Goal: Task Accomplishment & Management: Manage account settings

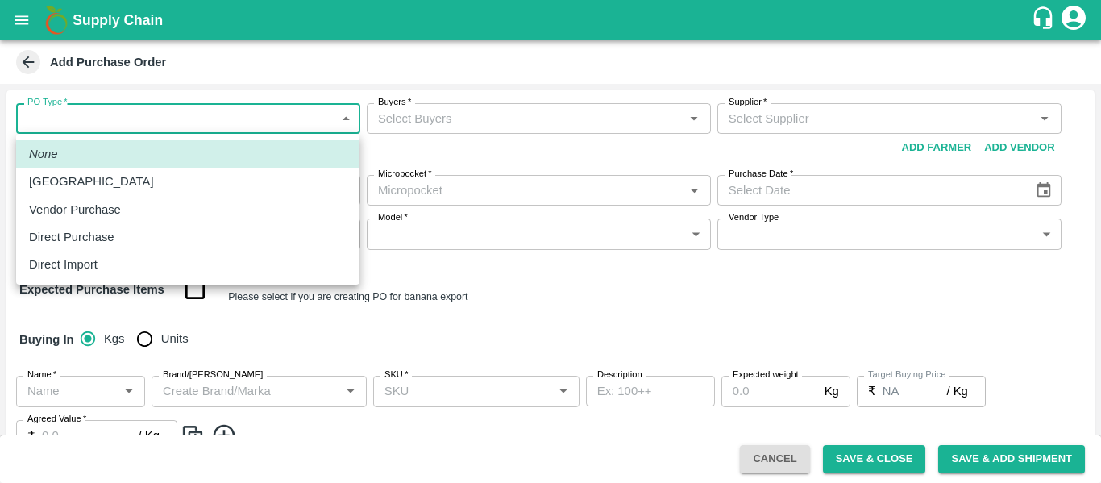
click at [119, 122] on body "Supply Chain Add Purchase Order PO Type   * ​ PO Type Buyers   * Buyers   * Sup…" at bounding box center [550, 241] width 1101 height 483
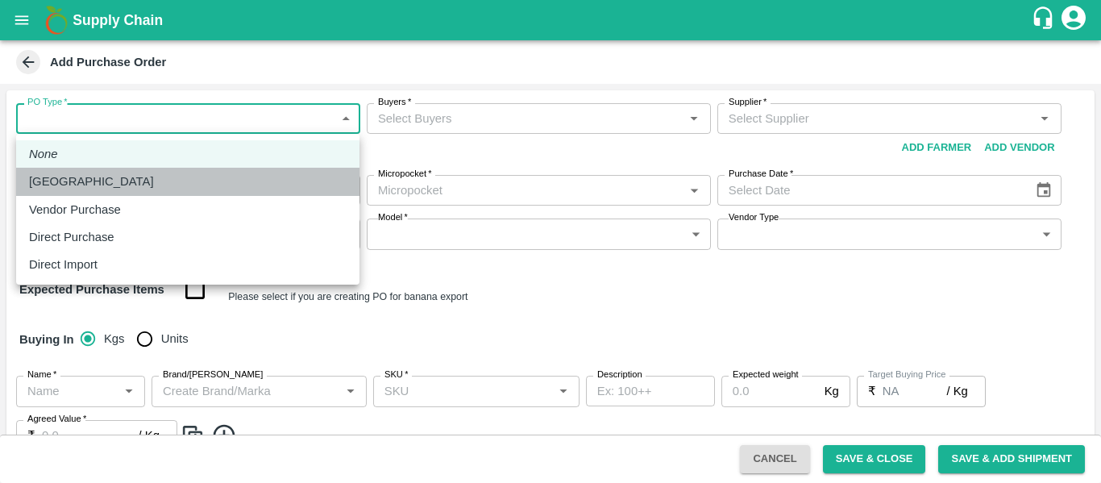
click at [79, 180] on p "Farm Gate" at bounding box center [91, 182] width 125 height 18
type input "1"
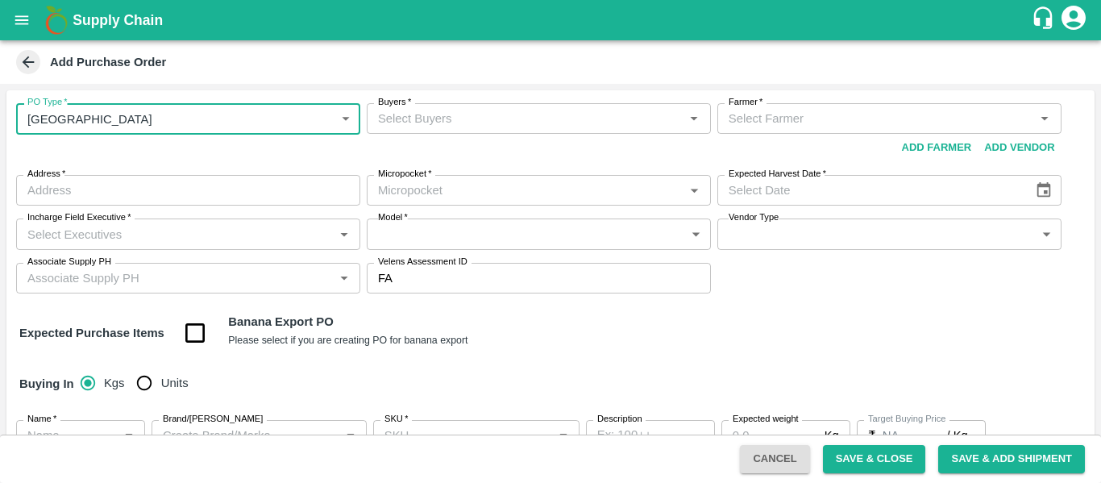
click at [730, 123] on input "Farmer   *" at bounding box center [876, 118] width 308 height 21
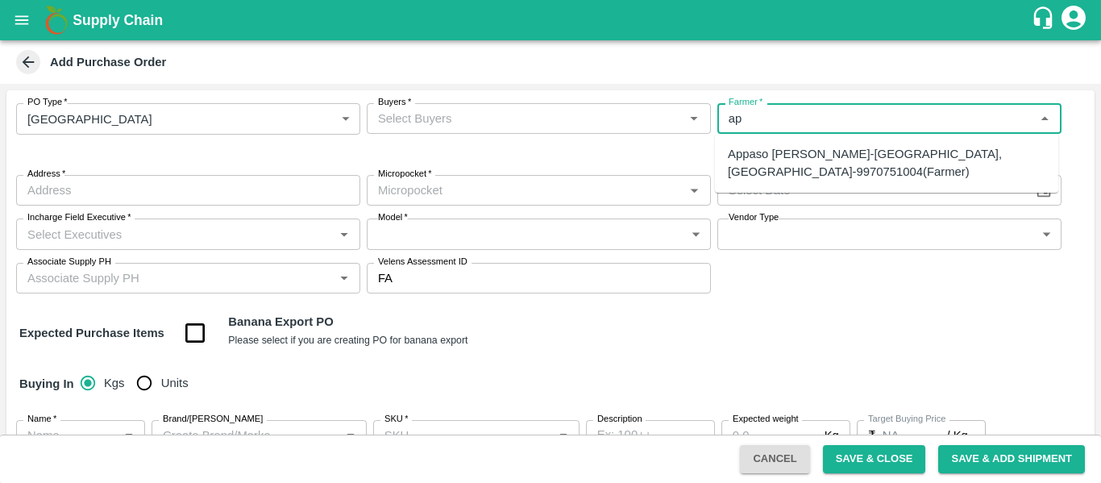
type input "a"
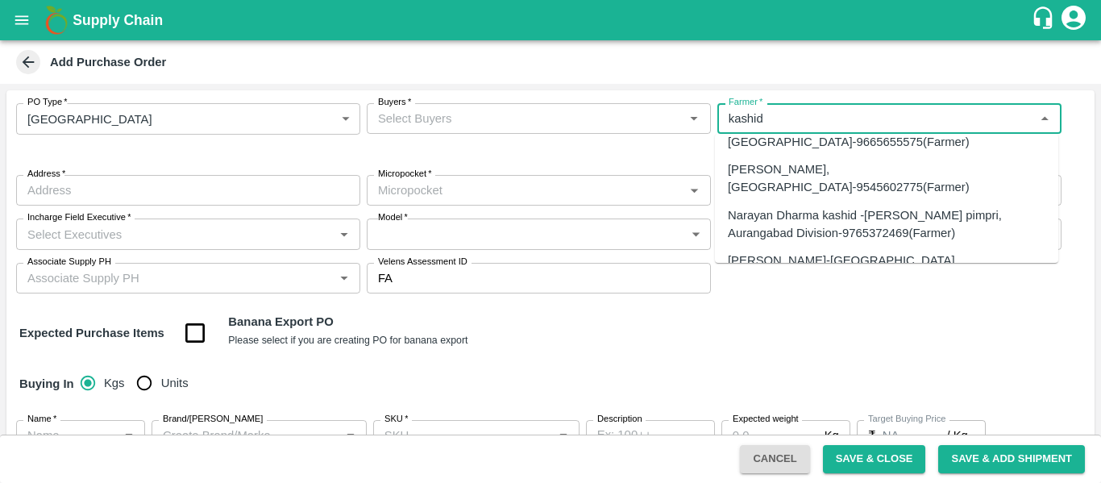
scroll to position [559, 0]
type input "kashid"
click at [839, 72] on div "Add Purchase Order" at bounding box center [549, 62] width 1072 height 24
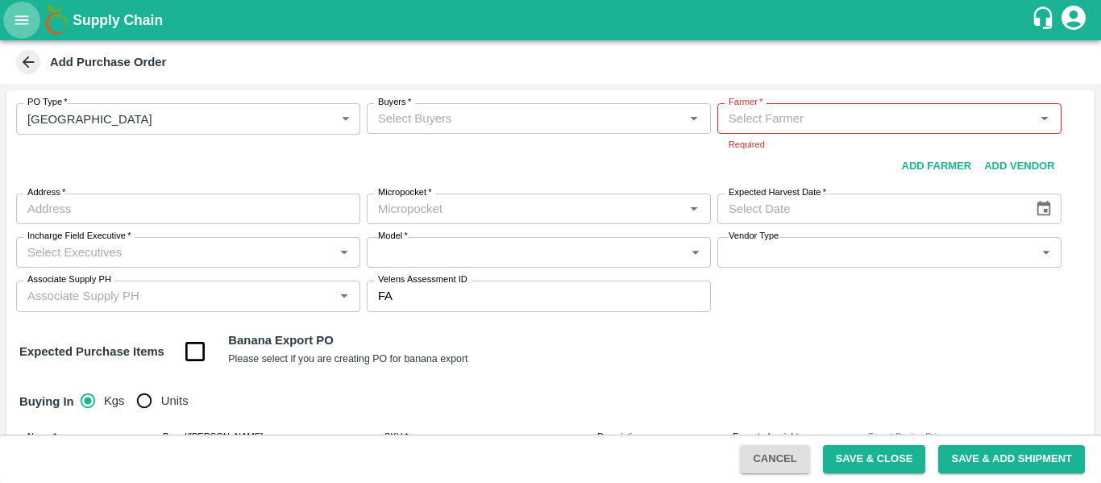
click at [27, 13] on icon "open drawer" at bounding box center [22, 20] width 18 height 18
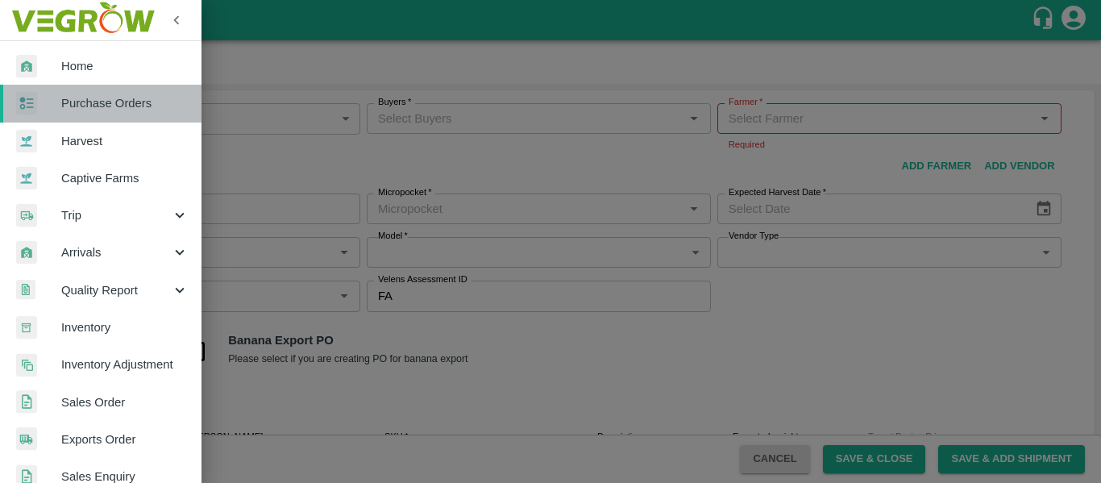
click at [124, 92] on link "Purchase Orders" at bounding box center [101, 103] width 202 height 37
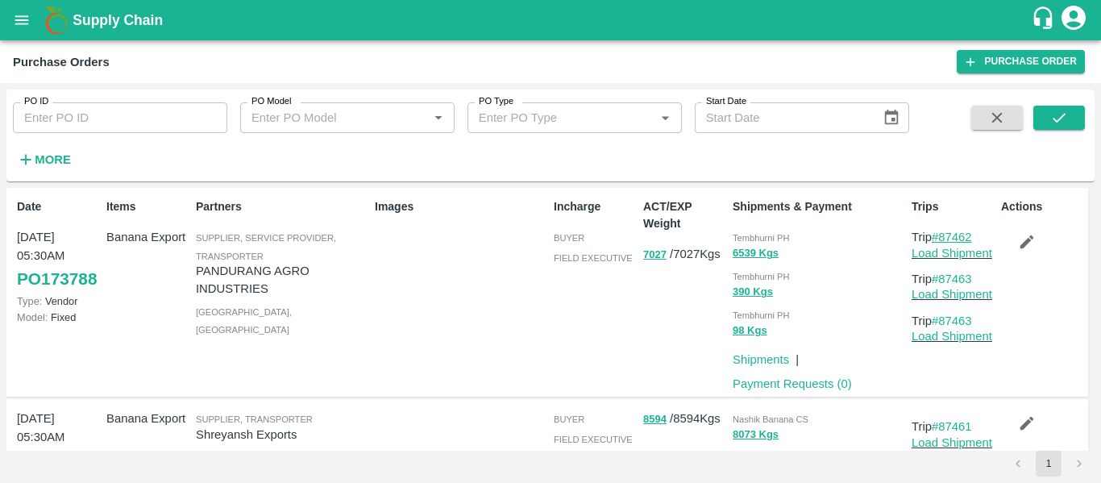
click at [963, 236] on link "#87462" at bounding box center [952, 237] width 40 height 13
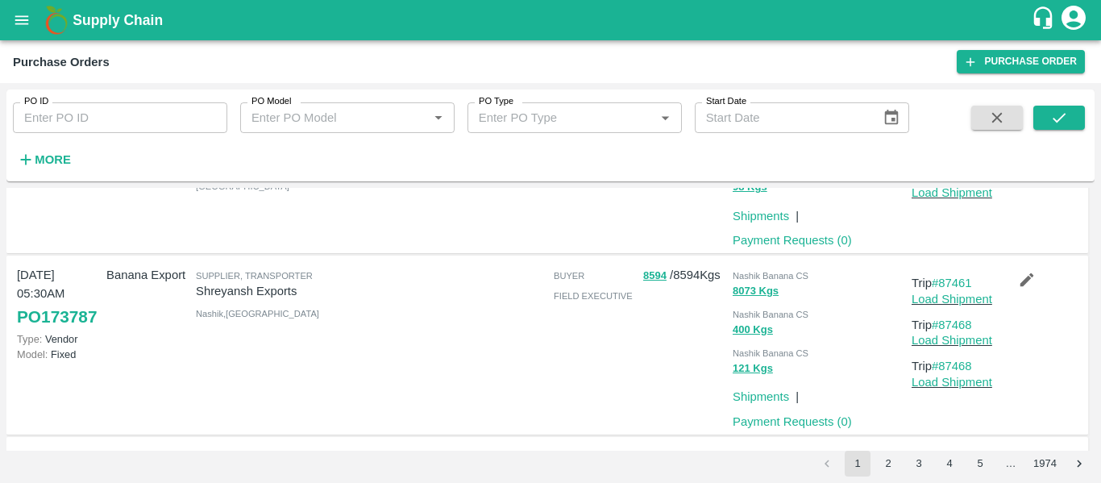
scroll to position [143, 0]
click at [948, 282] on link "#87461" at bounding box center [952, 283] width 40 height 13
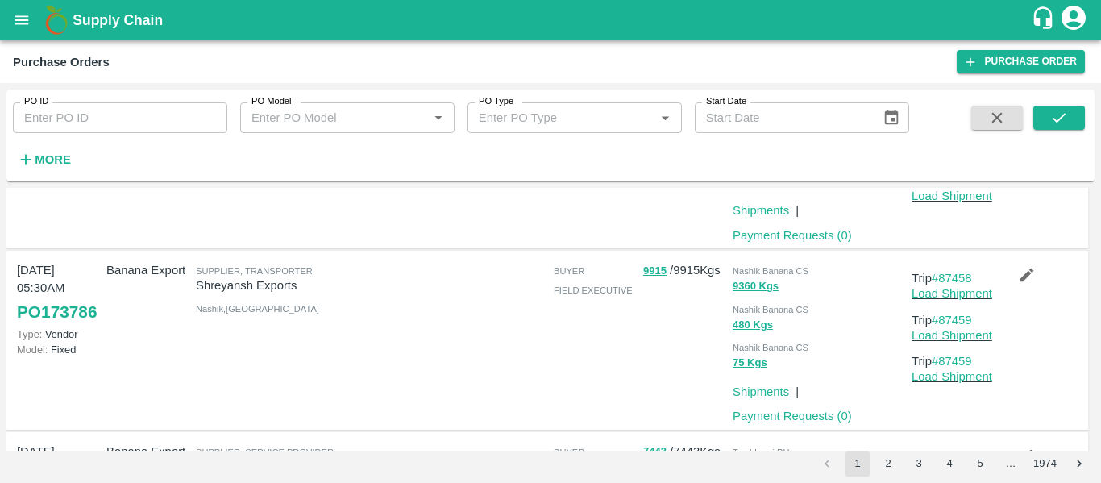
scroll to position [334, 0]
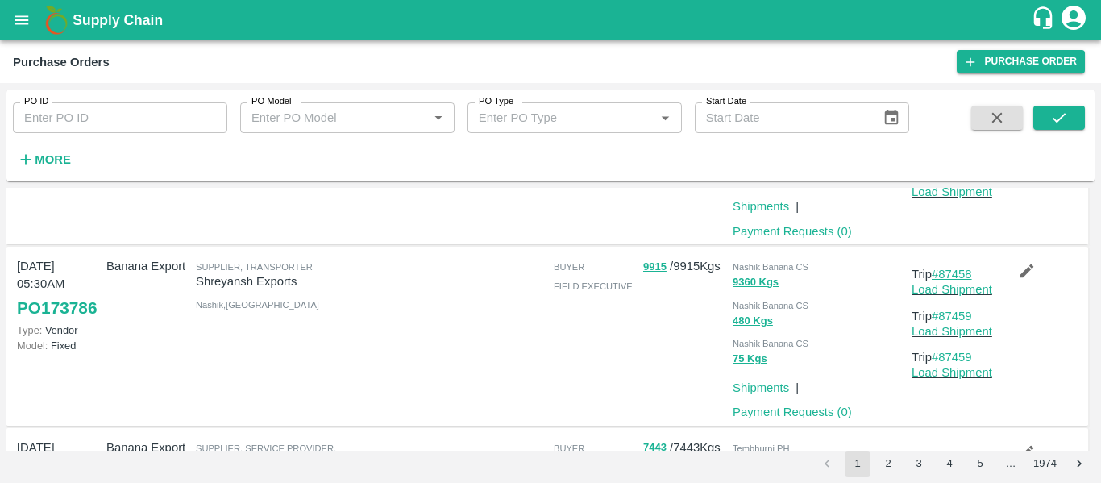
click at [955, 277] on link "#87458" at bounding box center [952, 274] width 40 height 13
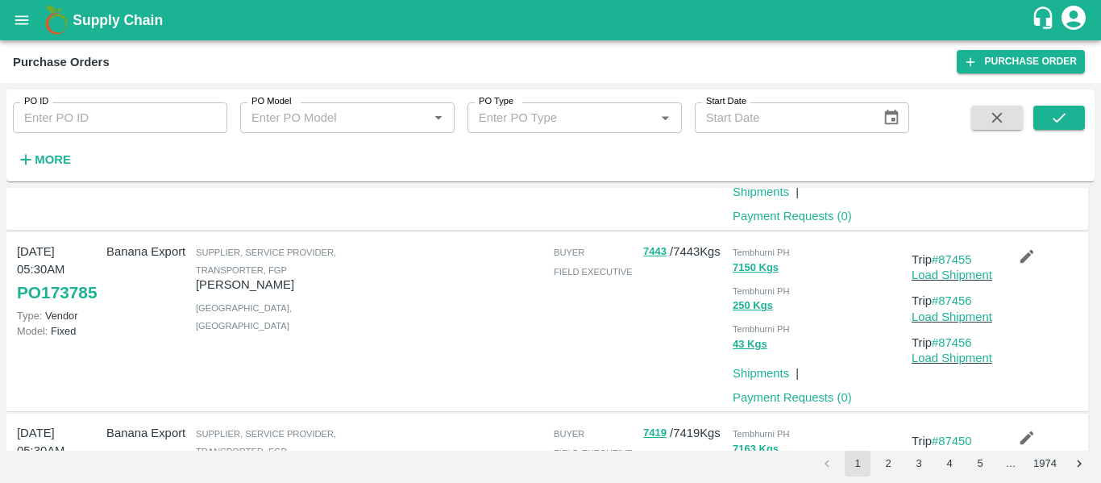
scroll to position [530, 0]
click at [946, 258] on link "#87455" at bounding box center [952, 258] width 40 height 13
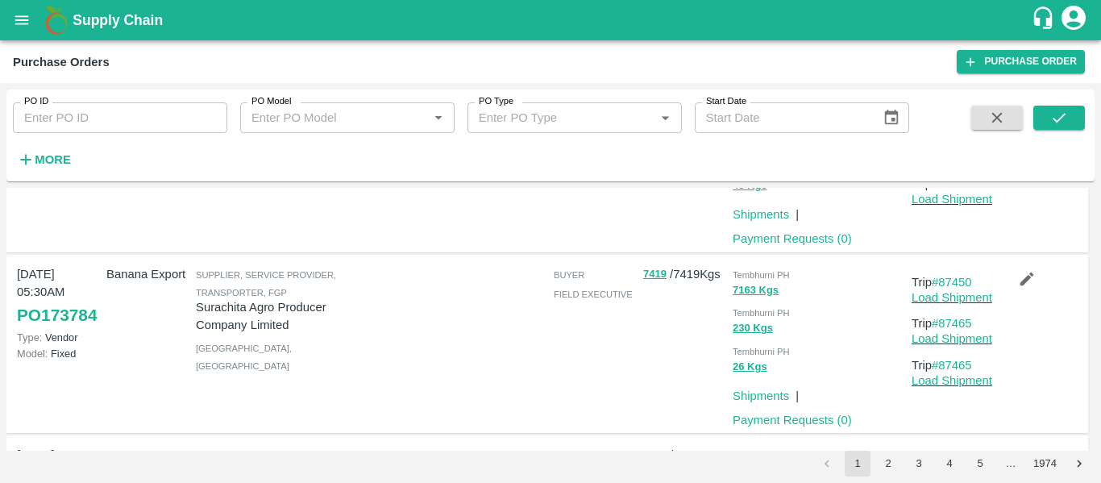
scroll to position [690, 0]
click at [946, 286] on link "#87450" at bounding box center [952, 280] width 40 height 13
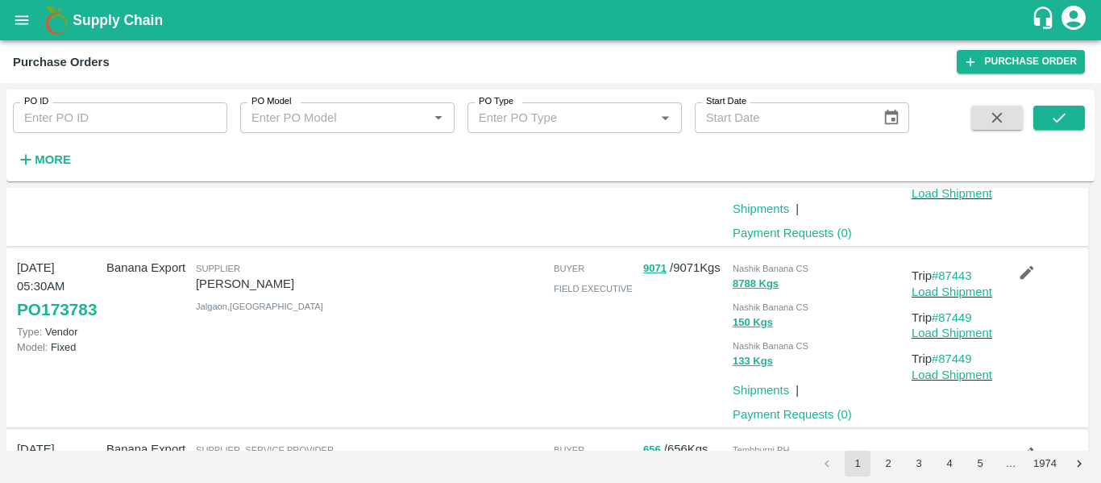
scroll to position [878, 0]
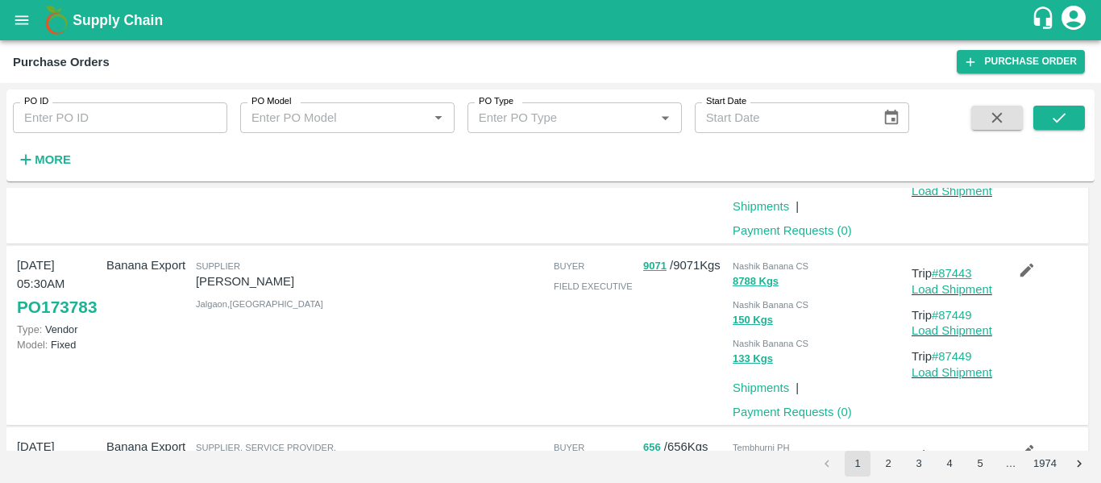
click at [954, 273] on link "#87443" at bounding box center [952, 273] width 40 height 13
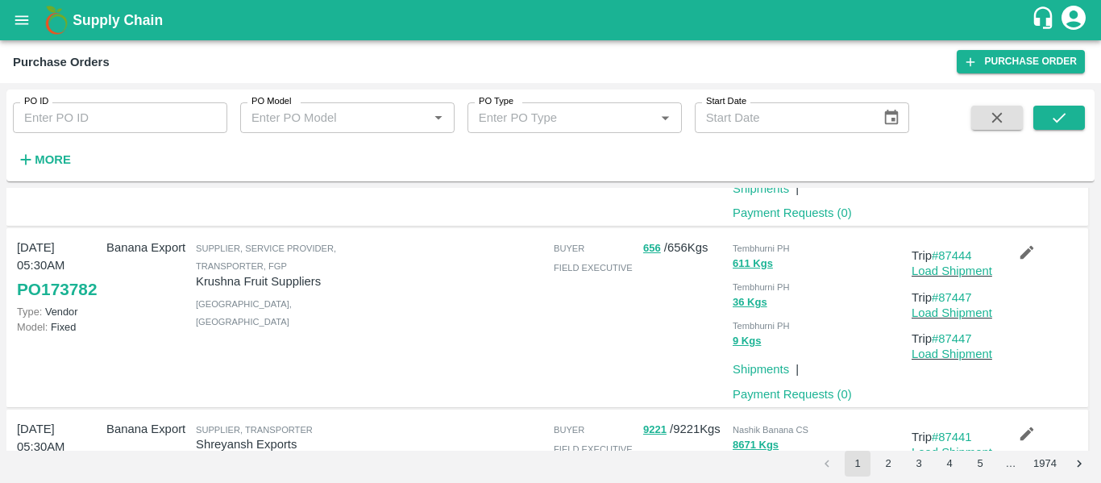
scroll to position [1078, 0]
click at [963, 253] on link "#87444" at bounding box center [952, 254] width 40 height 13
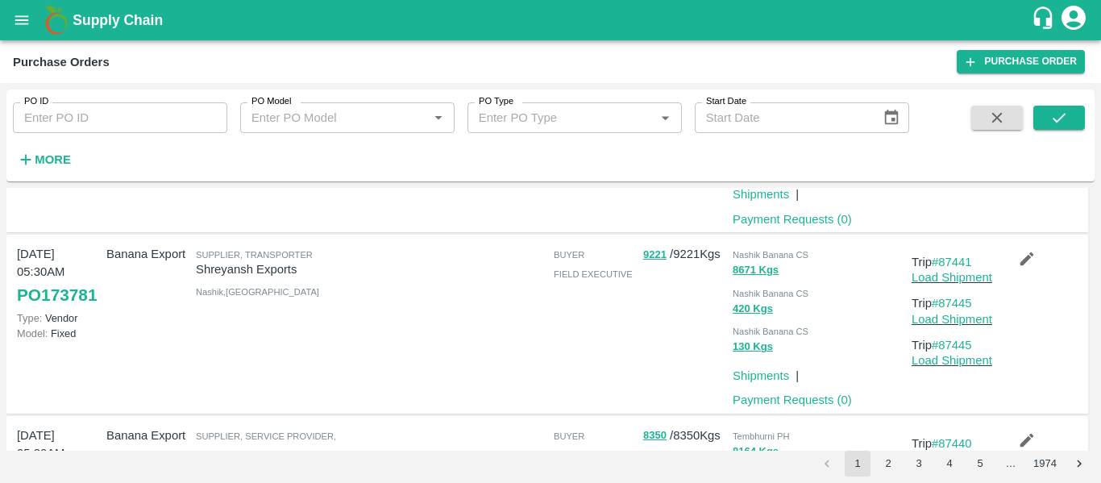
scroll to position [1253, 0]
click at [952, 257] on link "#87441" at bounding box center [952, 261] width 40 height 13
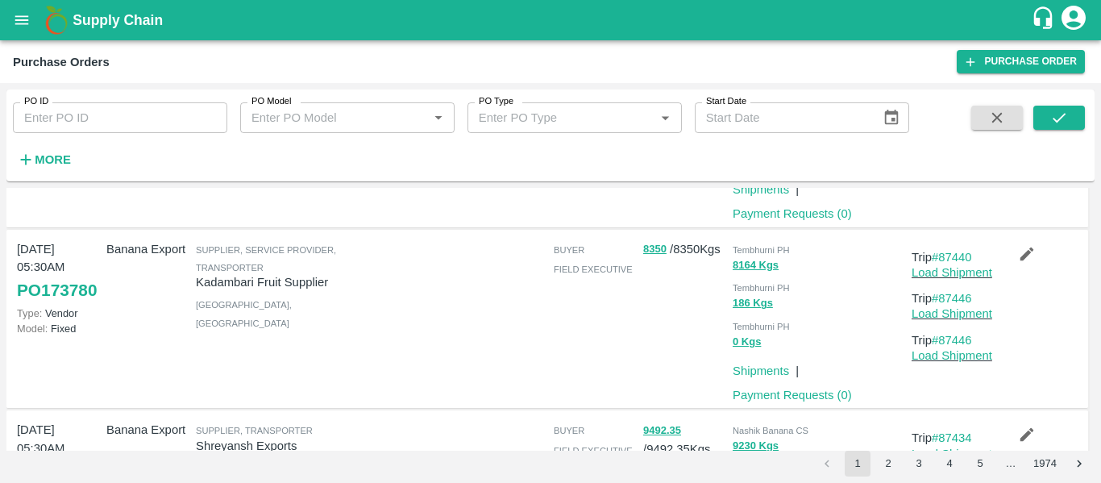
scroll to position [1440, 0]
click at [954, 256] on link "#87440" at bounding box center [952, 255] width 40 height 13
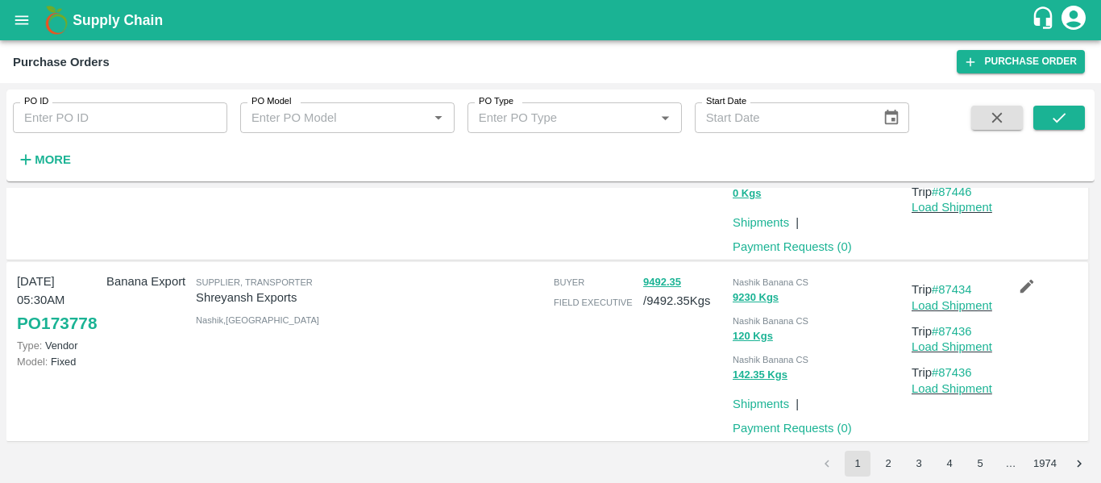
scroll to position [1594, 0]
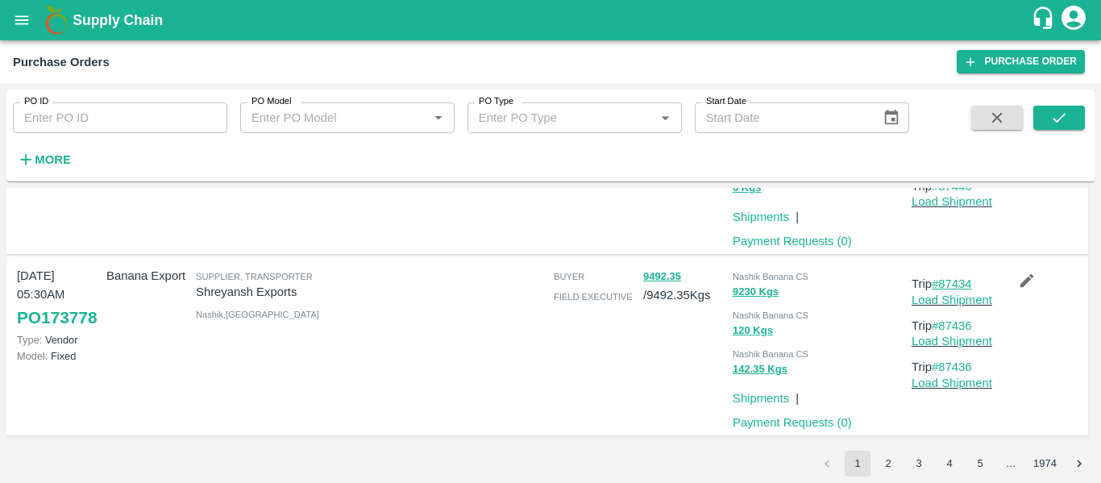
click at [932, 283] on link "#87434" at bounding box center [952, 283] width 40 height 13
click at [891, 468] on button "2" at bounding box center [888, 464] width 26 height 26
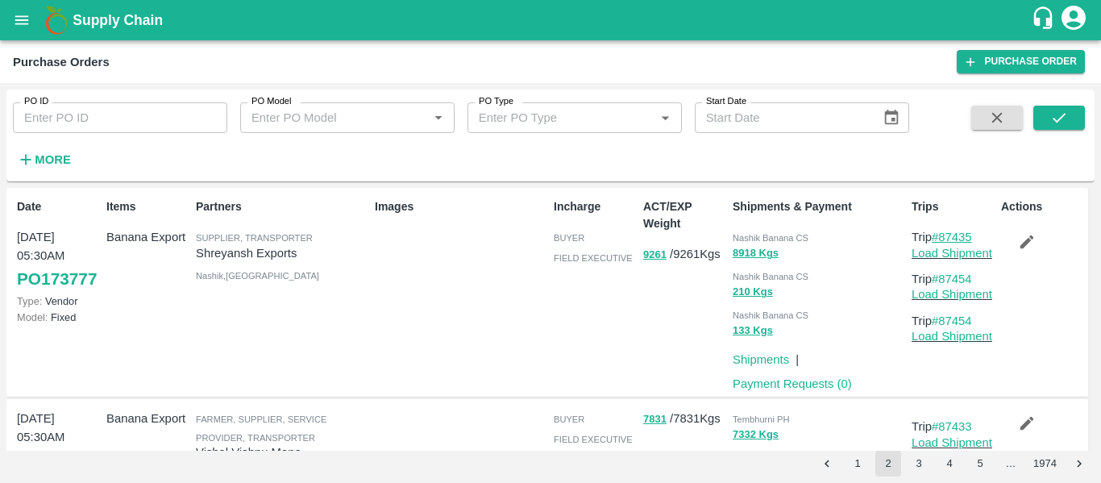
click at [948, 235] on link "#87435" at bounding box center [952, 237] width 40 height 13
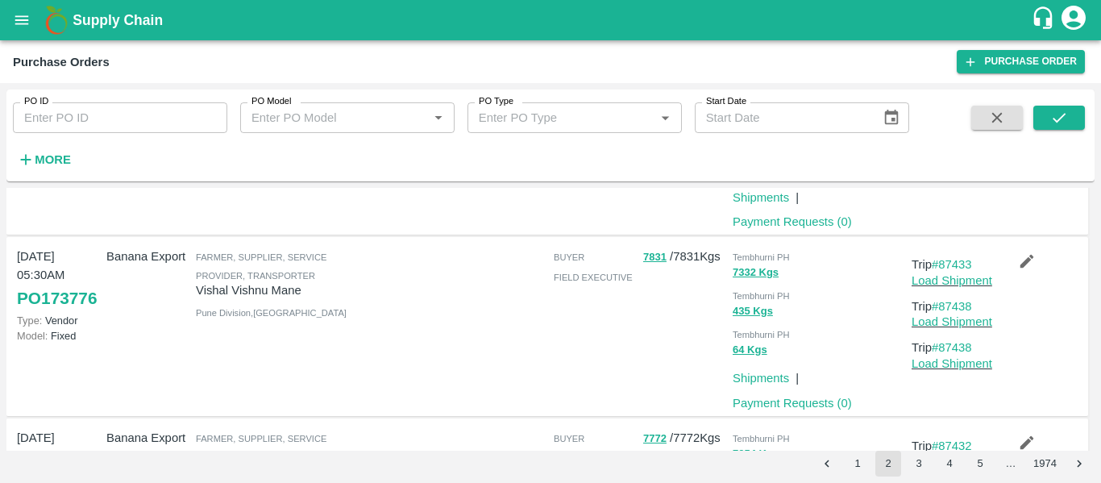
scroll to position [165, 0]
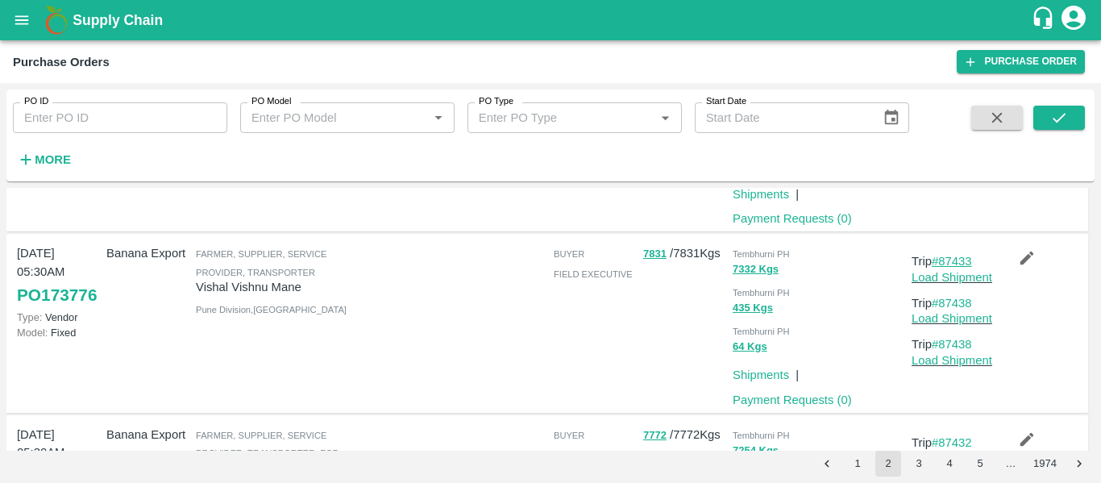
click at [959, 264] on link "#87433" at bounding box center [952, 261] width 40 height 13
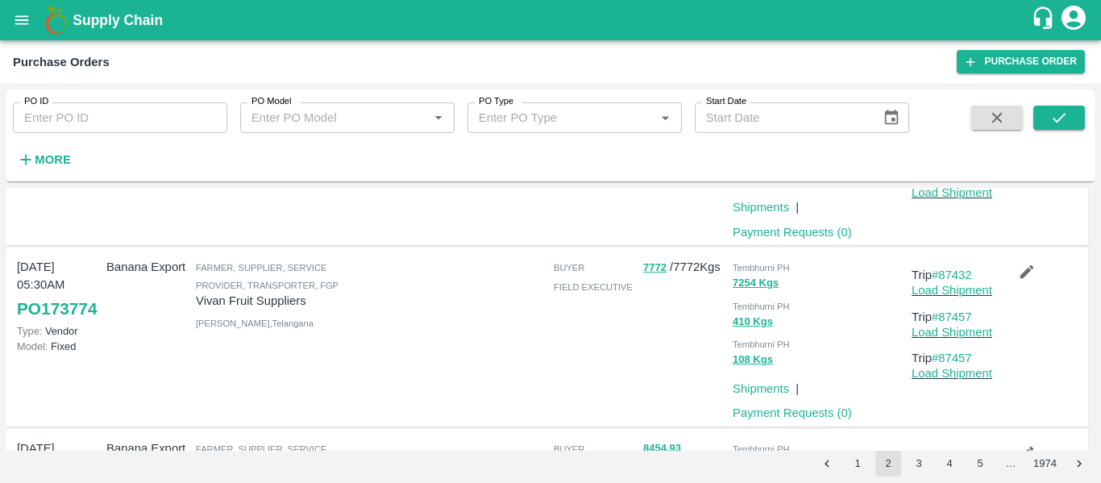
scroll to position [343, 0]
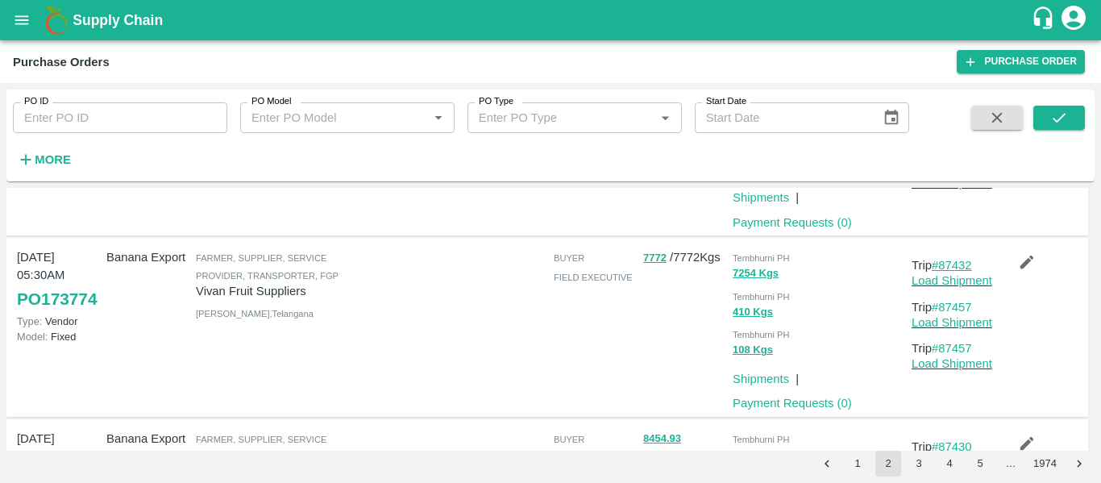
click at [944, 262] on link "#87432" at bounding box center [952, 265] width 40 height 13
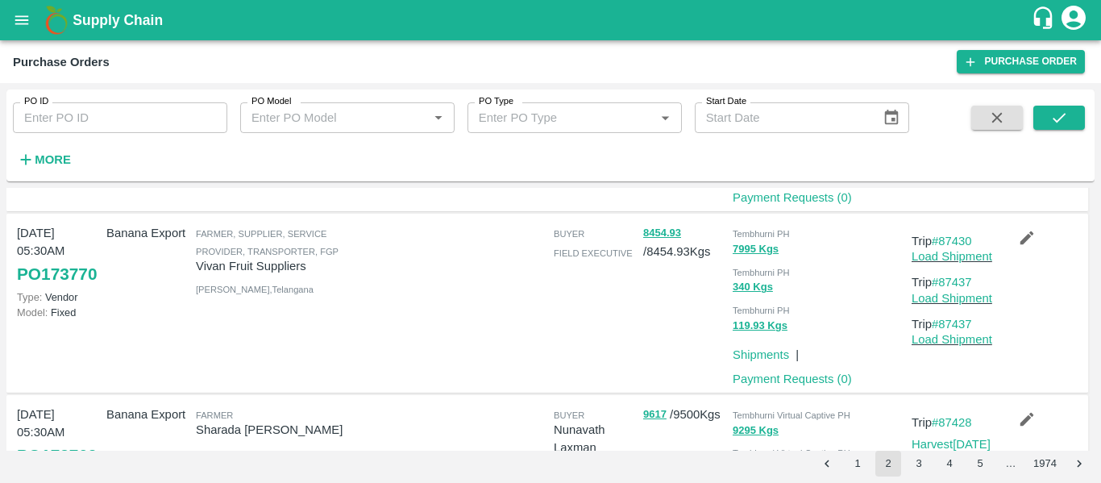
scroll to position [551, 0]
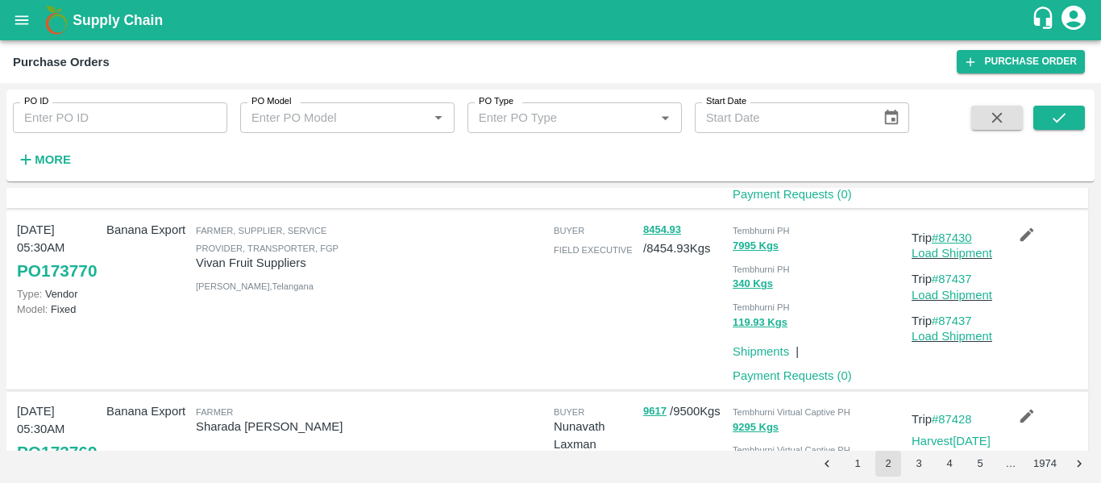
click at [962, 241] on link "#87430" at bounding box center [952, 237] width 40 height 13
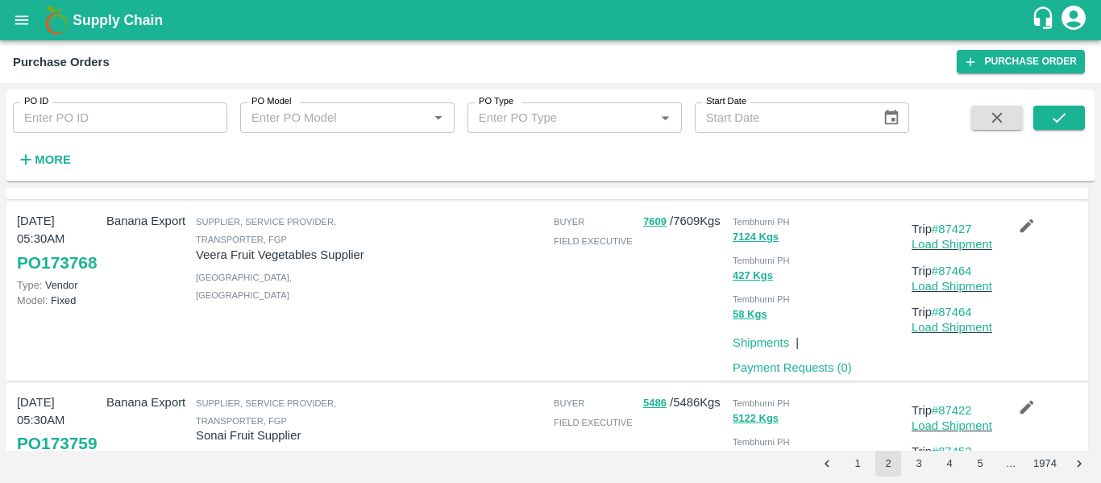
scroll to position [970, 0]
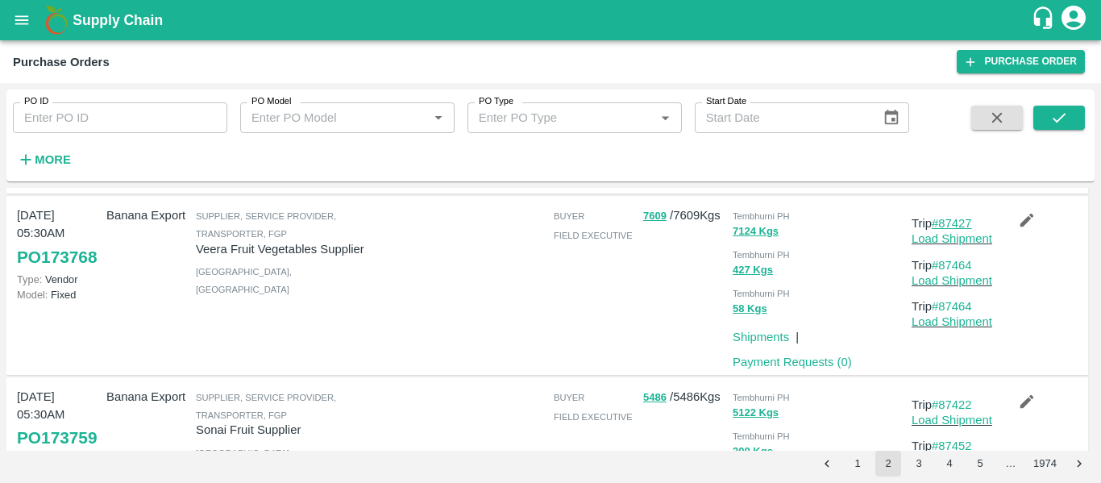
click at [948, 223] on link "#87427" at bounding box center [952, 223] width 40 height 13
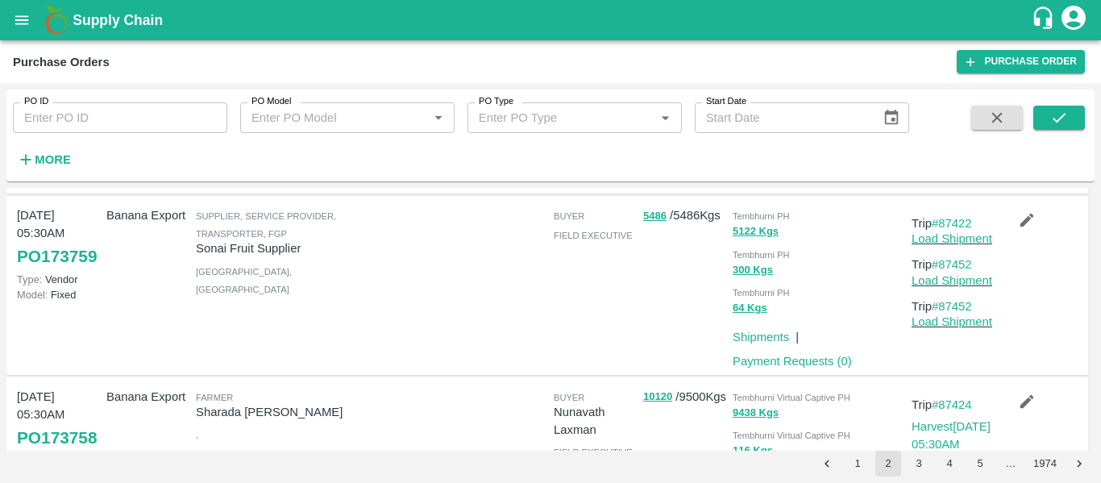
scroll to position [1152, 0]
click at [942, 219] on link "#87422" at bounding box center [952, 222] width 40 height 13
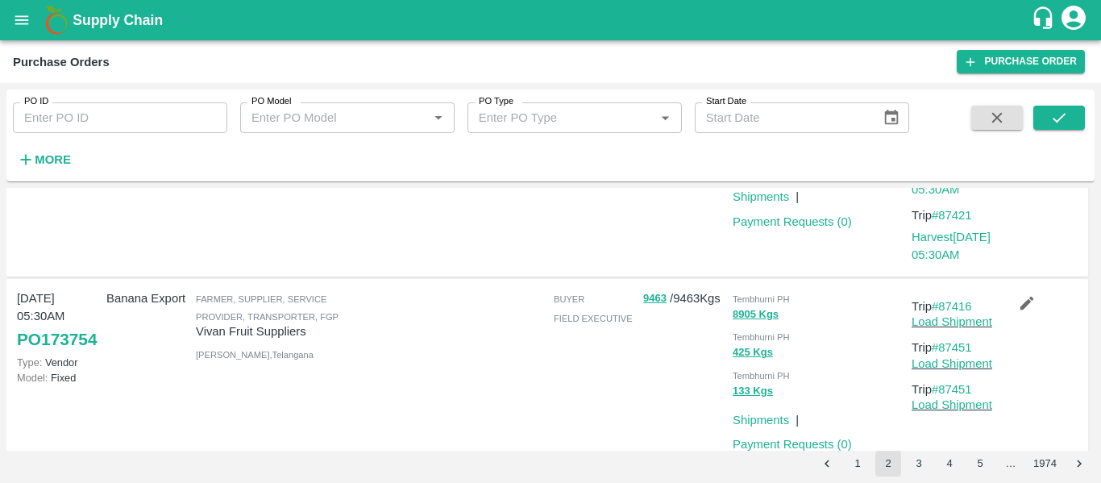
scroll to position [1719, 0]
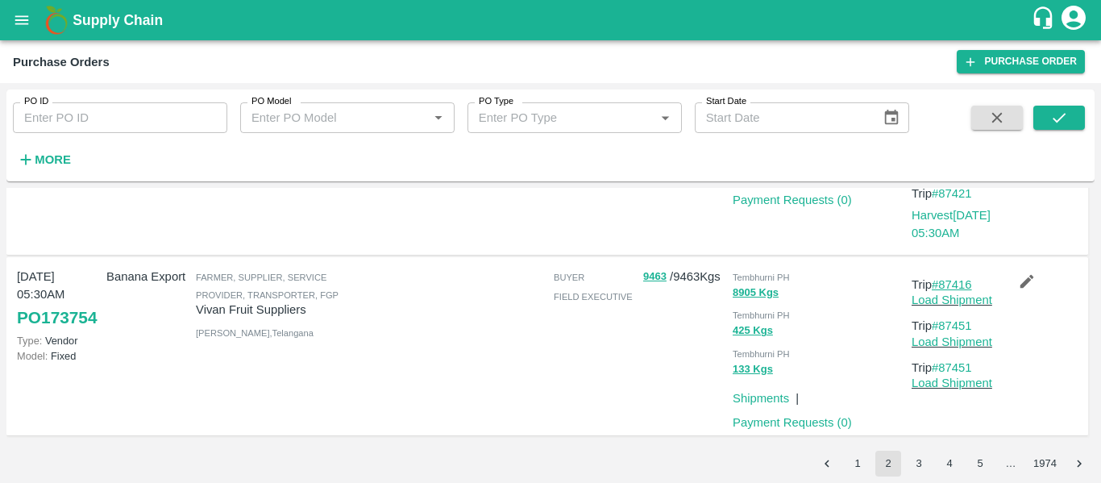
click at [950, 285] on link "#87416" at bounding box center [952, 284] width 40 height 13
click at [916, 457] on button "3" at bounding box center [919, 464] width 26 height 26
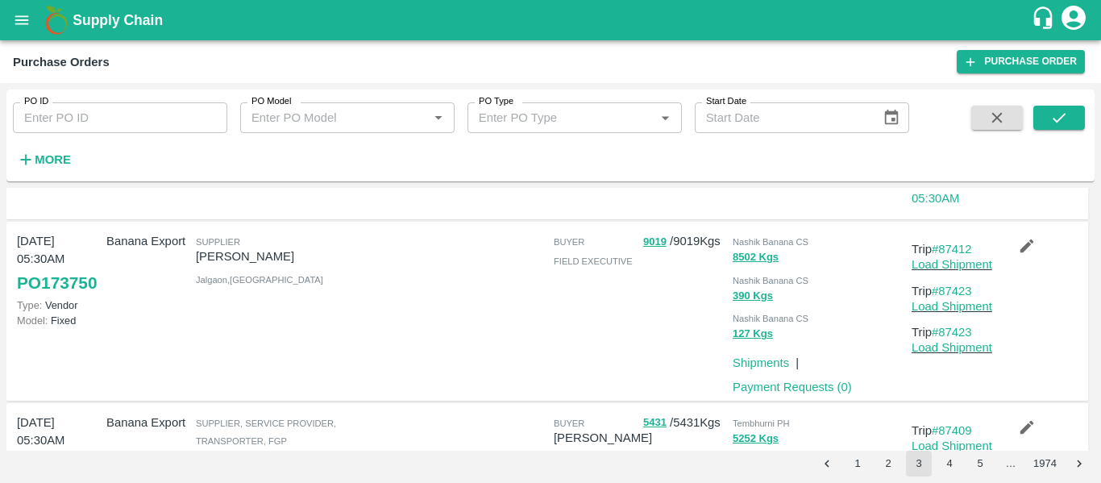
scroll to position [213, 0]
click at [952, 246] on link "#87412" at bounding box center [952, 247] width 40 height 13
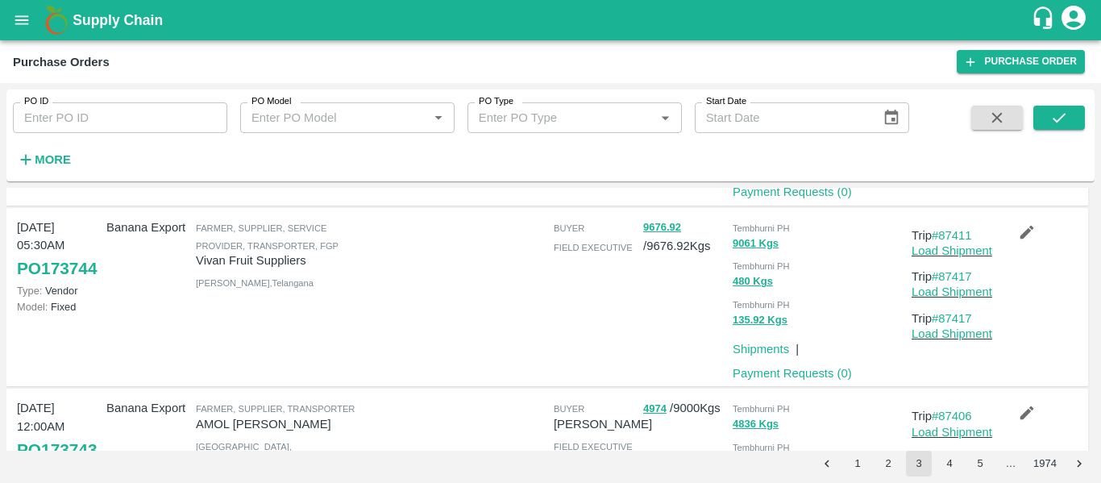
scroll to position [588, 0]
click at [956, 230] on link "#87411" at bounding box center [952, 234] width 40 height 13
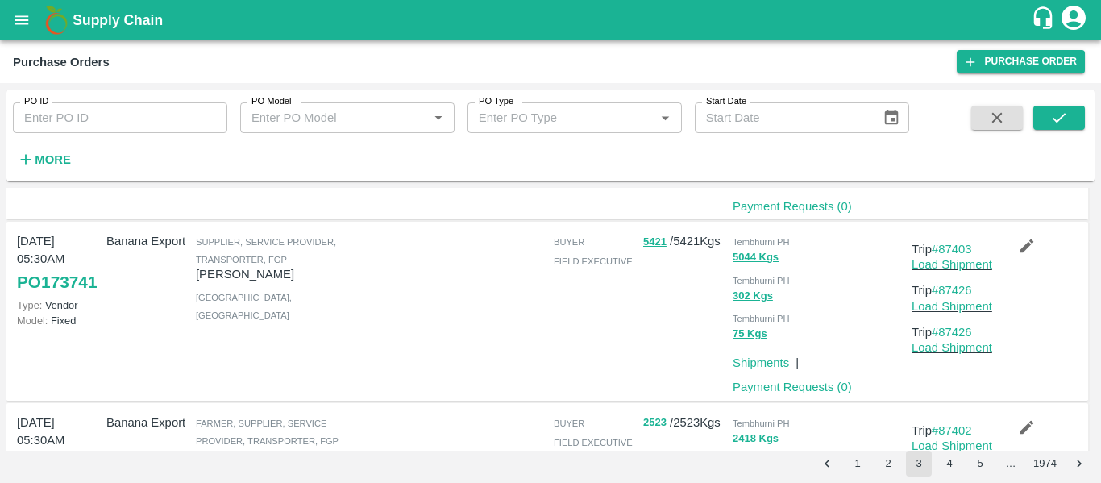
scroll to position [1117, 0]
click at [959, 249] on link "#87403" at bounding box center [952, 249] width 40 height 13
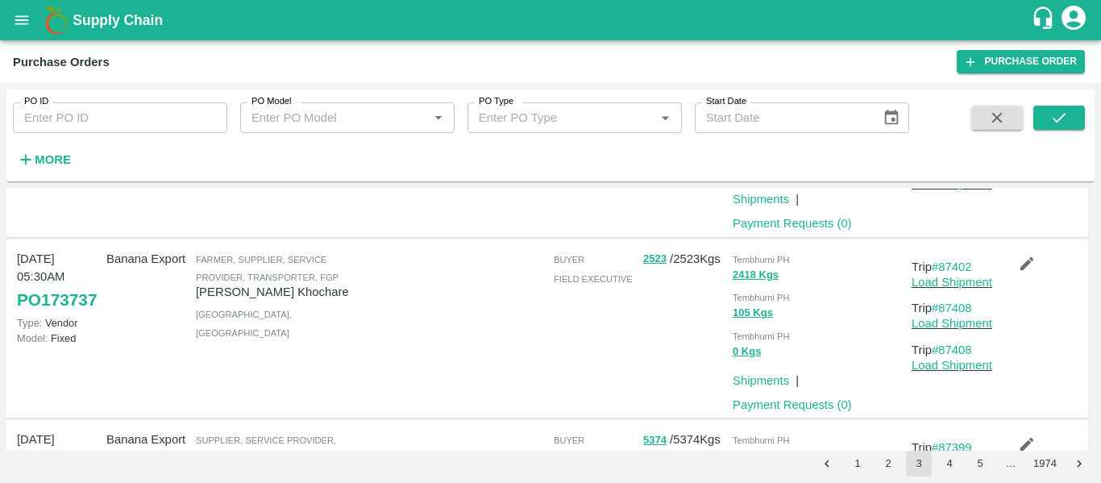
scroll to position [1281, 0]
click at [962, 260] on p "Trip #87402" at bounding box center [953, 267] width 83 height 18
click at [962, 264] on link "#87402" at bounding box center [952, 266] width 40 height 13
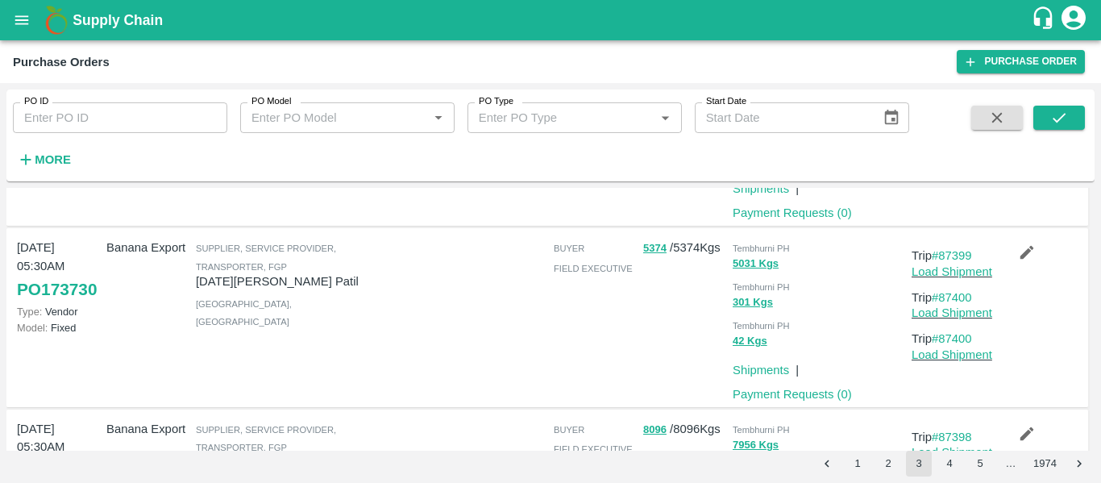
scroll to position [1498, 0]
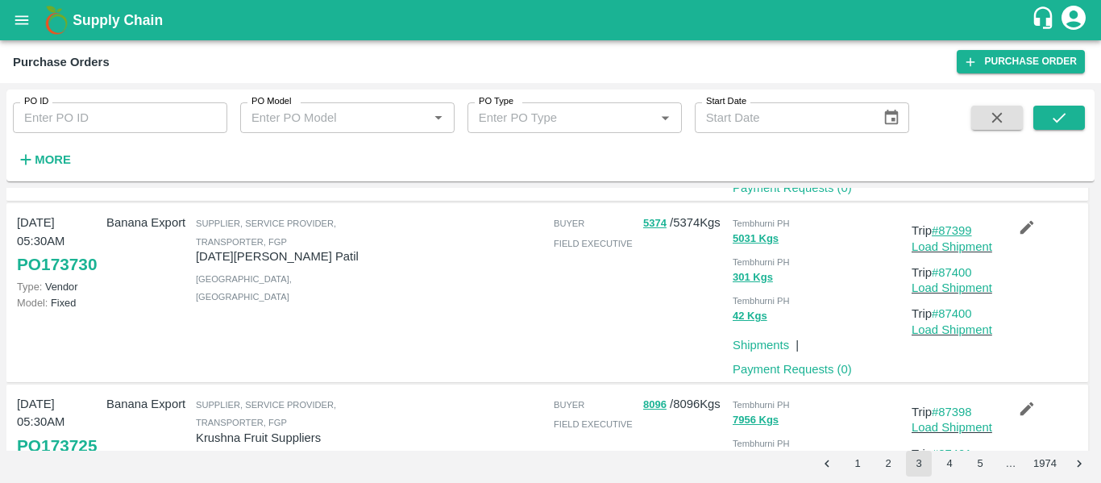
click at [955, 230] on link "#87399" at bounding box center [952, 230] width 40 height 13
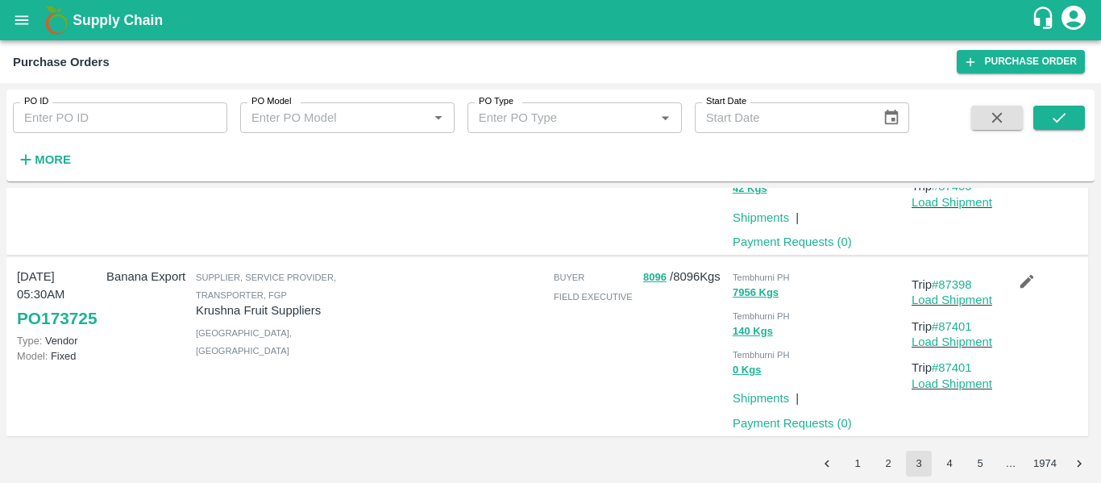
scroll to position [1627, 0]
click at [952, 283] on link "#87398" at bounding box center [952, 284] width 40 height 13
click at [942, 460] on button "4" at bounding box center [950, 464] width 26 height 26
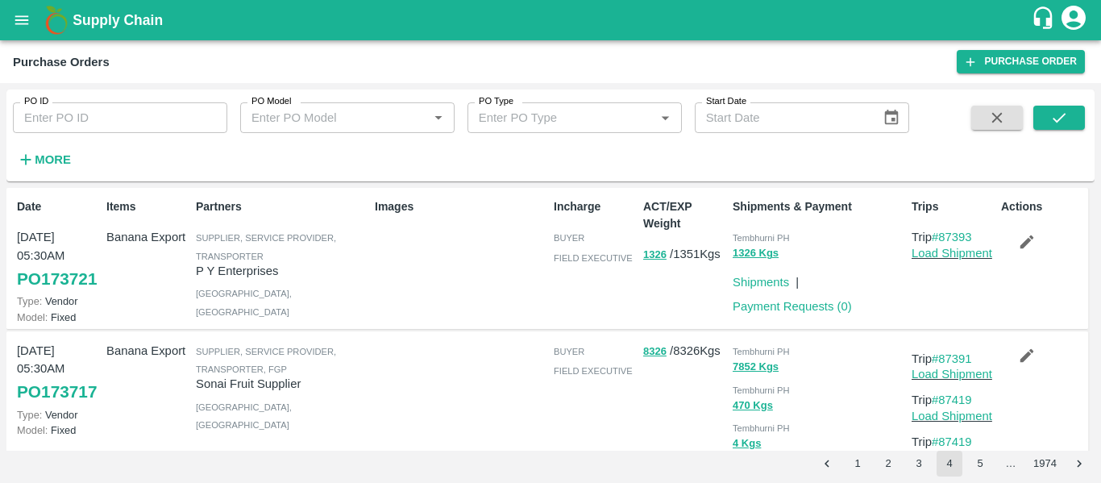
click at [952, 227] on div "Trips Trip #87393 Load Shipment" at bounding box center [949, 258] width 89 height 132
click at [953, 237] on link "#87393" at bounding box center [952, 237] width 40 height 13
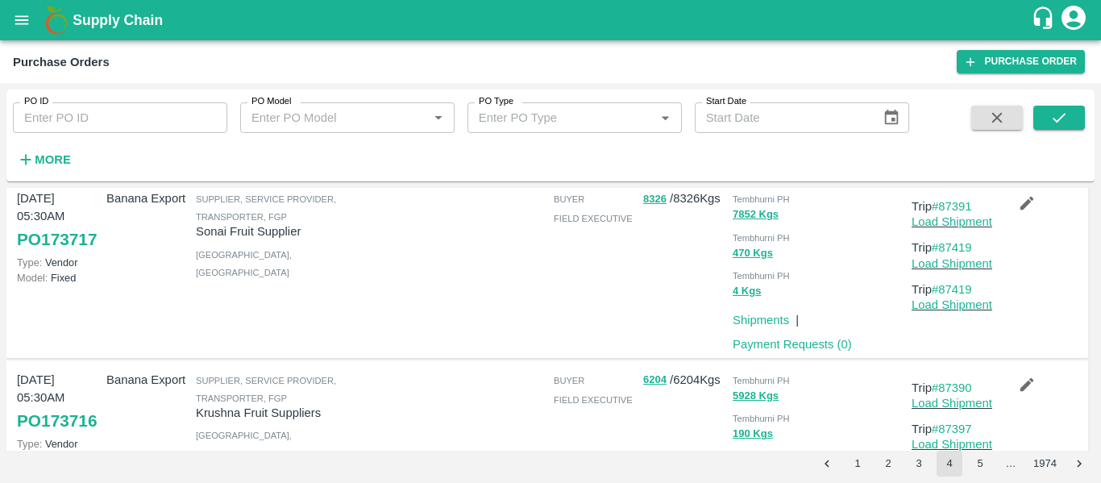
scroll to position [152, 0]
click at [949, 213] on link "#87391" at bounding box center [952, 206] width 40 height 13
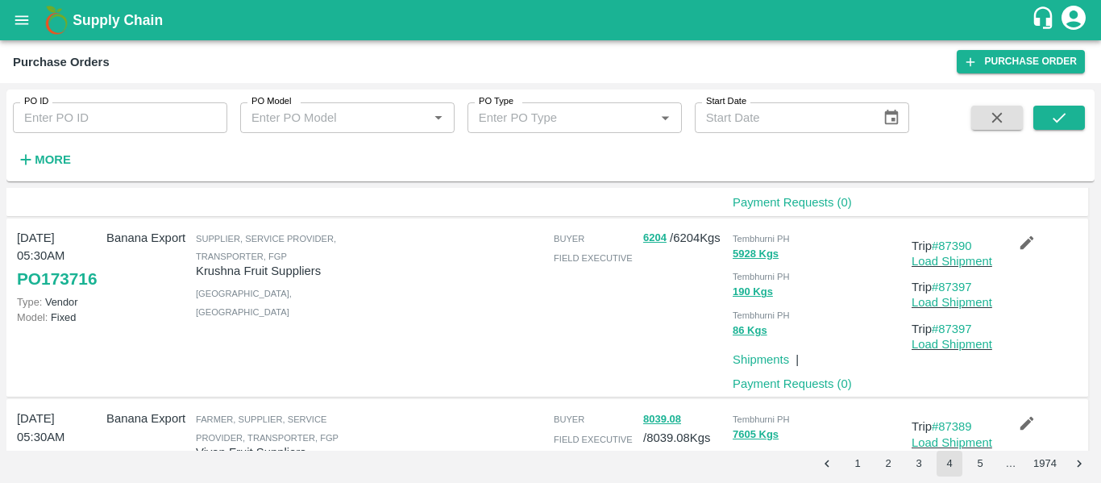
scroll to position [295, 0]
click at [952, 252] on link "#87390" at bounding box center [952, 245] width 40 height 13
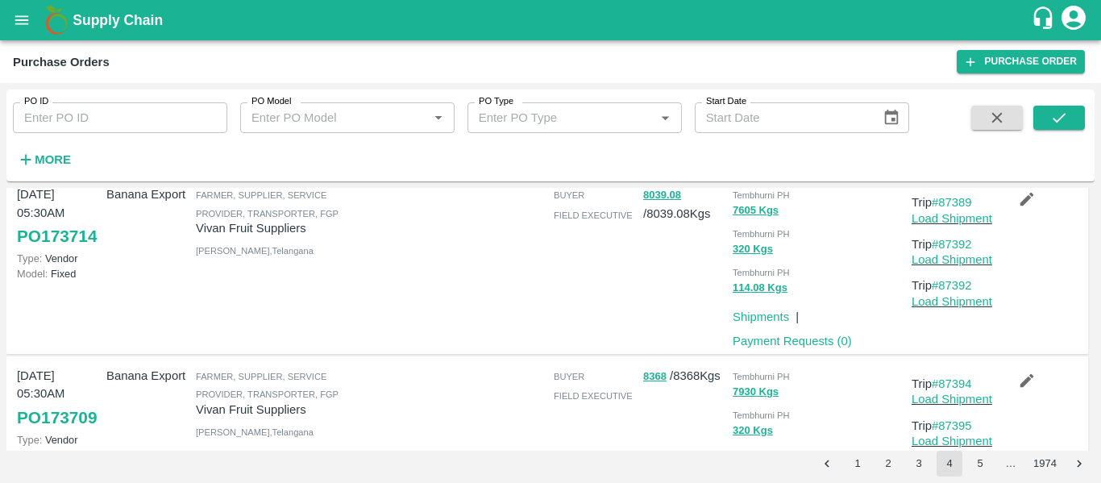
scroll to position [518, 0]
click at [959, 209] on link "#87389" at bounding box center [952, 202] width 40 height 13
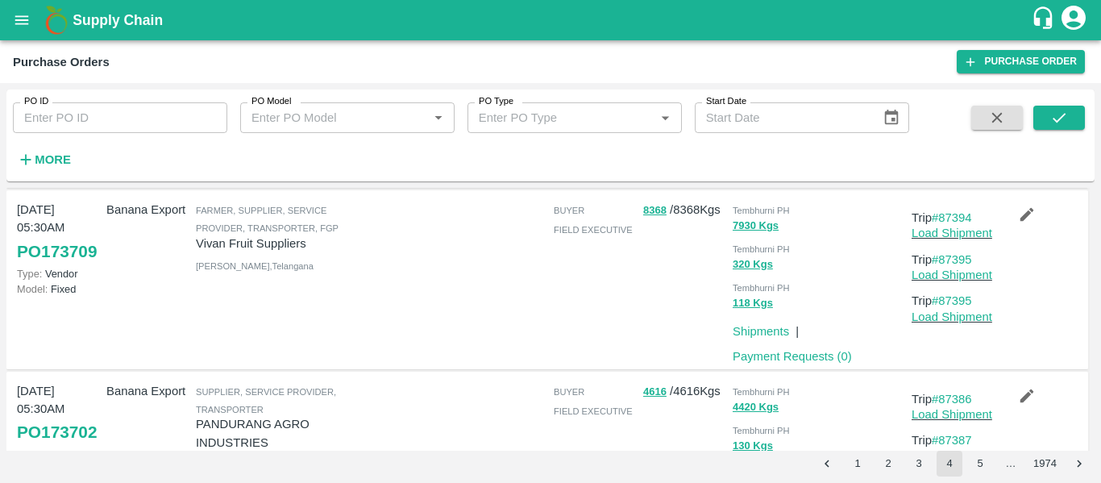
scroll to position [685, 0]
click at [950, 223] on link "#87394" at bounding box center [952, 216] width 40 height 13
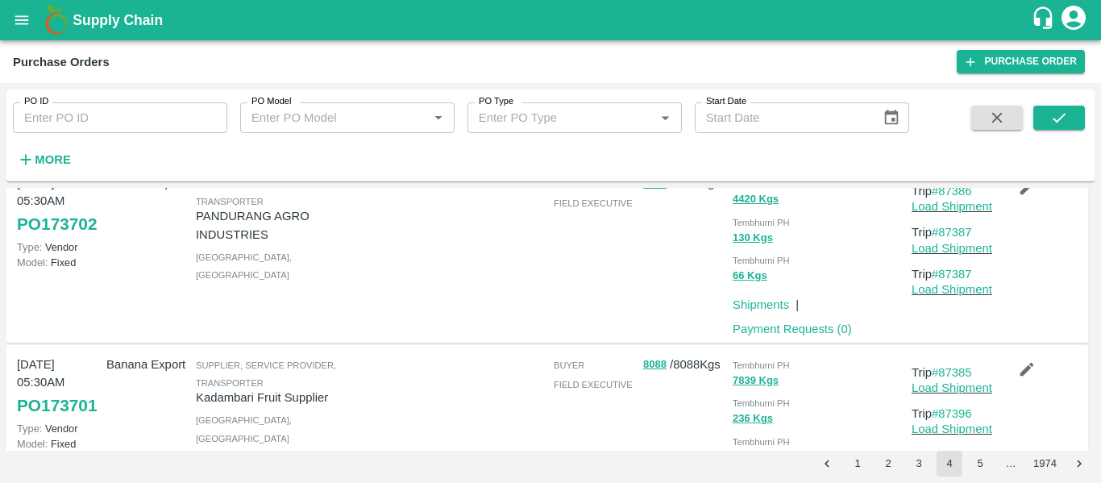
scroll to position [893, 0]
click at [954, 197] on link "#87386" at bounding box center [952, 190] width 40 height 13
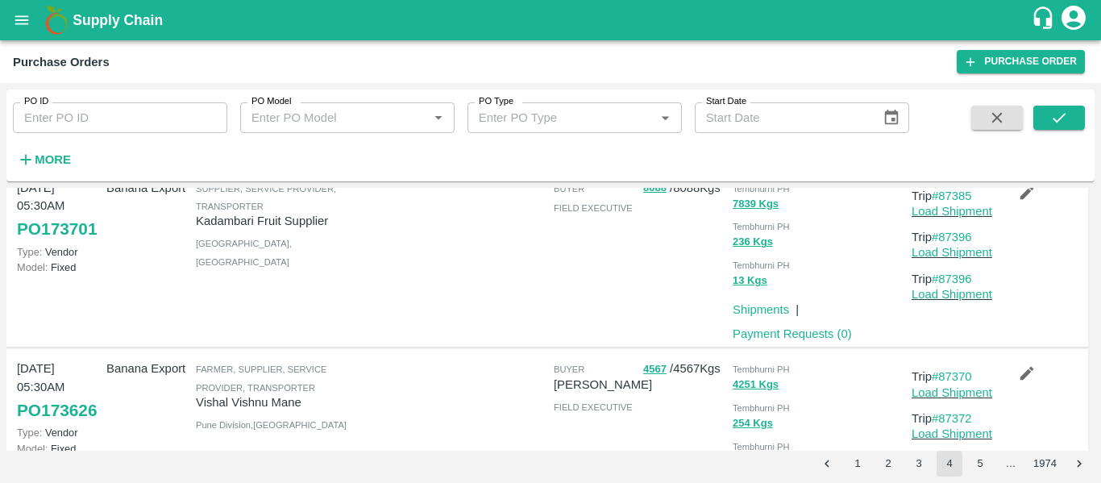
scroll to position [1075, 0]
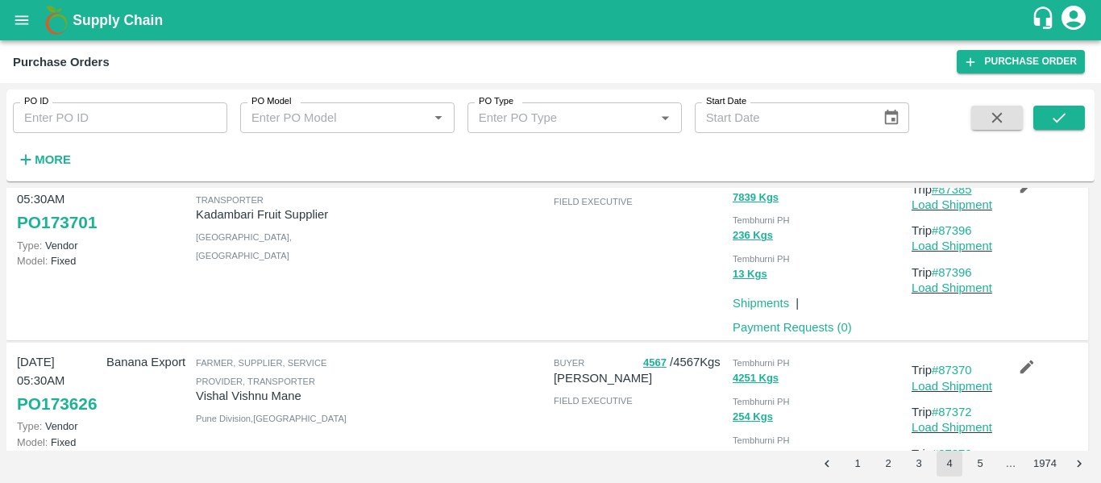
click at [960, 196] on link "#87385" at bounding box center [952, 189] width 40 height 13
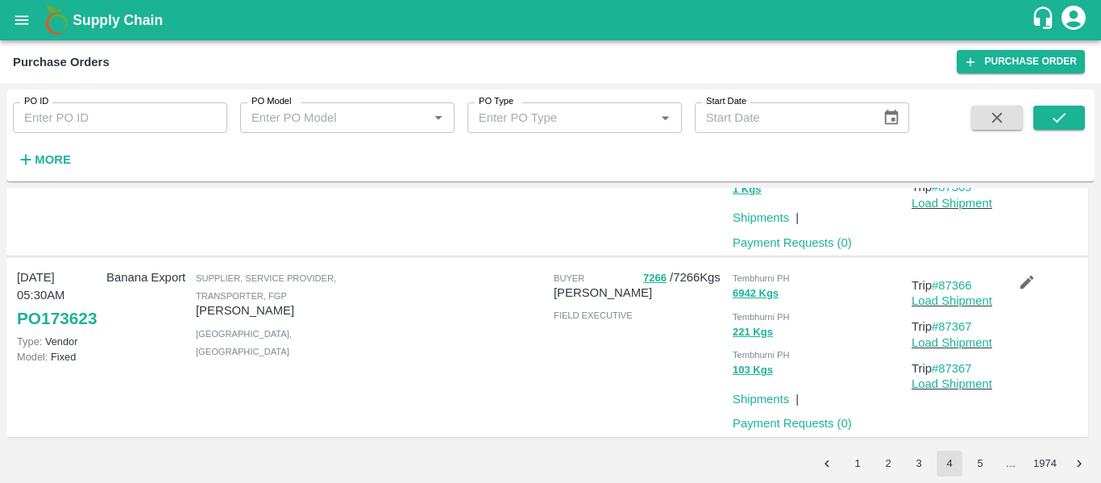
scroll to position [1555, 0]
click at [980, 457] on button "5" at bounding box center [980, 464] width 26 height 26
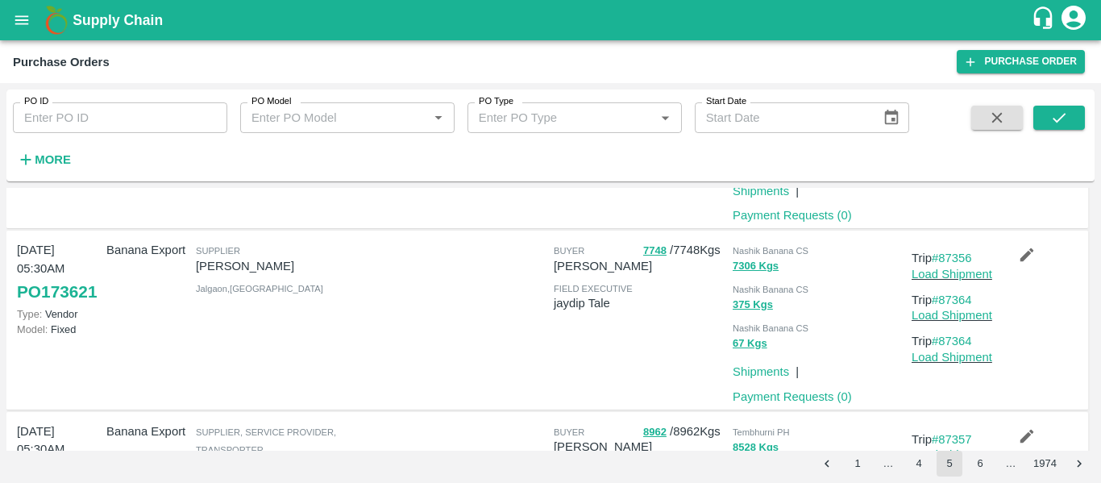
scroll to position [0, 0]
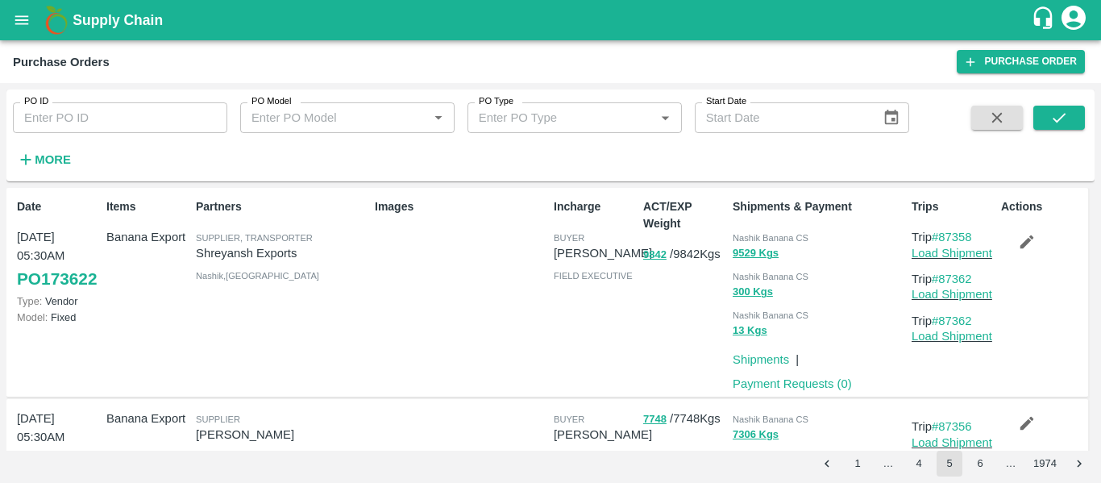
click at [21, 22] on icon "open drawer" at bounding box center [22, 20] width 18 height 18
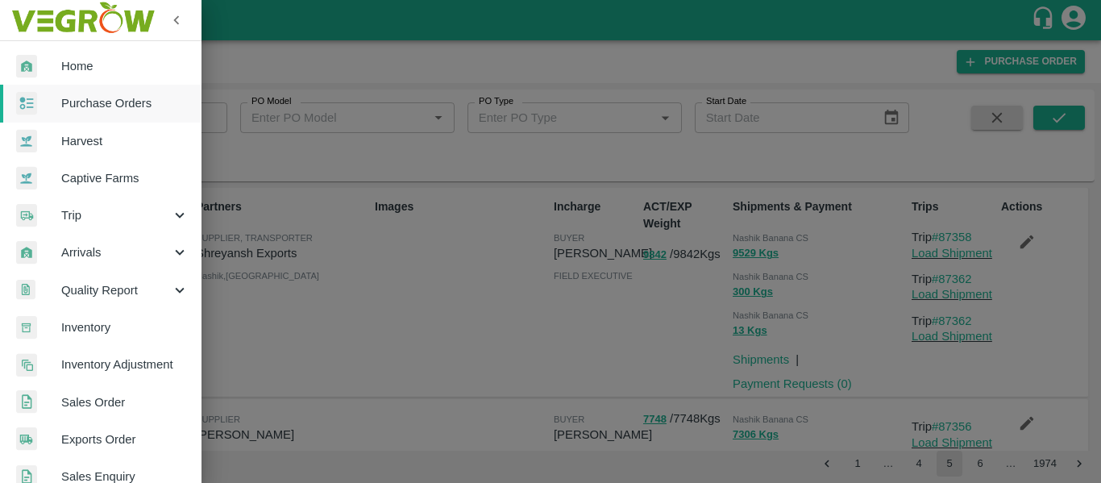
click at [85, 97] on span "Purchase Orders" at bounding box center [124, 103] width 127 height 18
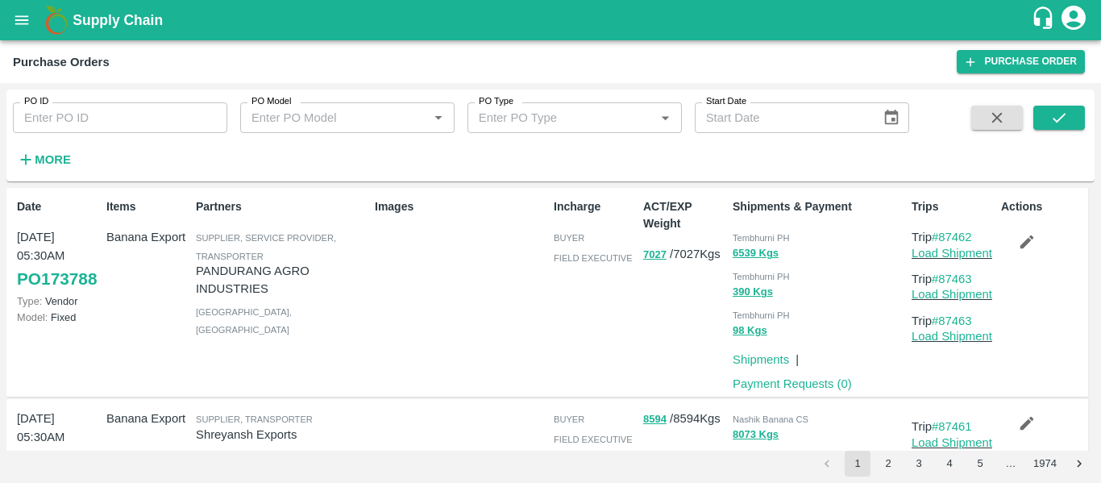
click at [110, 113] on input "PO ID" at bounding box center [120, 117] width 214 height 31
paste input "173750"
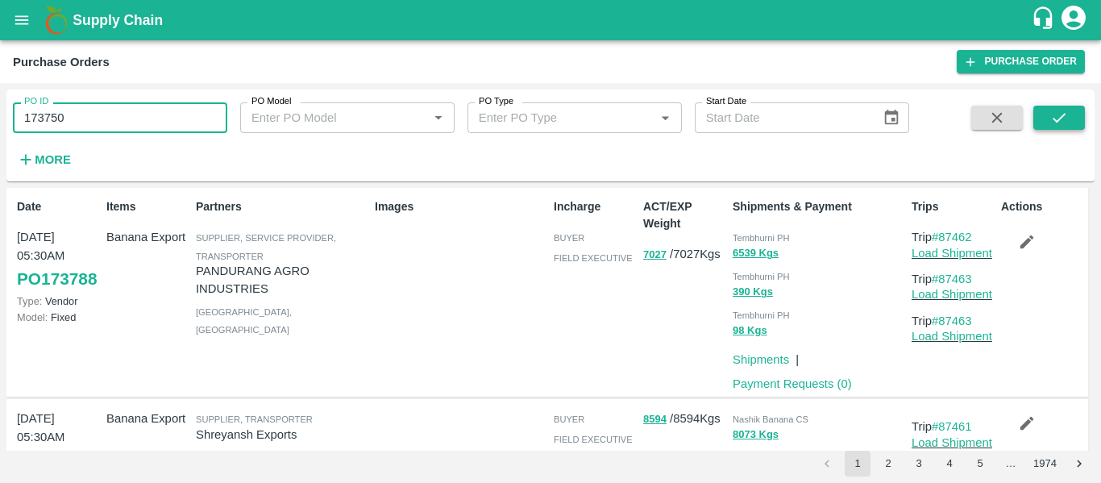
type input "173750"
click at [1043, 125] on button "submit" at bounding box center [1059, 118] width 52 height 24
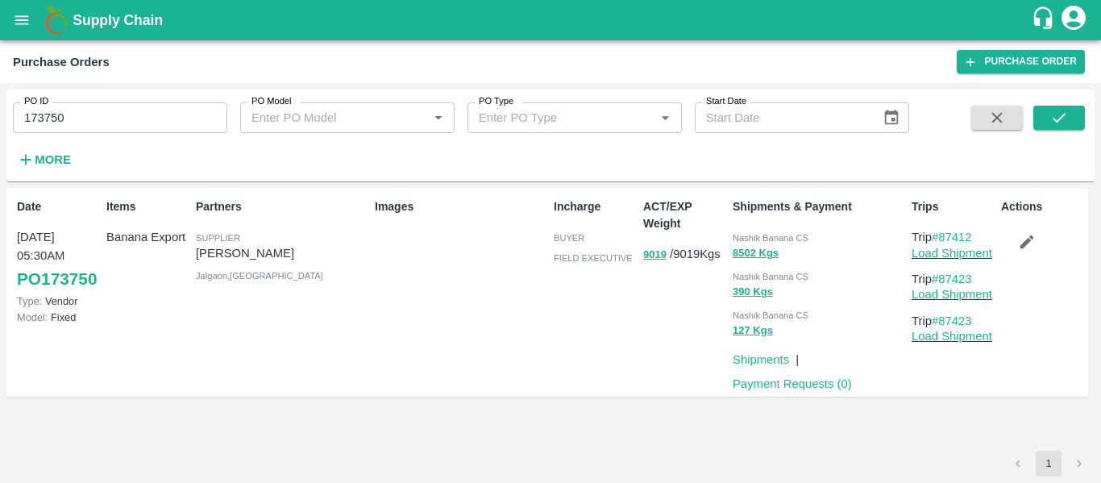
click at [89, 108] on input "173750" at bounding box center [120, 117] width 214 height 31
click at [1064, 120] on icon "submit" at bounding box center [1059, 118] width 18 height 18
click at [1040, 261] on div "Actions" at bounding box center [1039, 292] width 89 height 201
click at [1035, 251] on icon "button" at bounding box center [1027, 242] width 18 height 18
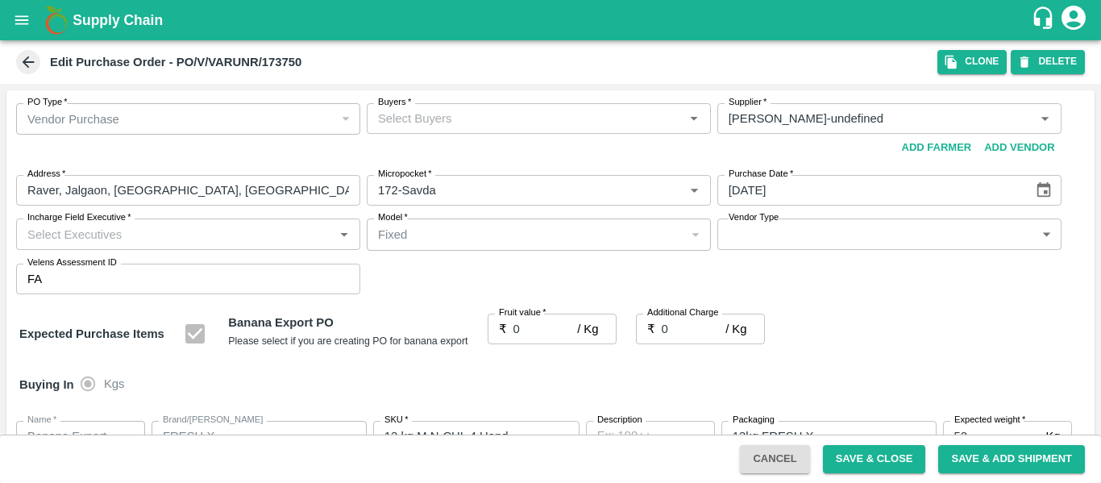
click at [432, 135] on div "Buyers   * Buyers   *" at bounding box center [539, 132] width 344 height 59
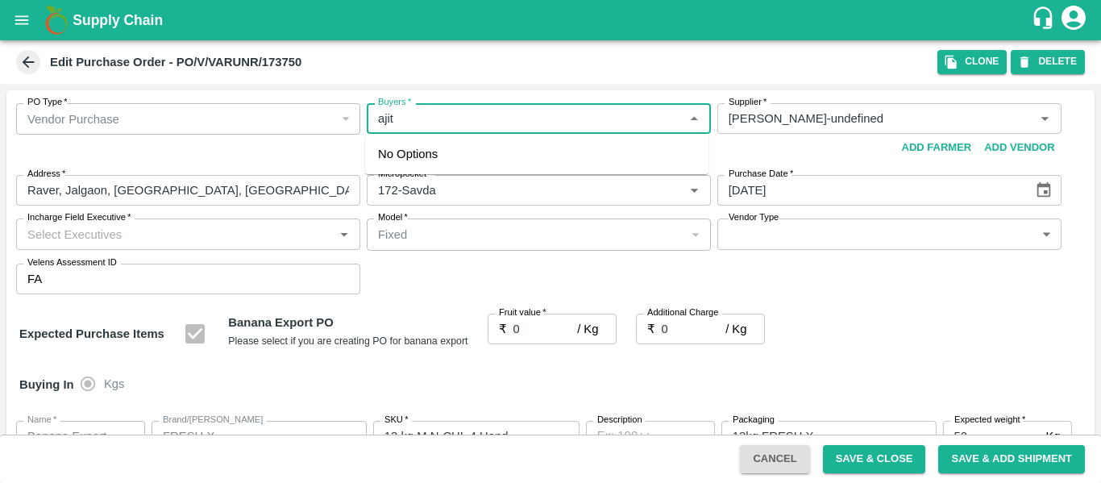
click at [420, 160] on div "No Options" at bounding box center [536, 154] width 343 height 40
type input "a"
type input "ajit"
click at [420, 160] on div "[PERSON_NAME]" at bounding box center [466, 161] width 98 height 18
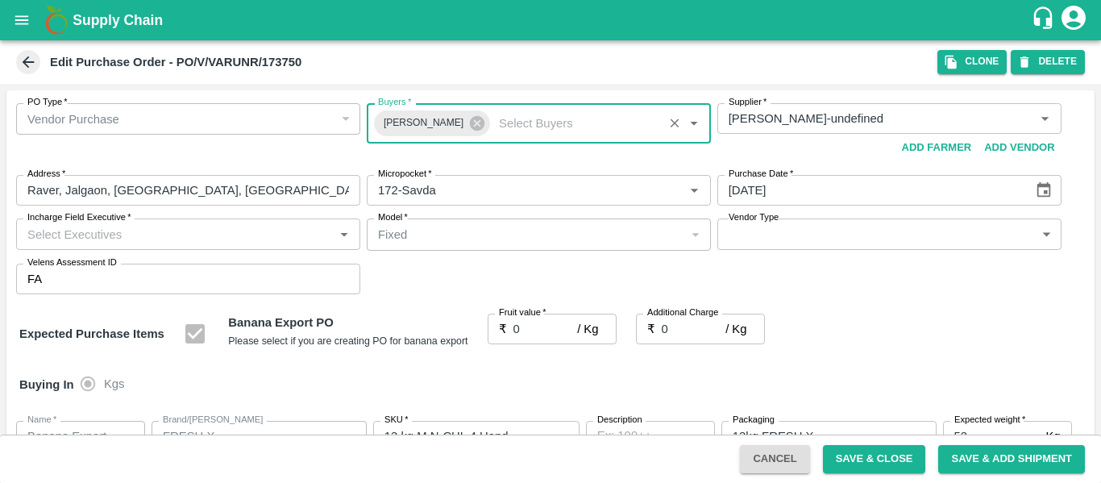
click at [528, 329] on input "0" at bounding box center [546, 329] width 64 height 31
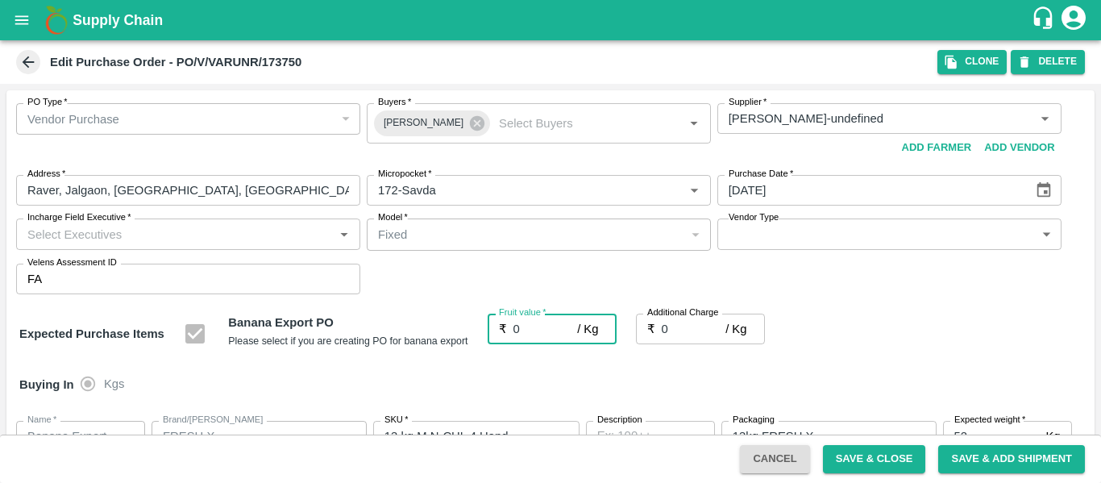
paste input "18.5"
type input "018.5"
type input "18.5"
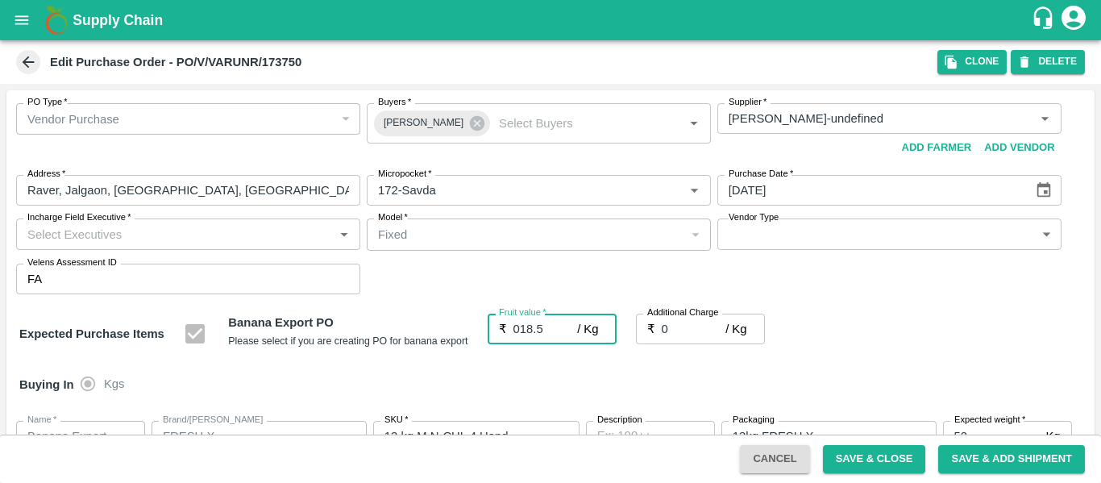
type input "18.5"
type input "018.5"
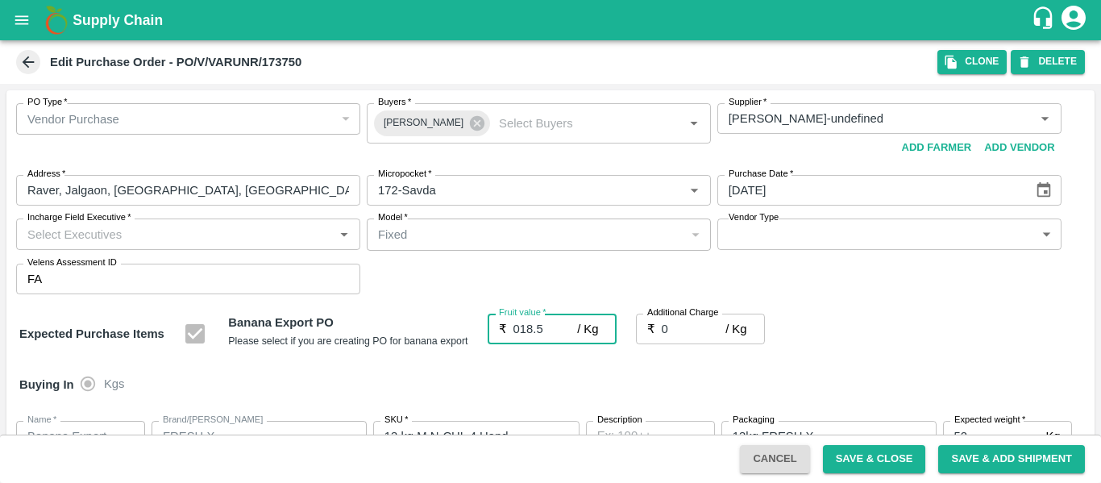
click at [695, 331] on input "0" at bounding box center [694, 329] width 64 height 31
type input "02"
type input "20.5"
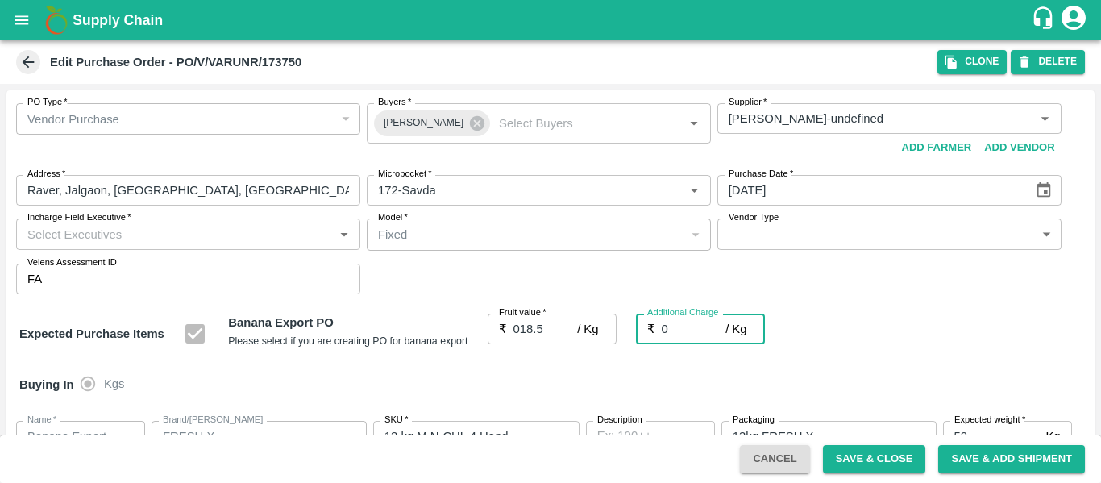
type input "20.5"
type input "02.7"
type input "21.2"
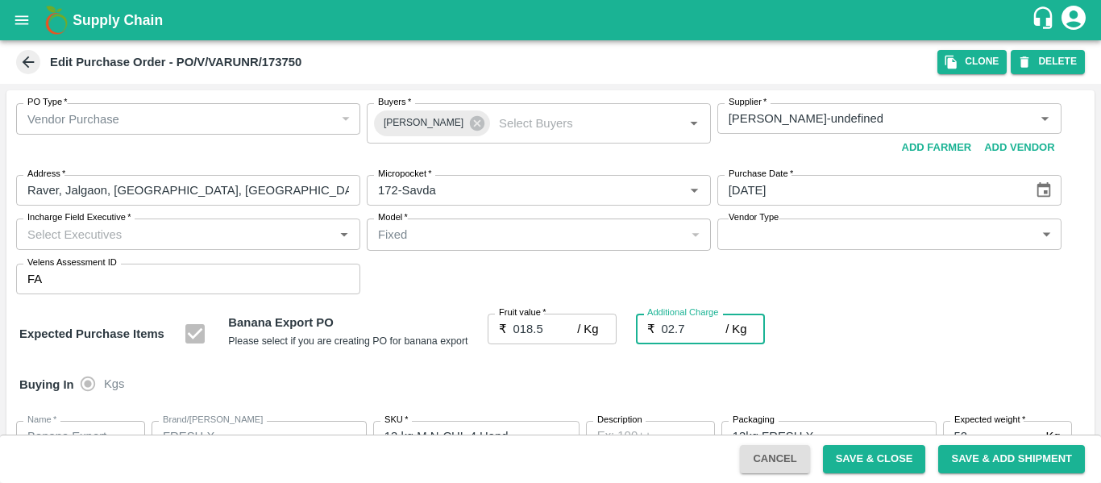
type input "21.2"
type input "02.75"
type input "21.25"
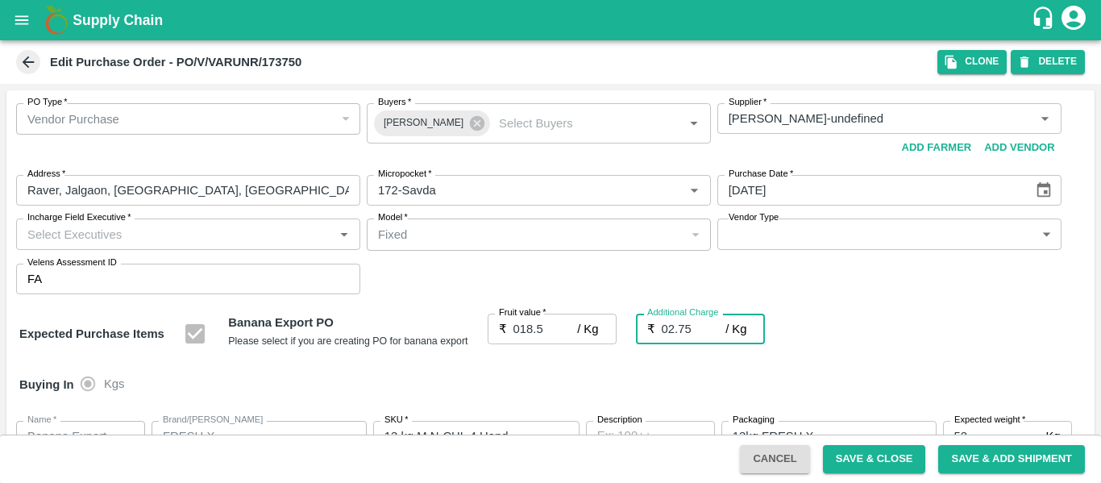
type input "21.25"
type input "02.75"
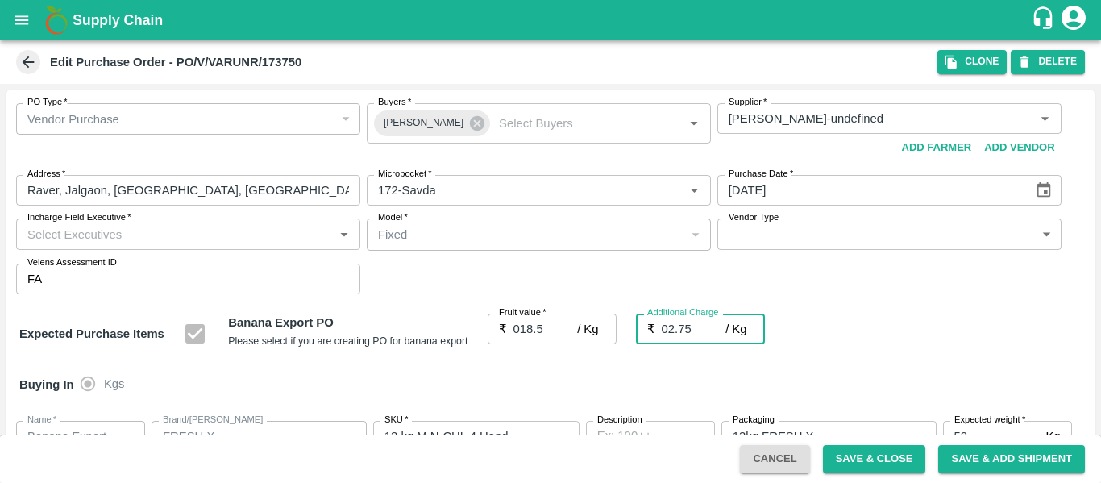
click at [875, 339] on div "Expected Purchase Items Banana Export PO Please select if you are creating PO f…" at bounding box center [550, 334] width 1063 height 41
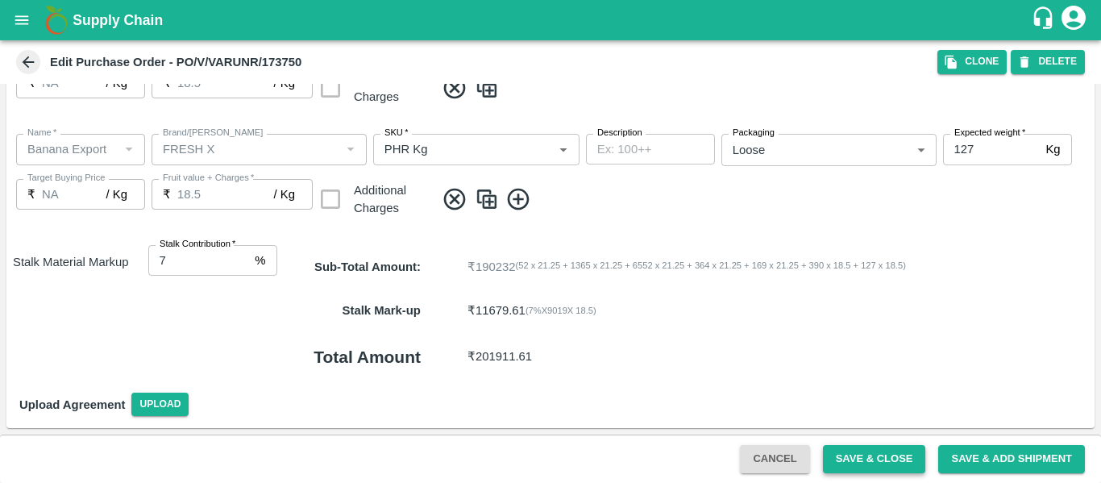
click at [853, 463] on button "Save & Close" at bounding box center [874, 459] width 103 height 28
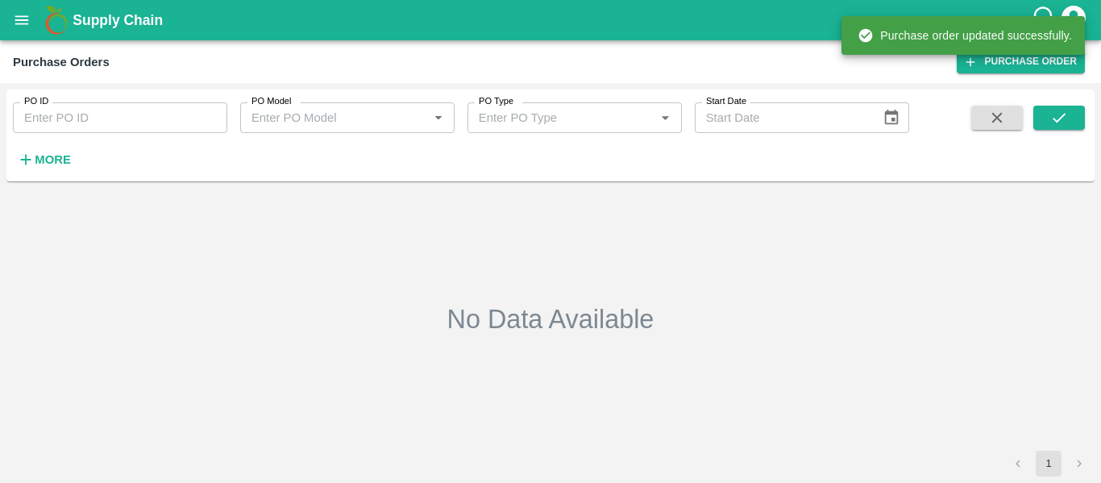
type input "173750"
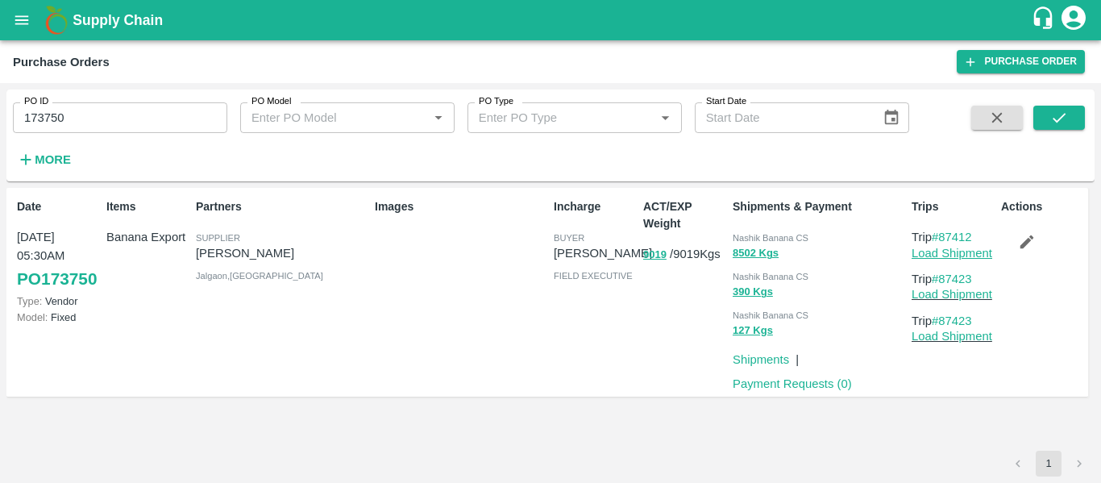
click at [932, 258] on link "Load Shipment" at bounding box center [952, 253] width 81 height 13
drag, startPoint x: 988, startPoint y: 276, endPoint x: 944, endPoint y: 284, distance: 44.3
click at [944, 284] on p "Trip #87423" at bounding box center [953, 279] width 83 height 18
copy link "87423"
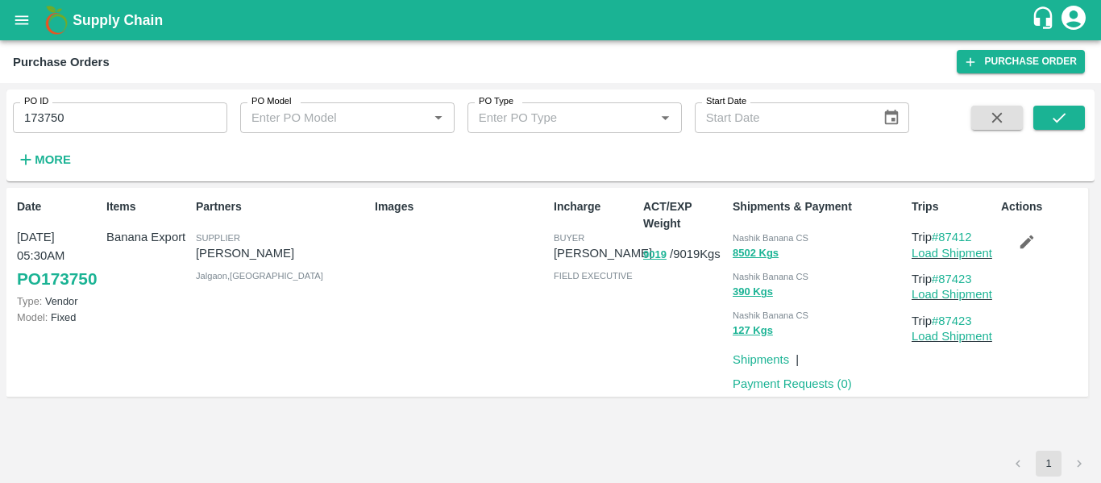
click at [27, 36] on button "open drawer" at bounding box center [21, 20] width 37 height 37
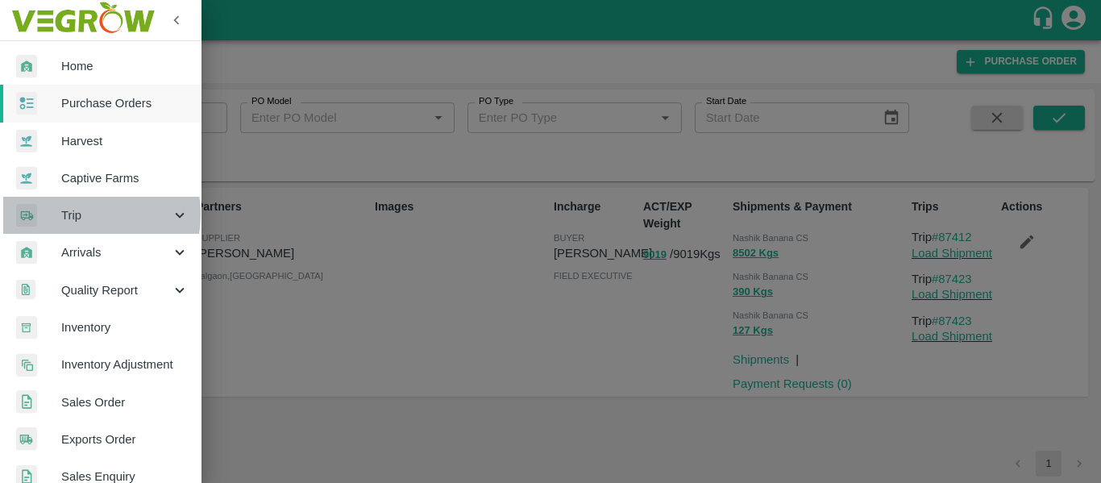
click at [85, 214] on span "Trip" at bounding box center [116, 215] width 110 height 18
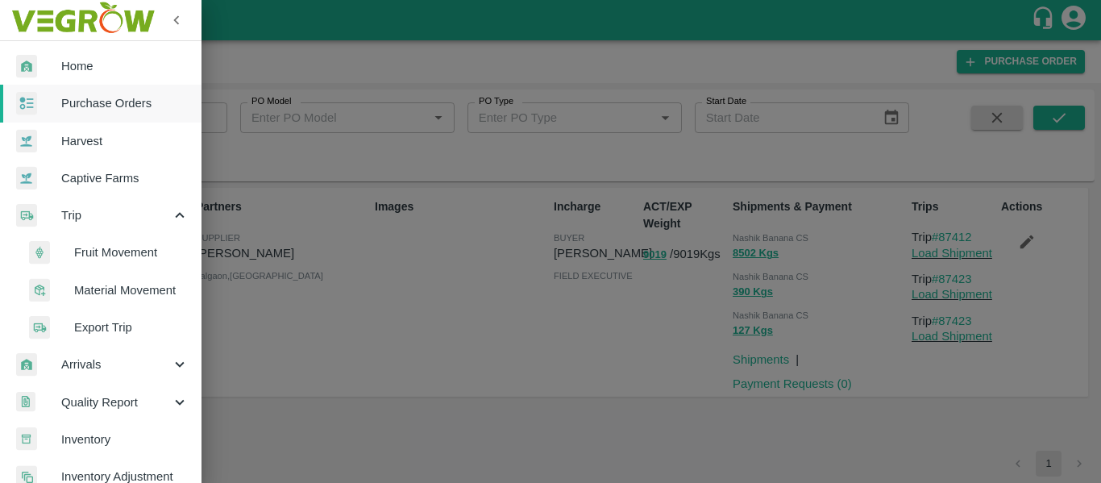
click at [108, 244] on span "Fruit Movement" at bounding box center [131, 252] width 114 height 18
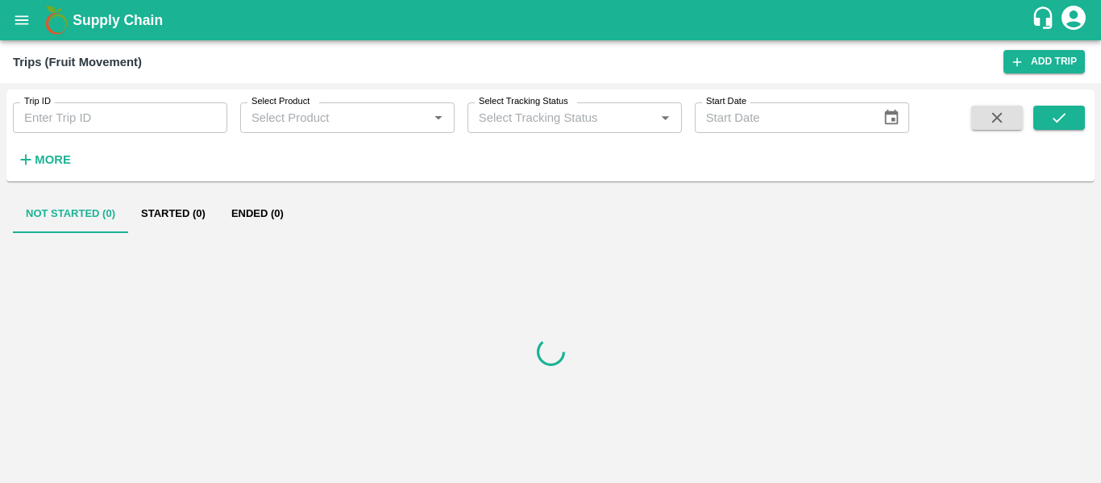
click at [87, 131] on input "Trip ID" at bounding box center [120, 117] width 214 height 31
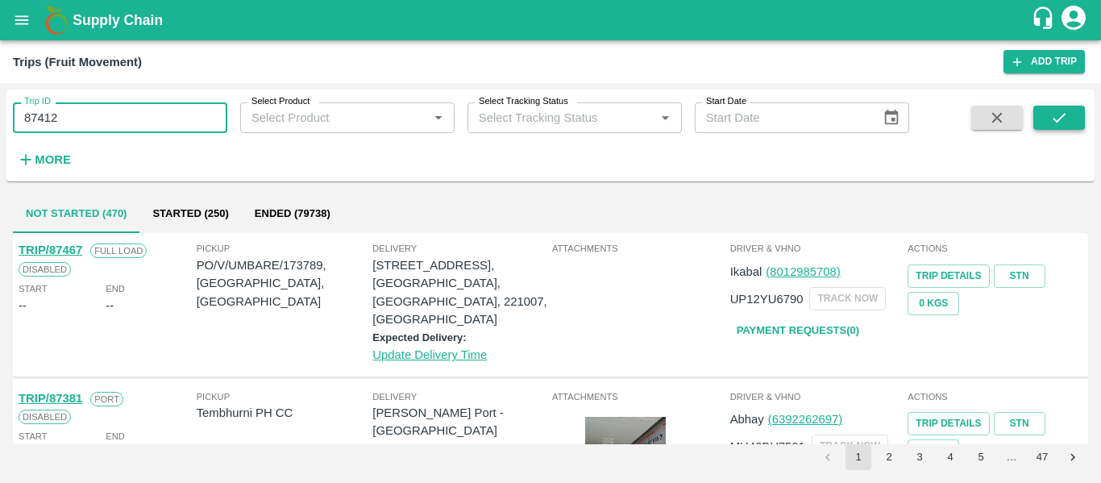
type input "87412"
click at [1058, 118] on icon "submit" at bounding box center [1059, 118] width 18 height 18
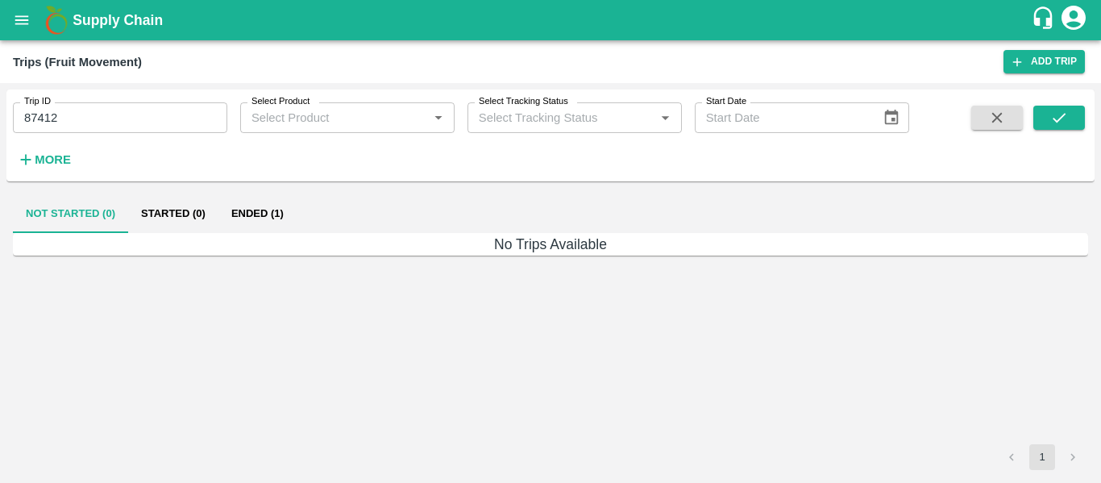
click at [272, 202] on button "Ended (1)" at bounding box center [257, 213] width 78 height 39
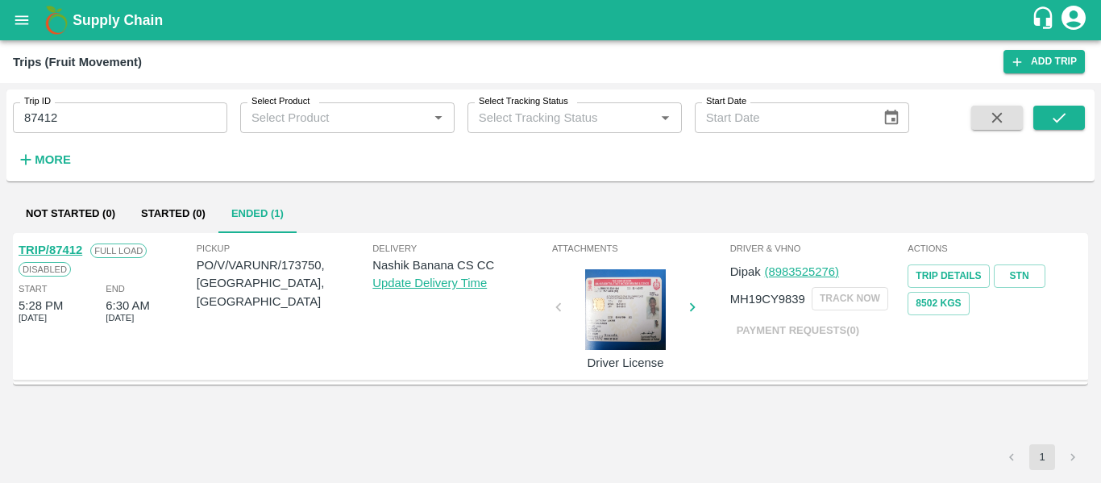
click at [50, 241] on div "TRIP/87412" at bounding box center [51, 250] width 64 height 18
click at [52, 246] on link "TRIP/87412" at bounding box center [51, 249] width 64 height 13
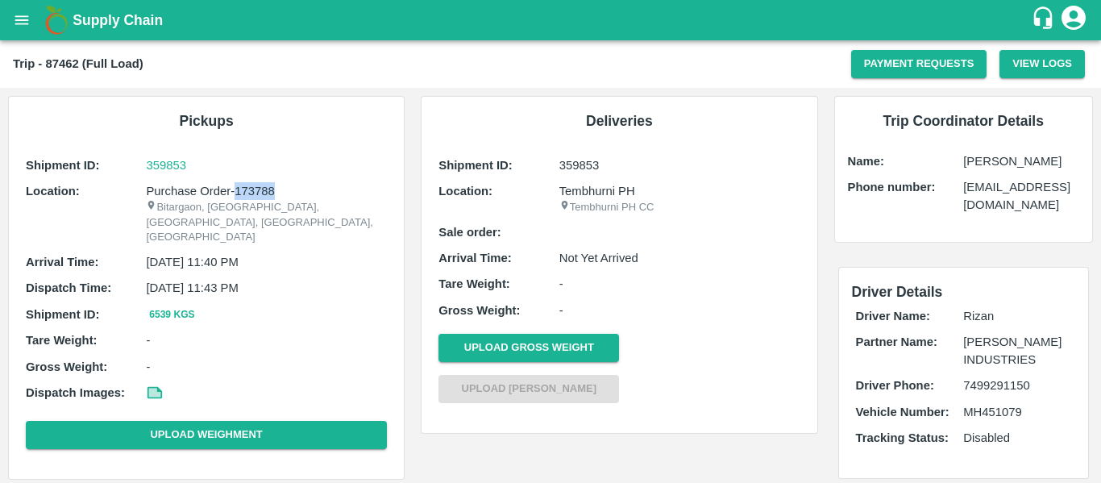
drag, startPoint x: 284, startPoint y: 189, endPoint x: 235, endPoint y: 188, distance: 48.4
click at [235, 188] on p "Purchase Order-173788" at bounding box center [266, 191] width 241 height 18
copy p "173788"
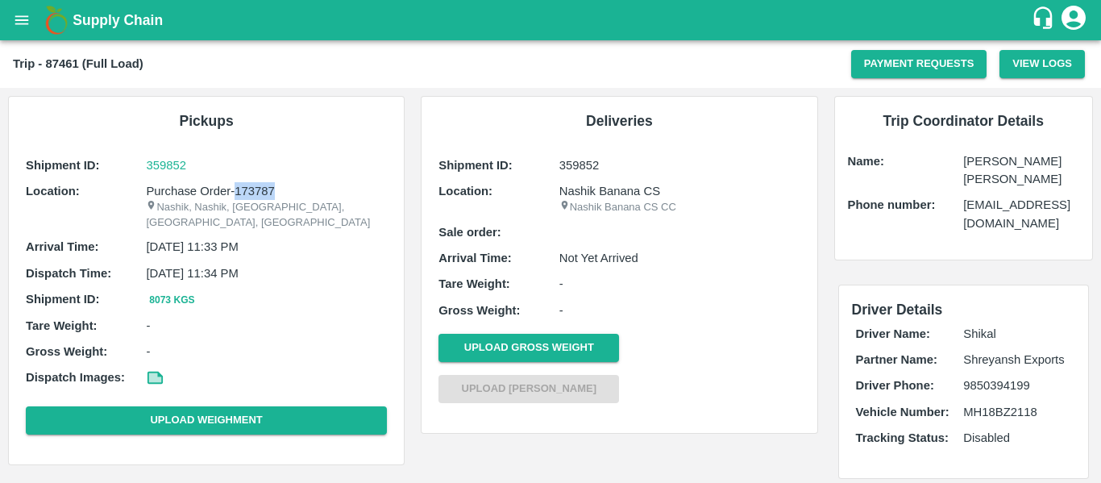
drag, startPoint x: 280, startPoint y: 193, endPoint x: 236, endPoint y: 191, distance: 43.6
click at [236, 191] on p "Purchase Order-173787" at bounding box center [266, 191] width 241 height 18
copy p "173787"
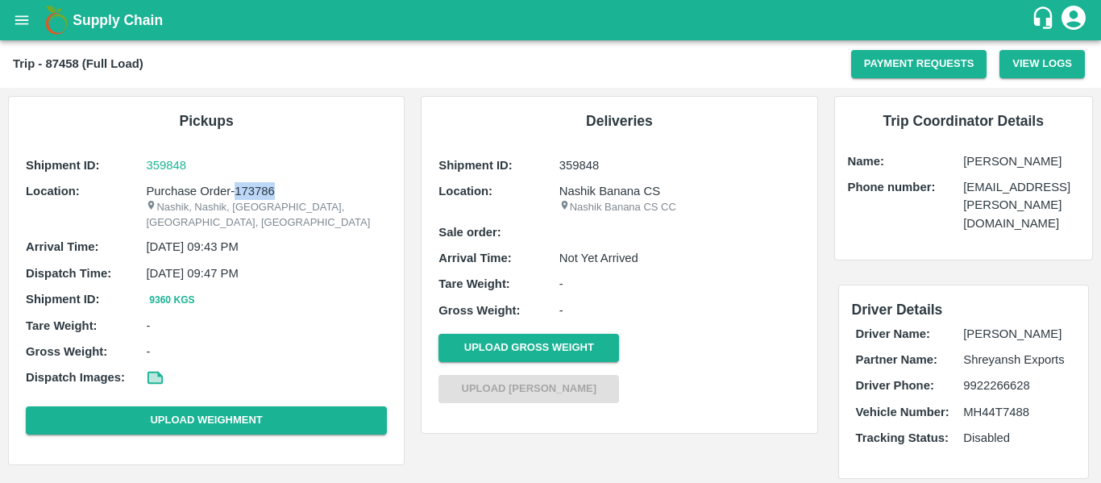
drag, startPoint x: 278, startPoint y: 187, endPoint x: 236, endPoint y: 189, distance: 42.0
click at [236, 189] on p "Purchase Order-173786" at bounding box center [266, 191] width 241 height 18
copy p "173786"
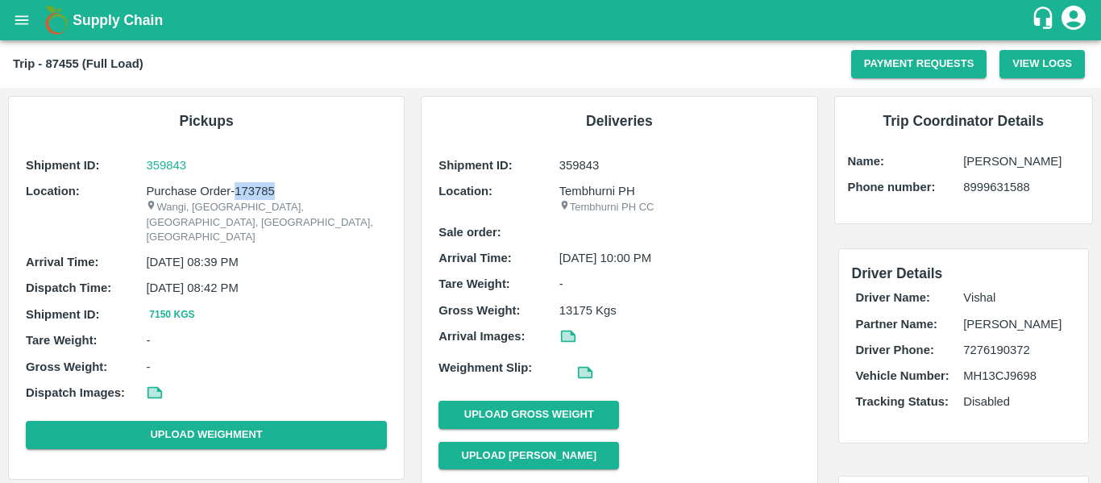
drag, startPoint x: 292, startPoint y: 187, endPoint x: 233, endPoint y: 190, distance: 58.9
click at [233, 190] on p "Purchase Order-173785" at bounding box center [266, 191] width 241 height 18
copy p "173785"
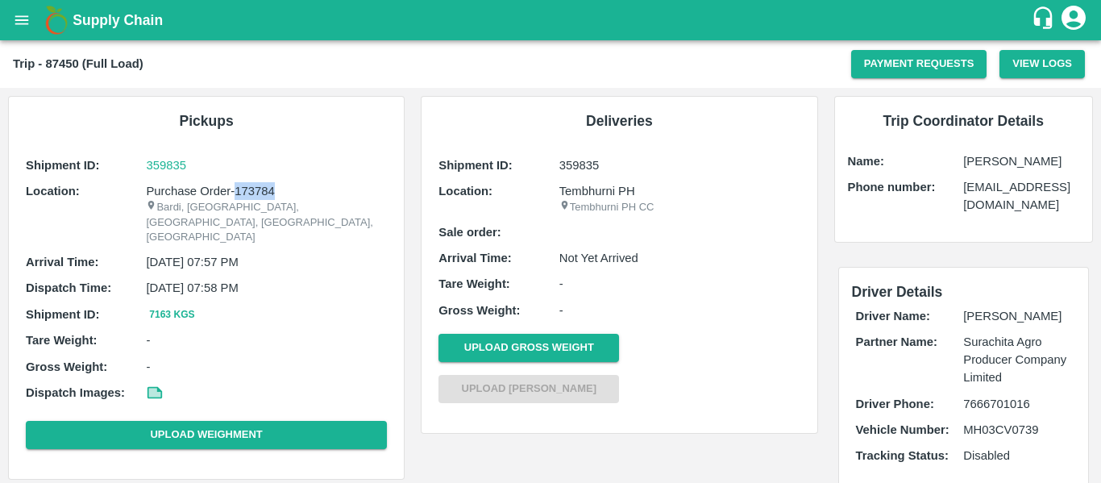
drag, startPoint x: 282, startPoint y: 189, endPoint x: 235, endPoint y: 191, distance: 47.6
click at [235, 191] on p "Purchase Order-173784" at bounding box center [266, 191] width 241 height 18
copy p "173784"
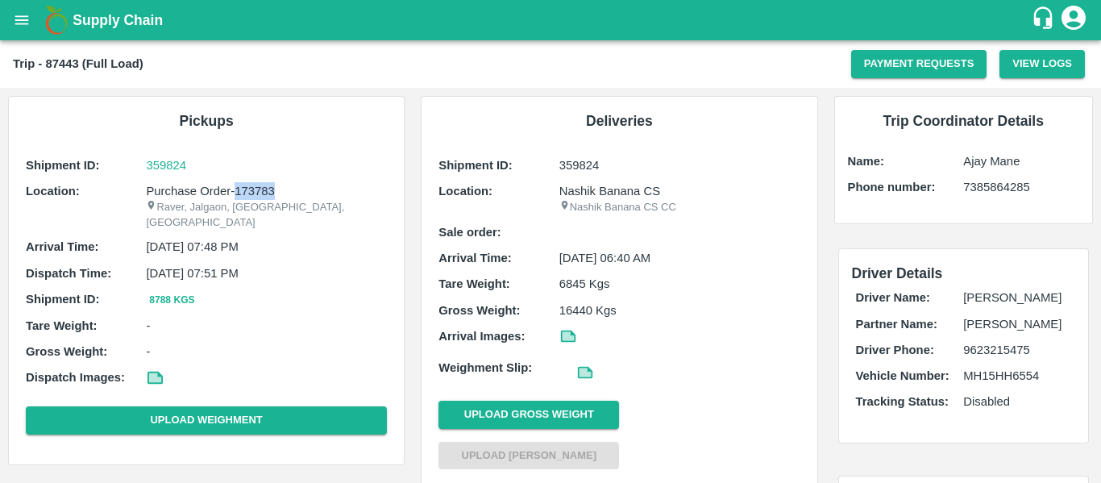
drag, startPoint x: 286, startPoint y: 188, endPoint x: 235, endPoint y: 187, distance: 50.8
click at [235, 187] on p "Purchase Order-173783" at bounding box center [266, 191] width 241 height 18
copy p "173783"
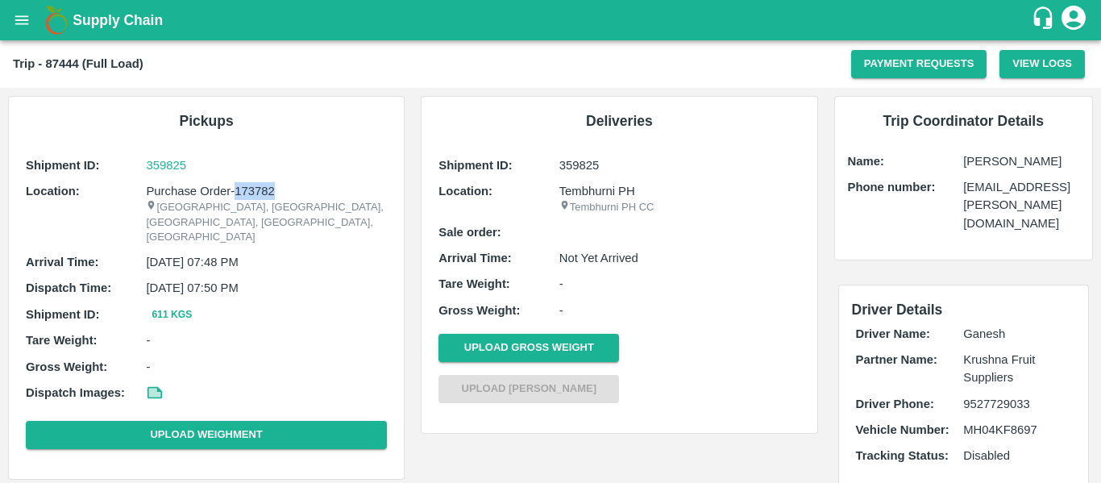
drag, startPoint x: 284, startPoint y: 191, endPoint x: 237, endPoint y: 191, distance: 46.8
click at [237, 191] on p "Purchase Order-173782" at bounding box center [266, 191] width 241 height 18
copy p "173782"
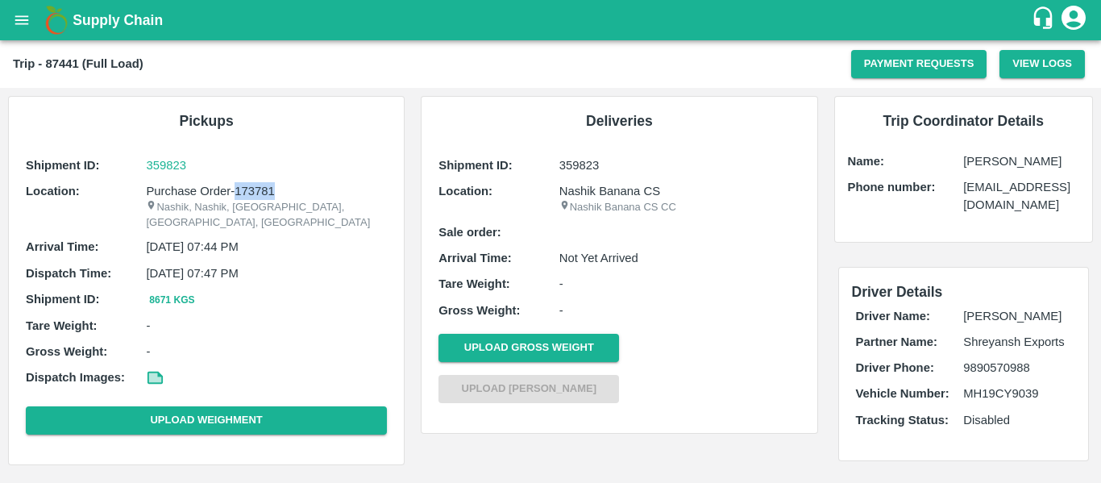
drag, startPoint x: 287, startPoint y: 192, endPoint x: 234, endPoint y: 191, distance: 53.2
click at [234, 191] on p "Purchase Order-173781" at bounding box center [266, 191] width 241 height 18
copy p "173781"
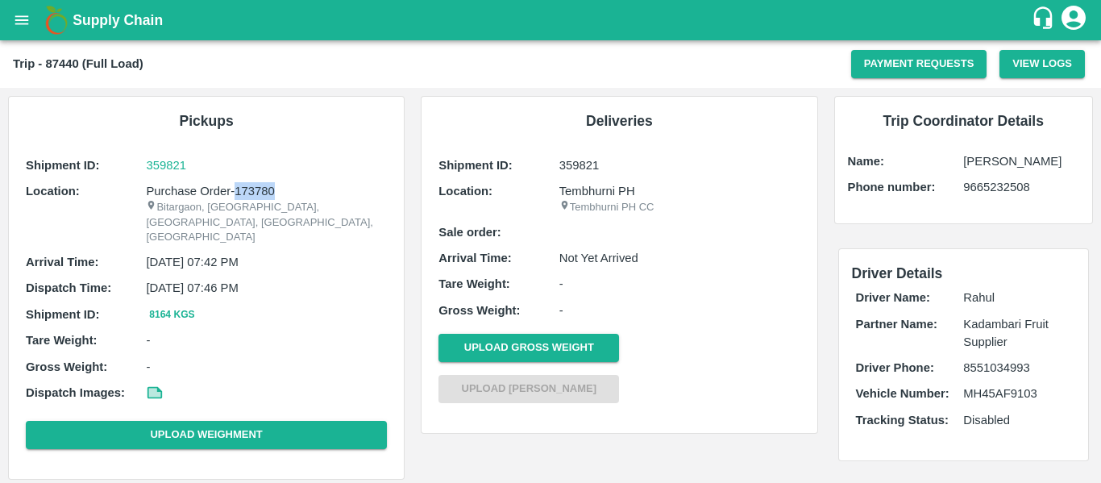
drag, startPoint x: 277, startPoint y: 186, endPoint x: 236, endPoint y: 187, distance: 41.1
click at [236, 187] on p "Purchase Order-173780" at bounding box center [266, 191] width 241 height 18
copy p "173780"
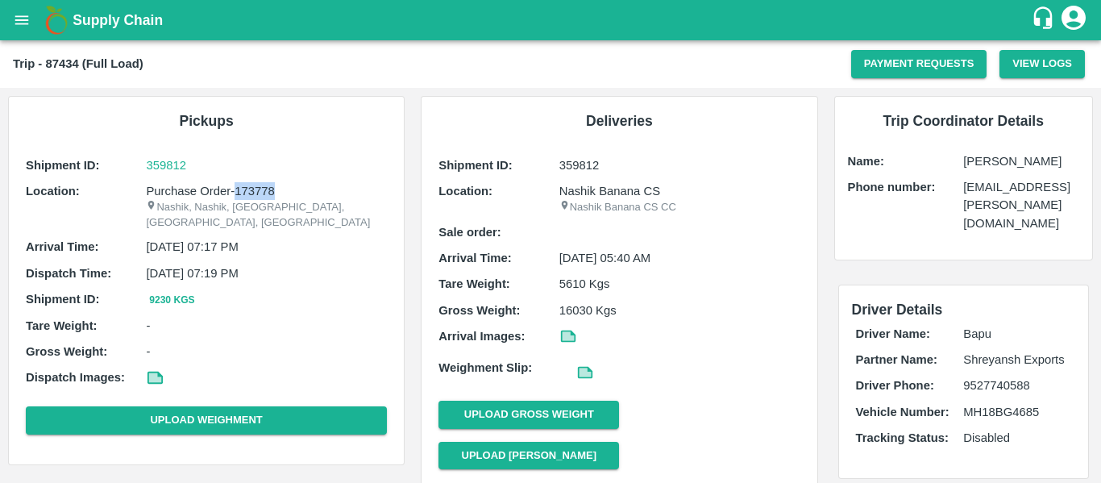
drag, startPoint x: 289, startPoint y: 190, endPoint x: 235, endPoint y: 190, distance: 54.0
click at [235, 190] on p "Purchase Order-173778" at bounding box center [266, 191] width 241 height 18
copy p "173778"
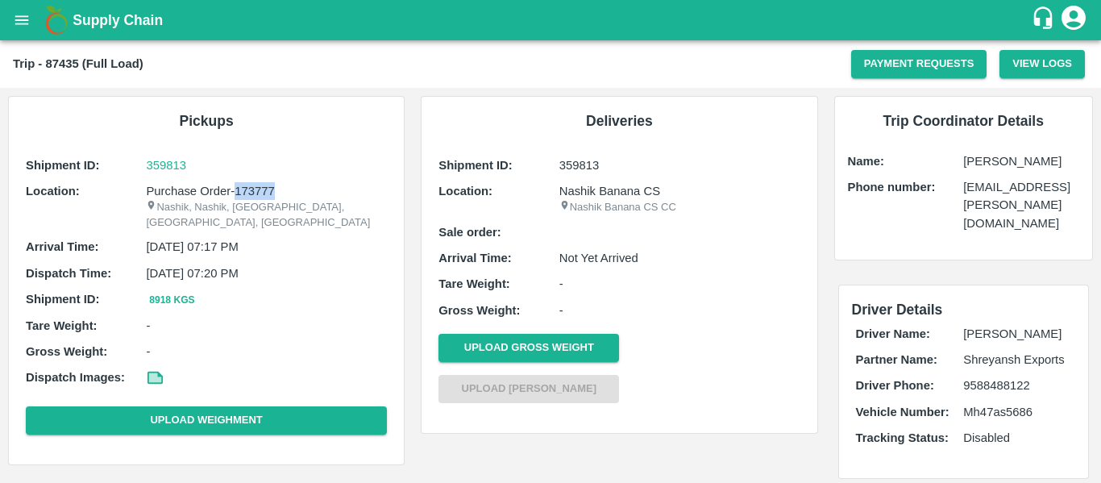
drag, startPoint x: 279, startPoint y: 186, endPoint x: 236, endPoint y: 187, distance: 42.7
click at [236, 187] on p "Purchase Order-173777" at bounding box center [266, 191] width 241 height 18
copy p "173777"
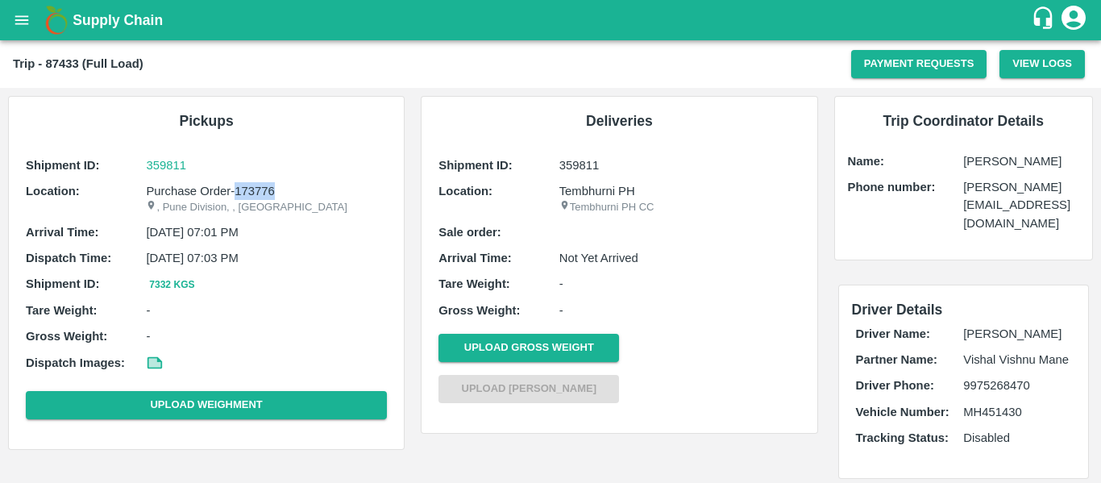
drag, startPoint x: 288, startPoint y: 187, endPoint x: 235, endPoint y: 190, distance: 52.5
click at [235, 190] on p "Purchase Order-173776" at bounding box center [266, 191] width 241 height 18
copy p "173776"
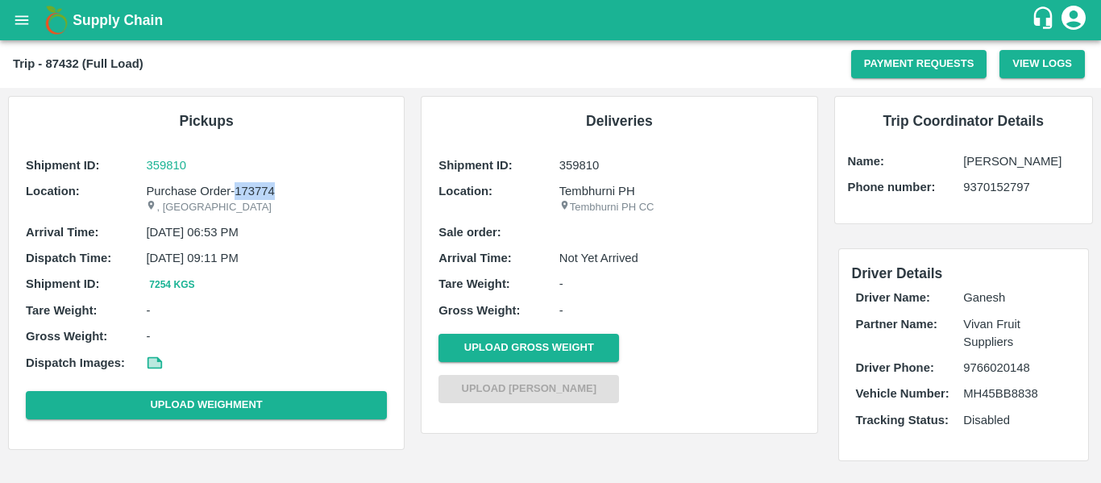
drag, startPoint x: 291, startPoint y: 192, endPoint x: 237, endPoint y: 190, distance: 54.0
click at [237, 190] on p "Purchase Order-173774" at bounding box center [266, 191] width 241 height 18
copy p "173774"
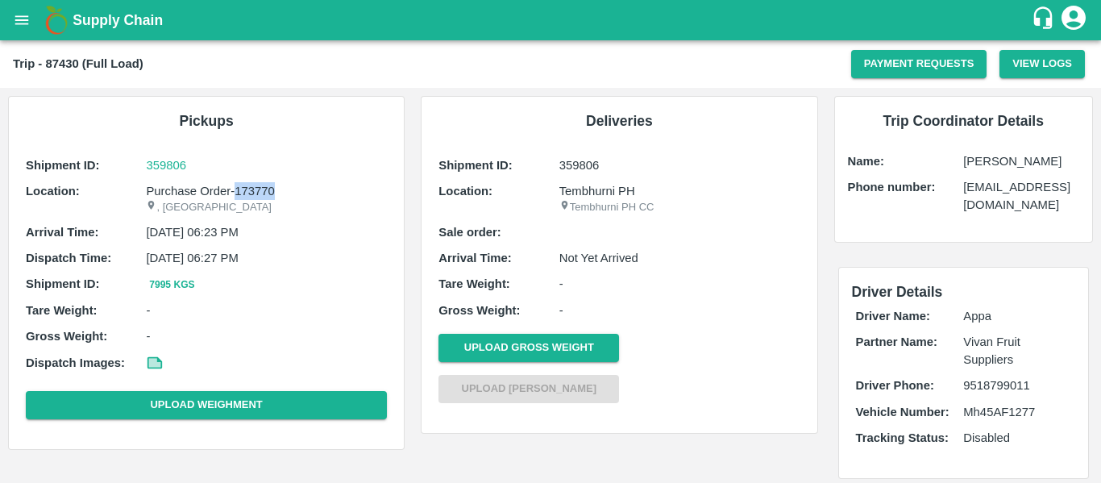
drag, startPoint x: 279, startPoint y: 187, endPoint x: 235, endPoint y: 187, distance: 43.5
click at [235, 187] on p "Purchase Order-173770" at bounding box center [266, 191] width 241 height 18
copy p "173770"
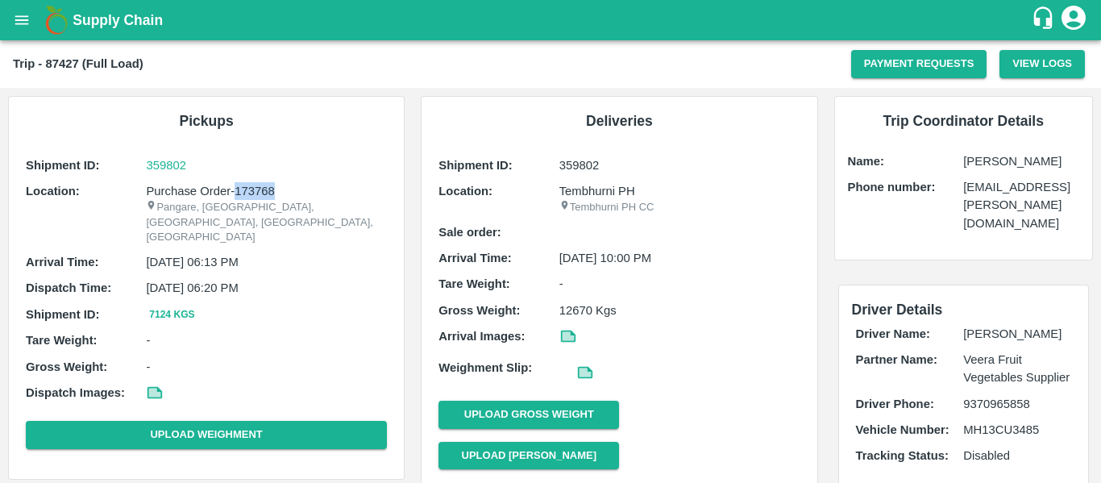
drag, startPoint x: 281, startPoint y: 187, endPoint x: 234, endPoint y: 193, distance: 47.9
click at [234, 193] on p "Purchase Order-173768" at bounding box center [266, 191] width 241 height 18
copy p "173768"
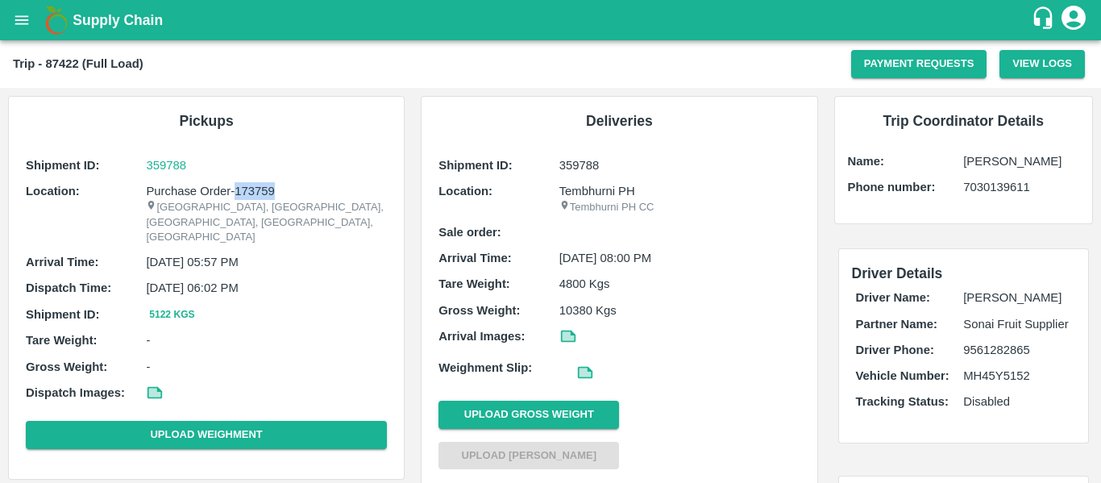
drag, startPoint x: 281, startPoint y: 187, endPoint x: 236, endPoint y: 189, distance: 44.4
click at [236, 189] on p "Purchase Order-173759" at bounding box center [266, 191] width 241 height 18
copy p "173759"
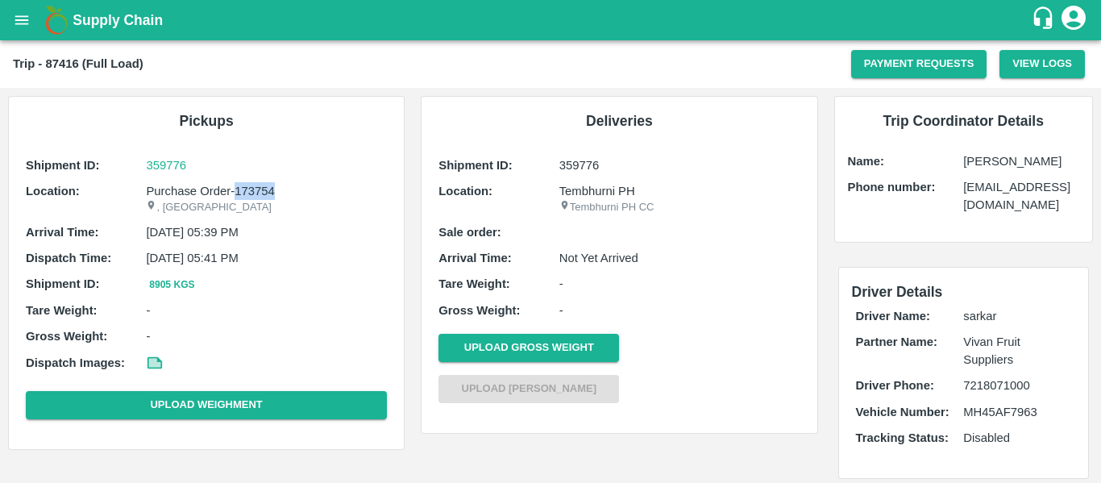
drag, startPoint x: 279, startPoint y: 188, endPoint x: 236, endPoint y: 189, distance: 42.8
click at [236, 189] on p "Purchase Order-173754" at bounding box center [266, 191] width 241 height 18
copy p "173754"
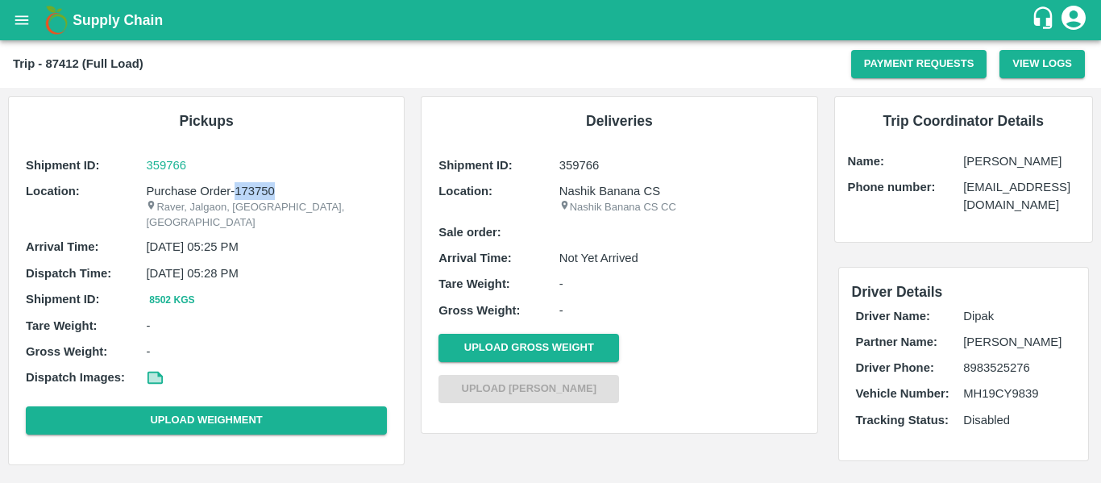
drag, startPoint x: 281, startPoint y: 187, endPoint x: 235, endPoint y: 189, distance: 45.2
click at [235, 189] on p "Purchase Order-173750" at bounding box center [266, 191] width 241 height 18
copy p "173750"
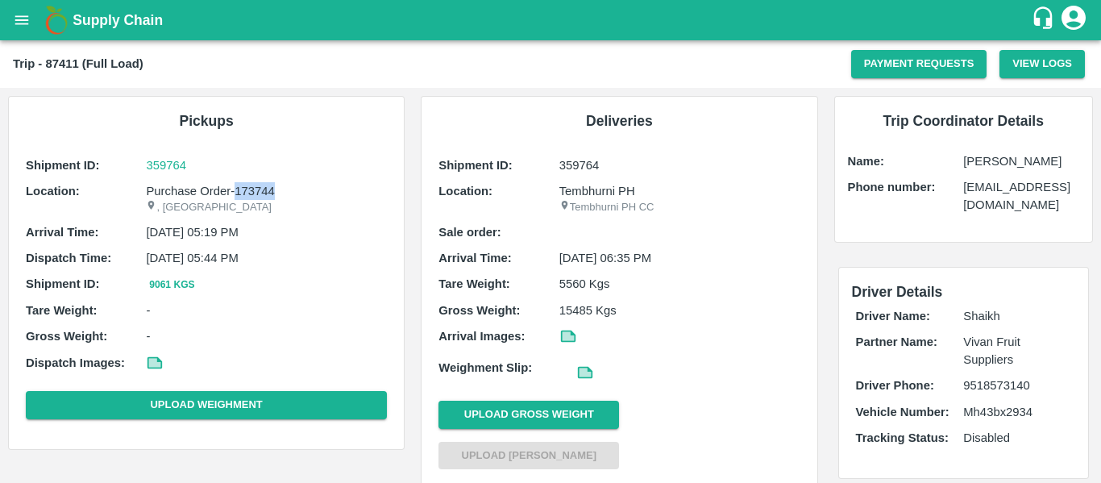
drag, startPoint x: 283, startPoint y: 190, endPoint x: 237, endPoint y: 190, distance: 46.0
click at [237, 190] on p "Purchase Order-173744" at bounding box center [266, 191] width 241 height 18
copy p "173744"
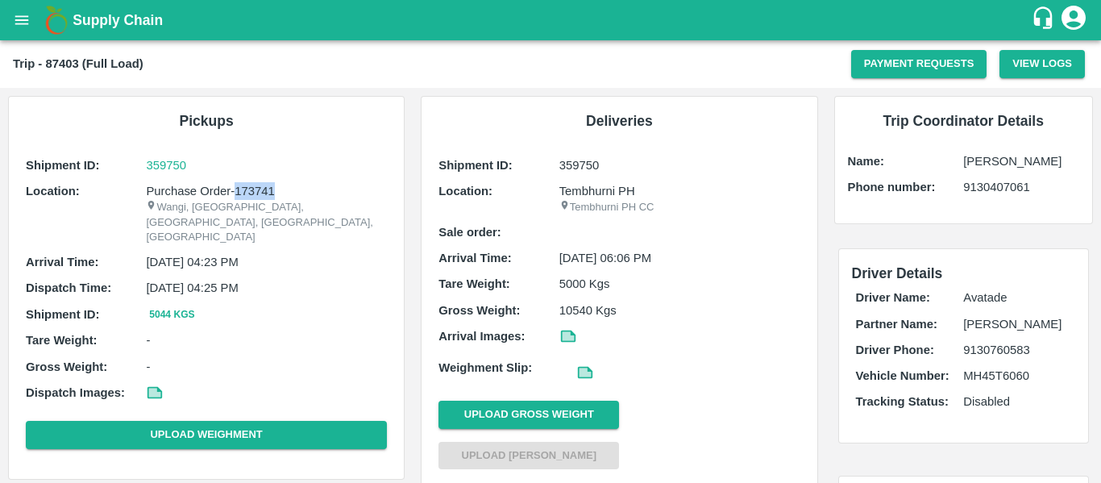
drag, startPoint x: 286, startPoint y: 187, endPoint x: 235, endPoint y: 189, distance: 50.8
click at [235, 189] on p "Purchase Order-173741" at bounding box center [266, 191] width 241 height 18
copy p "173741"
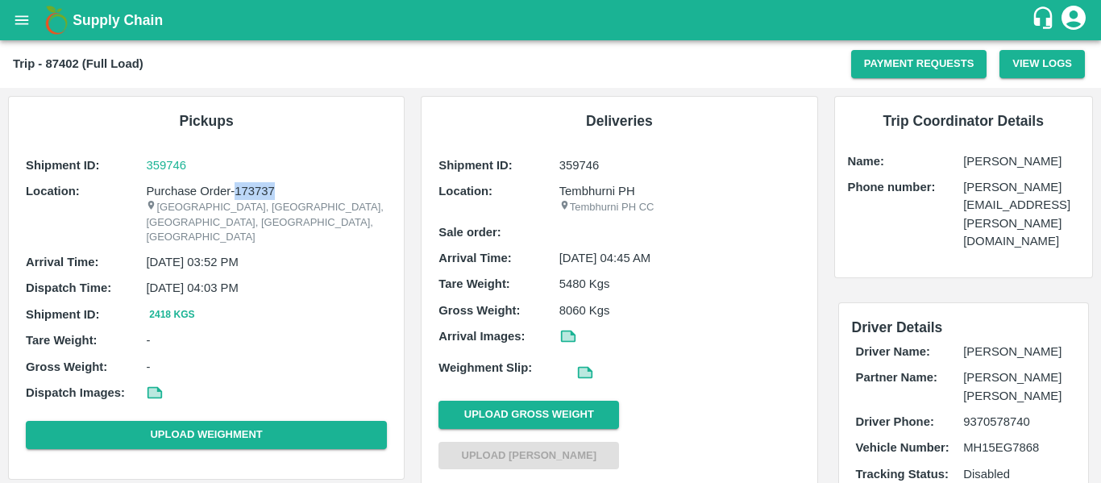
drag, startPoint x: 277, startPoint y: 190, endPoint x: 237, endPoint y: 193, distance: 39.6
click at [237, 193] on p "Purchase Order-173737" at bounding box center [266, 191] width 241 height 18
copy p "173737"
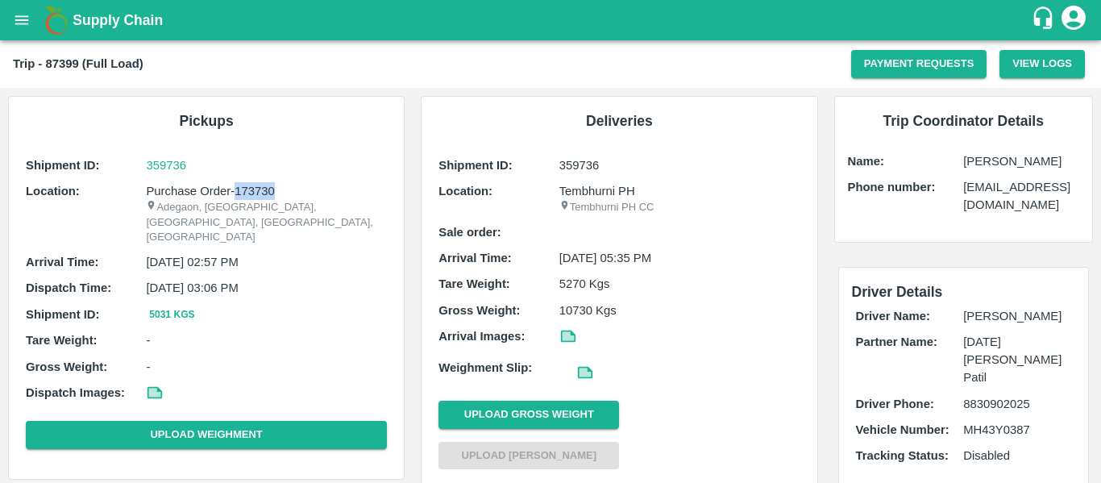
drag, startPoint x: 277, startPoint y: 189, endPoint x: 236, endPoint y: 189, distance: 40.3
click at [236, 189] on p "Purchase Order-173730" at bounding box center [266, 191] width 241 height 18
copy p "173730"
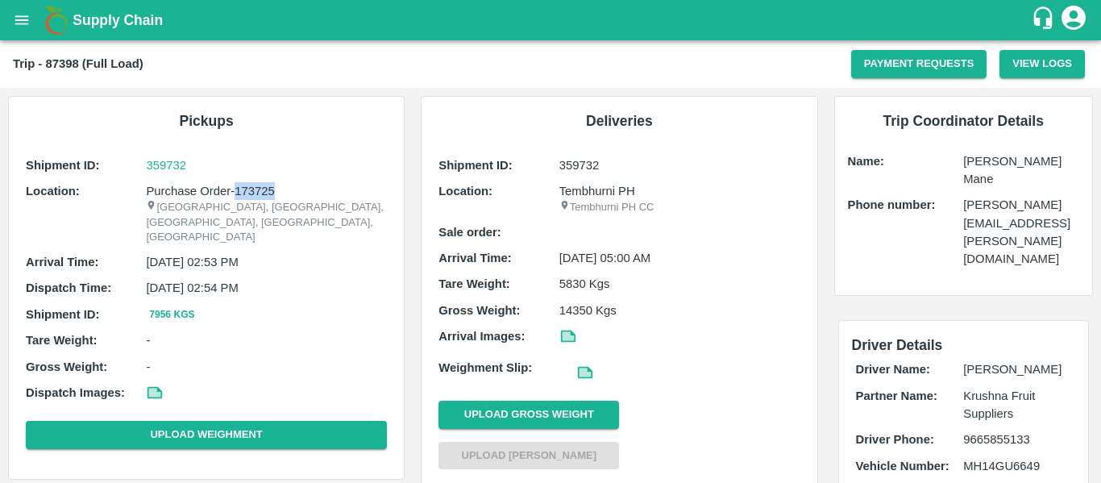
drag, startPoint x: 285, startPoint y: 189, endPoint x: 235, endPoint y: 189, distance: 49.2
click at [235, 189] on p "Purchase Order-173725" at bounding box center [266, 191] width 241 height 18
copy p "173725"
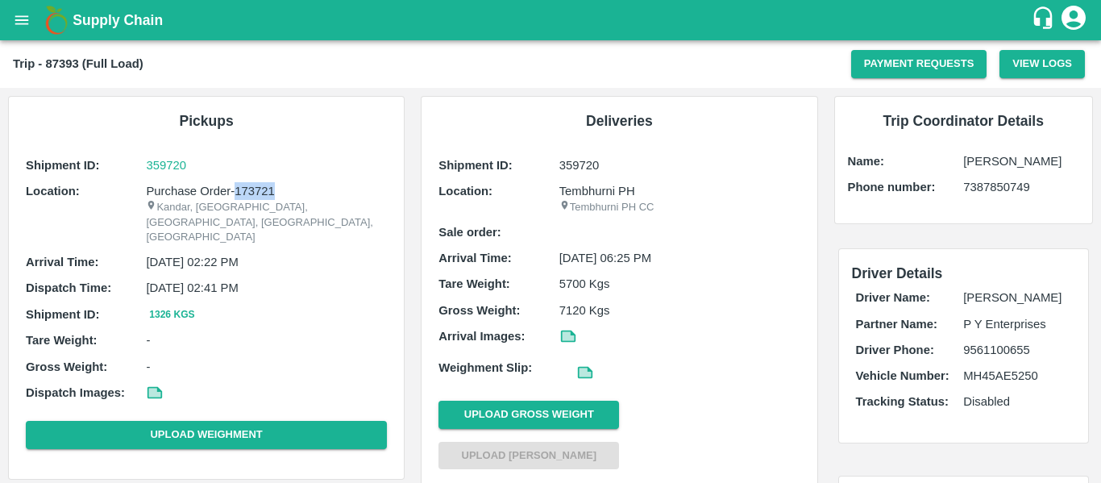
drag, startPoint x: 279, startPoint y: 191, endPoint x: 235, endPoint y: 193, distance: 43.6
click at [235, 193] on p "Purchase Order-173721" at bounding box center [266, 191] width 241 height 18
copy p "173721"
drag, startPoint x: 281, startPoint y: 192, endPoint x: 233, endPoint y: 192, distance: 48.4
click at [233, 192] on p "Purchase Order-173717" at bounding box center [266, 191] width 241 height 18
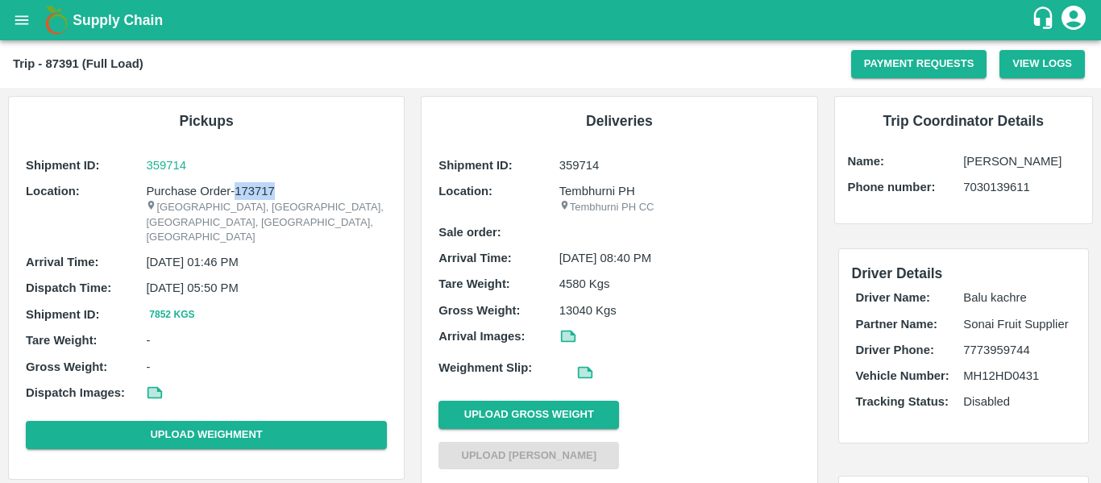
copy p "173717"
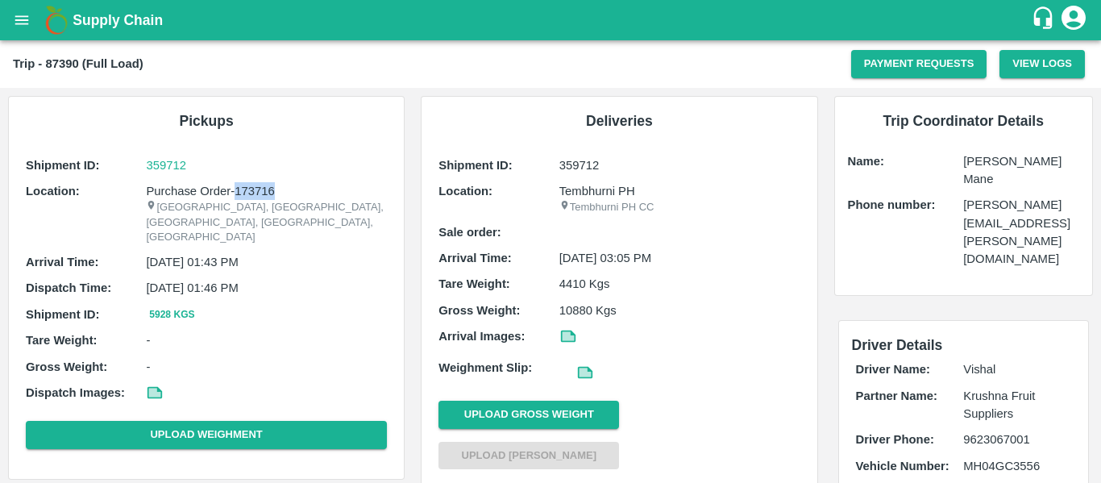
drag, startPoint x: 277, startPoint y: 189, endPoint x: 235, endPoint y: 191, distance: 42.0
click at [235, 191] on p "Purchase Order-173716" at bounding box center [266, 191] width 241 height 18
copy p "173716"
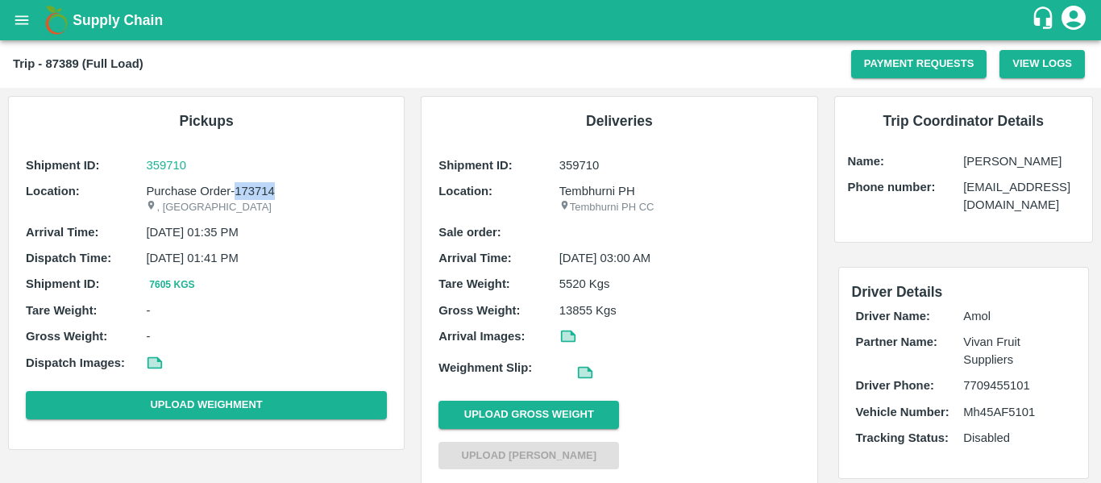
drag, startPoint x: 279, startPoint y: 189, endPoint x: 236, endPoint y: 190, distance: 42.7
click at [236, 190] on p "Purchase Order-173714" at bounding box center [266, 191] width 241 height 18
copy p "173714"
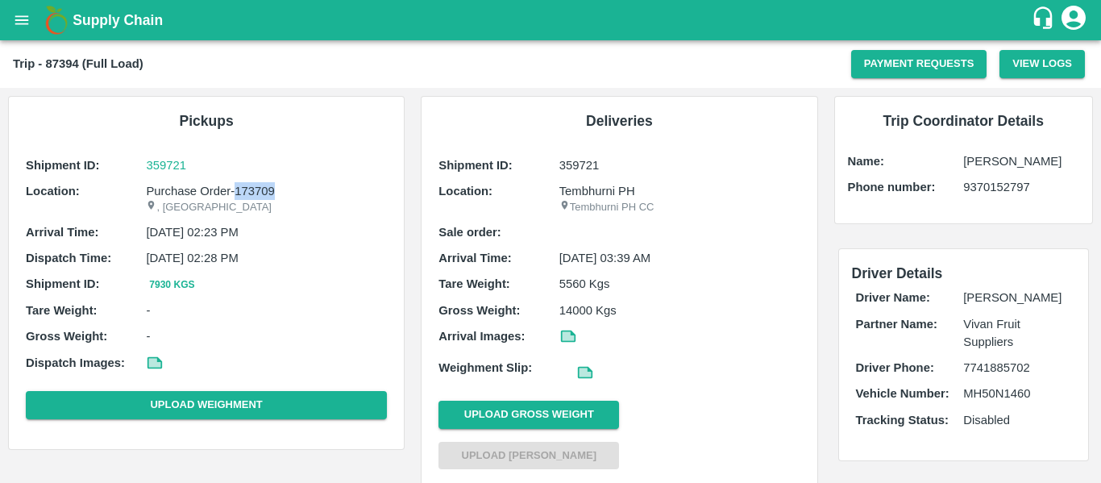
drag, startPoint x: 281, startPoint y: 191, endPoint x: 236, endPoint y: 190, distance: 44.3
click at [236, 190] on p "Purchase Order-173709" at bounding box center [266, 191] width 241 height 18
copy p "173709"
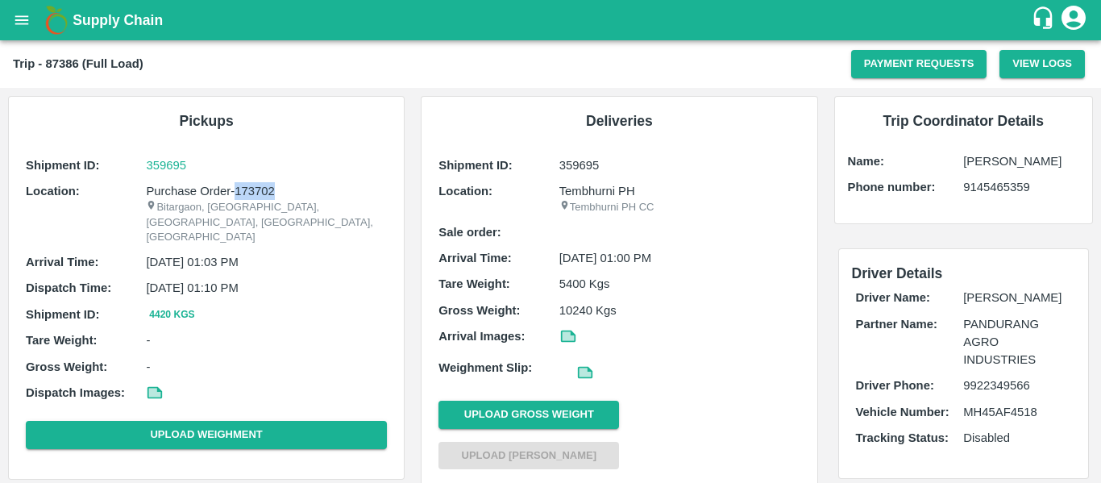
drag, startPoint x: 282, startPoint y: 191, endPoint x: 237, endPoint y: 190, distance: 45.2
click at [237, 190] on p "Purchase Order-173702" at bounding box center [266, 191] width 241 height 18
copy p "173702"
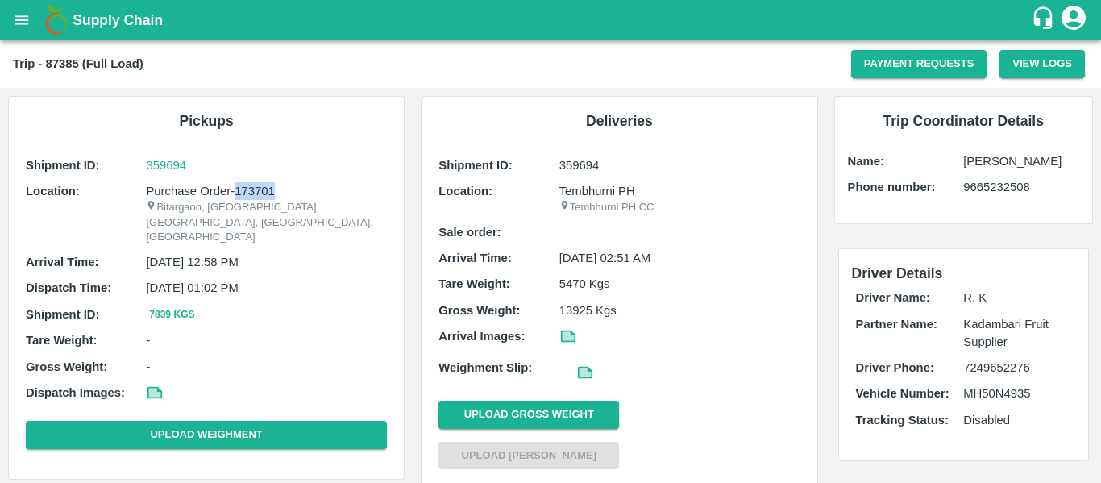
drag, startPoint x: 283, startPoint y: 187, endPoint x: 234, endPoint y: 189, distance: 49.2
click at [234, 189] on p "Purchase Order-173701" at bounding box center [266, 191] width 241 height 18
copy p "173701"
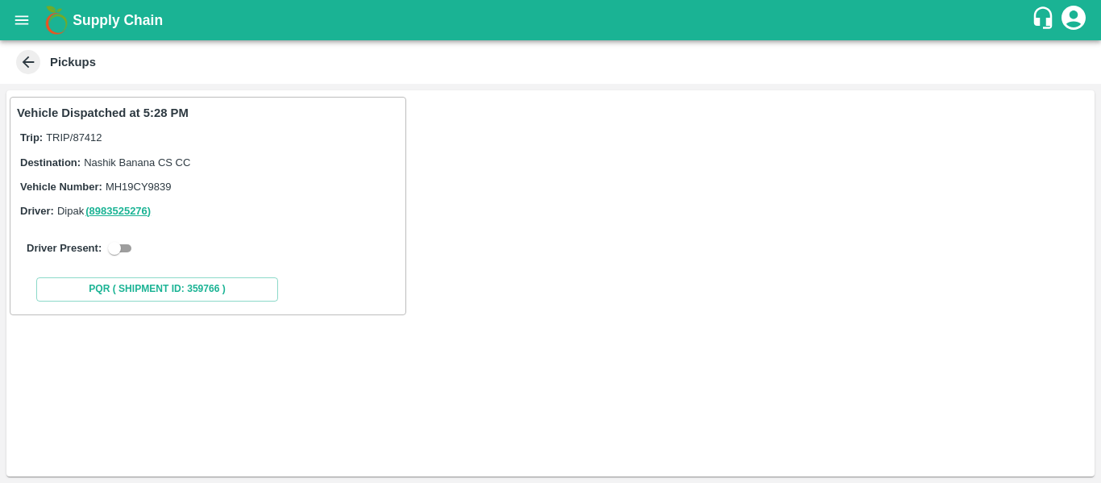
click at [120, 245] on input "checkbox" at bounding box center [114, 248] width 58 height 19
checkbox input "true"
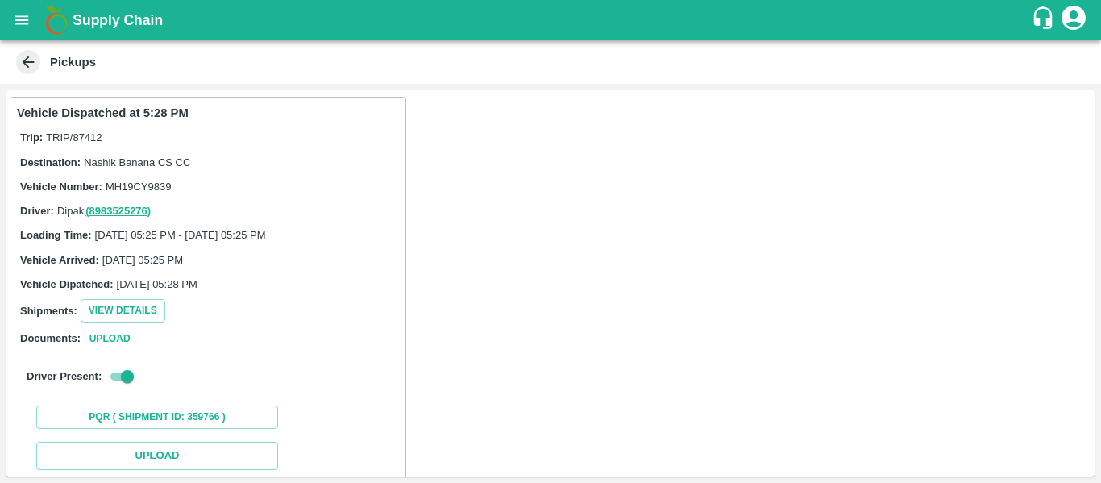
scroll to position [236, 0]
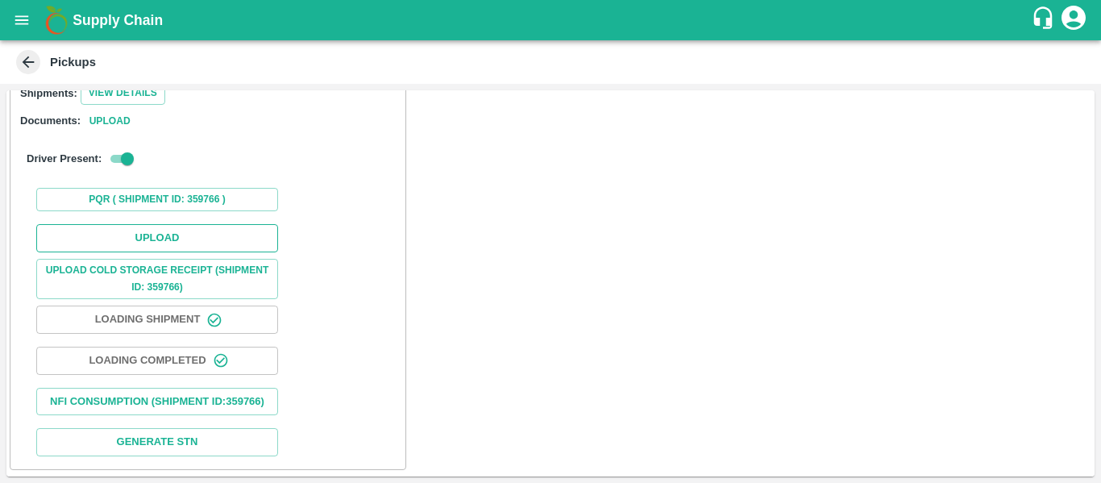
click at [156, 224] on button "Upload" at bounding box center [157, 238] width 242 height 28
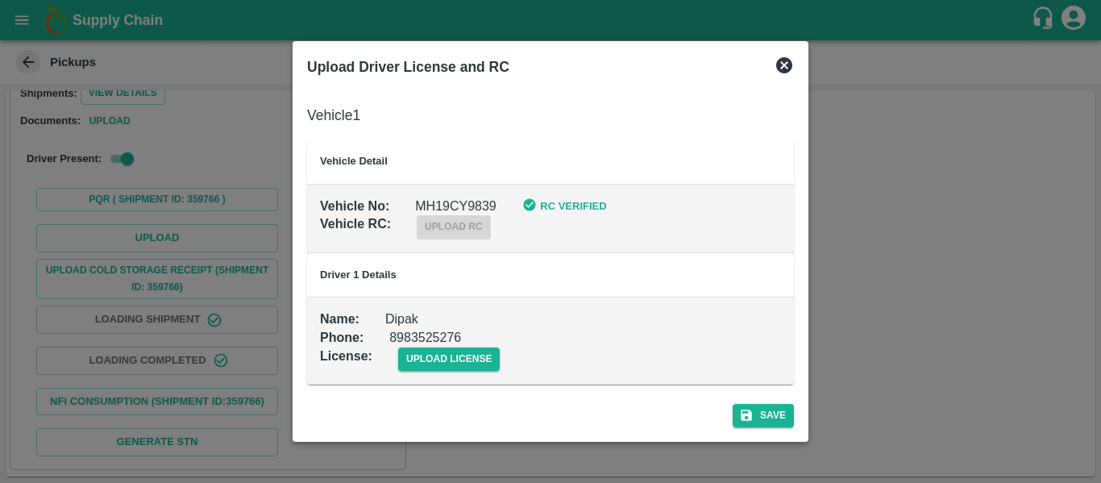
click at [480, 377] on td "Name : Dipak Phone : 8983525276 License : upload license" at bounding box center [550, 340] width 487 height 87
click at [467, 371] on td "Name : Dipak Phone : 8983525276 License : upload license" at bounding box center [550, 340] width 487 height 87
click at [469, 360] on span "upload license" at bounding box center [449, 358] width 102 height 23
click at [0, 0] on input "upload license" at bounding box center [0, 0] width 0 height 0
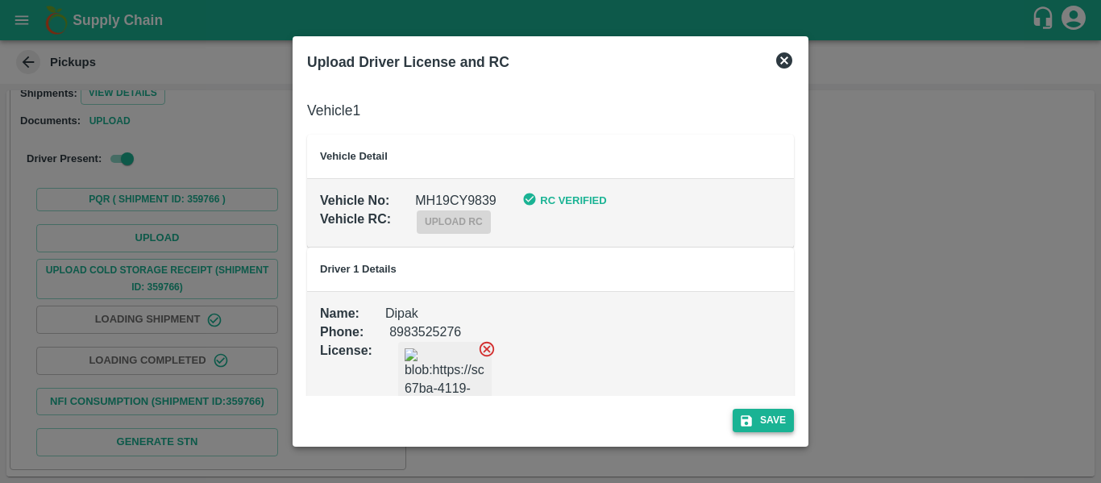
click at [777, 424] on button "Save" at bounding box center [763, 420] width 61 height 23
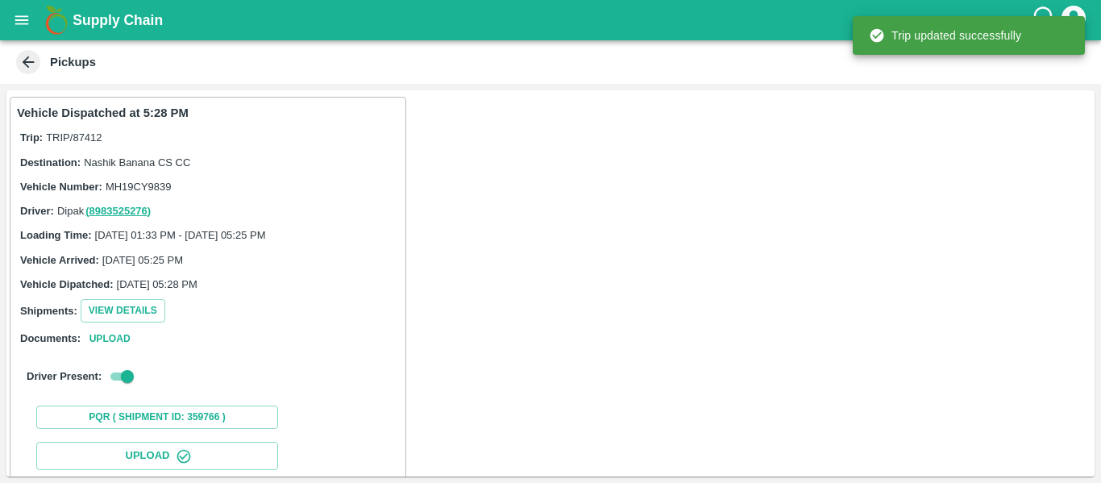
scroll to position [277, 0]
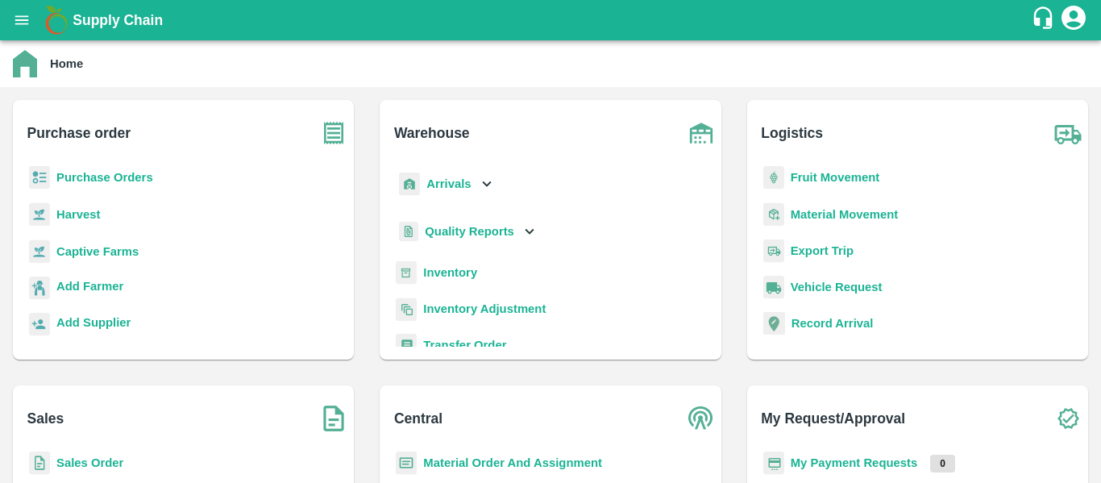
click at [412, 175] on img at bounding box center [409, 184] width 21 height 23
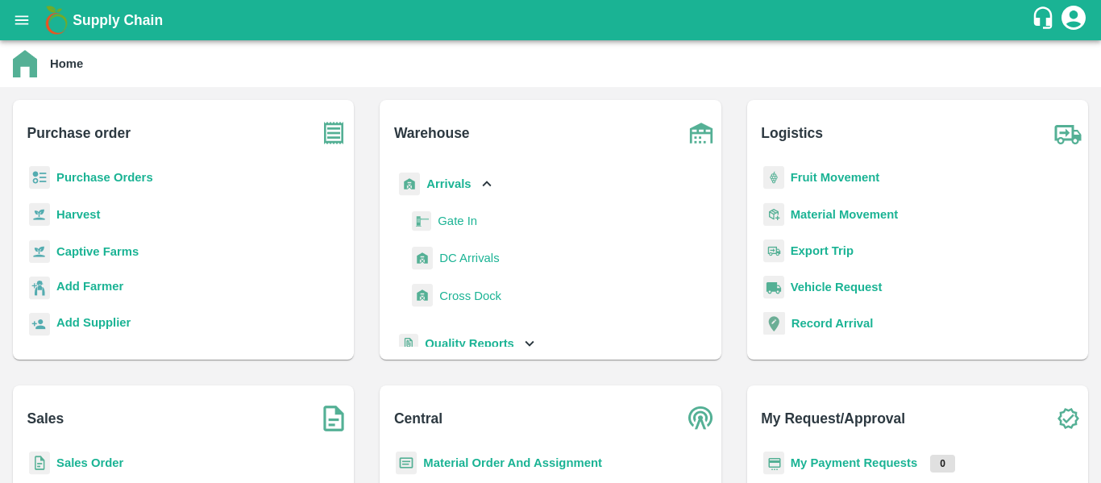
click at [465, 252] on span "DC Arrivals" at bounding box center [469, 258] width 60 height 18
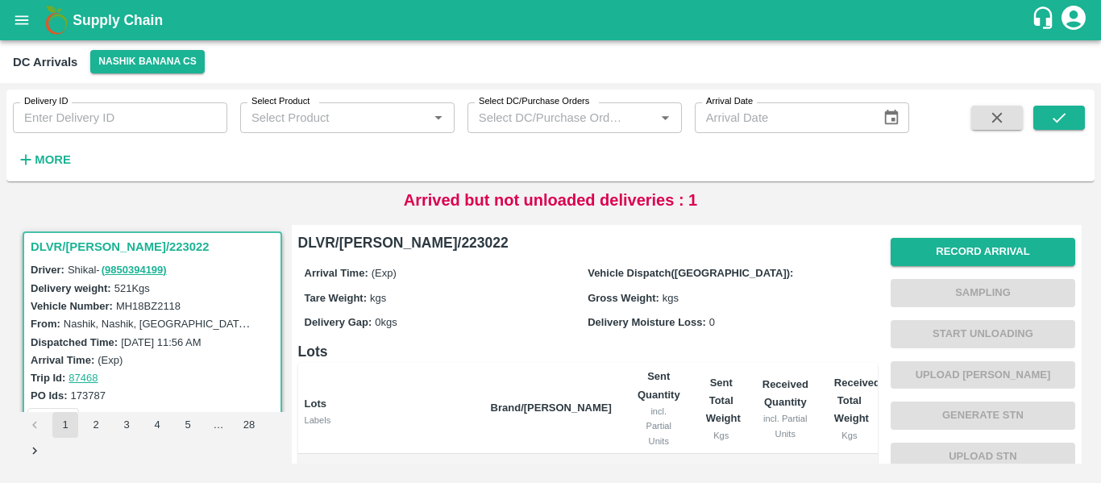
click at [52, 162] on strong "More" at bounding box center [53, 159] width 36 height 13
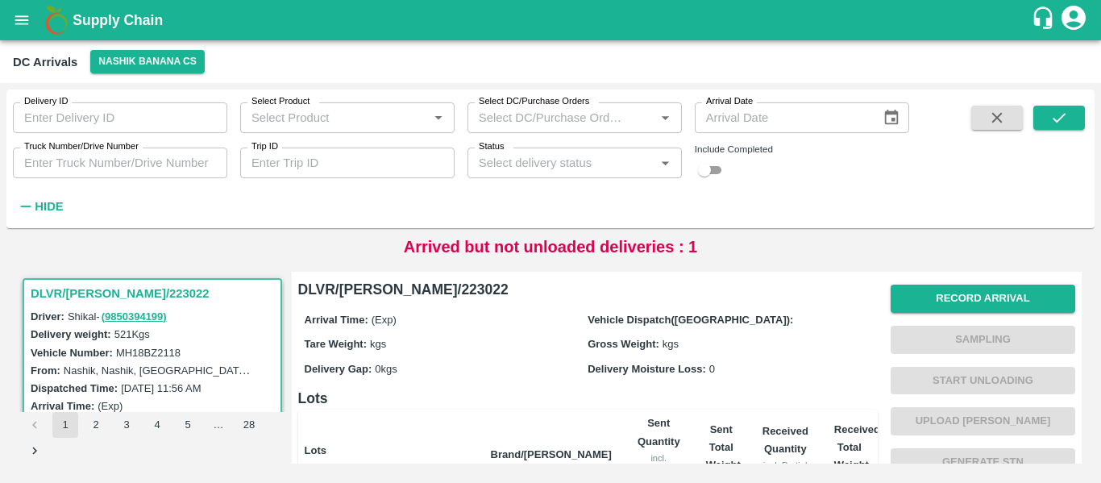
click at [330, 181] on div "Delivery ID Delivery ID Select Product Select Product   * Select DC/Purchase Or…" at bounding box center [454, 154] width 909 height 131
click at [307, 166] on input "Trip ID" at bounding box center [347, 163] width 214 height 31
paste input "87423"
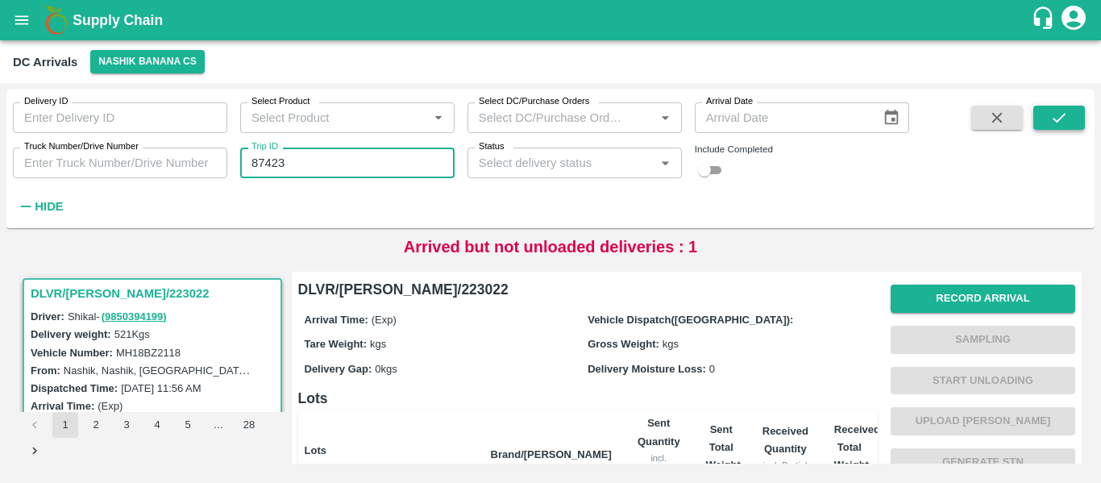
type input "87423"
click at [1071, 121] on button "submit" at bounding box center [1059, 118] width 52 height 24
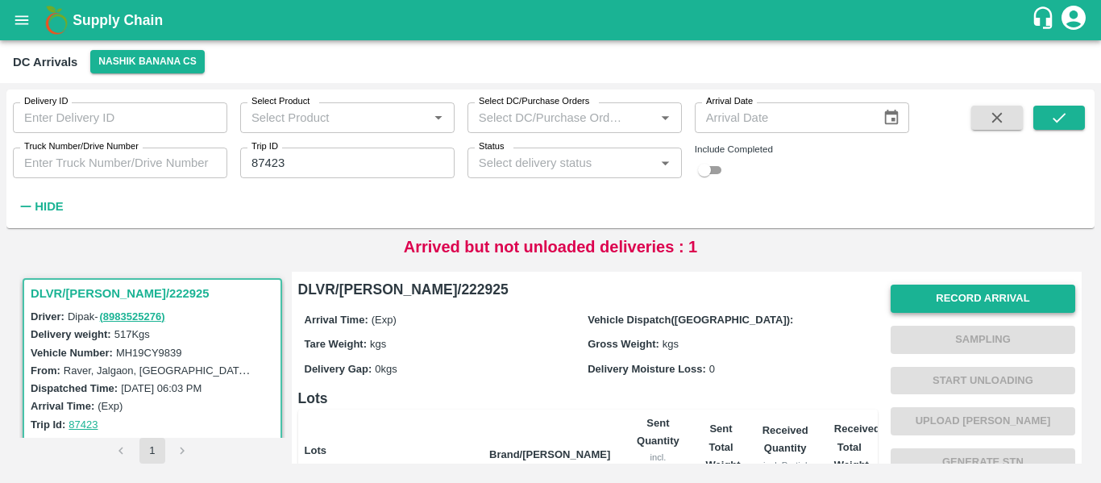
click at [992, 308] on button "Record Arrival" at bounding box center [983, 299] width 185 height 28
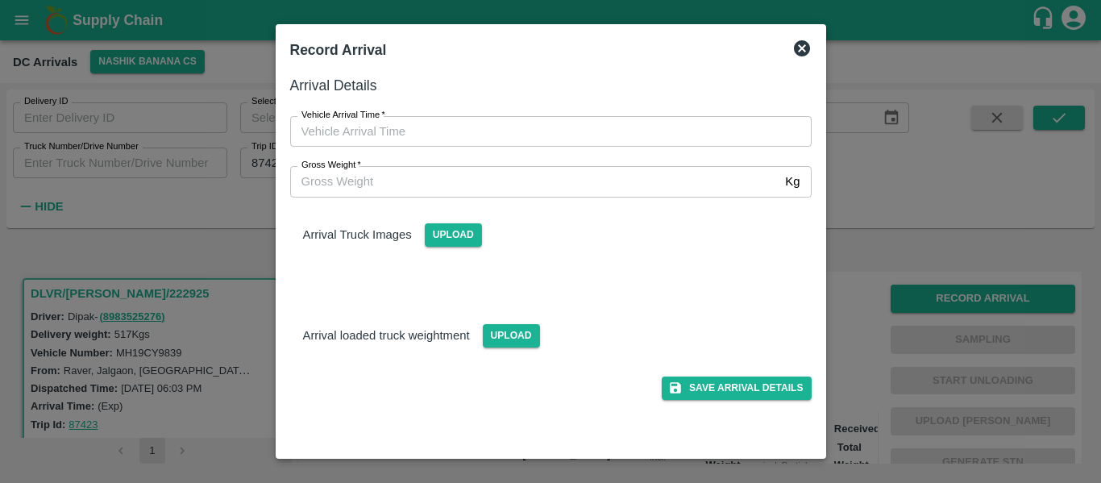
click at [364, 109] on label "Vehicle Arrival Time   *" at bounding box center [344, 115] width 84 height 13
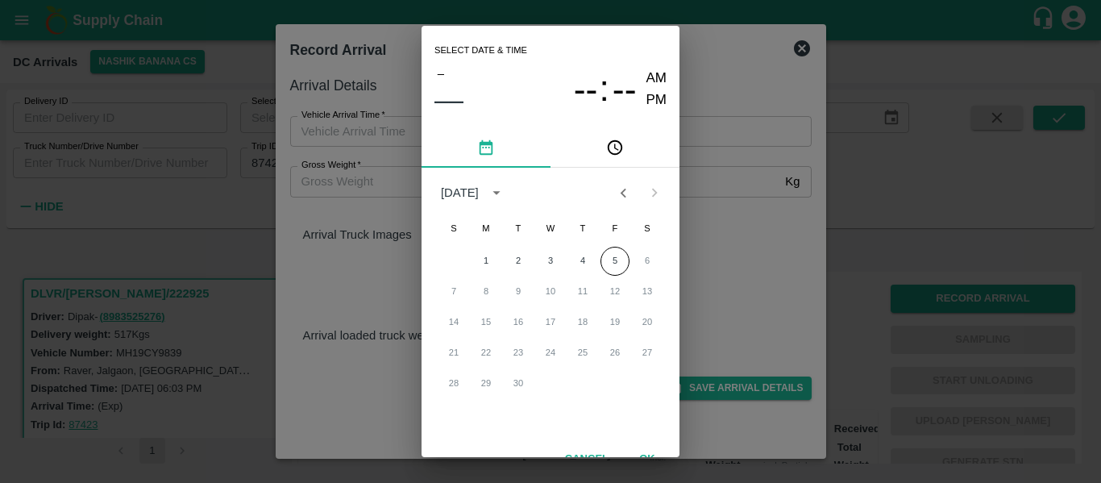
click at [378, 127] on div "Select date & time – –– -- : -- AM PM September 2025 S M T W T F S 1 2 3 4 5 6 …" at bounding box center [550, 241] width 1101 height 483
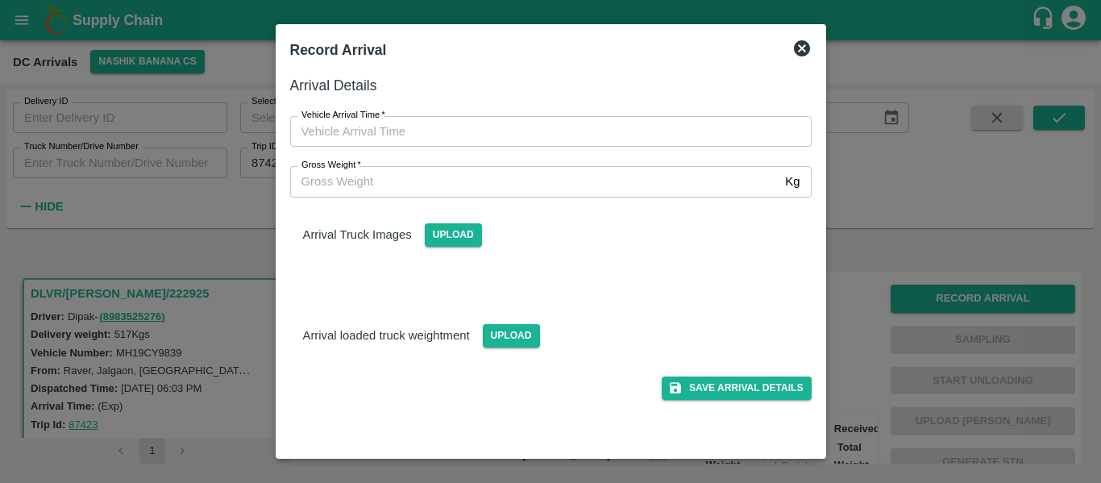
click at [389, 130] on input "Vehicle Arrival Time   *" at bounding box center [545, 131] width 510 height 31
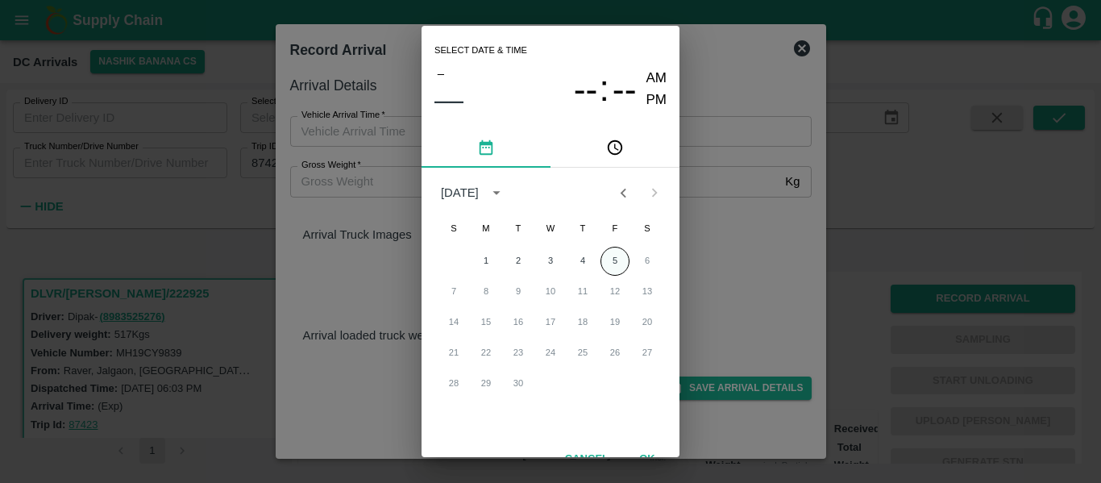
click at [609, 265] on button "5" at bounding box center [615, 261] width 29 height 29
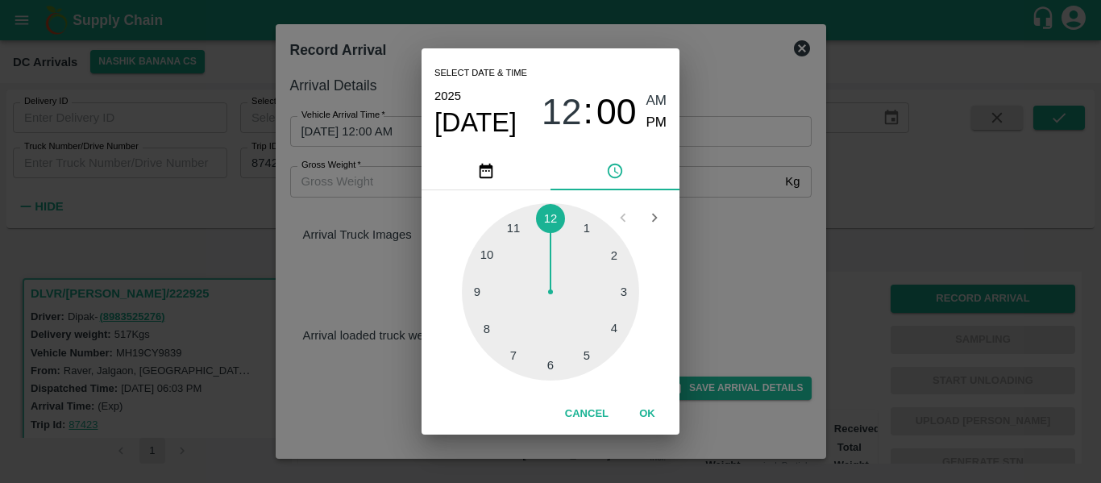
click at [481, 295] on div at bounding box center [550, 291] width 177 height 177
click at [628, 287] on div at bounding box center [550, 291] width 177 height 177
type input "05/09/2025 09:14 AM"
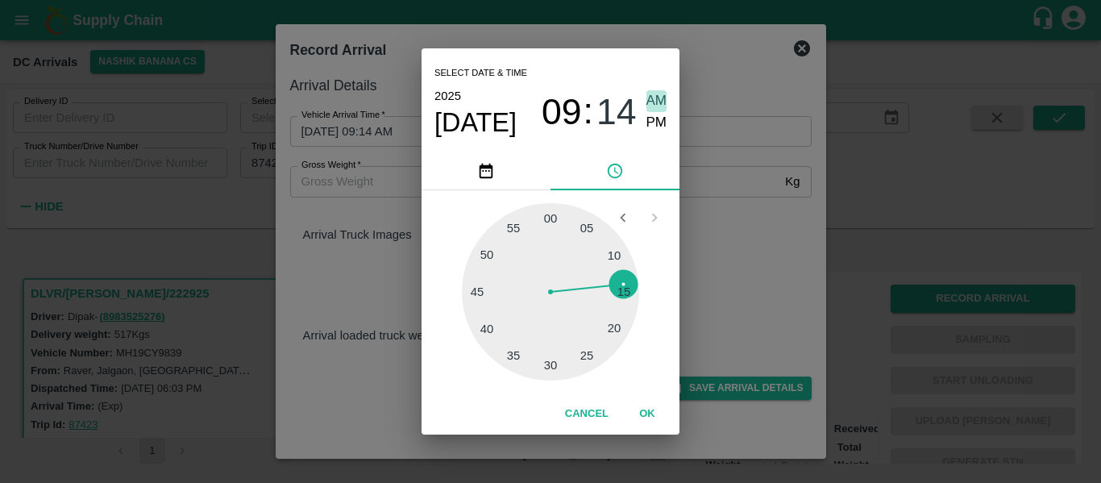
click at [659, 102] on span "AM" at bounding box center [657, 101] width 21 height 22
click at [653, 415] on button "OK" at bounding box center [648, 414] width 52 height 28
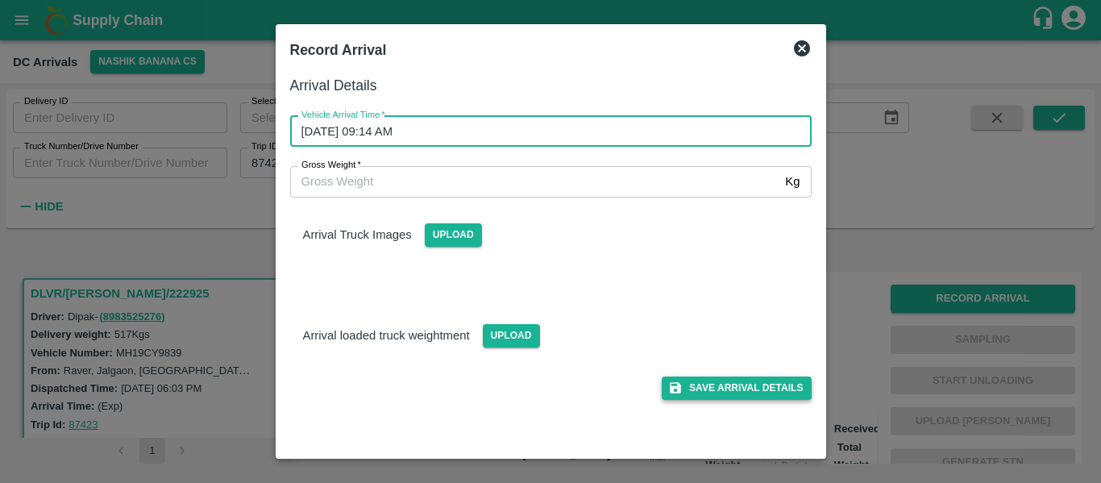
click at [745, 393] on button "Save Arrival Details" at bounding box center [736, 387] width 149 height 23
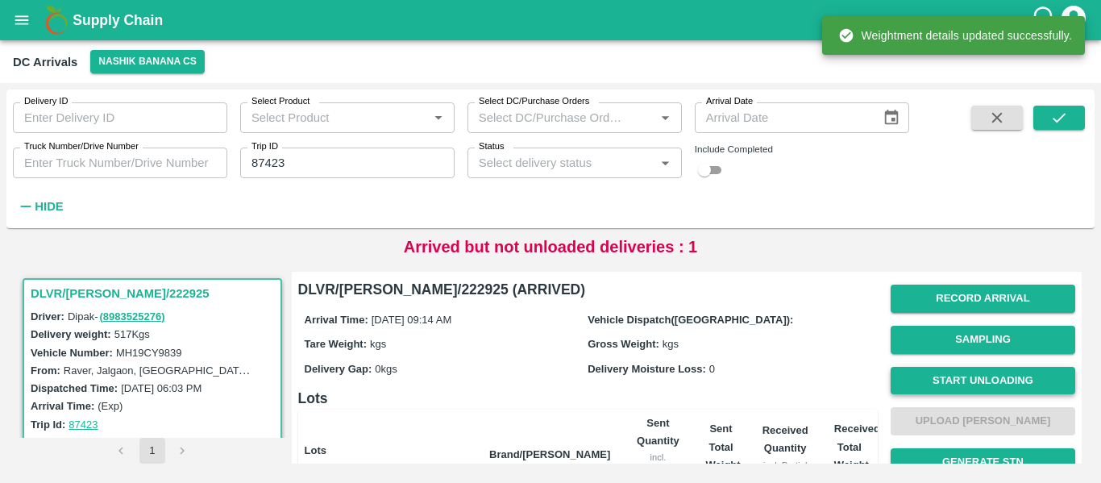
click at [981, 376] on button "Start Unloading" at bounding box center [983, 381] width 185 height 28
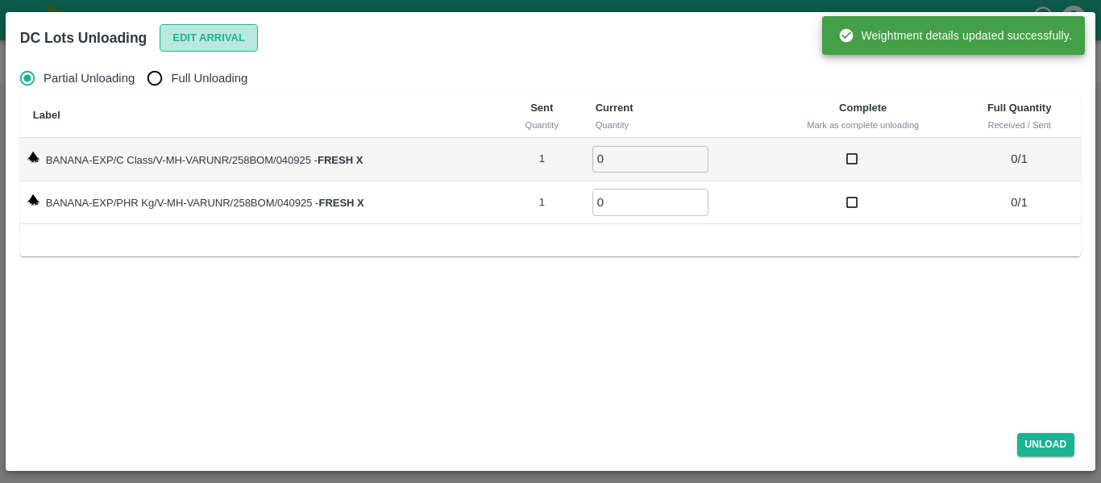
click at [203, 50] on button "Edit Arrival" at bounding box center [209, 38] width 98 height 28
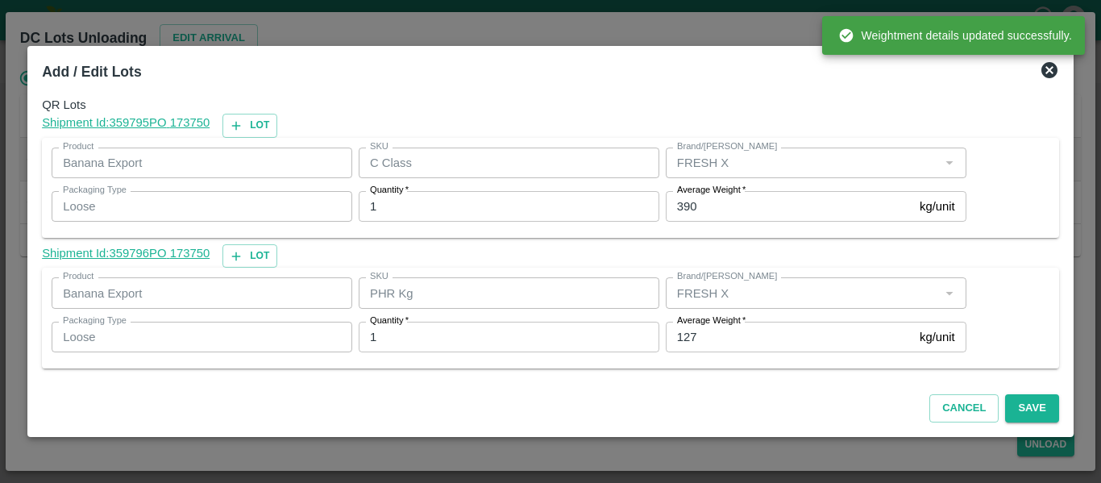
click at [730, 328] on input "127" at bounding box center [789, 337] width 247 height 31
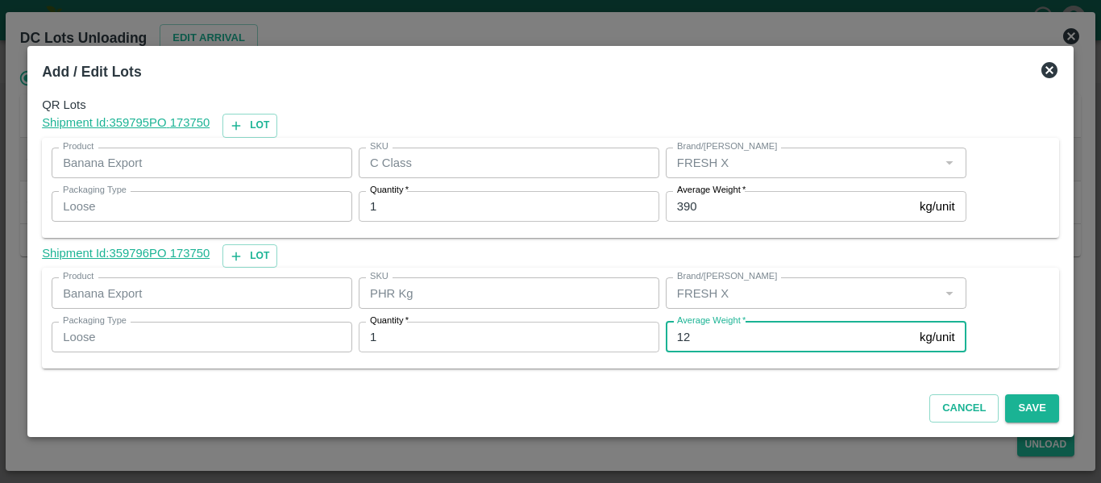
type input "1"
type input "4"
click at [1025, 402] on button "Save" at bounding box center [1031, 408] width 53 height 28
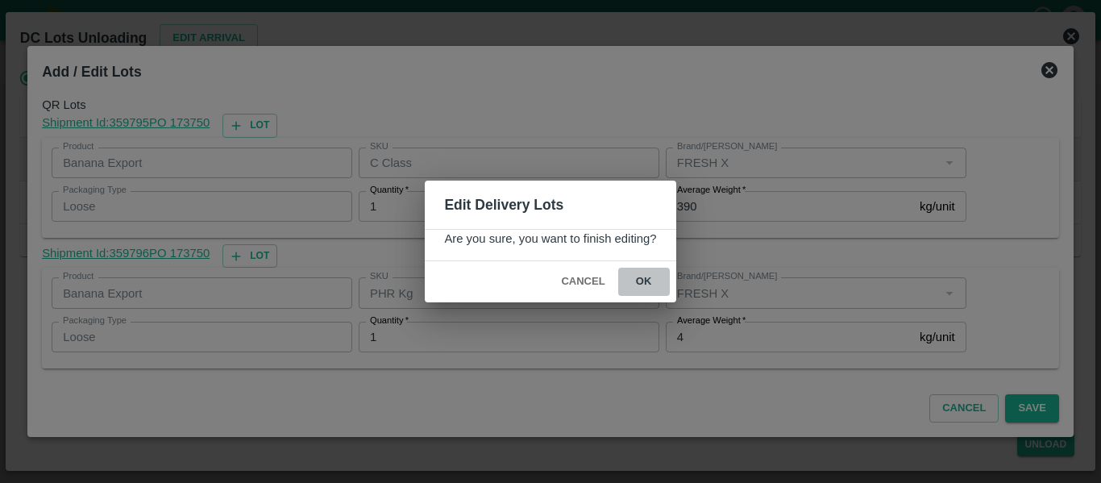
click at [638, 285] on button "ok" at bounding box center [644, 282] width 52 height 28
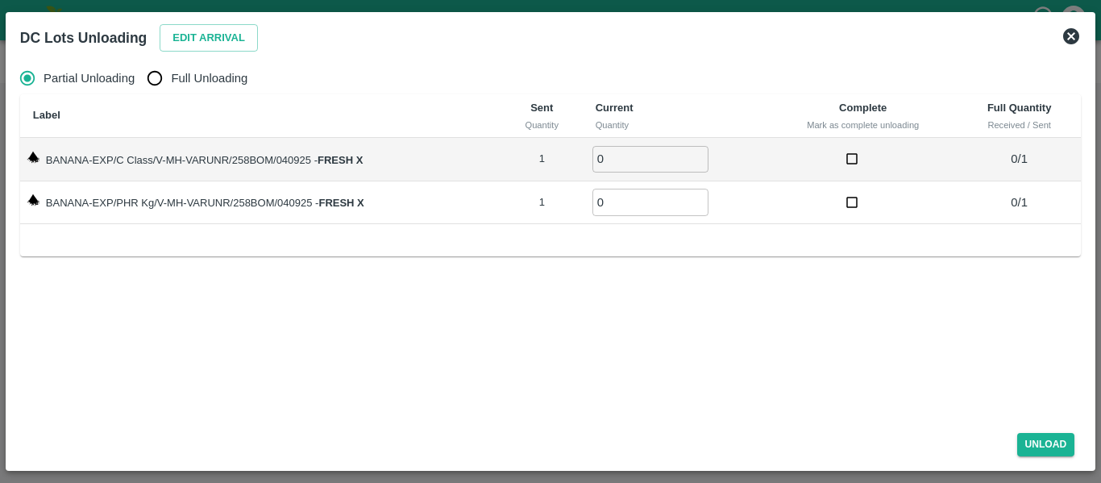
click at [156, 81] on input "Full Unloading" at bounding box center [155, 78] width 32 height 32
radio input "true"
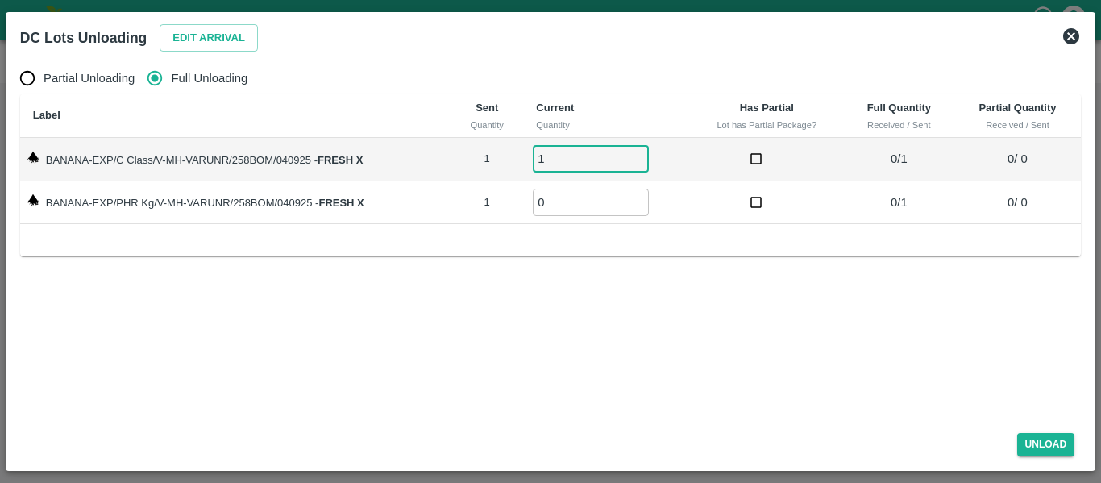
type input "1"
click at [638, 153] on input "1" at bounding box center [591, 159] width 116 height 27
type input "1"
click at [643, 197] on input "1" at bounding box center [591, 202] width 116 height 27
click at [1046, 442] on button "Unload" at bounding box center [1046, 444] width 58 height 23
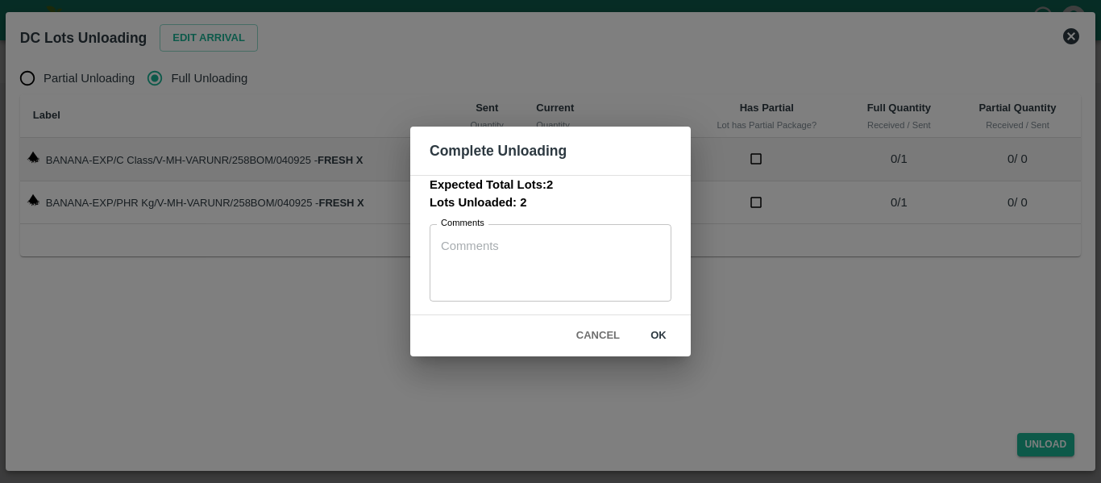
click at [668, 335] on button "ok" at bounding box center [659, 336] width 52 height 28
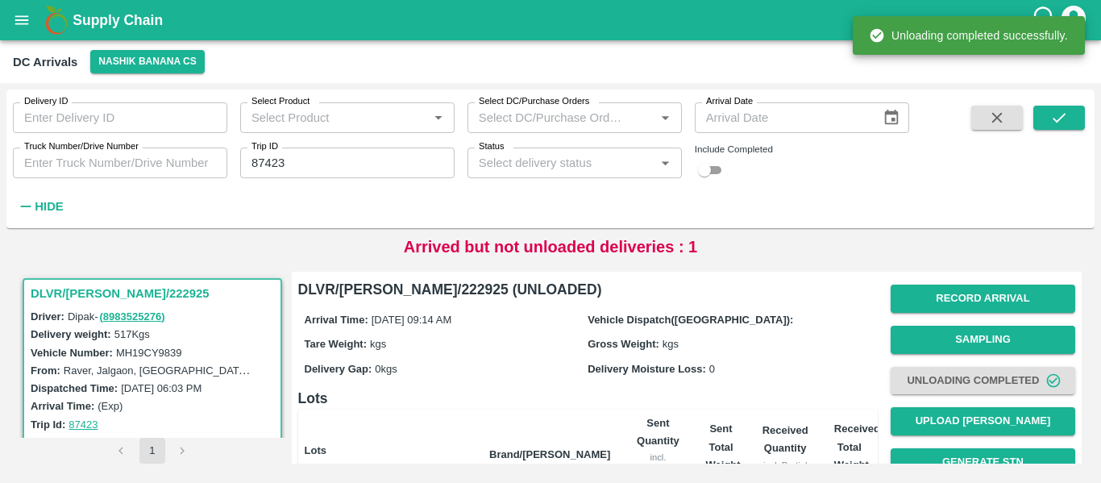
scroll to position [206, 0]
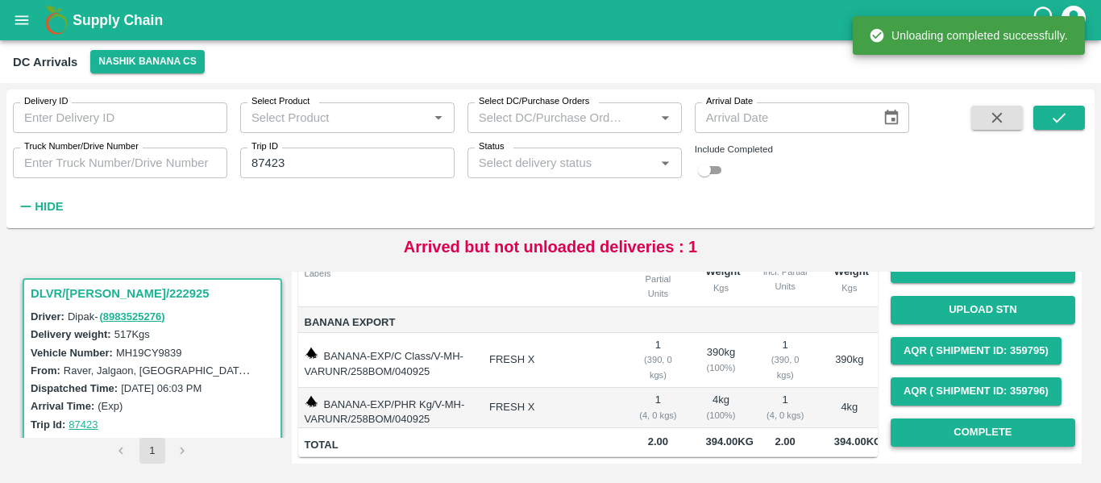
click at [973, 418] on button "Complete" at bounding box center [983, 432] width 185 height 28
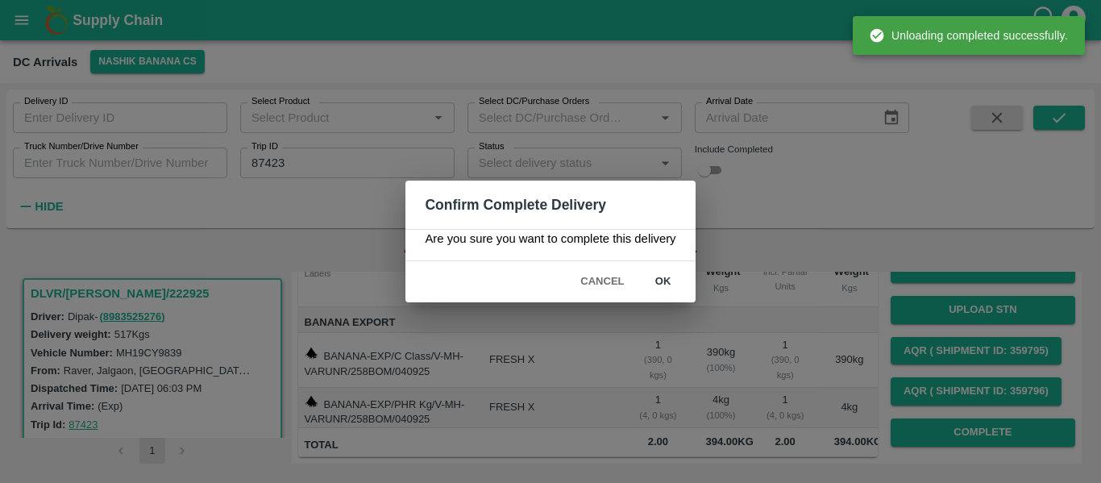
click at [663, 278] on button "ok" at bounding box center [664, 282] width 52 height 28
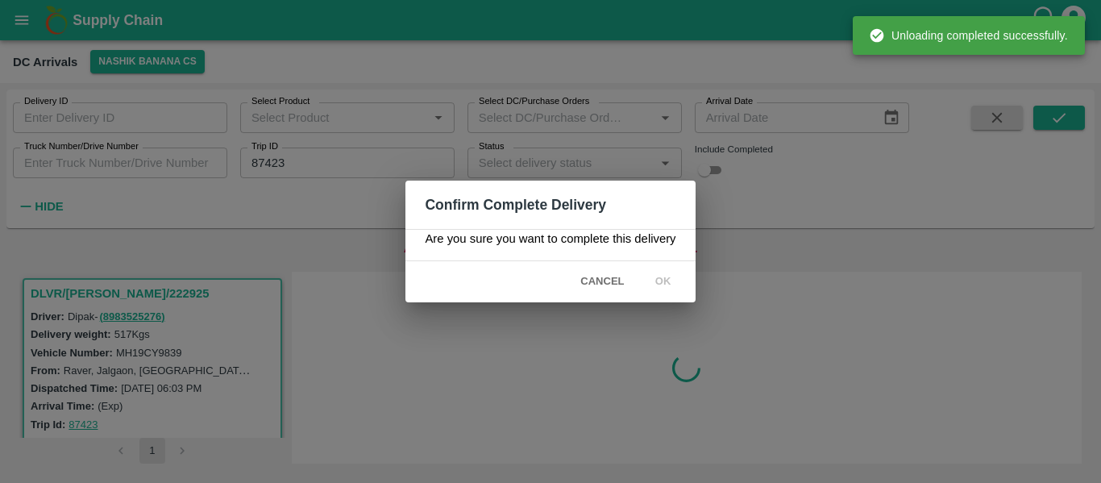
scroll to position [0, 0]
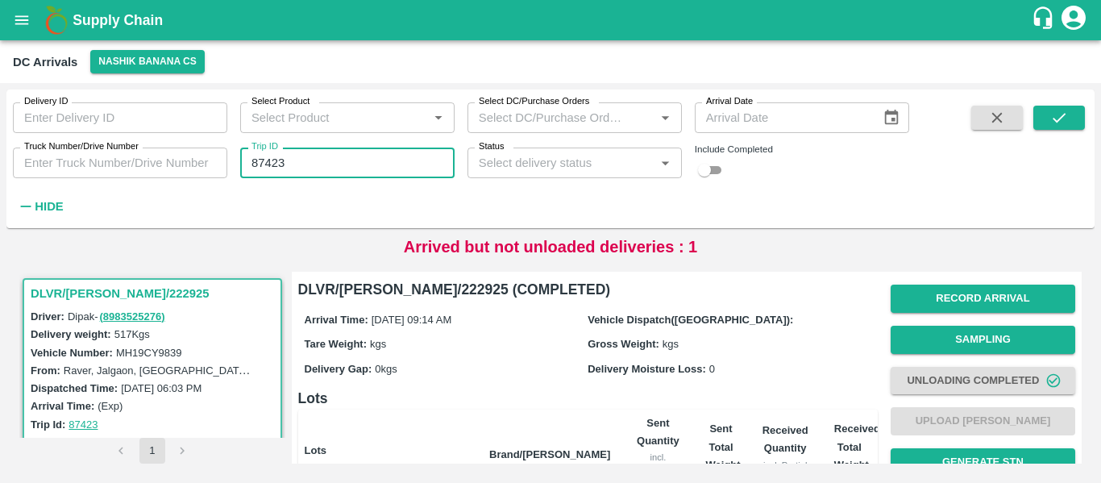
click at [310, 154] on input "87423" at bounding box center [347, 163] width 214 height 31
paste input "text"
type input "87436"
click at [1056, 117] on icon "submit" at bounding box center [1059, 118] width 18 height 18
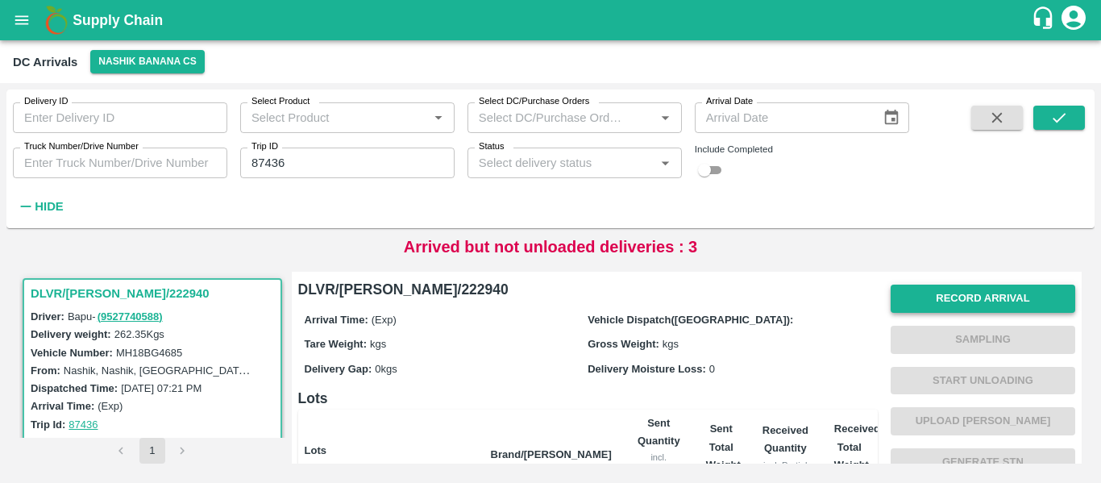
click at [950, 290] on button "Record Arrival" at bounding box center [983, 299] width 185 height 28
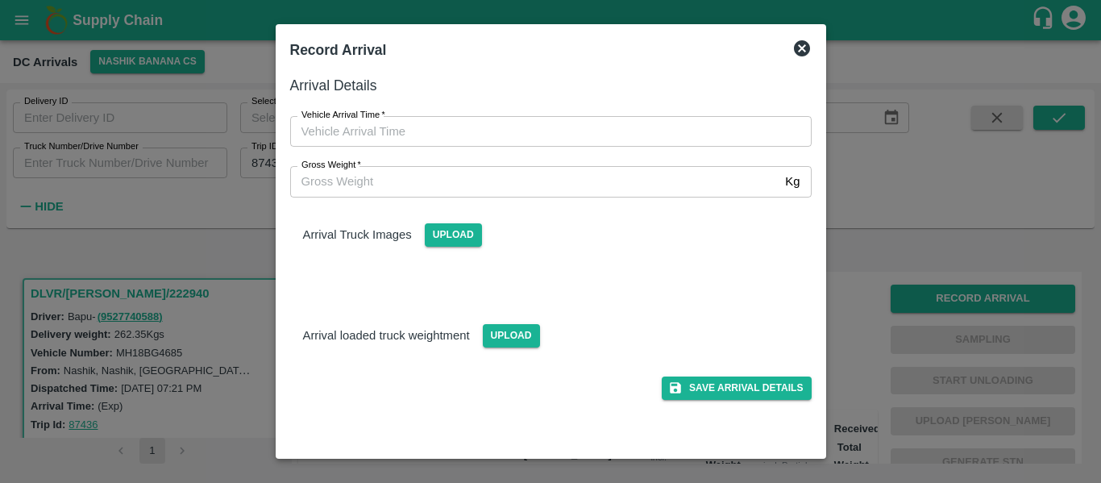
type input "DD/MM/YYYY hh:mm aa"
click at [356, 135] on input "DD/MM/YYYY hh:mm aa" at bounding box center [545, 131] width 510 height 31
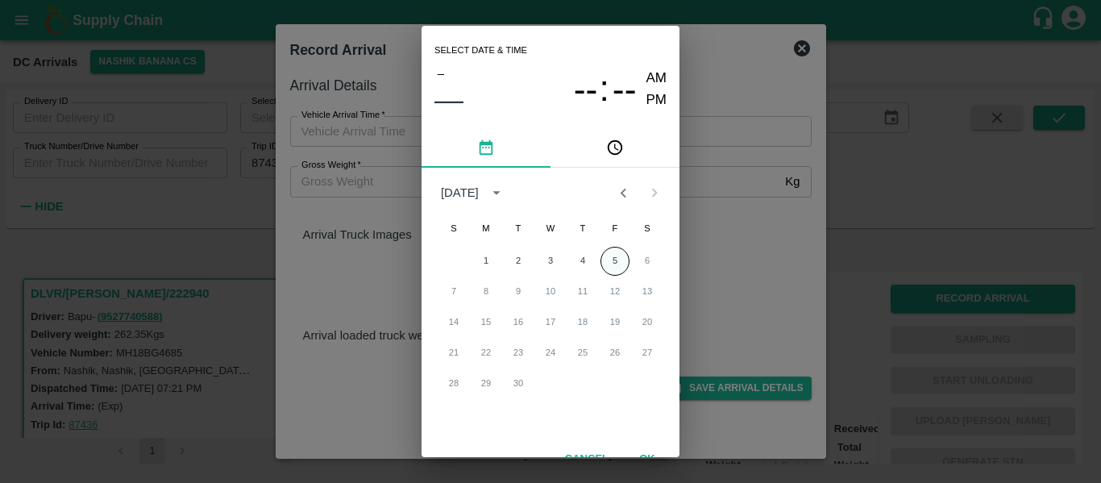
click at [614, 267] on button "5" at bounding box center [615, 261] width 29 height 29
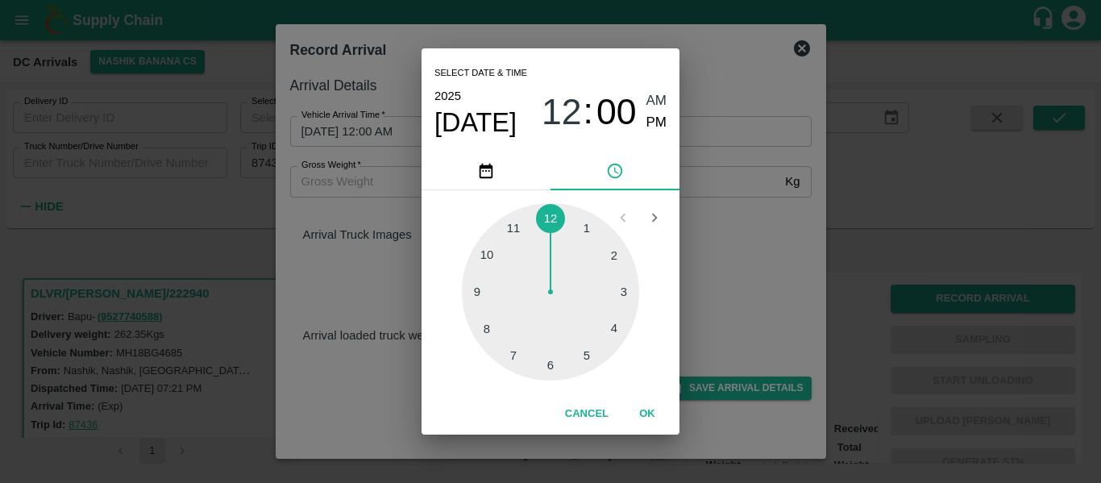
click at [491, 263] on div at bounding box center [550, 291] width 177 height 177
type input "05/09/2025 10:00 AM"
click at [650, 102] on span "AM" at bounding box center [657, 101] width 21 height 22
click at [650, 408] on button "OK" at bounding box center [648, 414] width 52 height 28
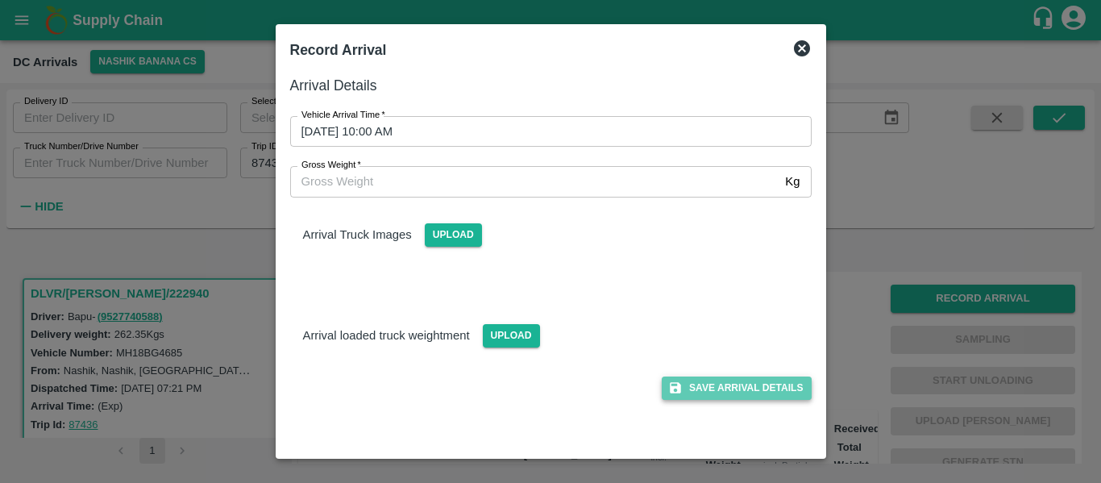
click at [747, 393] on button "Save Arrival Details" at bounding box center [736, 387] width 149 height 23
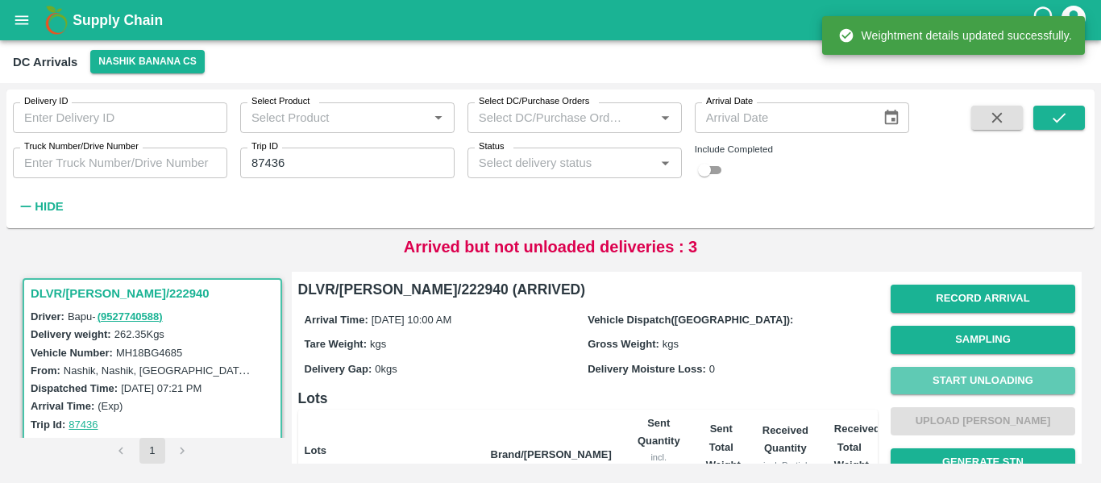
click at [988, 378] on button "Start Unloading" at bounding box center [983, 381] width 185 height 28
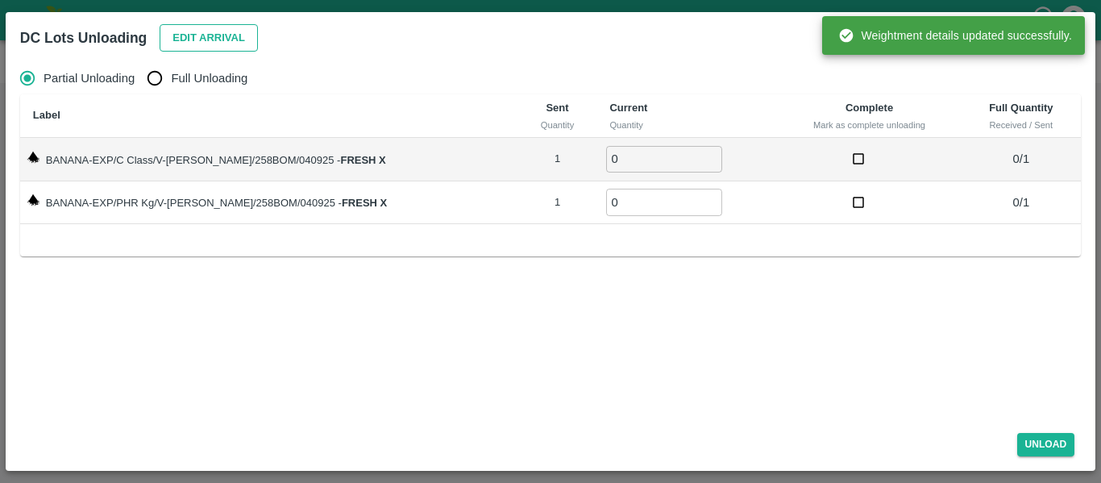
click at [189, 31] on button "Edit Arrival" at bounding box center [209, 38] width 98 height 28
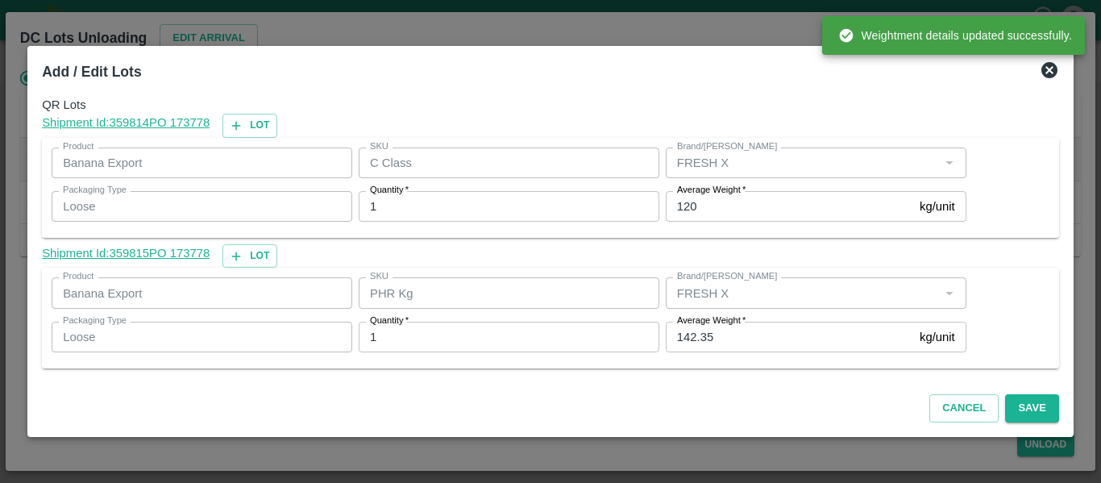
click at [760, 317] on div "Average Weight   * 142.35 kg/unit Average Weight" at bounding box center [812, 337] width 307 height 44
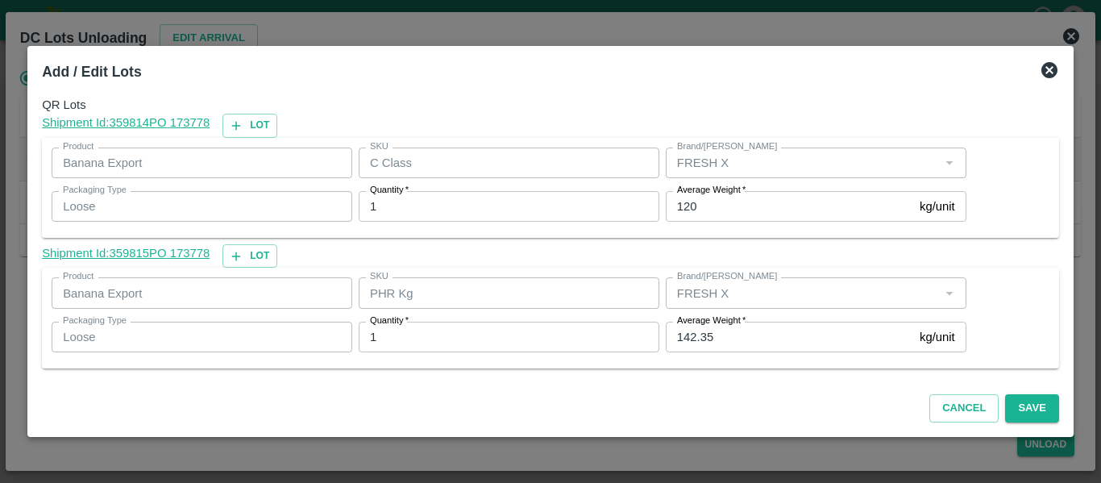
click at [760, 328] on input "142.35" at bounding box center [789, 337] width 247 height 31
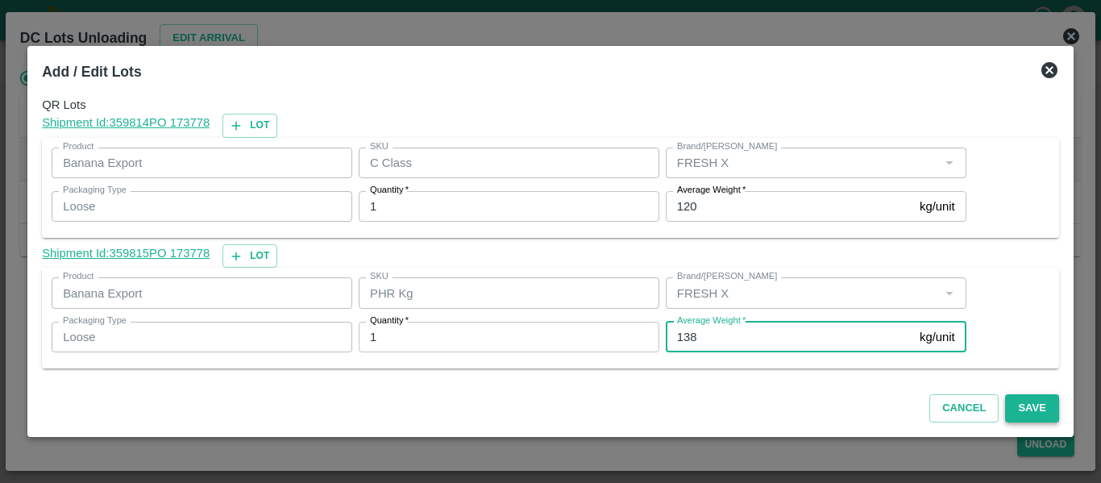
type input "138"
click at [1049, 407] on button "Save" at bounding box center [1031, 408] width 53 height 28
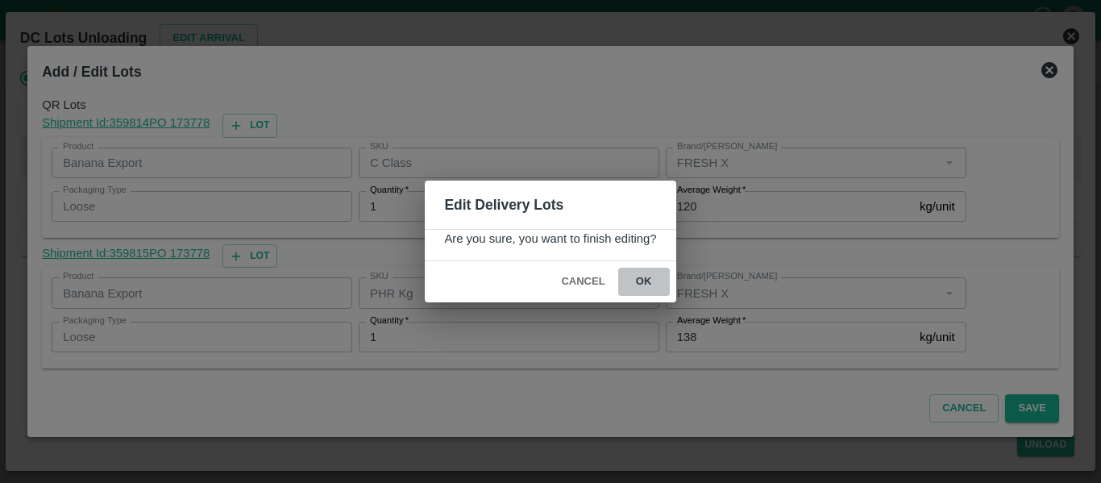
click at [651, 279] on button "ok" at bounding box center [644, 282] width 52 height 28
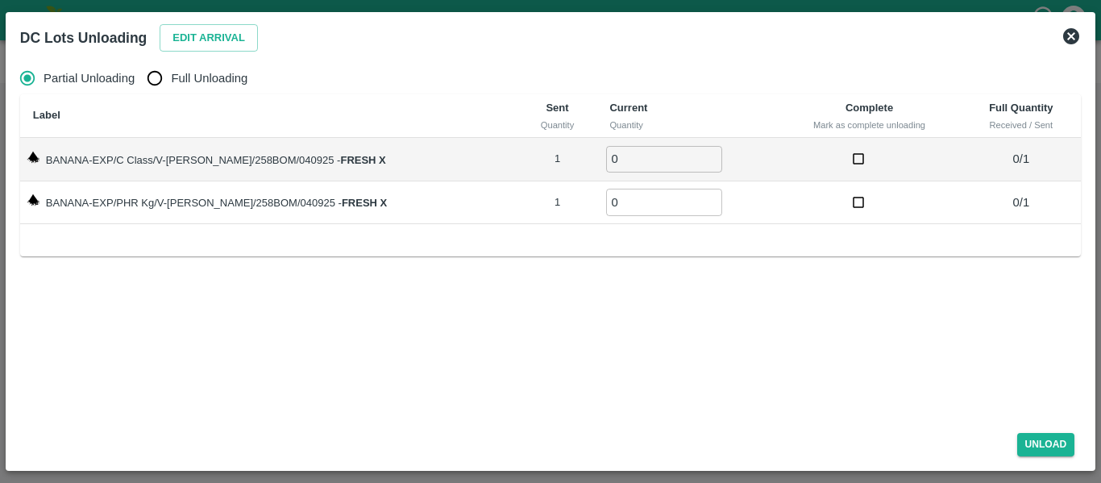
click at [183, 89] on label "Full Unloading" at bounding box center [193, 78] width 109 height 32
click at [171, 89] on input "Full Unloading" at bounding box center [155, 78] width 32 height 32
radio input "true"
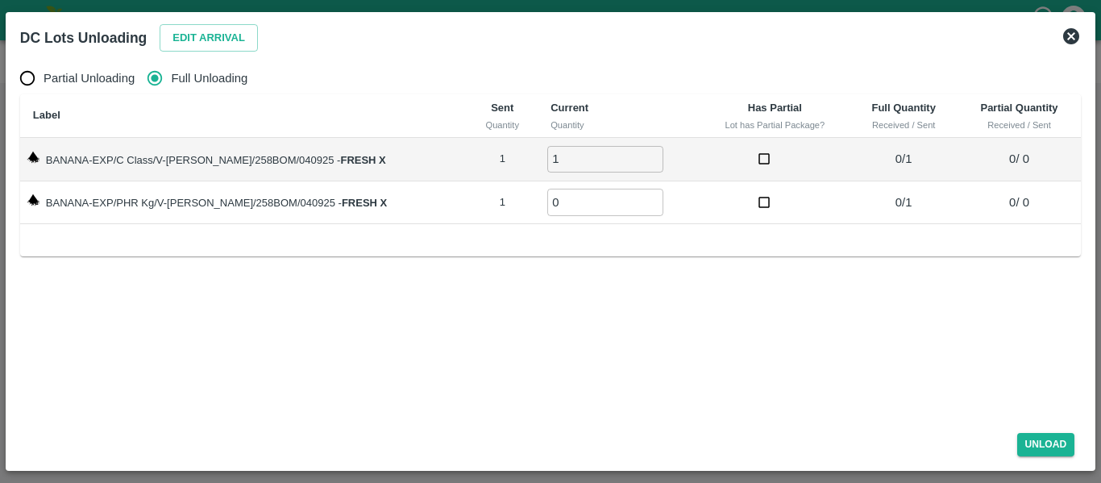
type input "1"
click at [637, 156] on input "1" at bounding box center [605, 159] width 116 height 27
type input "1"
click at [636, 198] on input "1" at bounding box center [605, 202] width 116 height 27
click at [1047, 443] on button "Unload" at bounding box center [1046, 444] width 58 height 23
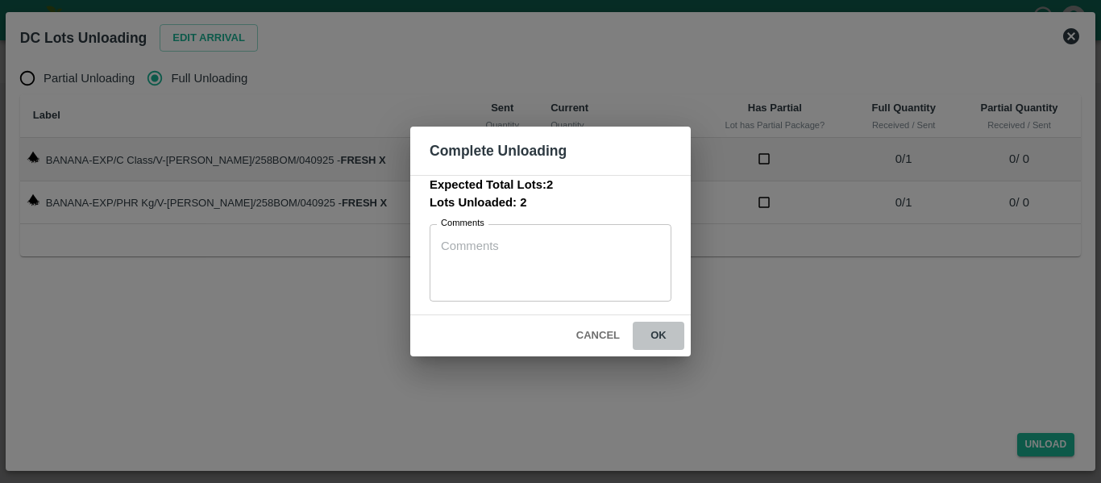
click at [677, 338] on button "ok" at bounding box center [659, 336] width 52 height 28
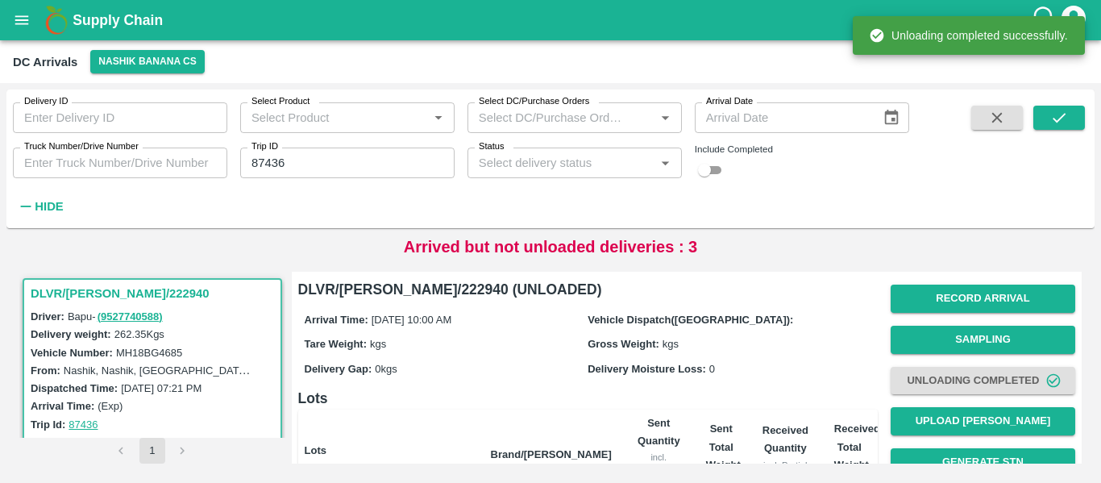
scroll to position [222, 0]
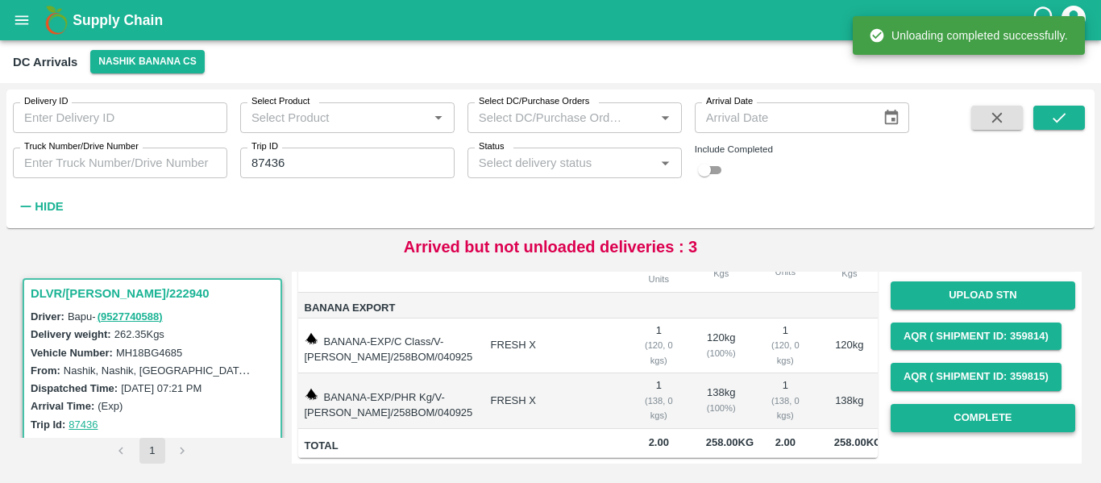
click at [945, 406] on button "Complete" at bounding box center [983, 418] width 185 height 28
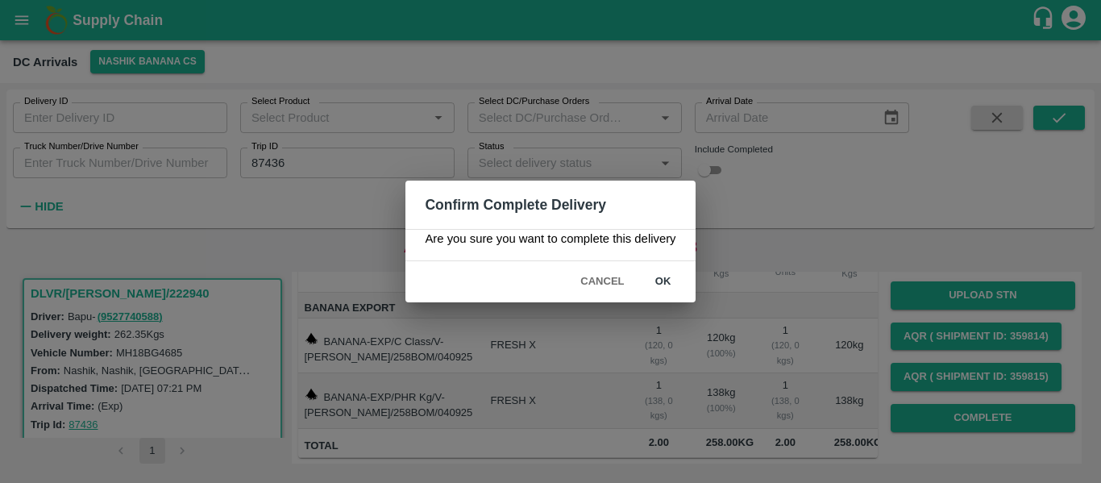
click at [636, 277] on div "Cancel ok" at bounding box center [549, 281] width 289 height 41
click at [654, 281] on button "ok" at bounding box center [664, 282] width 52 height 28
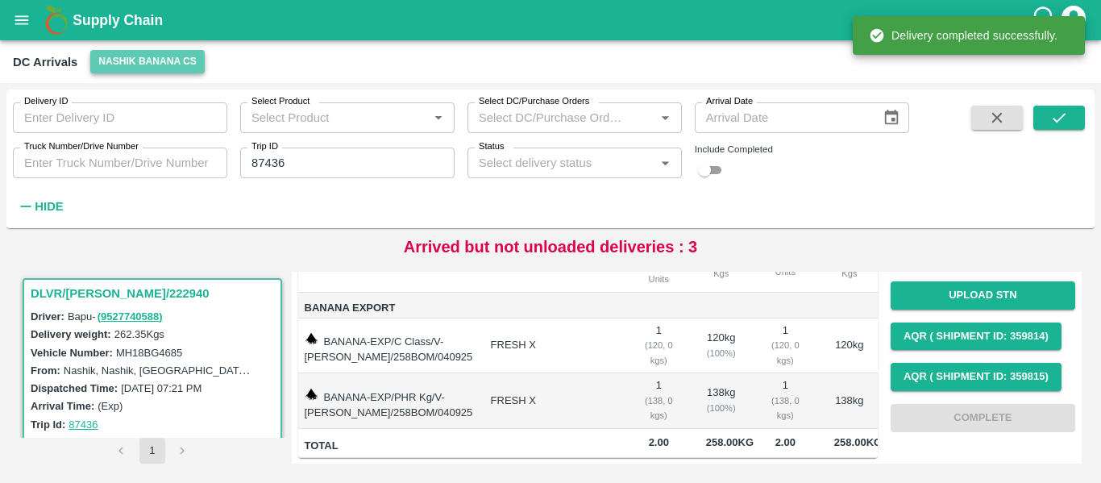
click at [152, 71] on button "Nashik Banana CS" at bounding box center [147, 61] width 114 height 23
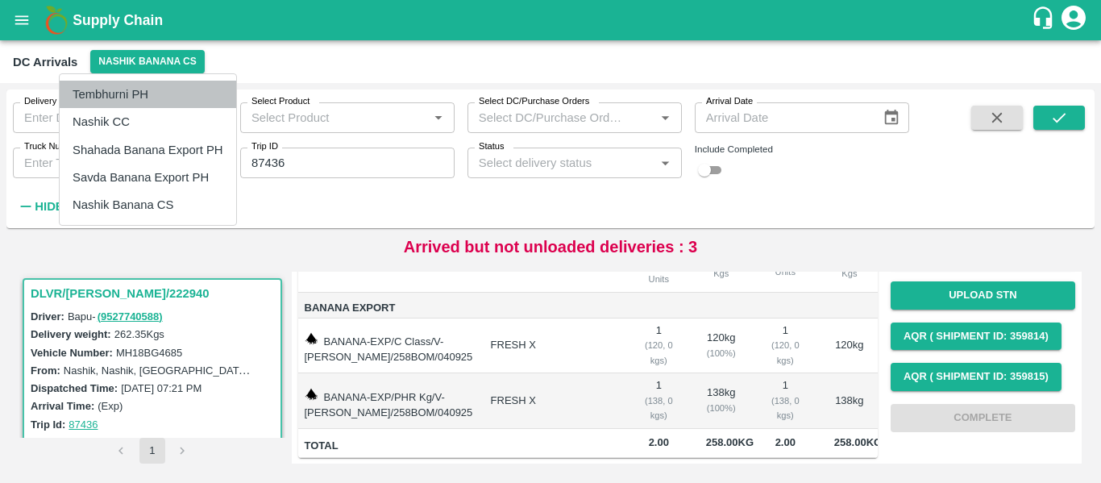
click at [123, 92] on li "Tembhurni PH" at bounding box center [148, 94] width 177 height 27
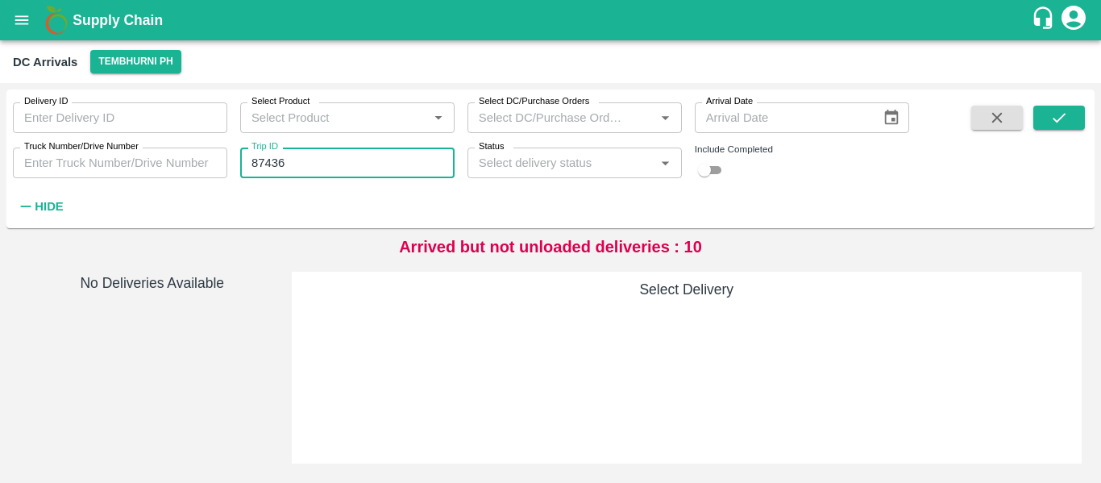
click at [299, 171] on input "87436" at bounding box center [347, 163] width 214 height 31
paste input "text"
type input "87463"
click at [1068, 123] on icon "submit" at bounding box center [1059, 118] width 18 height 18
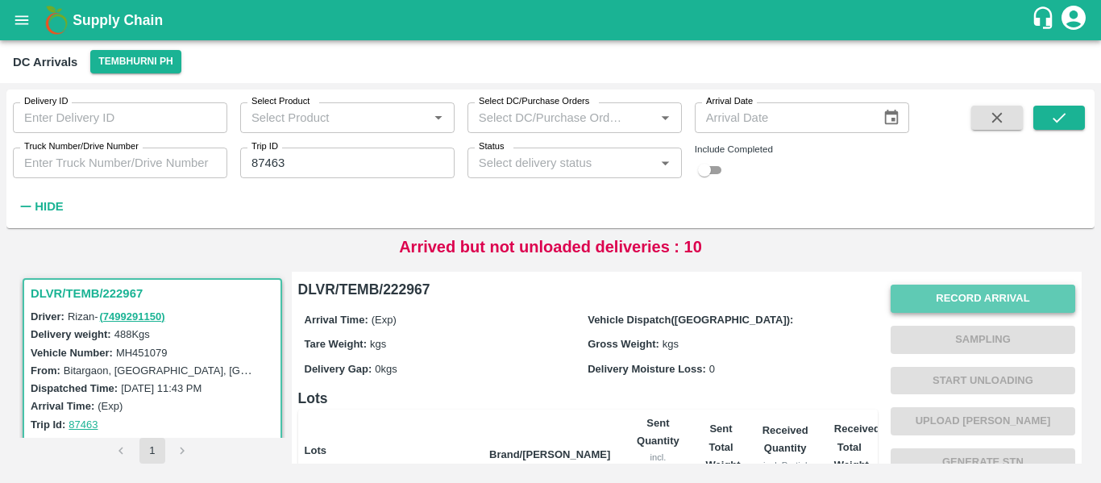
click at [943, 290] on button "Record Arrival" at bounding box center [983, 299] width 185 height 28
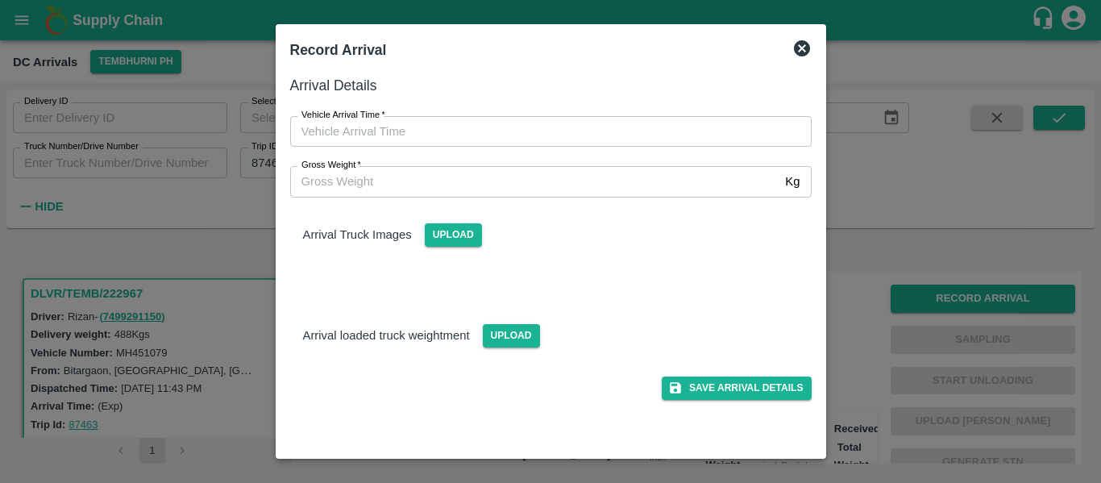
type input "DD/MM/YYYY hh:mm aa"
click at [423, 129] on input "DD/MM/YYYY hh:mm aa" at bounding box center [545, 131] width 510 height 31
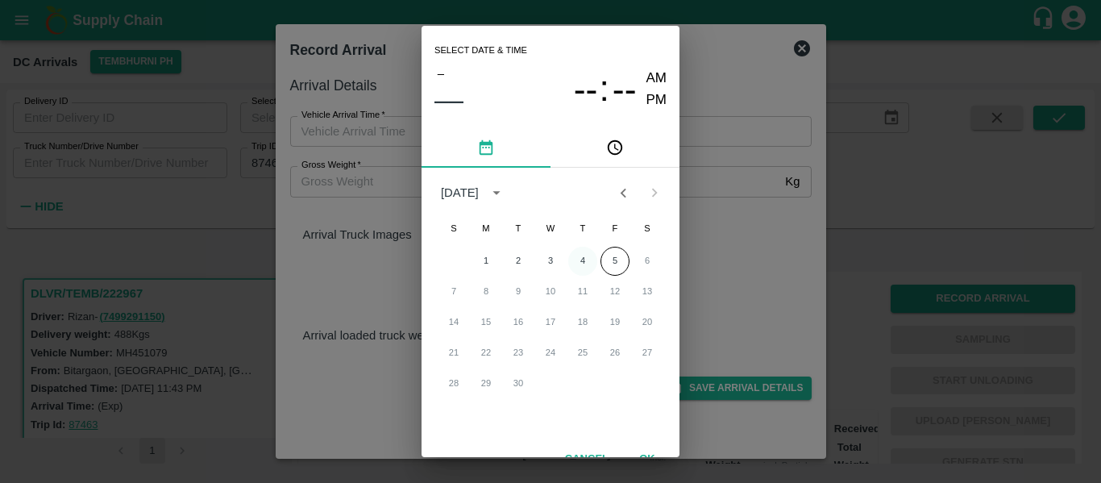
click at [585, 264] on button "4" at bounding box center [582, 261] width 29 height 29
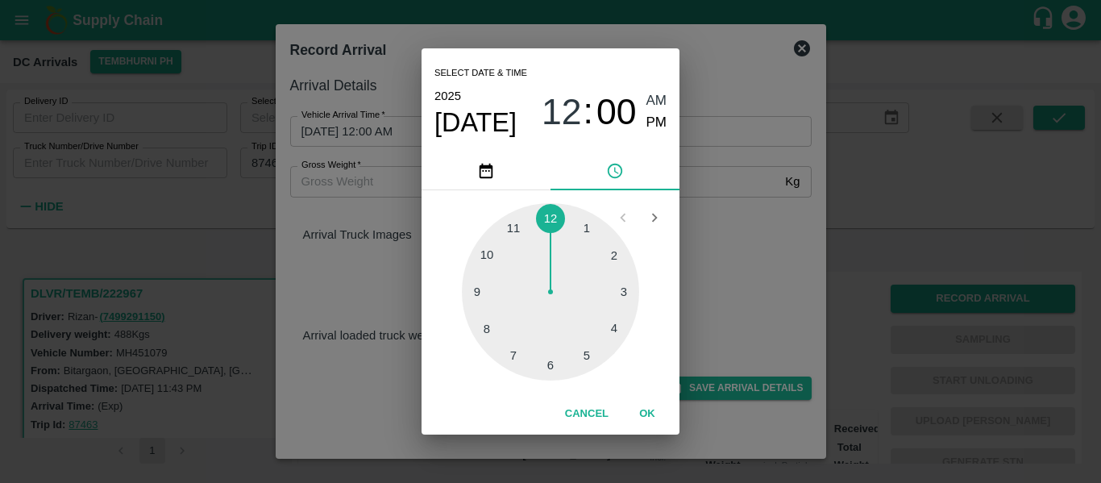
click at [551, 370] on div at bounding box center [550, 291] width 177 height 177
click at [616, 258] on div at bounding box center [550, 291] width 177 height 177
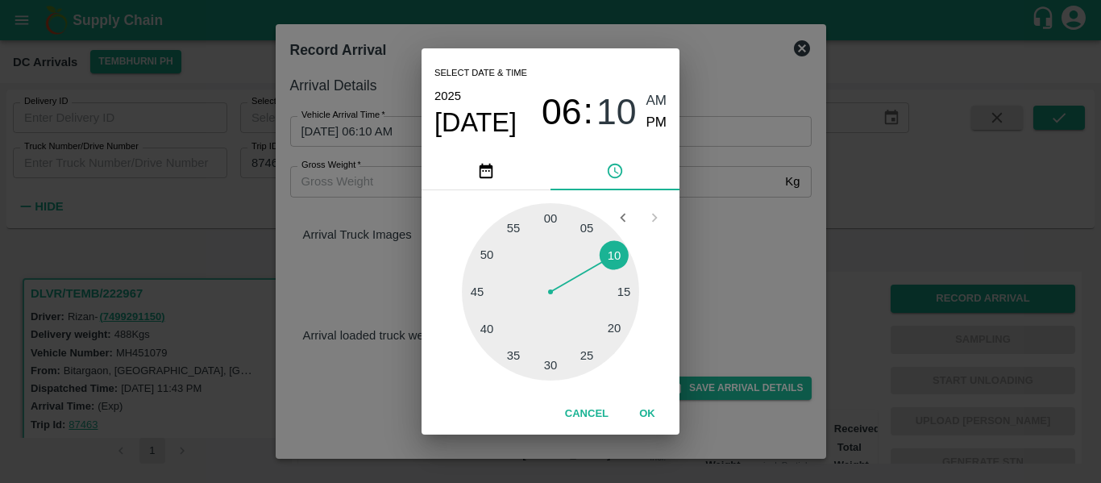
click at [655, 127] on span "PM" at bounding box center [657, 123] width 21 height 22
type input "04/09/2025 06:10 PM"
click at [649, 414] on button "OK" at bounding box center [648, 414] width 52 height 28
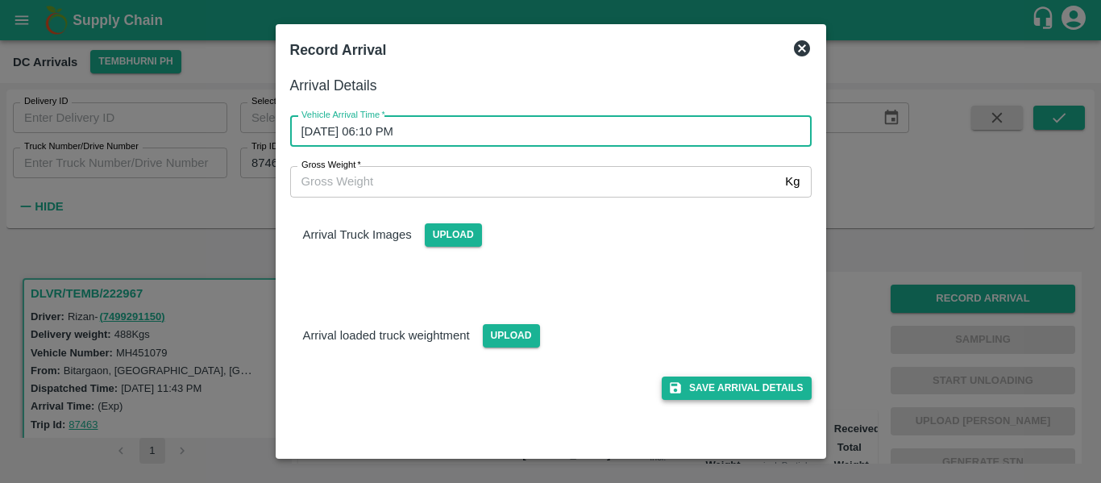
click at [725, 389] on button "Save Arrival Details" at bounding box center [736, 387] width 149 height 23
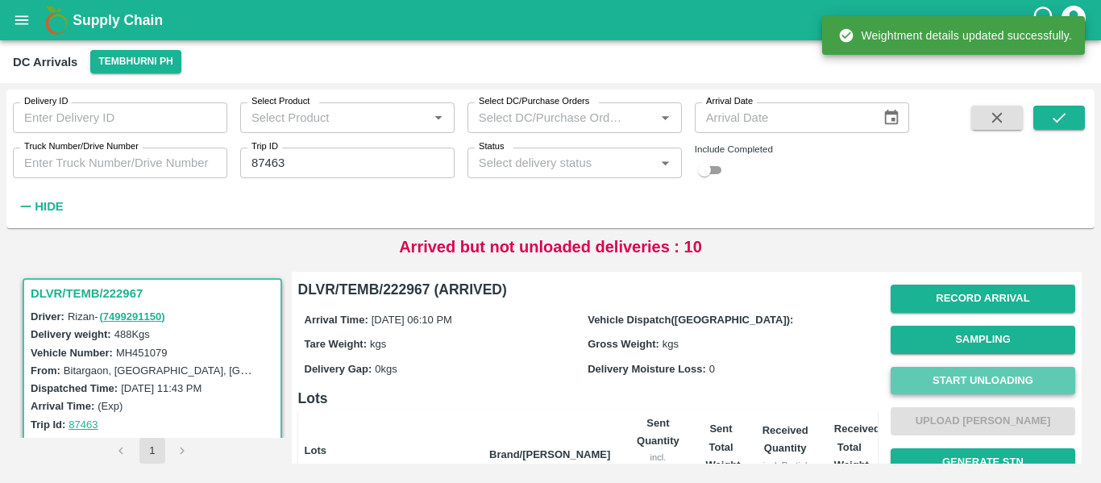
click at [947, 386] on button "Start Unloading" at bounding box center [983, 381] width 185 height 28
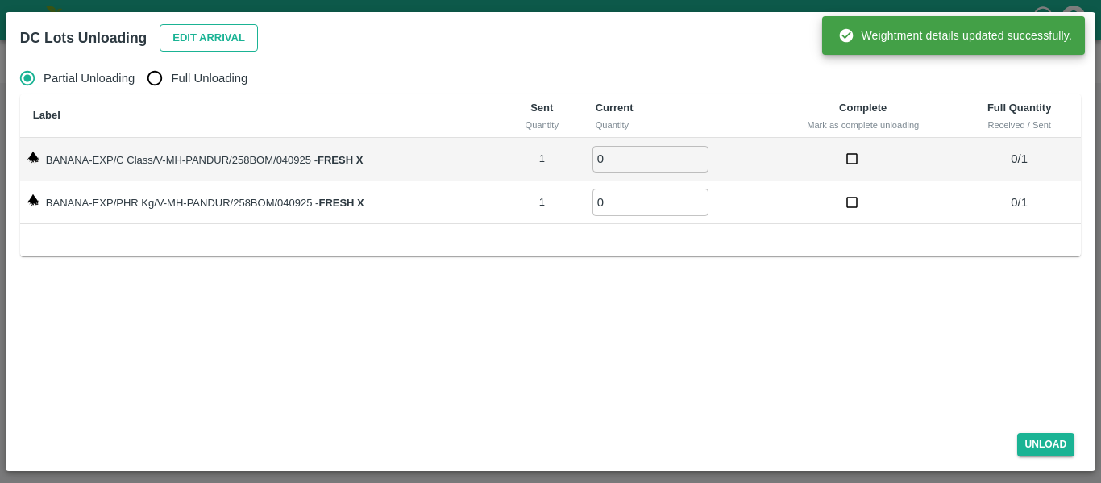
click at [183, 24] on button "Edit Arrival" at bounding box center [209, 38] width 98 height 28
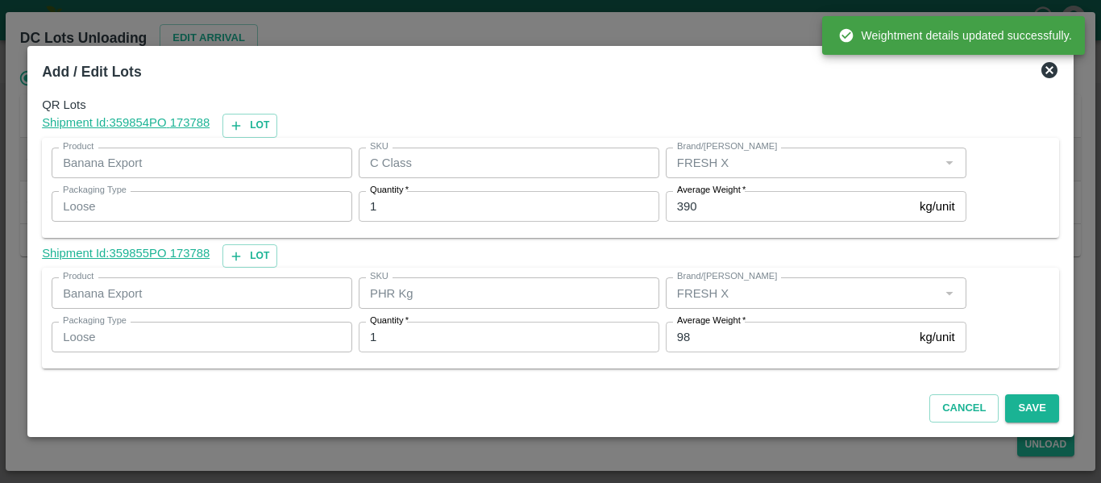
click at [689, 343] on input "98" at bounding box center [789, 337] width 247 height 31
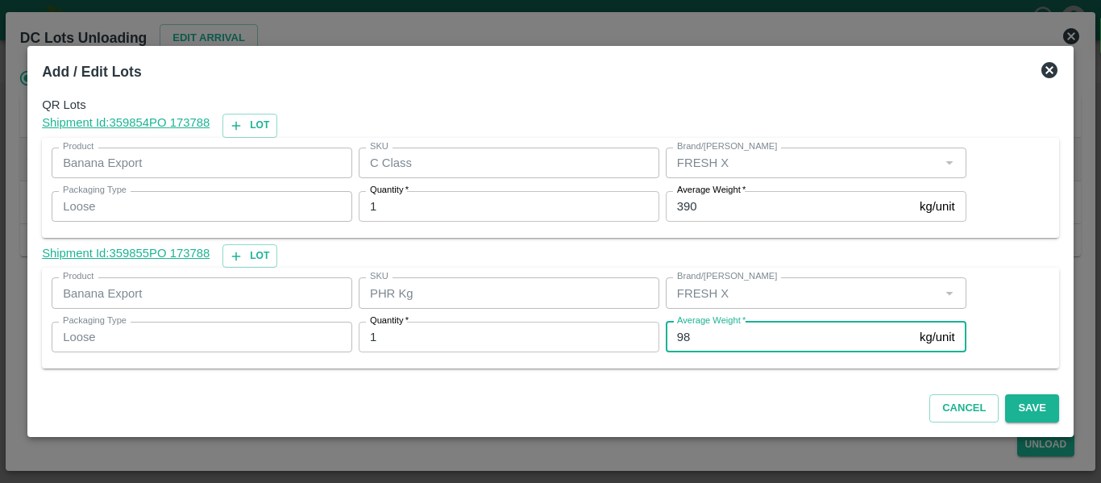
type input "9"
type input "78"
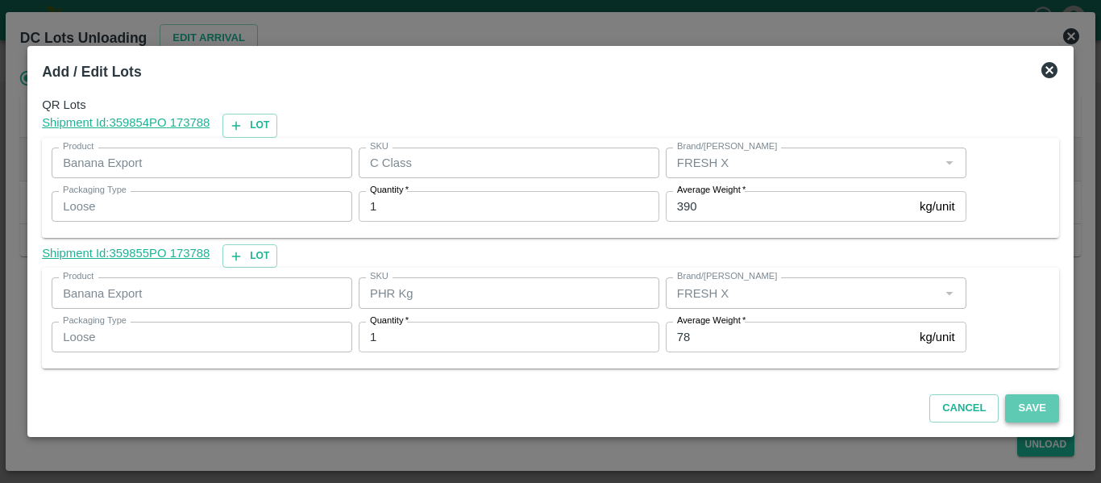
click at [1033, 414] on button "Save" at bounding box center [1031, 408] width 53 height 28
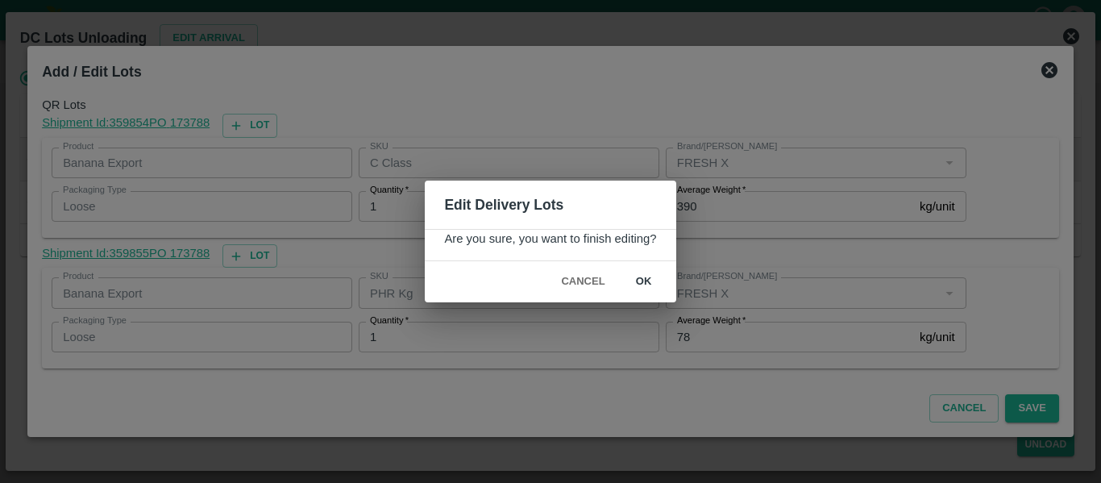
click at [646, 284] on button "ok" at bounding box center [644, 282] width 52 height 28
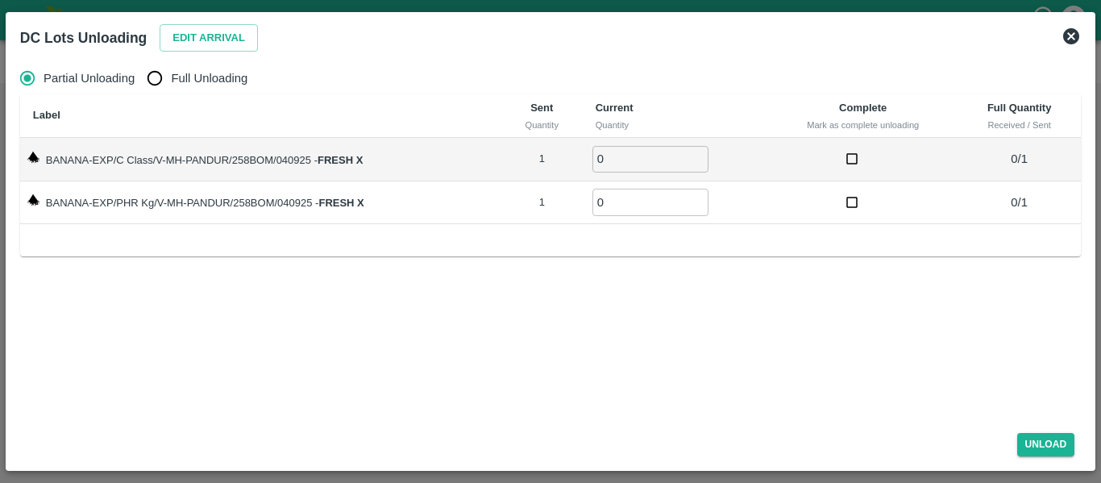
click at [148, 98] on th "Label" at bounding box center [260, 116] width 481 height 44
click at [150, 87] on input "Full Unloading" at bounding box center [155, 78] width 32 height 32
radio input "true"
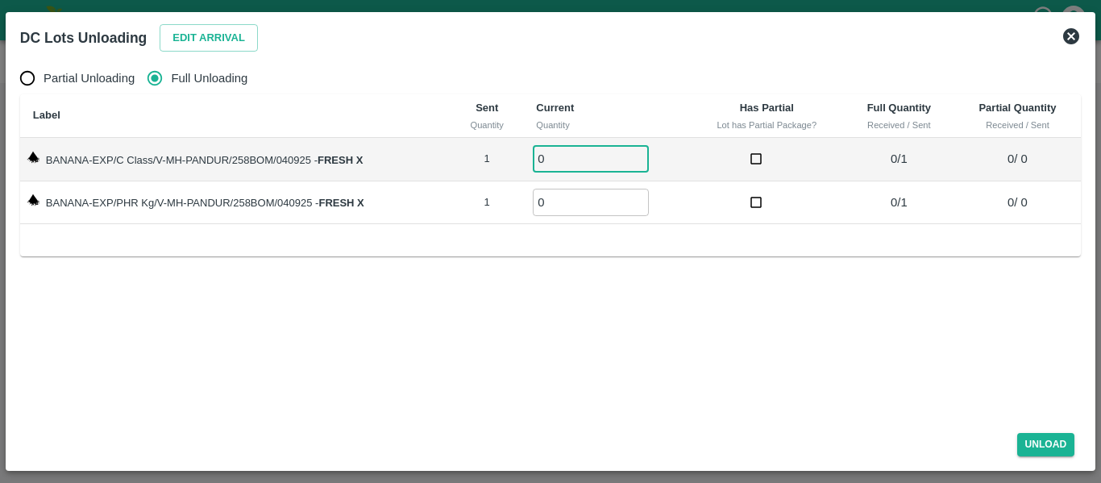
click at [632, 153] on input "0" at bounding box center [591, 159] width 116 height 27
type input "1"
click at [636, 152] on input "1" at bounding box center [591, 159] width 116 height 27
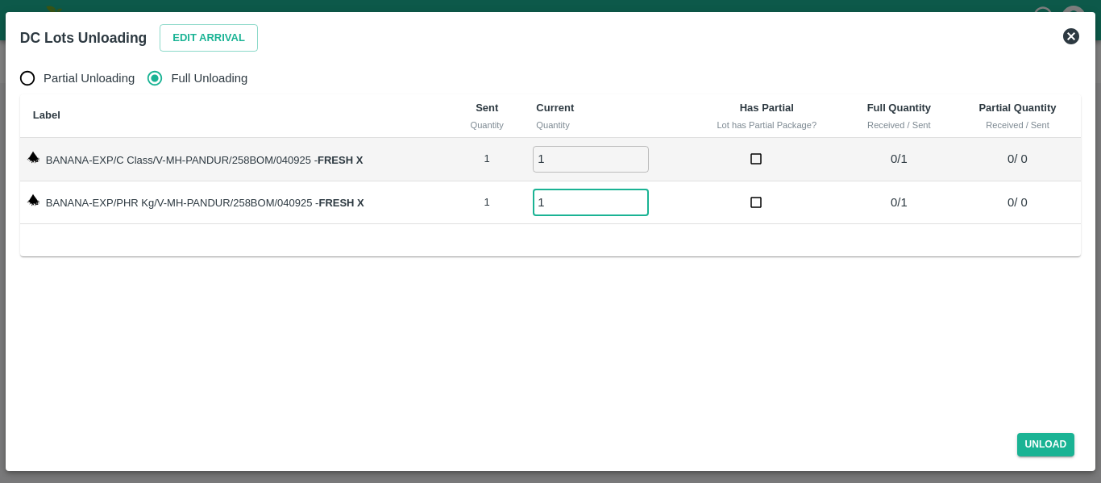
type input "1"
click at [639, 198] on input "1" at bounding box center [591, 202] width 116 height 27
click at [1070, 438] on button "Unload" at bounding box center [1046, 444] width 58 height 23
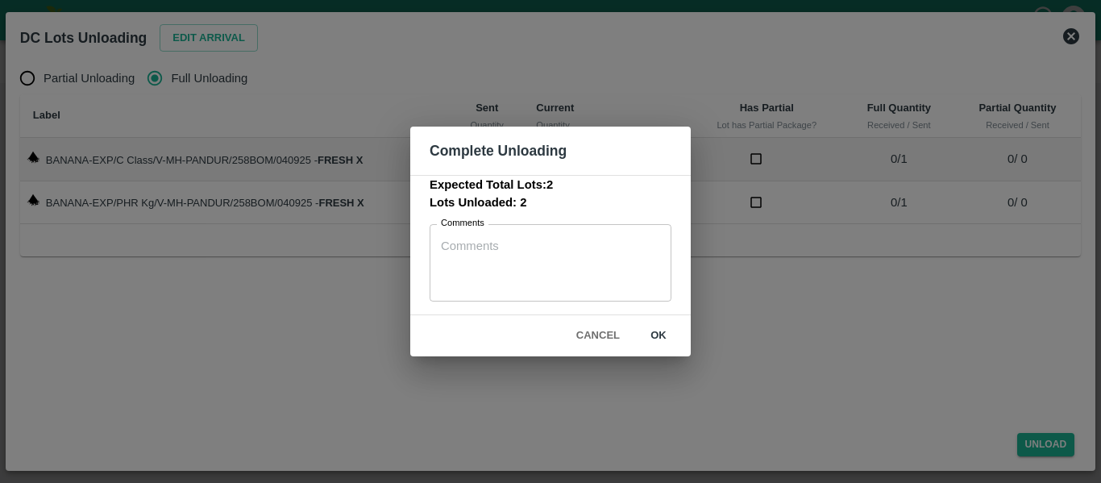
click at [668, 328] on button "ok" at bounding box center [659, 336] width 52 height 28
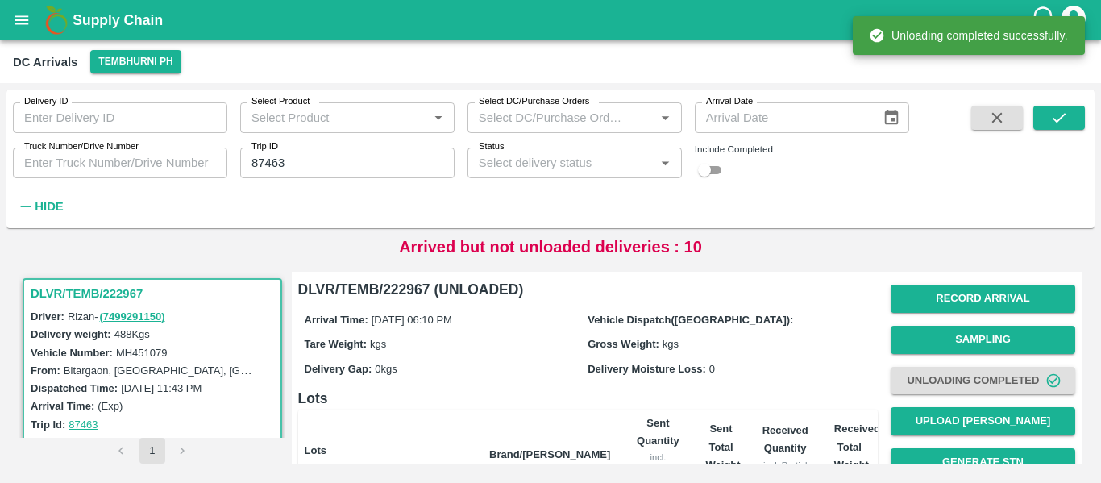
scroll to position [206, 0]
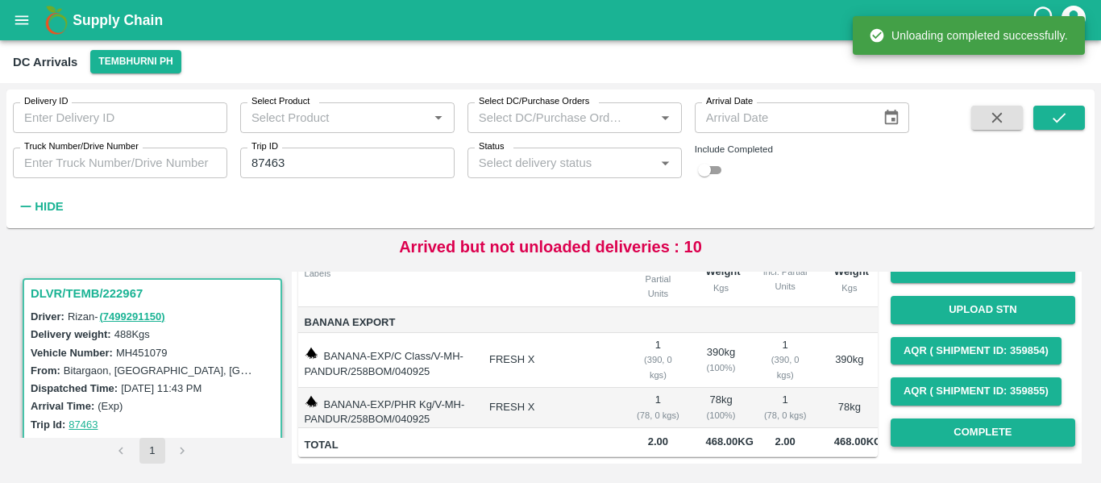
click at [1038, 430] on button "Complete" at bounding box center [983, 432] width 185 height 28
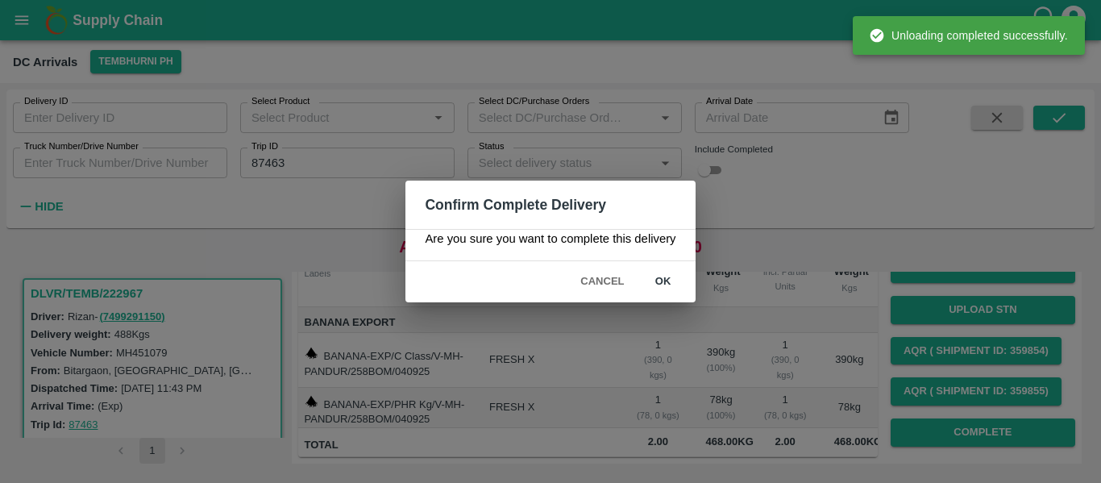
click at [663, 280] on button "ok" at bounding box center [664, 282] width 52 height 28
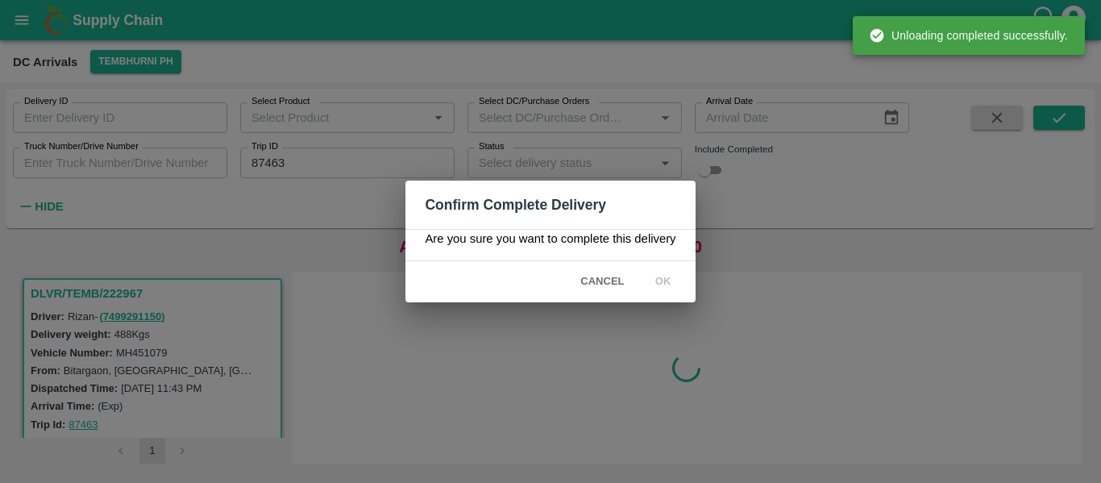
scroll to position [0, 0]
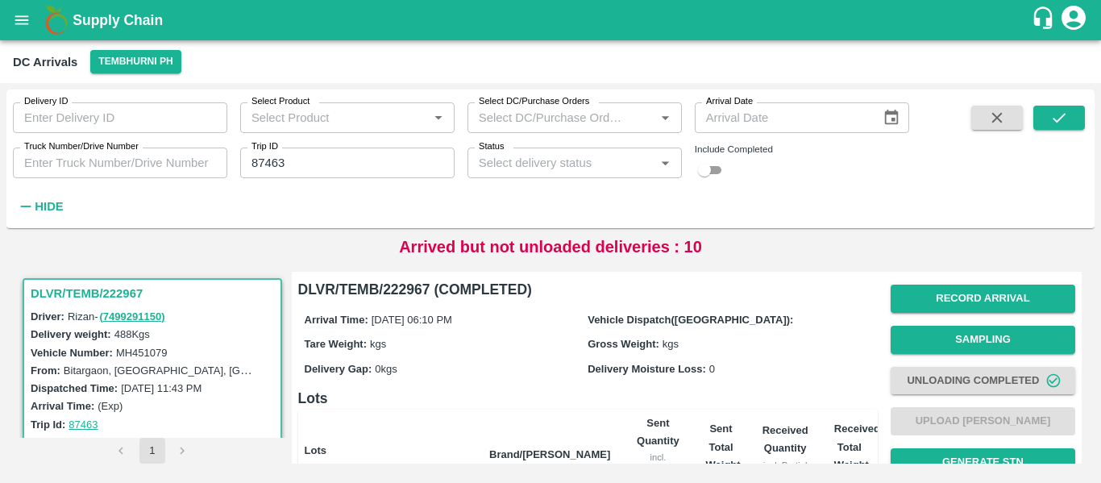
click at [320, 164] on input "87463" at bounding box center [347, 163] width 214 height 31
paste input "text"
type input "87437"
click at [1039, 131] on span at bounding box center [1059, 162] width 52 height 113
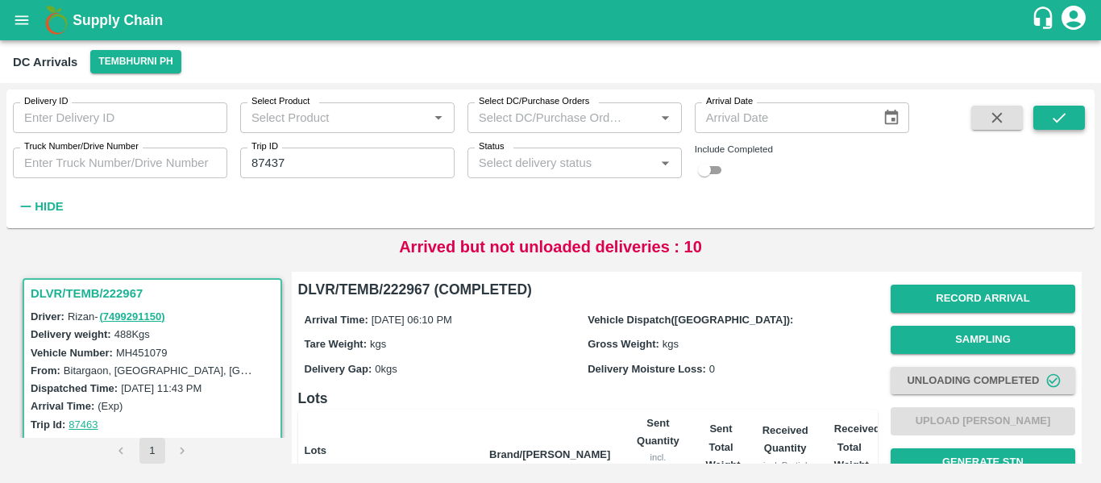
click at [1058, 122] on icon "submit" at bounding box center [1059, 118] width 13 height 10
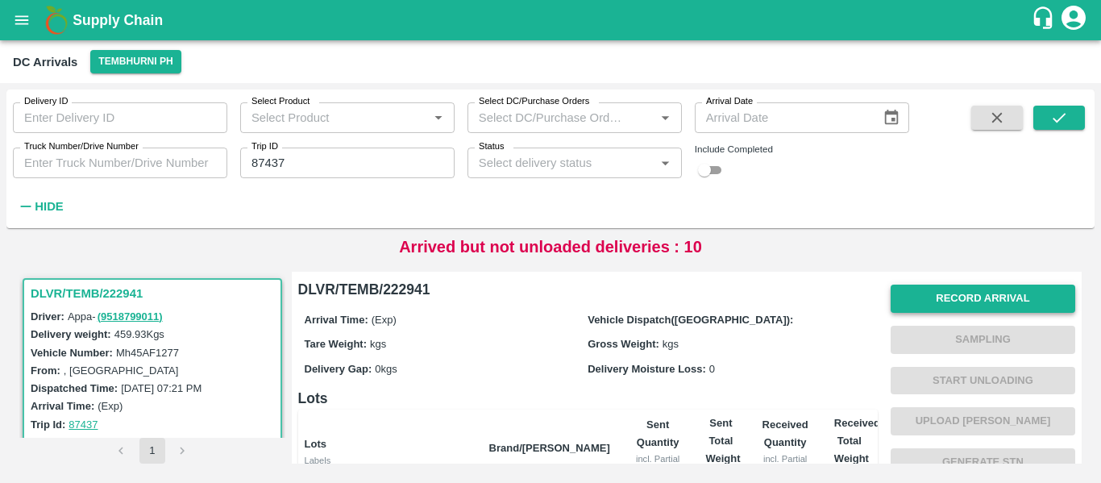
click at [996, 291] on button "Record Arrival" at bounding box center [983, 299] width 185 height 28
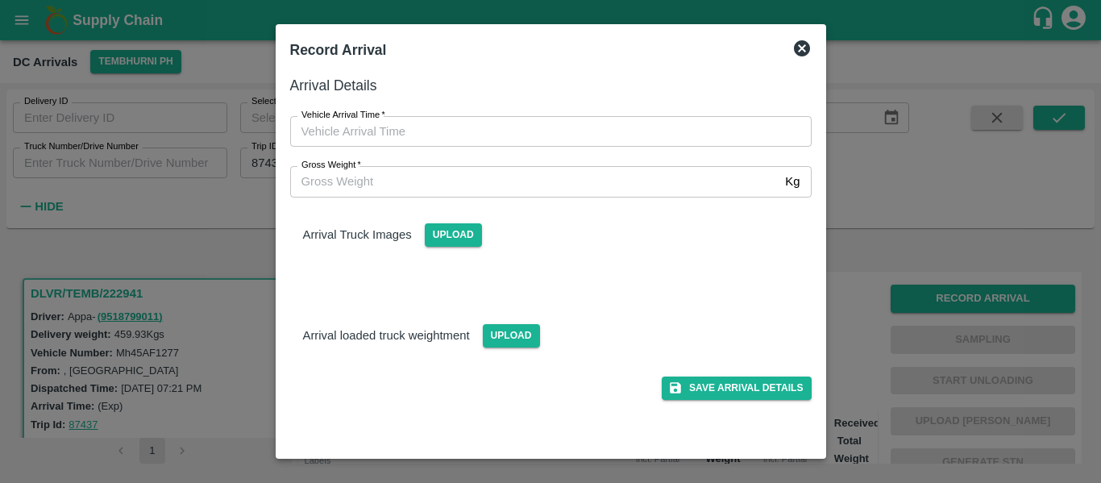
type input "DD/MM/YYYY hh:mm aa"
click at [408, 138] on input "DD/MM/YYYY hh:mm aa" at bounding box center [545, 131] width 510 height 31
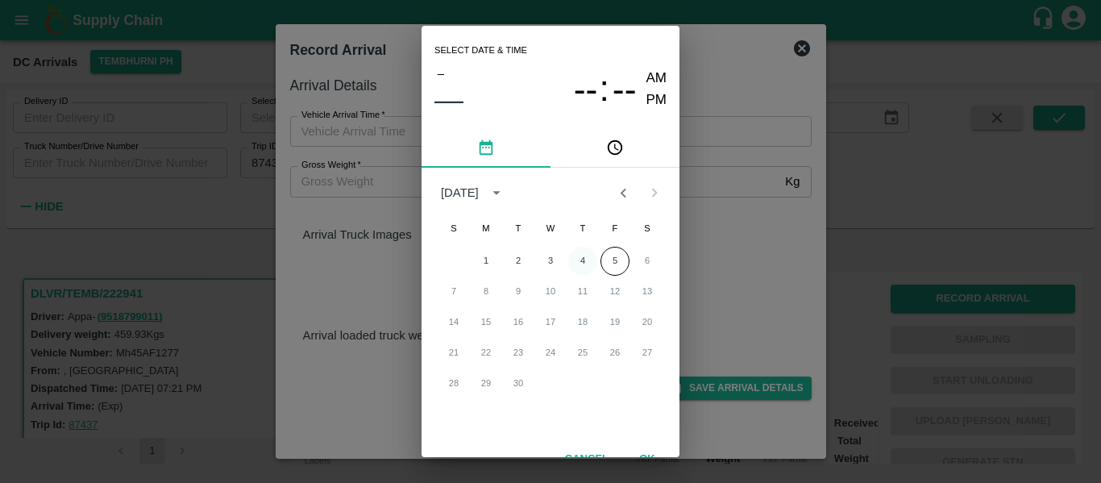
click at [587, 263] on button "4" at bounding box center [582, 261] width 29 height 29
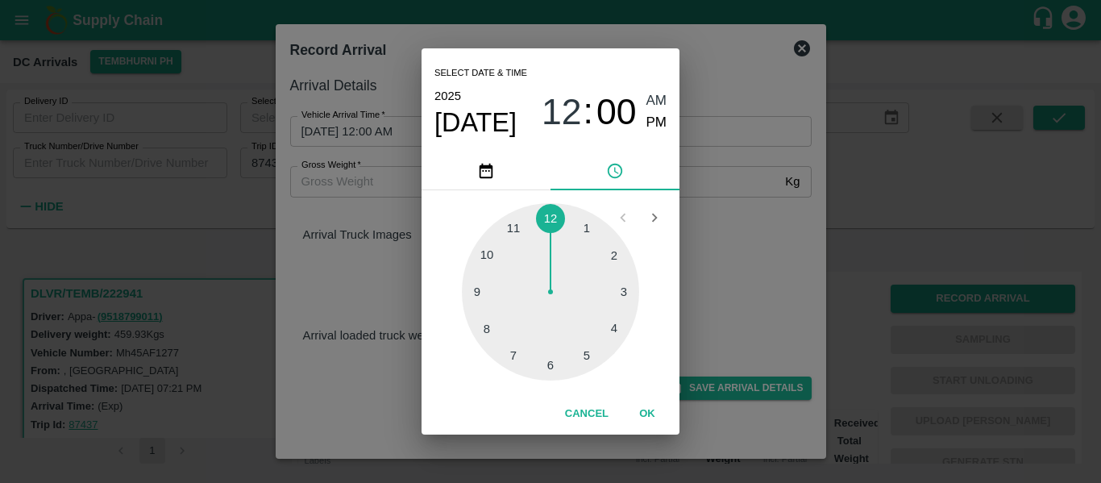
click at [582, 349] on div at bounding box center [550, 291] width 177 height 177
click at [495, 322] on div at bounding box center [550, 291] width 177 height 177
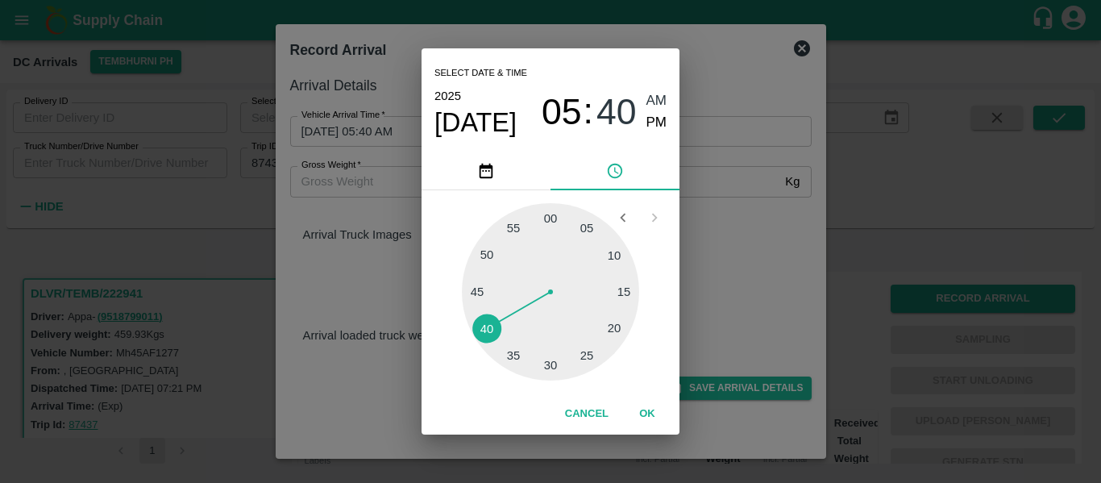
click at [653, 123] on span "PM" at bounding box center [657, 123] width 21 height 22
type input "04/09/2025 05:40 PM"
click at [653, 405] on button "OK" at bounding box center [648, 414] width 52 height 28
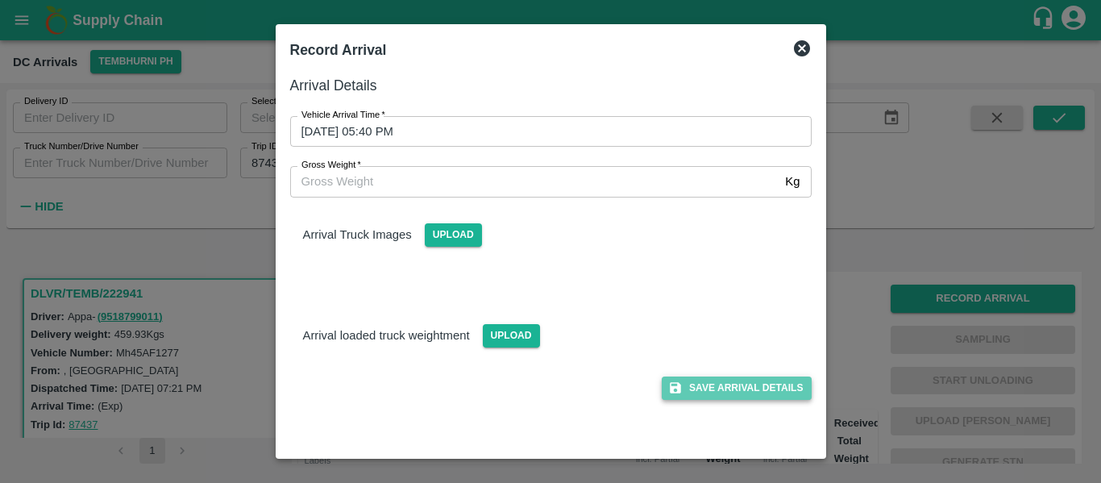
click at [742, 390] on button "Save Arrival Details" at bounding box center [736, 387] width 149 height 23
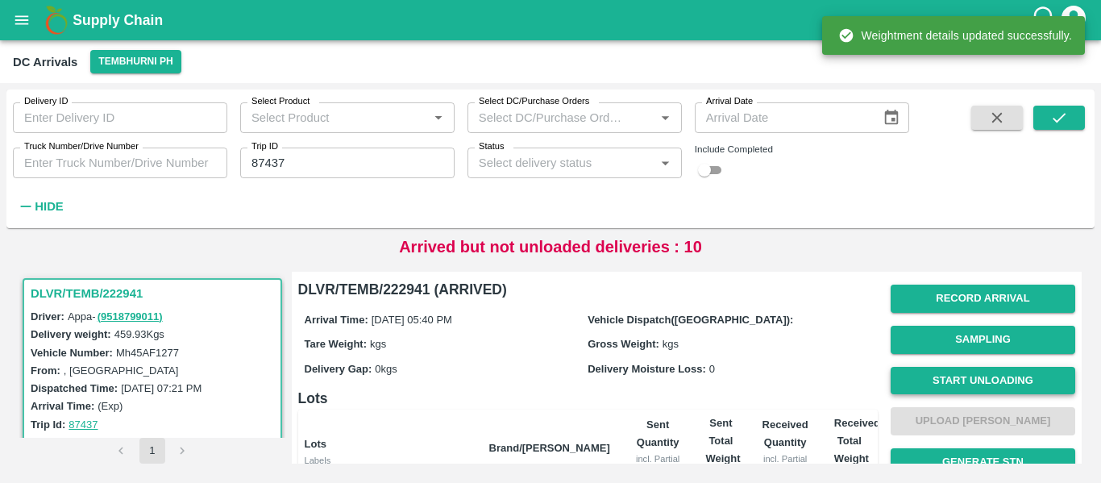
click at [955, 381] on button "Start Unloading" at bounding box center [983, 381] width 185 height 28
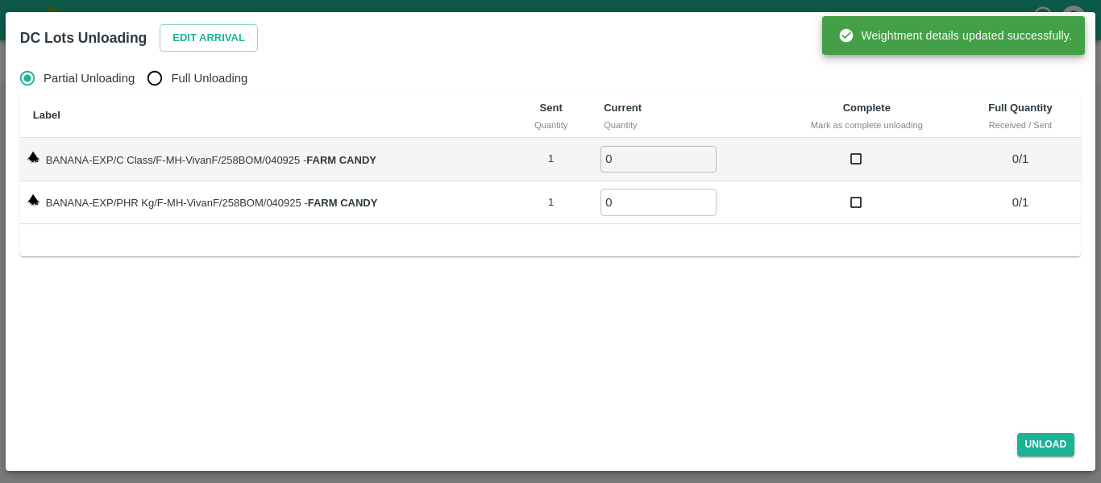
click at [184, 81] on span "Full Unloading" at bounding box center [209, 78] width 77 height 18
click at [171, 81] on input "Full Unloading" at bounding box center [155, 78] width 32 height 32
radio input "true"
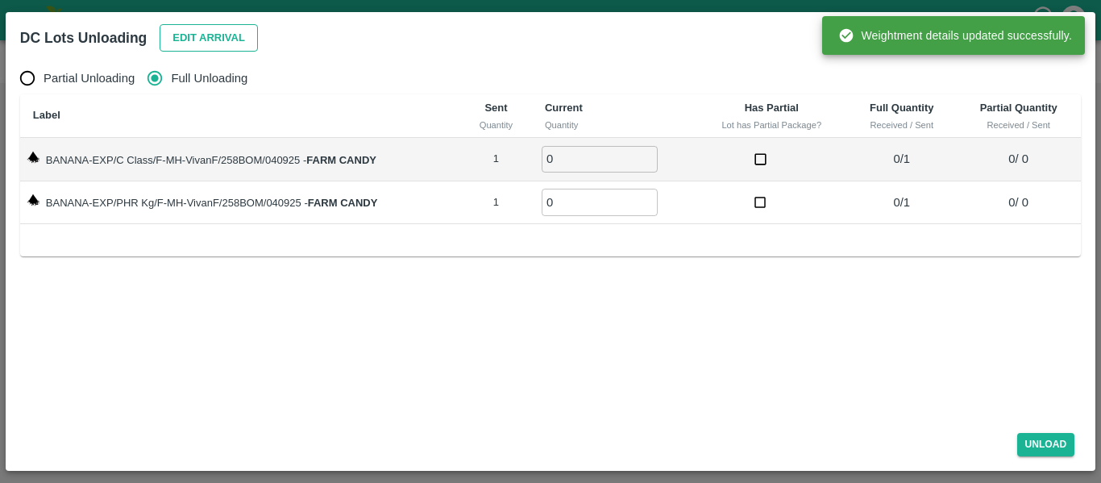
click at [207, 38] on button "Edit Arrival" at bounding box center [209, 38] width 98 height 28
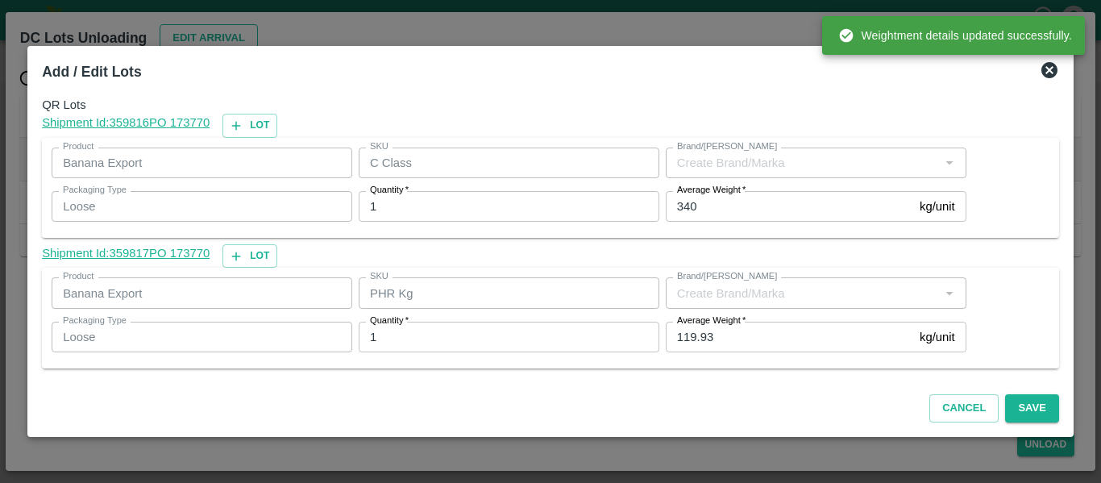
type input "FARM CANDY"
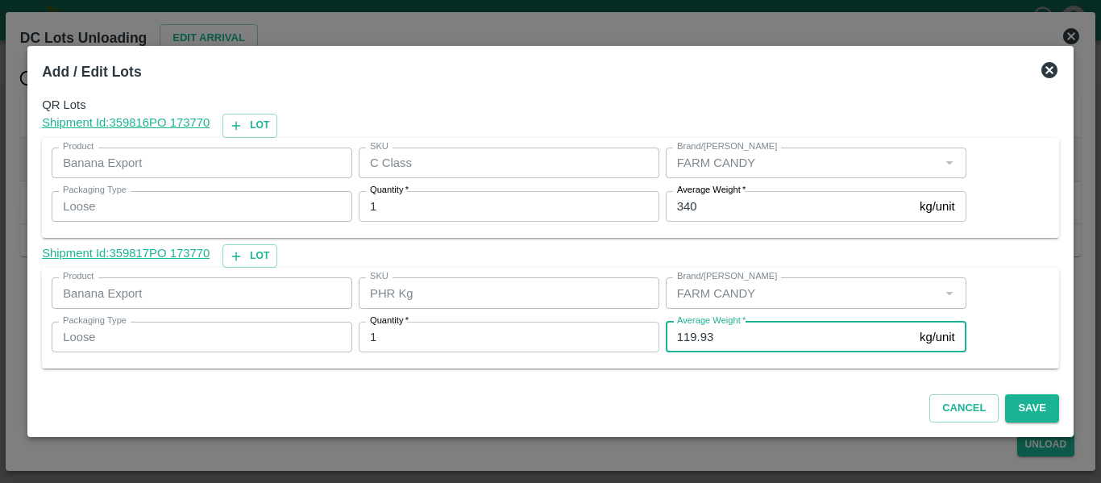
click at [733, 335] on input "119.93" at bounding box center [789, 337] width 247 height 31
type input "119"
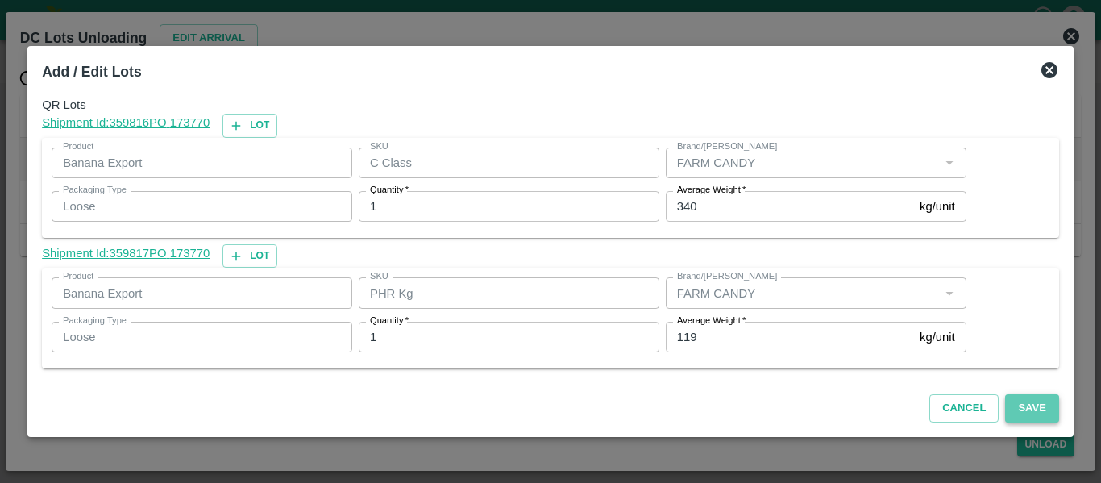
click at [1019, 395] on button "Save" at bounding box center [1031, 408] width 53 height 28
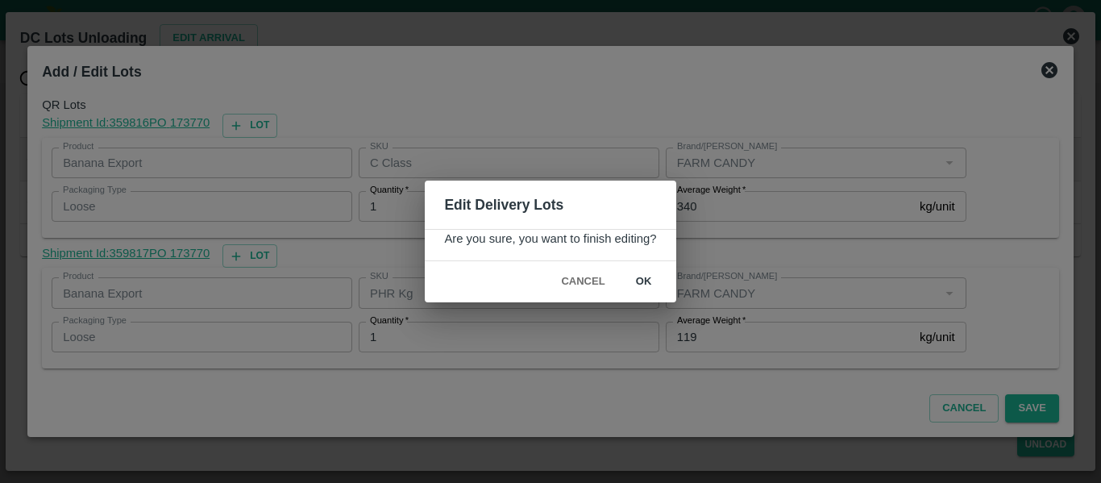
click at [645, 268] on button "ok" at bounding box center [644, 282] width 52 height 28
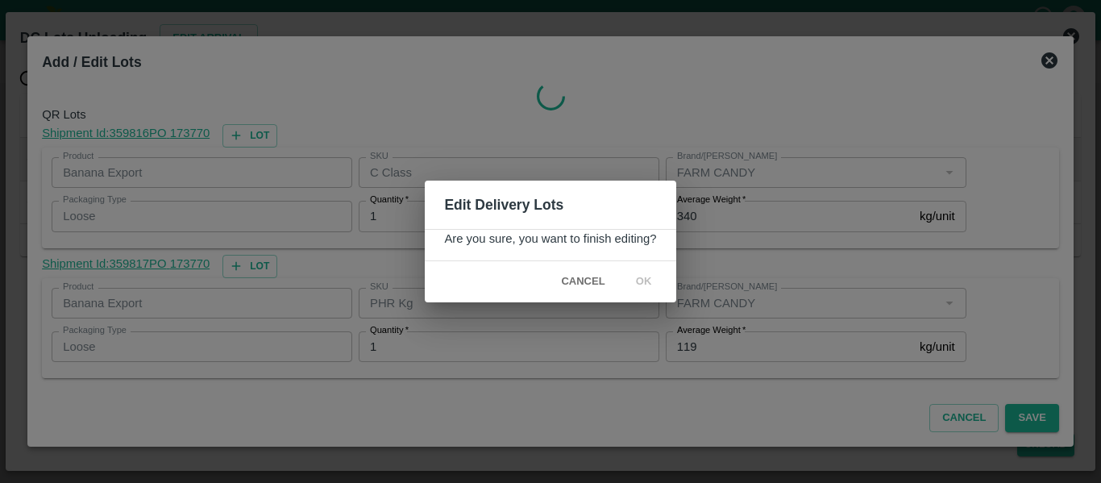
radio input "true"
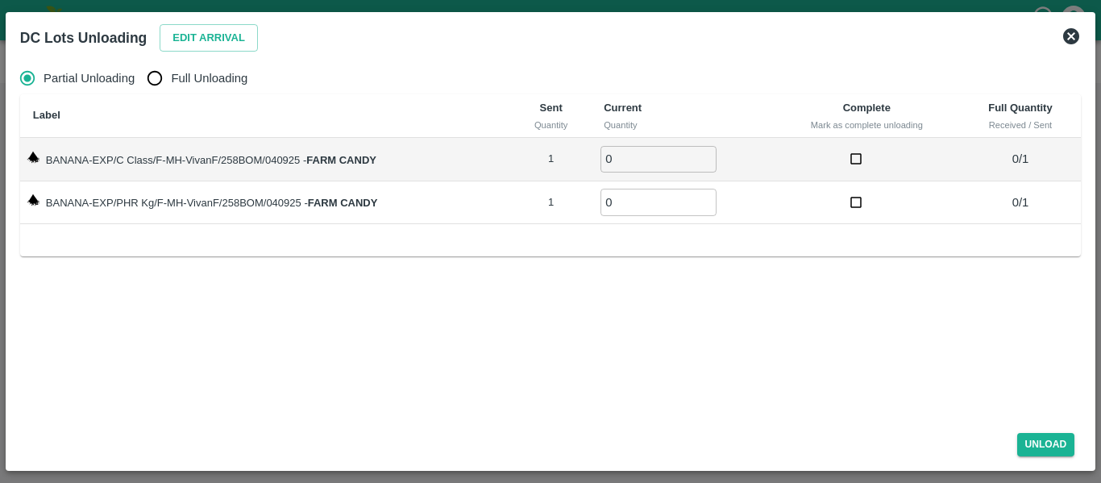
click at [153, 72] on input "Full Unloading" at bounding box center [155, 78] width 32 height 32
radio input "true"
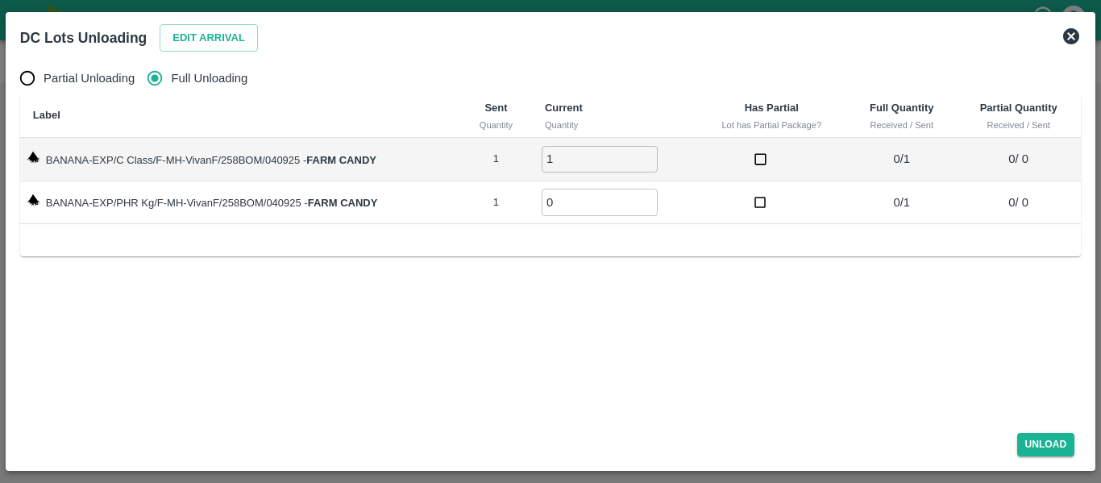
type input "1"
click at [648, 153] on input "1" at bounding box center [600, 159] width 116 height 27
type input "1"
click at [652, 199] on input "1" at bounding box center [600, 202] width 116 height 27
click at [1065, 434] on button "Unload" at bounding box center [1046, 444] width 58 height 23
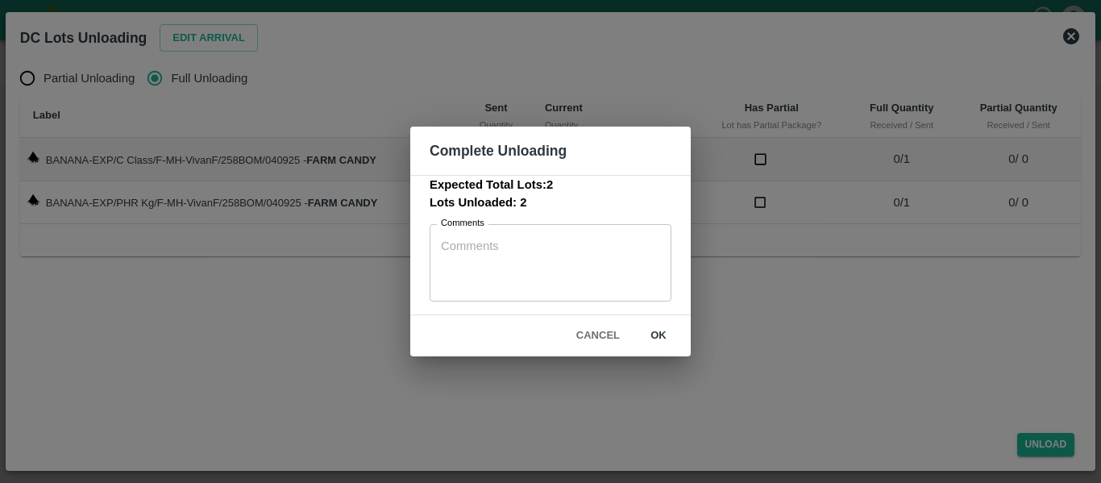
click at [650, 332] on button "ok" at bounding box center [659, 336] width 52 height 28
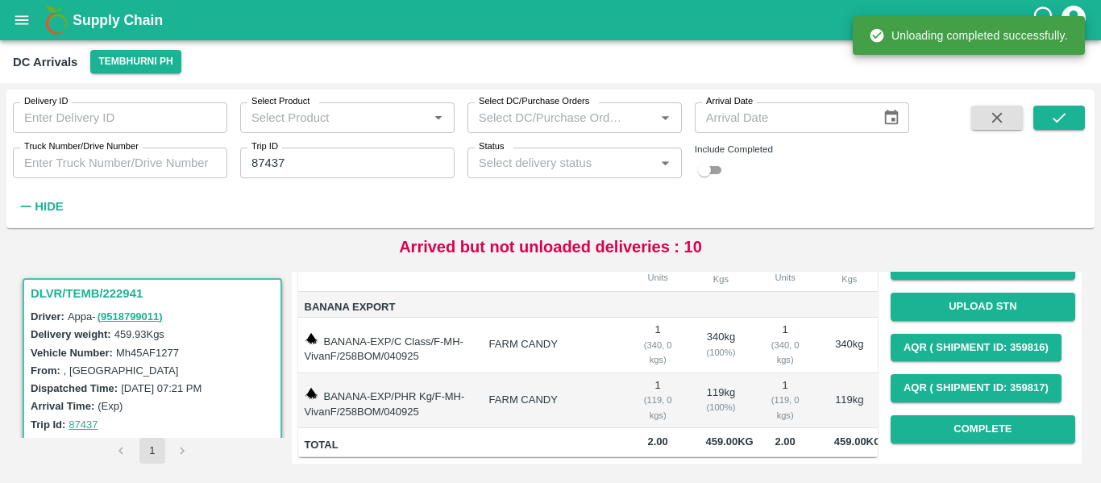
scroll to position [221, 0]
click at [947, 415] on button "Complete" at bounding box center [983, 429] width 185 height 28
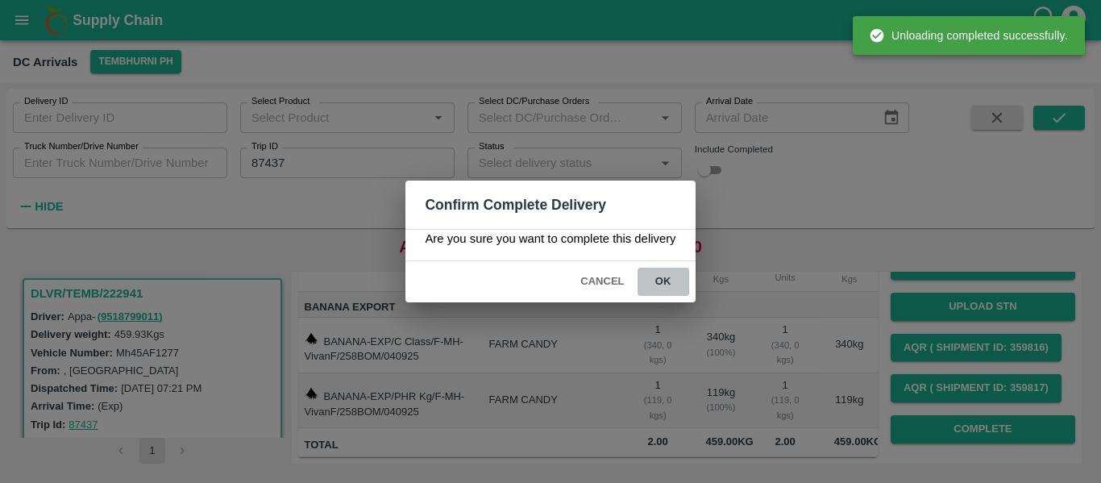
click at [673, 283] on button "ok" at bounding box center [664, 282] width 52 height 28
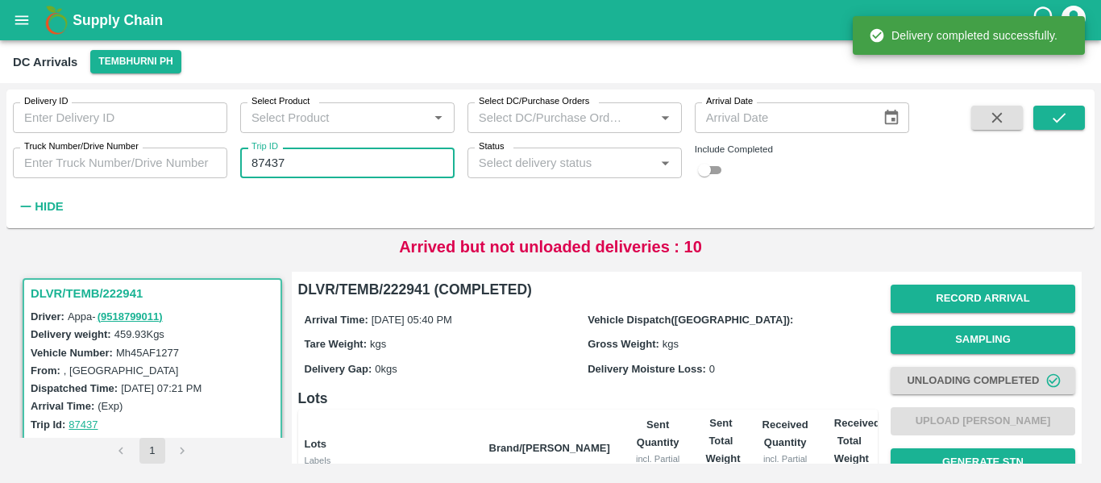
click at [338, 159] on input "87437" at bounding box center [347, 163] width 214 height 31
paste input "text"
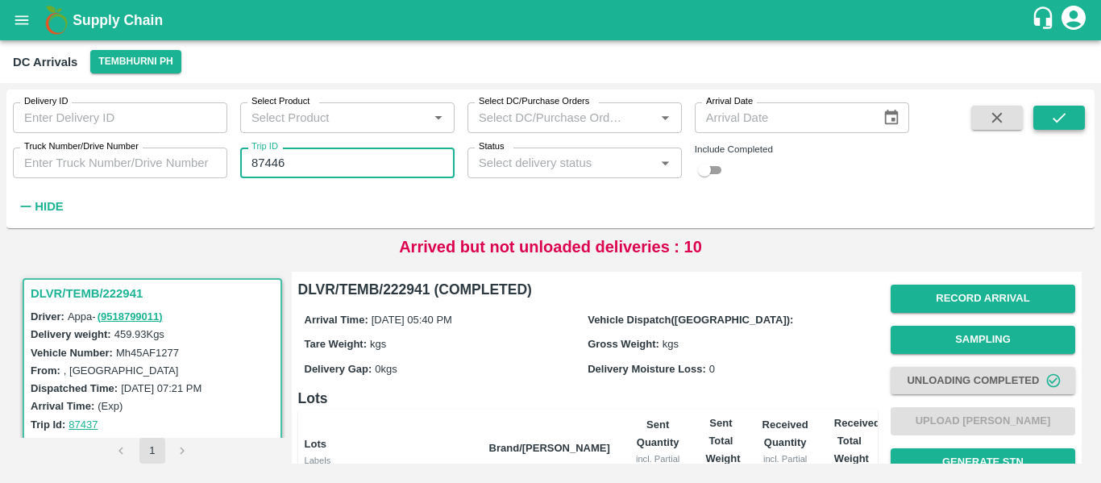
type input "87446"
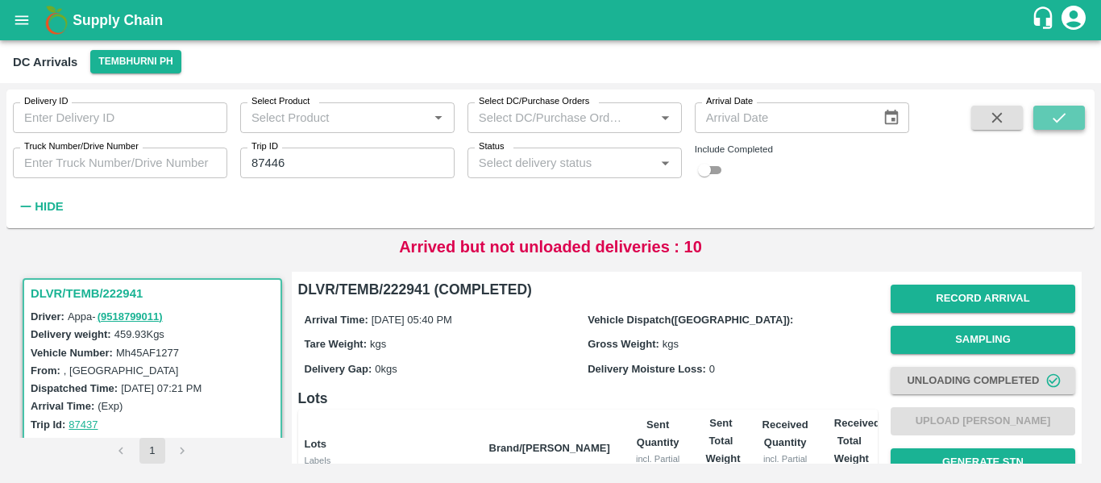
click at [1050, 115] on icon "submit" at bounding box center [1059, 118] width 18 height 18
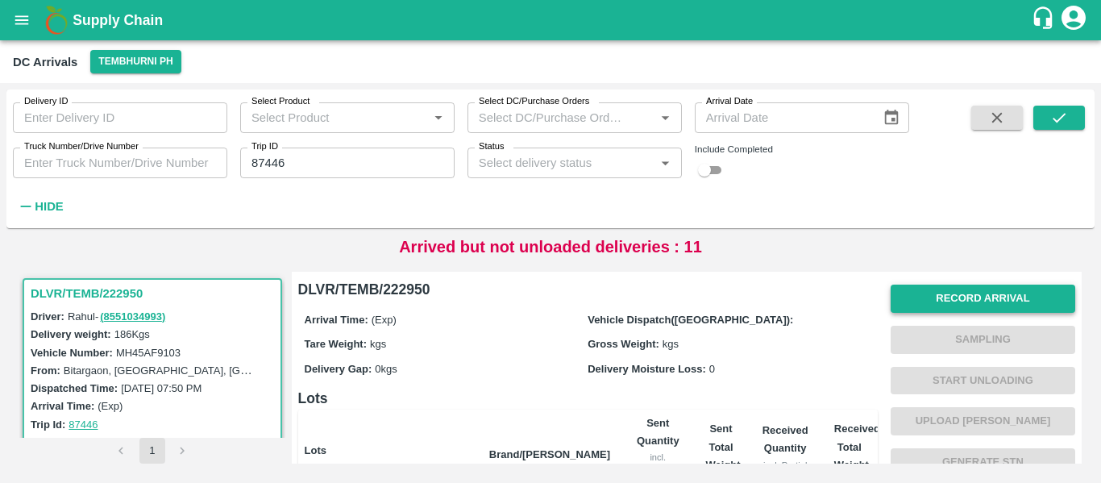
click at [1040, 285] on button "Record Arrival" at bounding box center [983, 299] width 185 height 28
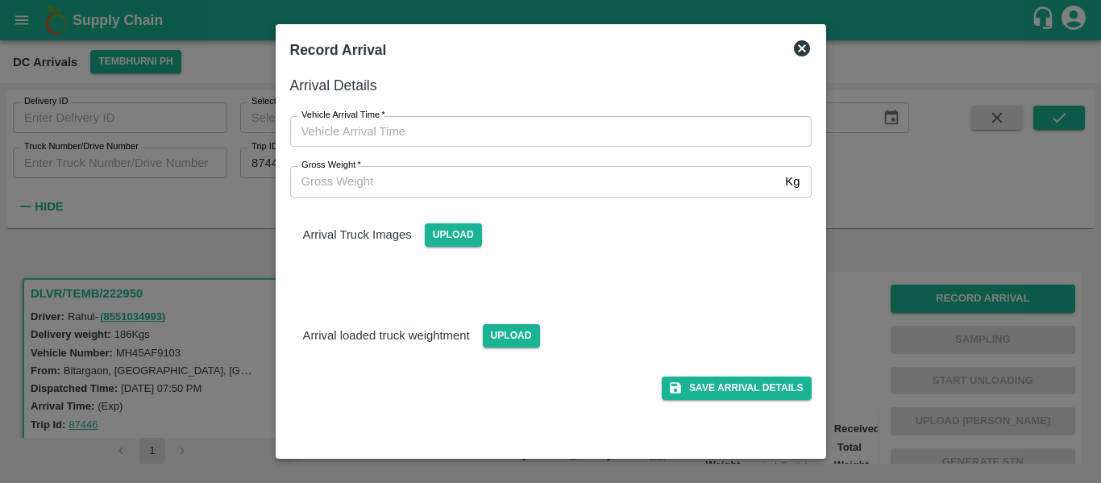
click at [436, 113] on div "Vehicle Arrival Time   * Vehicle Arrival Time" at bounding box center [541, 122] width 541 height 50
type input "DD/MM/YYYY hh:mm aa"
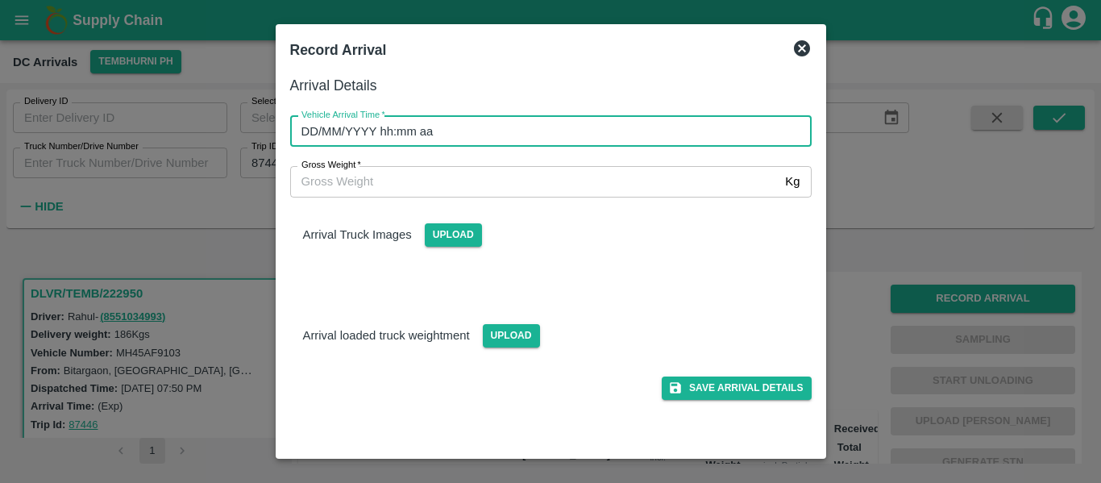
click at [444, 129] on input "DD/MM/YYYY hh:mm aa" at bounding box center [545, 131] width 510 height 31
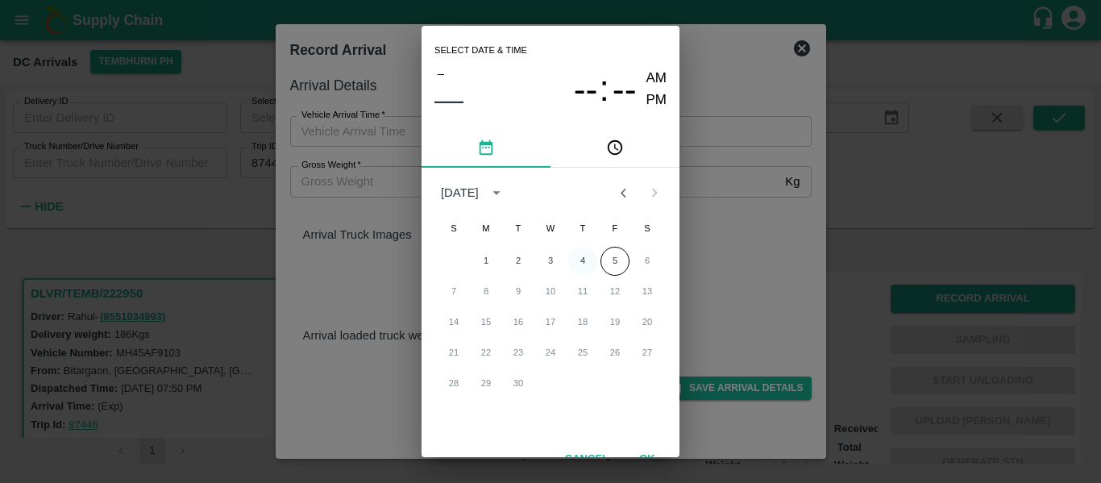
click at [580, 258] on button "4" at bounding box center [582, 261] width 29 height 29
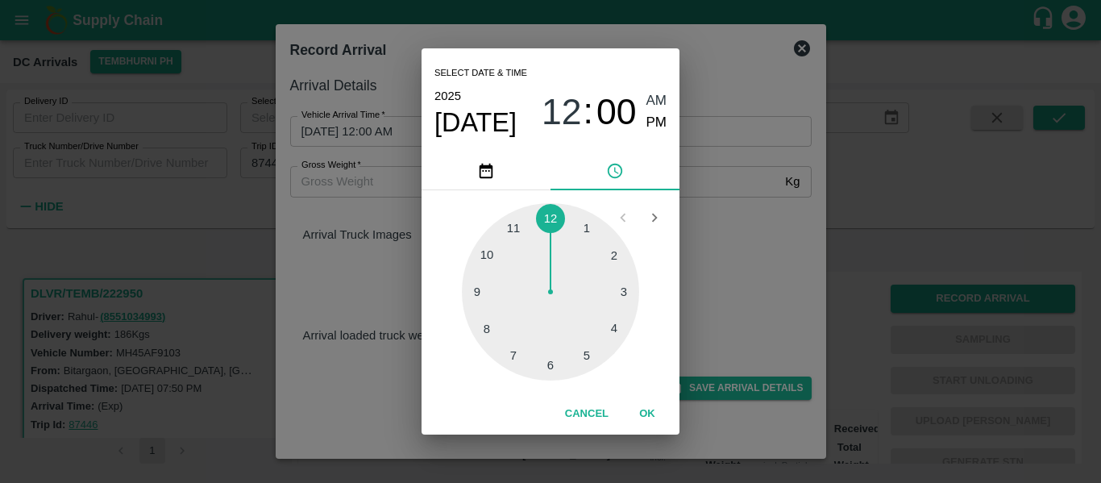
click at [513, 357] on div at bounding box center [550, 291] width 177 height 177
click at [651, 100] on span "AM" at bounding box center [657, 101] width 21 height 22
click at [653, 410] on button "OK" at bounding box center [648, 414] width 52 height 28
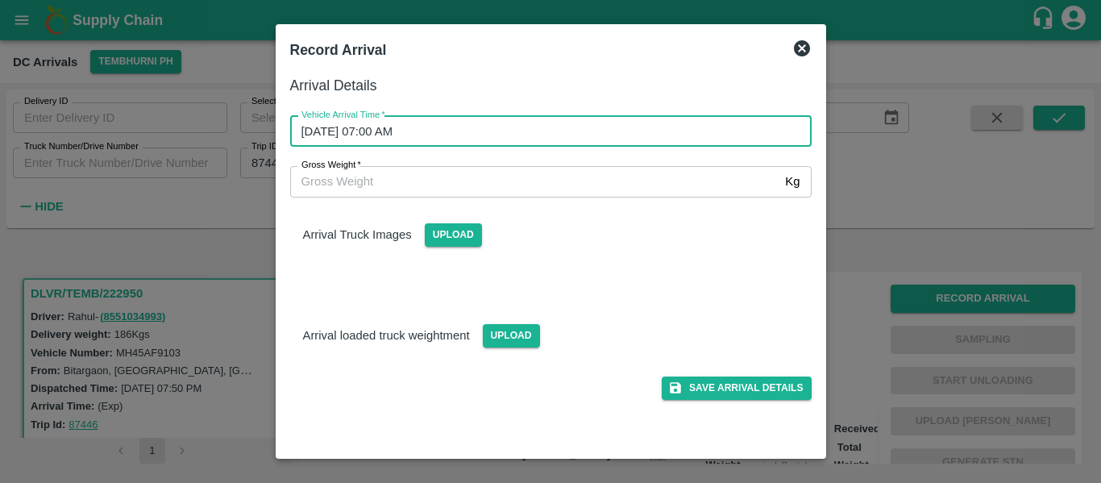
click at [396, 135] on input "04/09/2025 07:00 AM" at bounding box center [545, 131] width 510 height 31
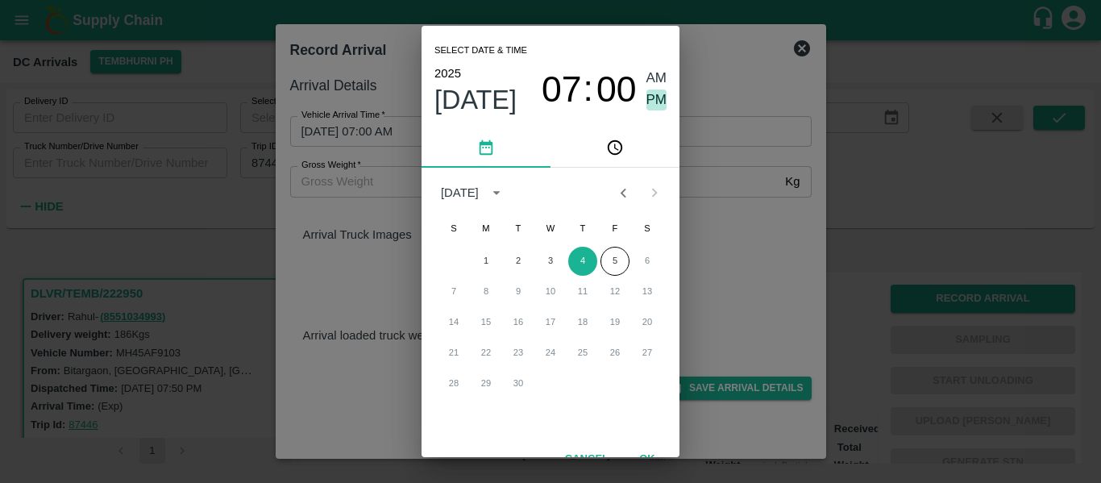
click at [659, 102] on span "PM" at bounding box center [657, 100] width 21 height 22
type input "04/09/2025 07:00 PM"
click at [763, 290] on div "Select date & time 2025 Sep 4 07 : 00 AM PM September 2025 S M T W T F S 1 2 3 …" at bounding box center [550, 241] width 1101 height 483
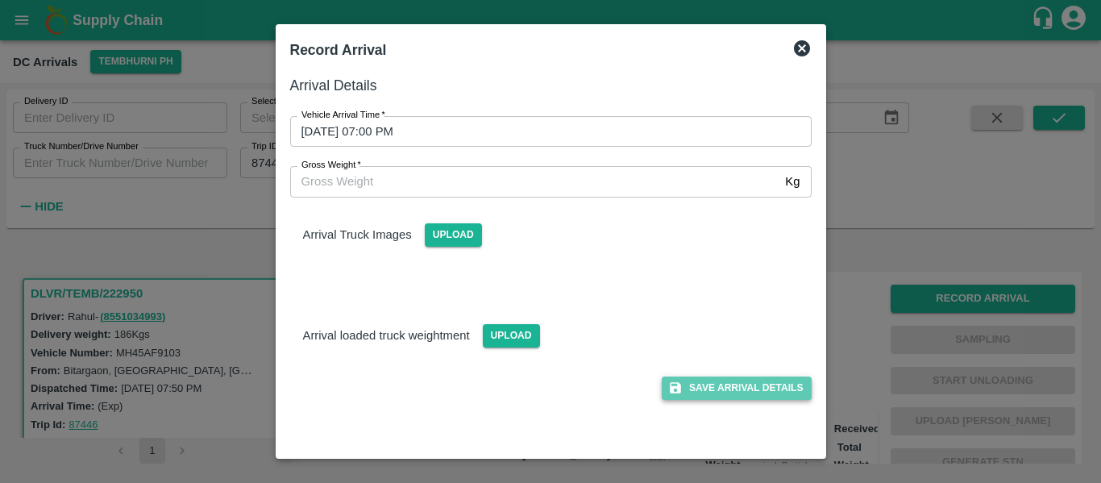
click at [780, 386] on button "Save Arrival Details" at bounding box center [736, 387] width 149 height 23
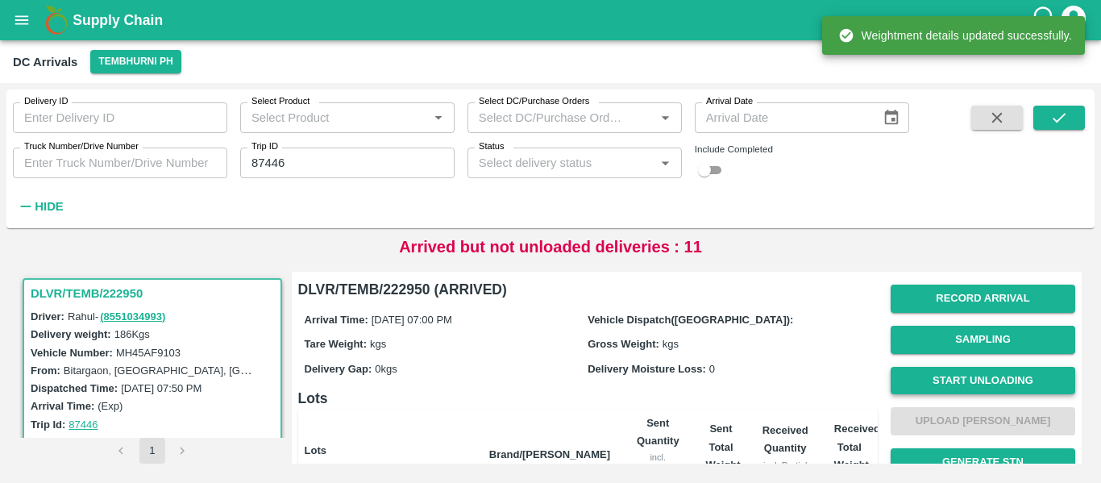
click at [972, 372] on button "Start Unloading" at bounding box center [983, 381] width 185 height 28
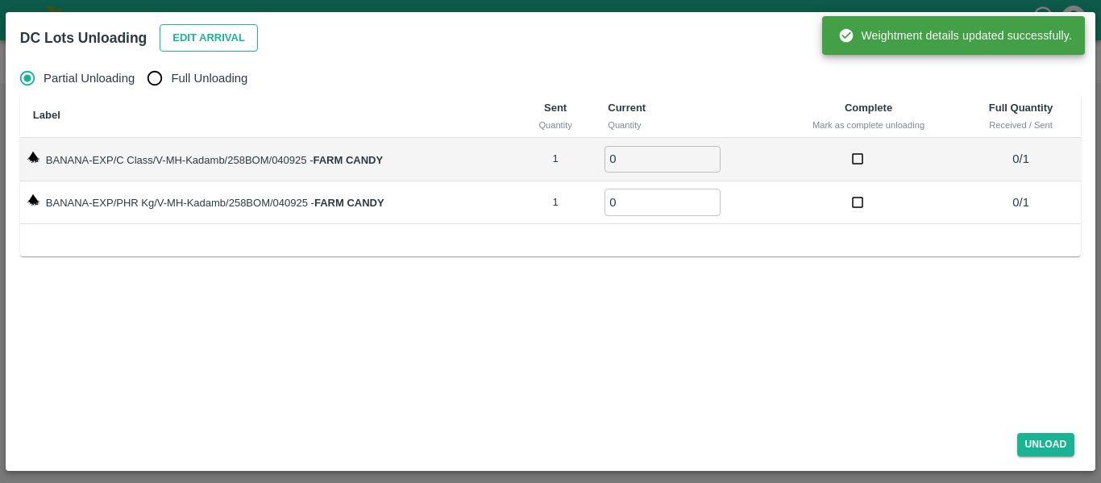
click at [215, 33] on button "Edit Arrival" at bounding box center [209, 38] width 98 height 28
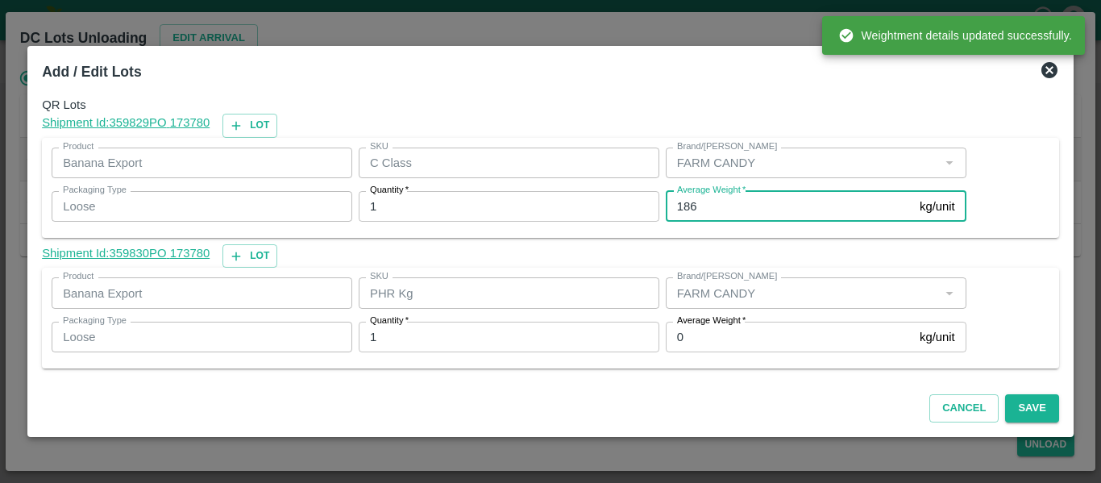
click at [711, 206] on input "186" at bounding box center [789, 206] width 247 height 31
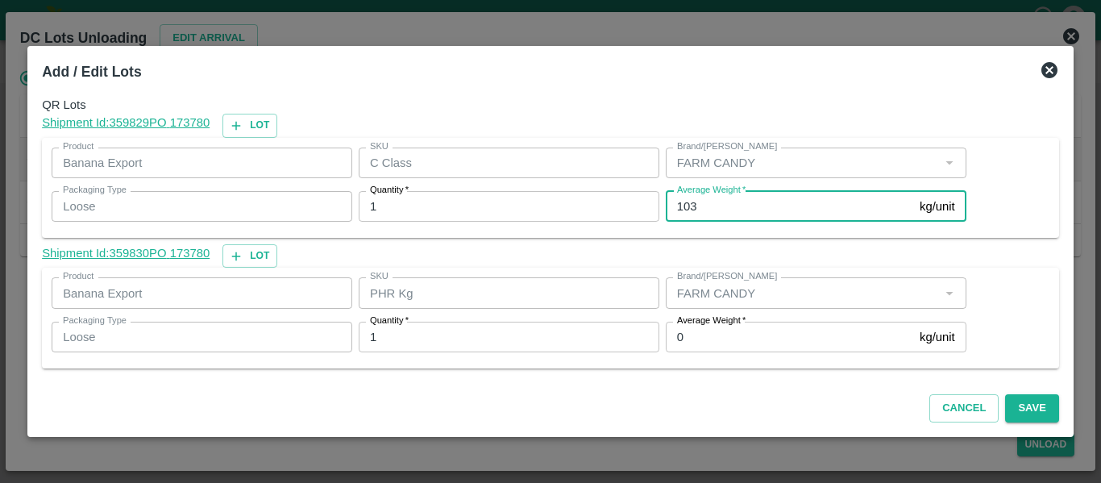
type input "103"
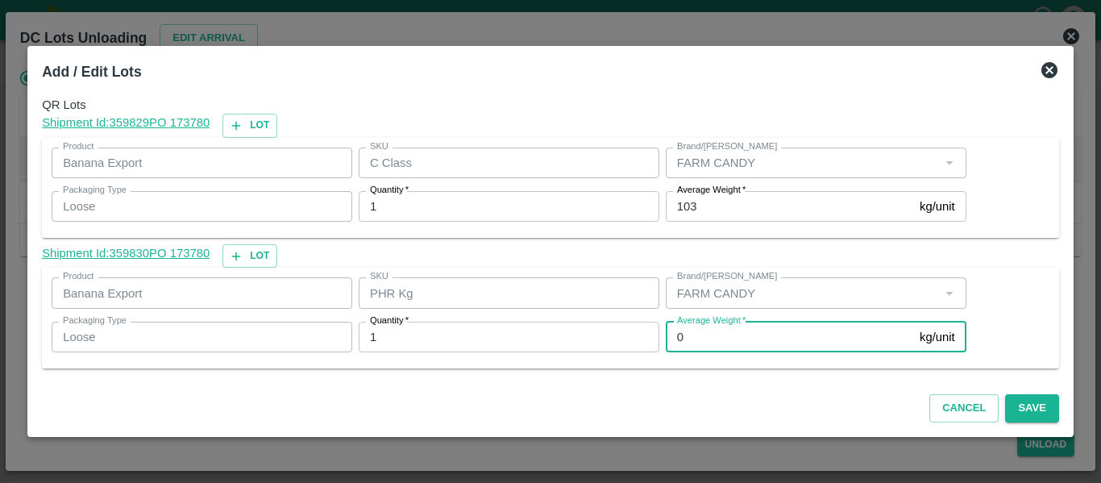
click at [681, 338] on input "0" at bounding box center [789, 337] width 247 height 31
type input "1"
click at [1044, 407] on button "Save" at bounding box center [1031, 408] width 53 height 28
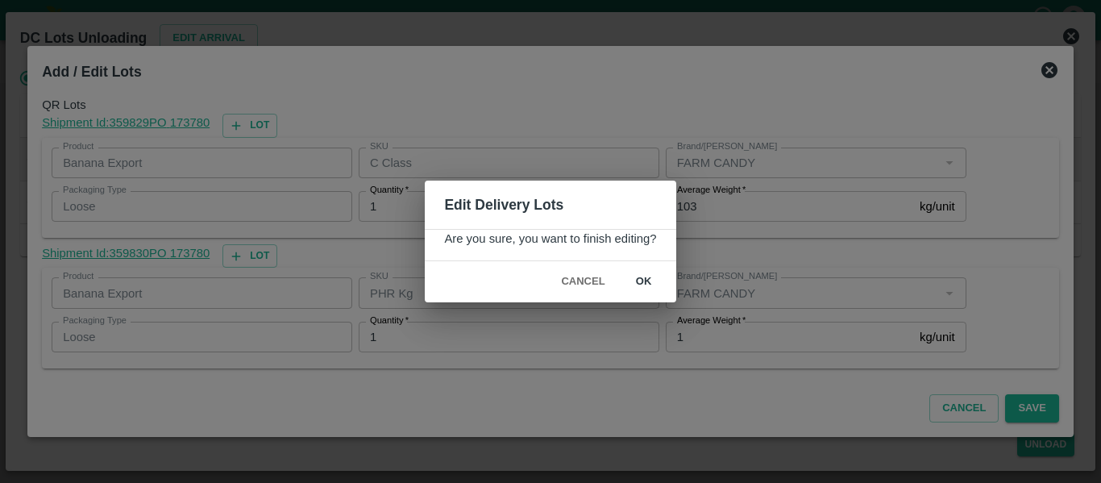
click at [652, 276] on button "ok" at bounding box center [644, 282] width 52 height 28
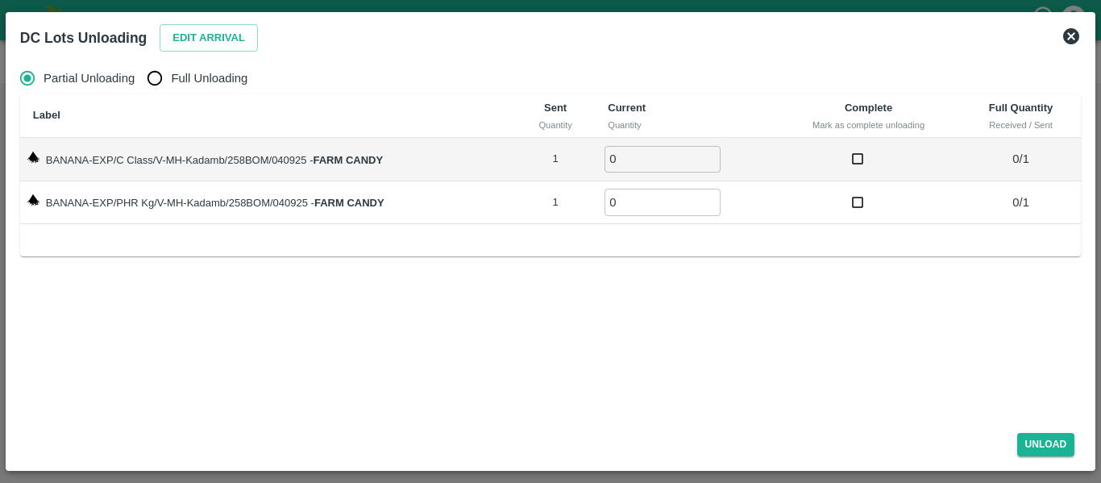
click at [154, 96] on th "Label" at bounding box center [268, 116] width 496 height 44
click at [156, 82] on input "Full Unloading" at bounding box center [155, 78] width 32 height 32
radio input "true"
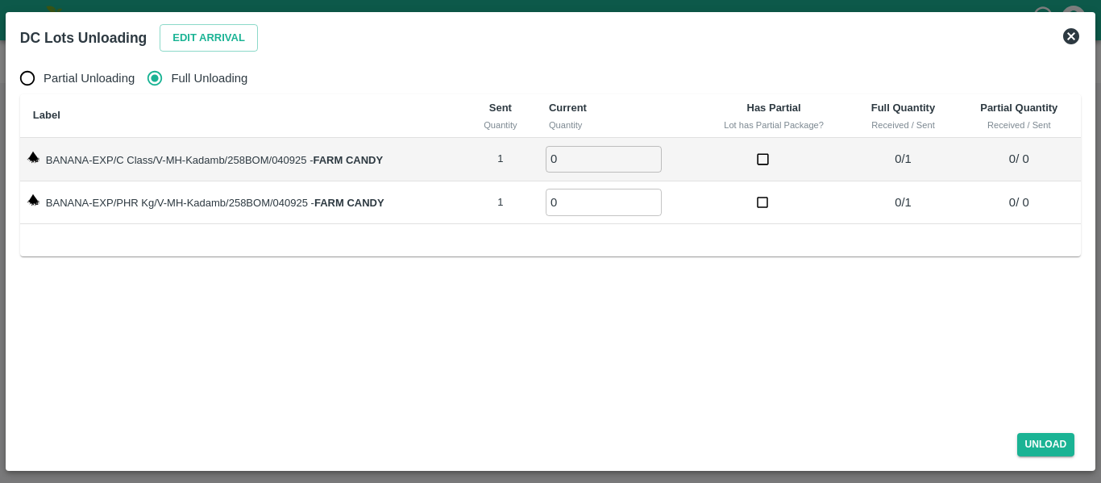
click at [655, 151] on input "0" at bounding box center [604, 159] width 116 height 27
click at [650, 152] on input "0" at bounding box center [604, 159] width 116 height 27
type input "1"
click at [651, 154] on input "1" at bounding box center [604, 159] width 116 height 27
click at [652, 194] on input "0" at bounding box center [604, 202] width 116 height 27
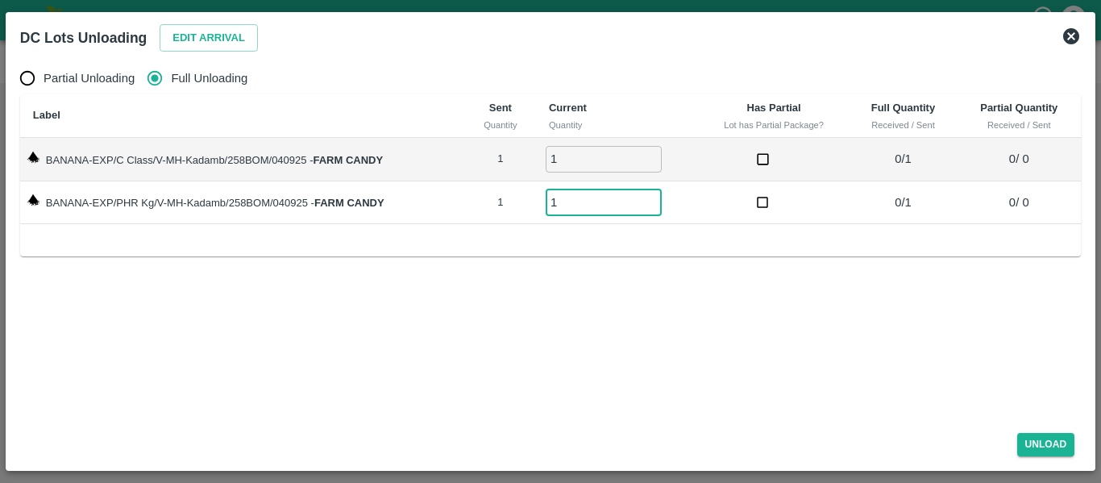
type input "1"
click at [651, 195] on input "1" at bounding box center [604, 202] width 116 height 27
click at [1039, 436] on button "Unload" at bounding box center [1046, 444] width 58 height 23
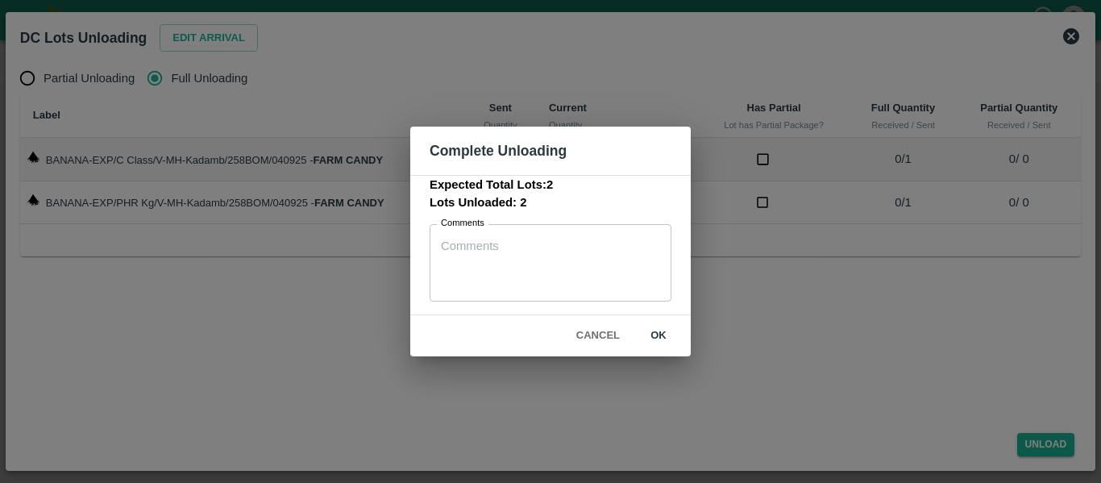
click at [675, 329] on button "ok" at bounding box center [659, 336] width 52 height 28
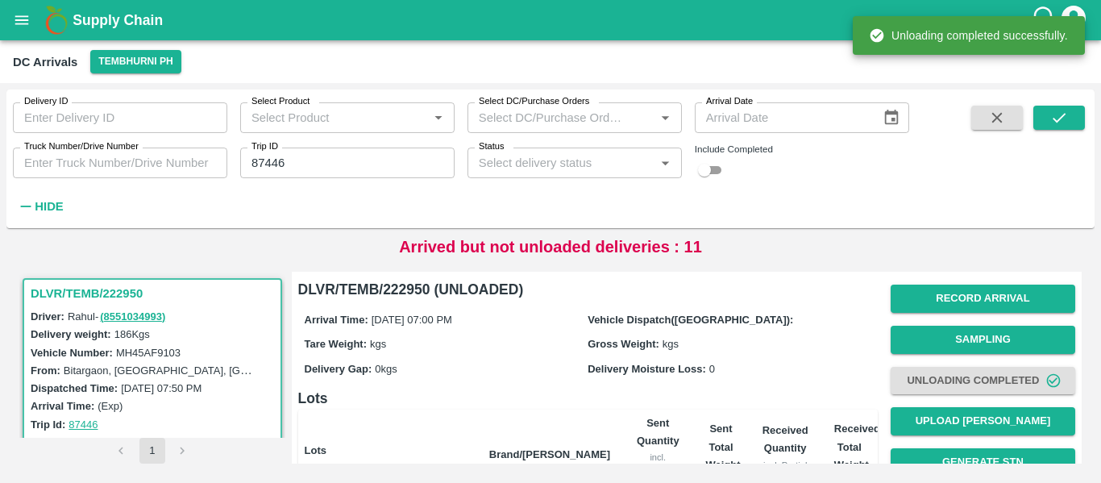
scroll to position [206, 0]
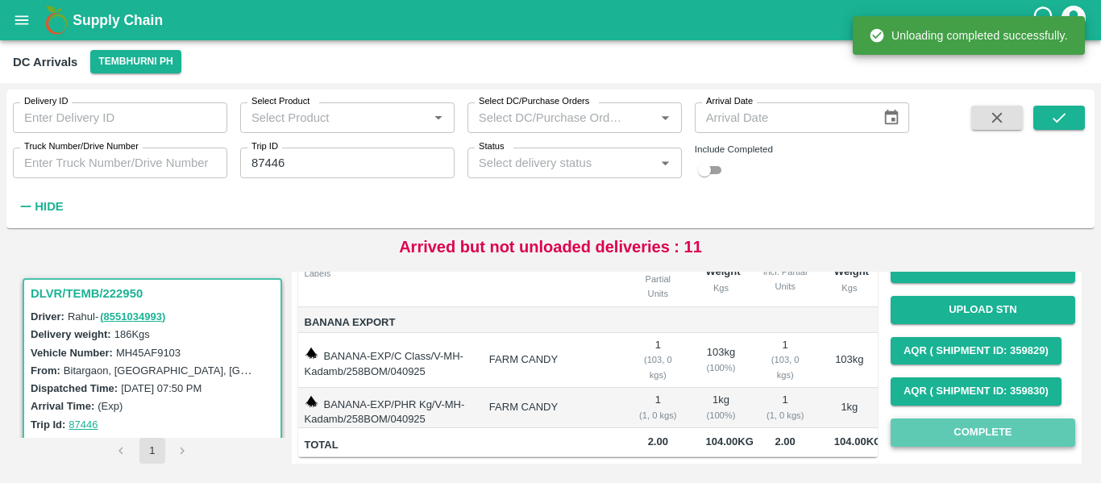
click at [996, 420] on button "Complete" at bounding box center [983, 432] width 185 height 28
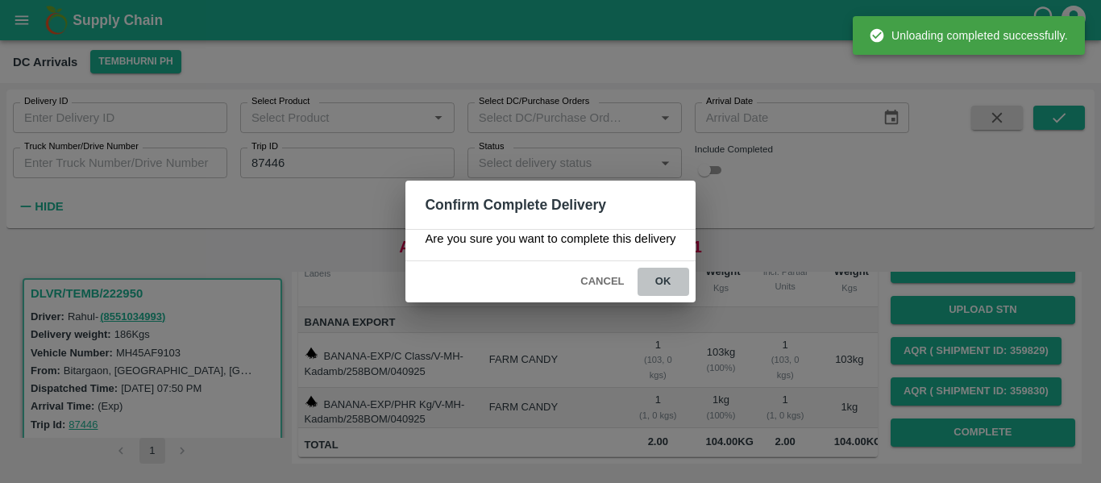
click at [657, 276] on button "ok" at bounding box center [664, 282] width 52 height 28
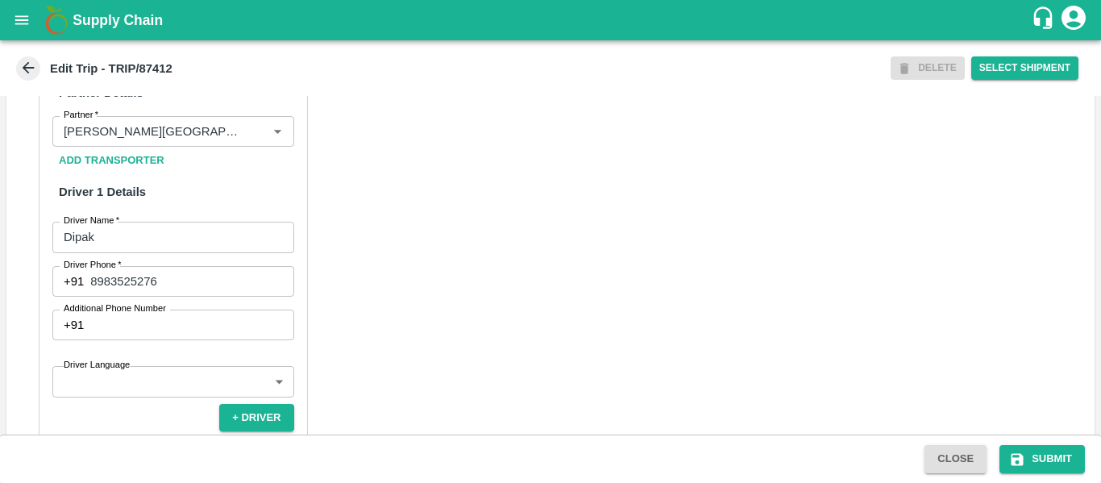
scroll to position [1237, 0]
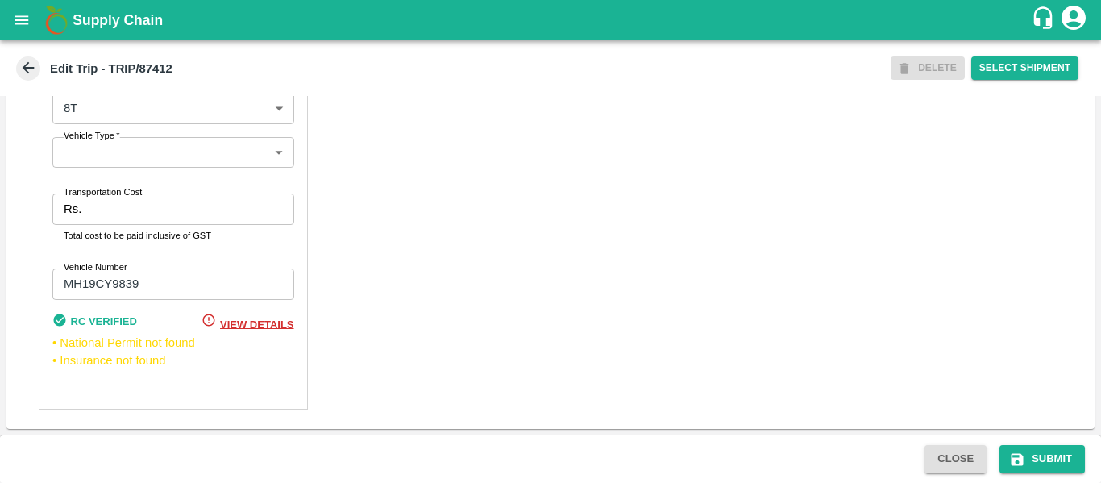
click at [110, 215] on input "Transportation Cost" at bounding box center [191, 208] width 206 height 31
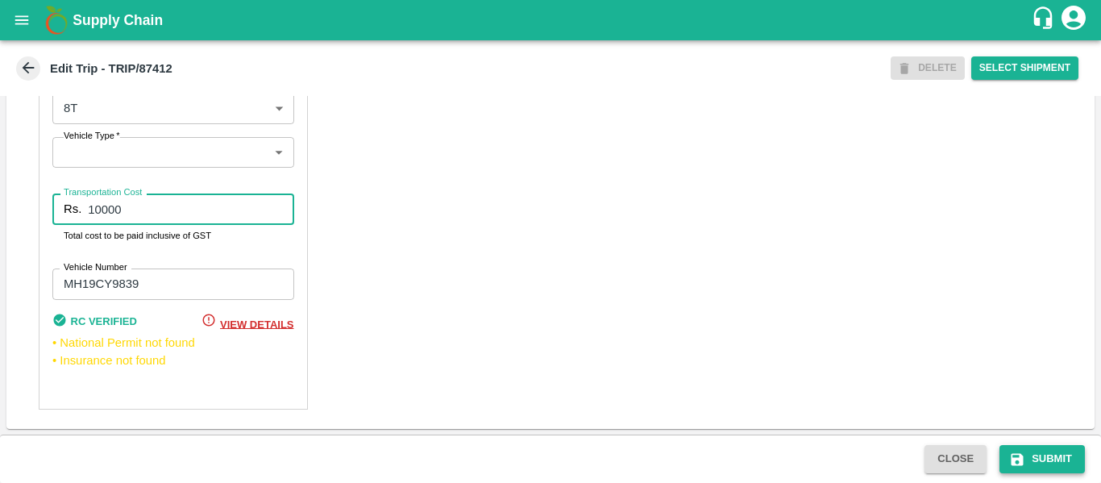
type input "10000"
click at [1029, 447] on button "Submit" at bounding box center [1042, 459] width 85 height 28
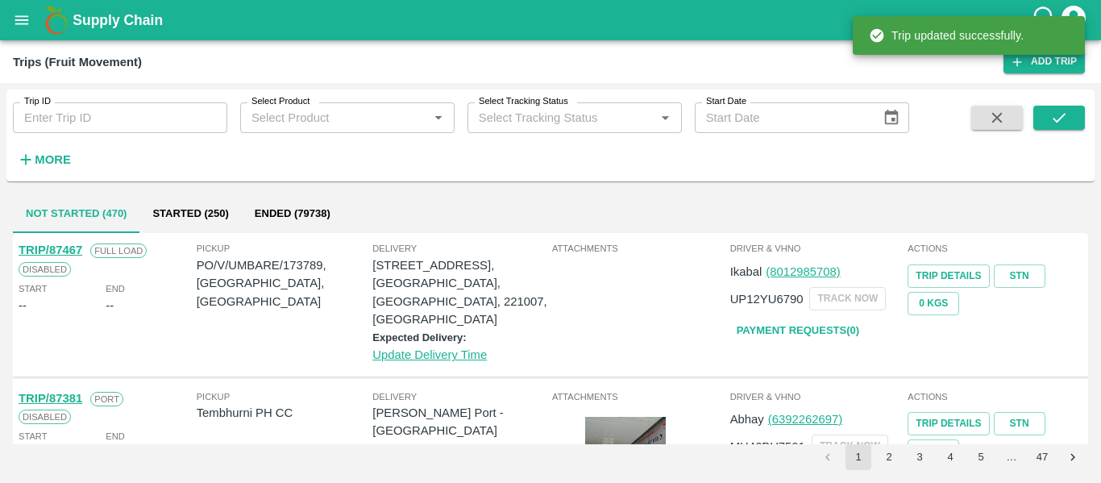
click at [69, 122] on input "Trip ID" at bounding box center [120, 117] width 214 height 31
paste input "87423"
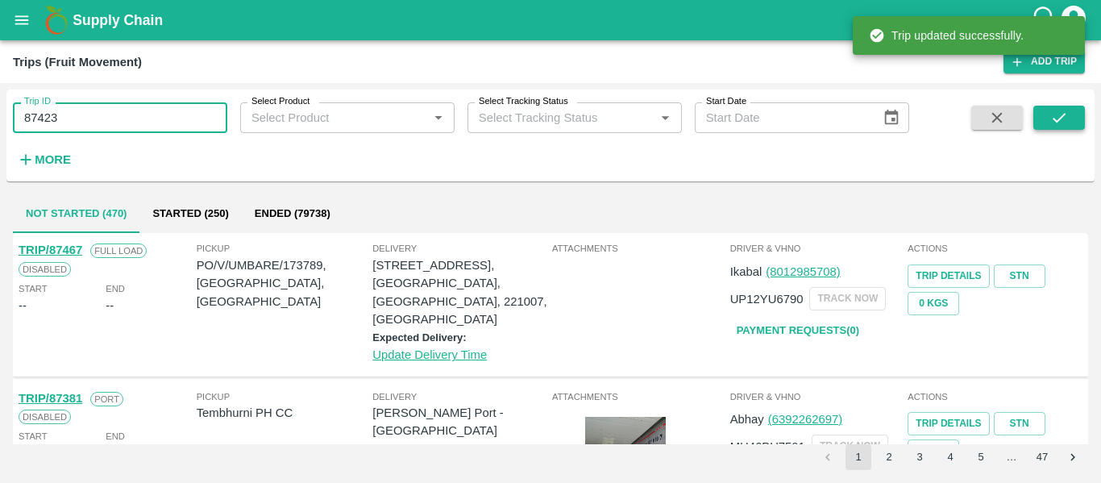
type input "87423"
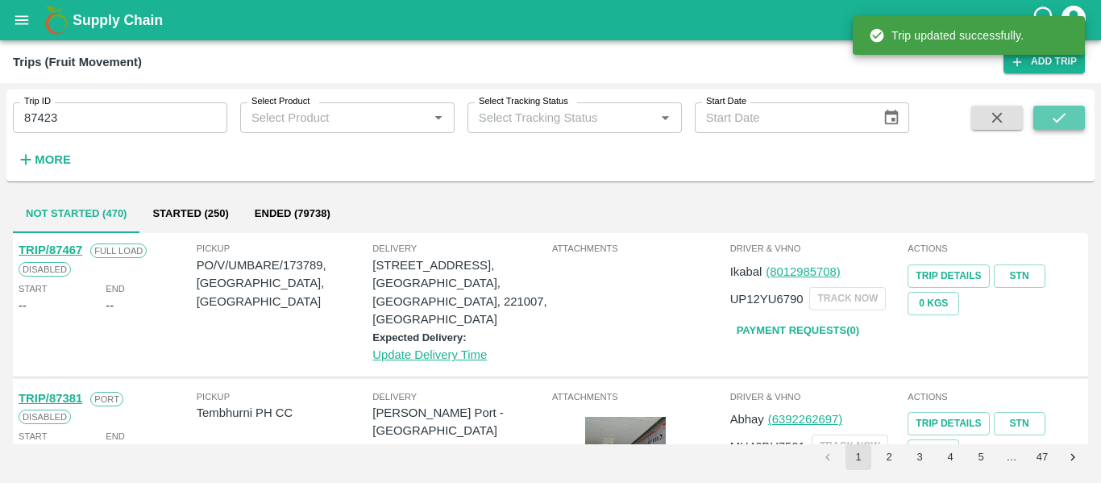
click at [1040, 121] on button "submit" at bounding box center [1059, 118] width 52 height 24
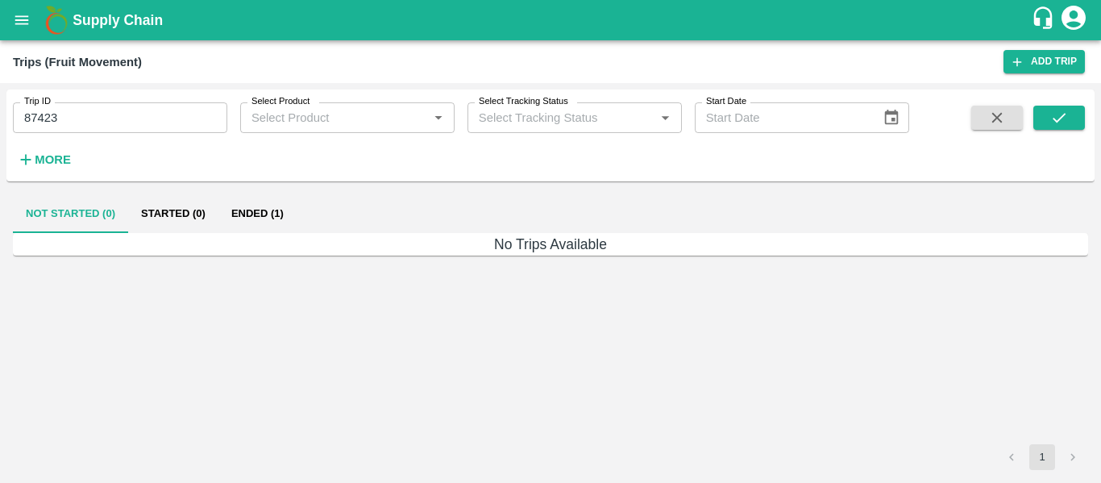
click at [254, 212] on button "Ended (1)" at bounding box center [257, 213] width 78 height 39
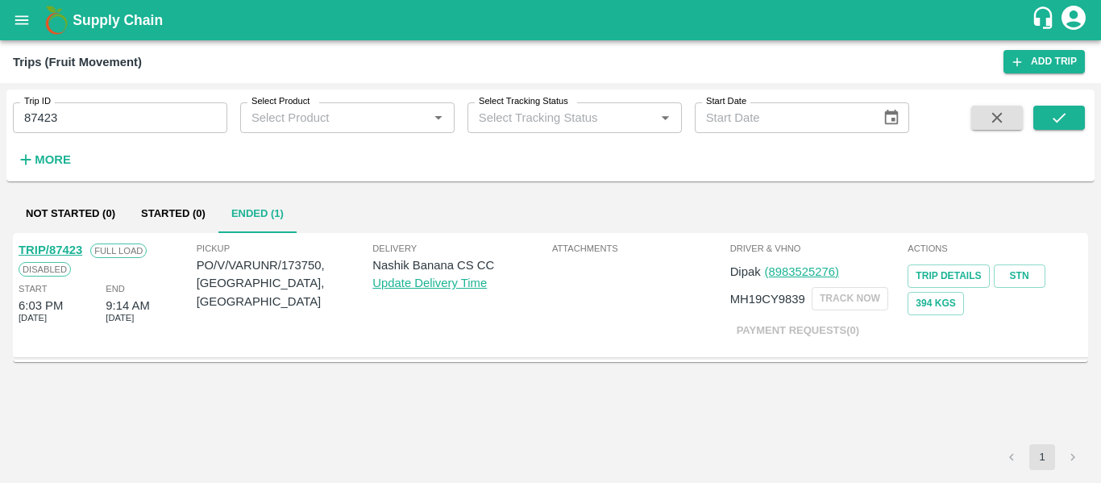
click at [58, 246] on link "TRIP/87423" at bounding box center [51, 249] width 64 height 13
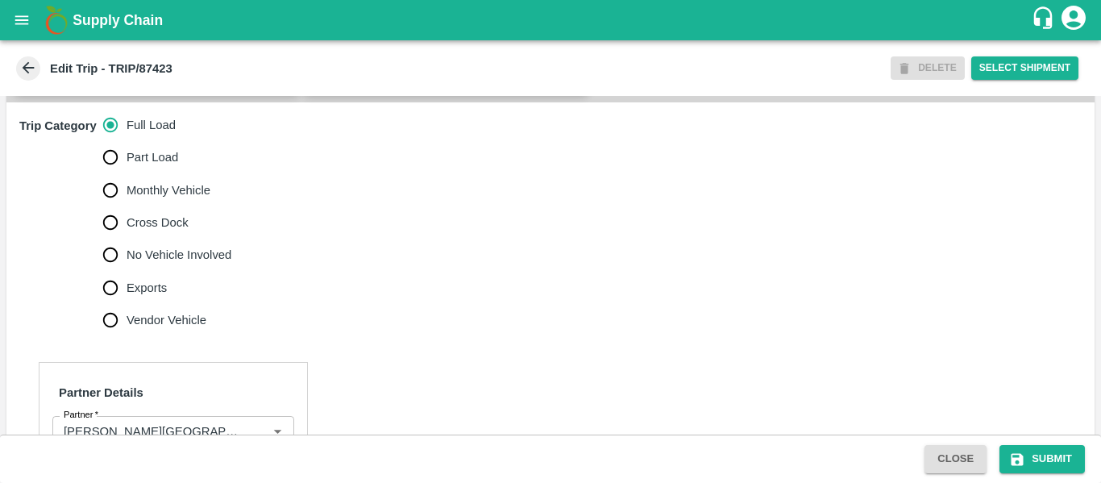
scroll to position [480, 0]
click at [180, 260] on span "No Vehicle Involved" at bounding box center [179, 255] width 105 height 18
click at [127, 260] on input "No Vehicle Involved" at bounding box center [110, 255] width 32 height 32
radio input "true"
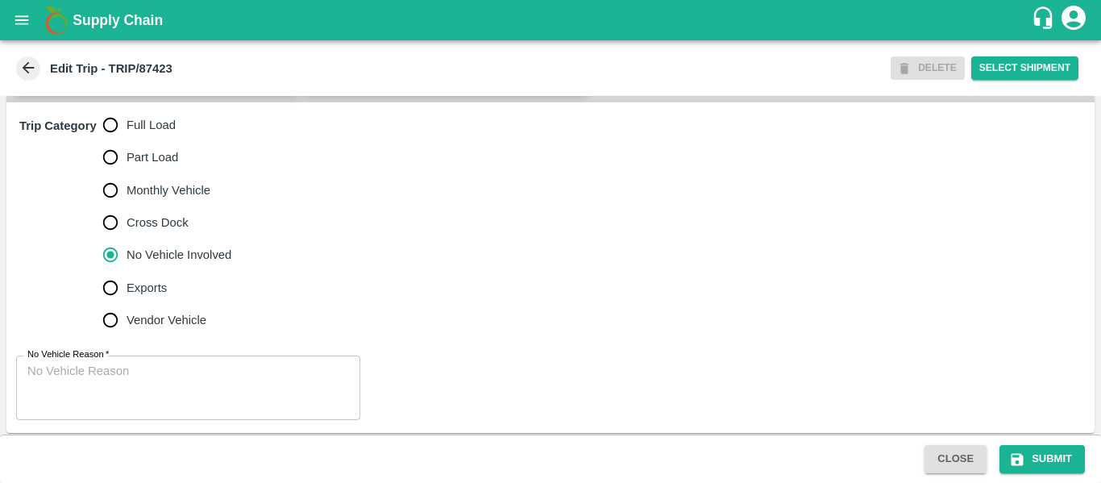
click at [173, 426] on div "No Vehicle Reason   * x No Vehicle Reason" at bounding box center [550, 388] width 1088 height 90
click at [109, 392] on textarea "No Vehicle Reason   *" at bounding box center [188, 388] width 322 height 51
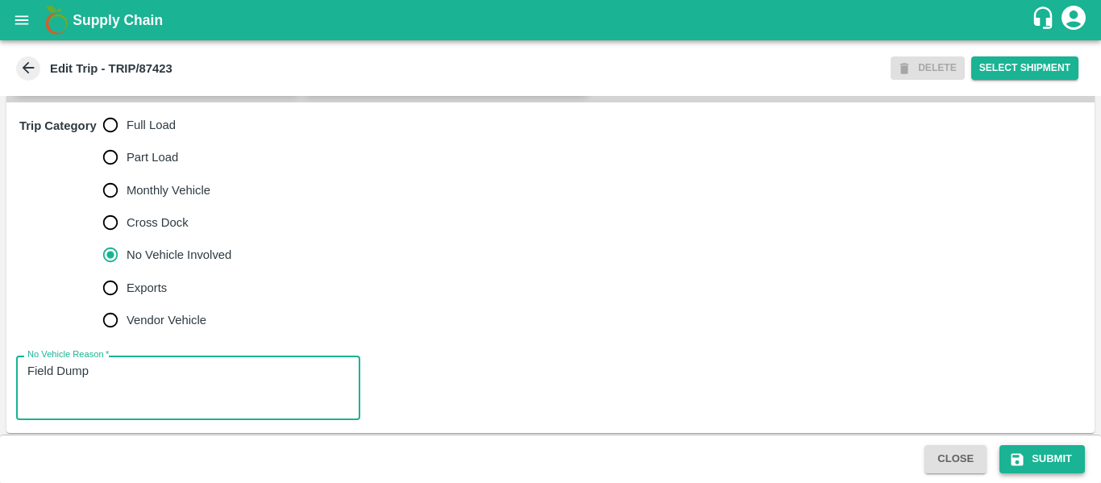
type textarea "Field Dump"
click at [1026, 465] on button "Submit" at bounding box center [1042, 459] width 85 height 28
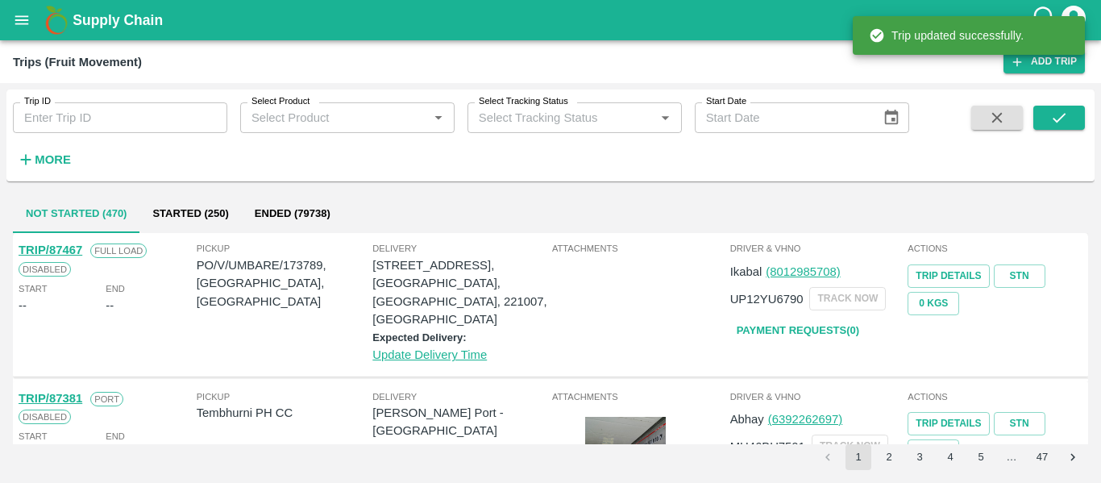
click at [14, 25] on icon "open drawer" at bounding box center [22, 20] width 18 height 18
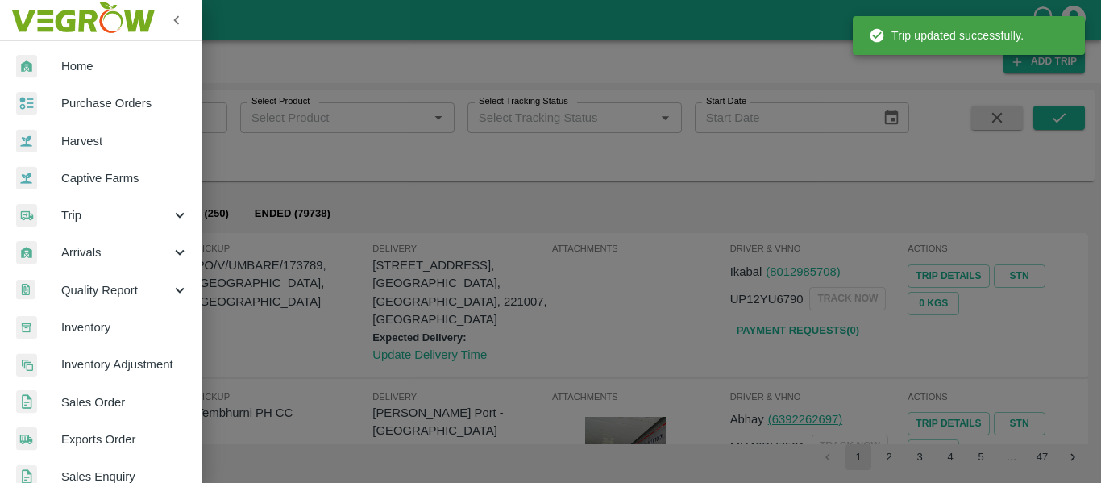
click at [94, 103] on span "Purchase Orders" at bounding box center [124, 103] width 127 height 18
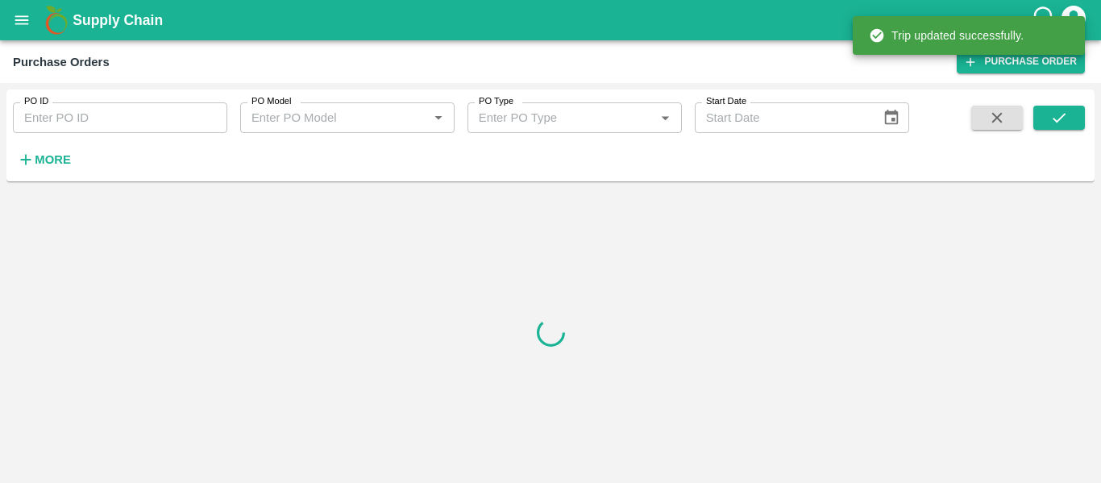
click at [60, 125] on input "PO ID" at bounding box center [120, 117] width 214 height 31
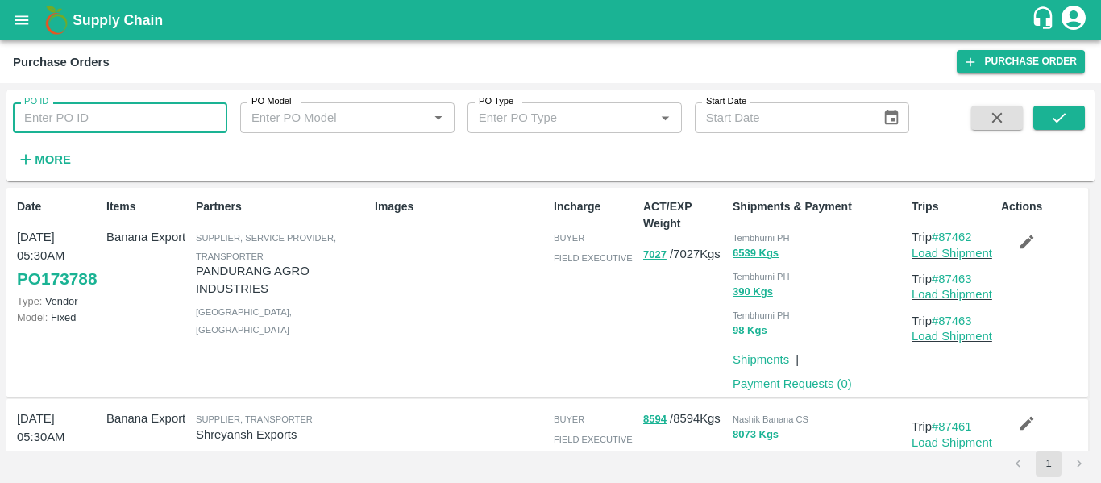
paste input "173750"
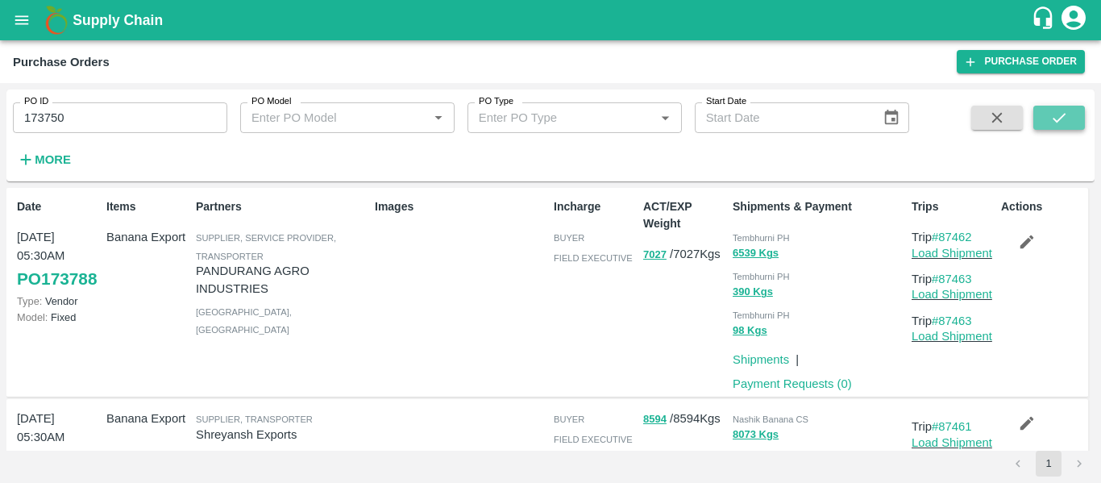
click at [1046, 123] on button "submit" at bounding box center [1059, 118] width 52 height 24
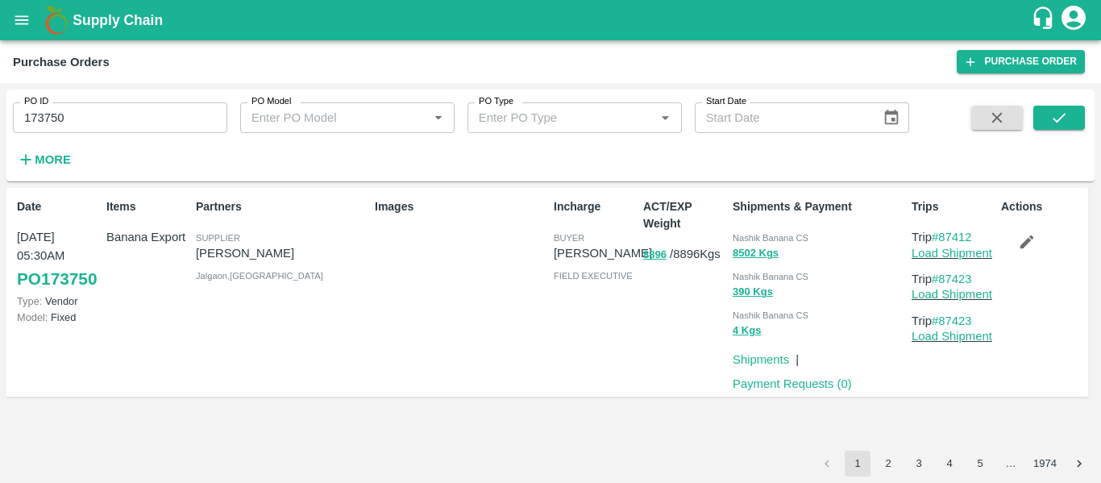
click at [90, 124] on input "173750" at bounding box center [120, 117] width 214 height 31
paste input "text"
type input "173777"
click at [1081, 121] on button "submit" at bounding box center [1059, 118] width 52 height 24
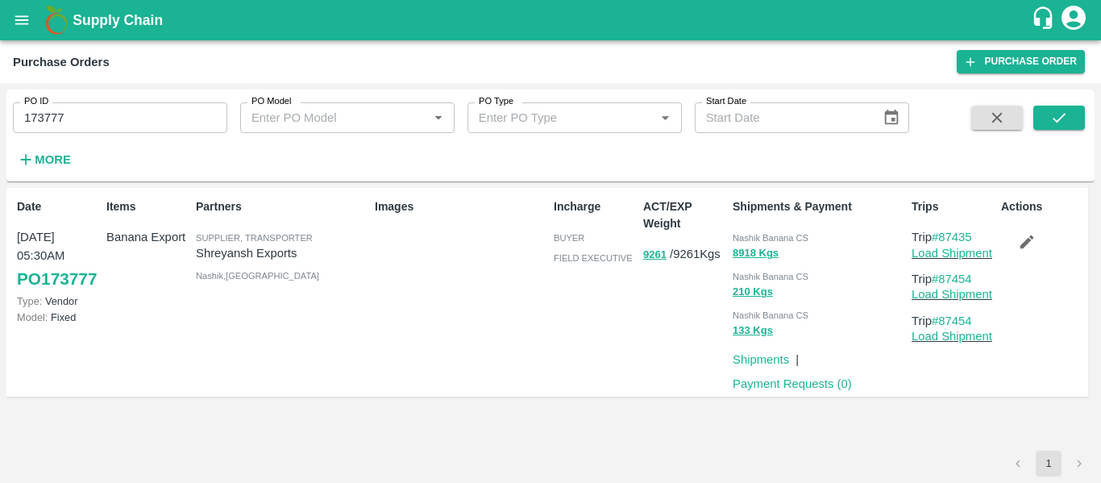
click at [1026, 239] on icon "button" at bounding box center [1027, 242] width 18 height 18
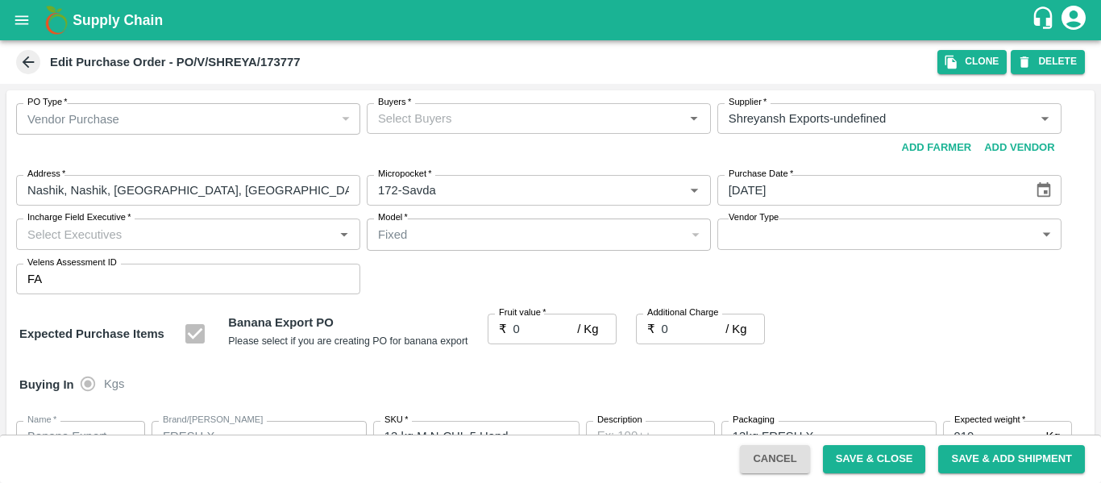
click at [434, 115] on input "Buyers   *" at bounding box center [526, 118] width 308 height 21
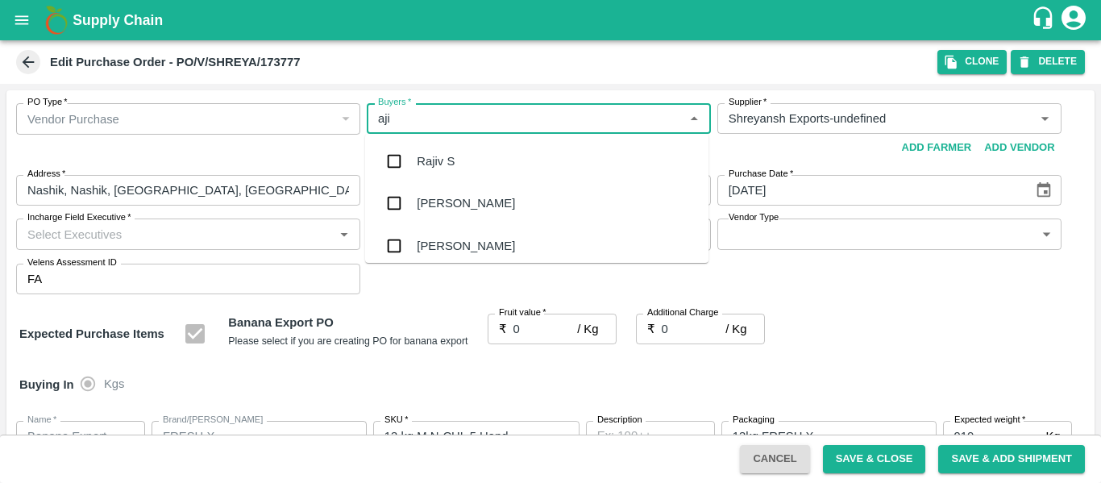
type input "ajit"
click at [442, 163] on div "Ajit Otari" at bounding box center [466, 161] width 98 height 18
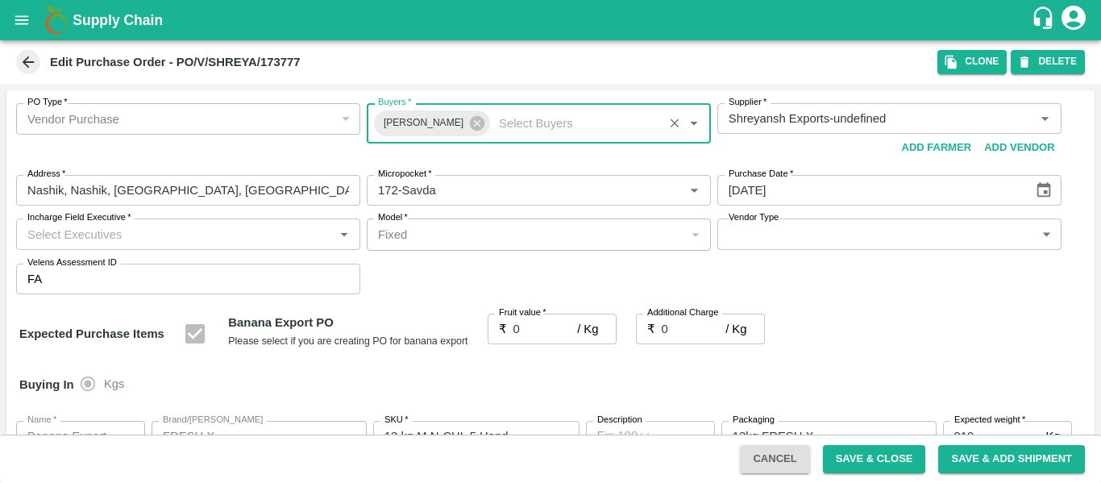
click at [537, 322] on input "0" at bounding box center [546, 329] width 64 height 31
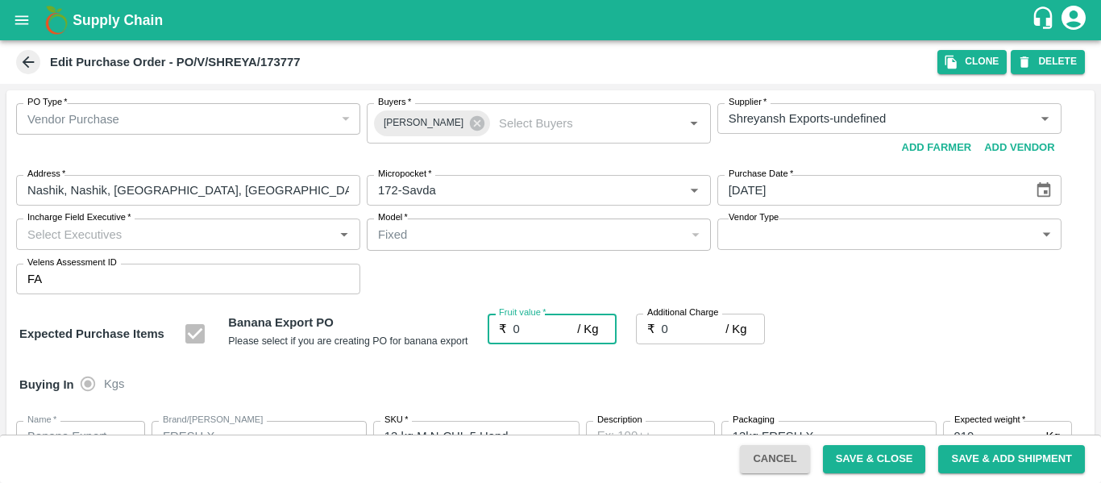
paste input "20"
type input "020"
type input "20"
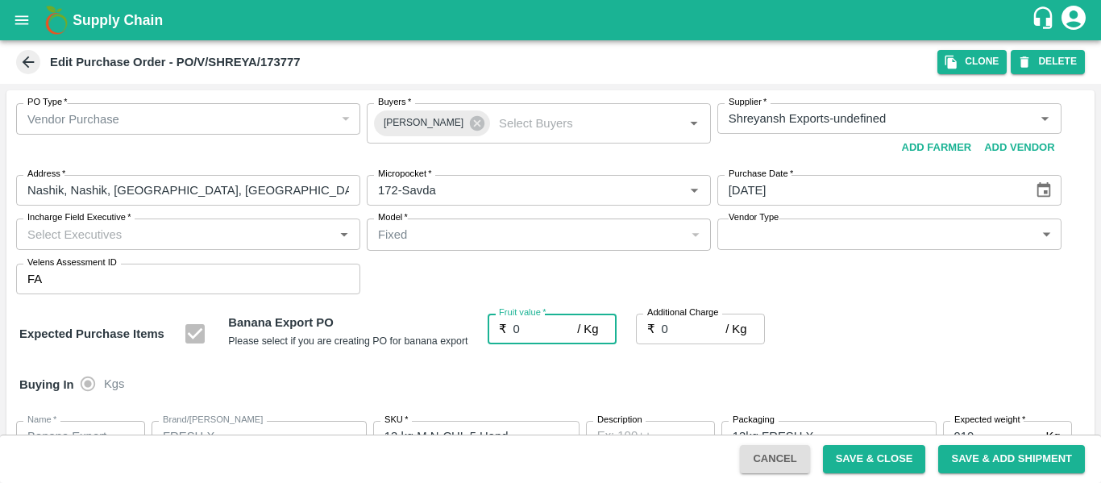
type input "20"
type input "020"
click at [677, 330] on input "0" at bounding box center [694, 329] width 64 height 31
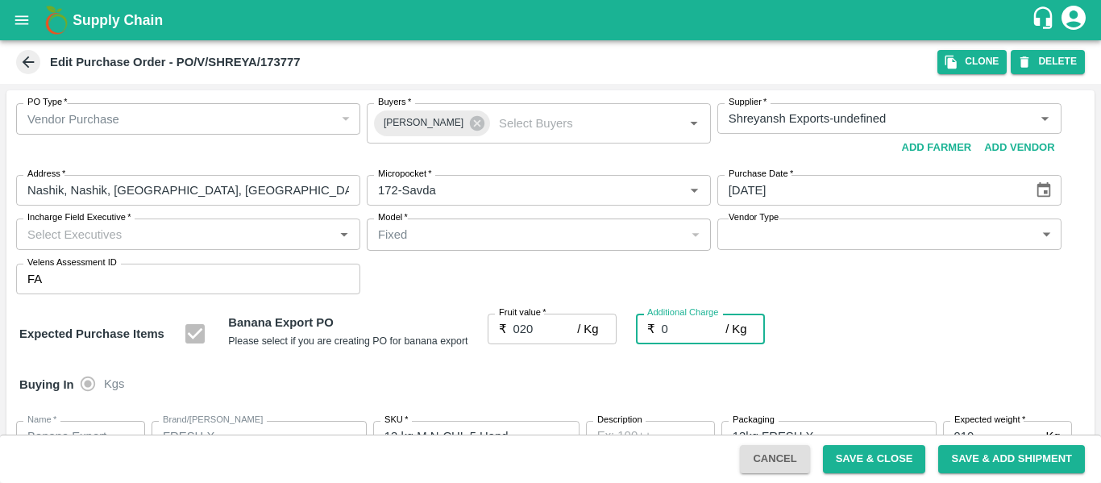
type input "02"
type input "22"
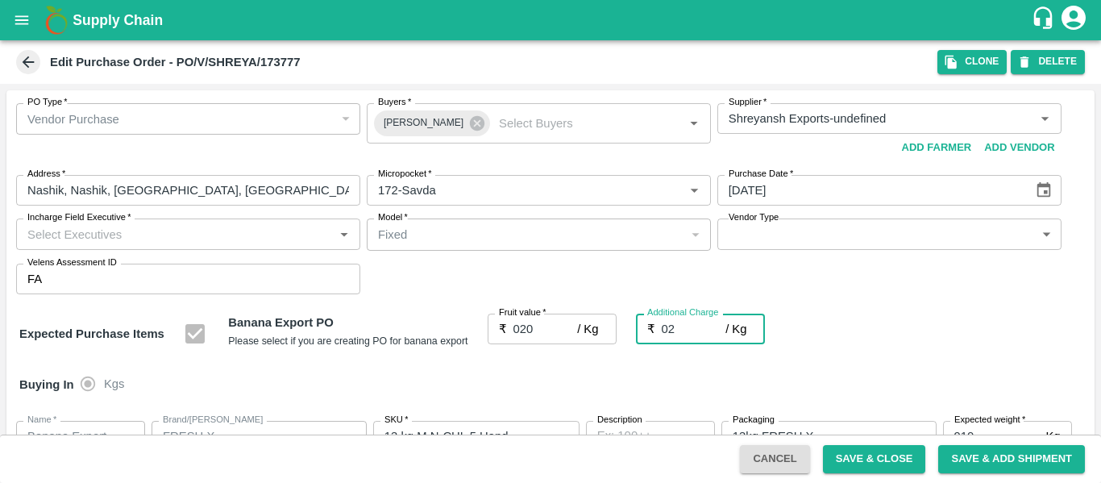
type input "02.7"
type input "22.7"
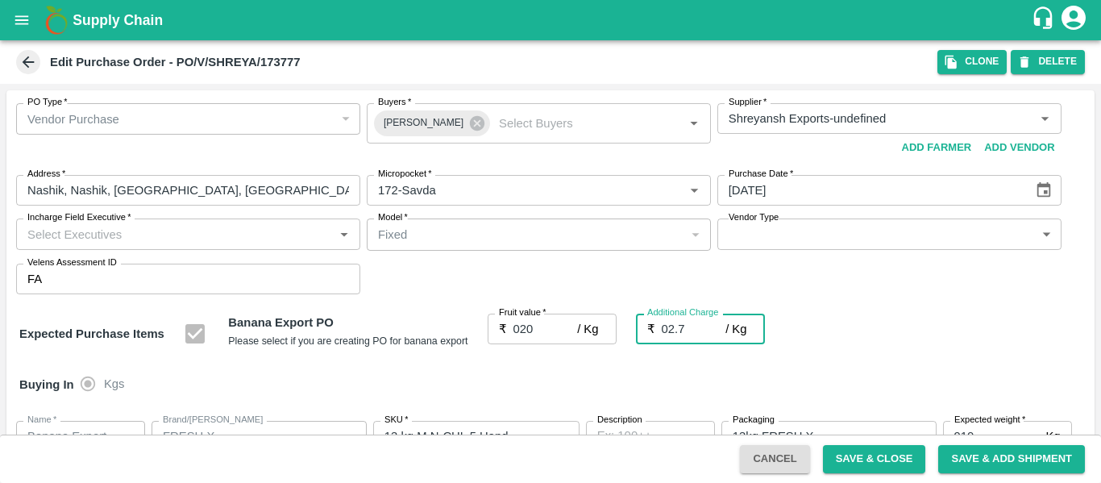
type input "02.75"
type input "22.75"
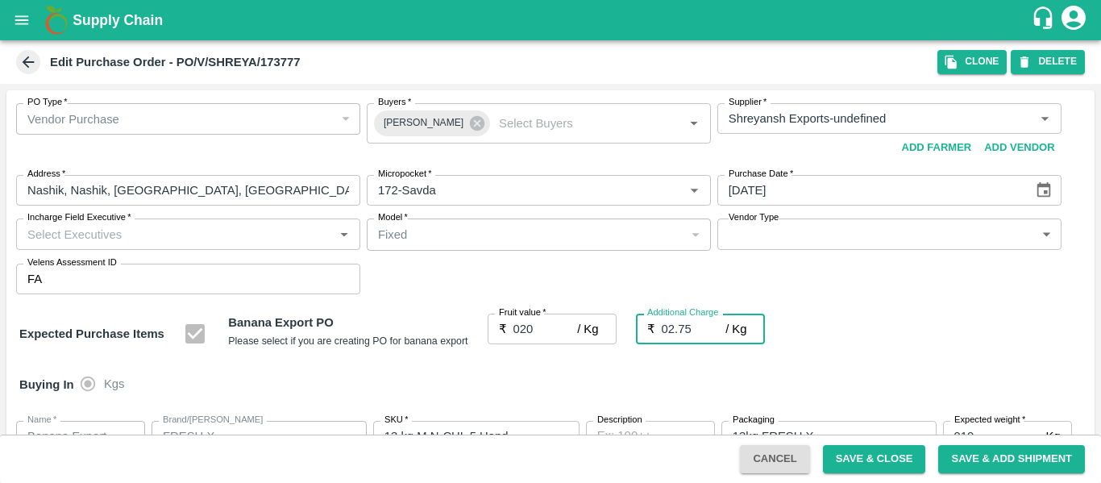
type input "02.75"
click at [910, 365] on div "Buying In Kgs" at bounding box center [550, 384] width 1088 height 47
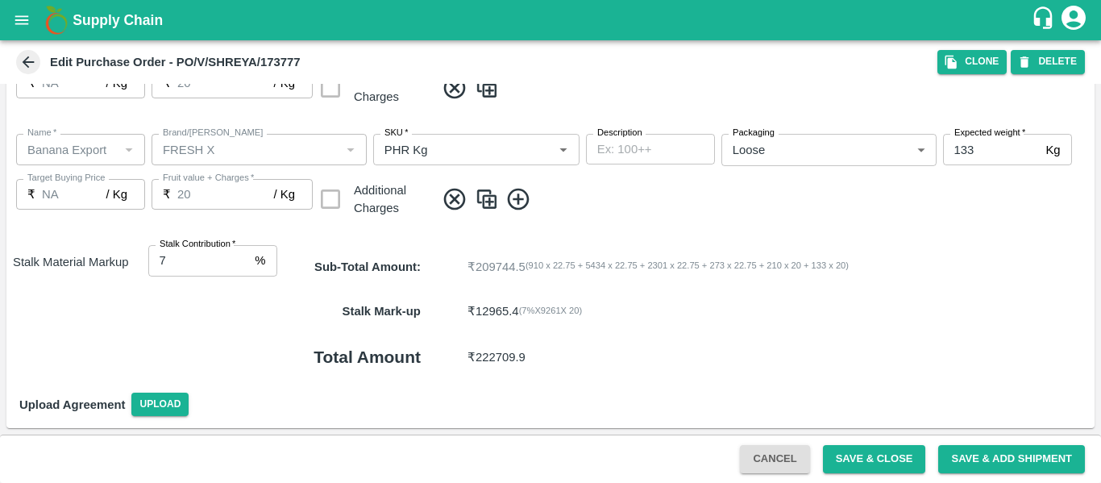
click at [899, 473] on div "Cancel Save & Close Save & Add Shipment" at bounding box center [550, 459] width 1101 height 48
click at [920, 464] on button "Save & Close" at bounding box center [874, 459] width 103 height 28
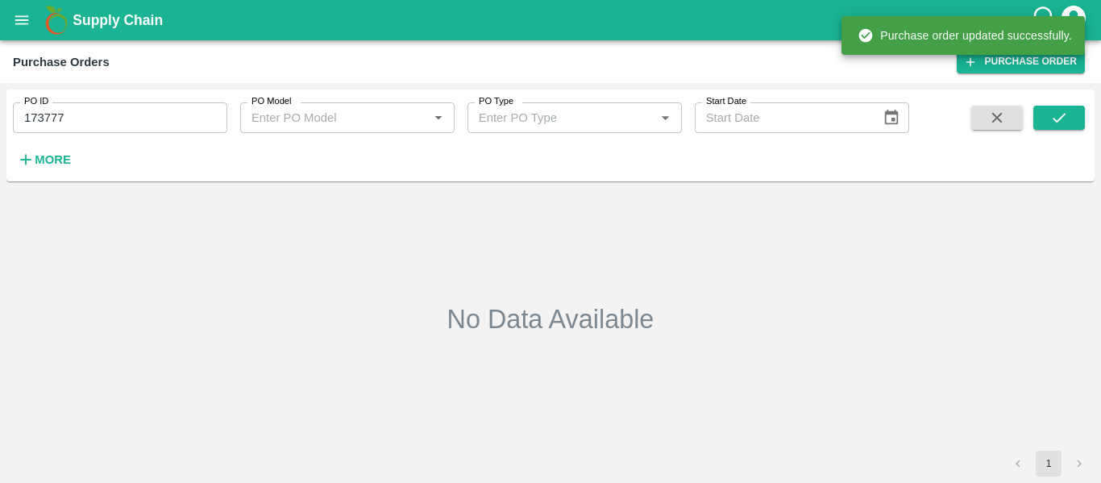
type input "173777"
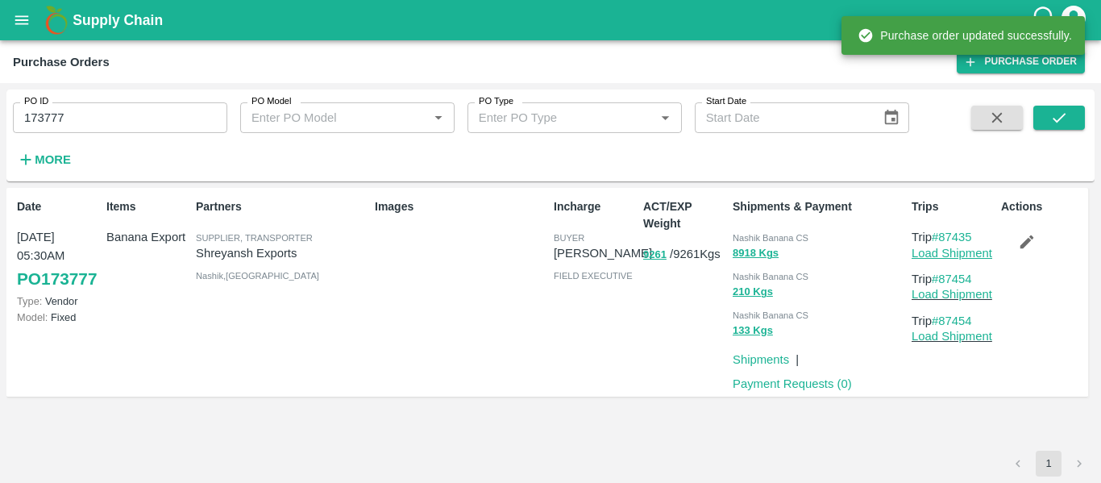
click at [940, 254] on link "Load Shipment" at bounding box center [952, 253] width 81 height 13
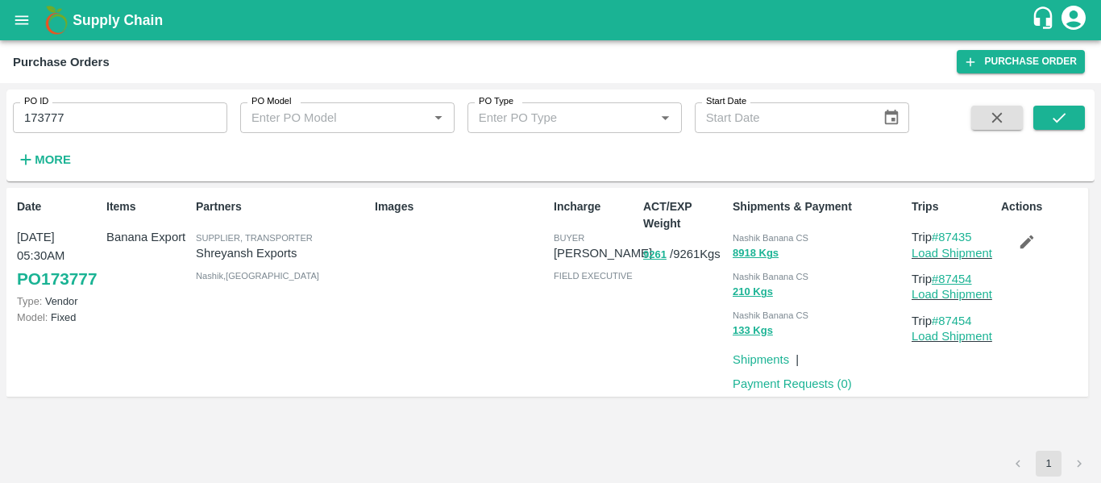
drag, startPoint x: 993, startPoint y: 277, endPoint x: 943, endPoint y: 281, distance: 50.1
click at [943, 281] on p "Trip #87454" at bounding box center [953, 279] width 83 height 18
copy link "87454"
click at [0, 18] on div "Supply Chain" at bounding box center [550, 20] width 1101 height 40
click at [44, 27] on img at bounding box center [56, 20] width 32 height 32
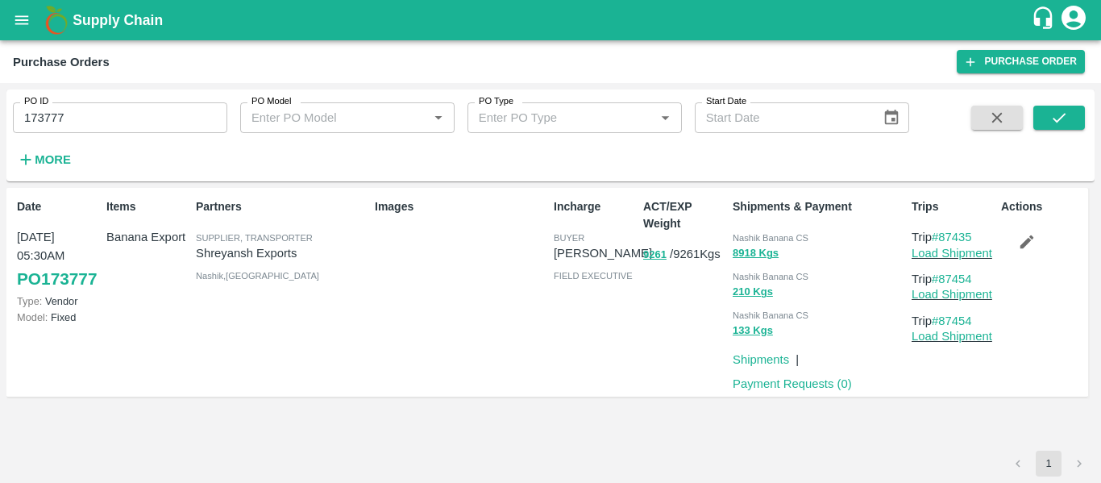
click at [8, 18] on button "open drawer" at bounding box center [21, 20] width 37 height 37
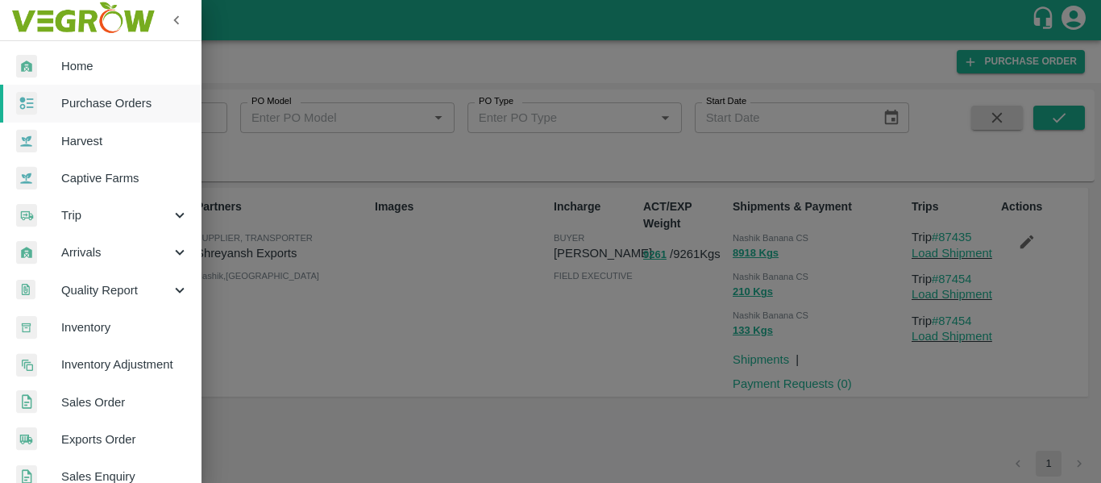
click at [64, 218] on span "Trip" at bounding box center [116, 215] width 110 height 18
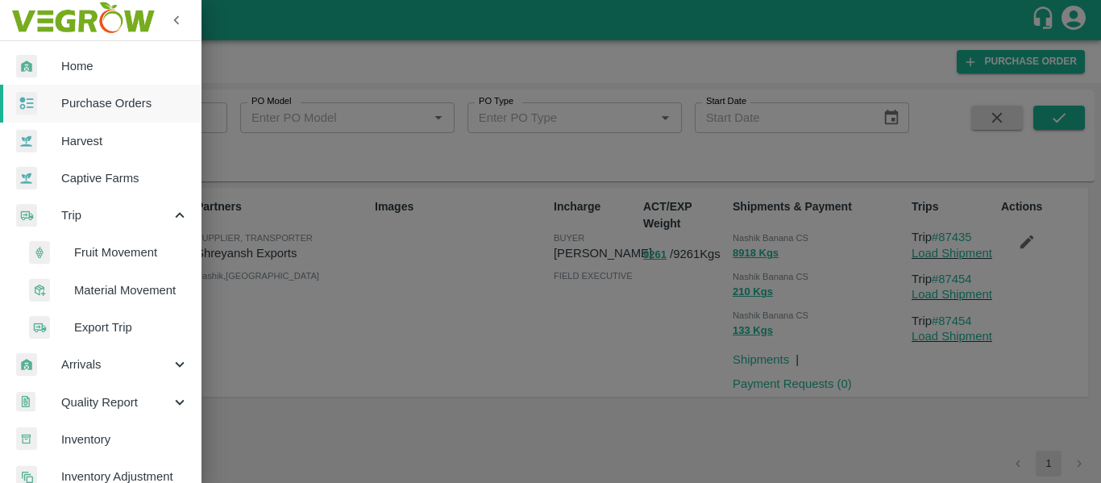
click at [117, 251] on span "Fruit Movement" at bounding box center [131, 252] width 114 height 18
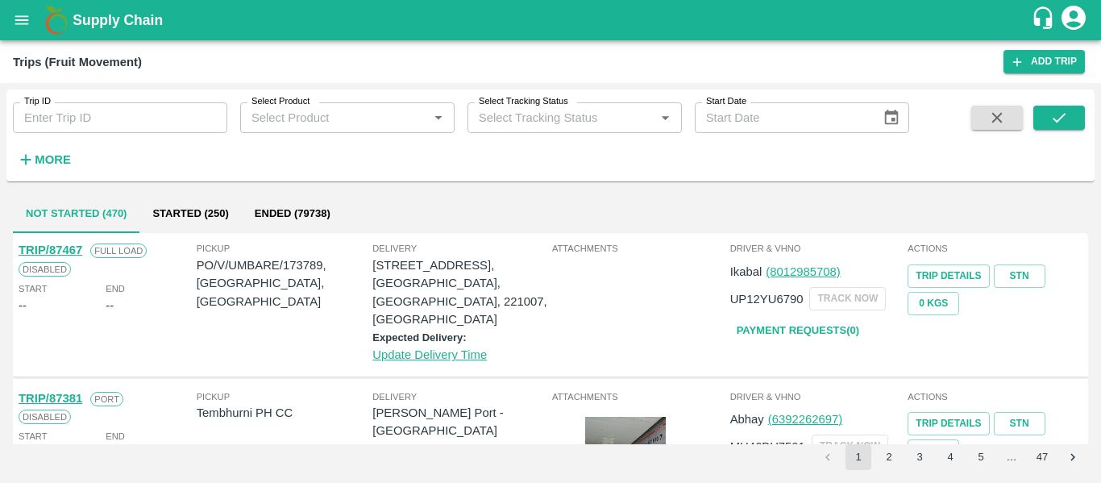
click at [161, 131] on input "Trip ID" at bounding box center [120, 117] width 214 height 31
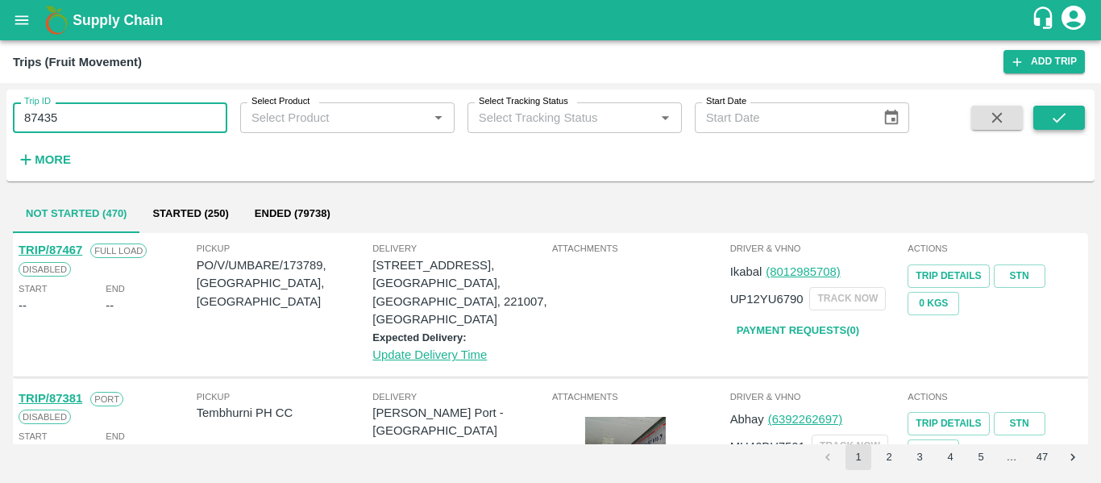
type input "87435"
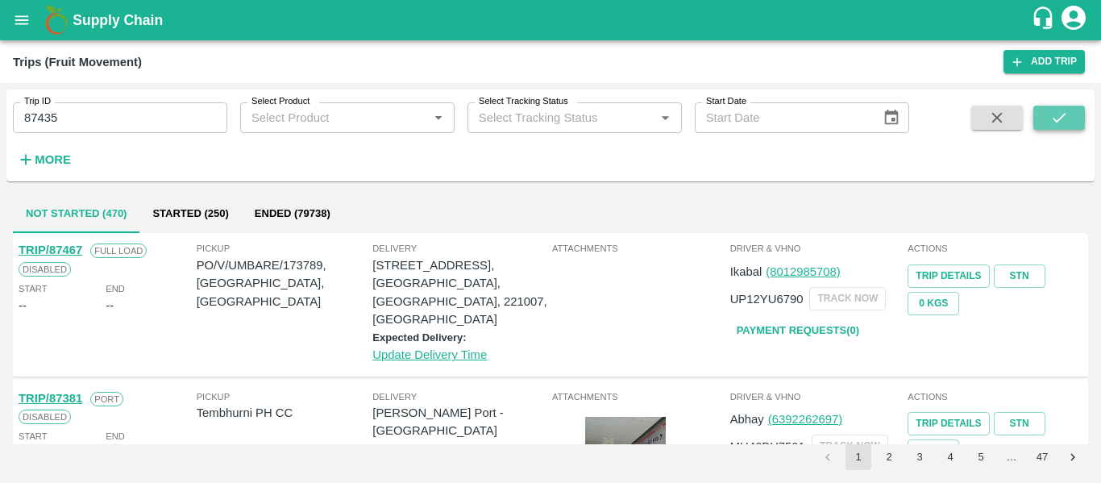
click at [1054, 111] on icon "submit" at bounding box center [1059, 118] width 18 height 18
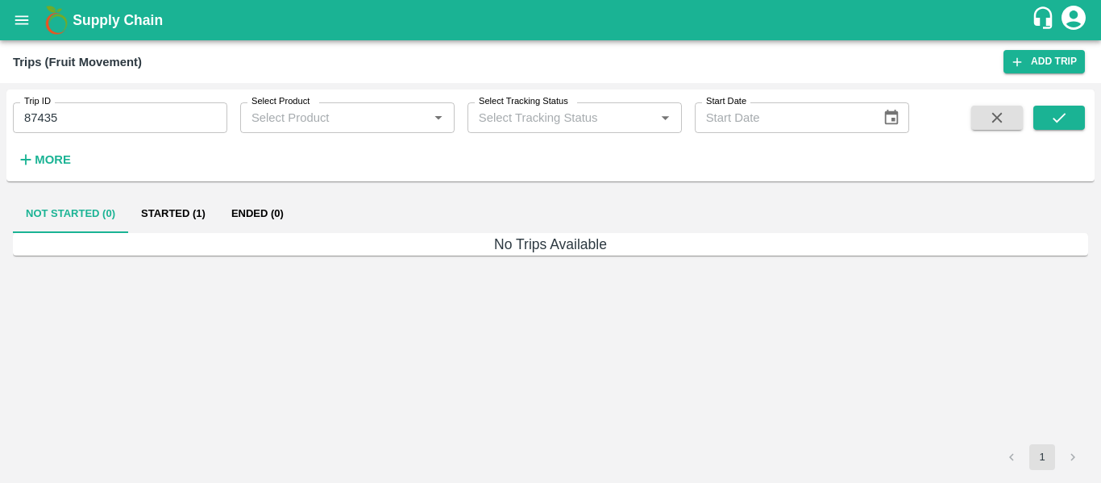
click at [145, 220] on button "Started (1)" at bounding box center [173, 213] width 90 height 39
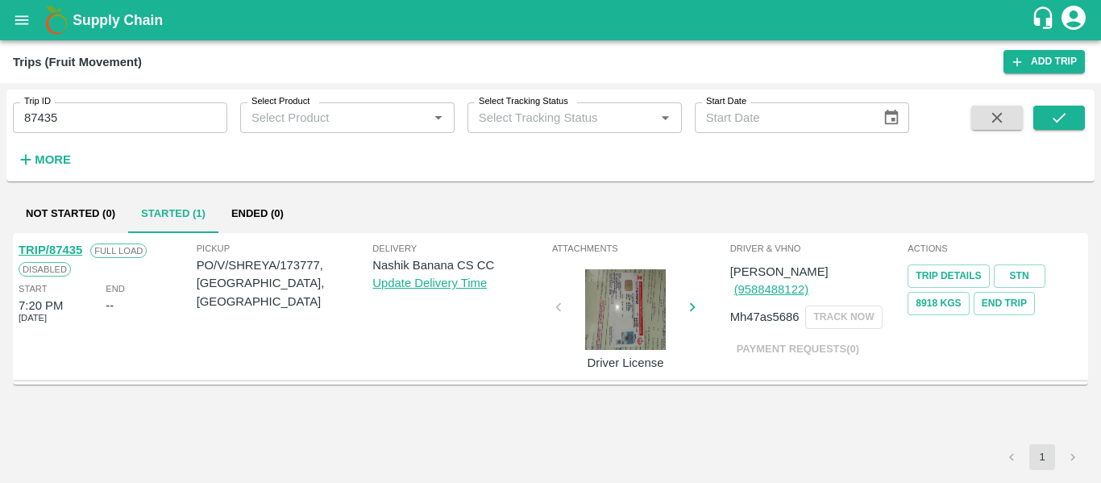
click at [52, 252] on link "TRIP/87435" at bounding box center [51, 249] width 64 height 13
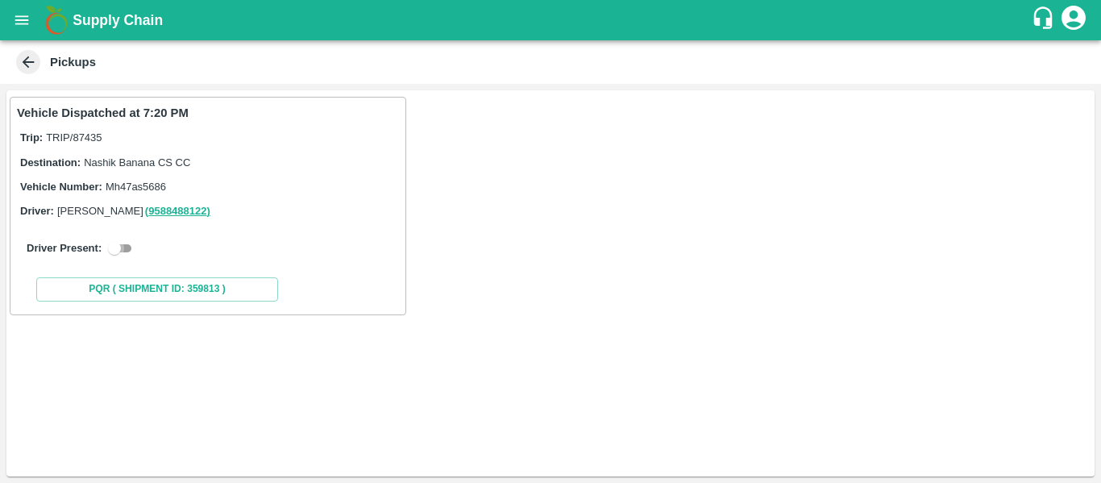
click at [111, 256] on input "checkbox" at bounding box center [114, 248] width 58 height 19
checkbox input "true"
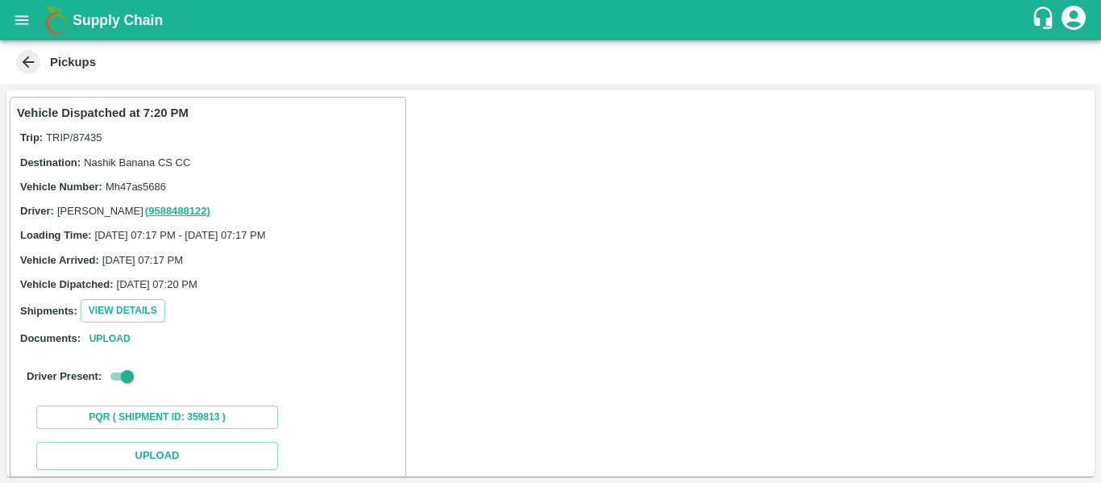
scroll to position [236, 0]
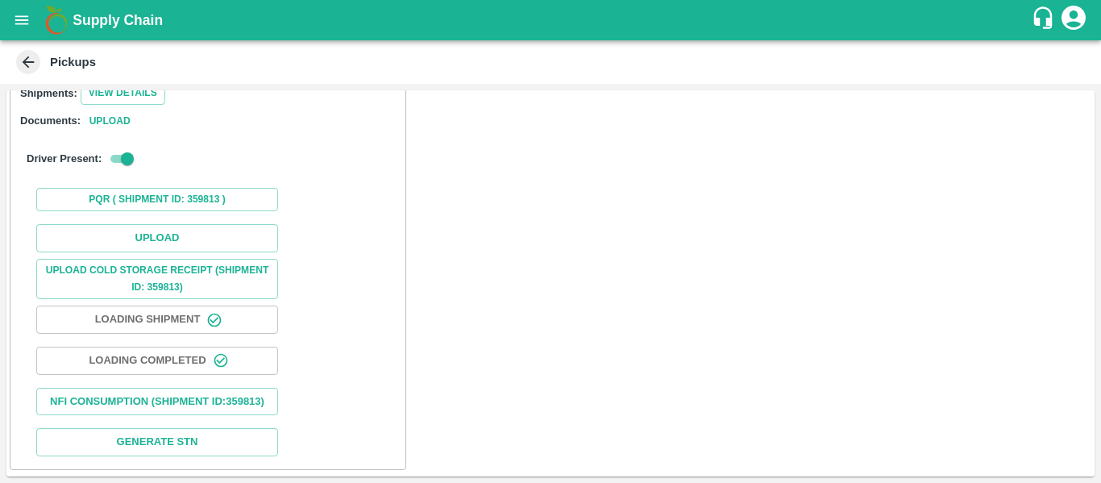
click at [128, 239] on div "Upload Upload Cold Storage Receipt (SHIPMENT ID: 359813) Loading Shipment Loadi…" at bounding box center [208, 340] width 382 height 245
click at [121, 225] on button "Upload" at bounding box center [157, 238] width 242 height 28
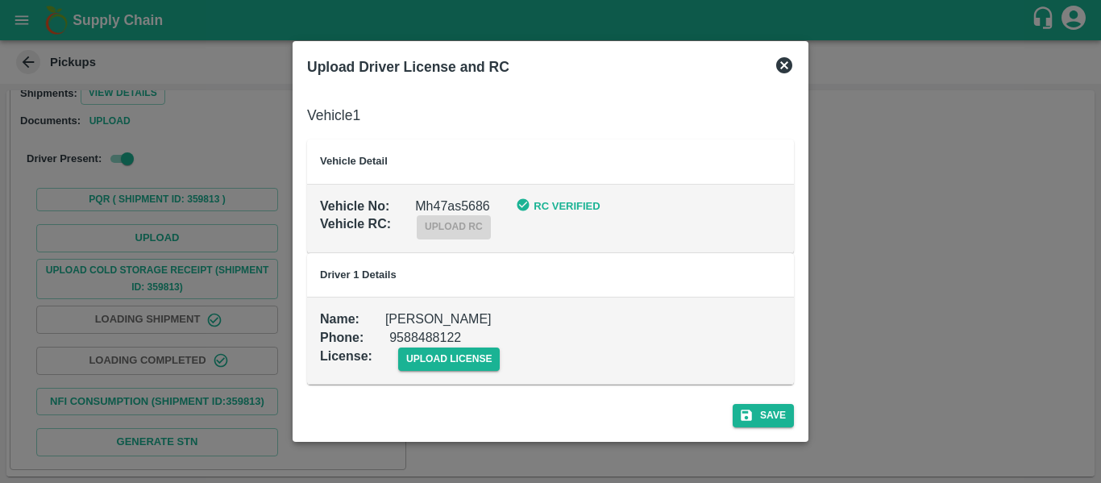
click at [434, 343] on div "upload license" at bounding box center [436, 346] width 128 height 49
click at [437, 358] on span "upload license" at bounding box center [449, 358] width 102 height 23
click at [0, 0] on input "upload license" at bounding box center [0, 0] width 0 height 0
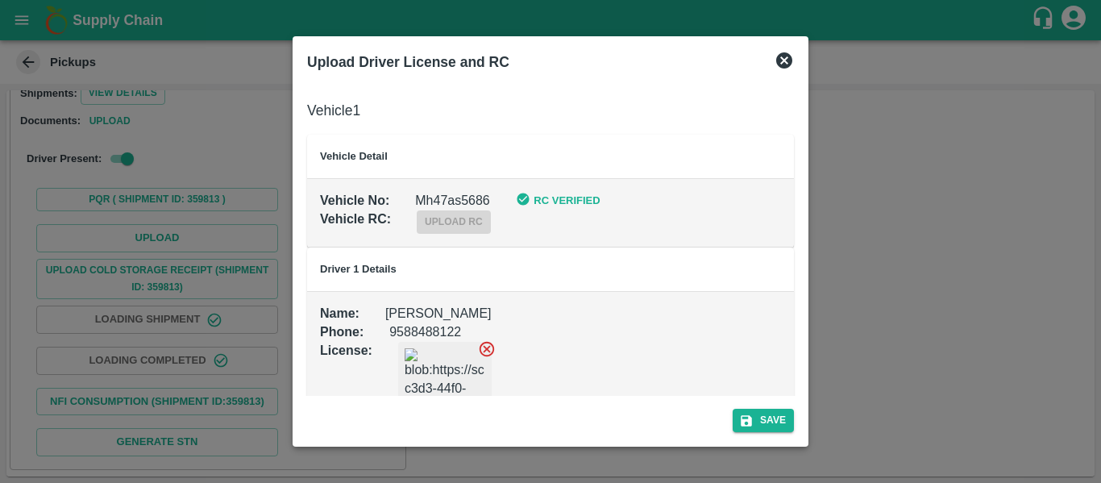
click at [738, 399] on div "Save" at bounding box center [551, 417] width 500 height 43
click at [743, 411] on button "Save" at bounding box center [763, 420] width 61 height 23
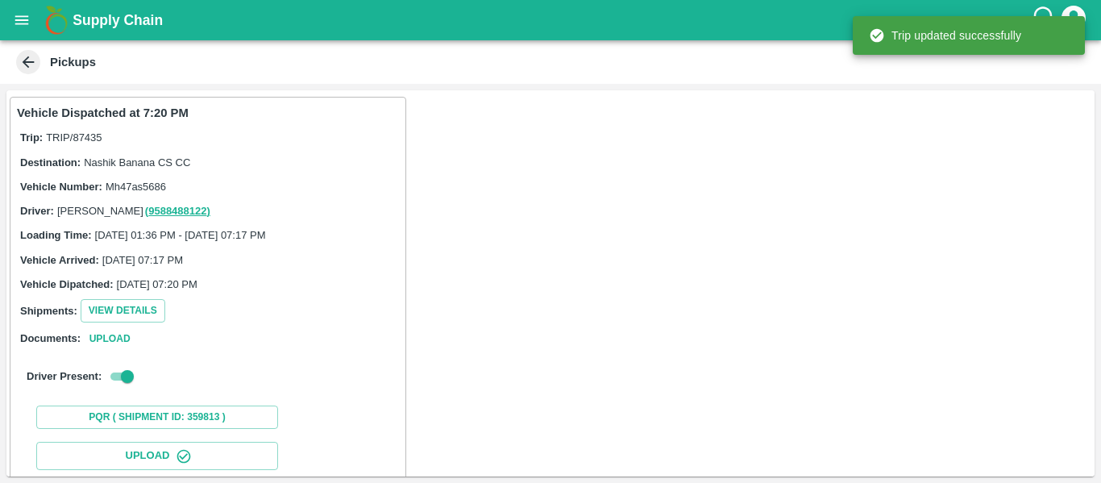
scroll to position [277, 0]
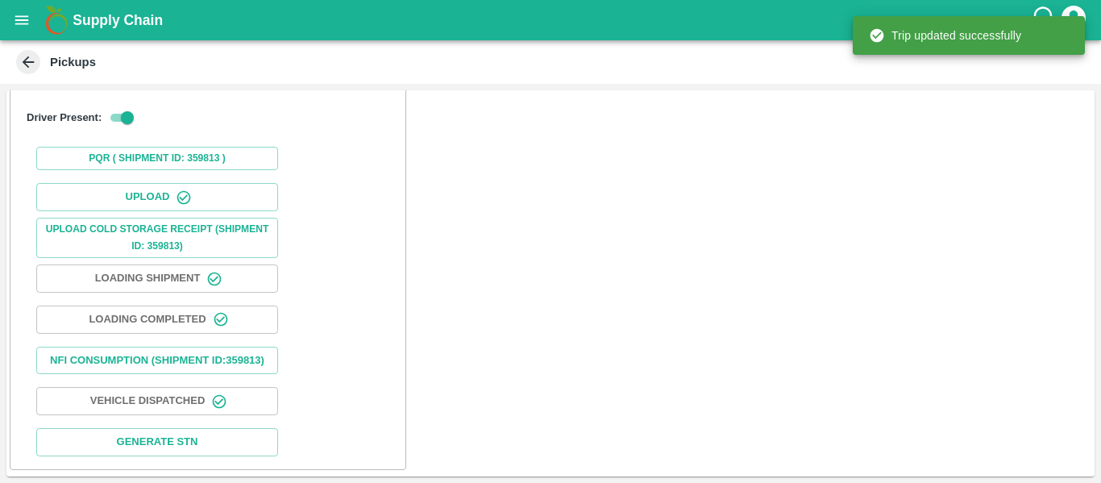
click at [27, 19] on icon "open drawer" at bounding box center [22, 20] width 18 height 18
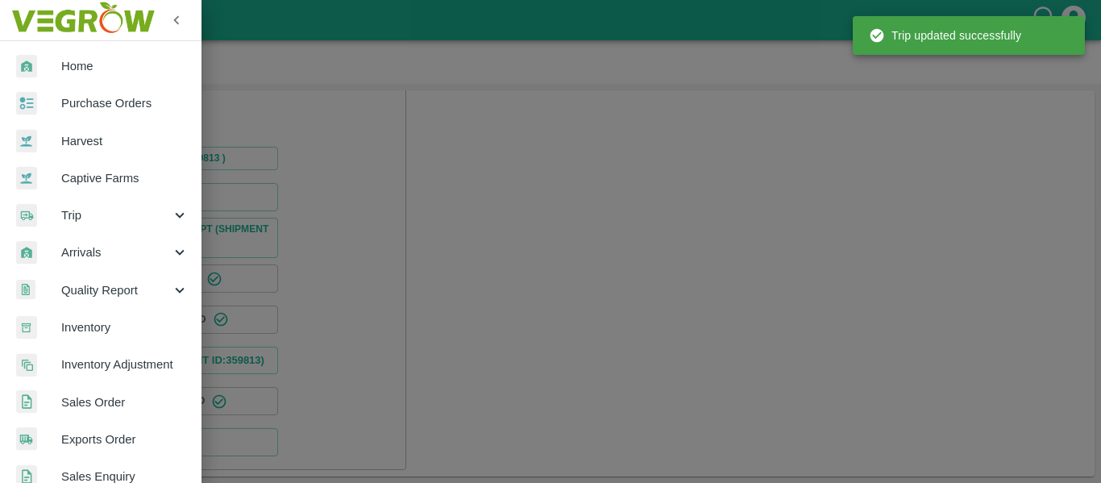
click at [400, 112] on div at bounding box center [550, 241] width 1101 height 483
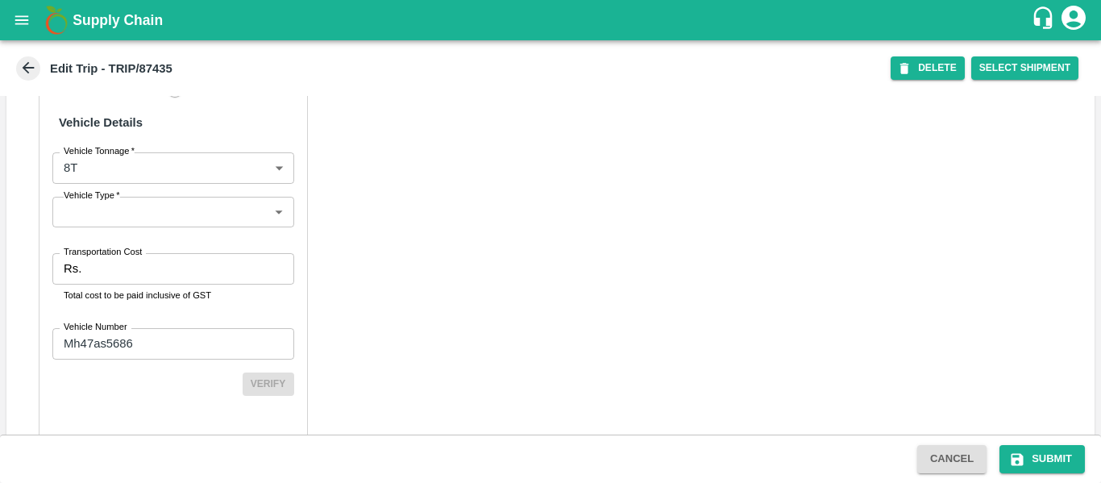
scroll to position [1222, 0]
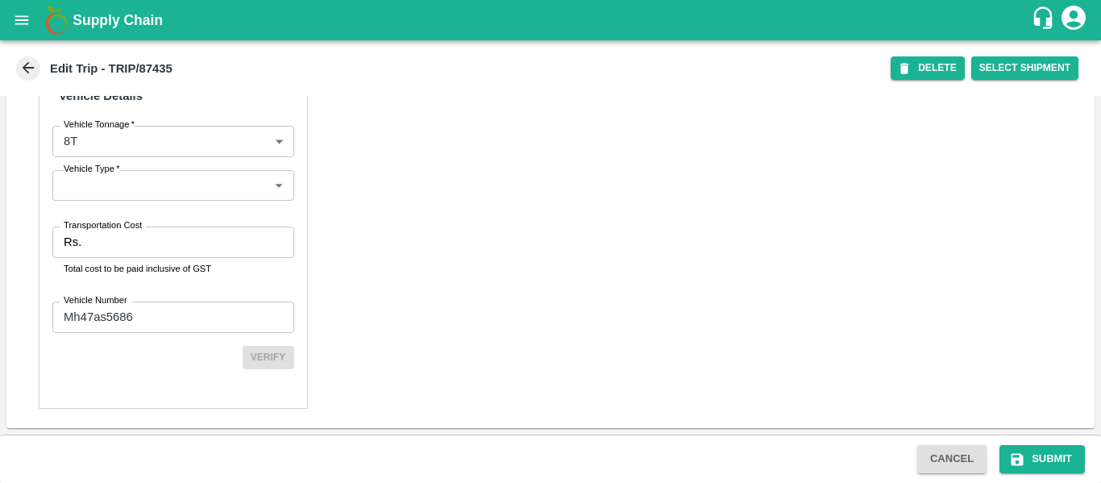
click at [109, 245] on input "Transportation Cost" at bounding box center [191, 242] width 206 height 31
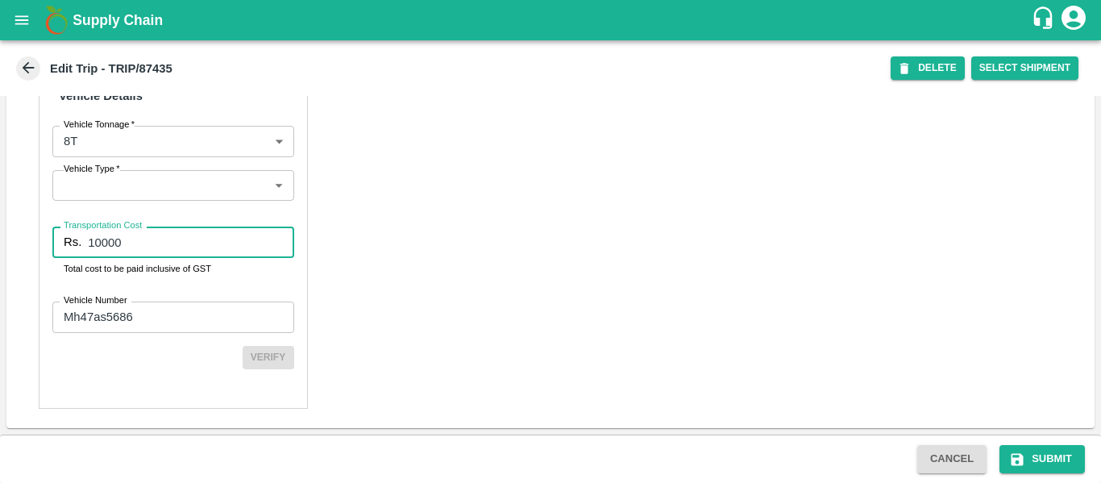
type input "10000"
click at [1088, 450] on div "Cancel Submit" at bounding box center [1001, 459] width 181 height 28
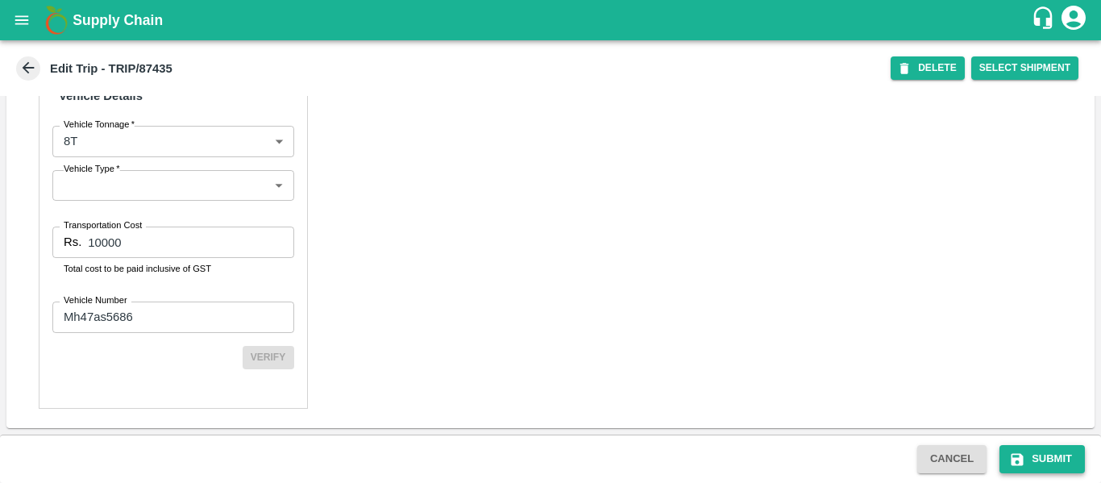
click at [1076, 453] on button "Submit" at bounding box center [1042, 459] width 85 height 28
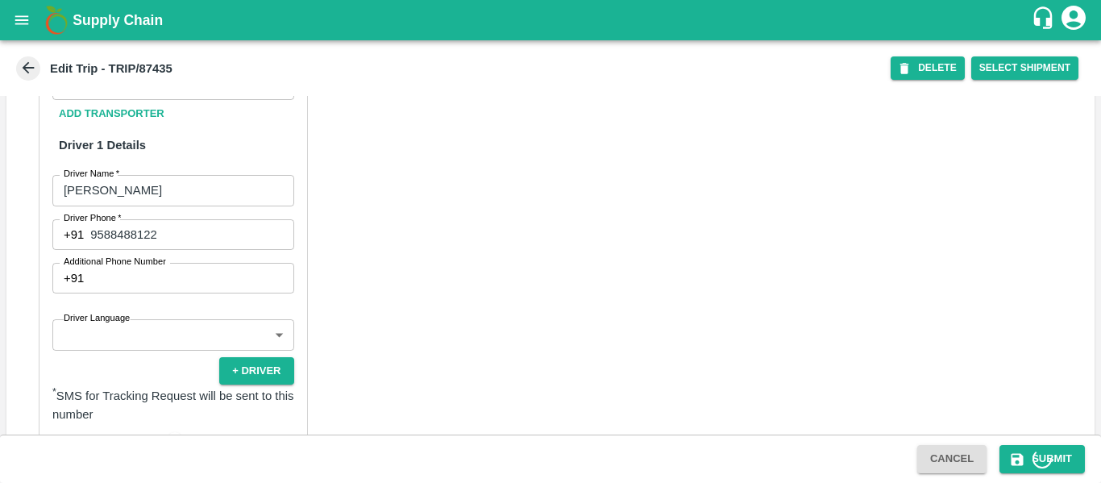
scroll to position [900, 0]
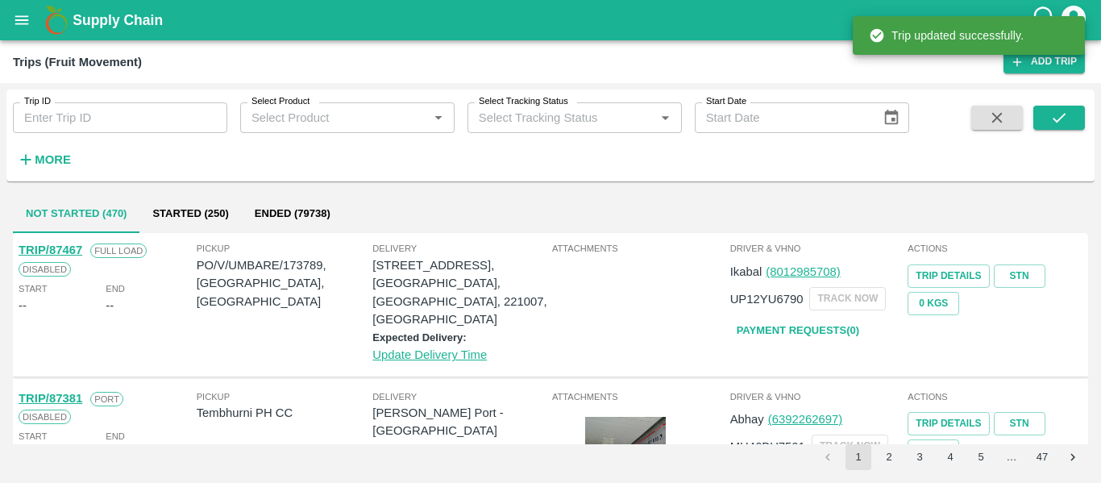
click at [127, 125] on input "Trip ID" at bounding box center [120, 117] width 214 height 31
paste input "87454"
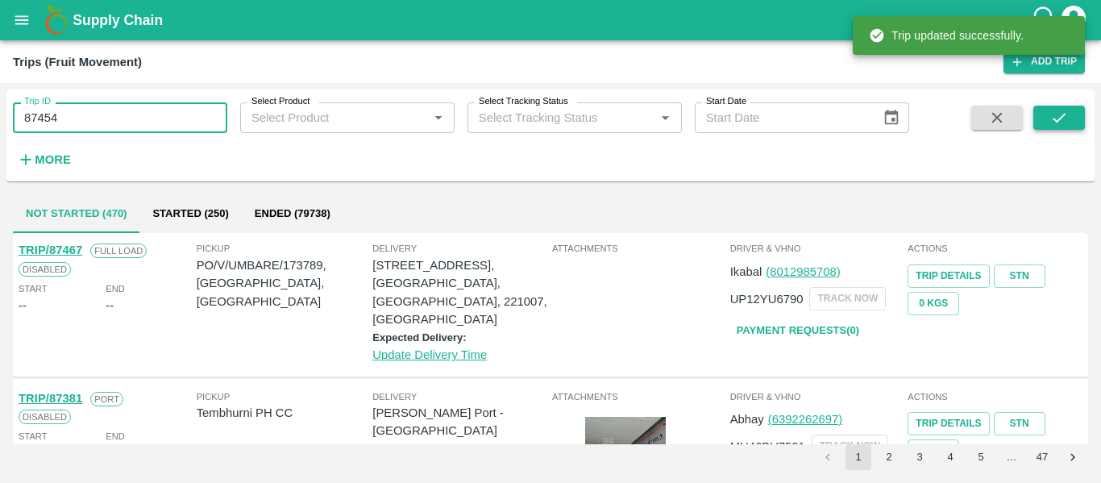
type input "87454"
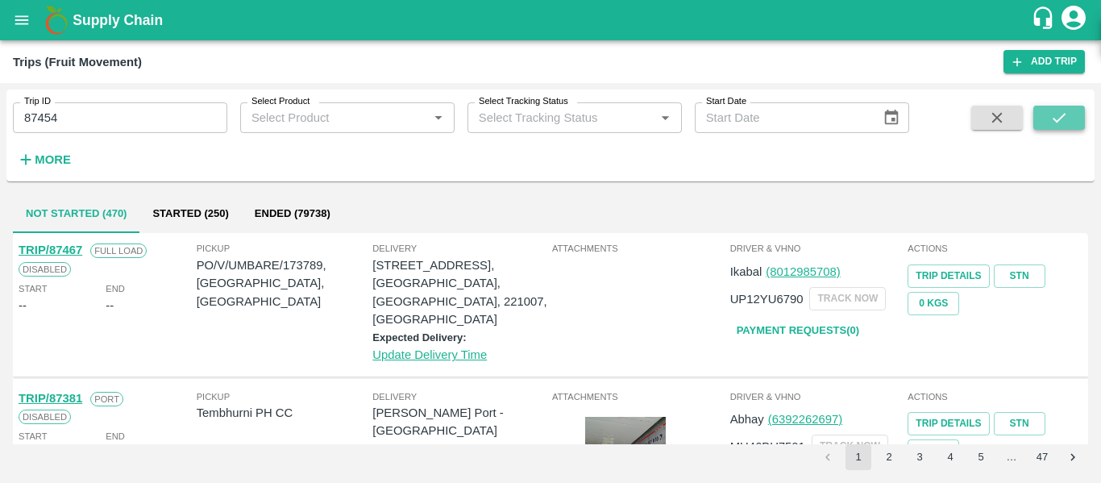
click at [1038, 117] on button "submit" at bounding box center [1059, 118] width 52 height 24
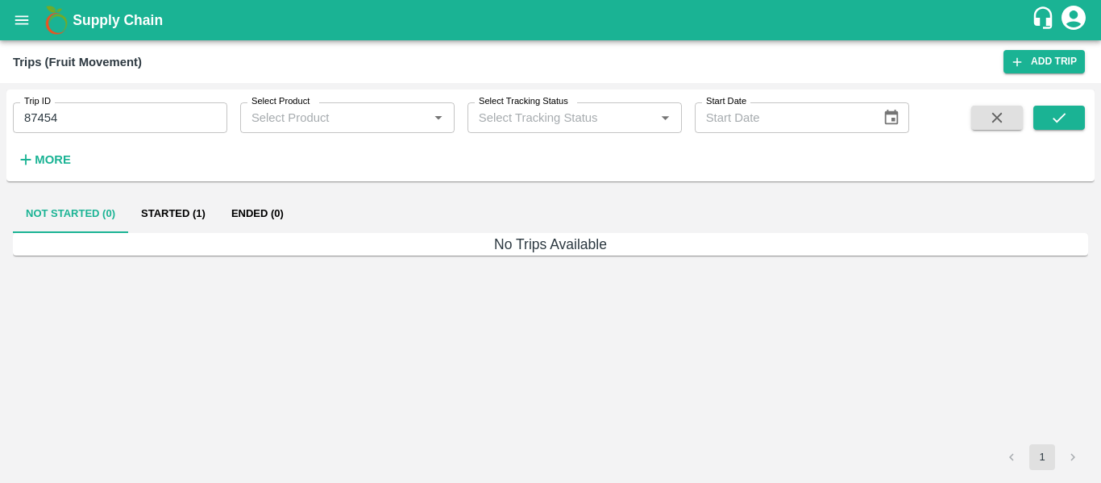
click at [140, 223] on button "Started (1)" at bounding box center [173, 213] width 90 height 39
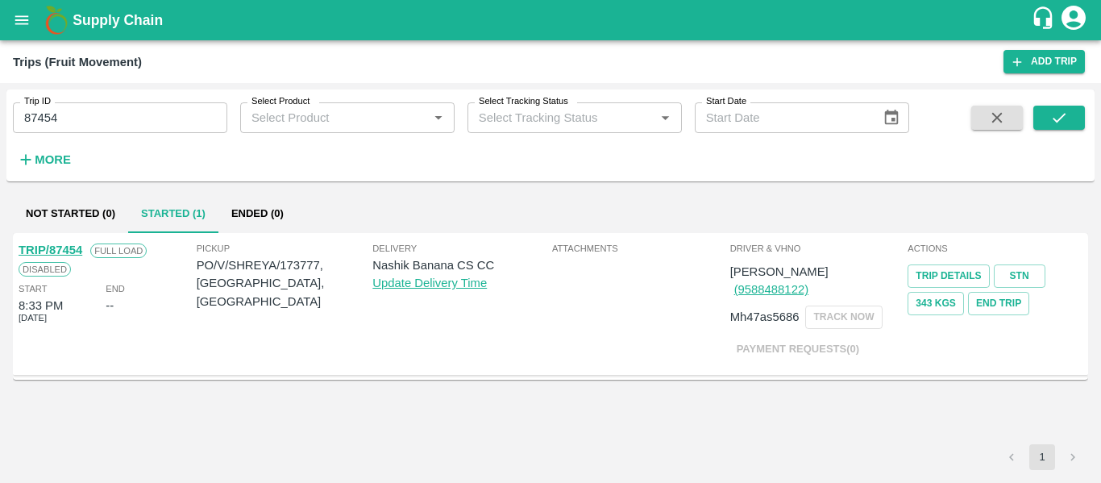
click at [77, 248] on link "TRIP/87454" at bounding box center [51, 249] width 64 height 13
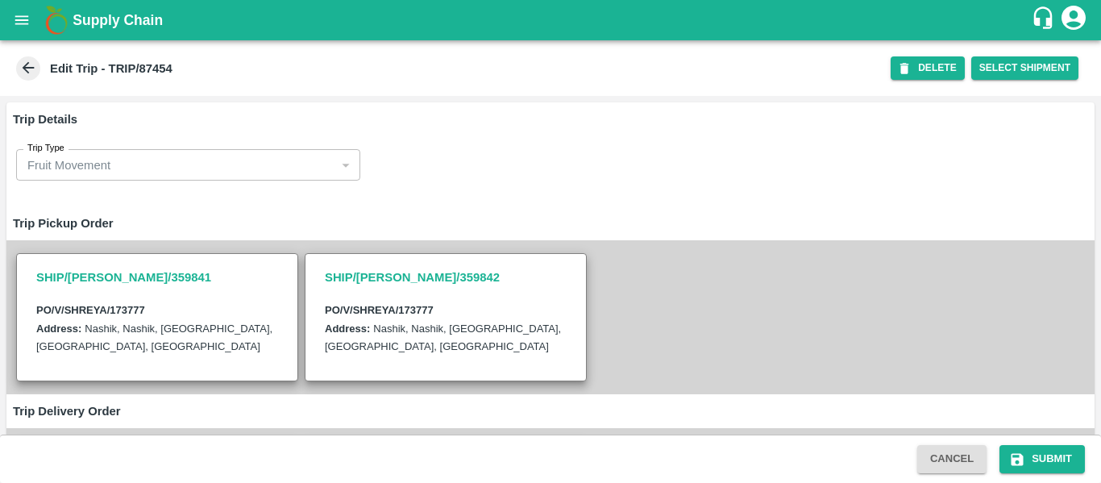
type input "[PERSON_NAME] Exports-[GEOGRAPHIC_DATA], Nashik-91584 65669(Supplier, Transport…"
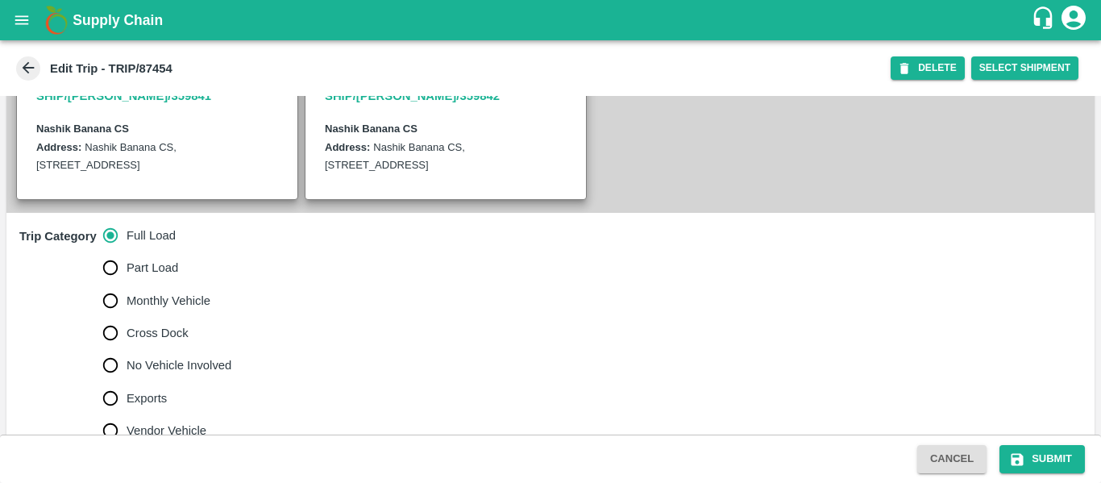
scroll to position [373, 0]
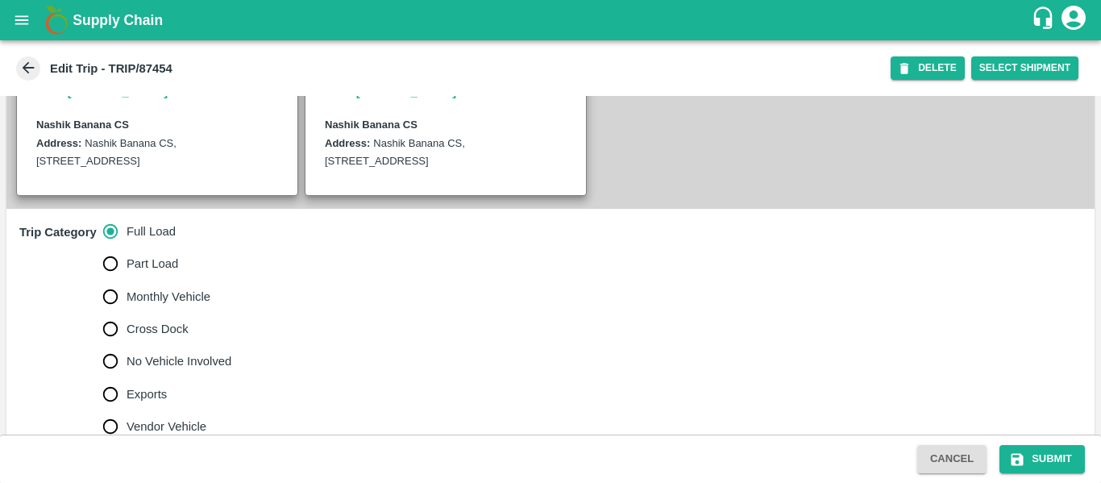
click at [180, 370] on span "No Vehicle Involved" at bounding box center [179, 361] width 105 height 18
click at [127, 377] on input "No Vehicle Involved" at bounding box center [110, 361] width 32 height 32
radio input "true"
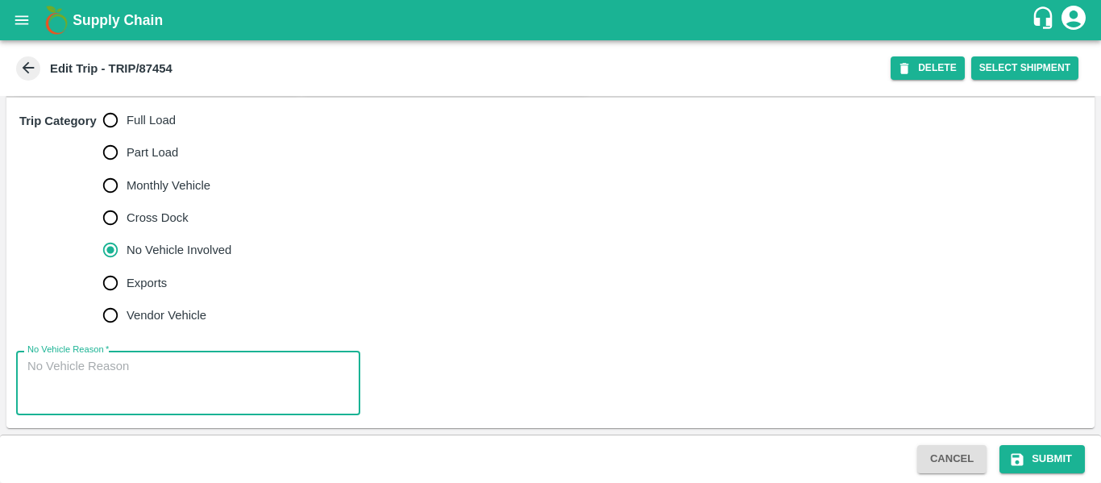
click at [205, 377] on textarea "No Vehicle Reason   *" at bounding box center [188, 383] width 322 height 51
type textarea "Field Dump"
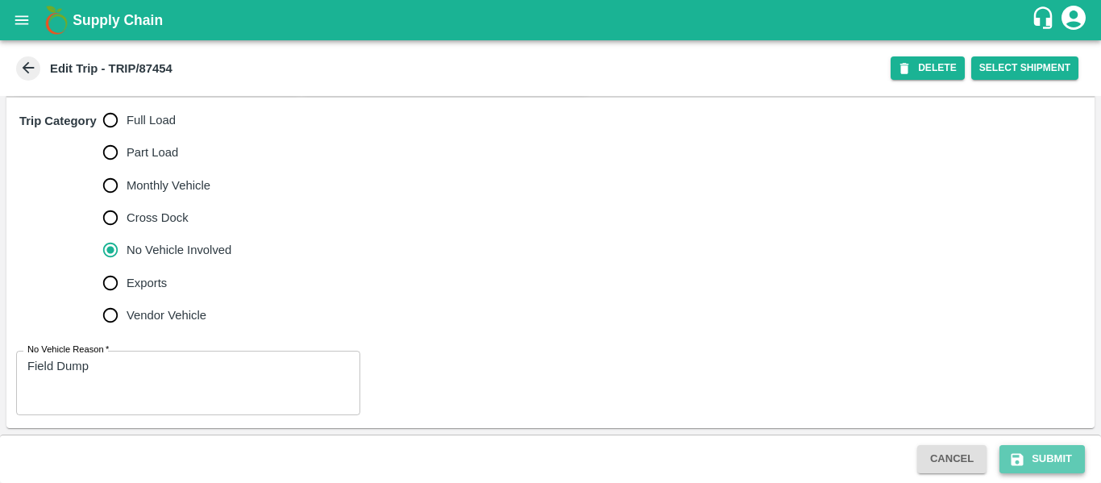
click at [1048, 467] on button "Submit" at bounding box center [1042, 459] width 85 height 28
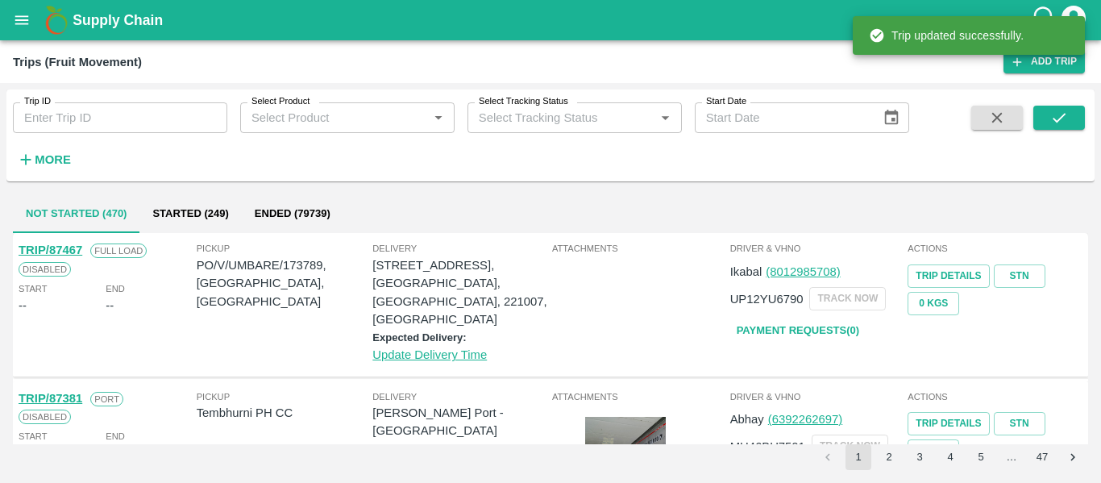
click at [19, 40] on div "Supply Chain" at bounding box center [550, 20] width 1101 height 40
click at [19, 28] on icon "open drawer" at bounding box center [22, 20] width 18 height 18
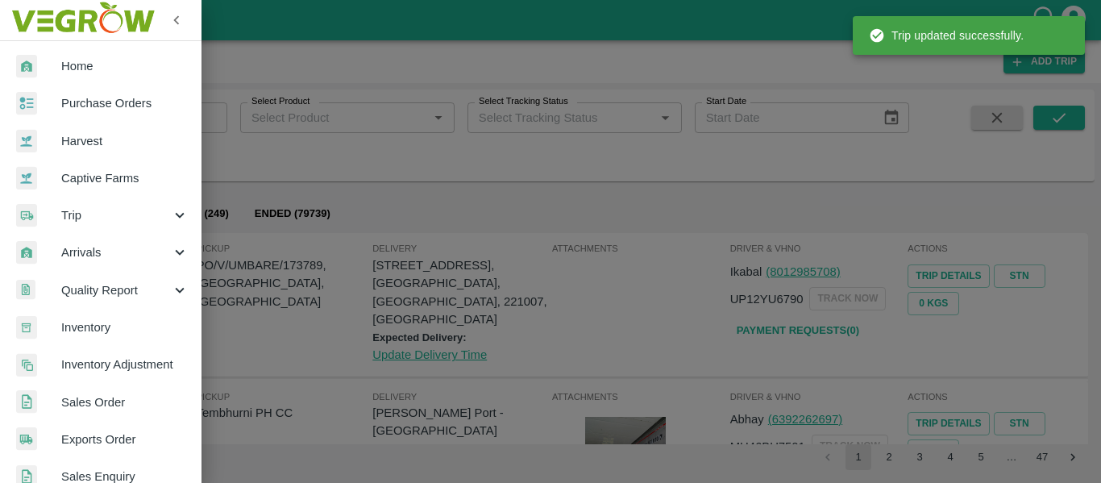
click at [98, 106] on span "Purchase Orders" at bounding box center [124, 103] width 127 height 18
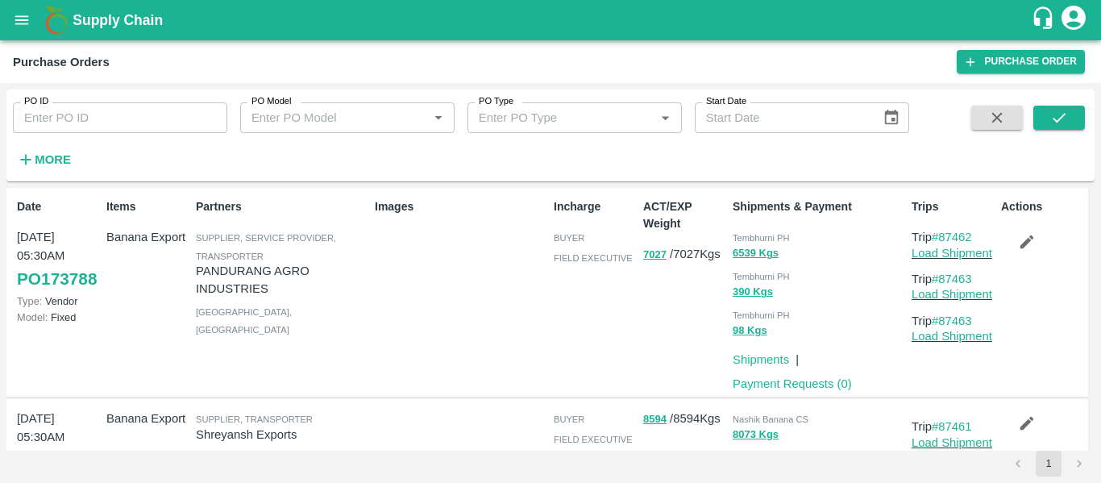
click at [139, 142] on div "PO ID PO ID PO Model PO Model   * PO Type PO Type   * Start Date Start Date More" at bounding box center [454, 131] width 909 height 84
click at [102, 125] on input "PO ID" at bounding box center [120, 117] width 214 height 31
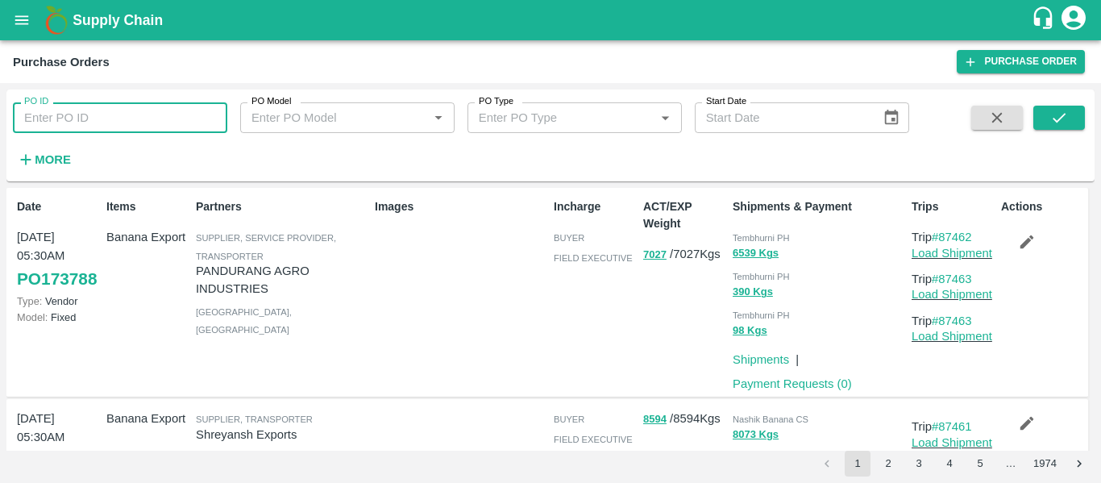
paste input "173777"
click at [1033, 114] on button "submit" at bounding box center [1059, 118] width 52 height 24
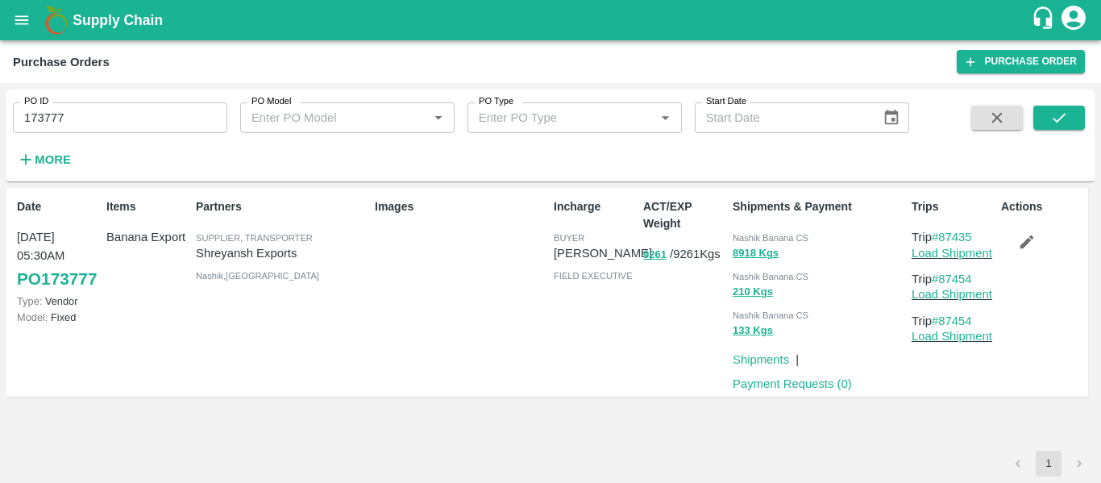
click at [114, 110] on input "173777" at bounding box center [120, 117] width 214 height 31
paste input "text"
type input "173781"
click at [1049, 120] on button "submit" at bounding box center [1059, 118] width 52 height 24
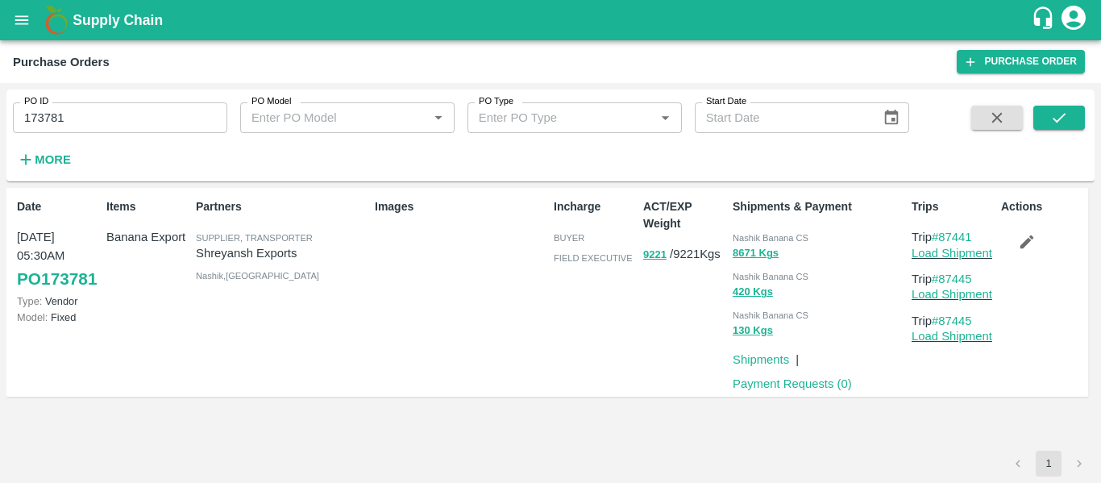
click at [1040, 245] on button "button" at bounding box center [1027, 241] width 52 height 27
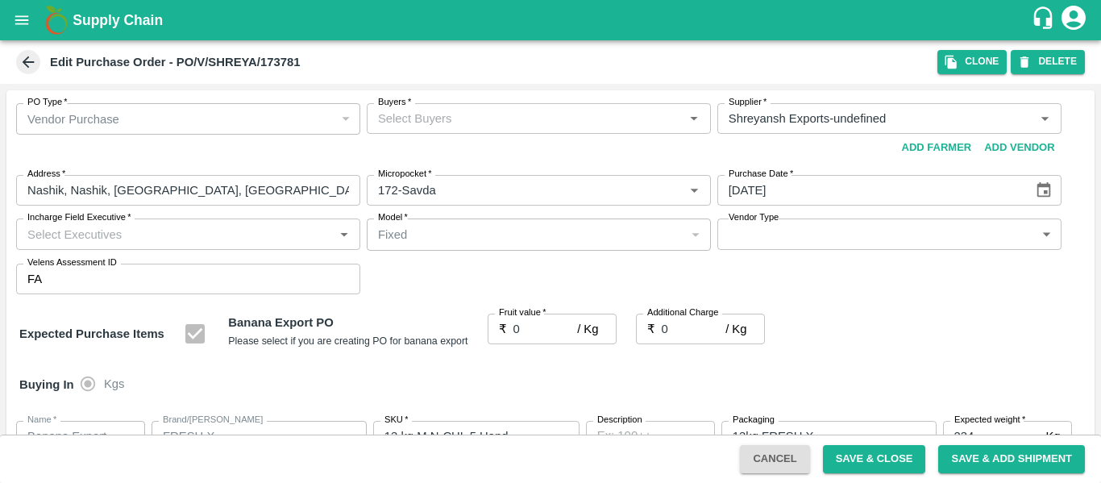
click at [455, 127] on input "Buyers   *" at bounding box center [526, 118] width 308 height 21
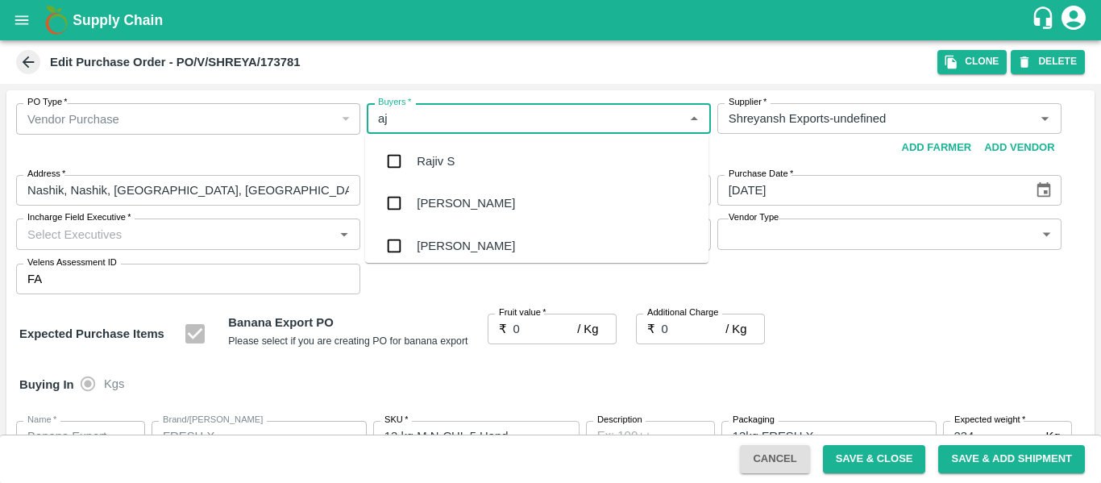
type input "a"
type input "ajit"
click at [476, 168] on div "[PERSON_NAME]" at bounding box center [536, 161] width 343 height 42
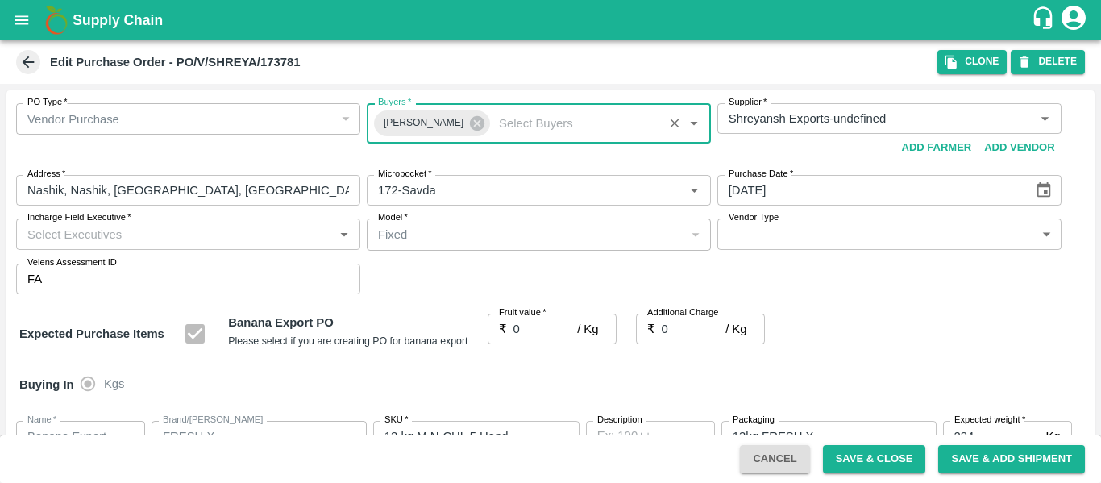
click at [531, 332] on input "0" at bounding box center [546, 329] width 64 height 31
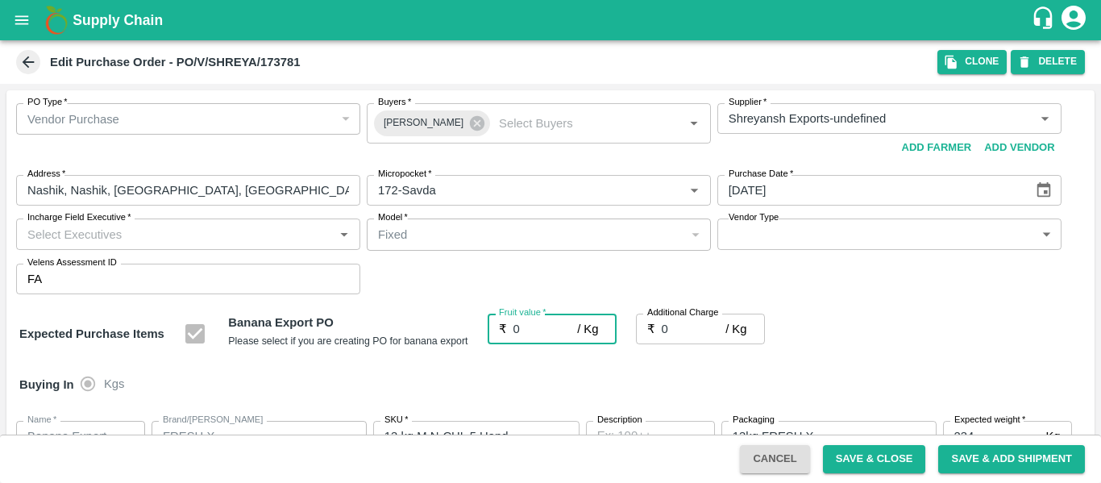
paste input "19.5"
type input "019.5"
type input "19.5"
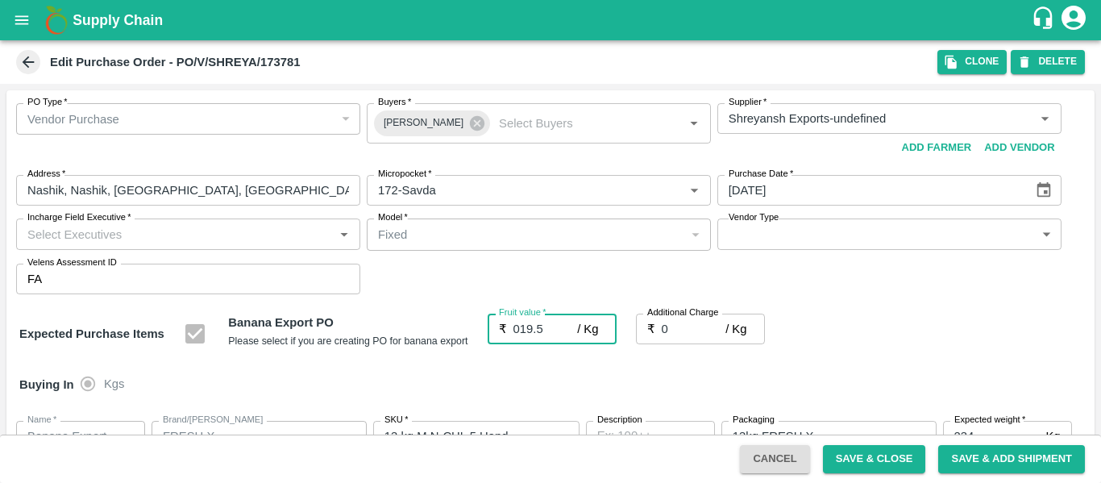
type input "19.5"
type input "019.5"
click at [665, 336] on input "0" at bounding box center [694, 329] width 64 height 31
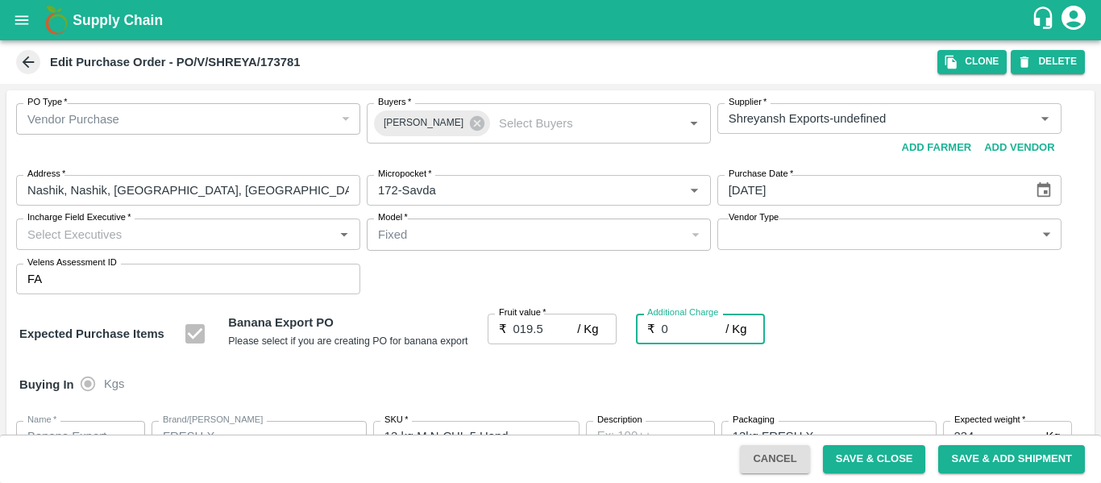
type input "02"
type input "21.5"
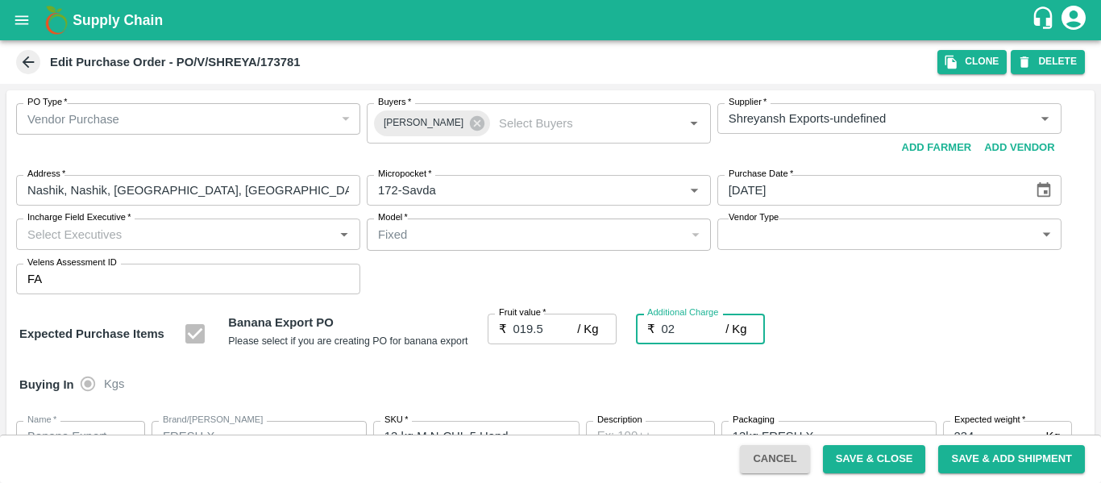
type input "02.7"
type input "22.2"
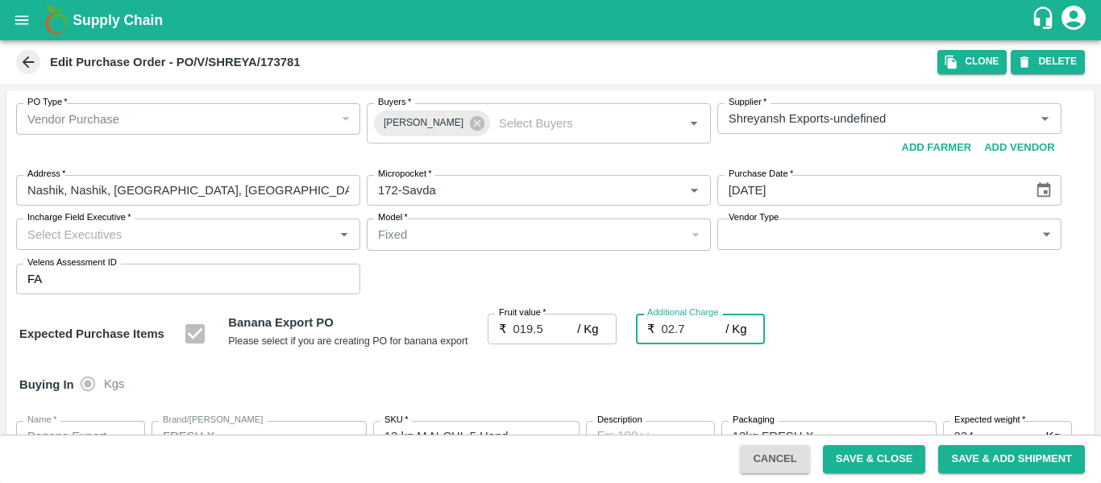
type input "02.75"
type input "22.25"
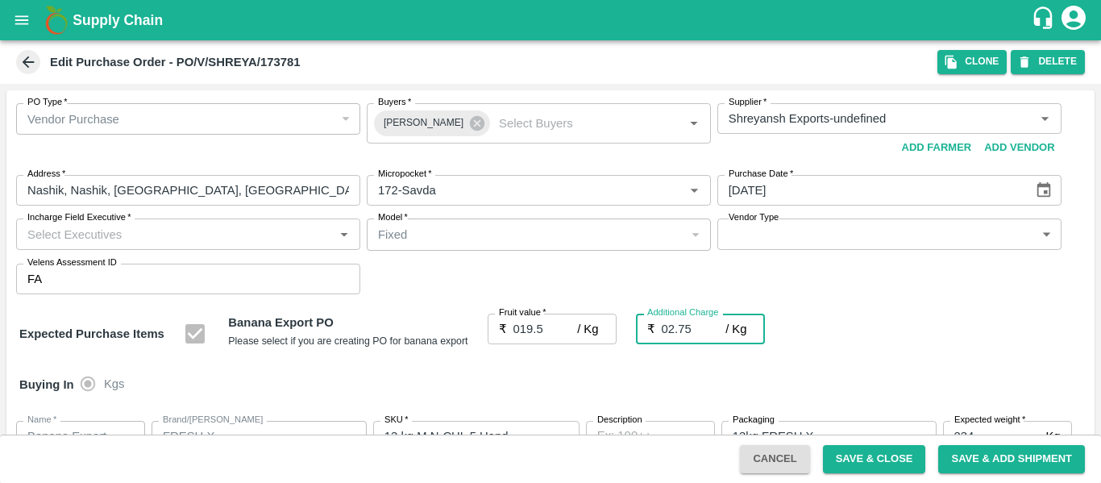
type input "02.75"
click at [888, 364] on div "Buying In Kgs" at bounding box center [550, 384] width 1088 height 47
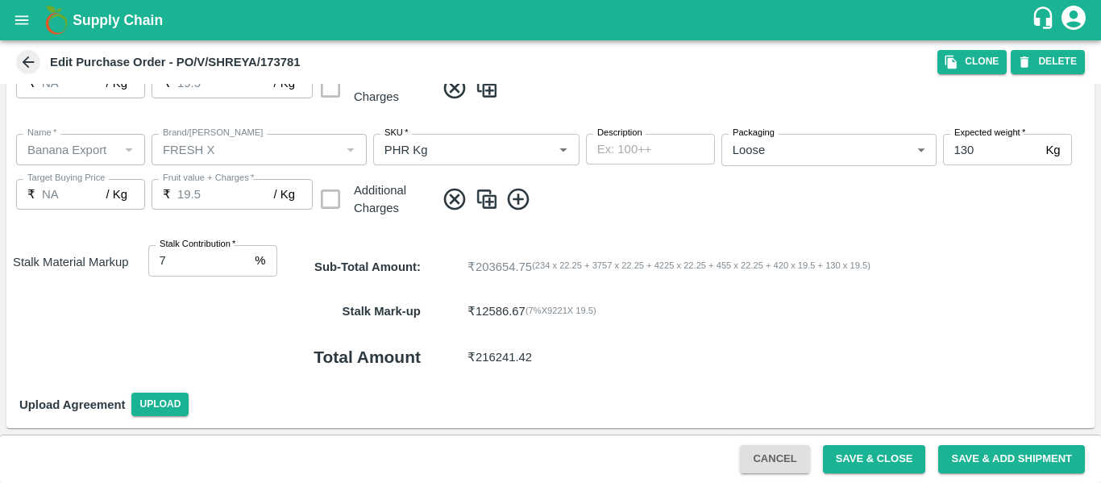
click at [848, 439] on div "Cancel Save & Close Save & Add Shipment" at bounding box center [550, 459] width 1101 height 48
click at [850, 455] on button "Save & Close" at bounding box center [874, 459] width 103 height 28
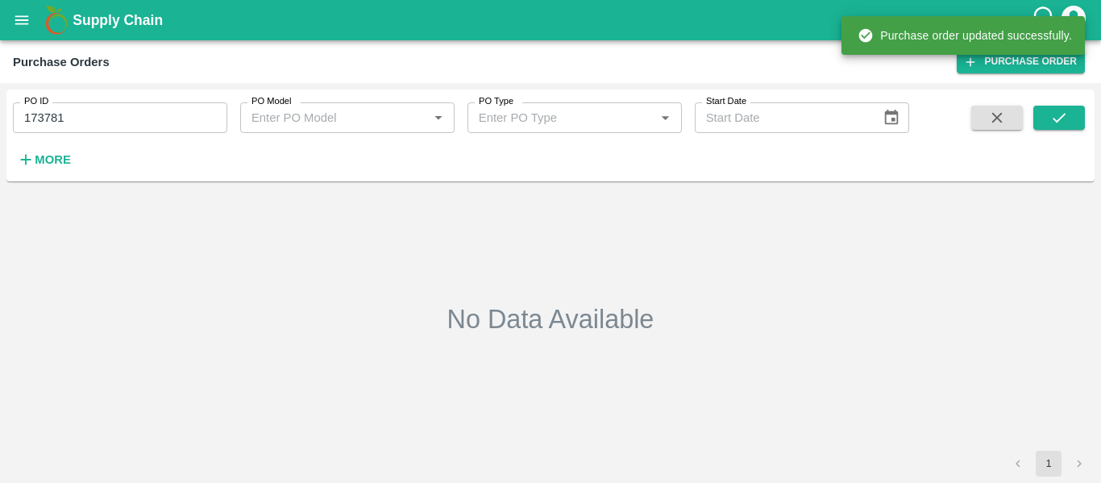
type input "173781"
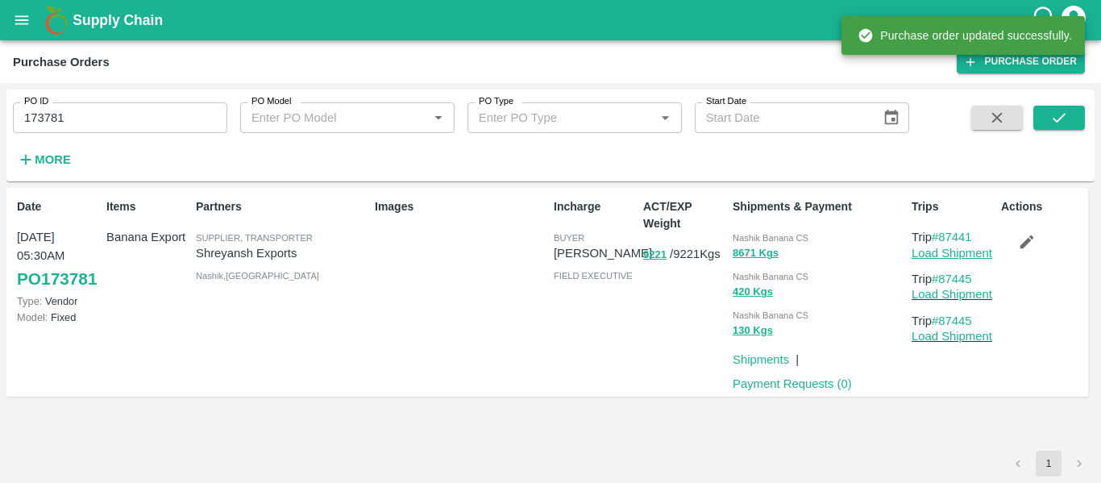
click at [955, 254] on link "Load Shipment" at bounding box center [952, 253] width 81 height 13
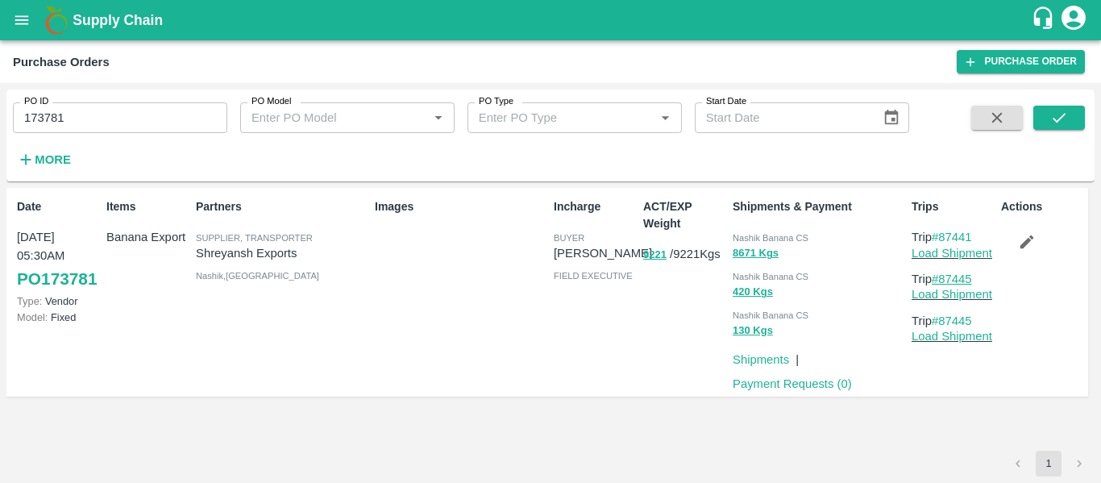
drag, startPoint x: 989, startPoint y: 277, endPoint x: 945, endPoint y: 280, distance: 44.4
click at [945, 280] on p "Trip #87445" at bounding box center [953, 279] width 83 height 18
copy link "87445"
click at [33, 20] on button "open drawer" at bounding box center [21, 20] width 37 height 37
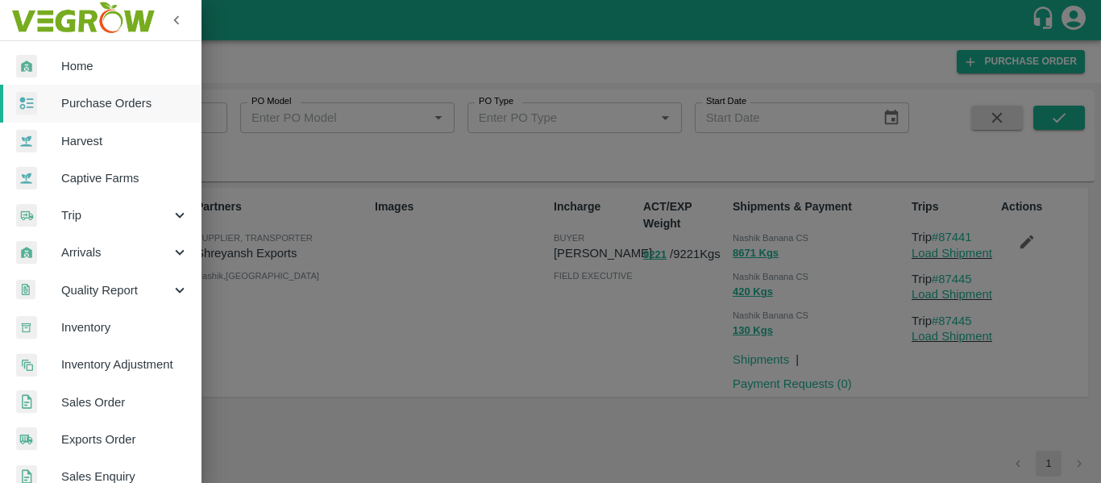
click at [120, 223] on span "Trip" at bounding box center [116, 215] width 110 height 18
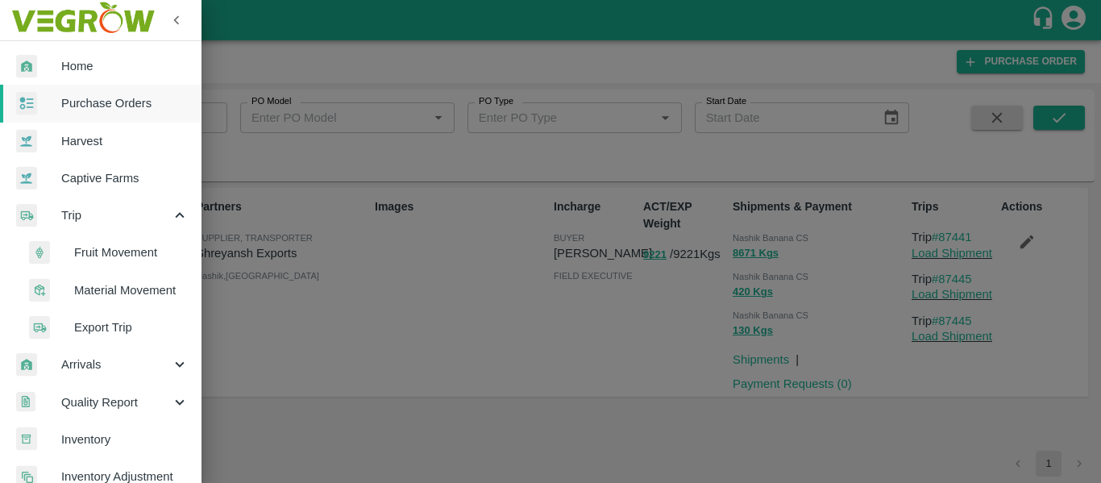
click at [131, 251] on span "Fruit Movement" at bounding box center [131, 252] width 114 height 18
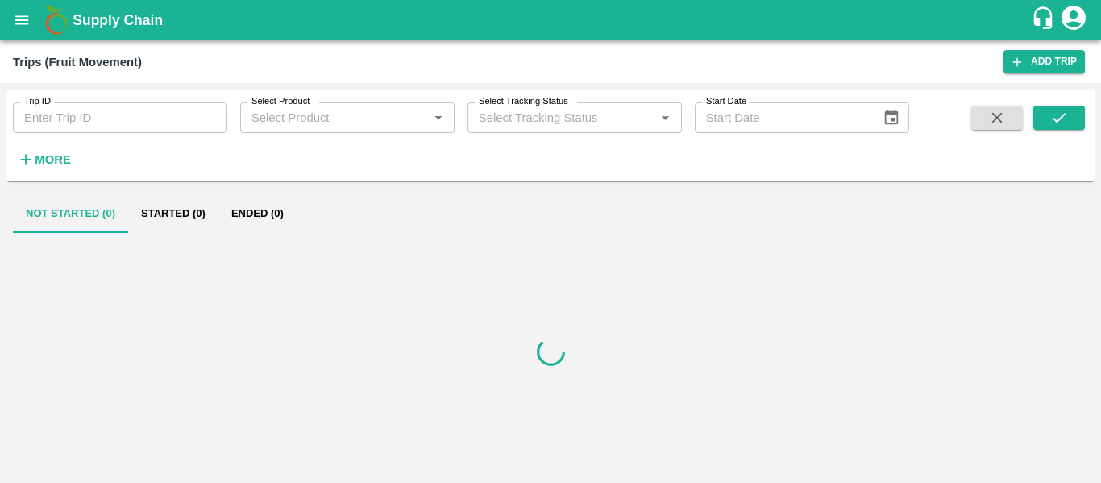
click at [90, 117] on input "Trip ID" at bounding box center [120, 117] width 214 height 31
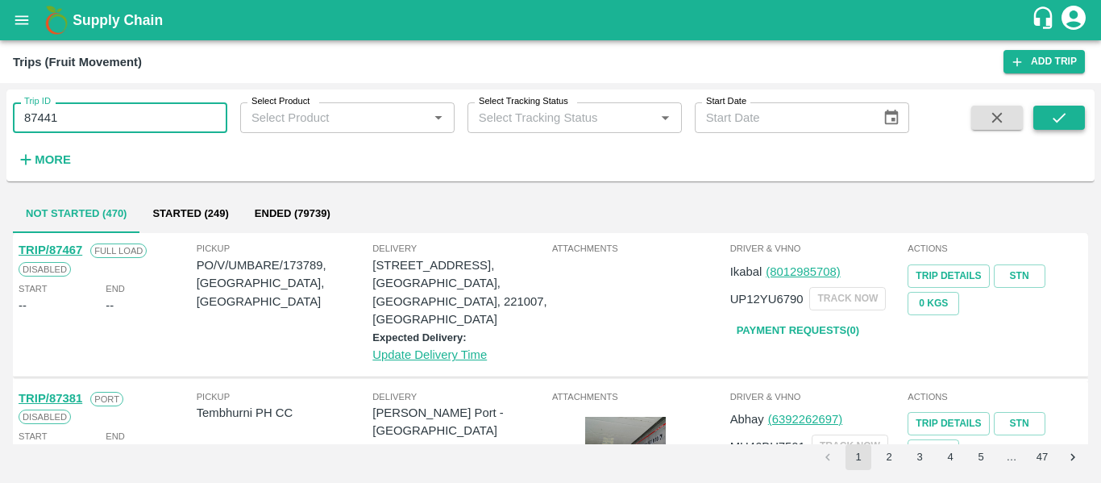
type input "87441"
click at [1067, 127] on icon "submit" at bounding box center [1059, 118] width 18 height 18
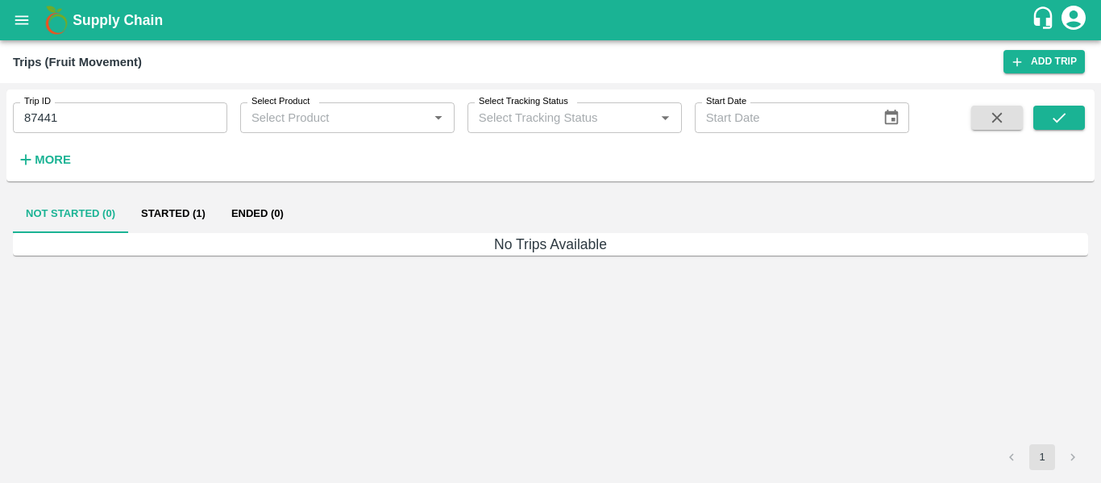
click at [139, 202] on button "Started (1)" at bounding box center [173, 213] width 90 height 39
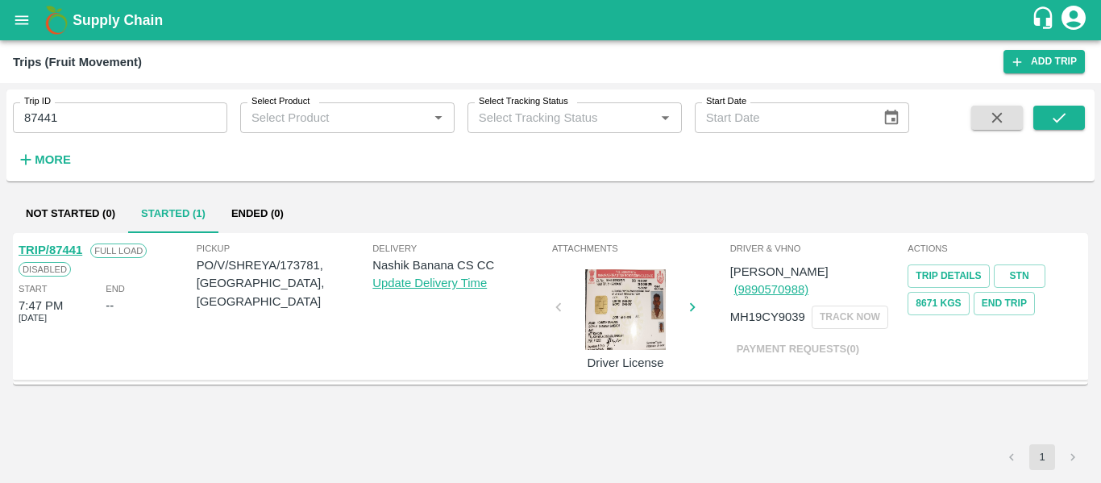
click at [77, 250] on link "TRIP/87441" at bounding box center [51, 249] width 64 height 13
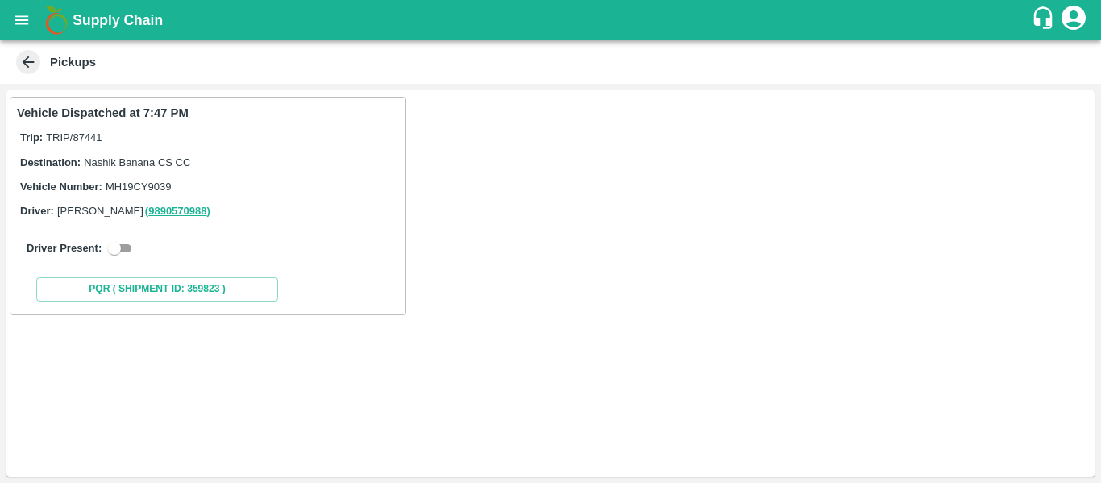
click at [131, 241] on input "checkbox" at bounding box center [114, 248] width 58 height 19
checkbox input "true"
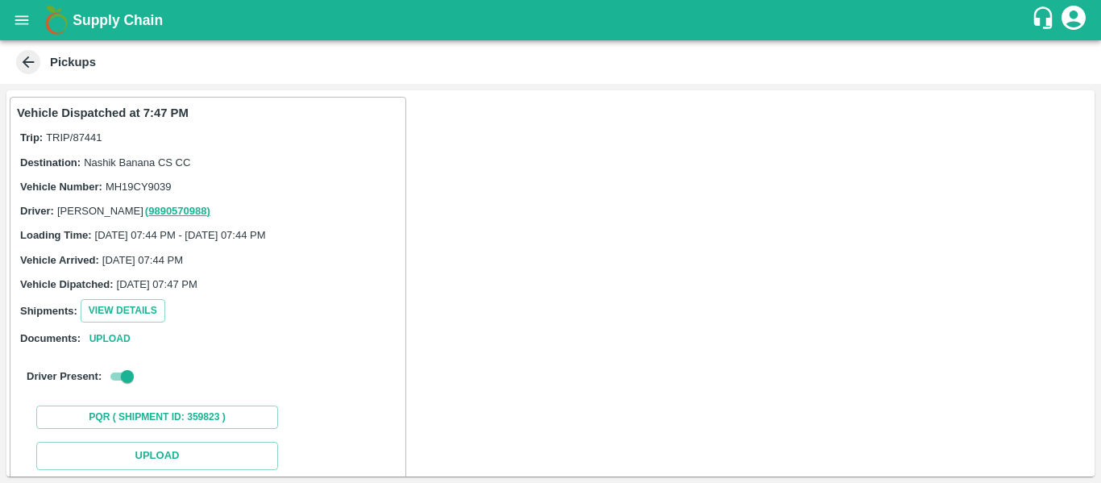
scroll to position [236, 0]
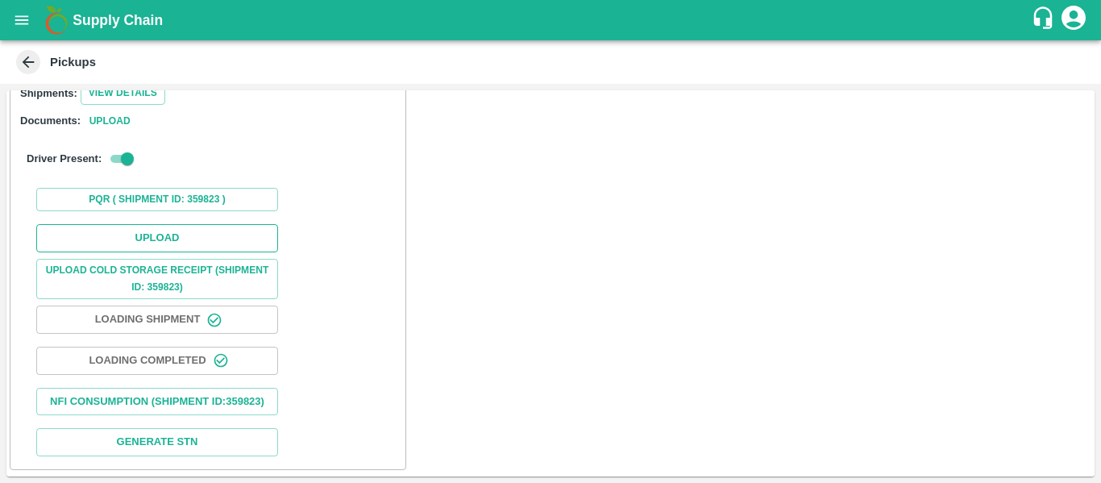
click at [148, 224] on button "Upload" at bounding box center [157, 238] width 242 height 28
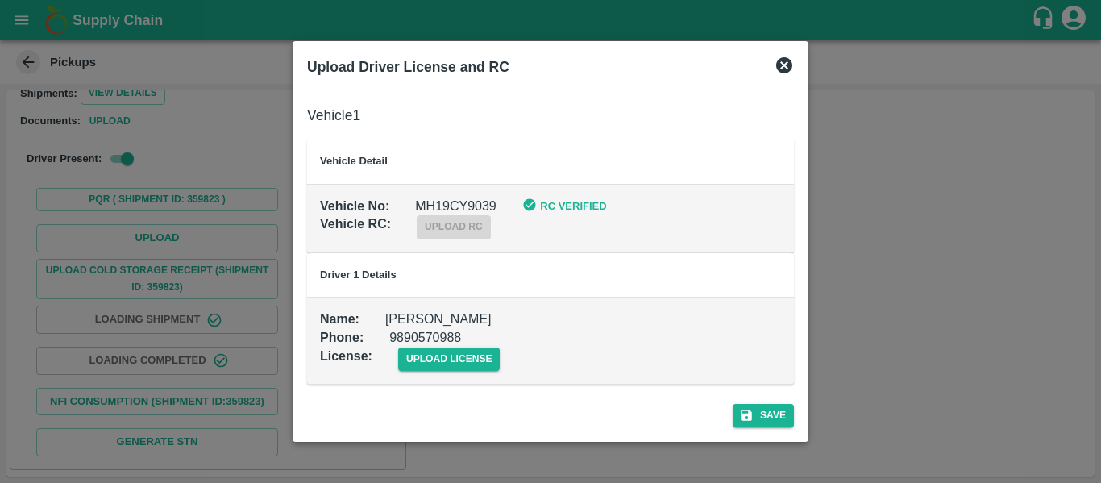
click at [447, 375] on td "Name : [PERSON_NAME] Phone : [PHONE_NUMBER] License : upload license" at bounding box center [550, 340] width 487 height 87
click at [436, 351] on span "upload license" at bounding box center [449, 358] width 102 height 23
click at [0, 0] on input "upload license" at bounding box center [0, 0] width 0 height 0
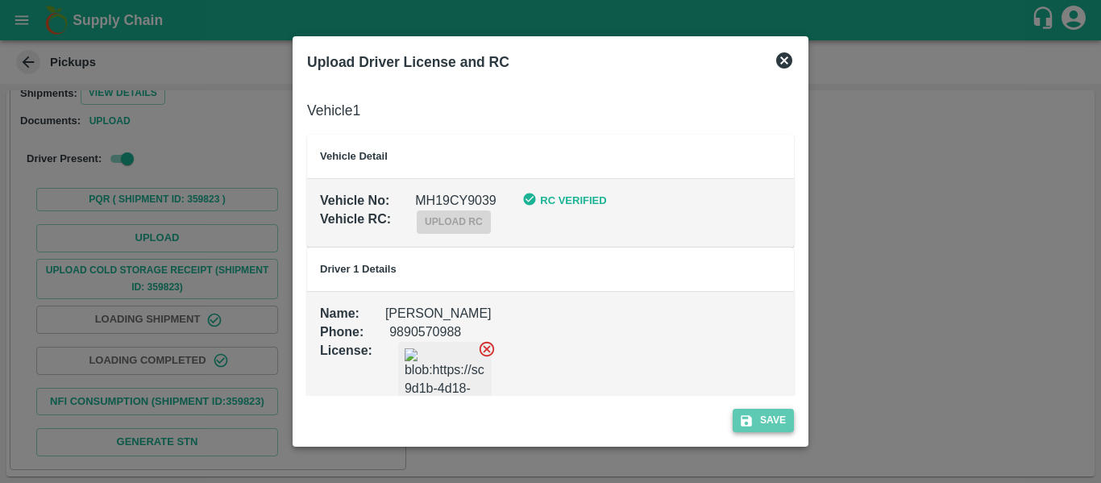
click at [765, 425] on button "Save" at bounding box center [763, 420] width 61 height 23
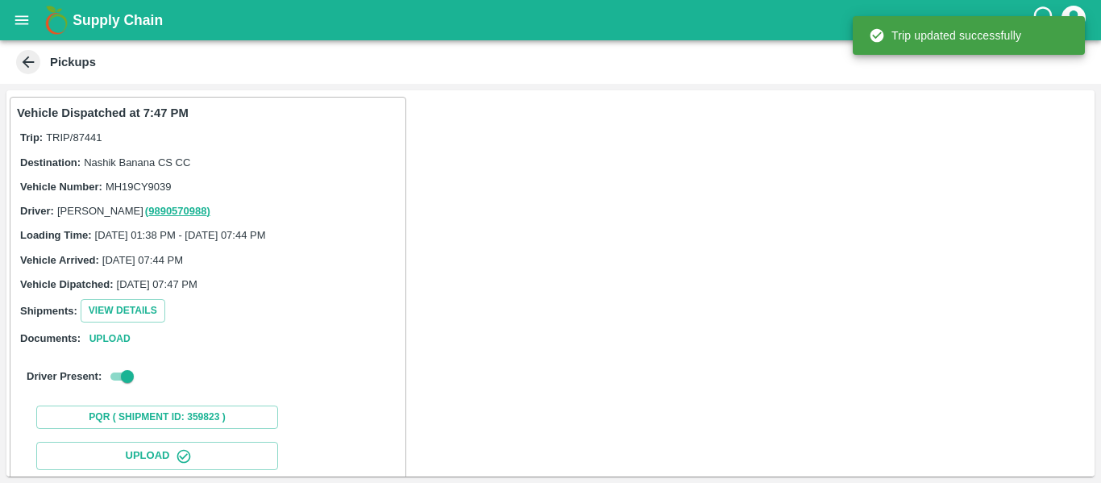
scroll to position [277, 0]
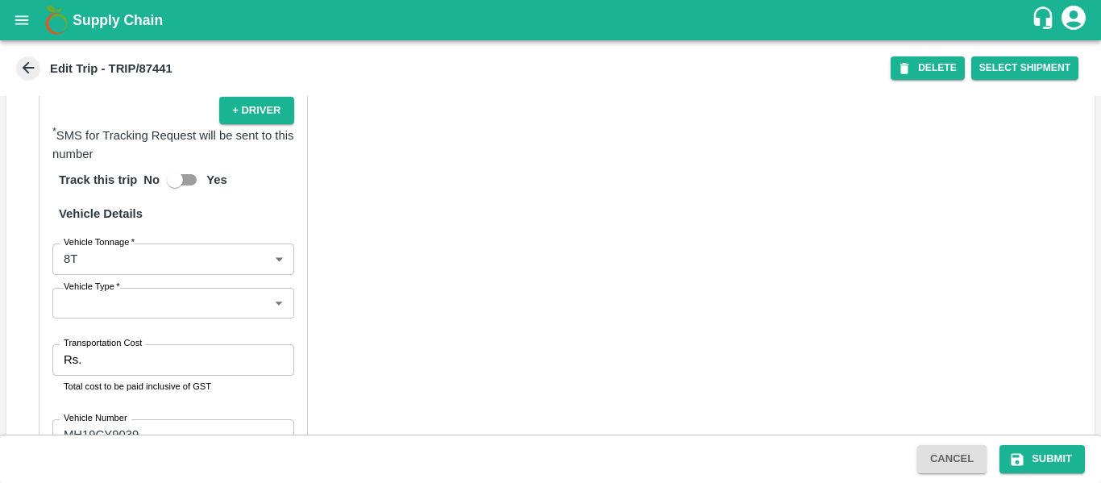
scroll to position [1218, 0]
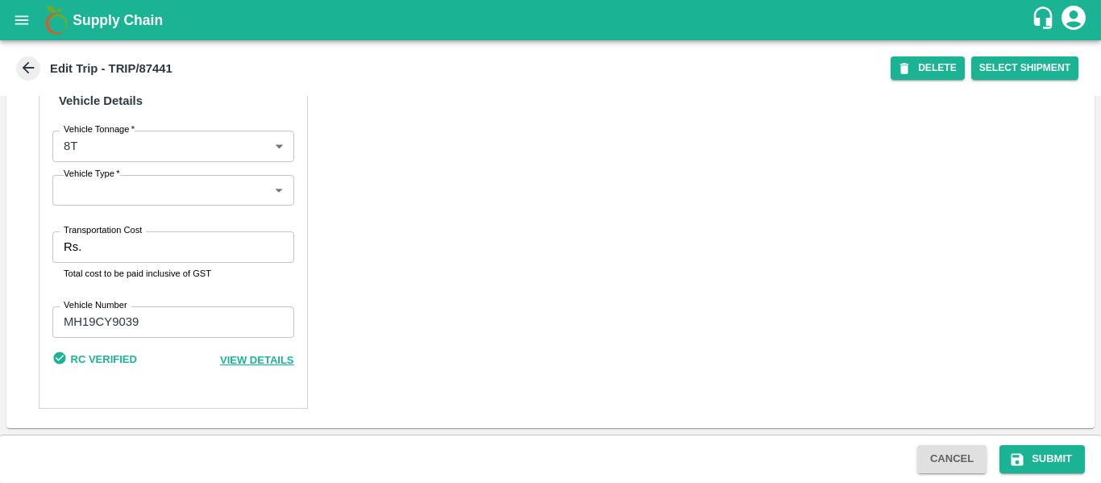
click at [107, 243] on input "Transportation Cost" at bounding box center [191, 246] width 206 height 31
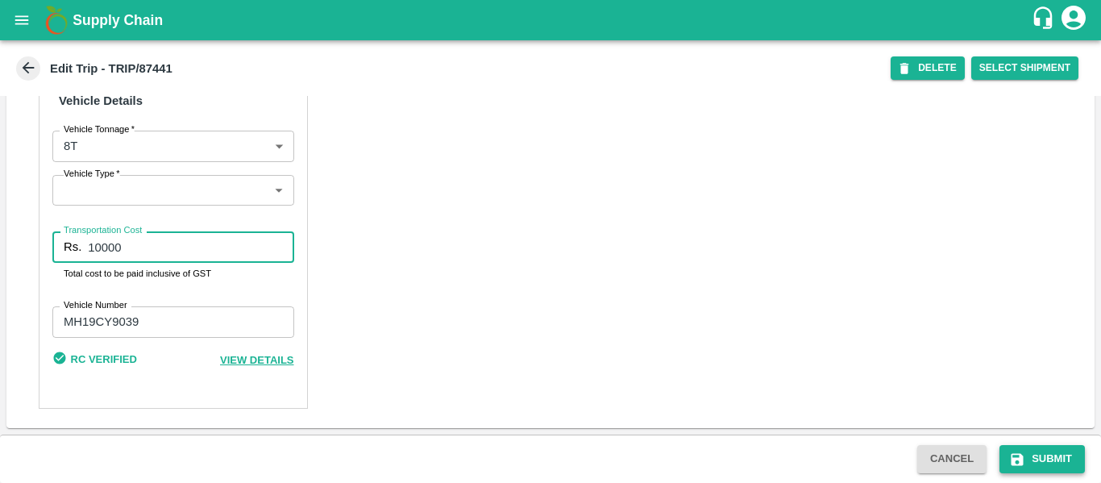
type input "10000"
click at [1075, 460] on button "Submit" at bounding box center [1042, 459] width 85 height 28
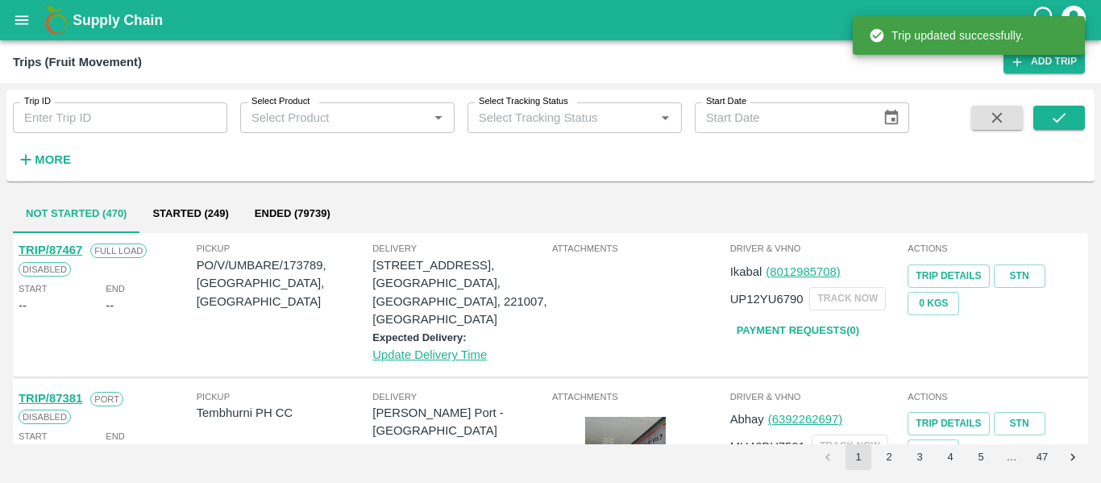
click at [71, 127] on input "Trip ID" at bounding box center [120, 117] width 214 height 31
paste input "87445"
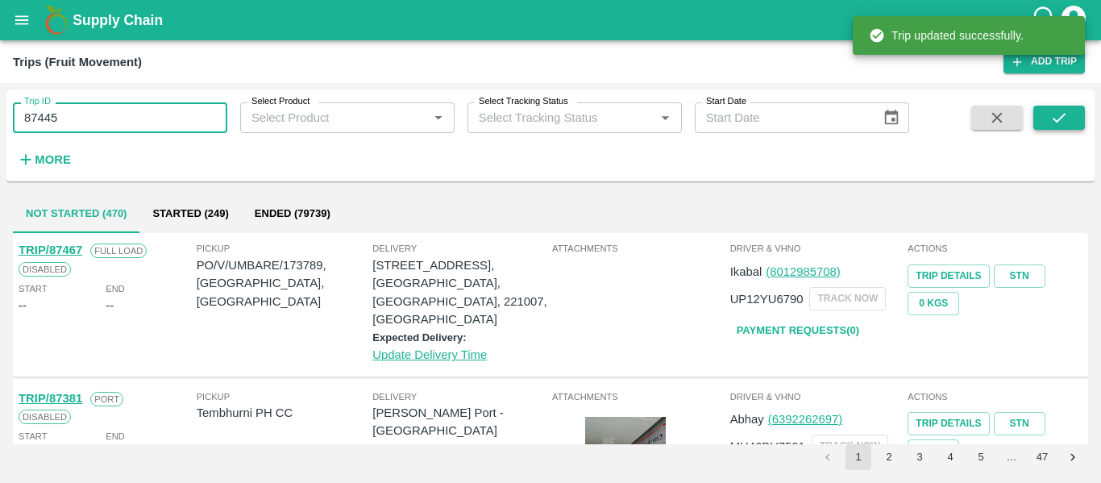
type input "87445"
click at [1046, 118] on button "submit" at bounding box center [1059, 118] width 52 height 24
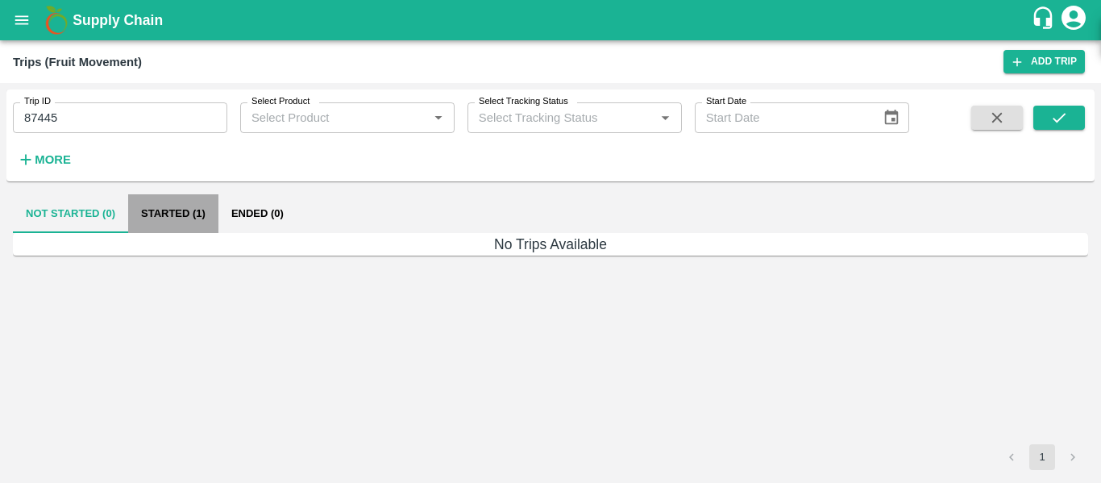
click at [160, 205] on button "Started (1)" at bounding box center [173, 213] width 90 height 39
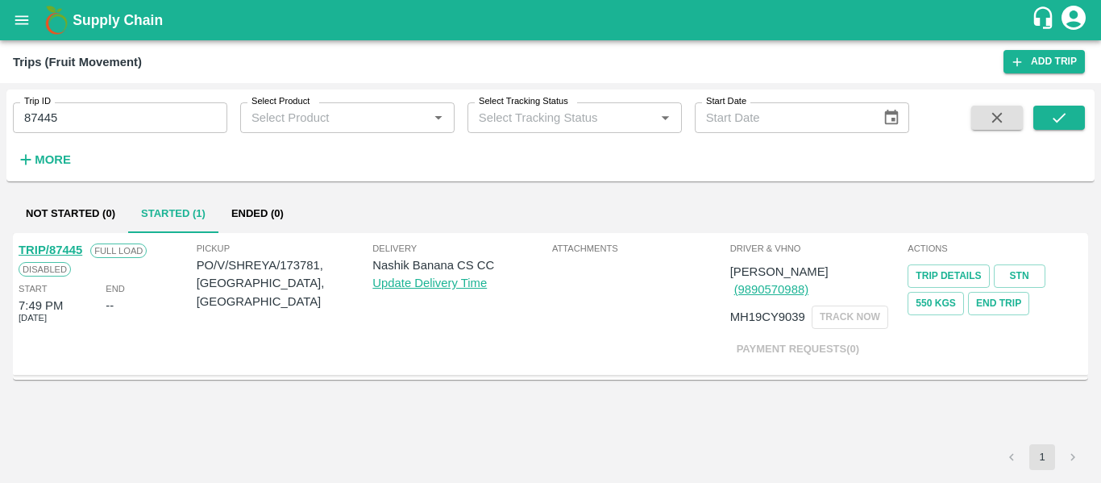
click at [64, 251] on link "TRIP/87445" at bounding box center [51, 249] width 64 height 13
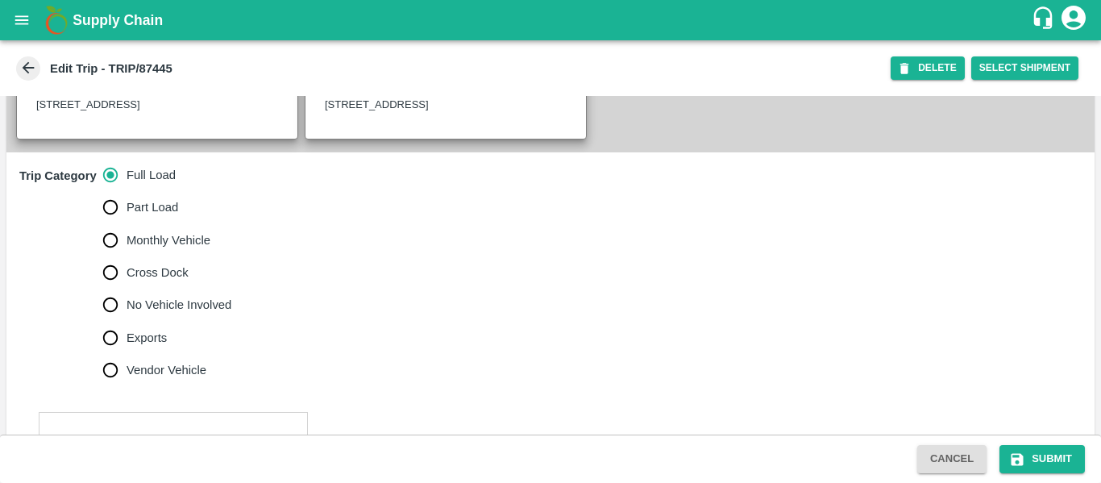
click at [159, 310] on label "No Vehicle Involved" at bounding box center [163, 305] width 138 height 32
click at [127, 310] on input "No Vehicle Involved" at bounding box center [110, 305] width 32 height 32
radio input "true"
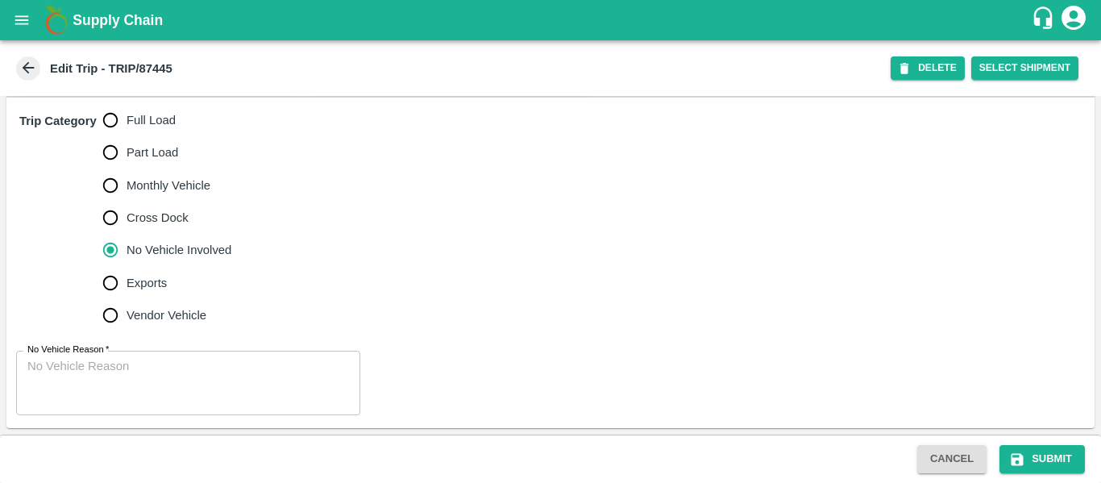
click at [191, 385] on textarea "No Vehicle Reason   *" at bounding box center [188, 383] width 322 height 51
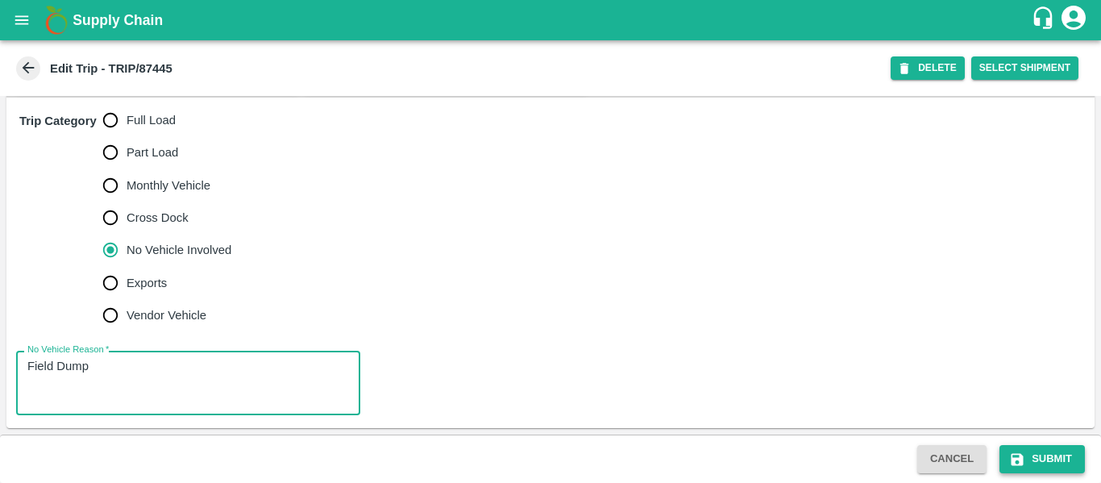
type textarea "Field Dump"
click at [1018, 471] on button "Submit" at bounding box center [1042, 459] width 85 height 28
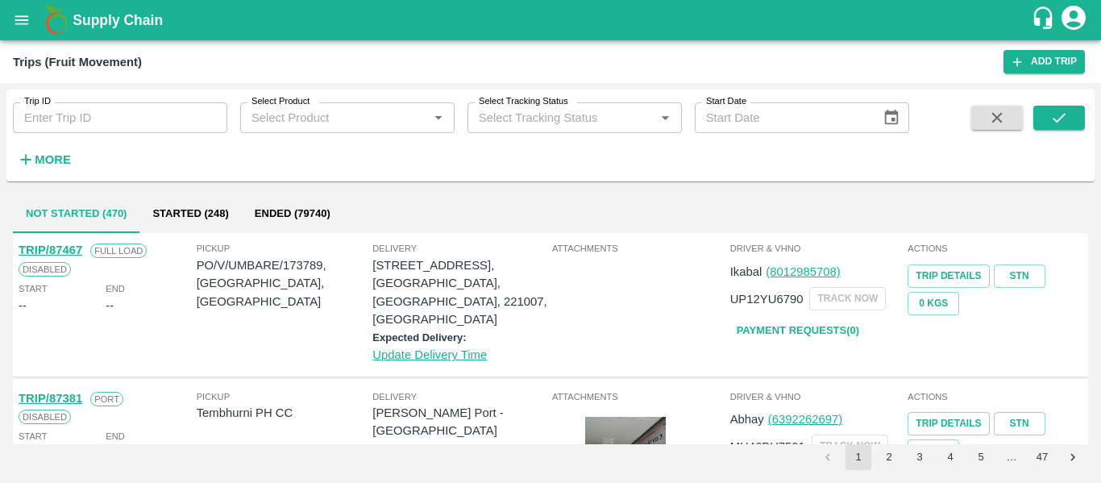
click at [18, 19] on icon "open drawer" at bounding box center [22, 20] width 18 height 18
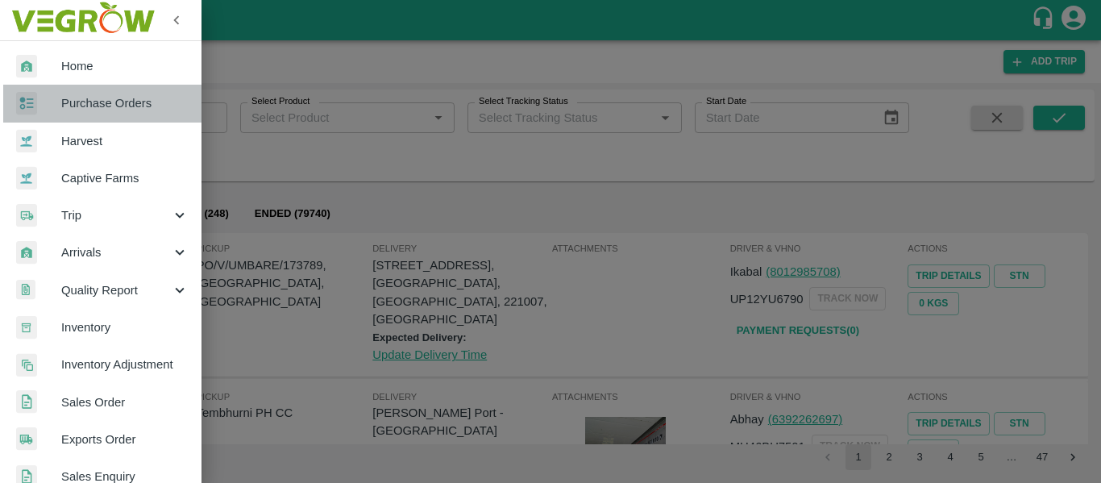
click at [105, 101] on span "Purchase Orders" at bounding box center [124, 103] width 127 height 18
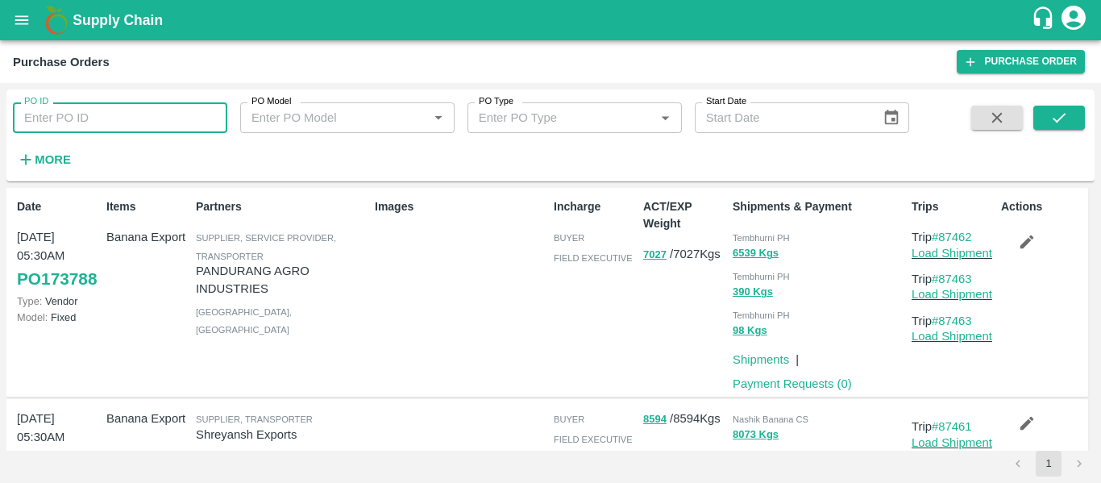
click at [117, 114] on input "PO ID" at bounding box center [120, 117] width 214 height 31
paste input "173781"
click at [1060, 122] on icon "submit" at bounding box center [1059, 118] width 18 height 18
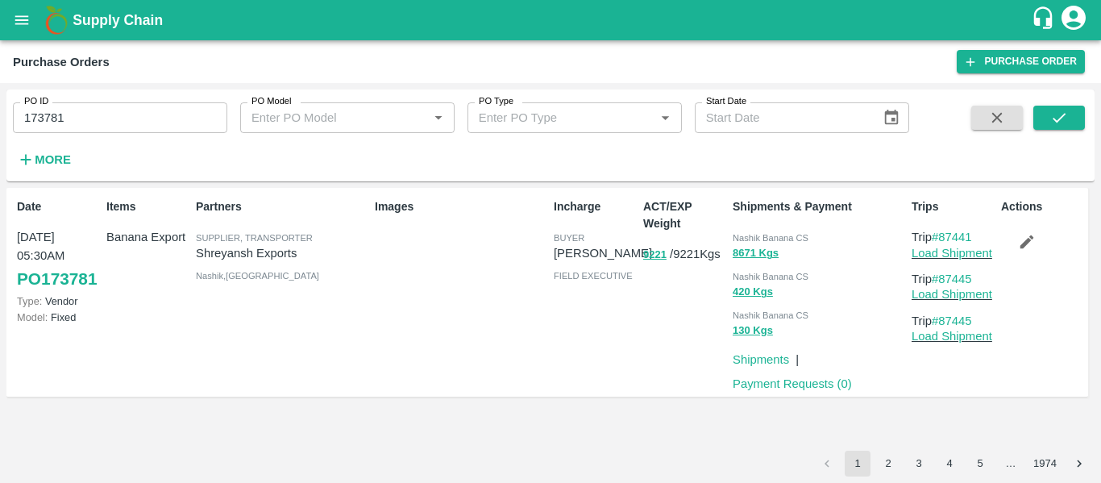
click at [113, 109] on input "173781" at bounding box center [120, 117] width 214 height 31
paste input "text"
type input "173778"
click at [1070, 113] on button "submit" at bounding box center [1059, 118] width 52 height 24
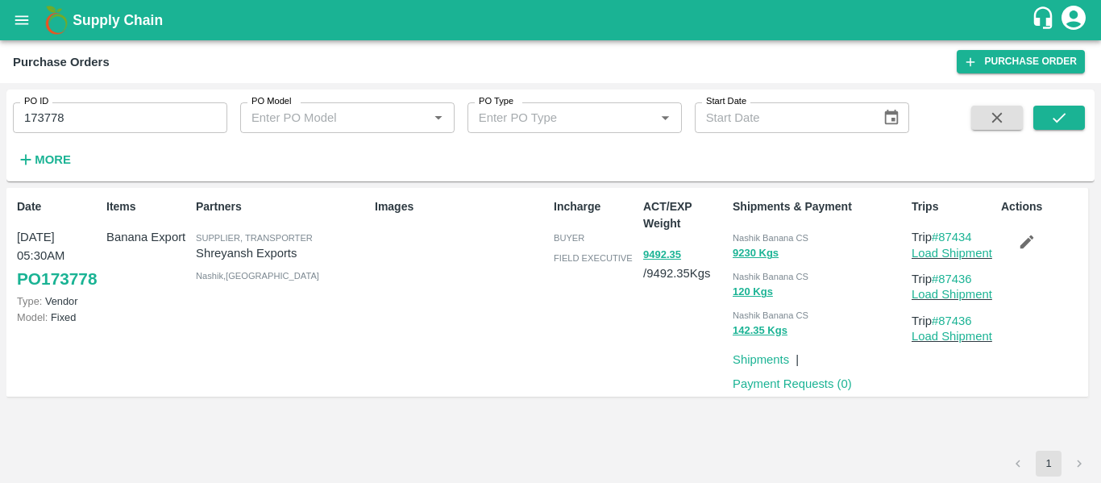
click at [1018, 243] on icon "button" at bounding box center [1027, 242] width 18 height 18
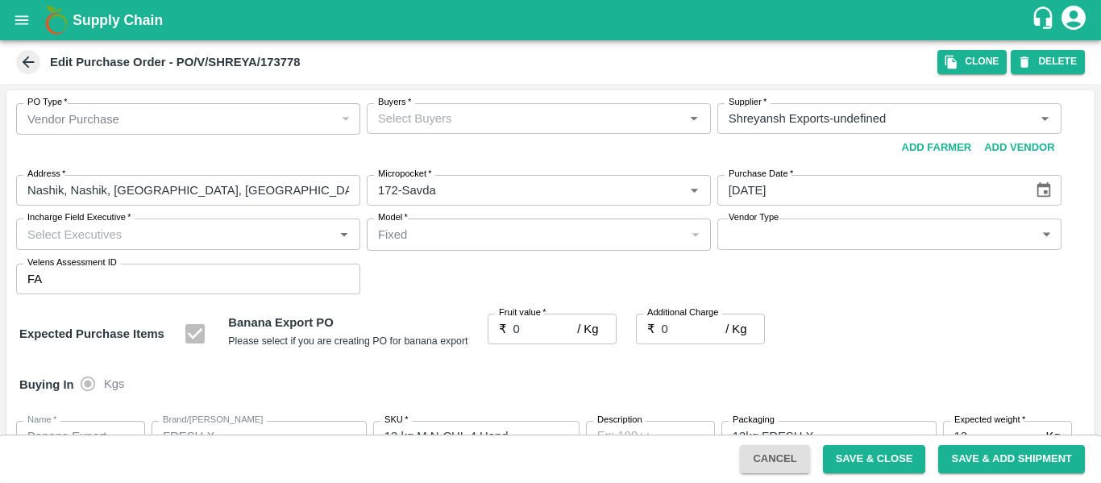
click at [465, 135] on div "Buyers   * Buyers   *" at bounding box center [539, 132] width 344 height 59
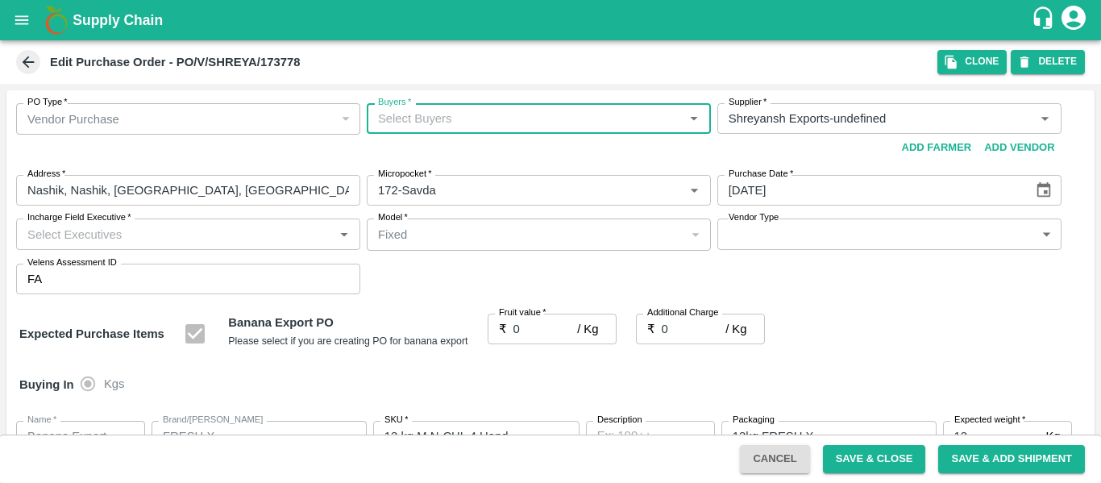
click at [425, 122] on input "Buyers   *" at bounding box center [526, 118] width 308 height 21
type input "ajit"
click at [426, 164] on div "[PERSON_NAME]" at bounding box center [466, 161] width 98 height 18
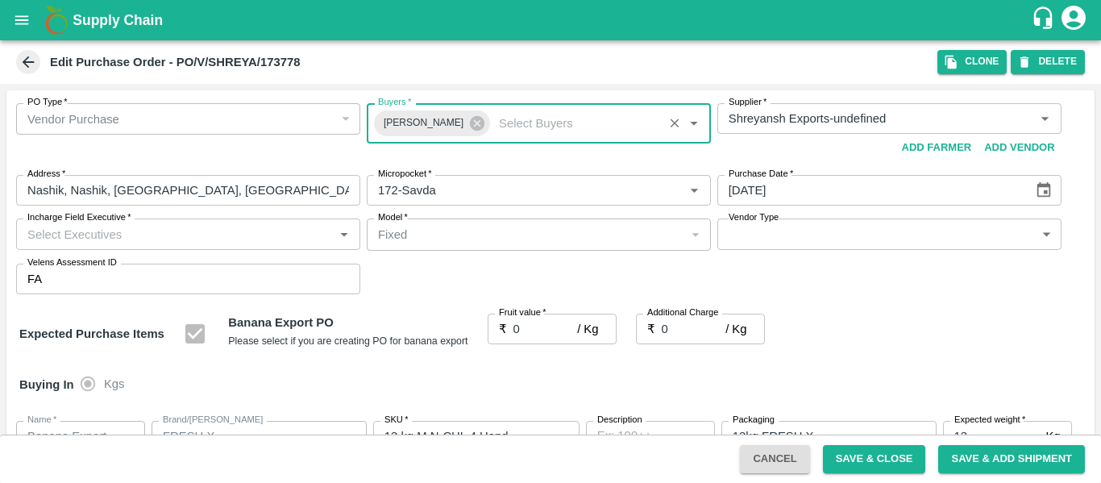
click at [522, 333] on input "0" at bounding box center [546, 329] width 64 height 31
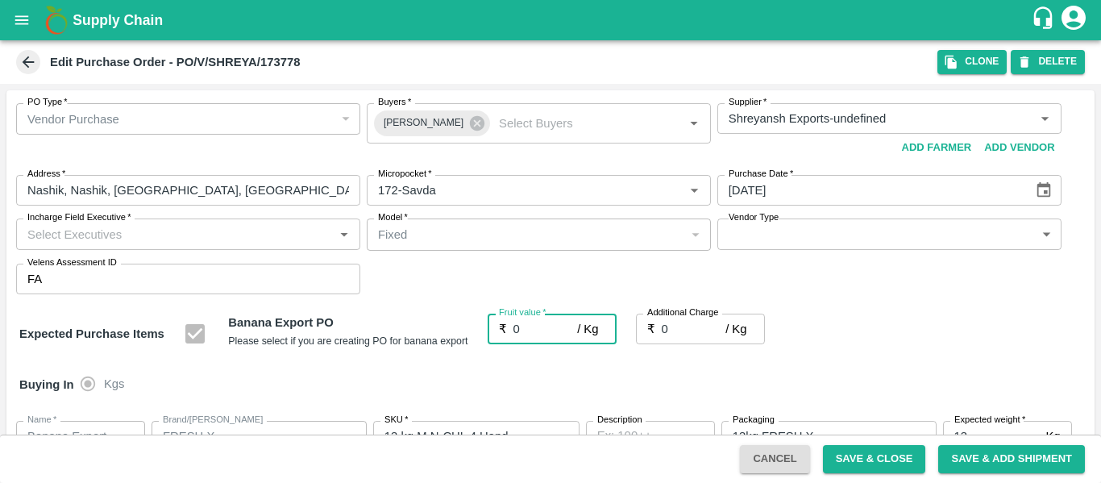
paste input "20"
type input "020"
type input "20"
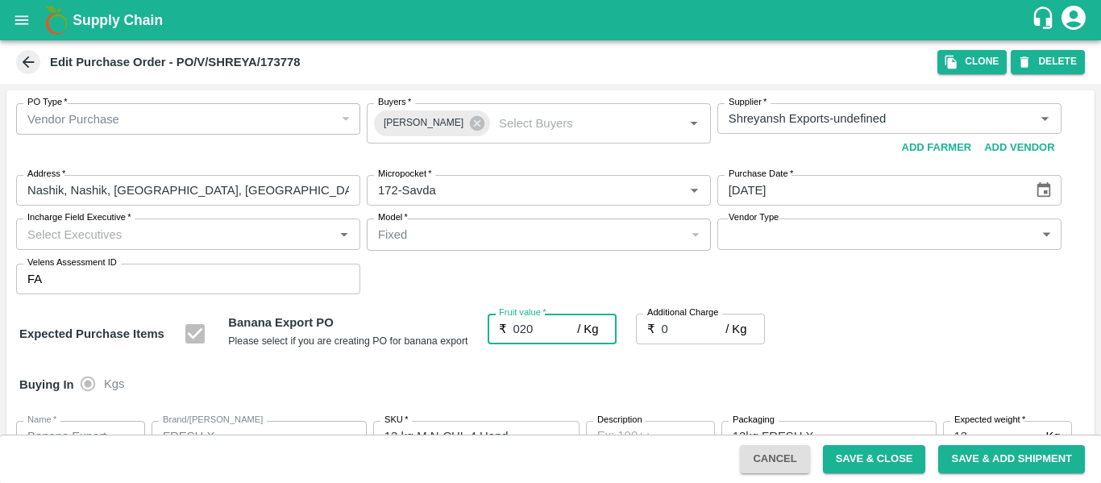
type input "20"
type input "020"
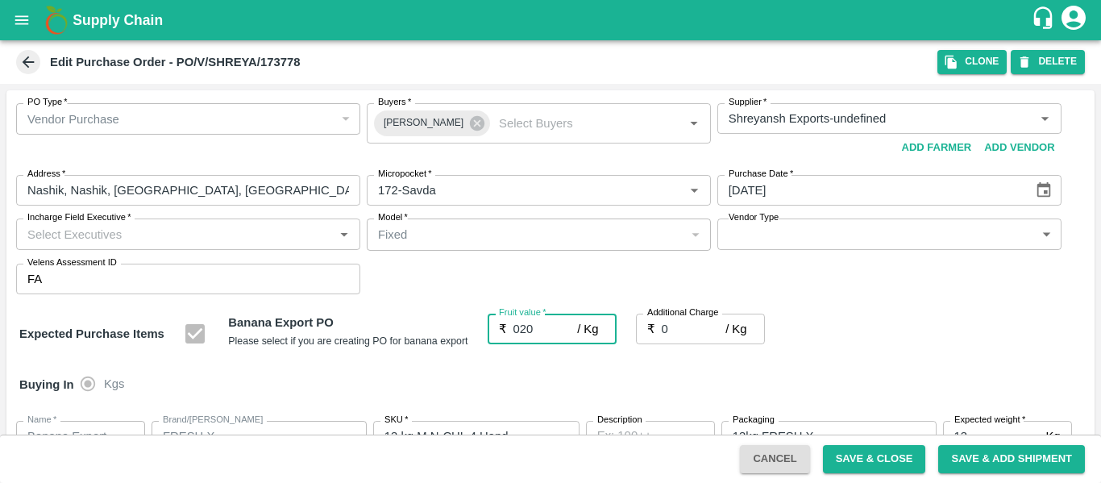
click at [691, 332] on input "0" at bounding box center [694, 329] width 64 height 31
type input "02"
type input "22"
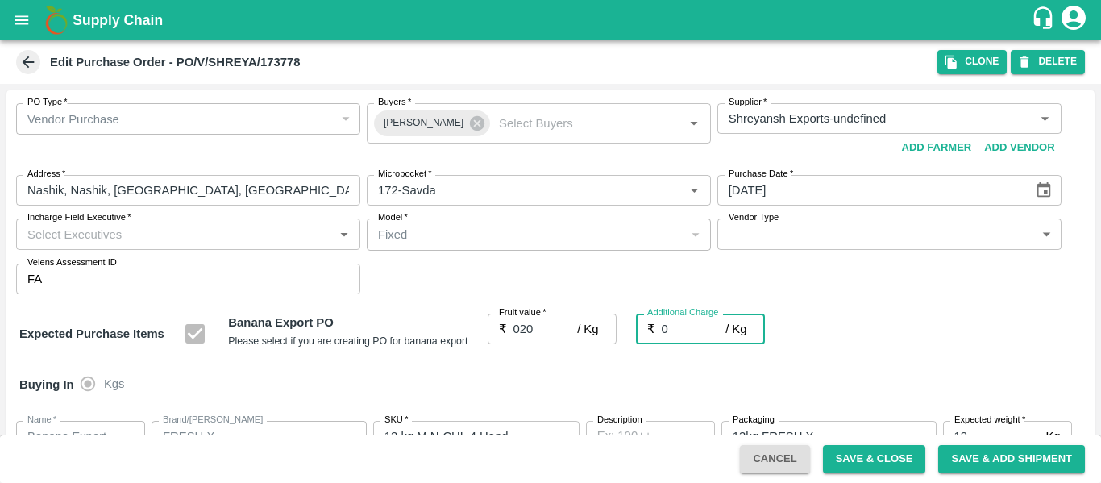
type input "22"
type input "02.7"
type input "22.7"
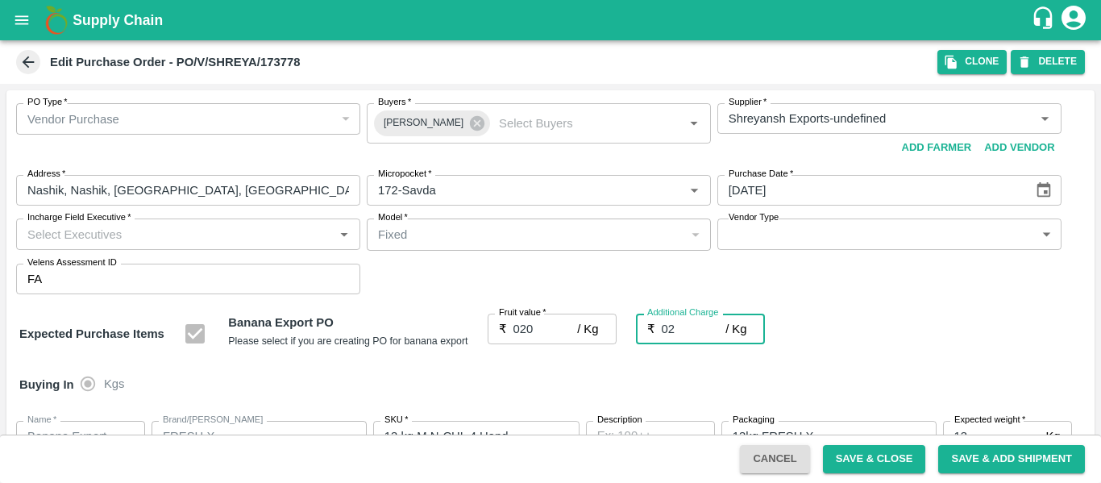
type input "22.7"
type input "02.75"
type input "22.75"
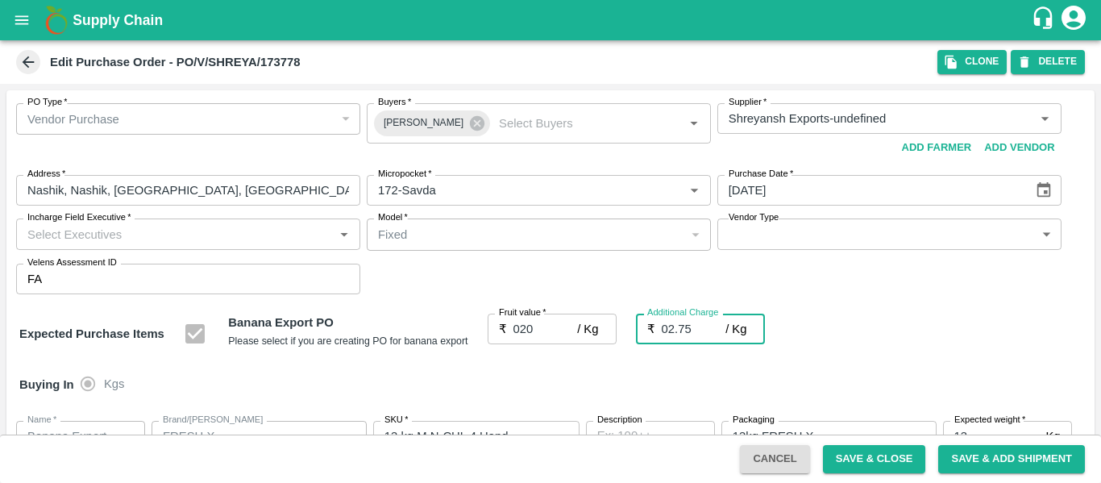
type input "22.75"
type input "02.75"
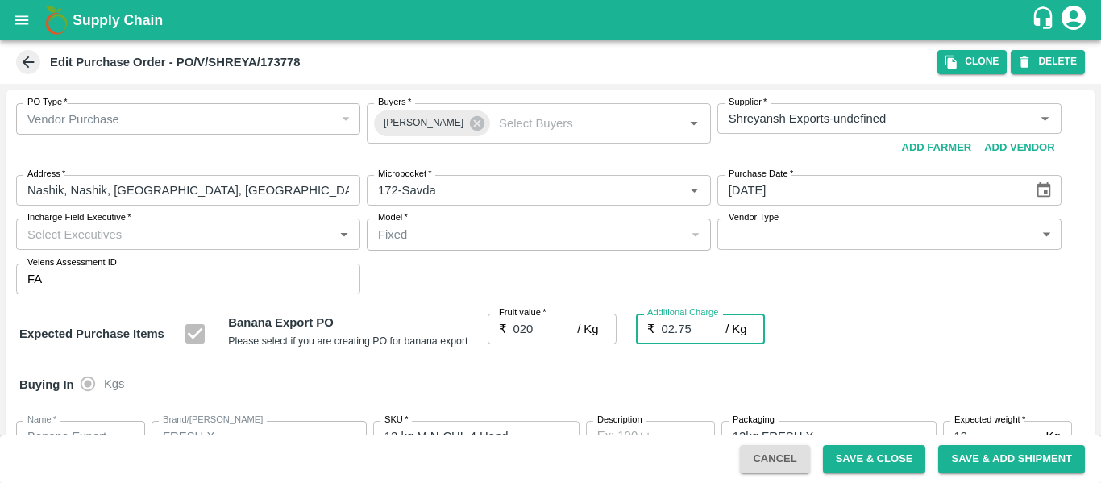
click at [863, 343] on div "Expected Purchase Items Banana Export PO Please select if you are creating PO f…" at bounding box center [550, 334] width 1063 height 41
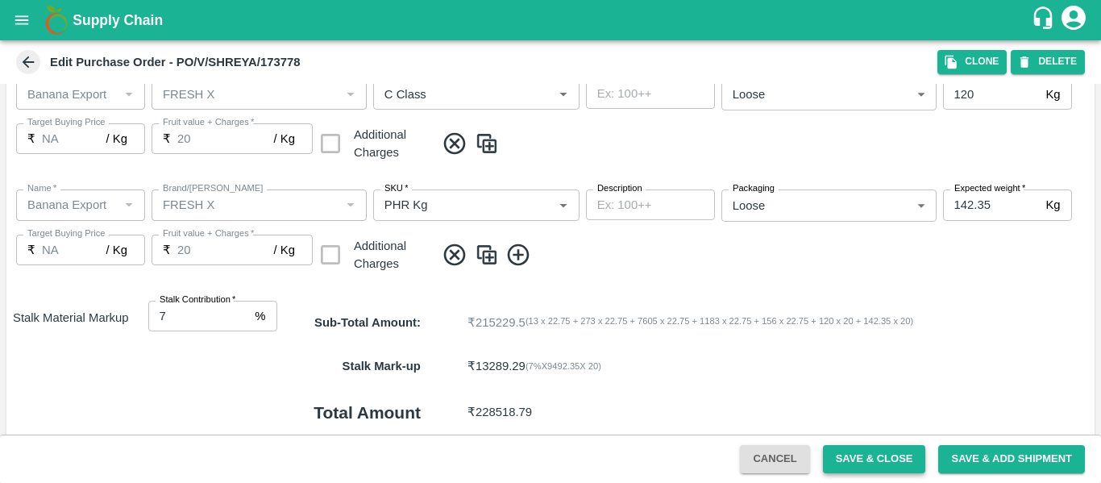
scroll to position [953, 0]
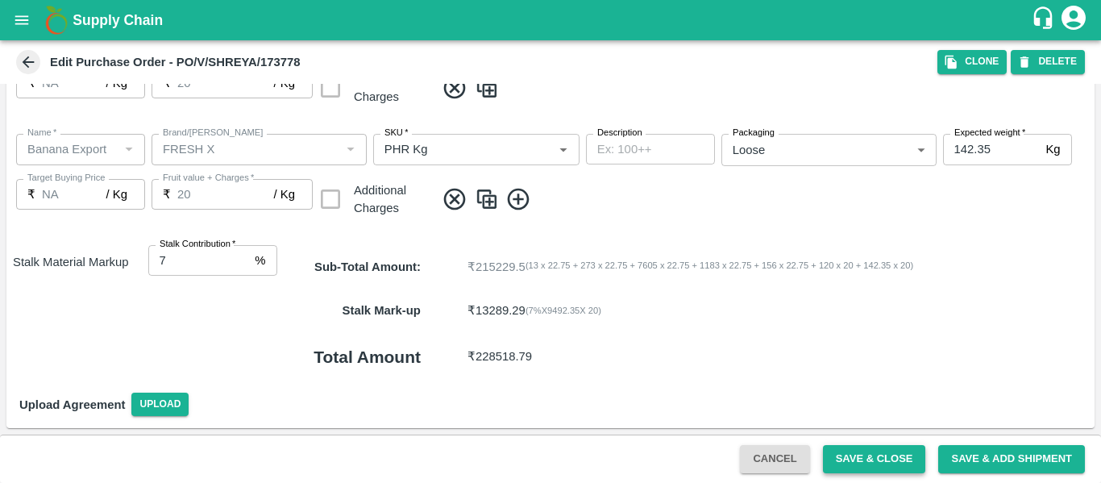
click at [892, 458] on button "Save & Close" at bounding box center [874, 459] width 103 height 28
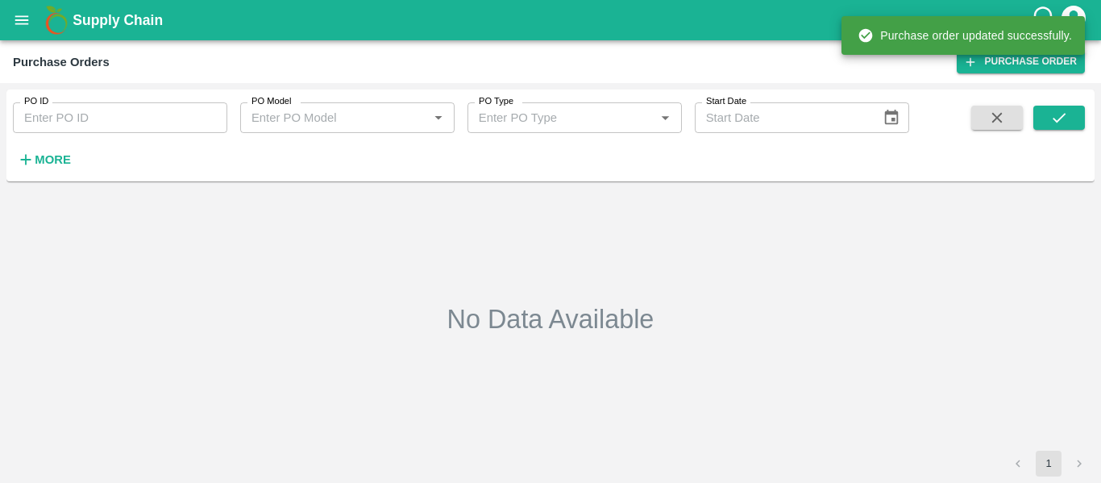
type input "173778"
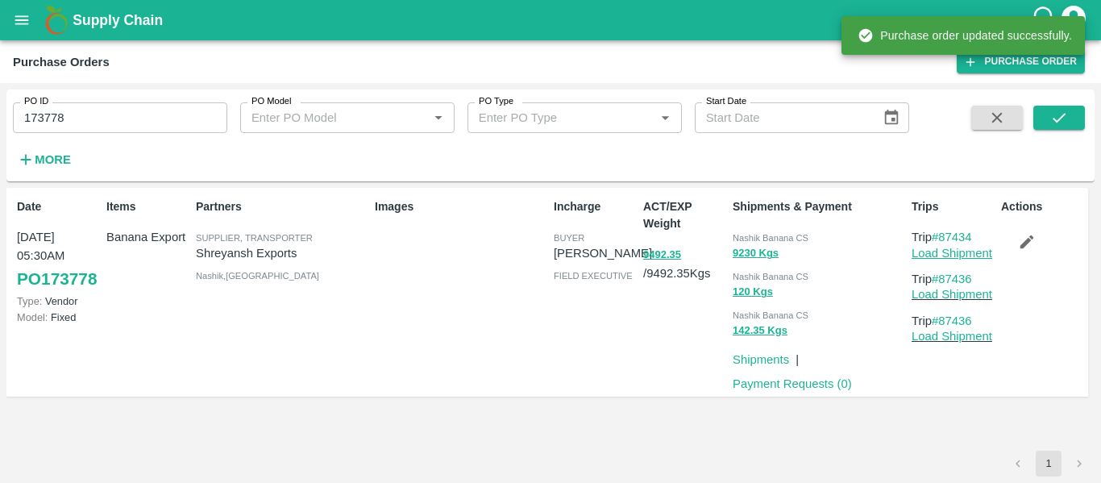
click at [956, 256] on link "Load Shipment" at bounding box center [952, 253] width 81 height 13
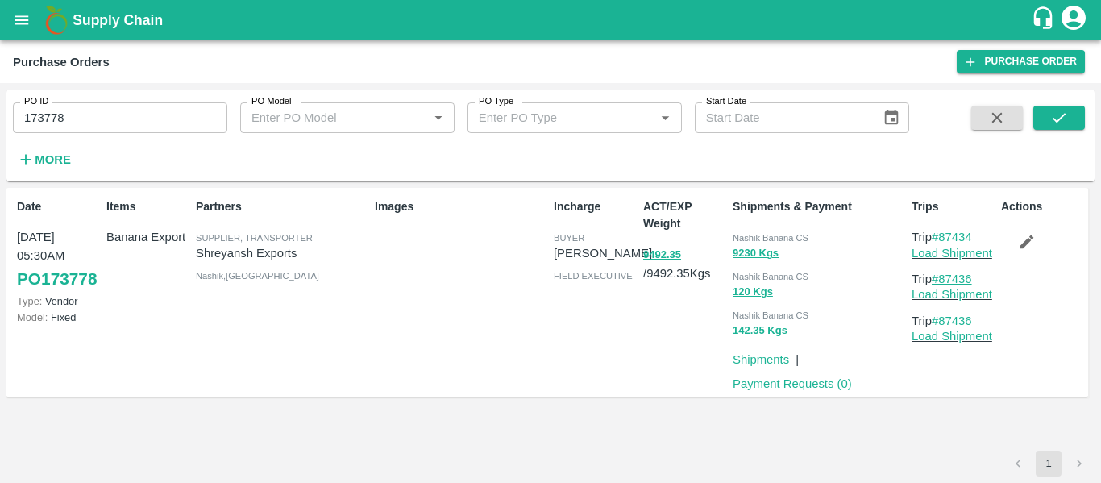
drag, startPoint x: 983, startPoint y: 284, endPoint x: 944, endPoint y: 285, distance: 38.7
click at [944, 285] on p "Trip #87436" at bounding box center [953, 279] width 83 height 18
copy link "87436"
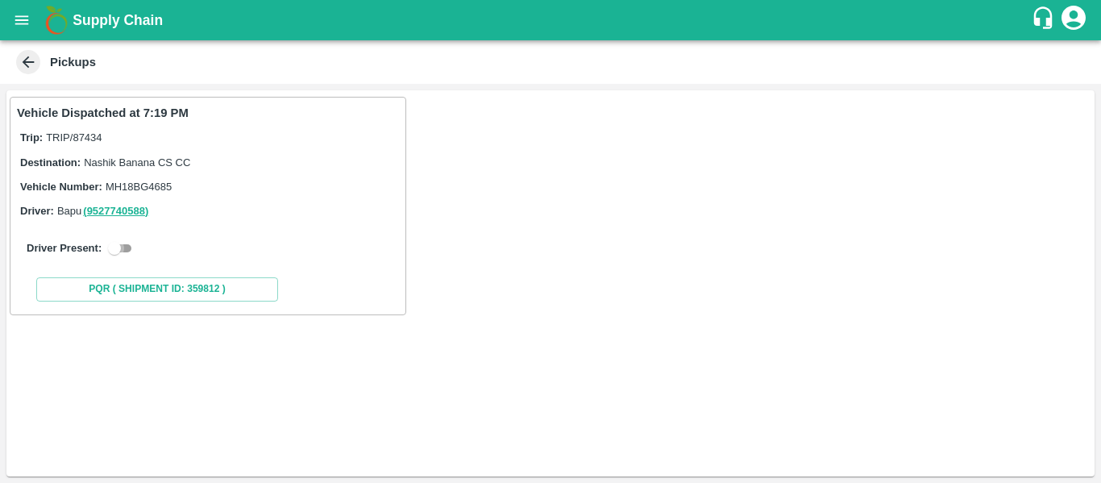
click at [127, 245] on input "checkbox" at bounding box center [114, 248] width 58 height 19
checkbox input "true"
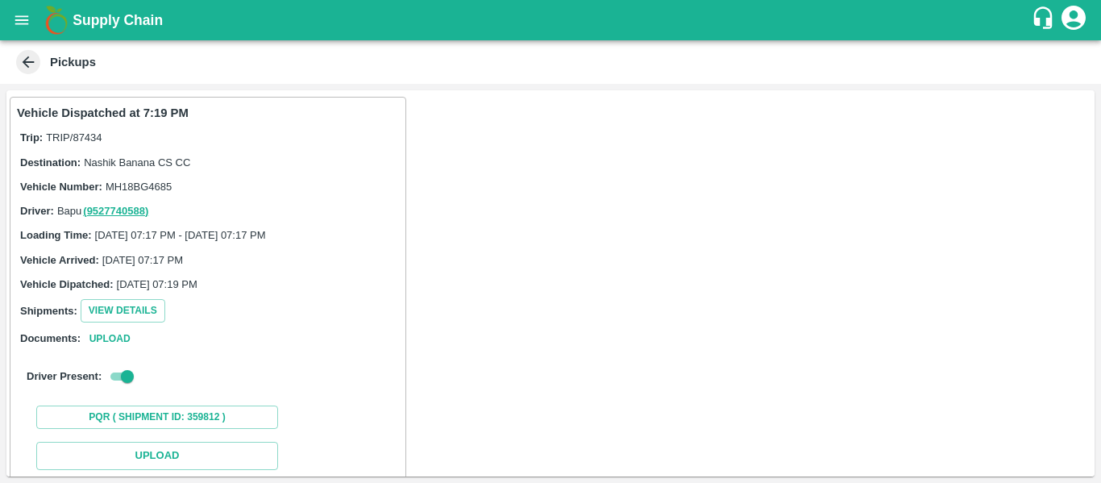
scroll to position [236, 0]
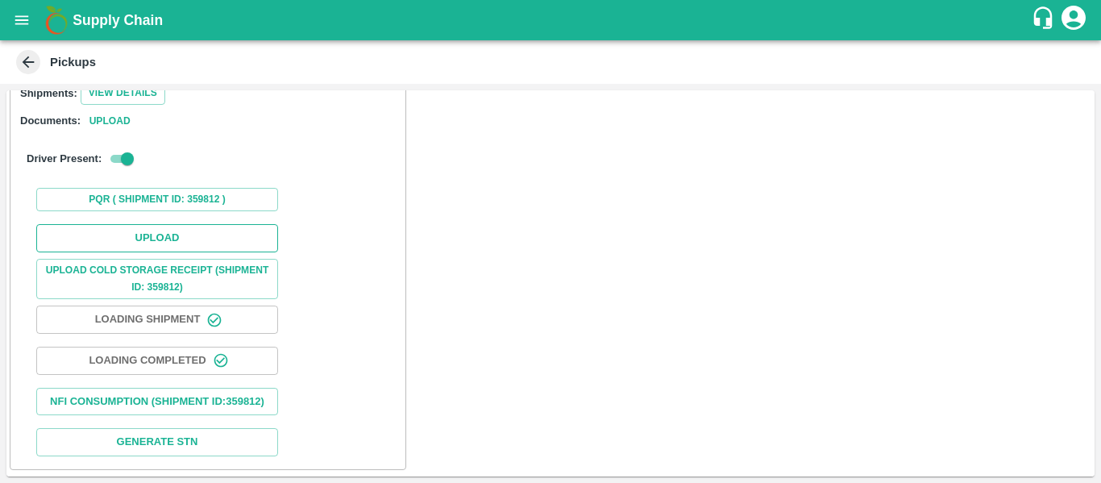
click at [167, 226] on button "Upload" at bounding box center [157, 238] width 242 height 28
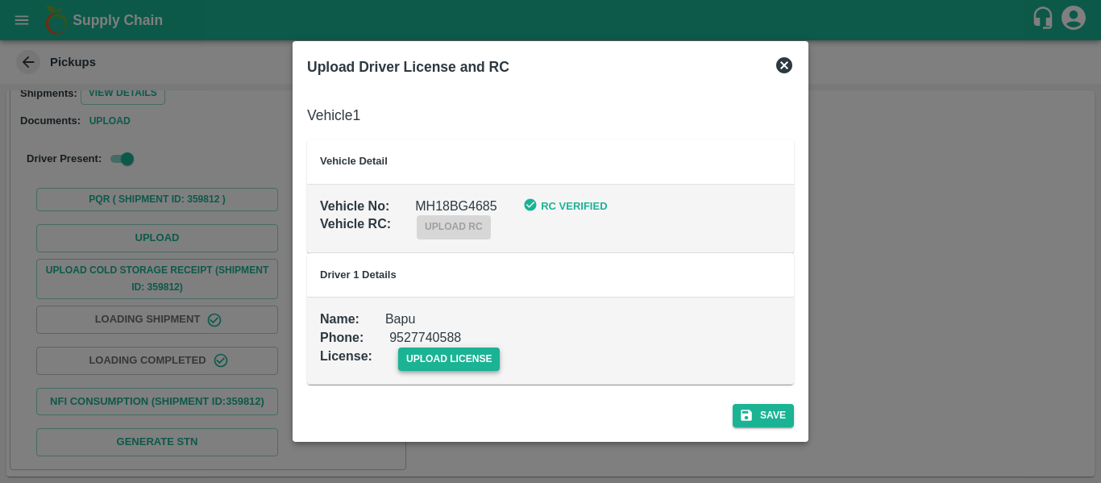
click at [457, 363] on span "upload license" at bounding box center [449, 358] width 102 height 23
click at [0, 0] on input "upload license" at bounding box center [0, 0] width 0 height 0
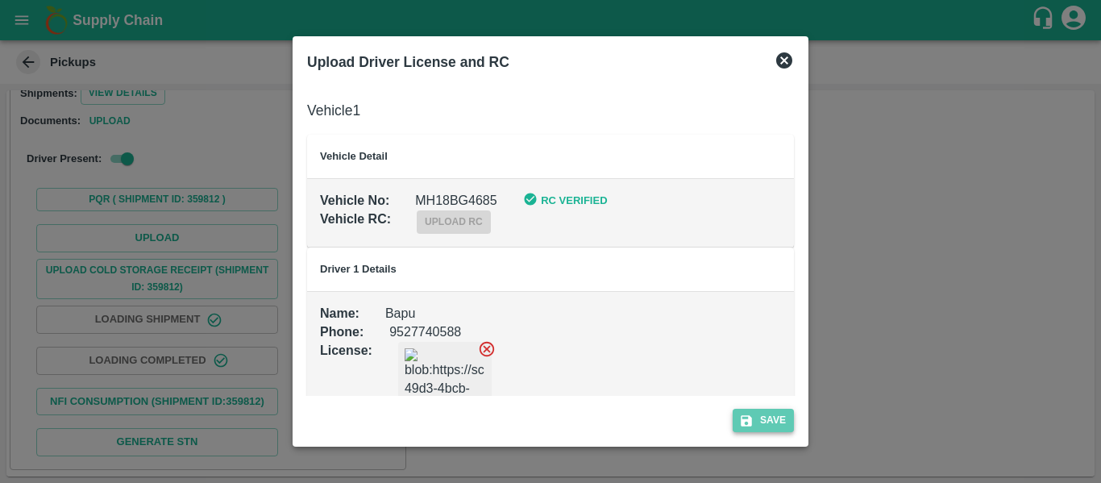
click at [788, 418] on button "Save" at bounding box center [763, 420] width 61 height 23
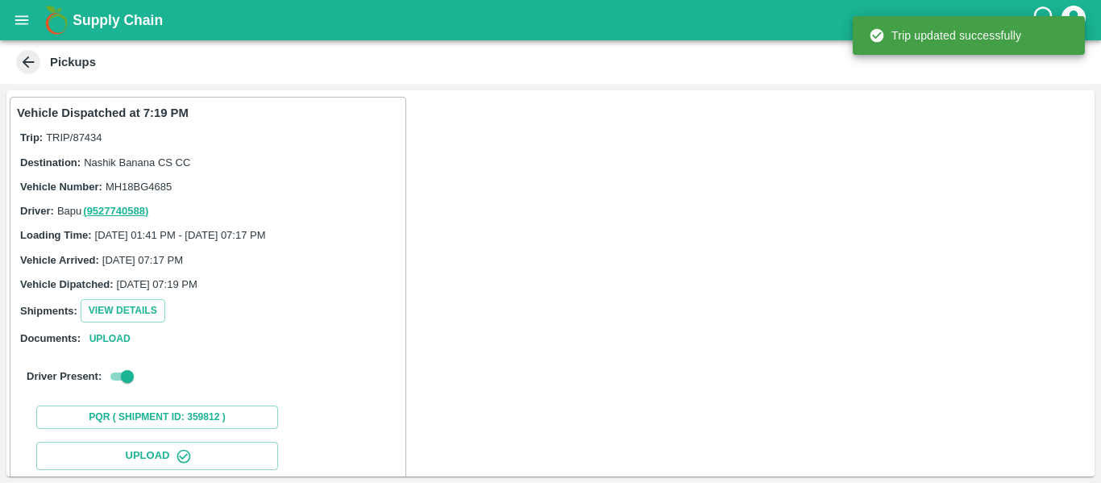
scroll to position [277, 0]
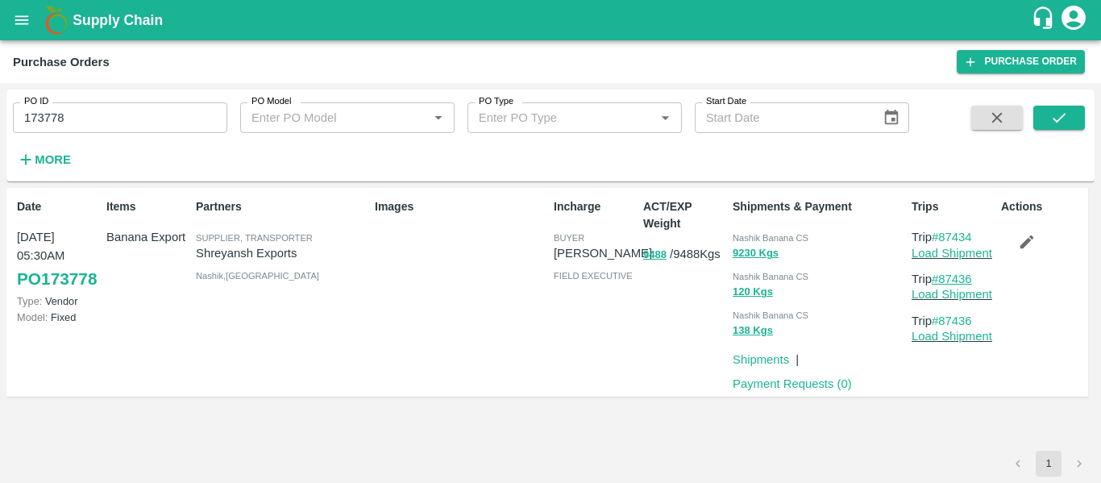
drag, startPoint x: 984, startPoint y: 275, endPoint x: 944, endPoint y: 281, distance: 39.9
click at [944, 281] on p "Trip #87436" at bounding box center [953, 279] width 83 height 18
copy link "87436"
click at [0, 14] on div "Supply Chain" at bounding box center [550, 20] width 1101 height 40
click at [9, 18] on button "open drawer" at bounding box center [21, 20] width 37 height 37
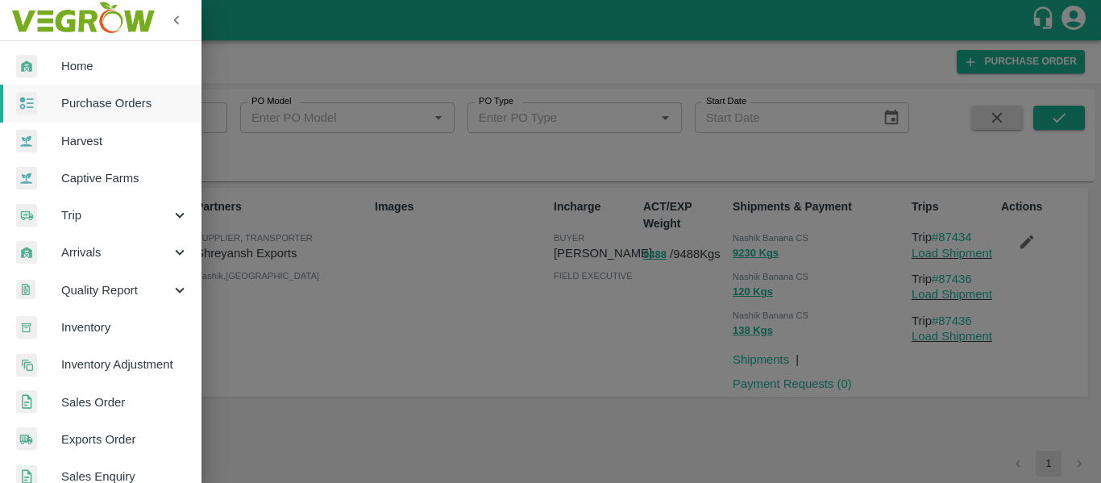
click at [92, 208] on span "Trip" at bounding box center [116, 215] width 110 height 18
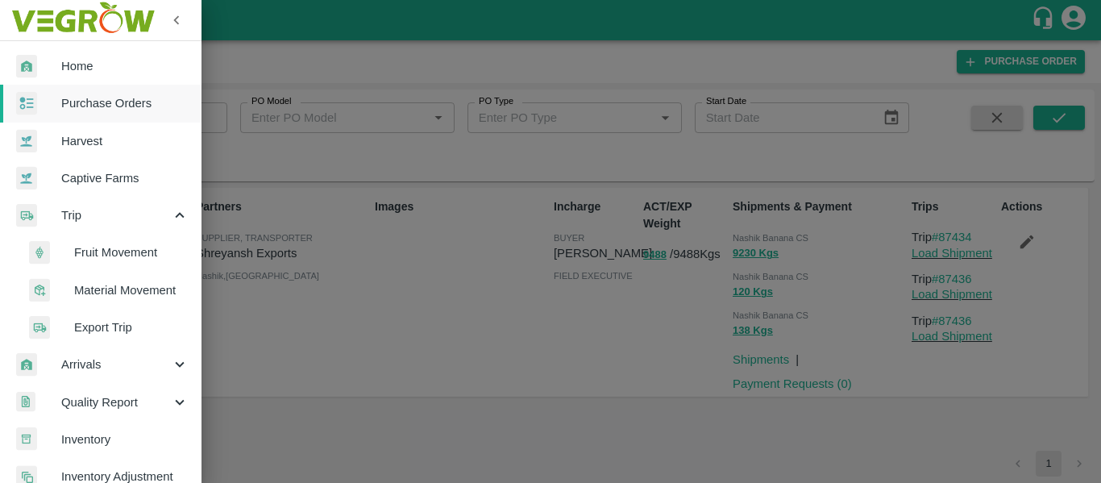
click at [120, 247] on span "Fruit Movement" at bounding box center [131, 252] width 114 height 18
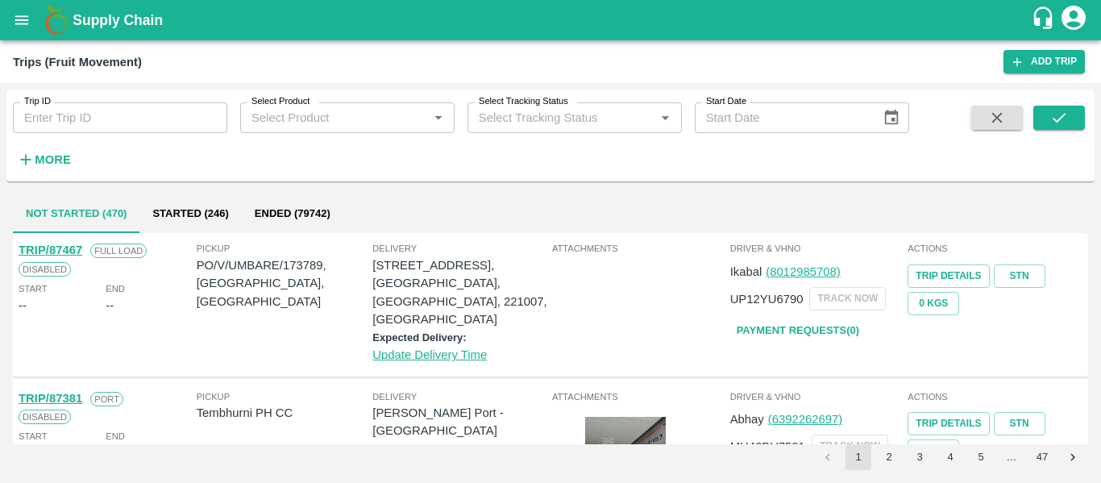
click at [123, 119] on input "Trip ID" at bounding box center [120, 117] width 214 height 31
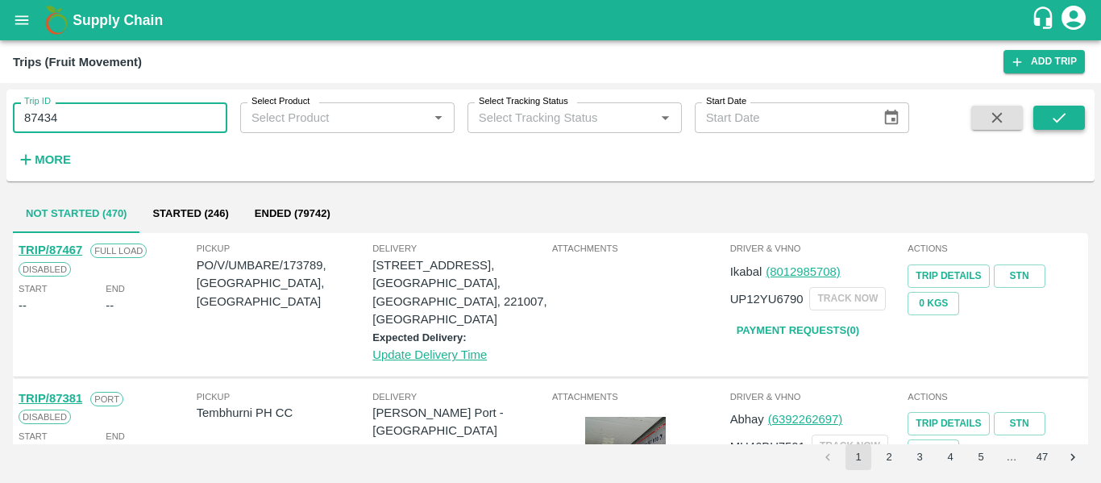
type input "87434"
click at [1055, 118] on icon "submit" at bounding box center [1059, 118] width 18 height 18
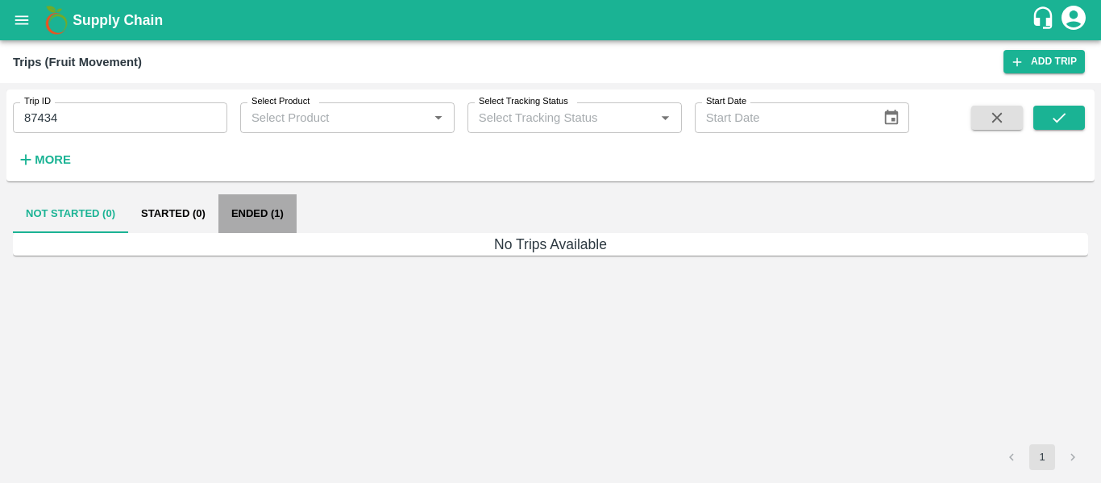
click at [238, 209] on button "Ended (1)" at bounding box center [257, 213] width 78 height 39
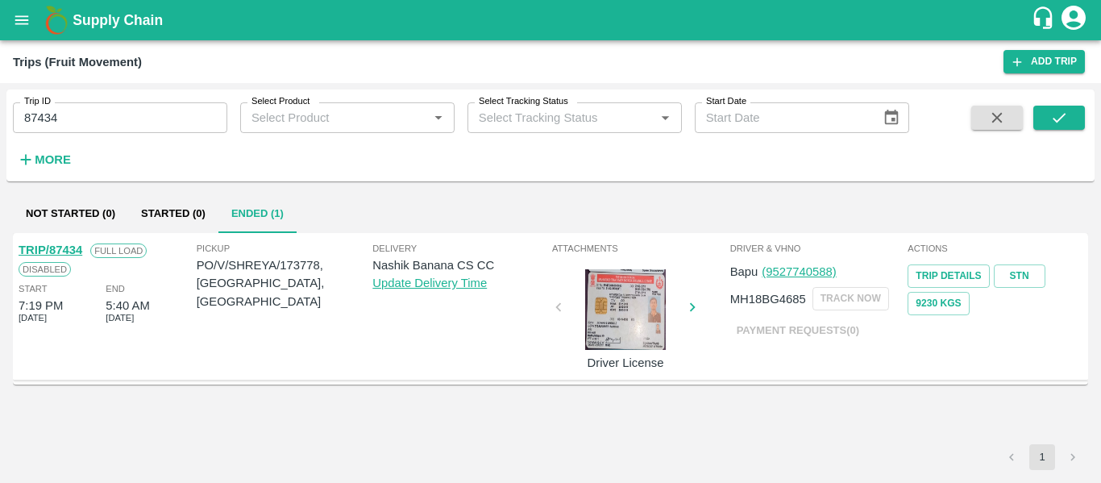
click at [91, 210] on button "Not Started (0)" at bounding box center [70, 213] width 115 height 39
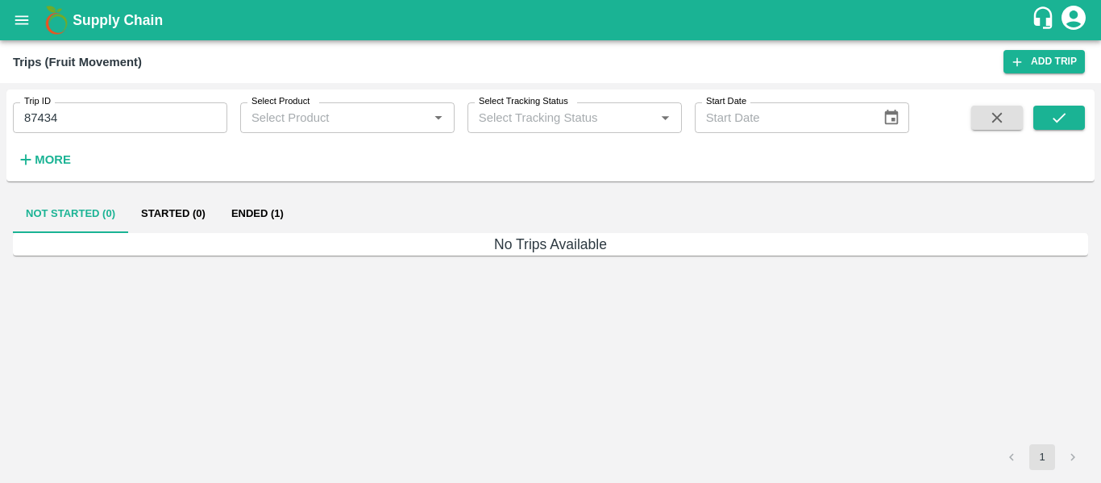
click at [268, 216] on button "Ended (1)" at bounding box center [257, 213] width 78 height 39
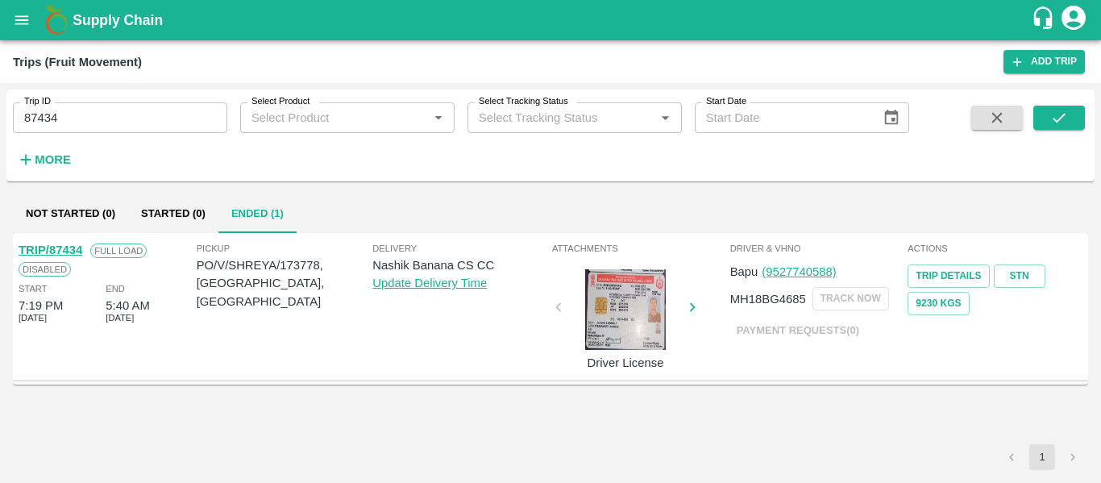
click at [58, 247] on link "TRIP/87434" at bounding box center [51, 249] width 64 height 13
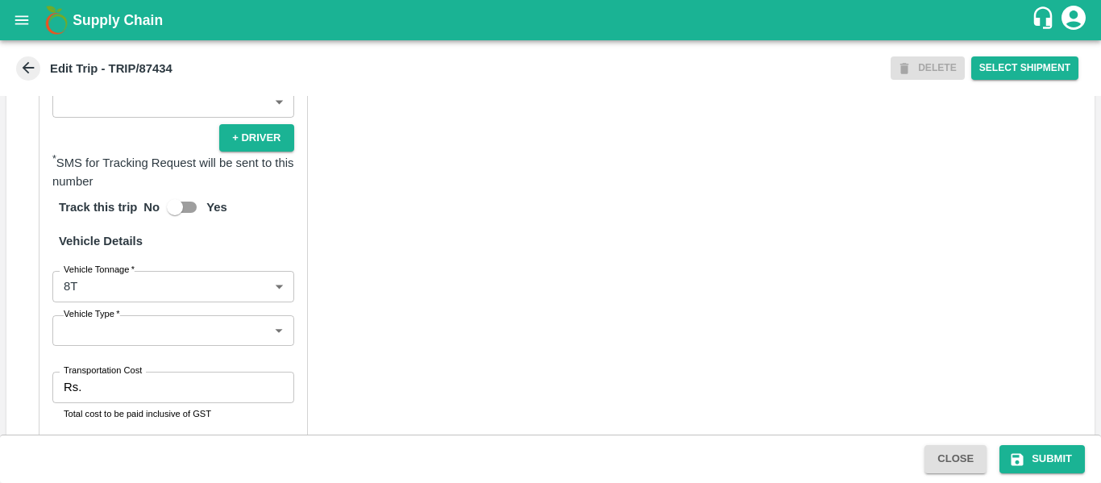
scroll to position [1256, 0]
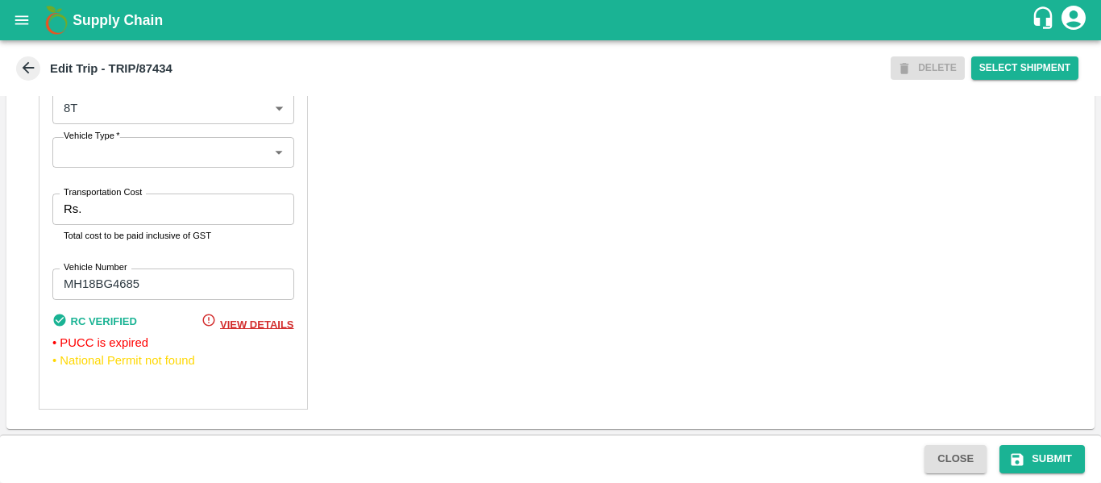
click at [119, 198] on label "Transportation Cost" at bounding box center [103, 192] width 78 height 13
click at [119, 198] on input "Transportation Cost" at bounding box center [191, 208] width 206 height 31
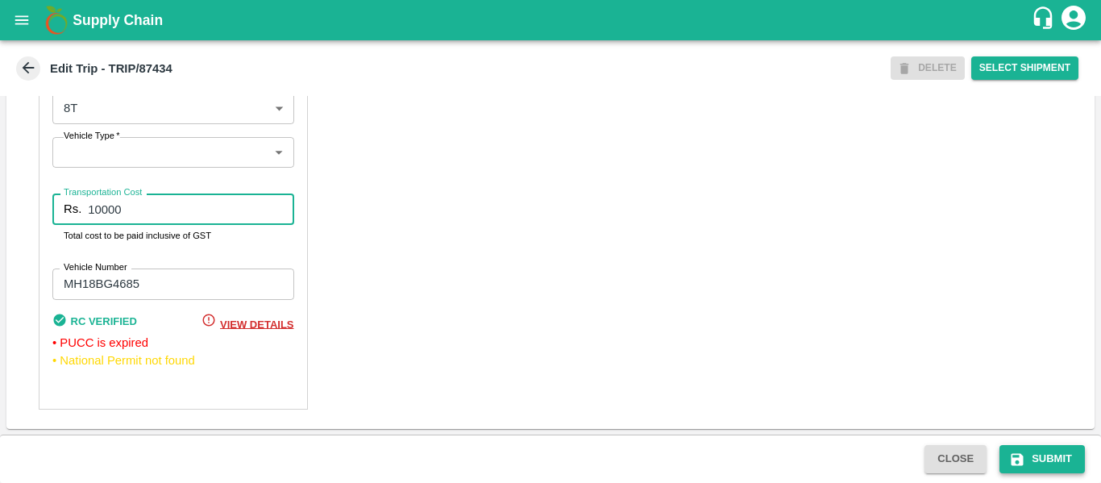
type input "10000"
click at [1053, 454] on button "Submit" at bounding box center [1042, 459] width 85 height 28
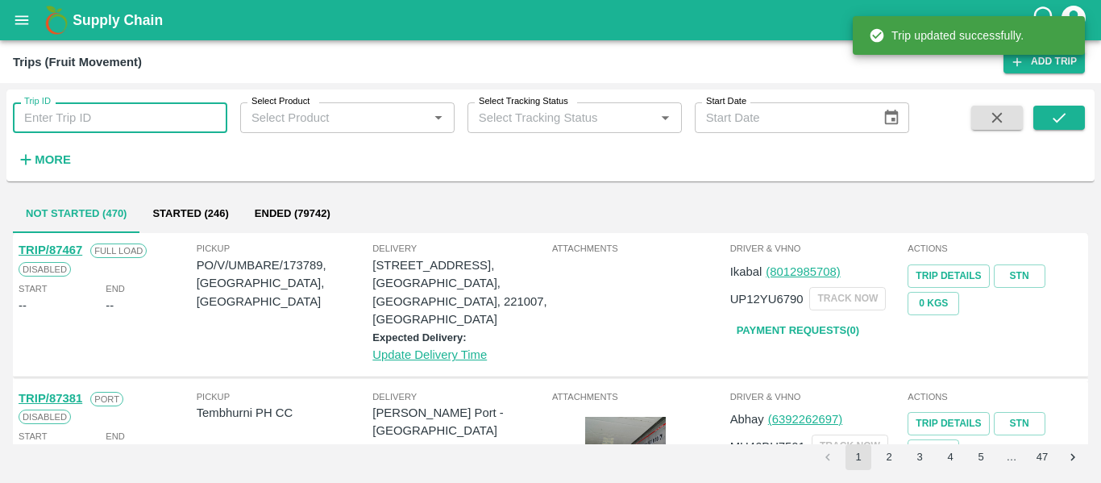
click at [47, 122] on input "Trip ID" at bounding box center [120, 117] width 214 height 31
paste input "87436"
type input "87436"
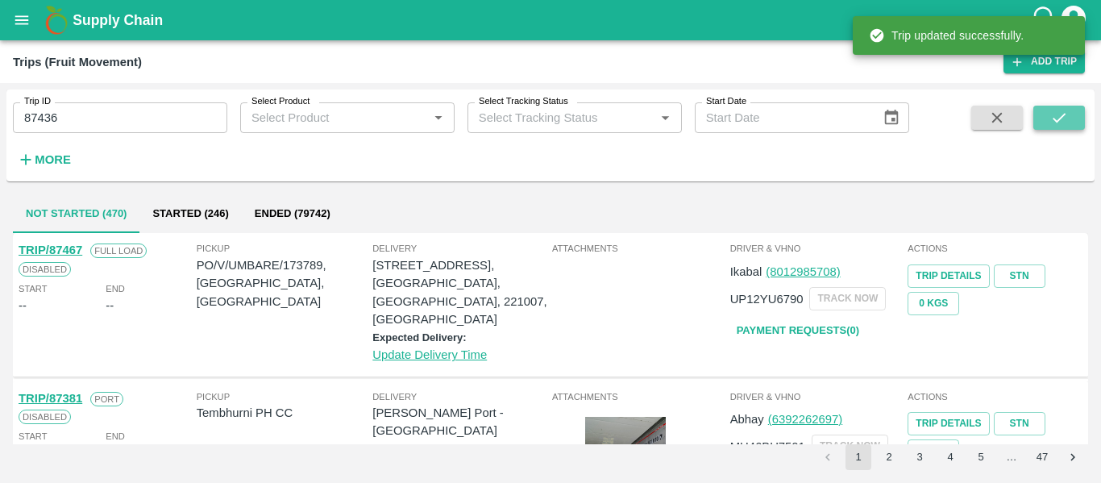
click at [1067, 116] on icon "submit" at bounding box center [1059, 118] width 18 height 18
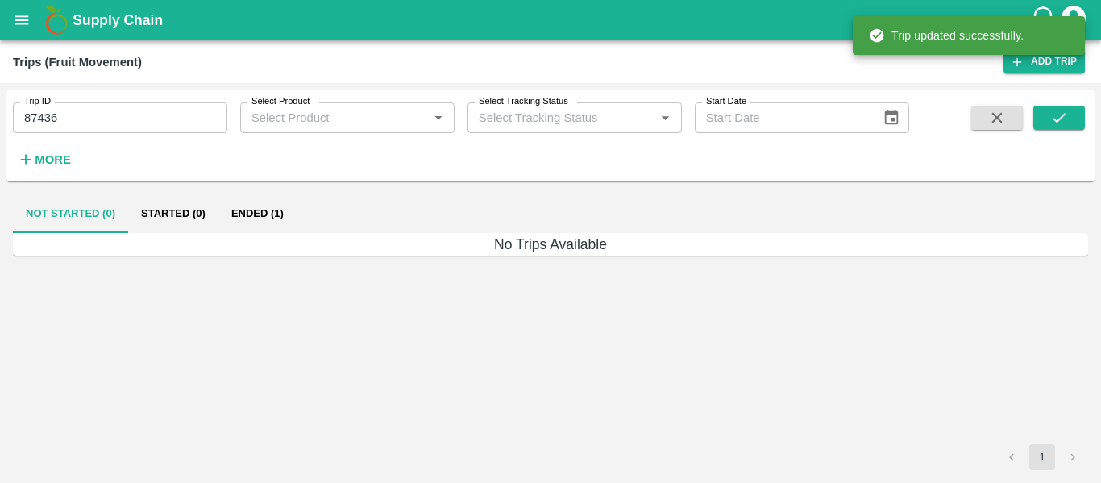
click at [281, 208] on button "Ended (1)" at bounding box center [257, 213] width 78 height 39
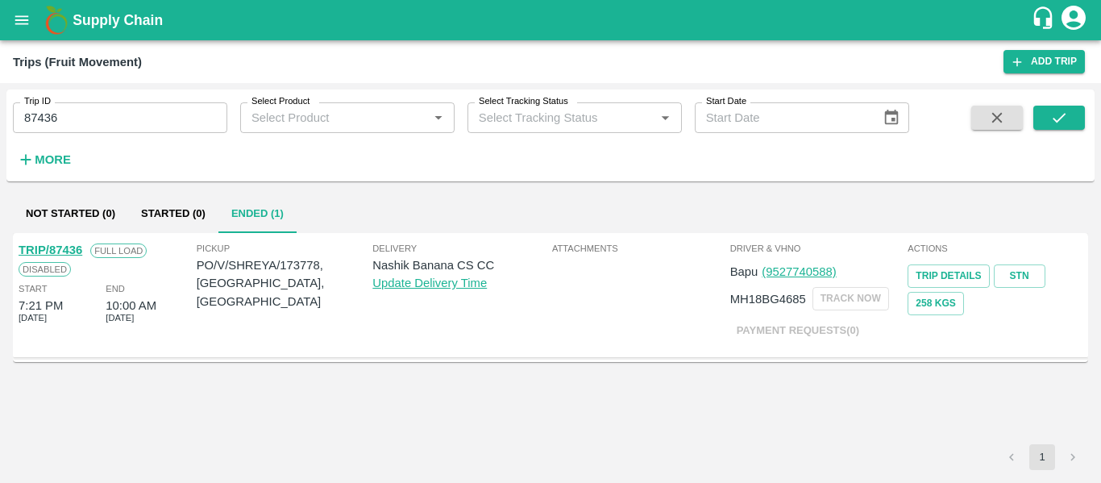
click at [64, 246] on link "TRIP/87436" at bounding box center [51, 249] width 64 height 13
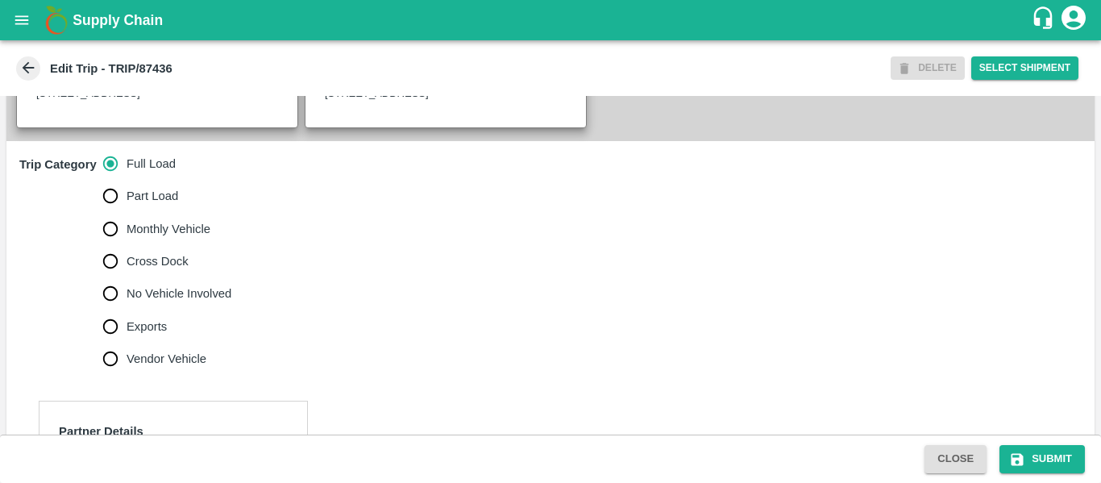
scroll to position [442, 0]
click at [159, 309] on label "No Vehicle Involved" at bounding box center [163, 293] width 138 height 32
click at [127, 309] on input "No Vehicle Involved" at bounding box center [110, 293] width 32 height 32
radio input "true"
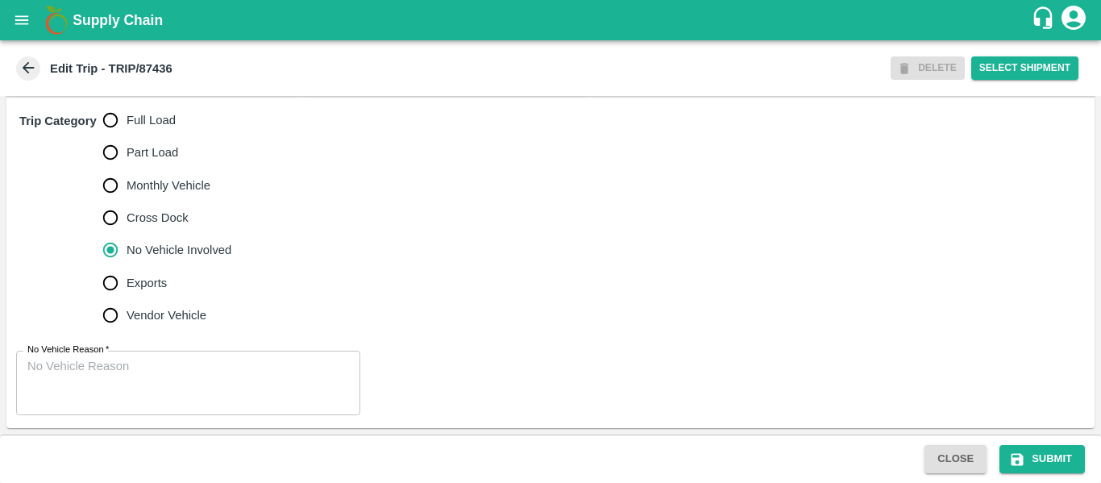
click at [186, 368] on textarea "No Vehicle Reason   *" at bounding box center [188, 383] width 322 height 51
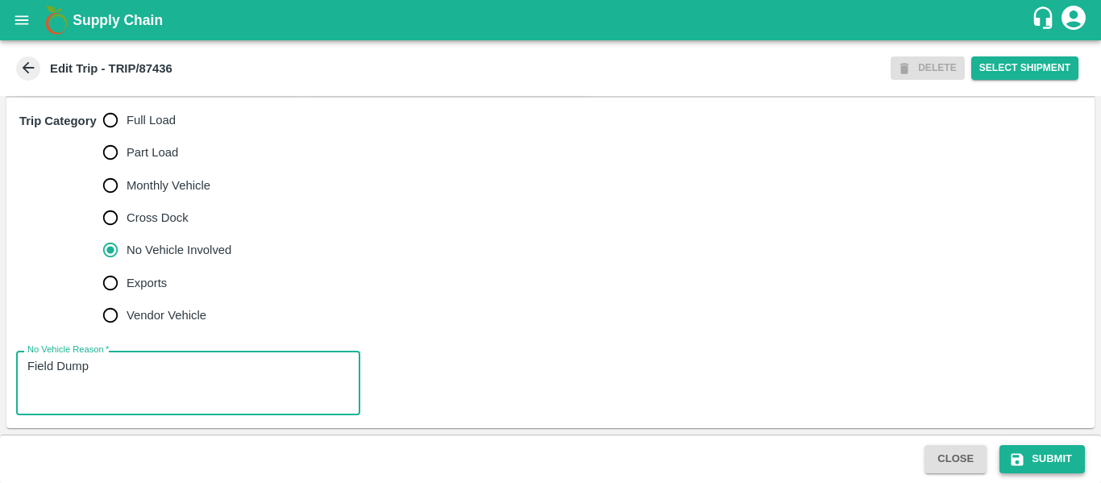
type textarea "Field Dump"
click at [1002, 454] on button "Submit" at bounding box center [1042, 459] width 85 height 28
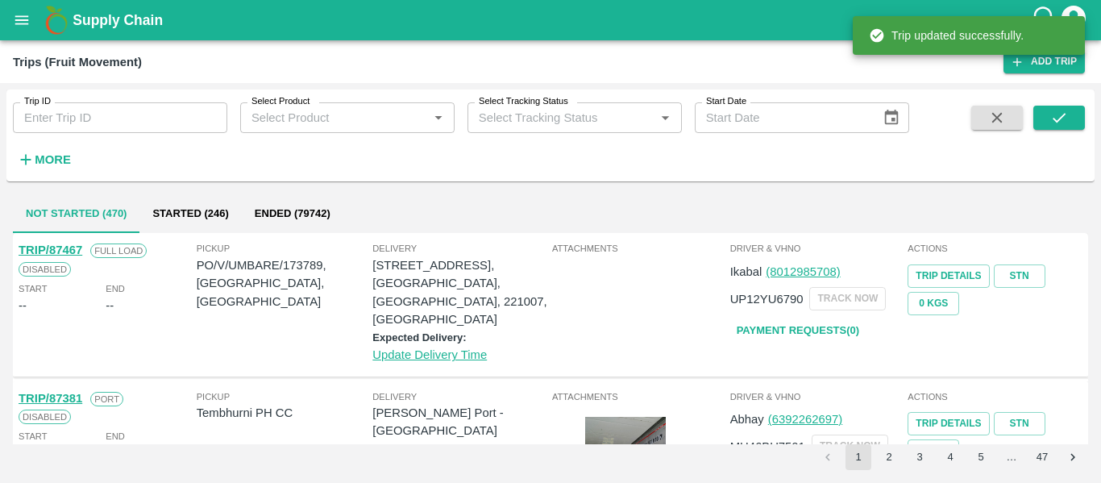
click at [22, 29] on icon "open drawer" at bounding box center [22, 20] width 18 height 18
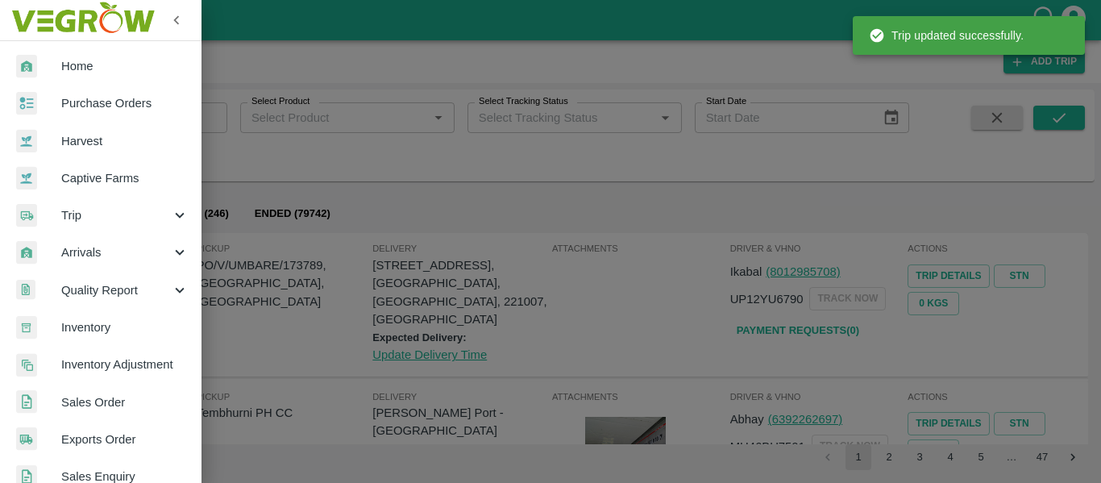
click at [112, 107] on span "Purchase Orders" at bounding box center [124, 103] width 127 height 18
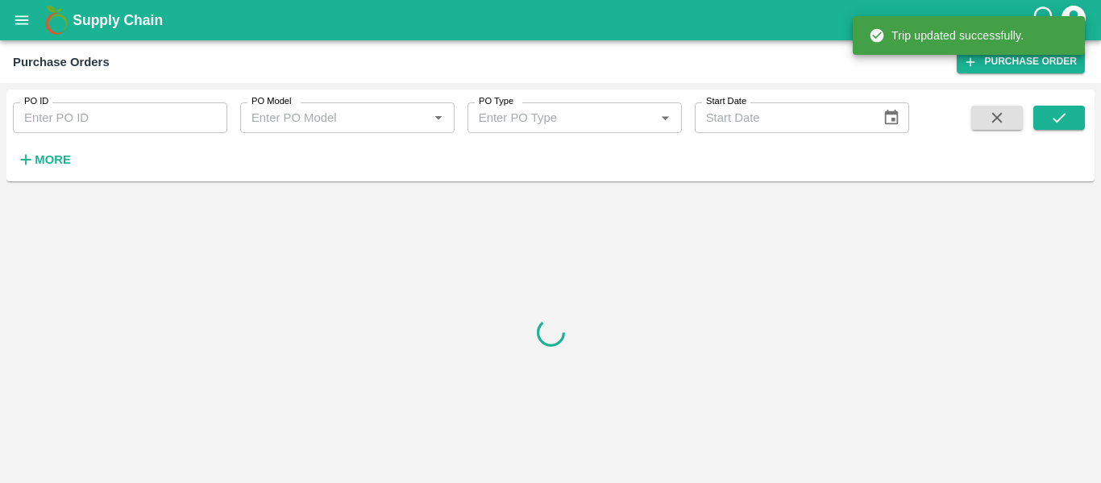
click at [75, 114] on input "PO ID" at bounding box center [120, 117] width 214 height 31
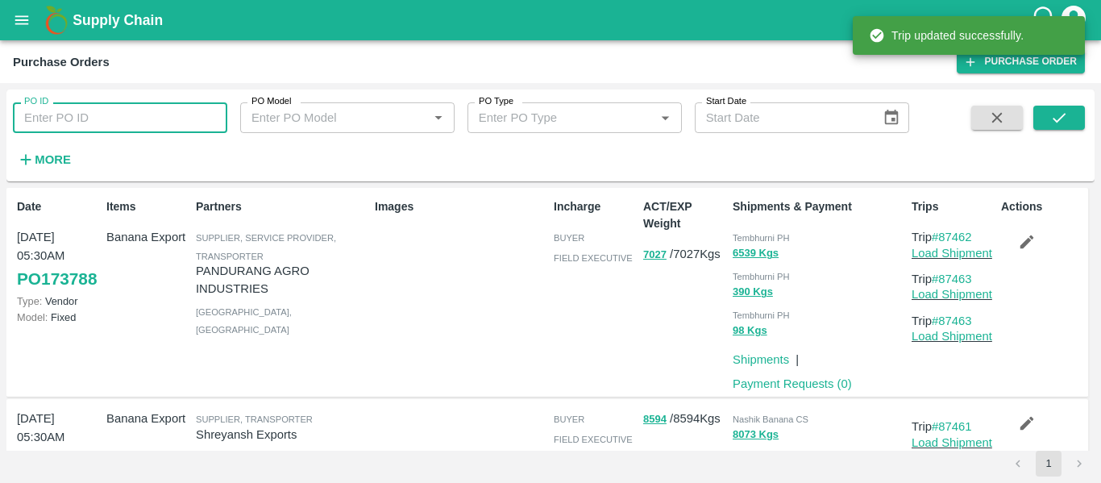
paste input "173783"
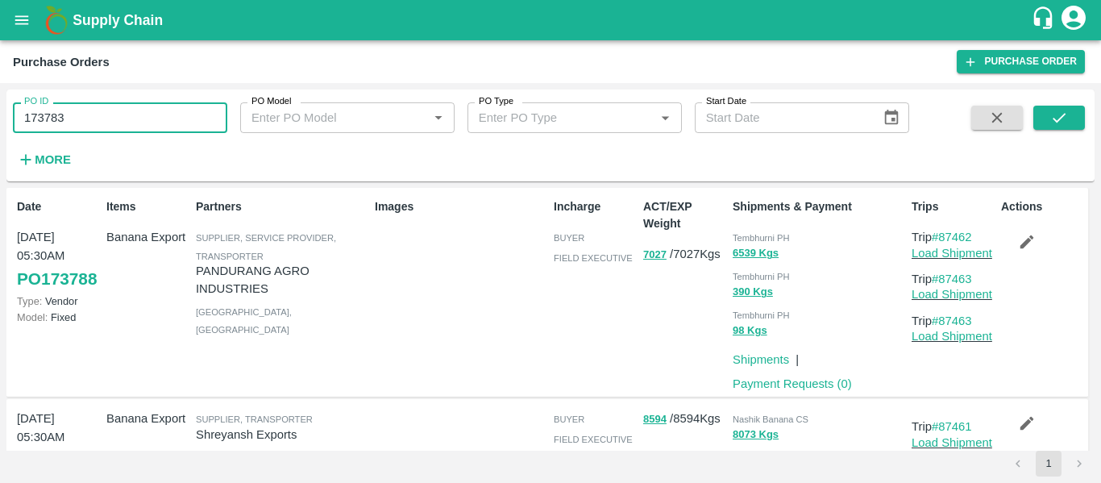
type input "173783"
click at [1042, 131] on span at bounding box center [1059, 139] width 52 height 66
click at [1044, 127] on button "submit" at bounding box center [1059, 118] width 52 height 24
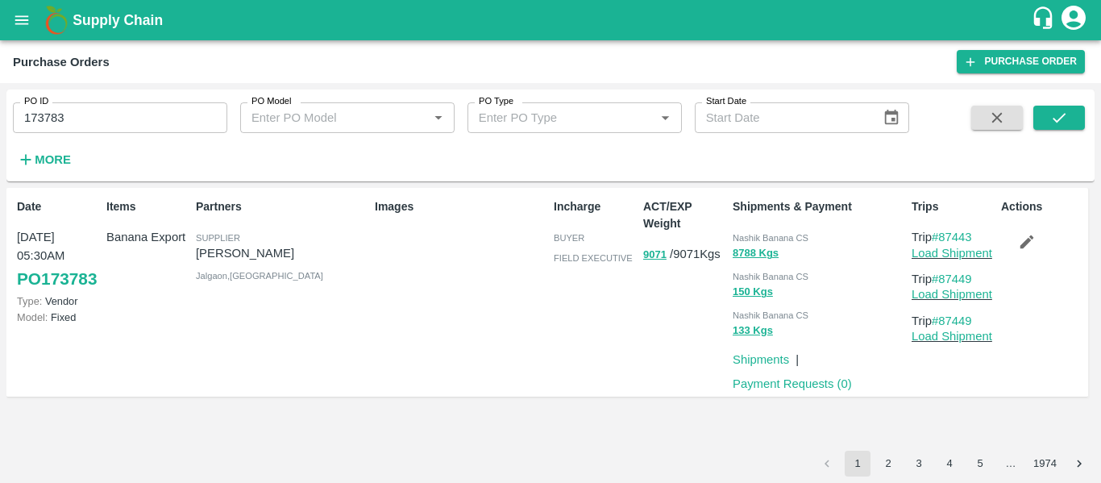
click at [1031, 252] on button "button" at bounding box center [1027, 241] width 52 height 27
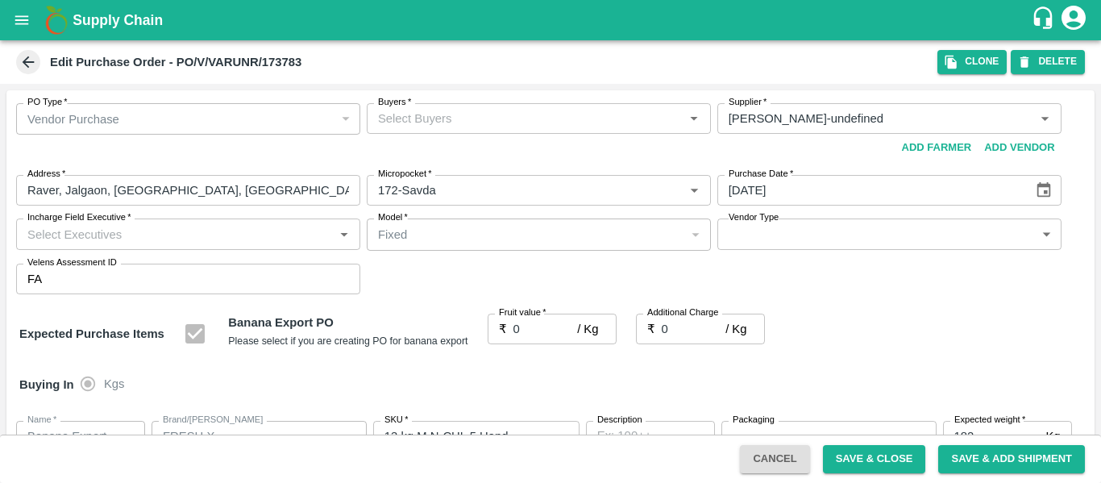
click at [447, 125] on input "Buyers   *" at bounding box center [526, 118] width 308 height 21
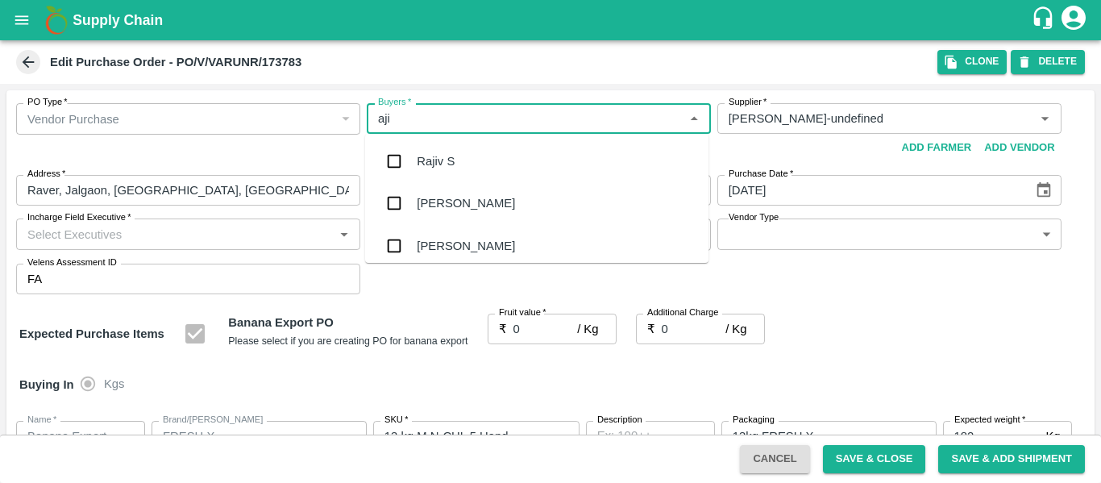
type input "ajit"
click at [447, 153] on div "[PERSON_NAME]" at bounding box center [466, 161] width 98 height 18
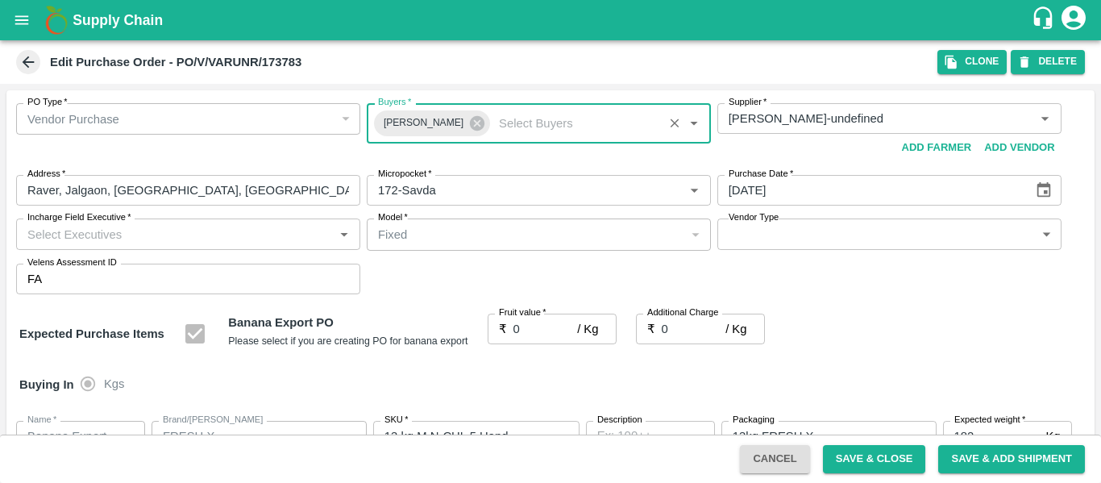
click at [524, 330] on input "0" at bounding box center [546, 329] width 64 height 31
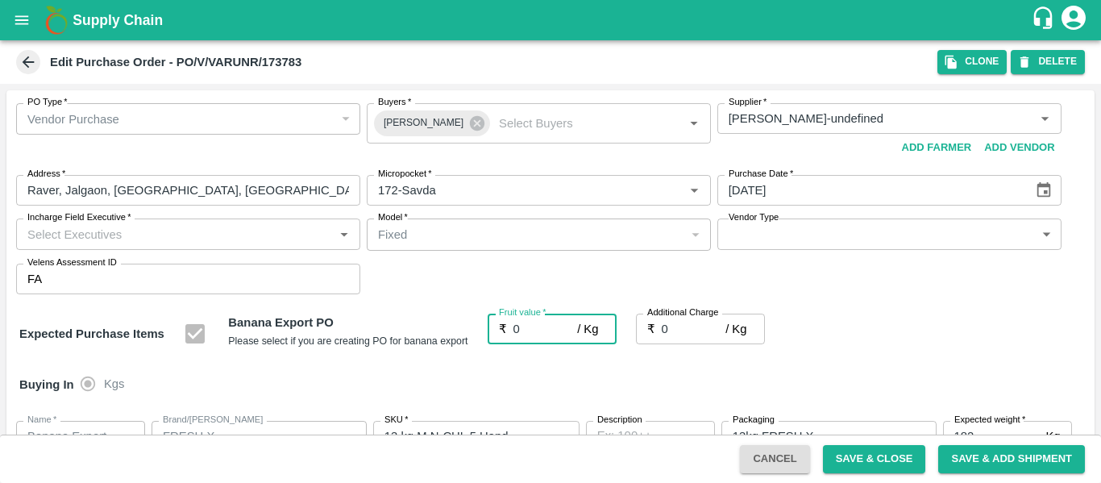
paste input "18.5"
type input "018.5"
type input "18.5"
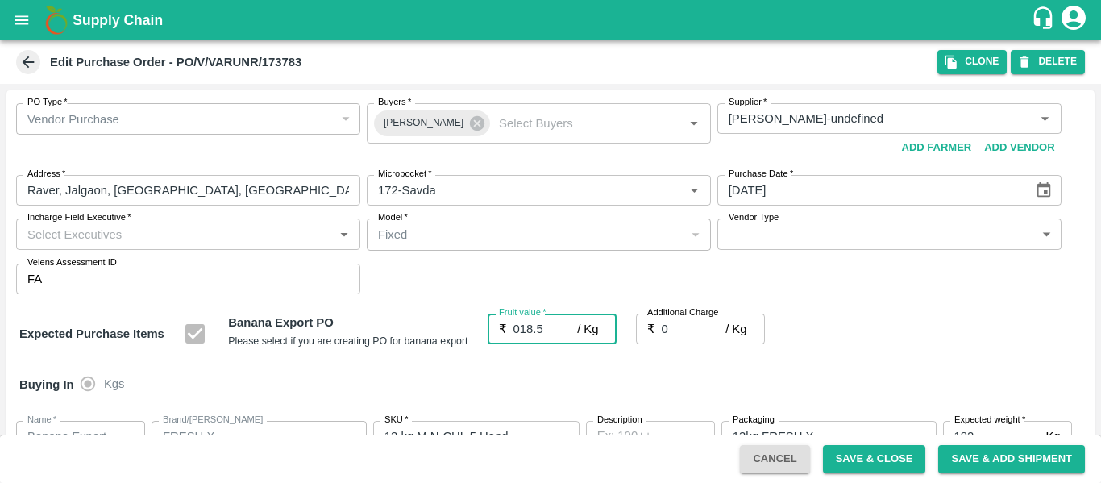
type input "18.5"
type input "018.5"
click at [690, 331] on input "0" at bounding box center [694, 329] width 64 height 31
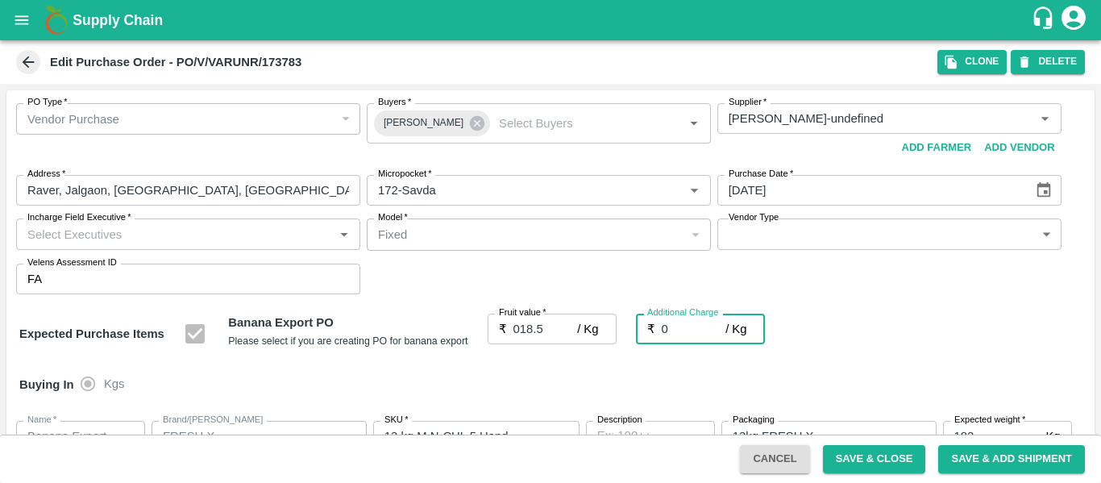
type input "02"
type input "20.5"
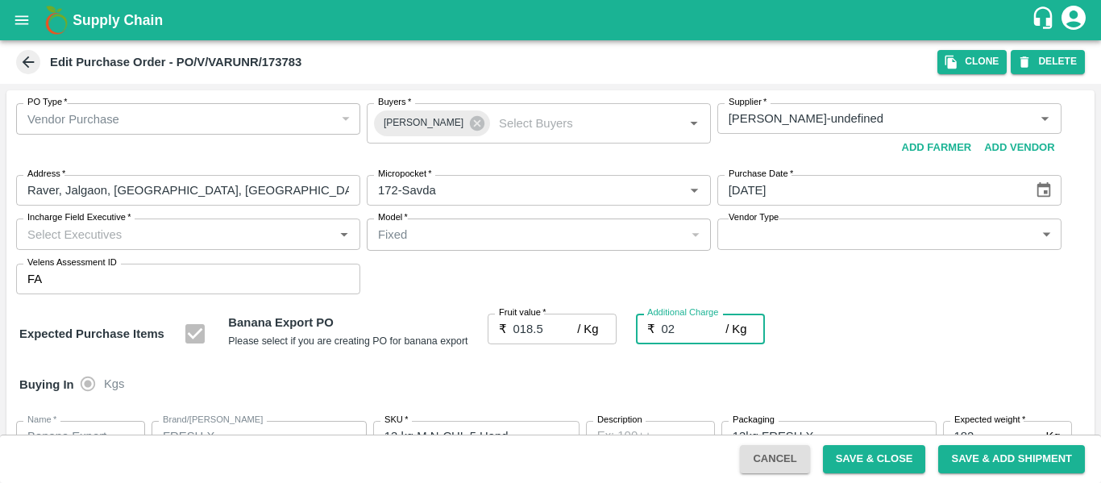
type input "02.7"
type input "21.2"
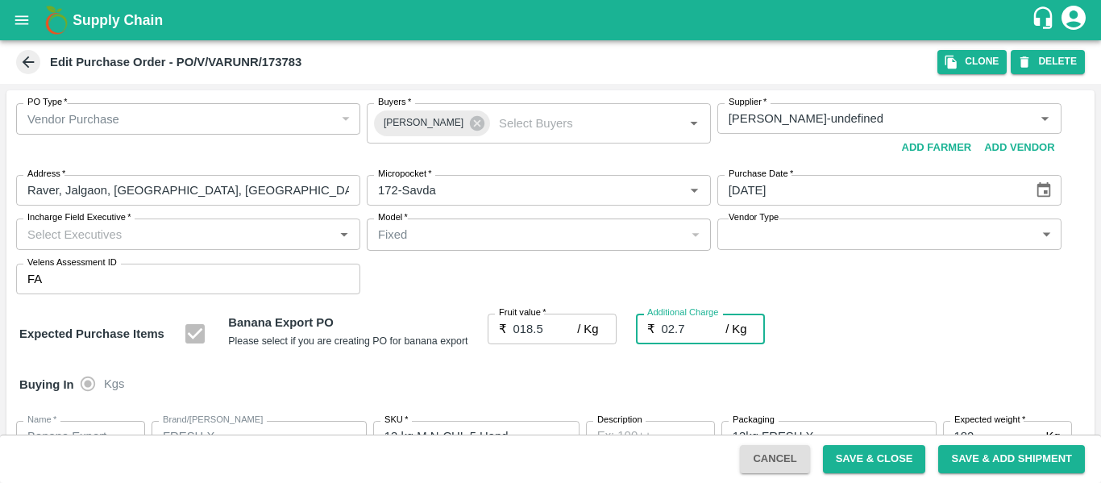
type input "02.75"
type input "21.25"
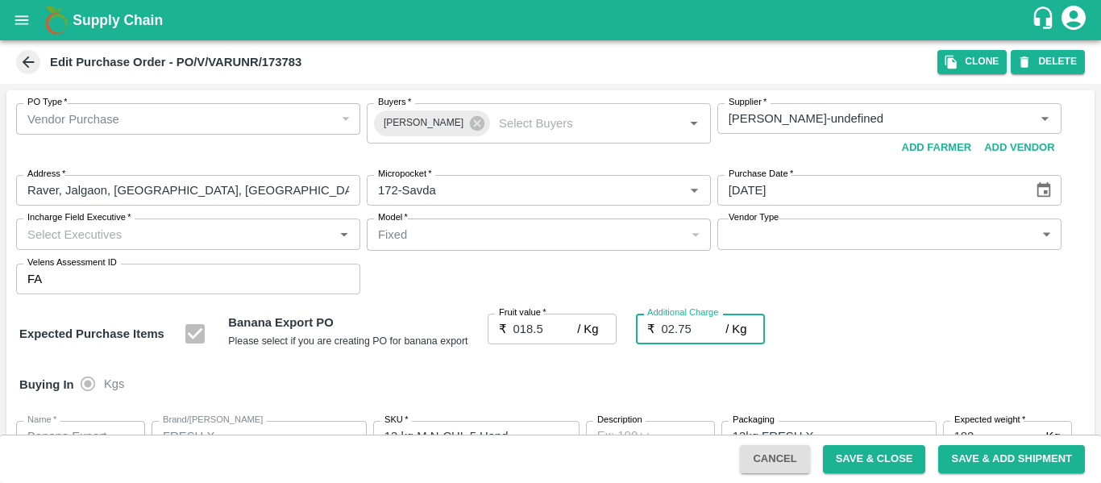
type input "02.75"
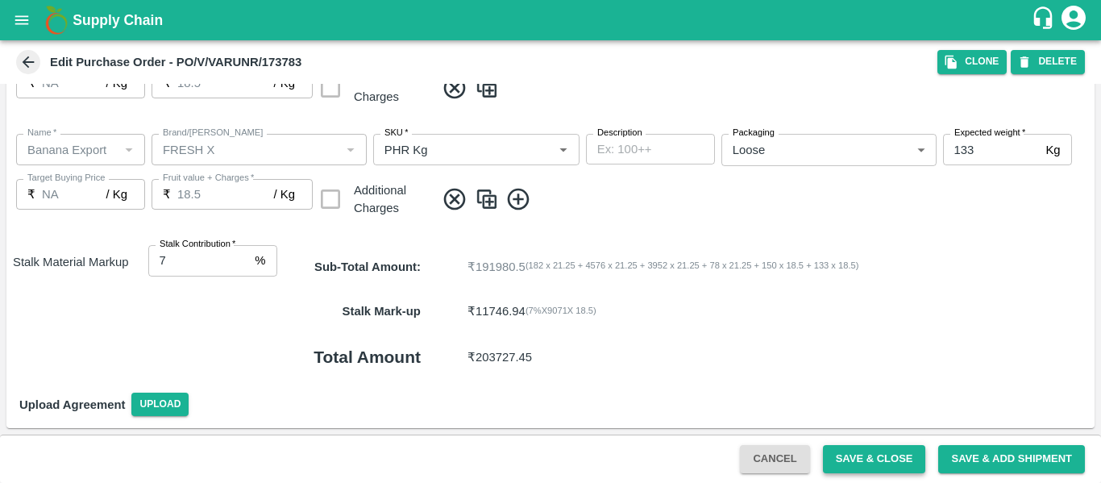
click at [899, 468] on button "Save & Close" at bounding box center [874, 459] width 103 height 28
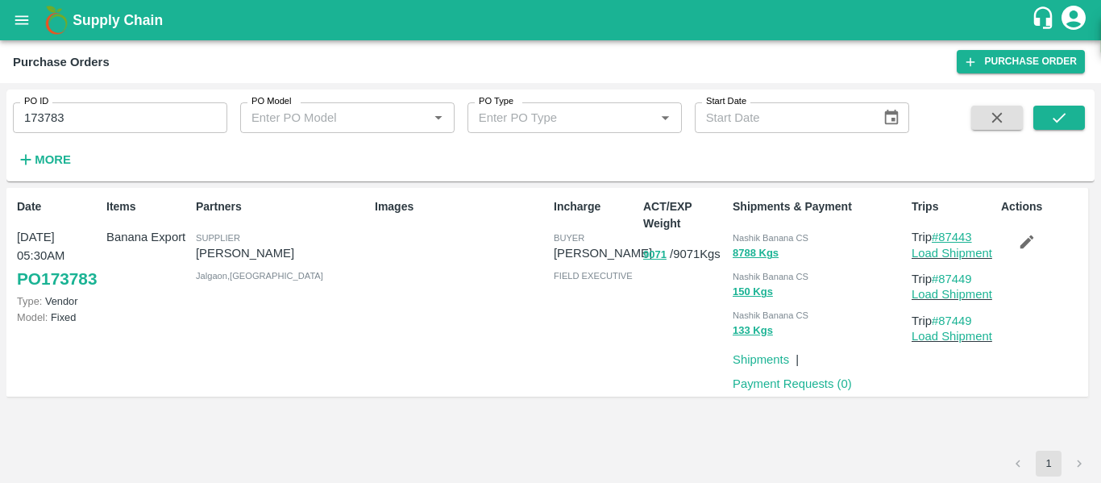
click at [946, 242] on link "#87443" at bounding box center [952, 237] width 40 height 13
click at [953, 259] on link "Load Shipment" at bounding box center [952, 253] width 81 height 13
drag, startPoint x: 982, startPoint y: 274, endPoint x: 942, endPoint y: 282, distance: 40.3
click at [942, 282] on p "Trip #87449" at bounding box center [953, 279] width 83 height 18
copy link "87449"
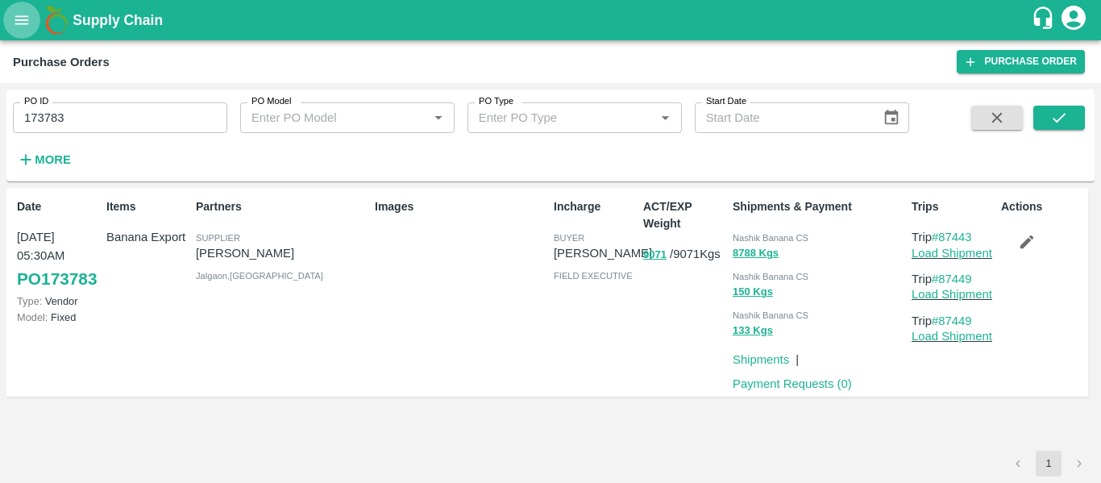
click at [13, 30] on button "open drawer" at bounding box center [21, 20] width 37 height 37
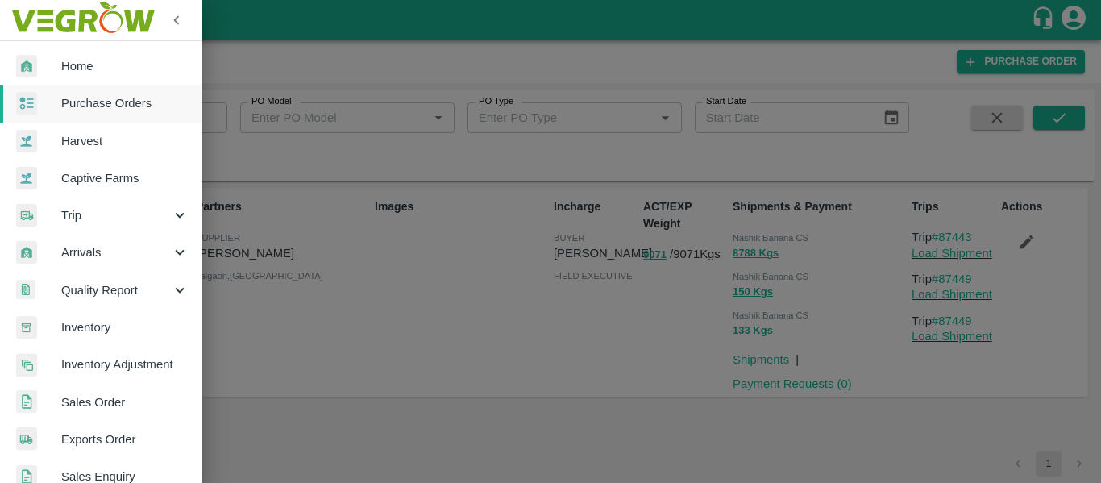
click at [112, 207] on span "Trip" at bounding box center [116, 215] width 110 height 18
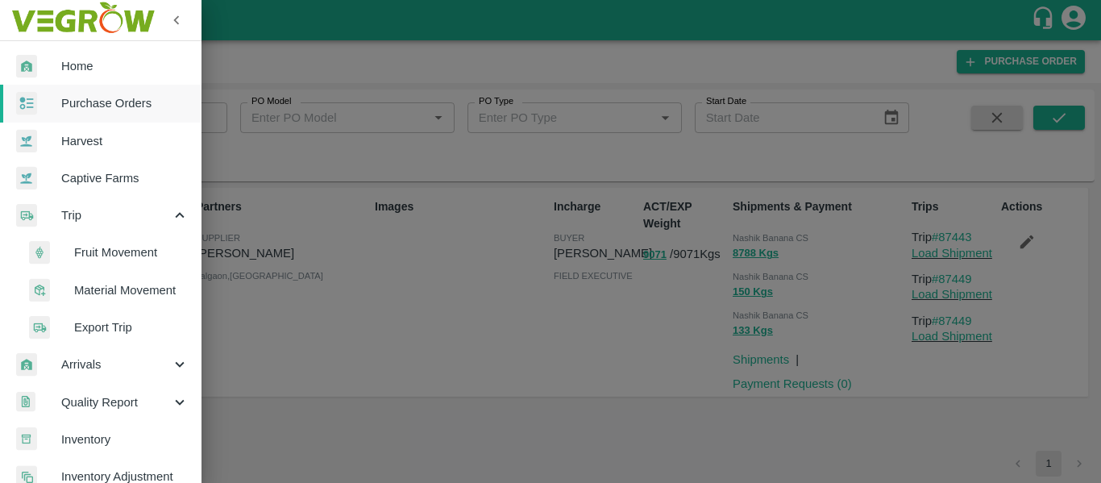
click at [135, 252] on span "Fruit Movement" at bounding box center [131, 252] width 114 height 18
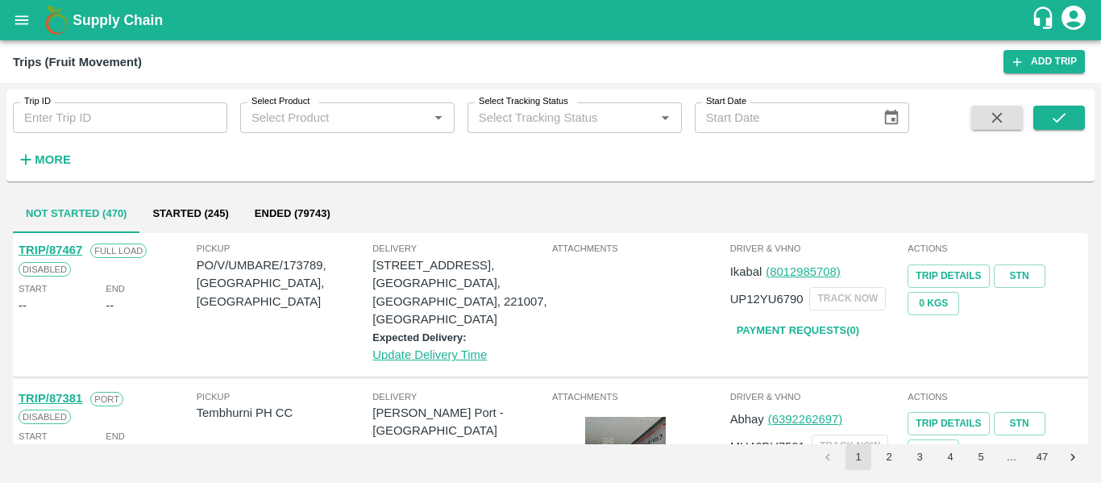
click at [99, 131] on input "Trip ID" at bounding box center [120, 117] width 214 height 31
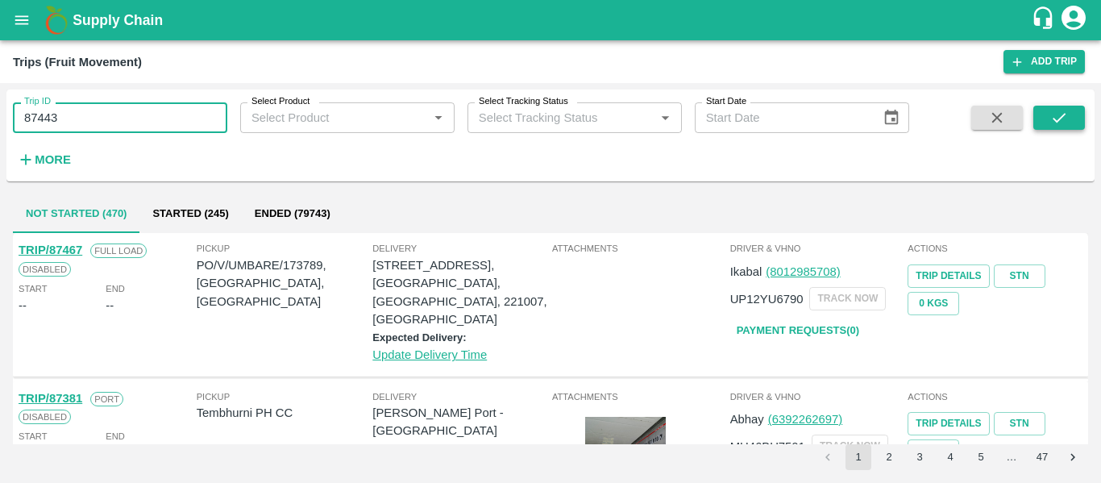
type input "87443"
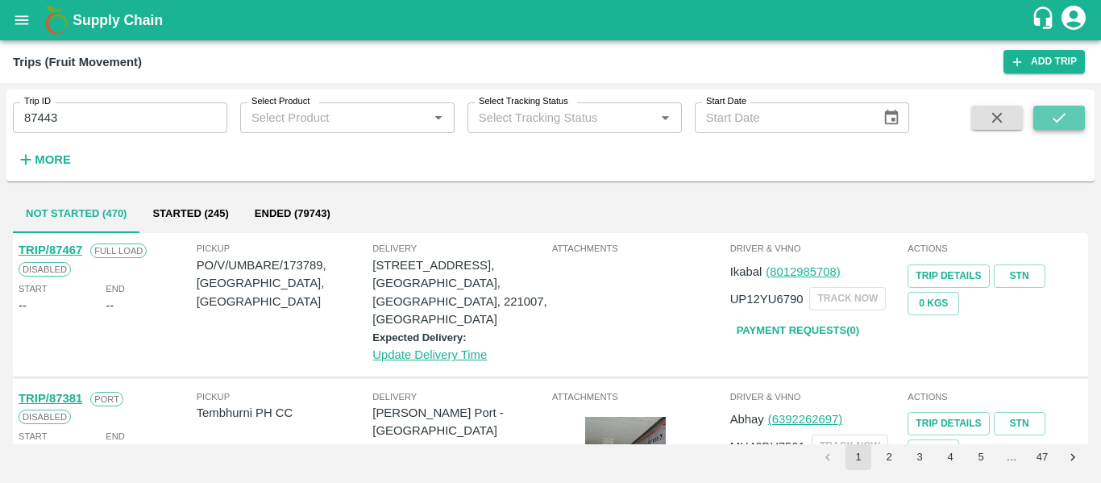
click at [1053, 116] on icon "submit" at bounding box center [1059, 118] width 18 height 18
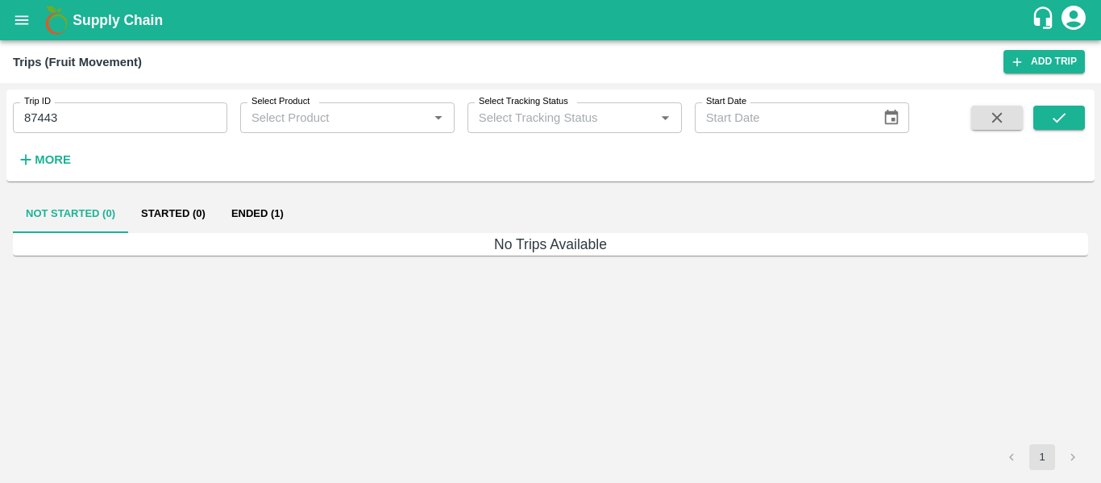
click at [267, 208] on button "Ended (1)" at bounding box center [257, 213] width 78 height 39
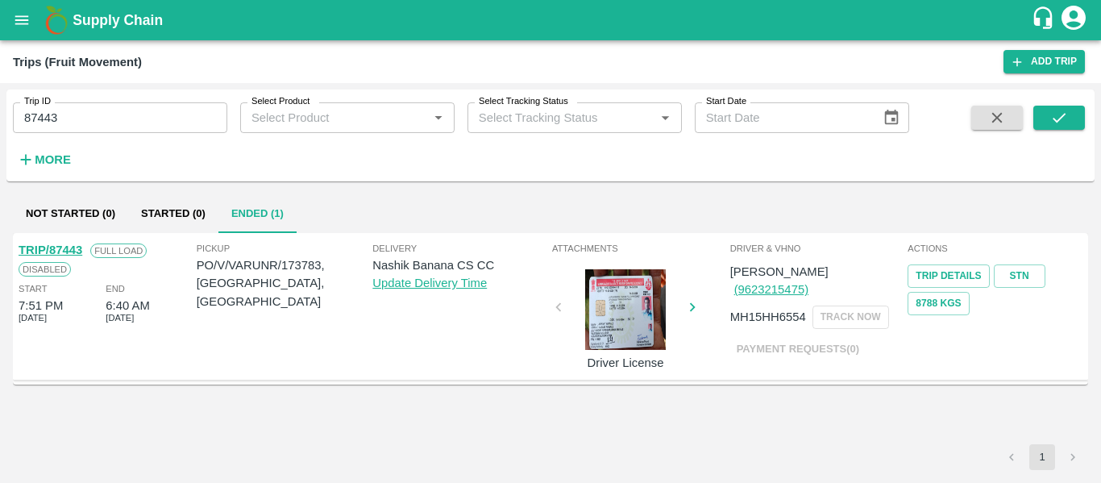
click at [64, 243] on div "TRIP/87443" at bounding box center [51, 250] width 64 height 18
click at [77, 250] on link "TRIP/87443" at bounding box center [51, 249] width 64 height 13
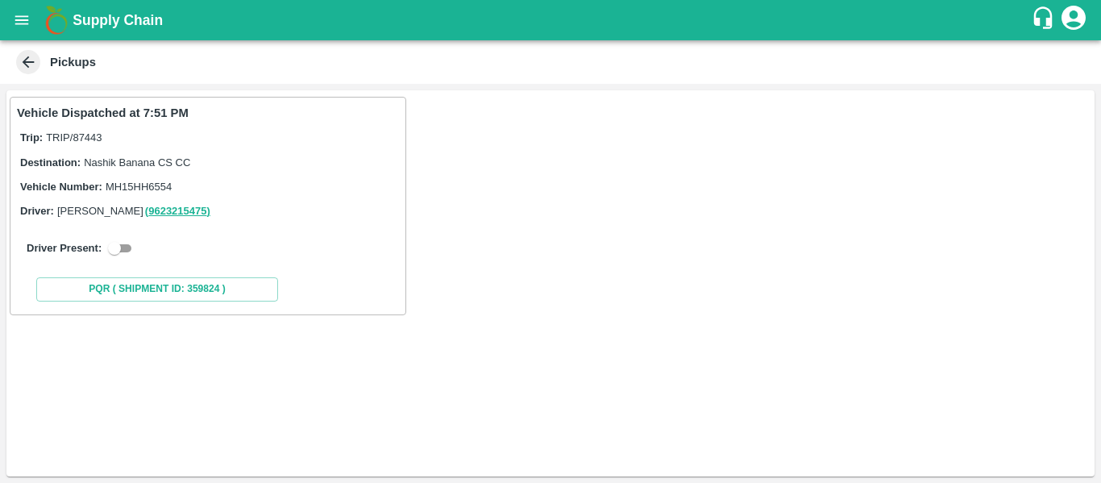
click at [124, 249] on input "checkbox" at bounding box center [114, 248] width 58 height 19
checkbox input "true"
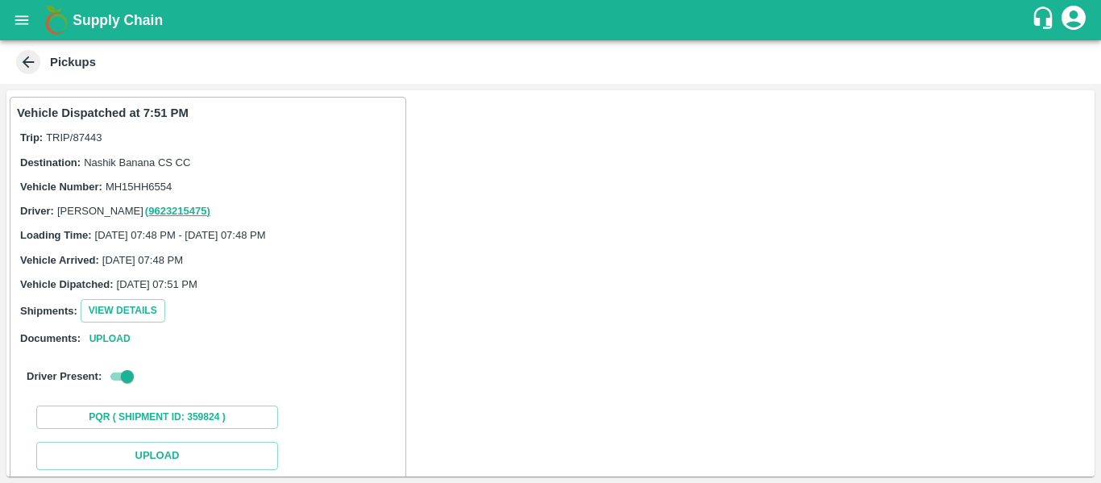
scroll to position [236, 0]
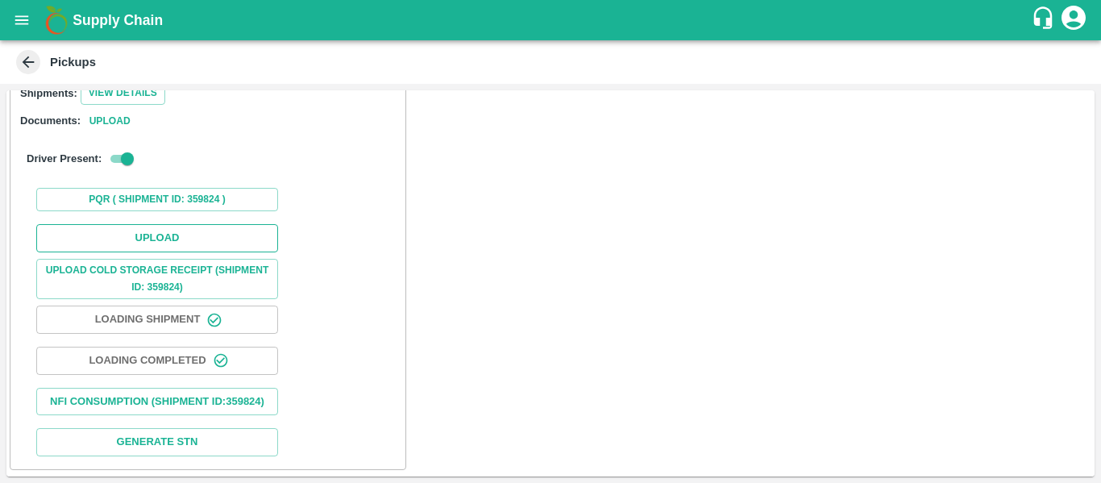
click at [204, 232] on button "Upload" at bounding box center [157, 238] width 242 height 28
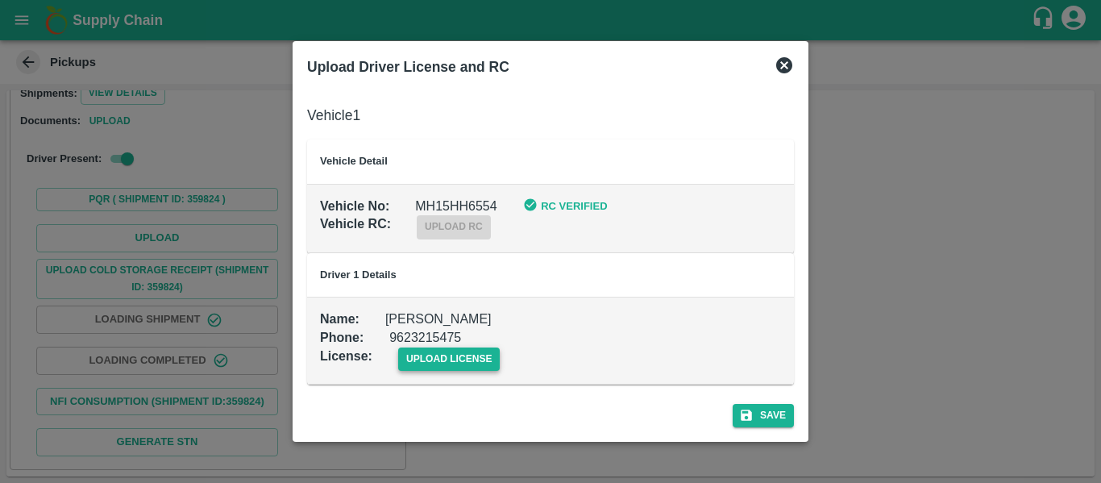
click at [464, 351] on span "upload license" at bounding box center [449, 358] width 102 height 23
click at [0, 0] on input "upload license" at bounding box center [0, 0] width 0 height 0
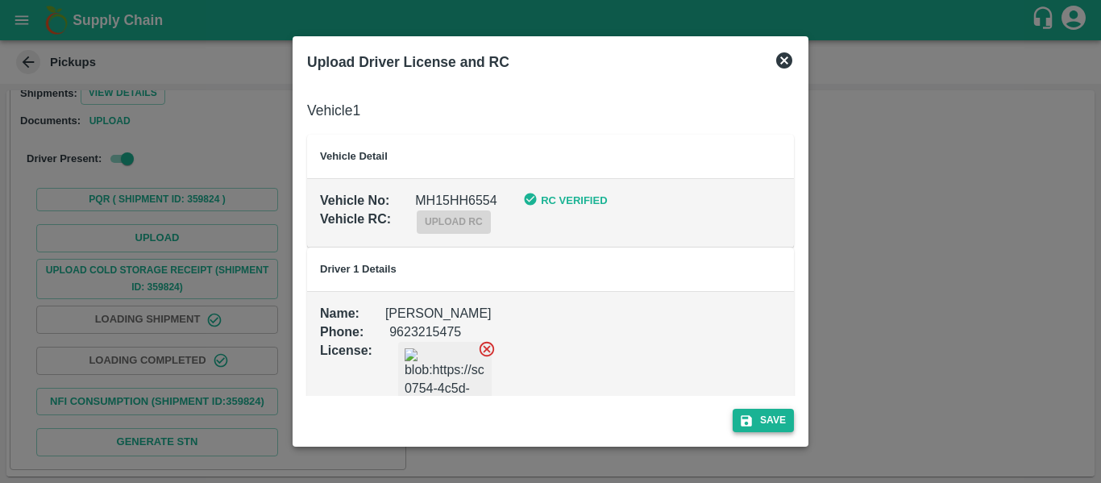
click at [775, 427] on button "Save" at bounding box center [763, 420] width 61 height 23
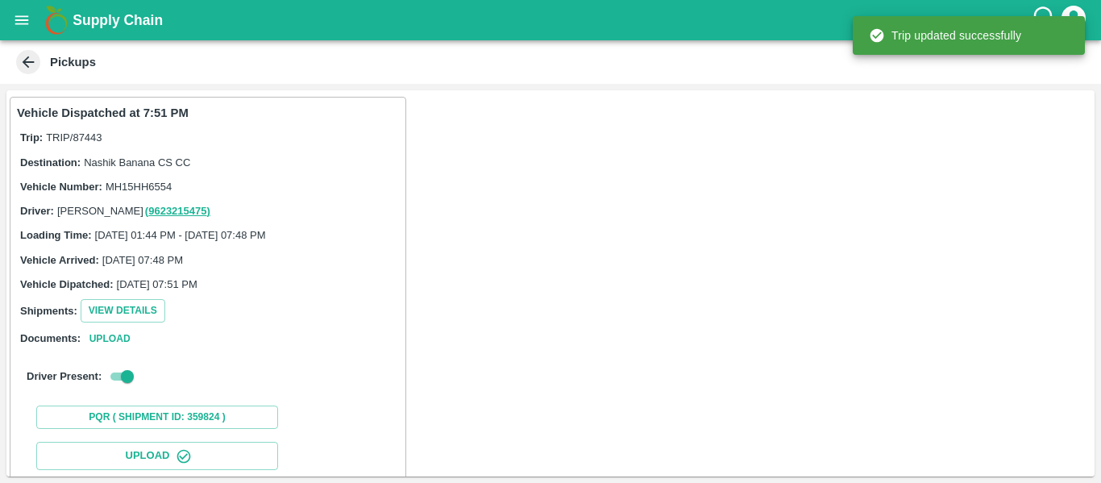
scroll to position [277, 0]
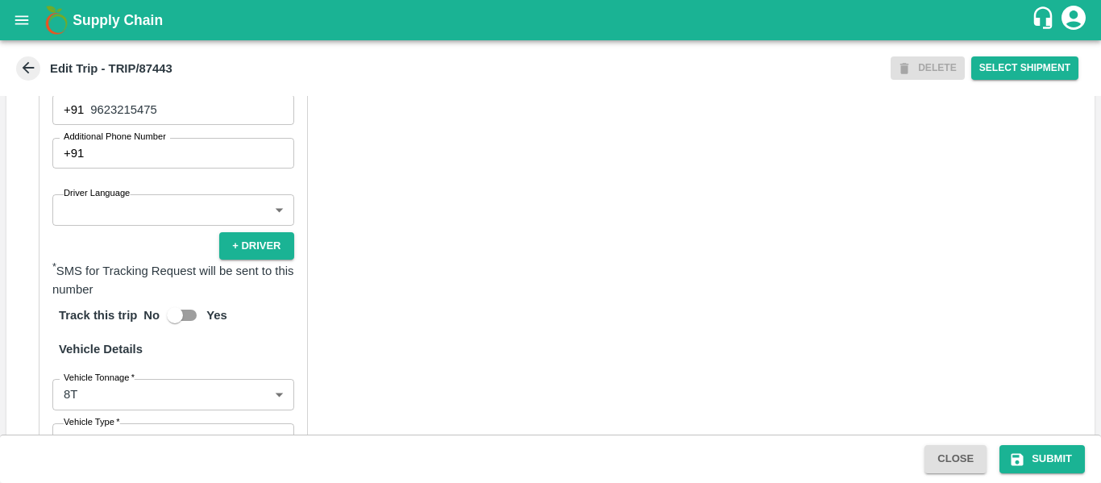
scroll to position [1220, 0]
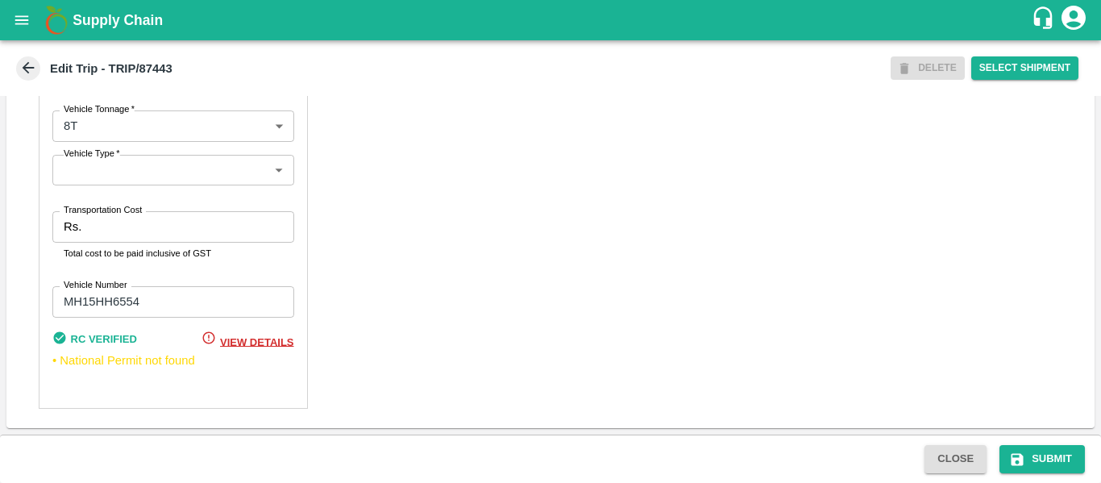
click at [110, 232] on input "Transportation Cost" at bounding box center [191, 226] width 206 height 31
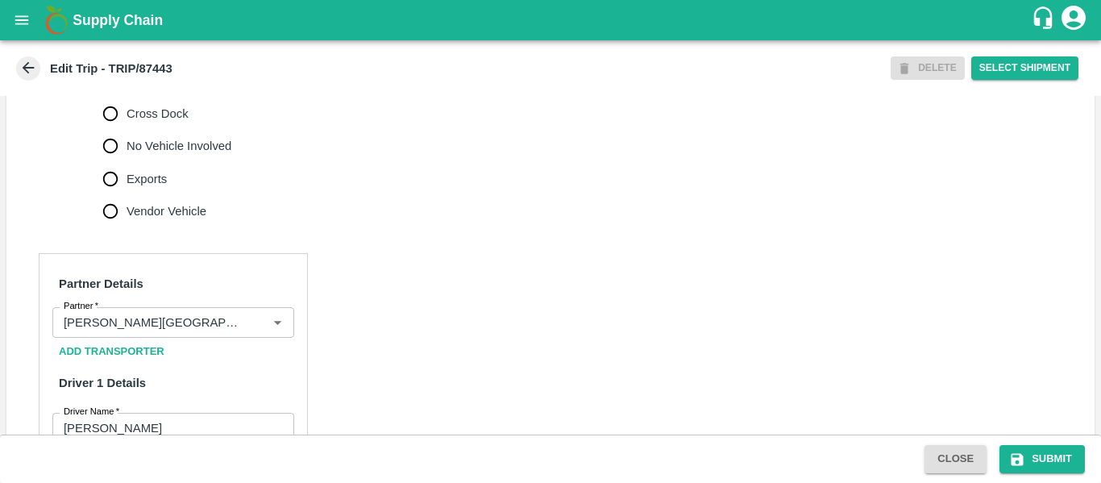
scroll to position [588, 0]
type input "10000"
click at [1057, 446] on button "Submit" at bounding box center [1042, 459] width 85 height 28
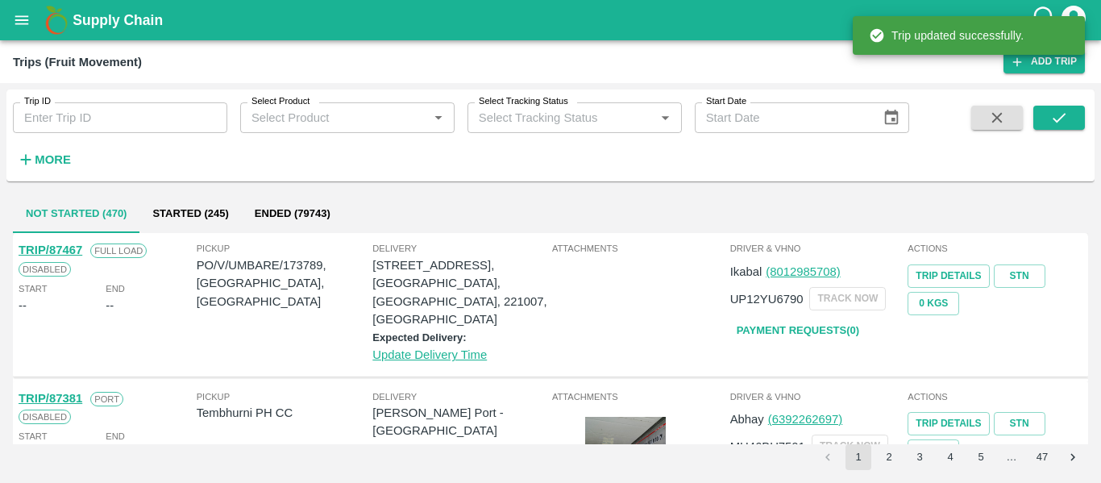
click at [140, 124] on input "Trip ID" at bounding box center [120, 117] width 214 height 31
paste input "87449"
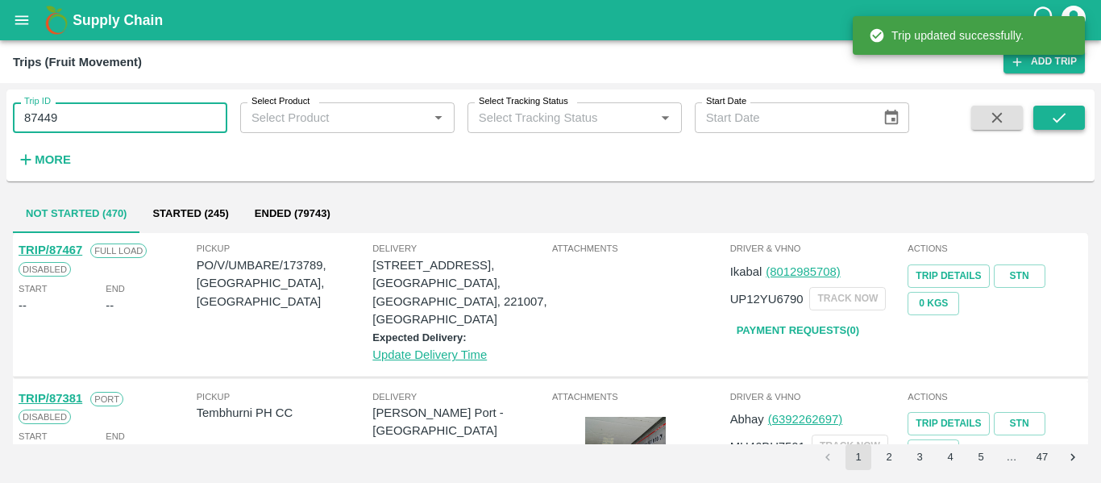
type input "87449"
click at [1050, 119] on icon "submit" at bounding box center [1059, 118] width 18 height 18
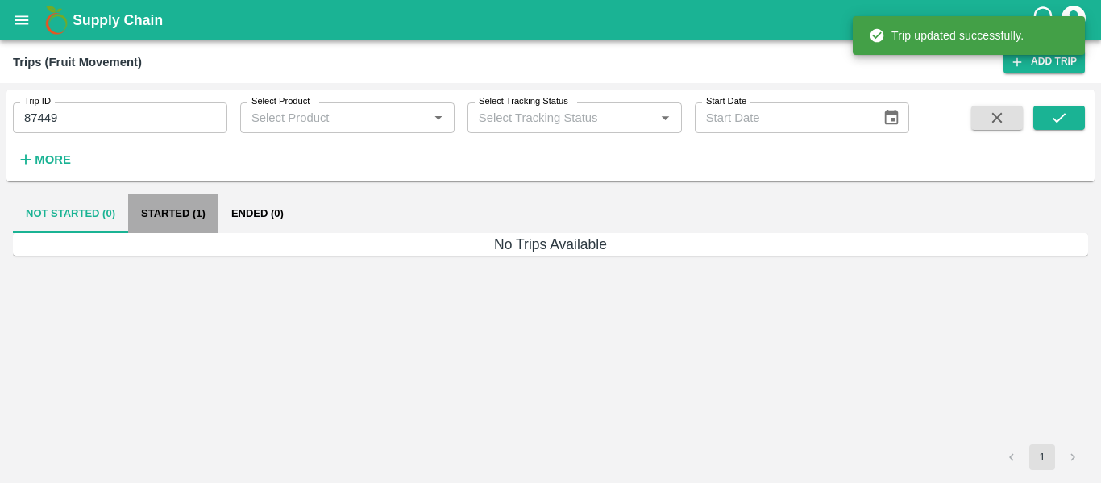
click at [178, 223] on button "Started (1)" at bounding box center [173, 213] width 90 height 39
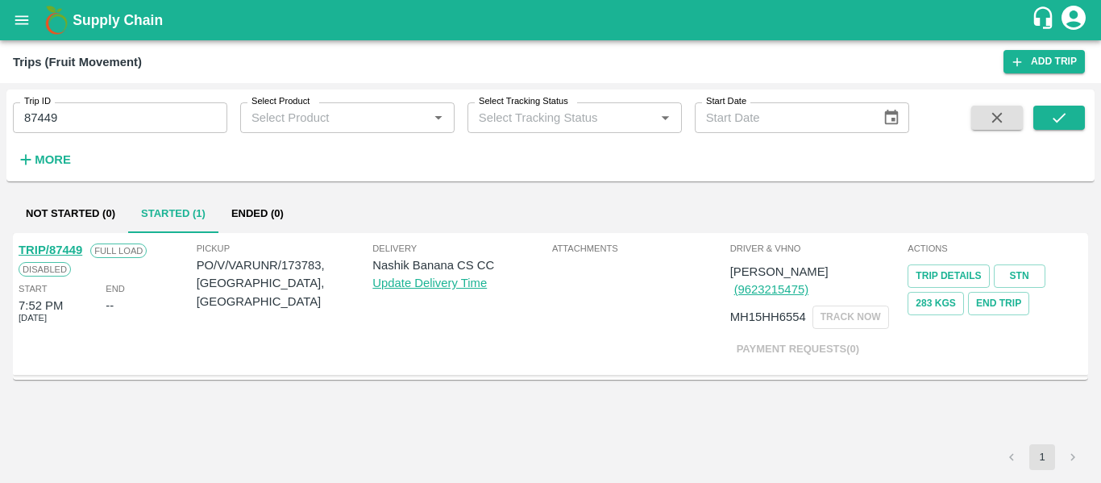
click at [62, 249] on link "TRIP/87449" at bounding box center [51, 249] width 64 height 13
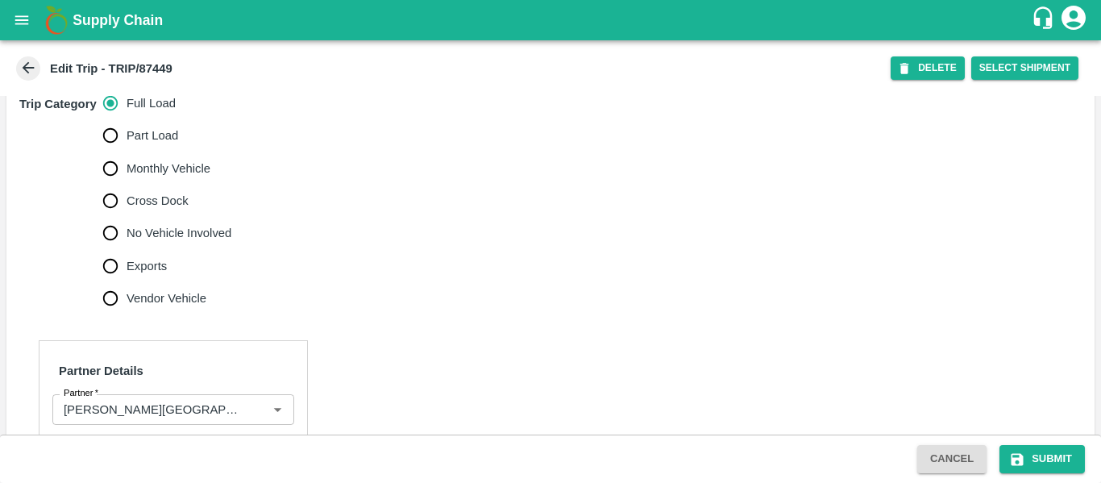
click at [148, 231] on span "No Vehicle Involved" at bounding box center [179, 233] width 105 height 18
click at [127, 231] on input "No Vehicle Involved" at bounding box center [110, 233] width 32 height 32
radio input "true"
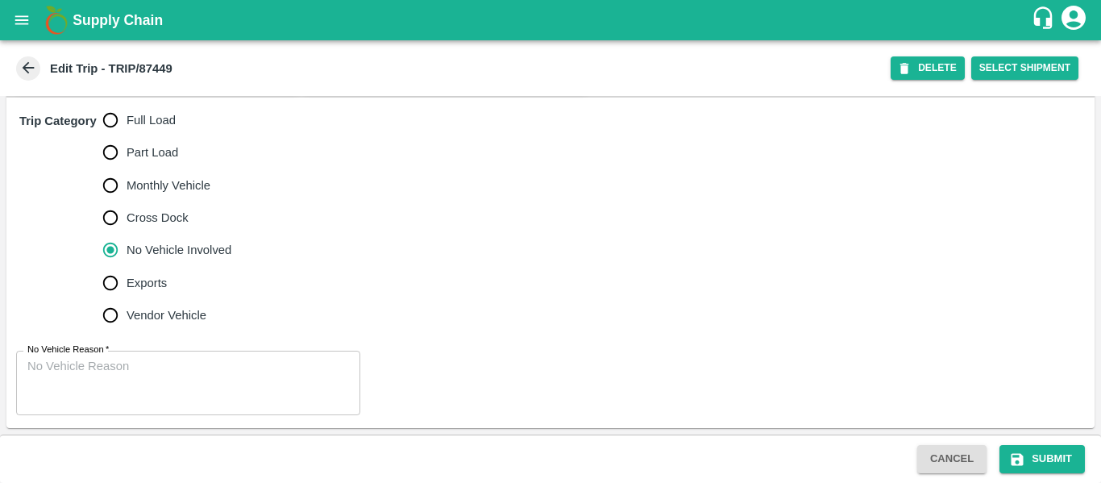
scroll to position [485, 0]
click at [173, 402] on textarea "No Vehicle Reason   *" at bounding box center [188, 383] width 322 height 51
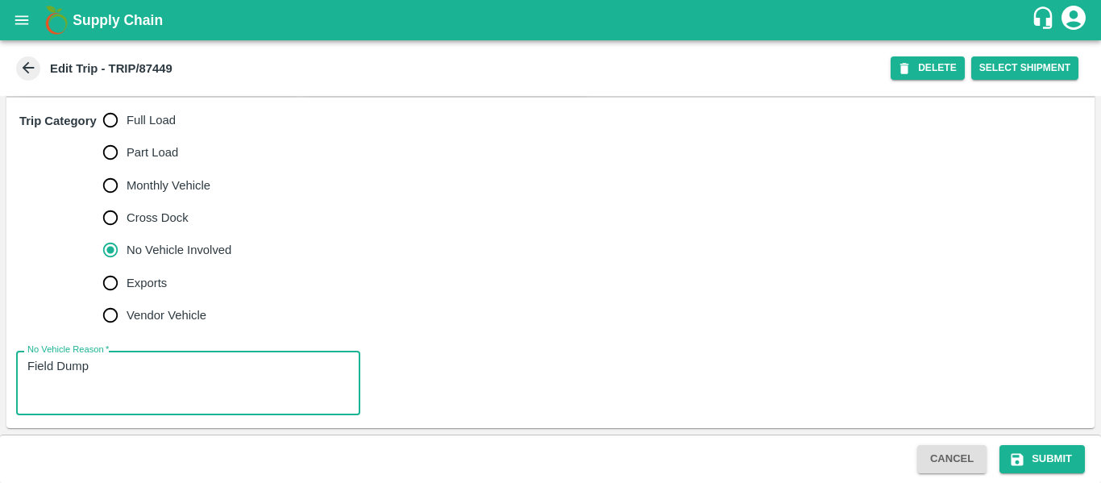
type textarea "Field Dump"
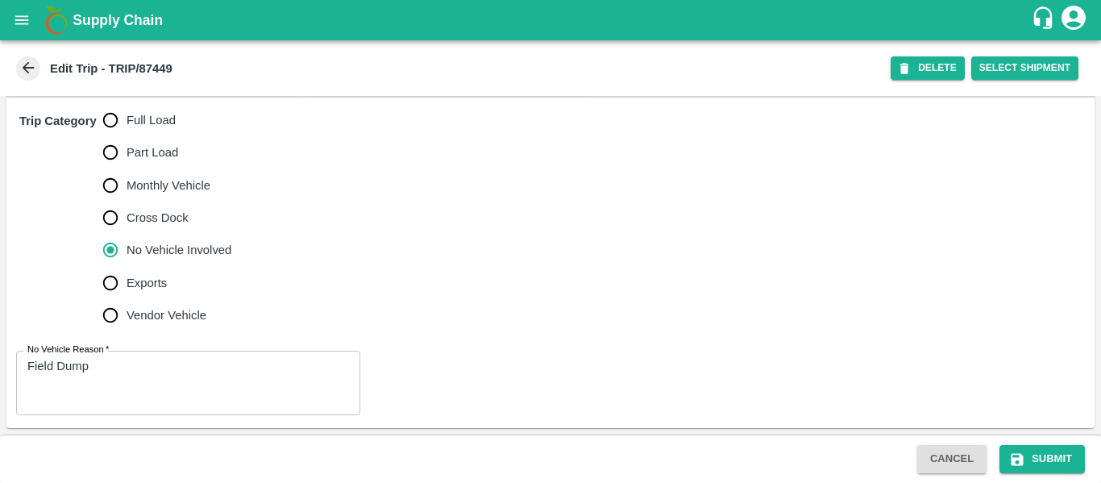
click at [1050, 476] on div "Cancel Submit" at bounding box center [550, 459] width 1101 height 48
click at [1052, 471] on button "Submit" at bounding box center [1042, 459] width 85 height 28
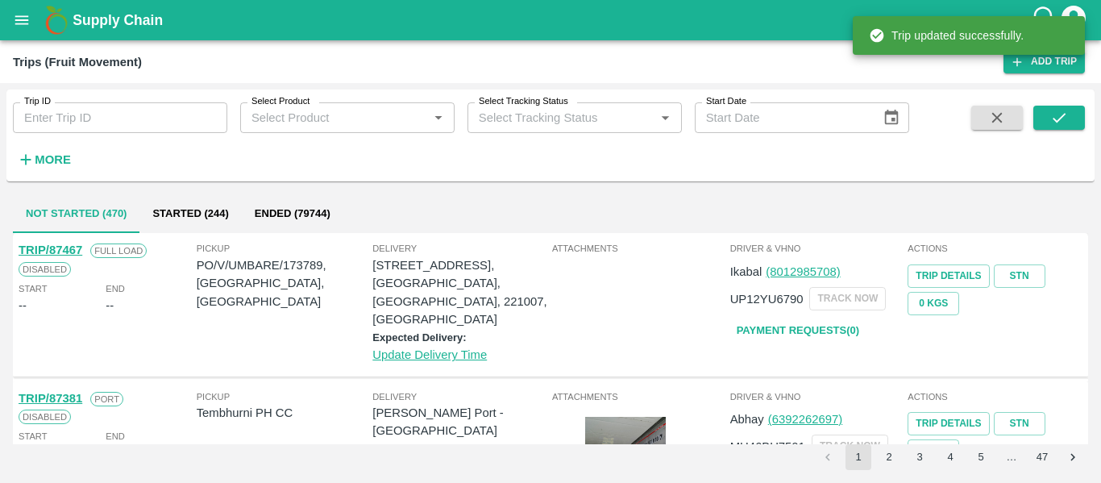
click at [18, 19] on icon "open drawer" at bounding box center [22, 20] width 18 height 18
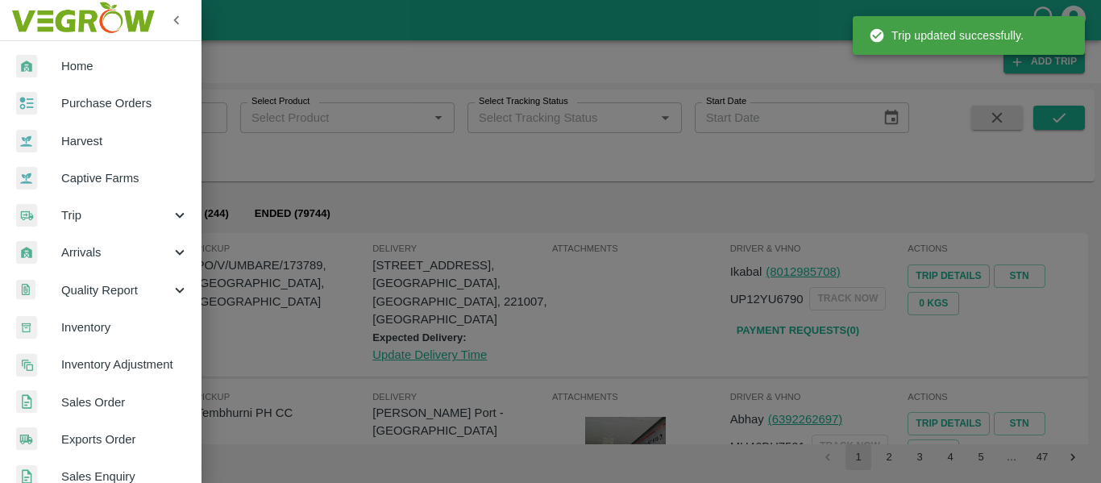
click at [104, 102] on span "Purchase Orders" at bounding box center [124, 103] width 127 height 18
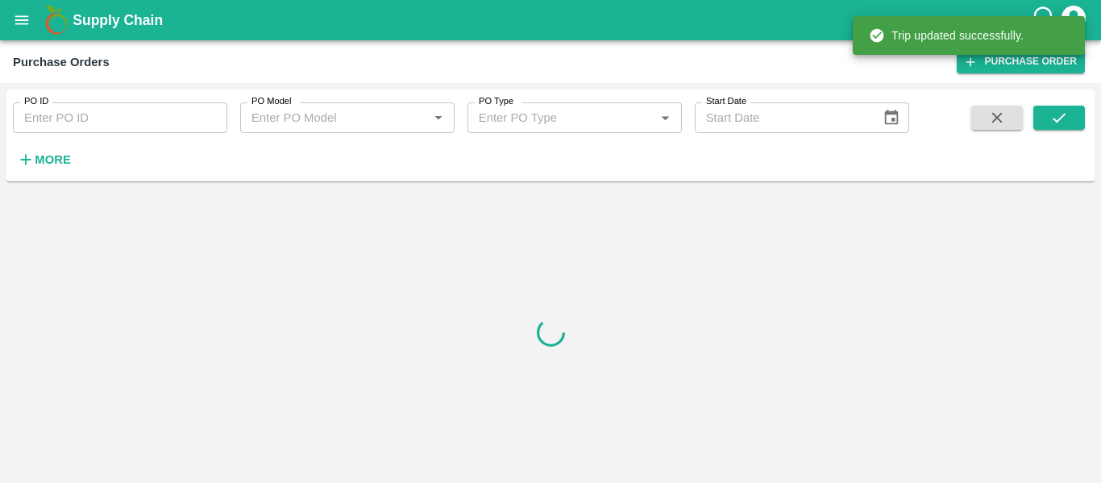
click at [50, 105] on input "PO ID" at bounding box center [120, 117] width 214 height 31
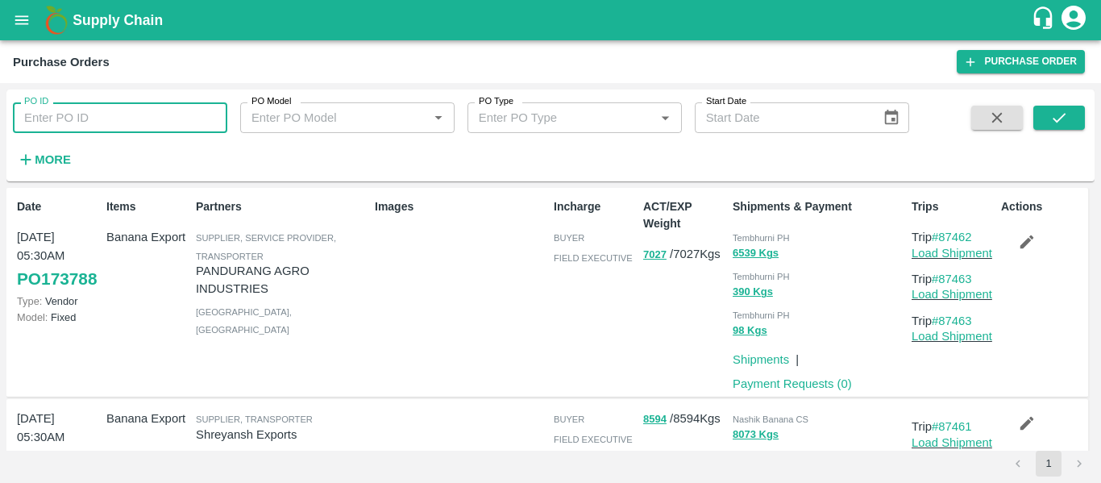
paste input "173783"
click at [1041, 123] on button "submit" at bounding box center [1059, 118] width 52 height 24
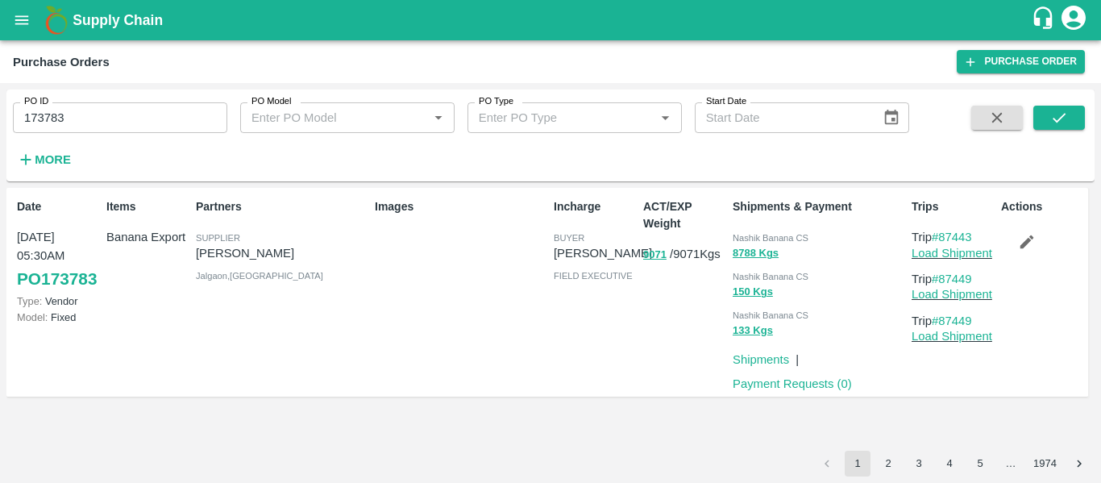
click at [132, 115] on input "173783" at bounding box center [120, 117] width 214 height 31
paste input "text"
type input "173786"
click at [1050, 125] on icon "submit" at bounding box center [1059, 118] width 18 height 18
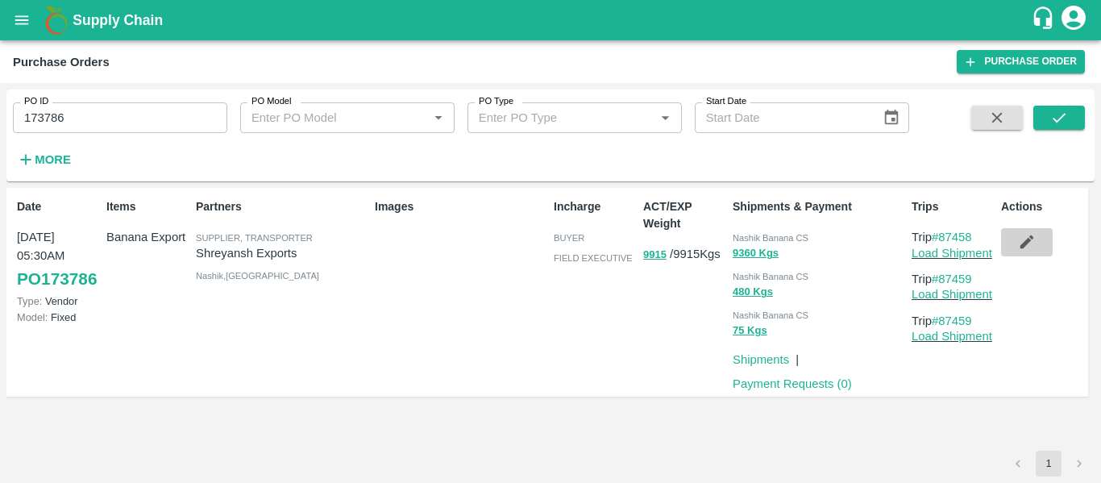
click at [1017, 239] on button "button" at bounding box center [1027, 241] width 52 height 27
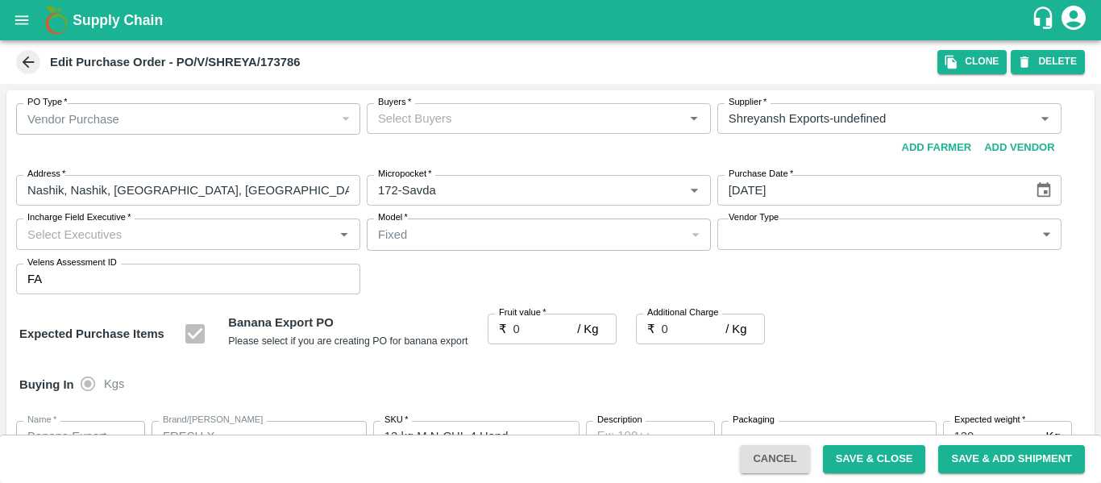
click at [433, 131] on div "Buyers   *" at bounding box center [539, 118] width 344 height 31
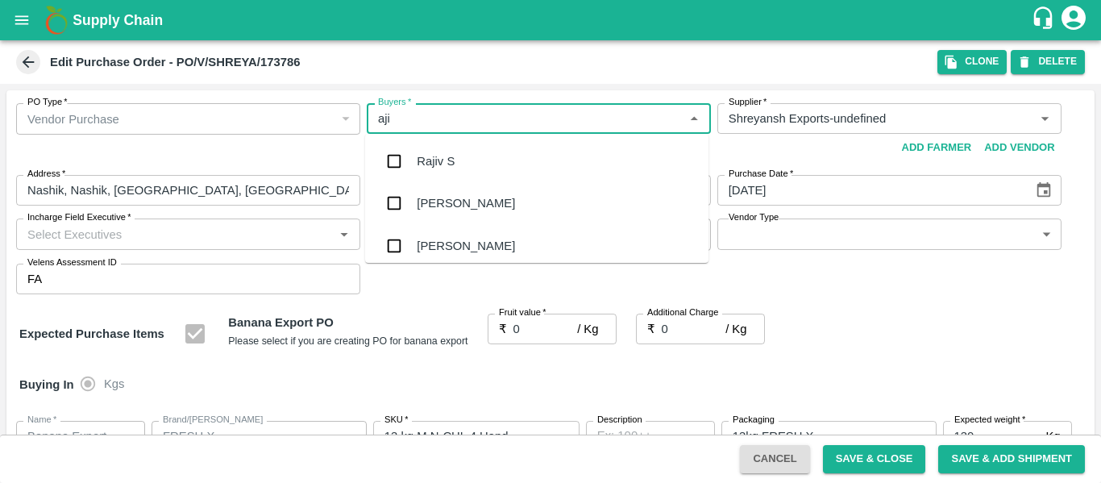
type input "ajit"
click at [437, 159] on div "[PERSON_NAME]" at bounding box center [466, 161] width 98 height 18
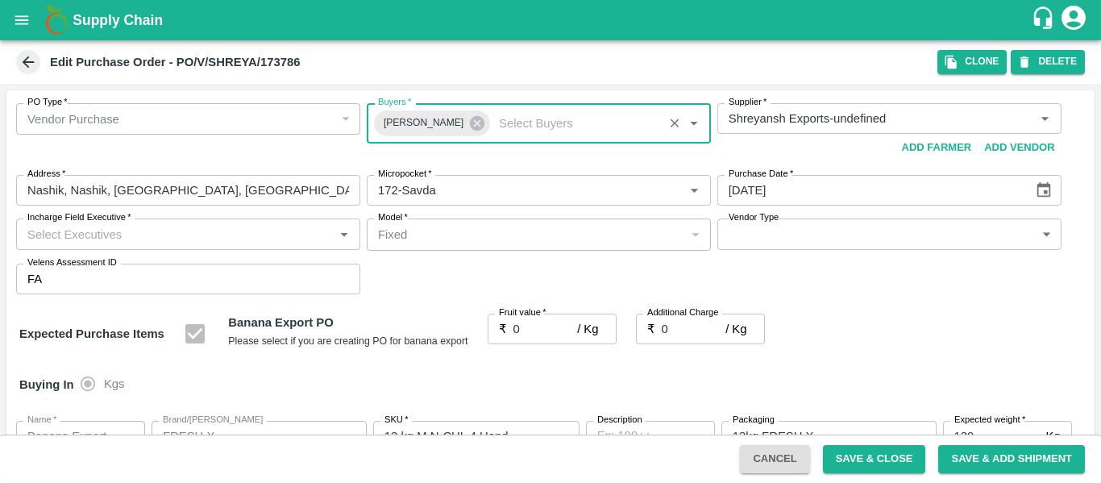
click at [519, 328] on input "0" at bounding box center [546, 329] width 64 height 31
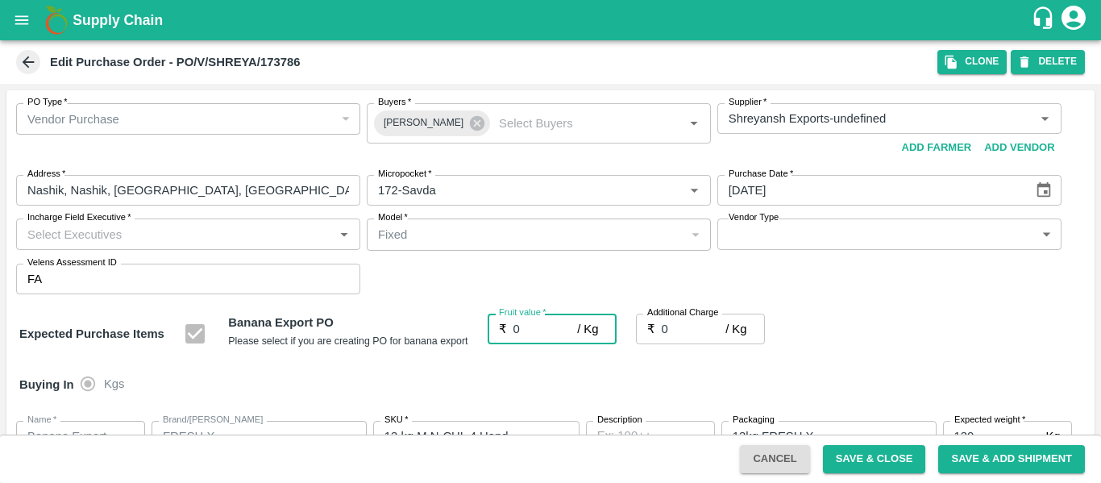
paste input "20"
type input "020"
type input "20"
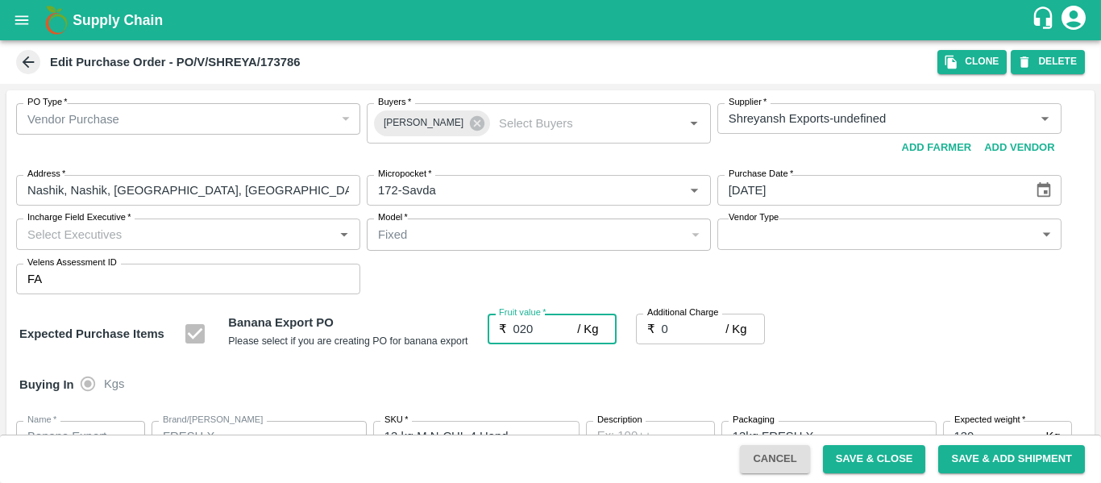
type input "20"
type input "020"
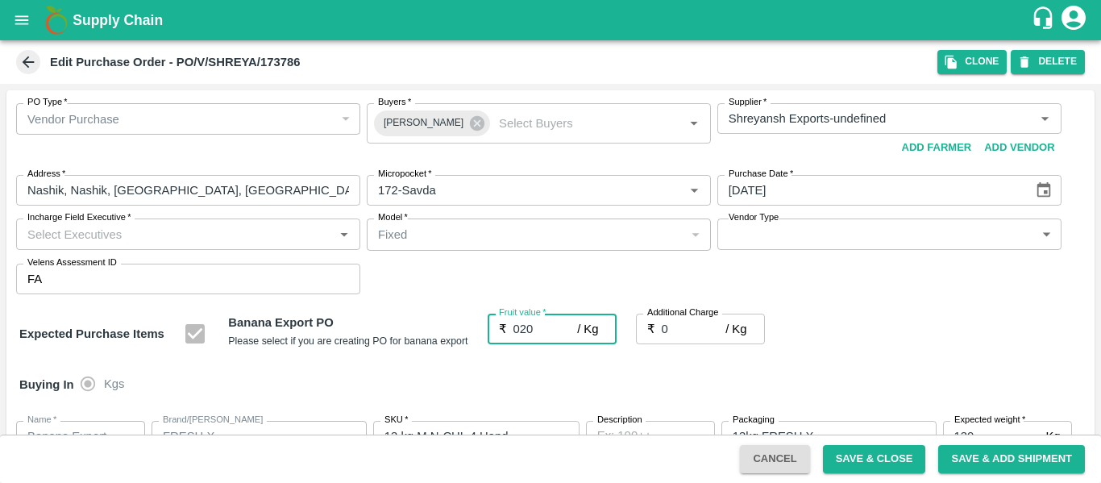
click at [682, 331] on input "0" at bounding box center [694, 329] width 64 height 31
type input "02"
type input "22"
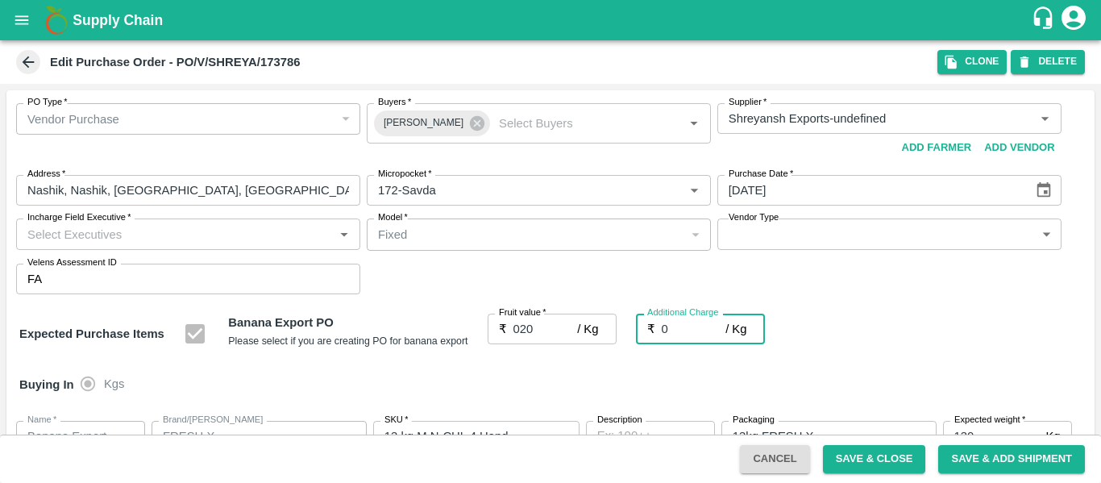
type input "22"
type input "02.7"
type input "22.7"
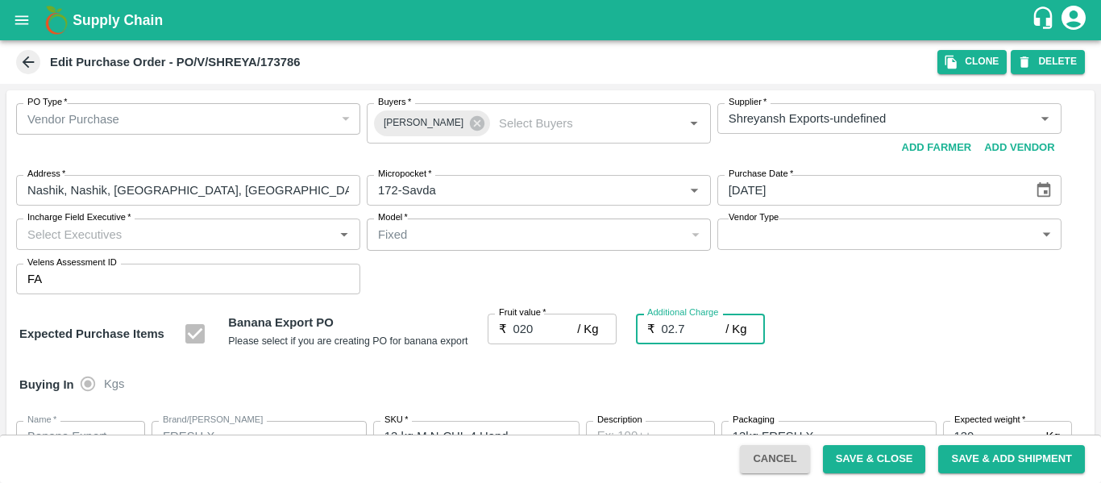
type input "22.7"
type input "02.75"
type input "22.75"
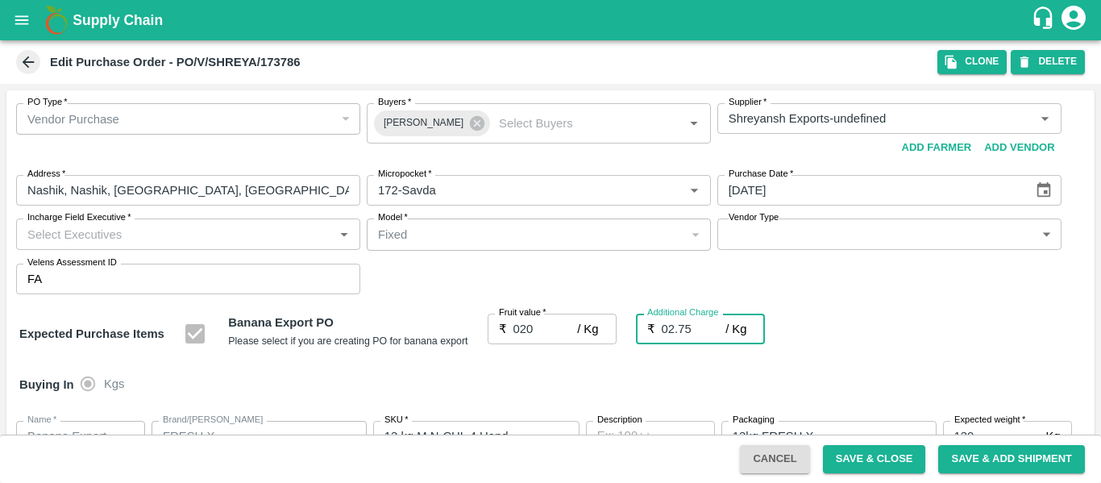
type input "22.75"
type input "02.75"
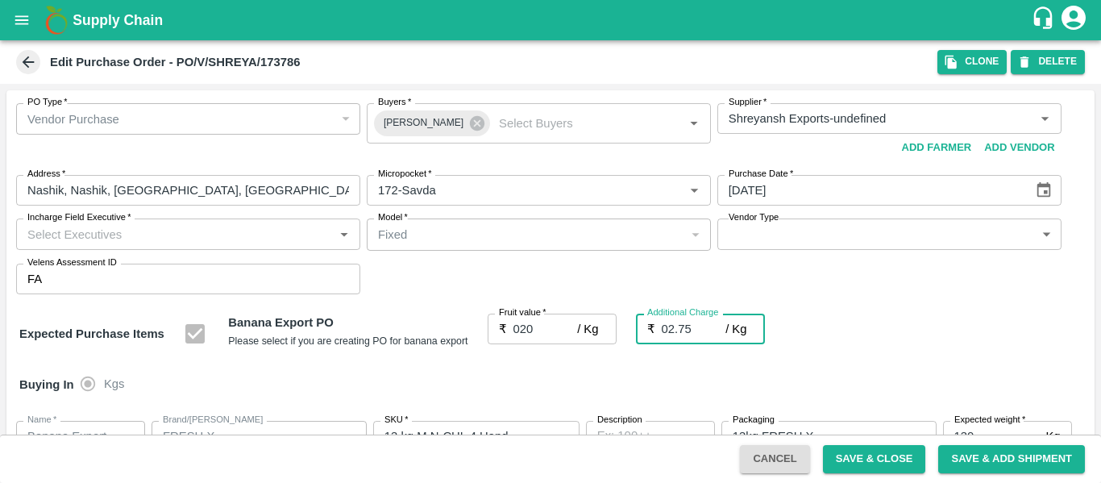
click at [870, 338] on div "Expected Purchase Items Banana Export PO Please select if you are creating PO f…" at bounding box center [550, 334] width 1063 height 41
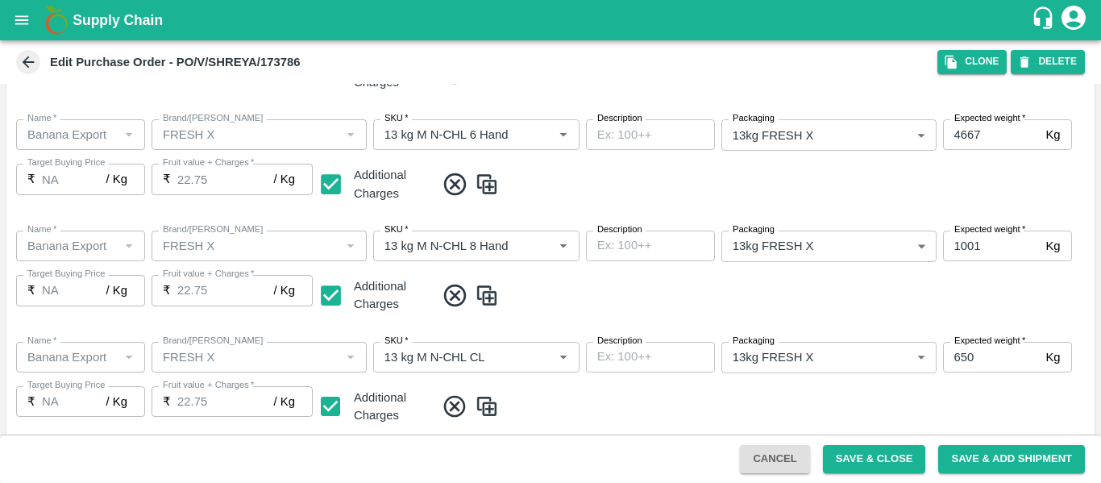
scroll to position [953, 0]
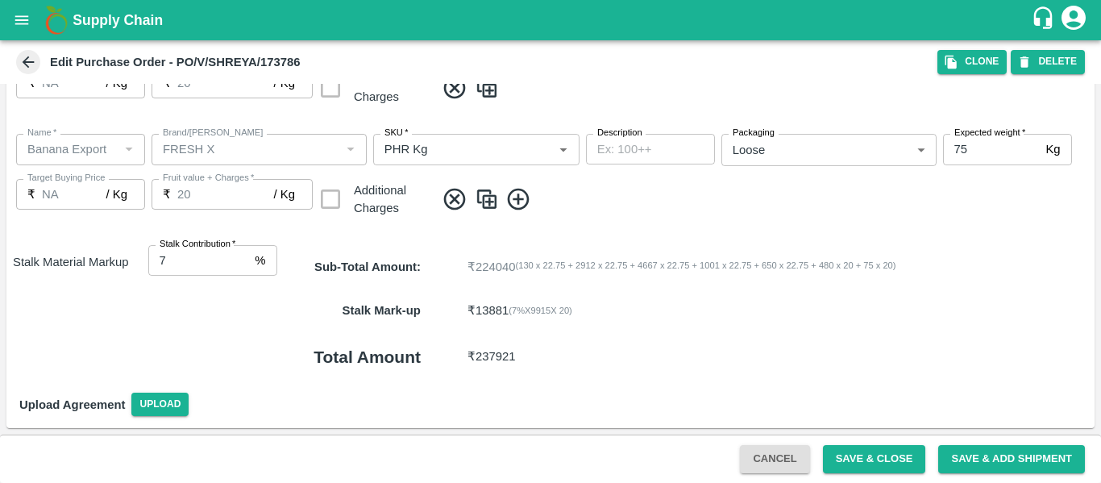
click at [892, 474] on div "Cancel Save & Close Save & Add Shipment" at bounding box center [550, 459] width 1101 height 48
click at [899, 457] on button "Save & Close" at bounding box center [874, 459] width 103 height 28
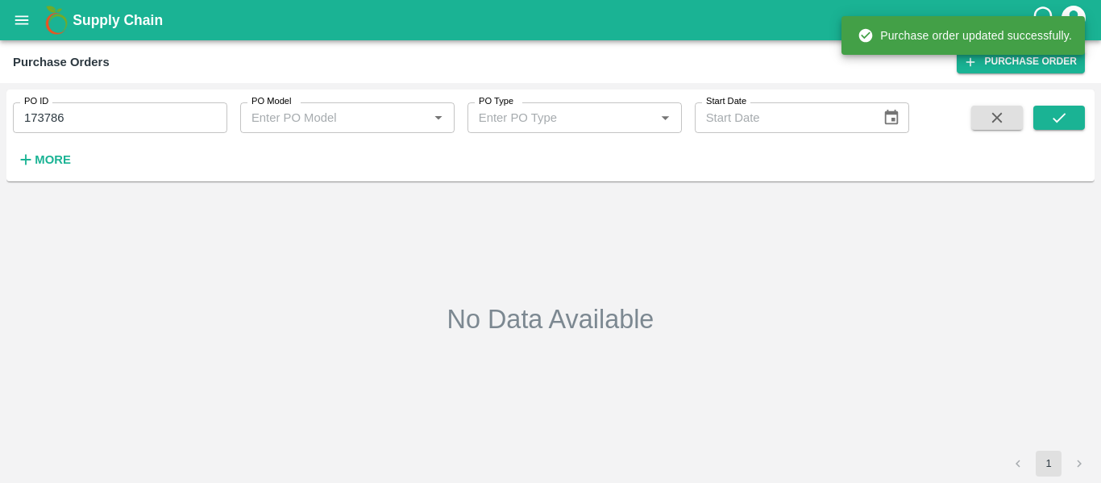
type input "173786"
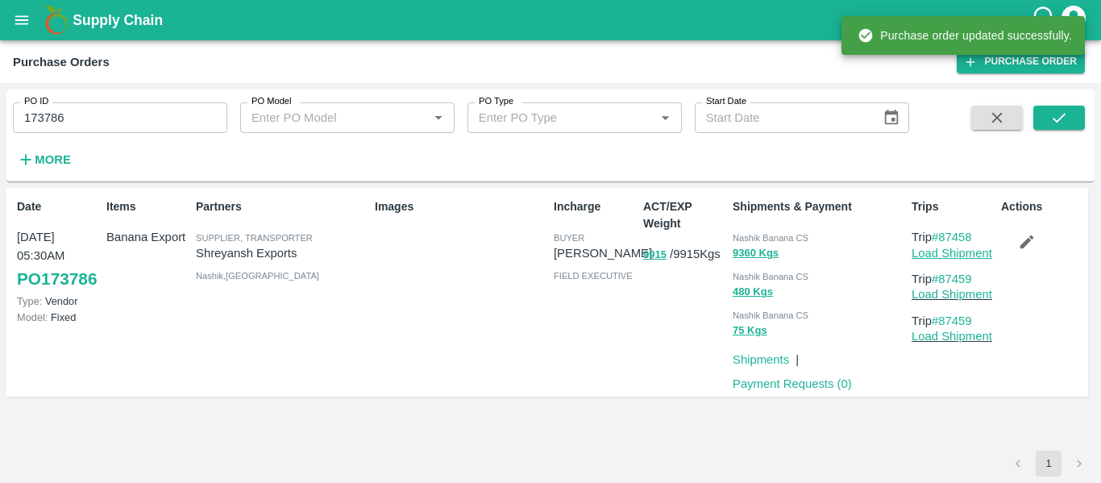
click at [933, 252] on link "Load Shipment" at bounding box center [952, 253] width 81 height 13
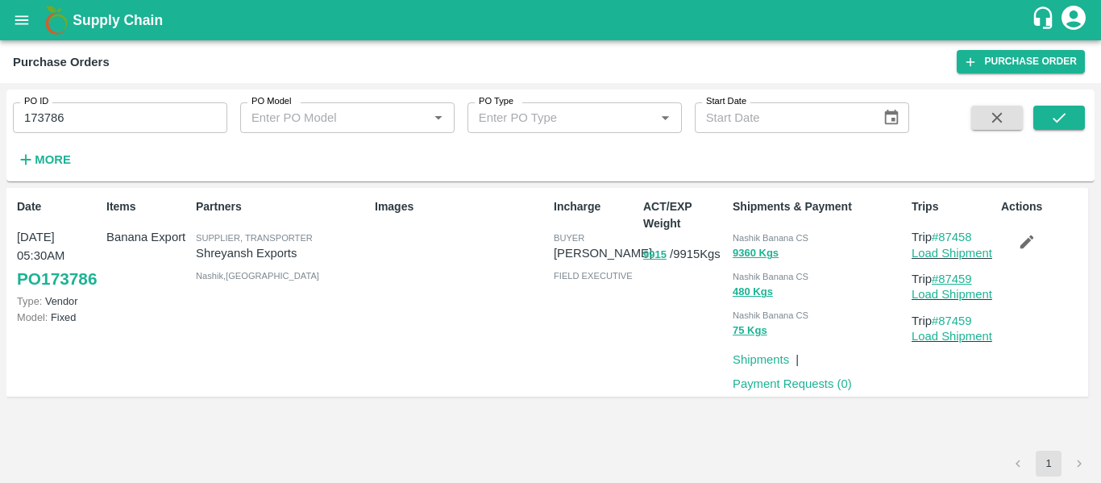
drag, startPoint x: 979, startPoint y: 281, endPoint x: 942, endPoint y: 282, distance: 37.9
click at [942, 282] on p "Trip #87459" at bounding box center [953, 279] width 83 height 18
copy link "87459"
click at [34, 15] on button "open drawer" at bounding box center [21, 20] width 37 height 37
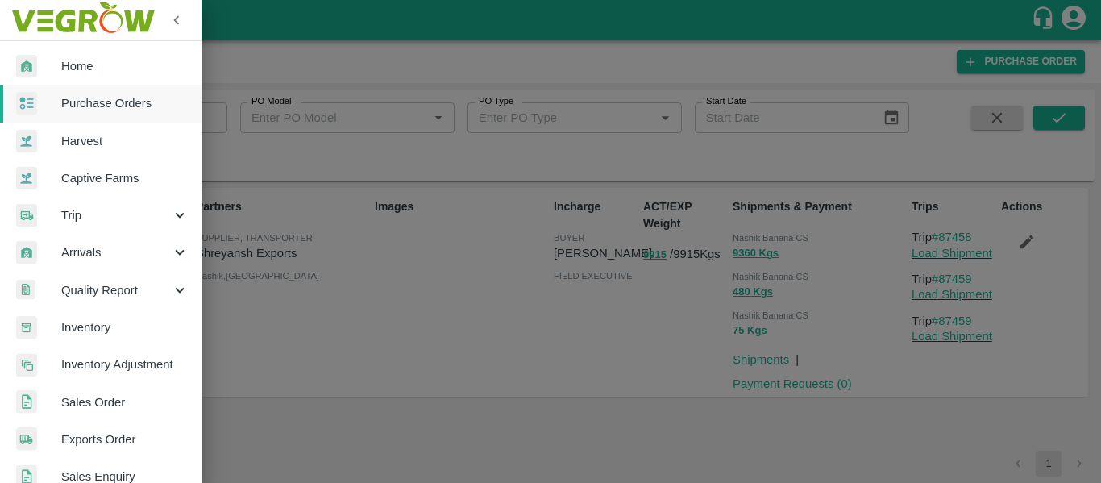
click at [95, 211] on span "Trip" at bounding box center [116, 215] width 110 height 18
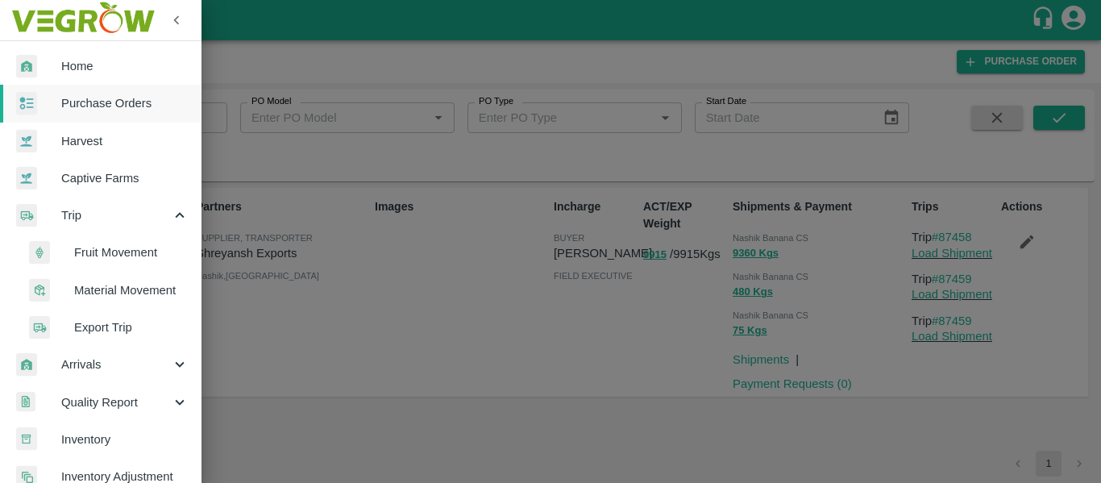
click at [114, 249] on span "Fruit Movement" at bounding box center [131, 252] width 114 height 18
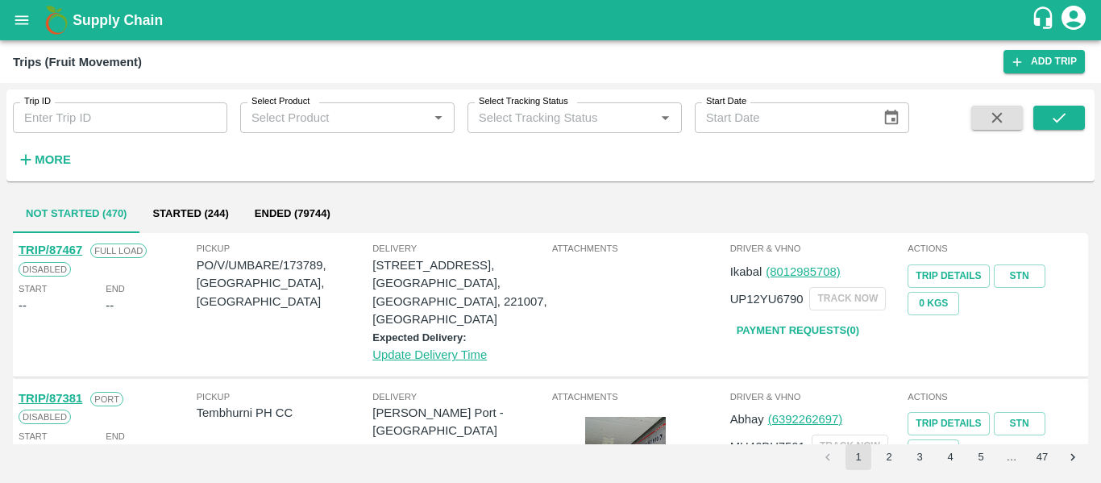
click at [85, 107] on input "Trip ID" at bounding box center [120, 117] width 214 height 31
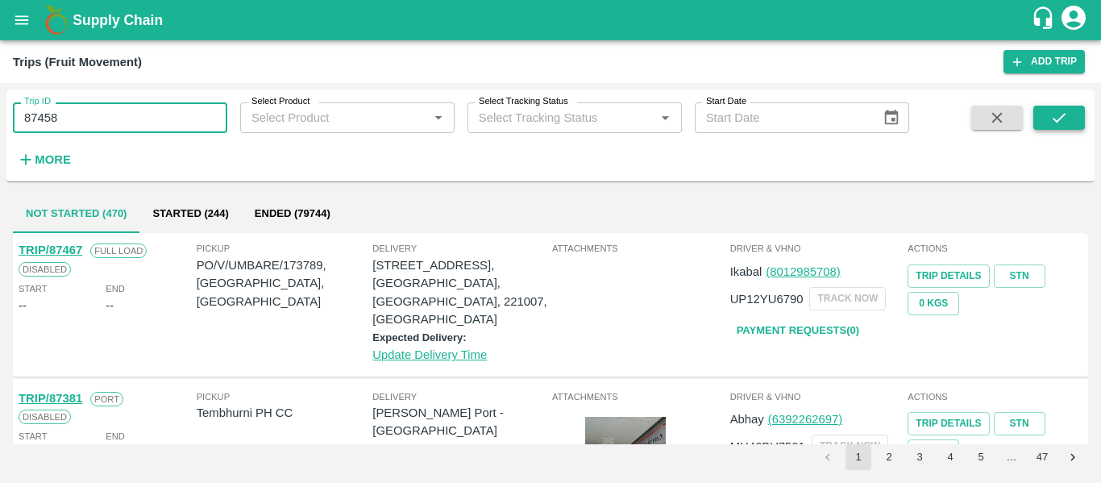
type input "87458"
click at [1048, 123] on button "submit" at bounding box center [1059, 118] width 52 height 24
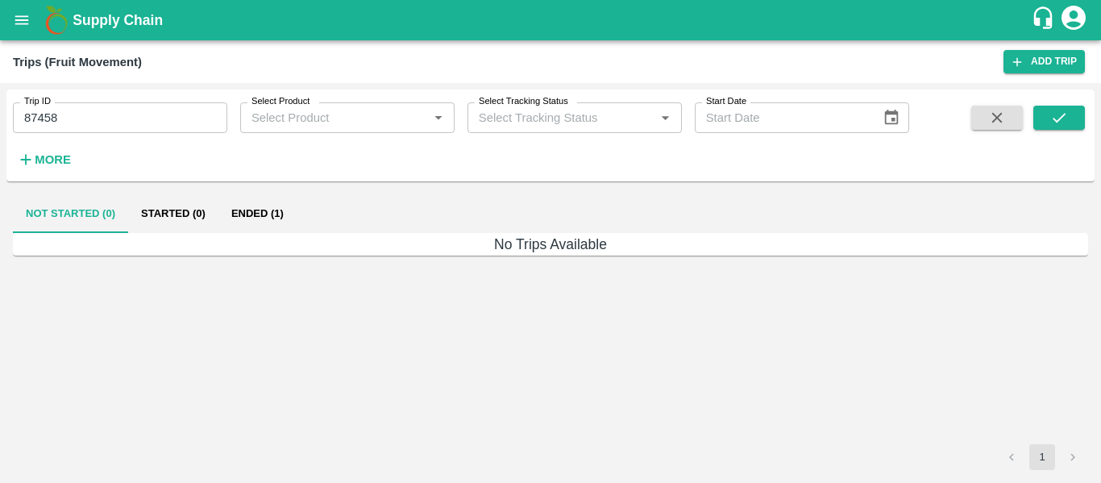
click at [268, 210] on button "Ended (1)" at bounding box center [257, 213] width 78 height 39
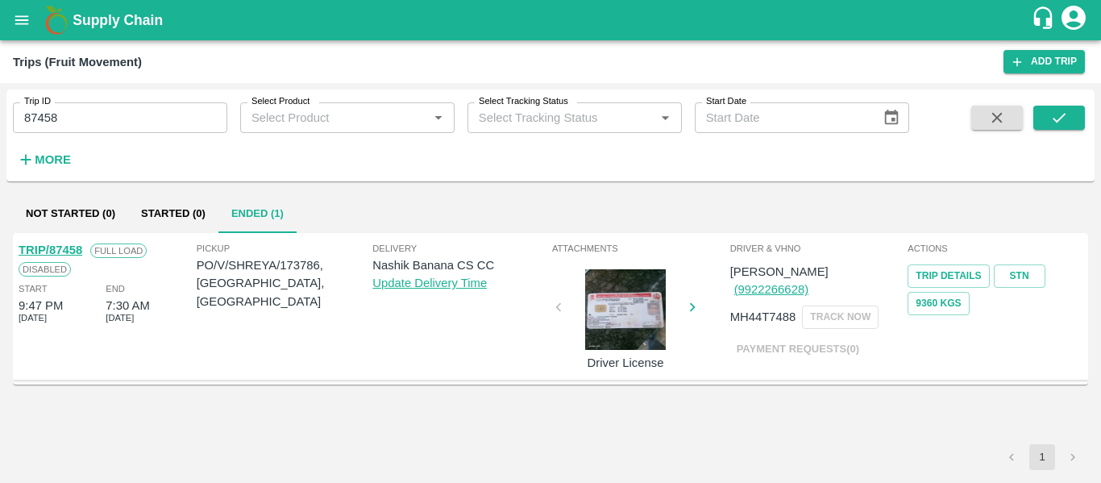
click at [61, 247] on link "TRIP/87458" at bounding box center [51, 249] width 64 height 13
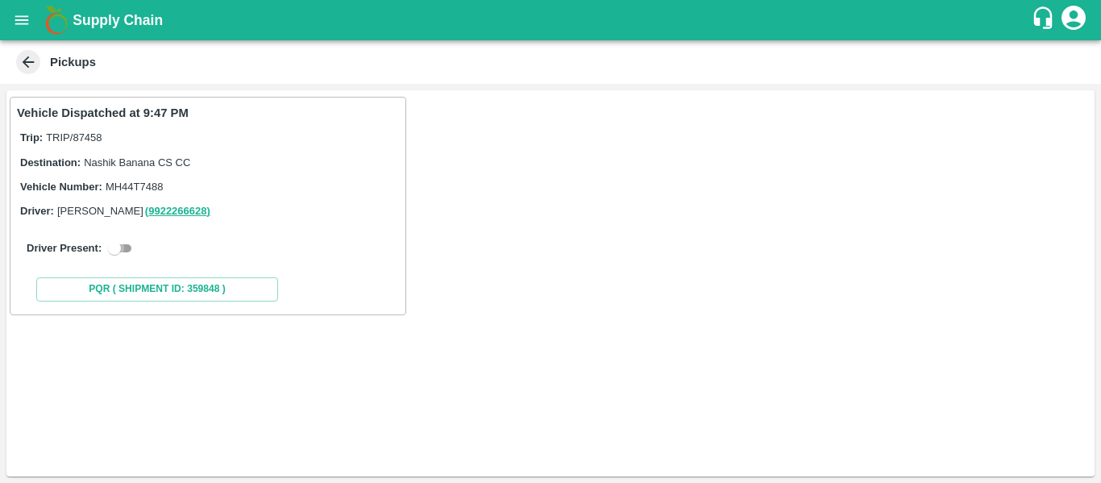
click at [133, 243] on input "checkbox" at bounding box center [114, 248] width 58 height 19
checkbox input "true"
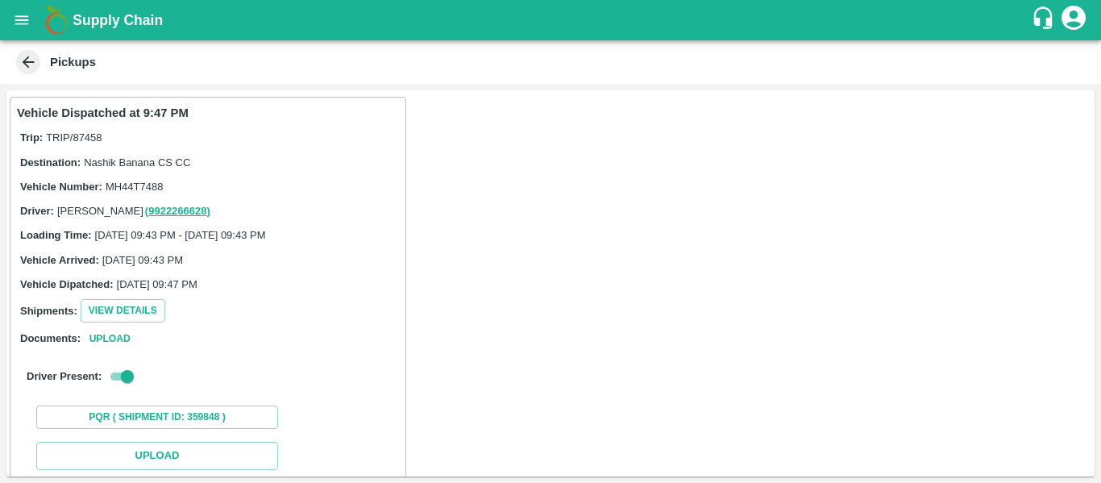
scroll to position [236, 0]
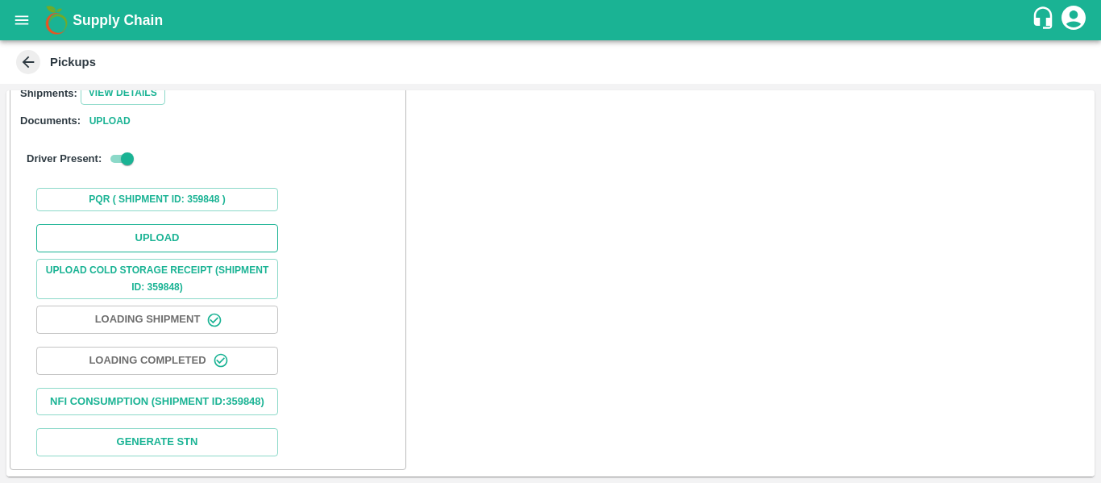
click at [163, 224] on button "Upload" at bounding box center [157, 238] width 242 height 28
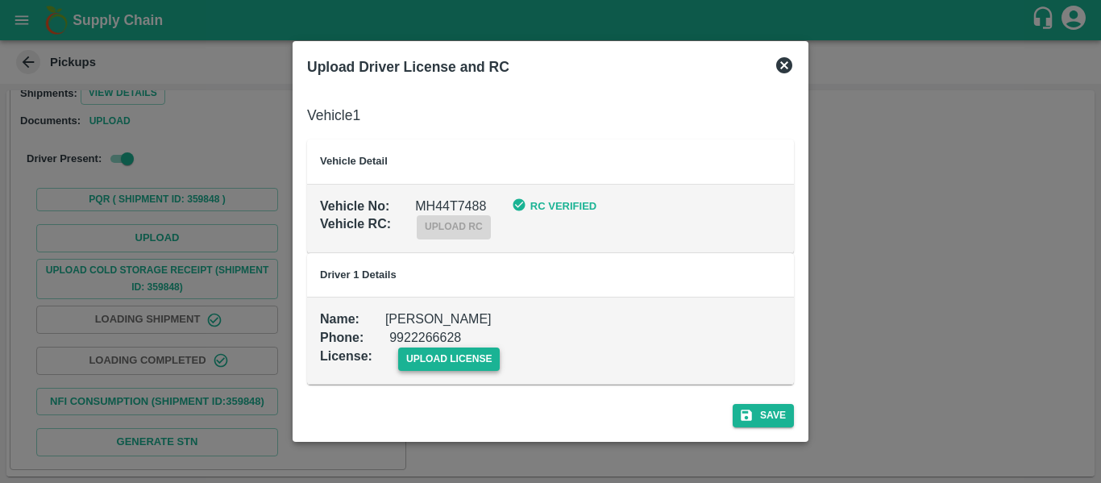
click at [464, 355] on span "upload license" at bounding box center [449, 358] width 102 height 23
click at [0, 0] on input "upload license" at bounding box center [0, 0] width 0 height 0
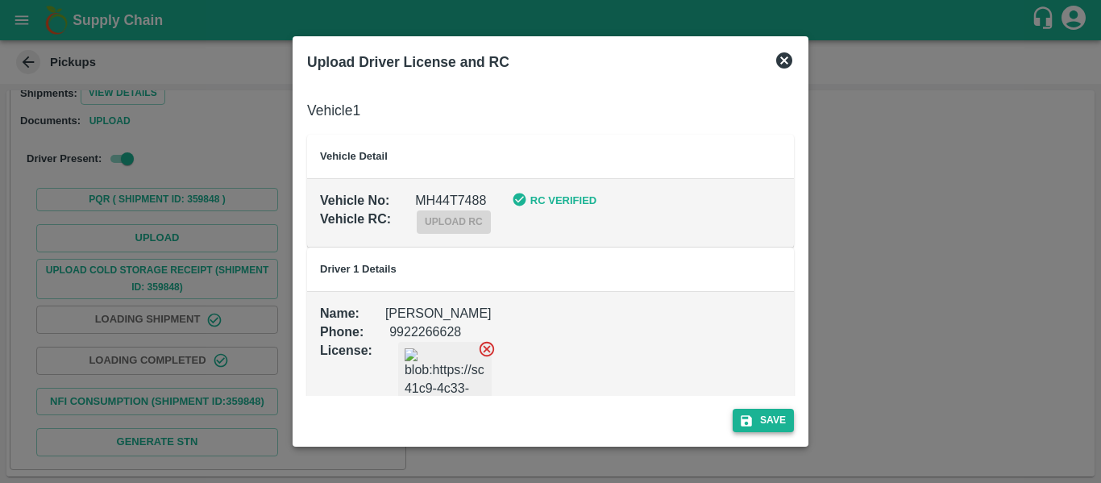
click at [775, 418] on button "Save" at bounding box center [763, 420] width 61 height 23
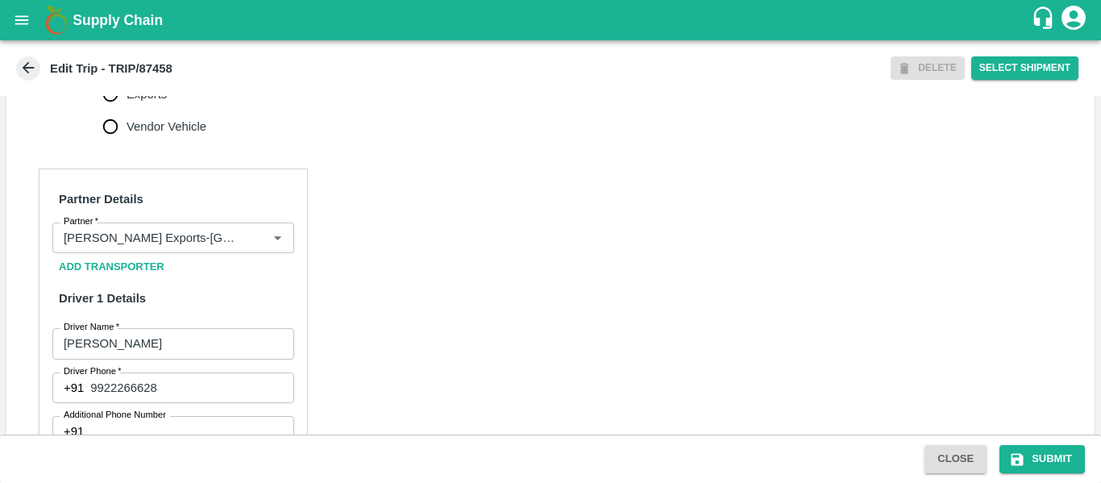
scroll to position [1222, 0]
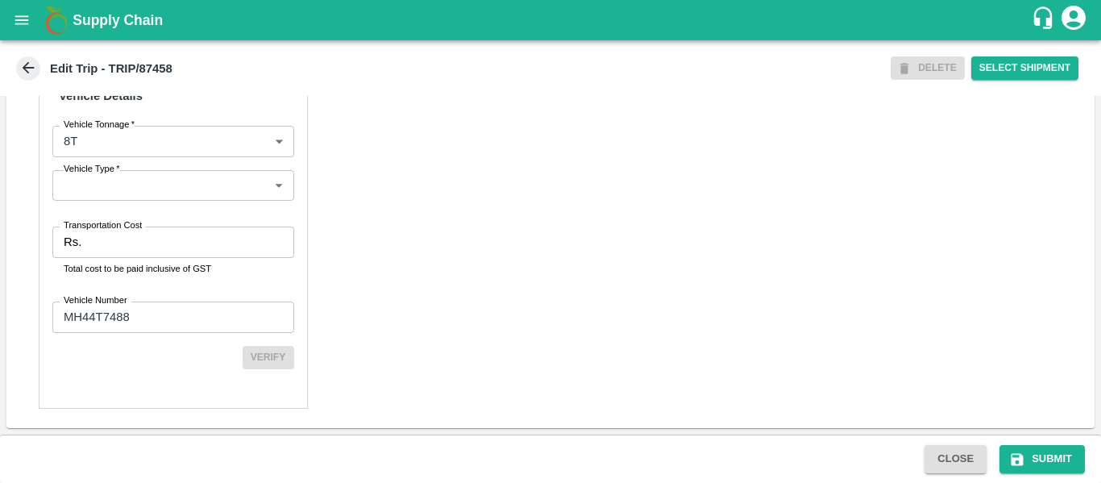
click at [109, 239] on input "Transportation Cost" at bounding box center [191, 242] width 206 height 31
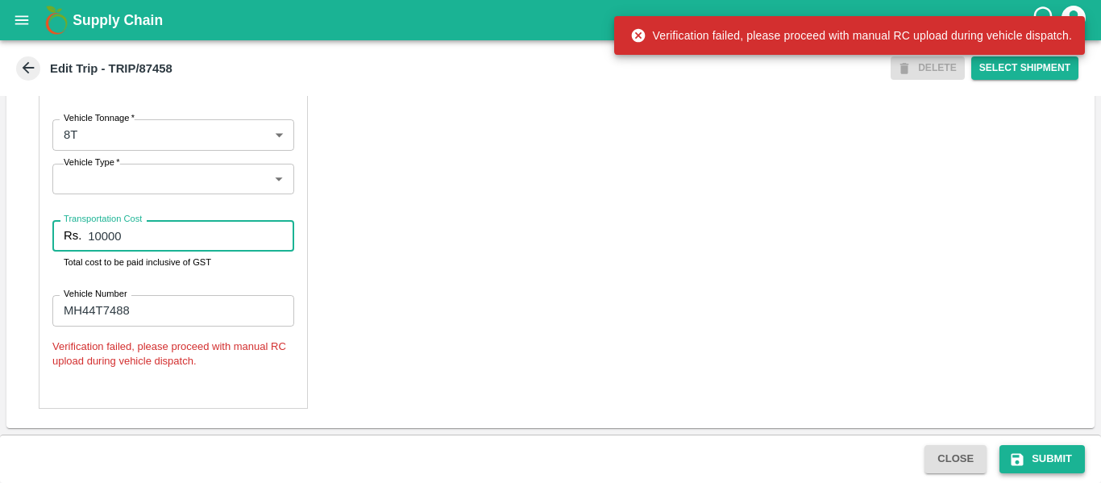
type input "10000"
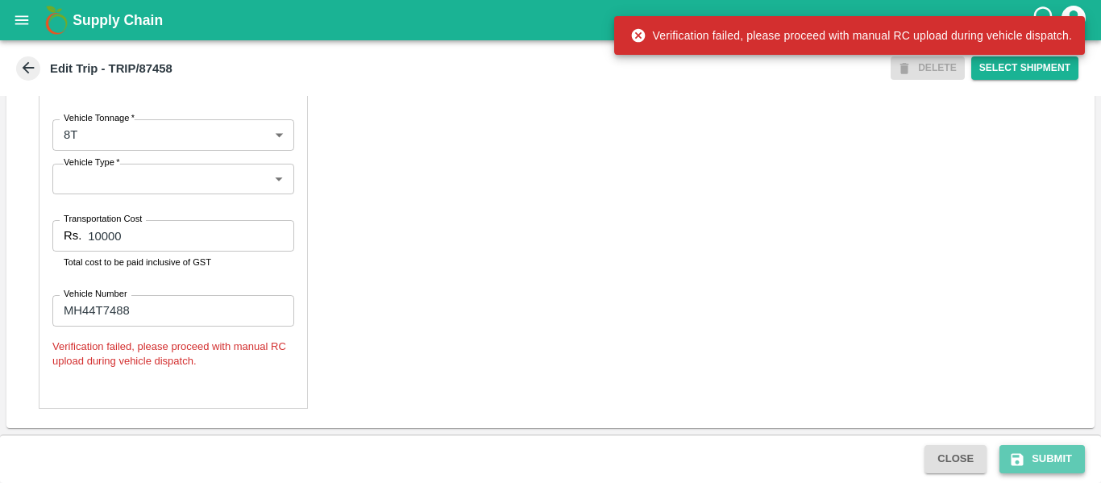
click at [1077, 451] on button "Submit" at bounding box center [1042, 459] width 85 height 28
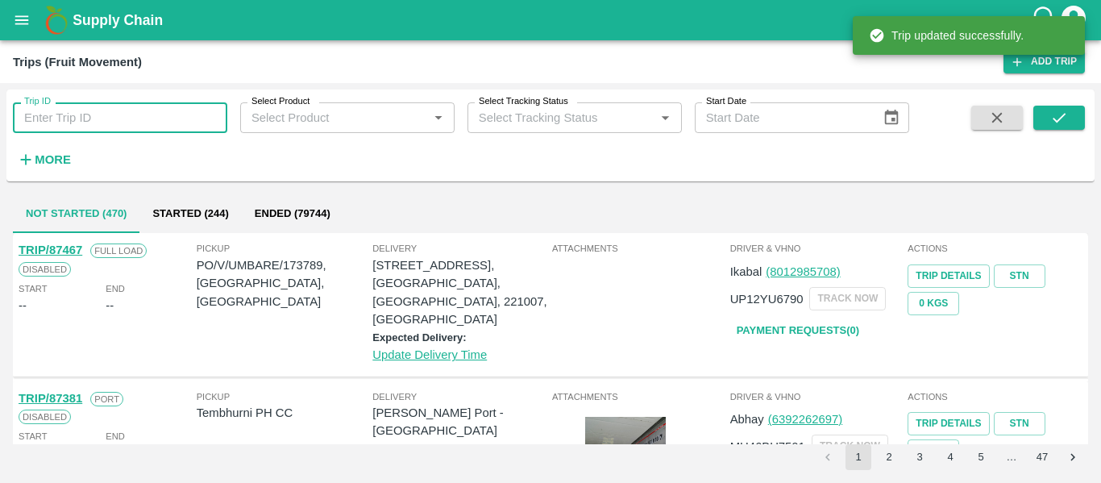
click at [132, 132] on input "Trip ID" at bounding box center [120, 117] width 214 height 31
paste input "87459"
type input "87459"
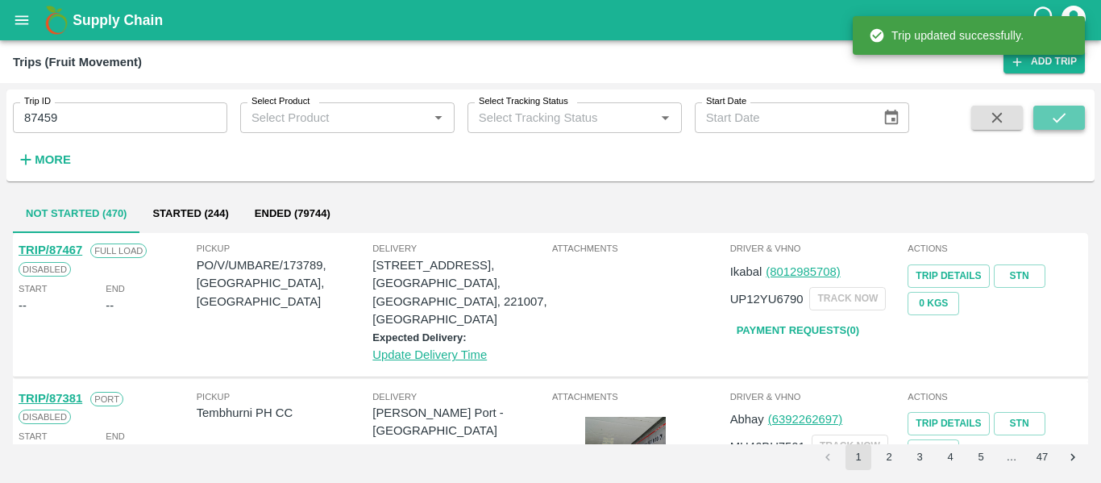
click at [1052, 127] on icon "submit" at bounding box center [1059, 118] width 18 height 18
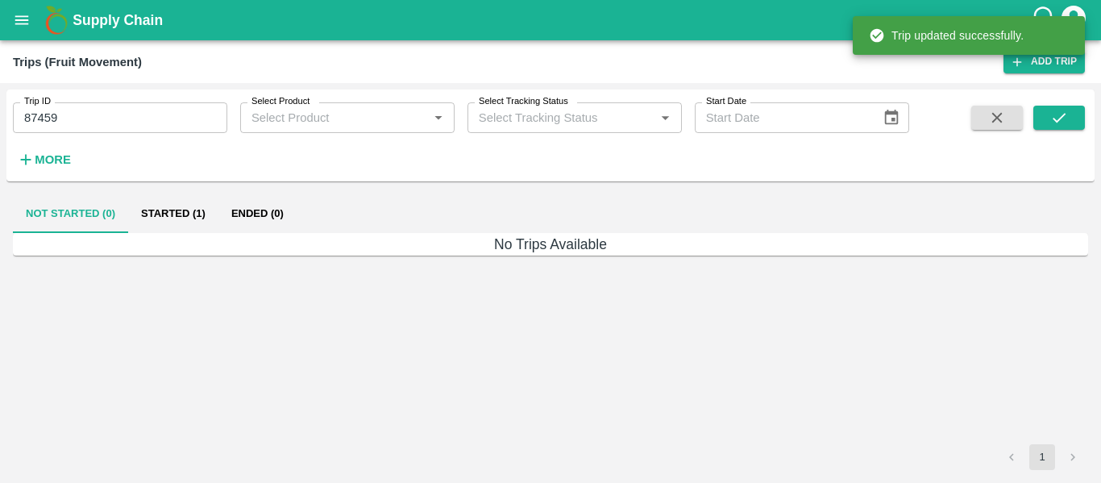
click at [186, 199] on button "Started (1)" at bounding box center [173, 213] width 90 height 39
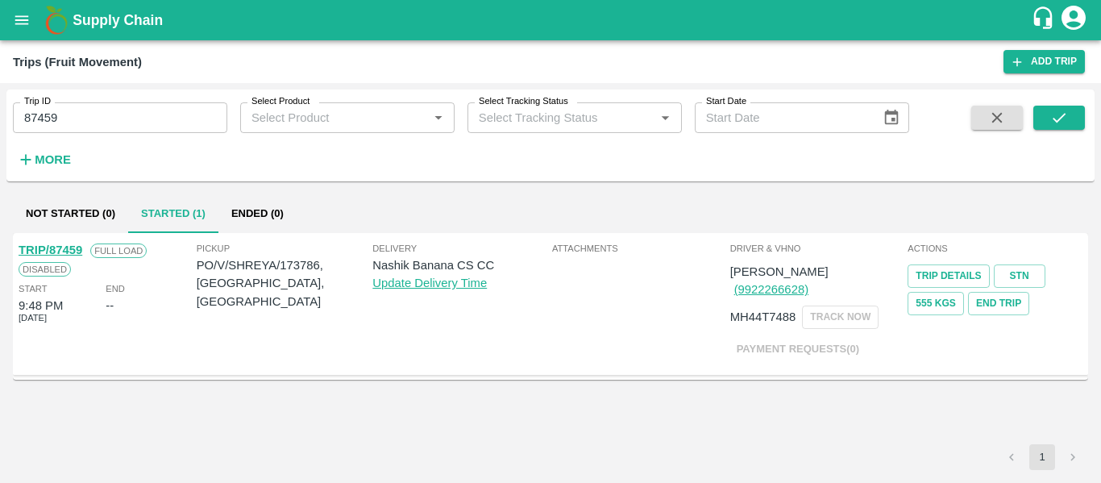
click at [75, 250] on link "TRIP/87459" at bounding box center [51, 249] width 64 height 13
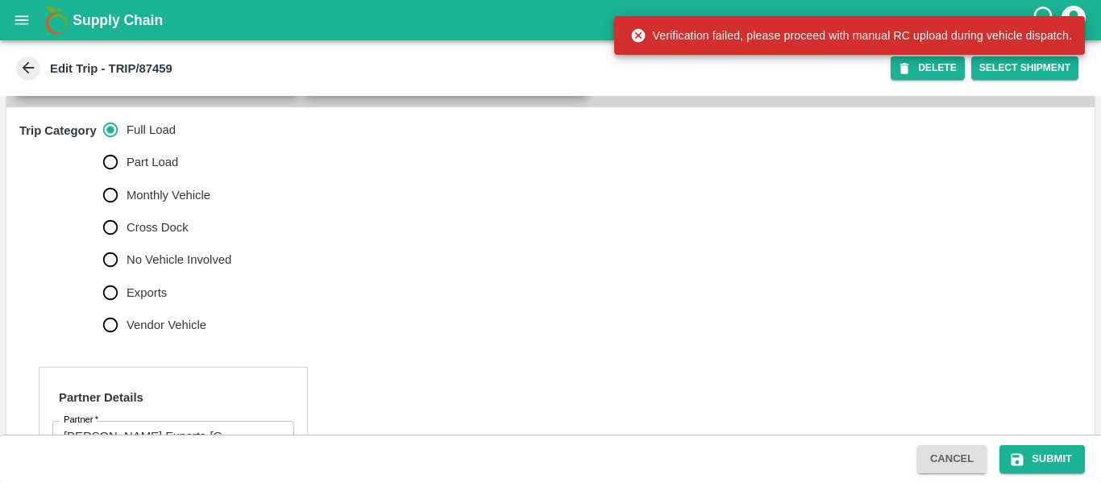
scroll to position [476, 0]
click at [198, 268] on span "No Vehicle Involved" at bounding box center [179, 259] width 105 height 18
click at [127, 275] on input "No Vehicle Involved" at bounding box center [110, 259] width 32 height 32
radio input "true"
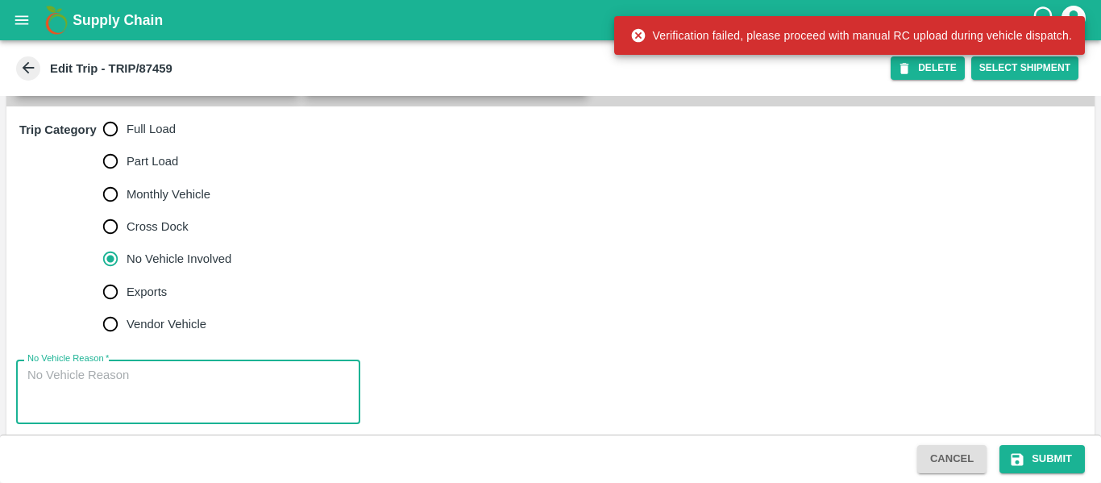
click at [141, 393] on textarea "No Vehicle Reason   *" at bounding box center [188, 392] width 322 height 51
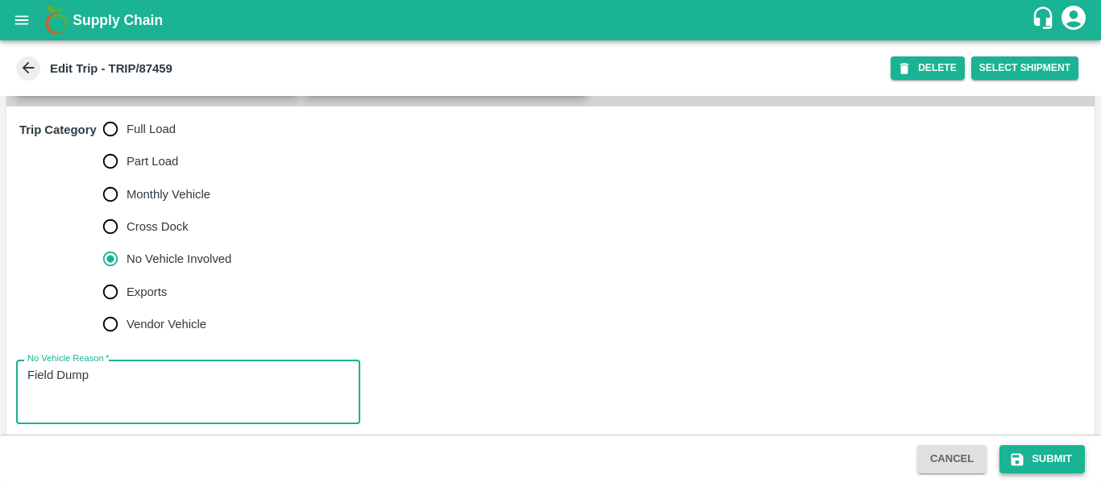
type textarea "Field Dump"
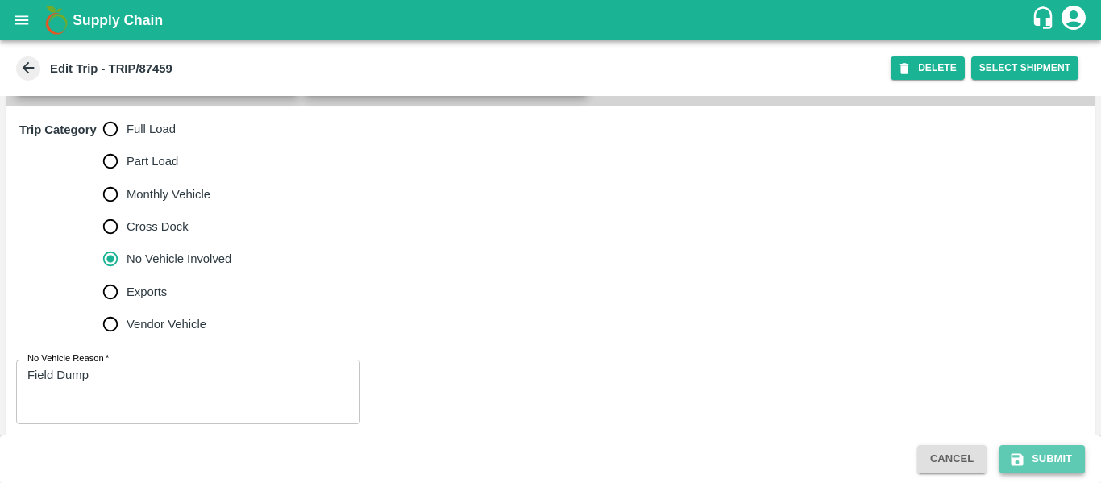
click at [1017, 457] on icon "submit" at bounding box center [1017, 459] width 16 height 16
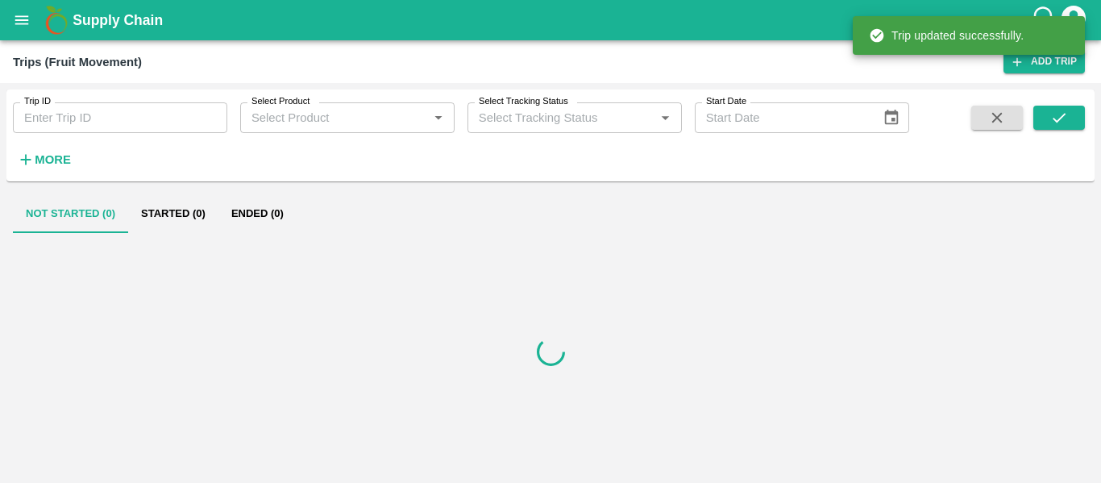
click at [11, 32] on button "open drawer" at bounding box center [21, 20] width 37 height 37
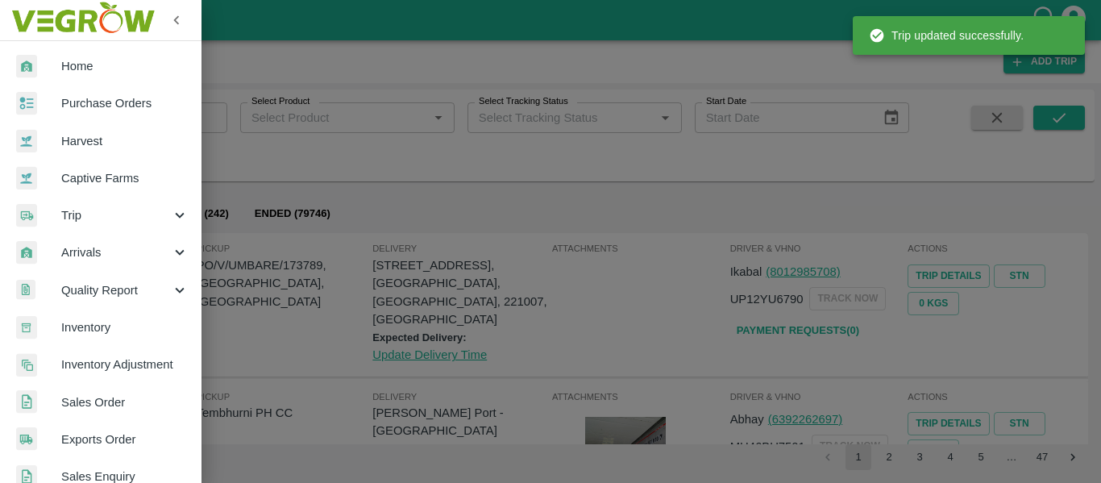
click at [99, 110] on span "Purchase Orders" at bounding box center [124, 103] width 127 height 18
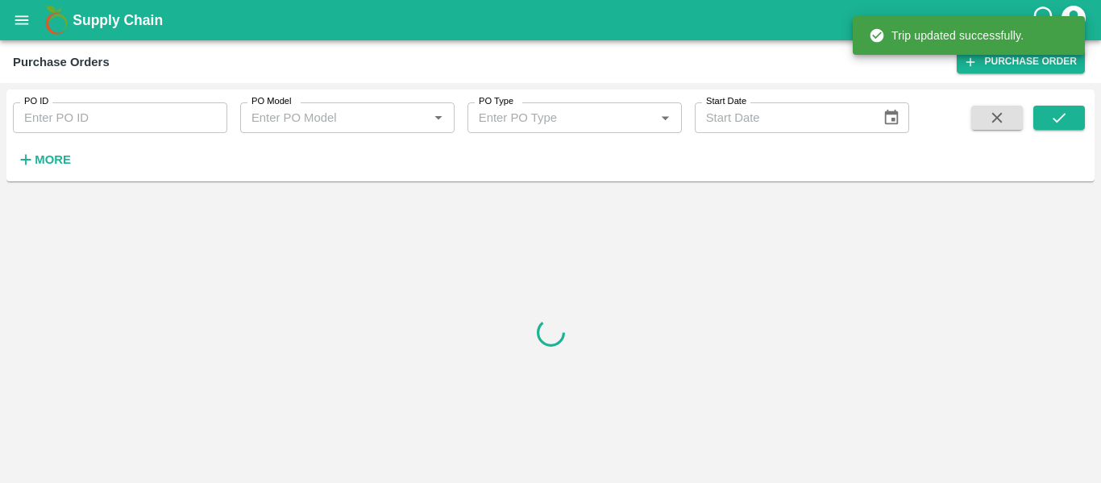
click at [98, 64] on div "Purchase Orders" at bounding box center [61, 62] width 97 height 21
drag, startPoint x: 95, startPoint y: 127, endPoint x: 88, endPoint y: 108, distance: 19.9
click at [88, 108] on input "PO ID" at bounding box center [120, 117] width 214 height 31
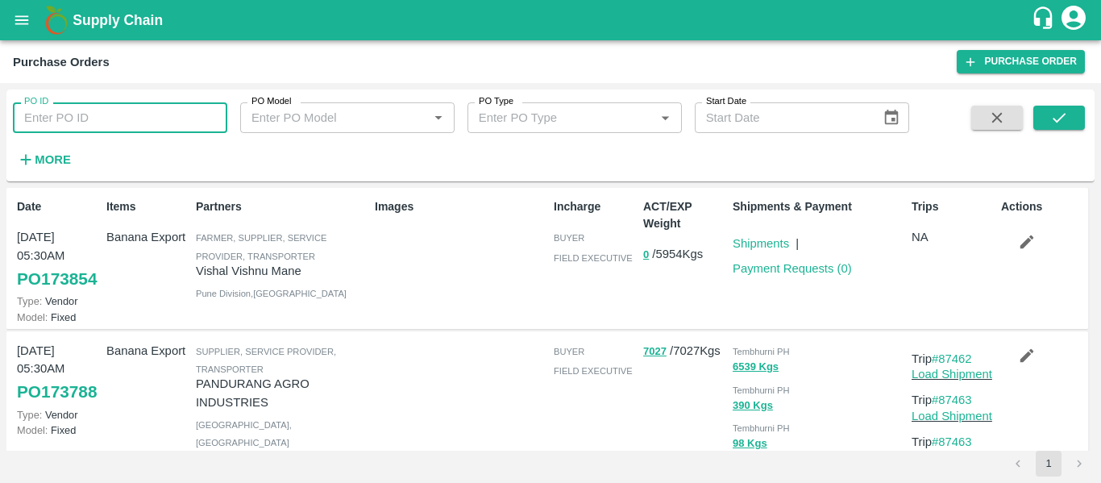
paste input "173786"
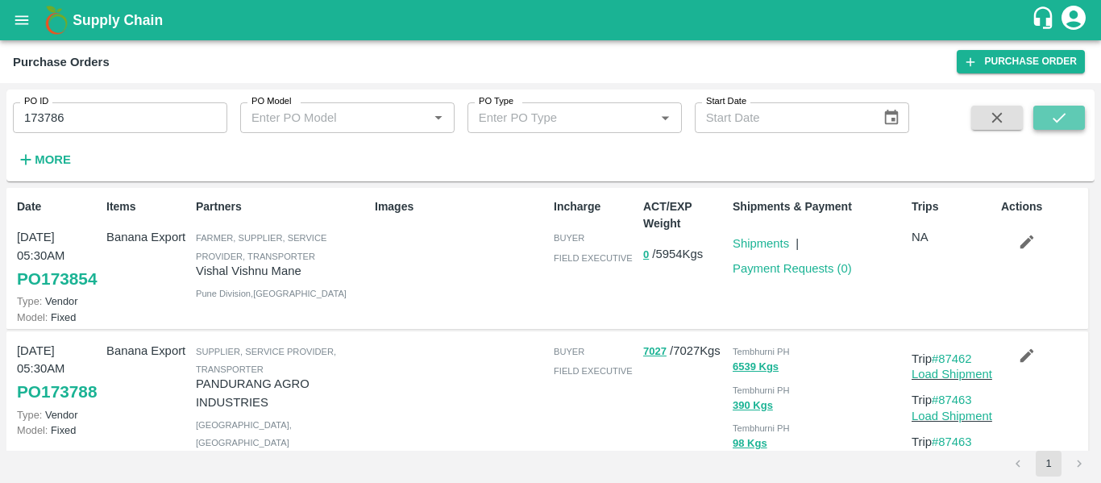
click at [1058, 110] on icon "submit" at bounding box center [1059, 118] width 18 height 18
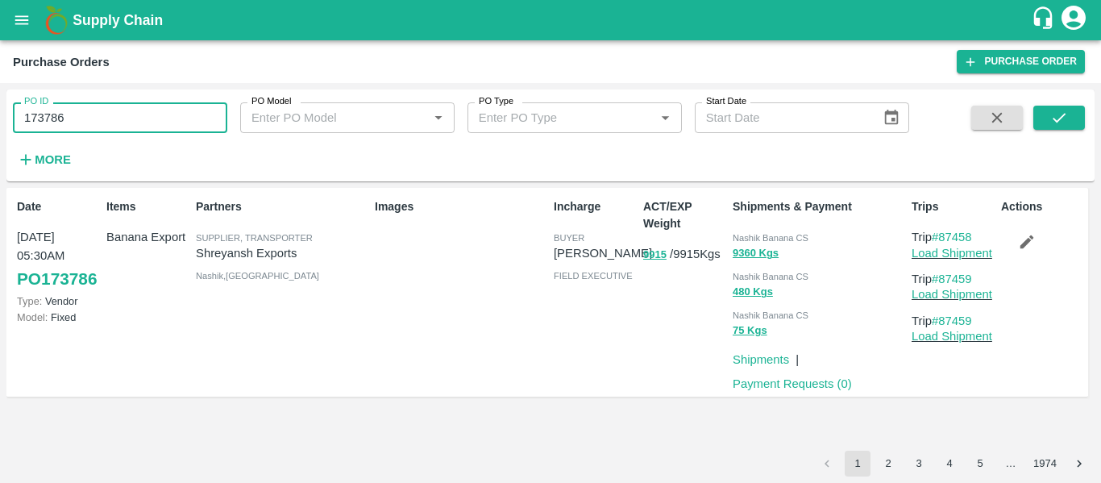
click at [98, 127] on input "173786" at bounding box center [120, 117] width 214 height 31
paste input "text"
type input "173788"
click at [1076, 123] on button "submit" at bounding box center [1059, 118] width 52 height 24
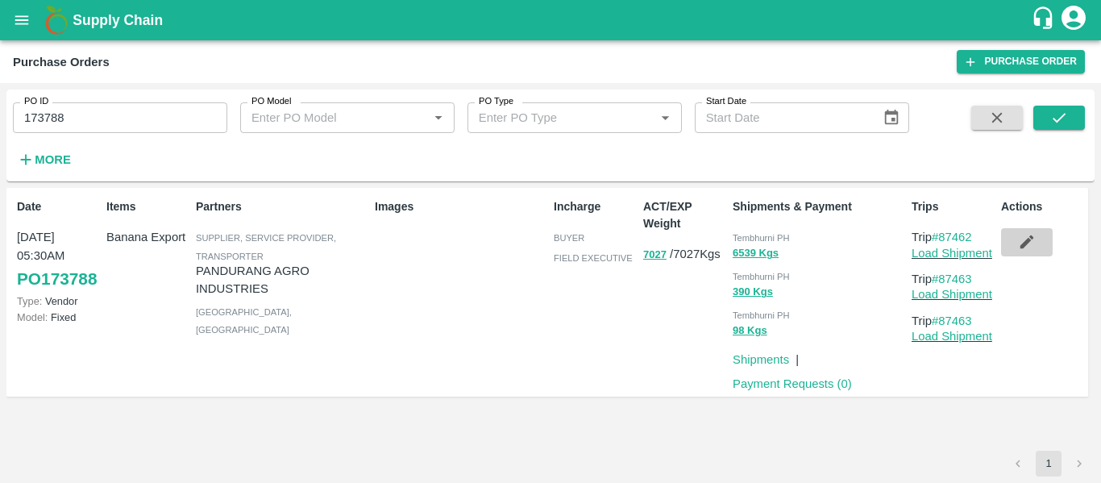
click at [1021, 242] on icon "button" at bounding box center [1027, 242] width 18 height 18
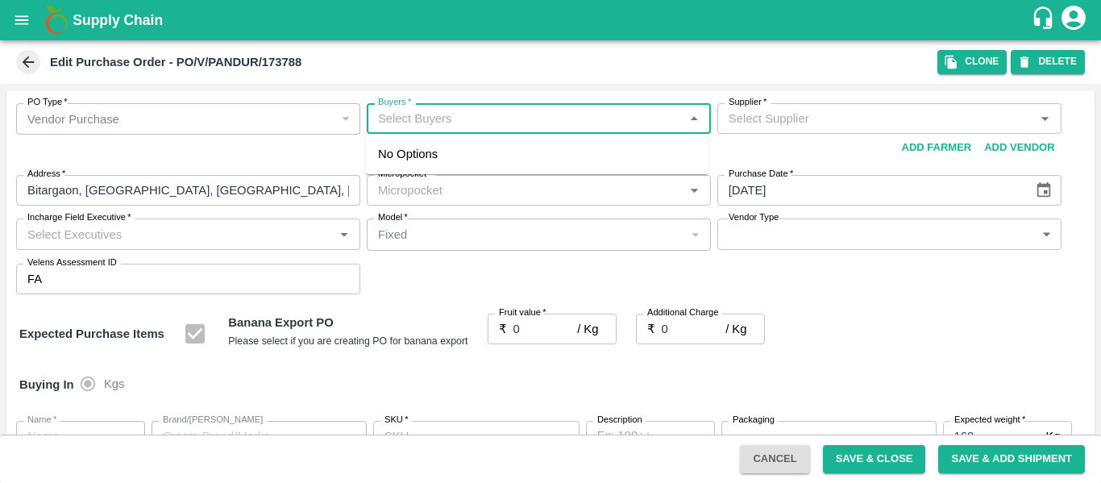
click at [443, 129] on input "Buyers   *" at bounding box center [526, 118] width 308 height 21
type input "[PERSON_NAME] INDUSTRIES-undefined"
type input "109-Tembhurni"
type input "Banana Export"
type input "FRESH X"
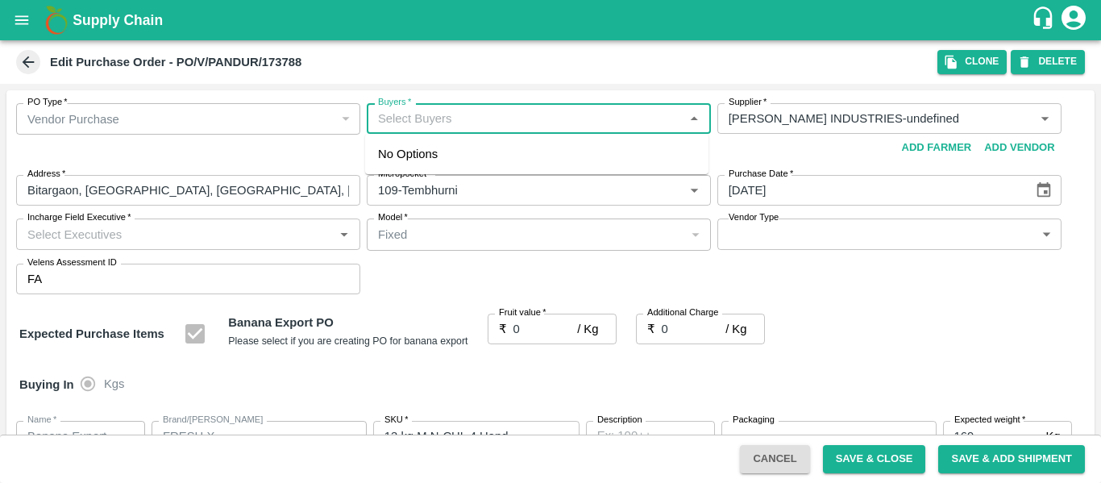
type input "13 kg M N-CHL 4 Hand"
type input "NA"
type input "Banana Export"
type input "FRESH X"
type input "13 kg M N-CHL 5 Hand"
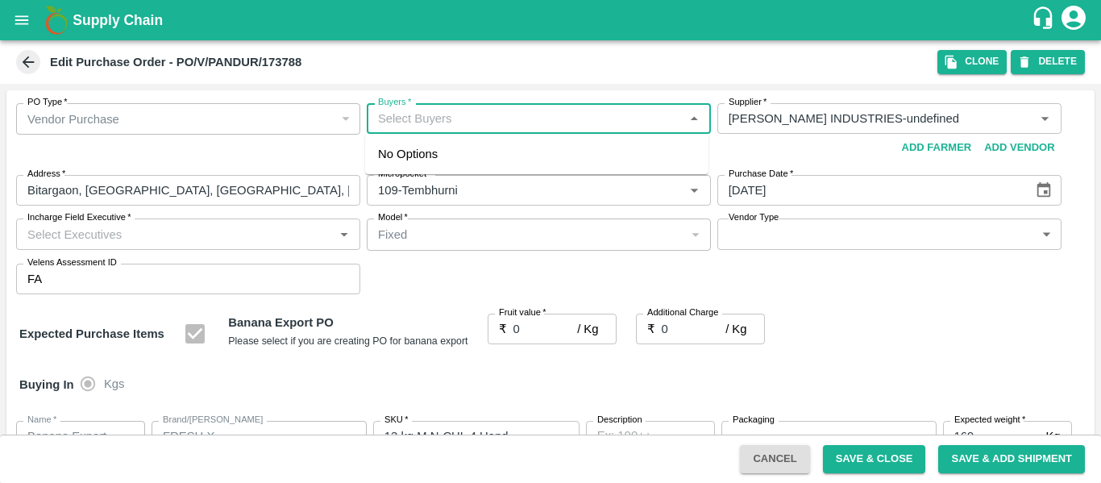
type input "NA"
type input "Banana Export"
type input "FRESH X"
type input "13 kg M N-CHL 6 Hand"
type input "NA"
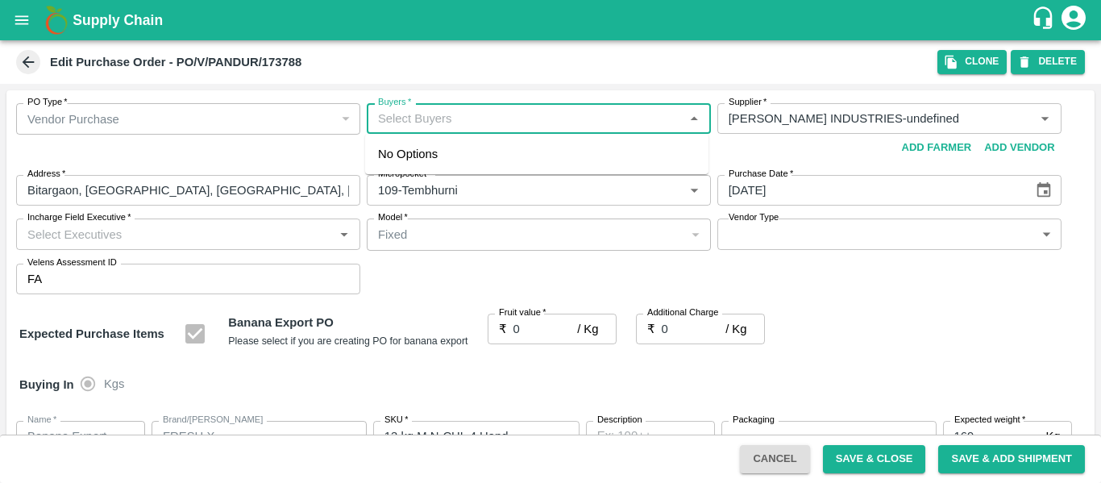
type input "Banana Export"
type input "FRESH X"
type input "13 kg M N-CHL 8 Hand"
type input "NA"
type input "Banana Export"
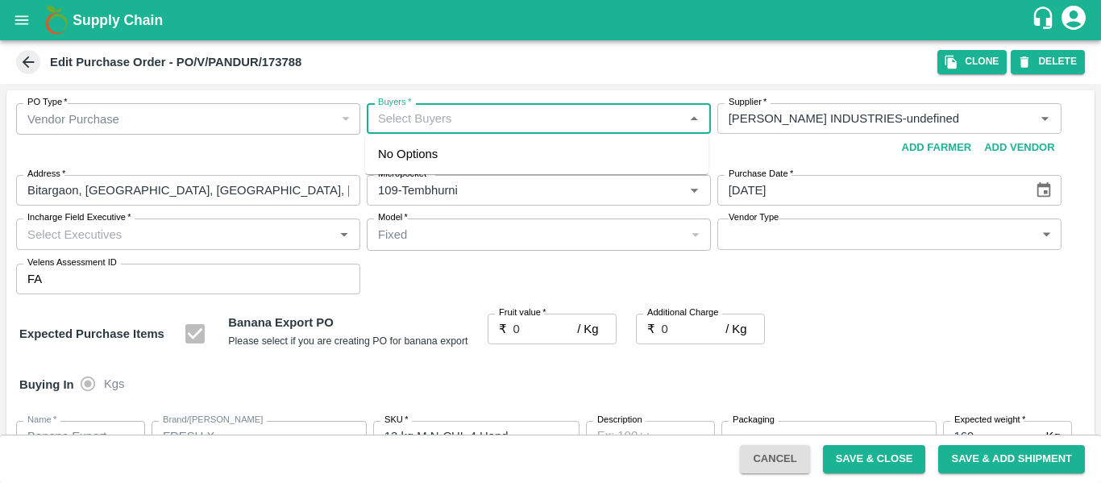
type input "FRESH X"
type input "13 kg M N-CHL CL"
type input "NA"
type input "Banana Export"
type input "FRESH X"
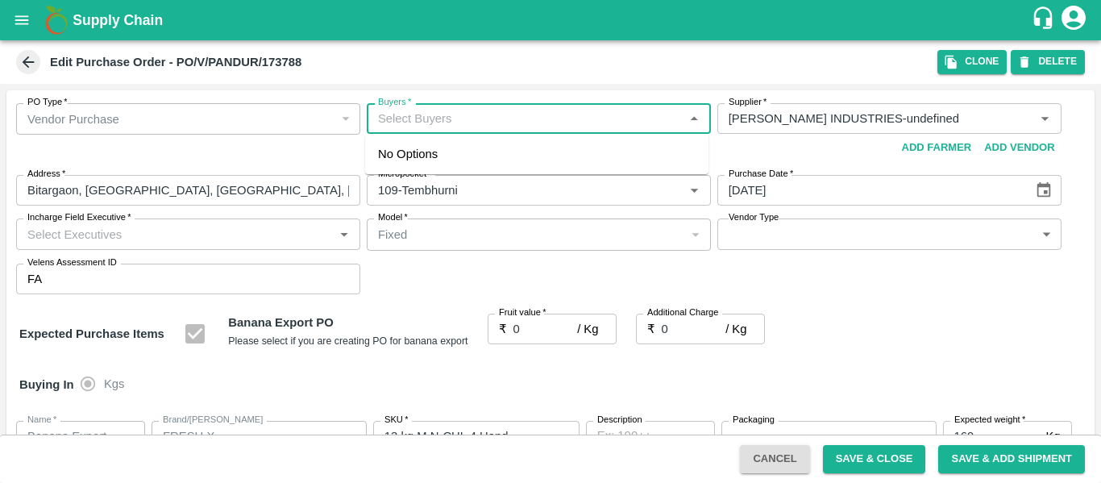
type input "C Class"
type input "NA"
type input "Banana Export"
type input "FRESH X"
type input "PHR Kg"
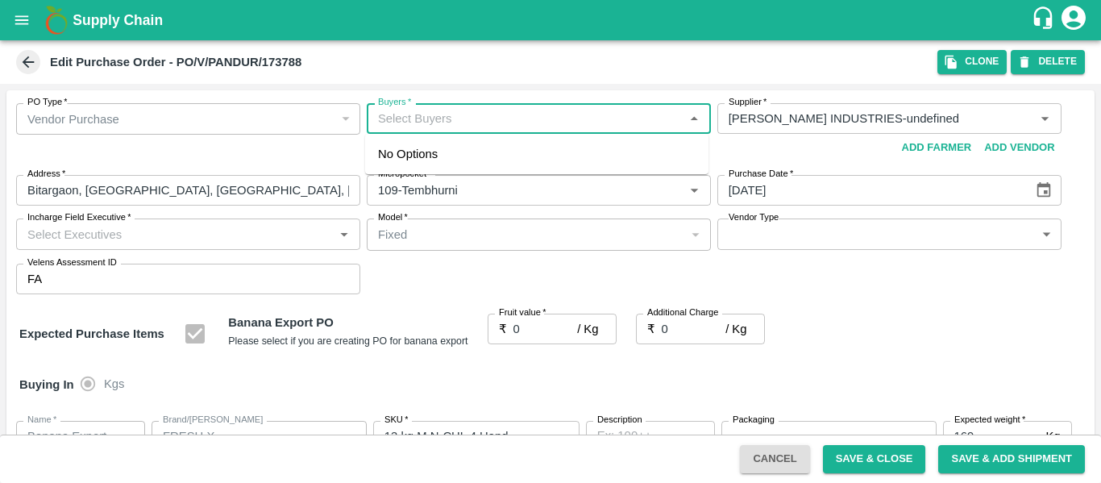
type input "NA"
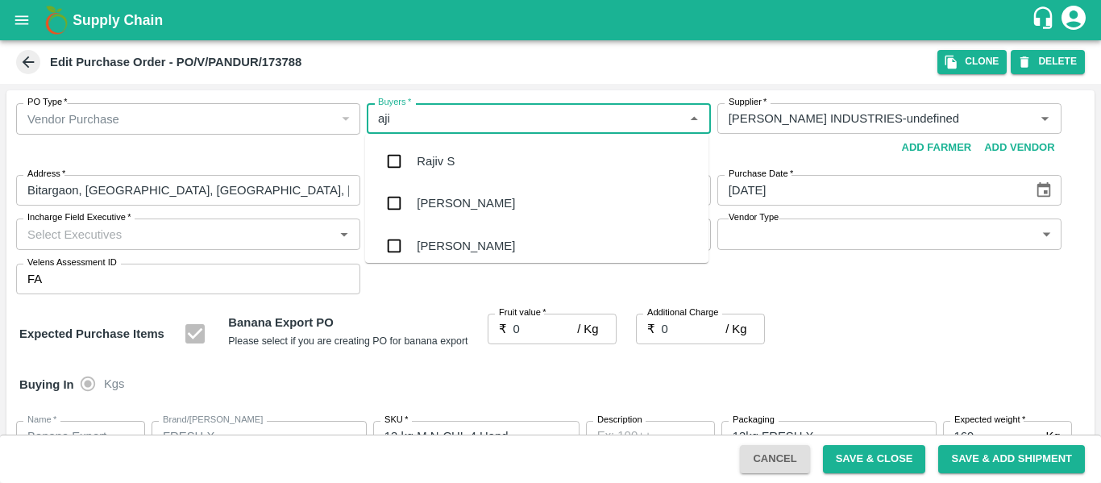
type input "ajit"
click at [446, 159] on div "[PERSON_NAME]" at bounding box center [466, 161] width 98 height 18
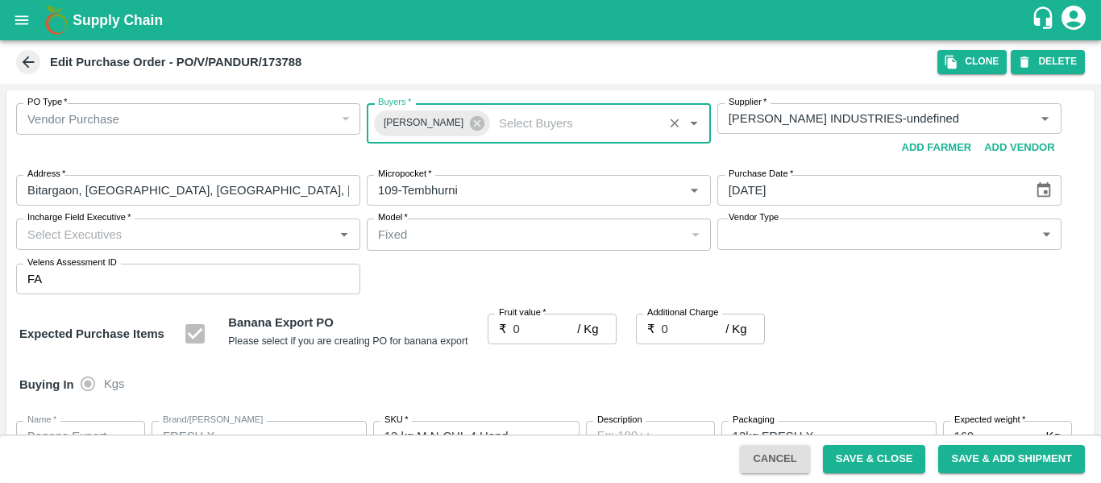
click at [533, 302] on div "PO Type   * Vendor Purchase 2 PO Type Buyers   * Ajit Otari Buyers   * Supplier…" at bounding box center [550, 198] width 1088 height 217
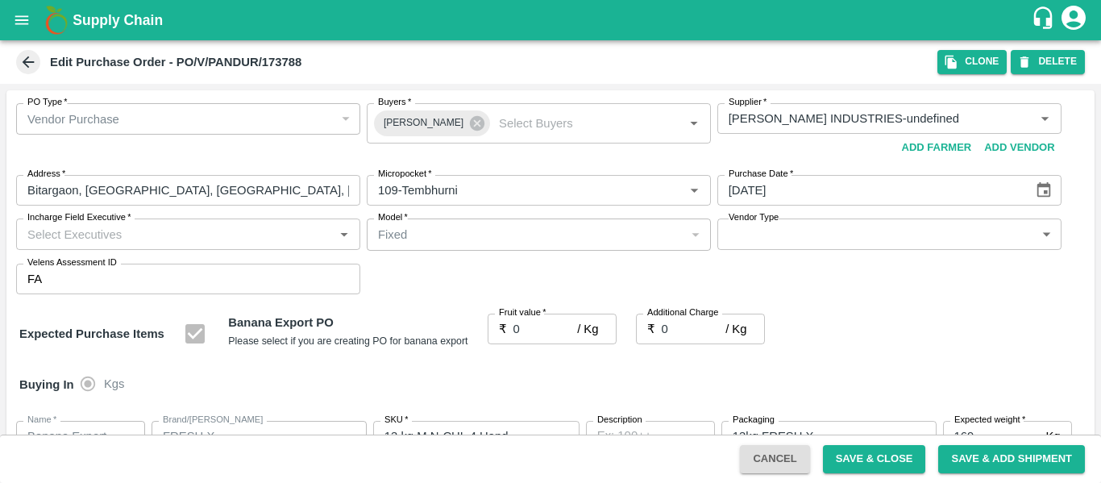
click at [532, 328] on input "0" at bounding box center [546, 329] width 64 height 31
paste input "25"
type input "025"
type input "25"
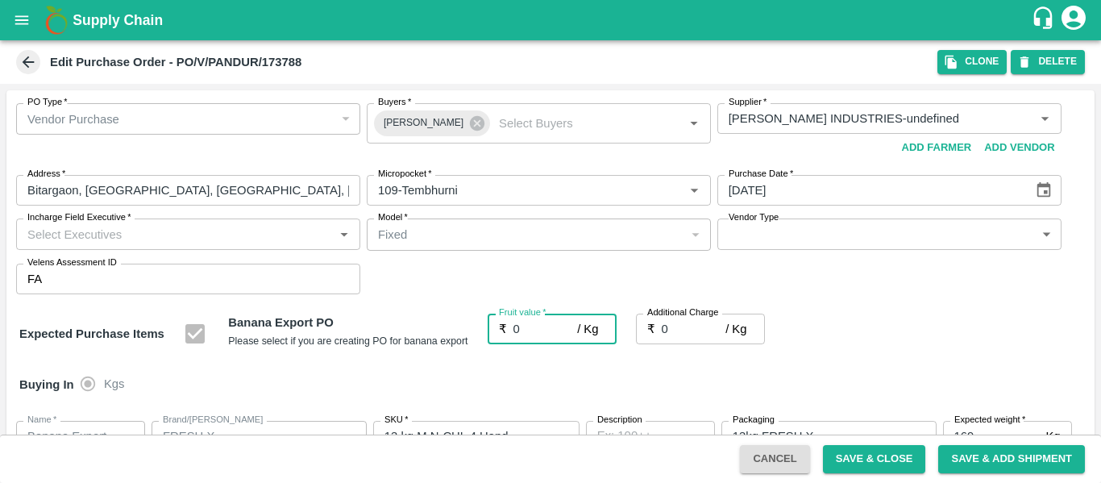
type input "25"
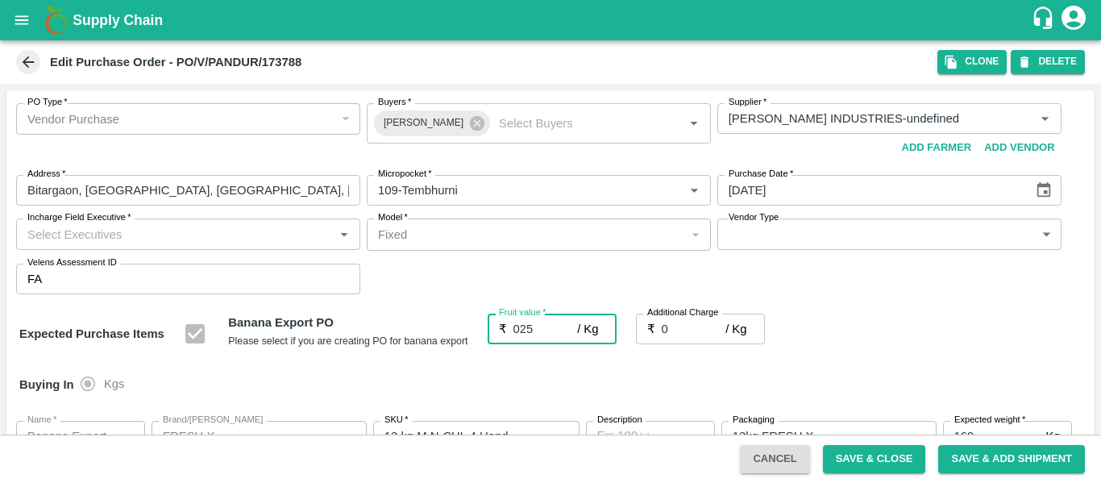
type input "025"
click at [675, 329] on input "0" at bounding box center [694, 329] width 64 height 31
type input "02"
type input "27"
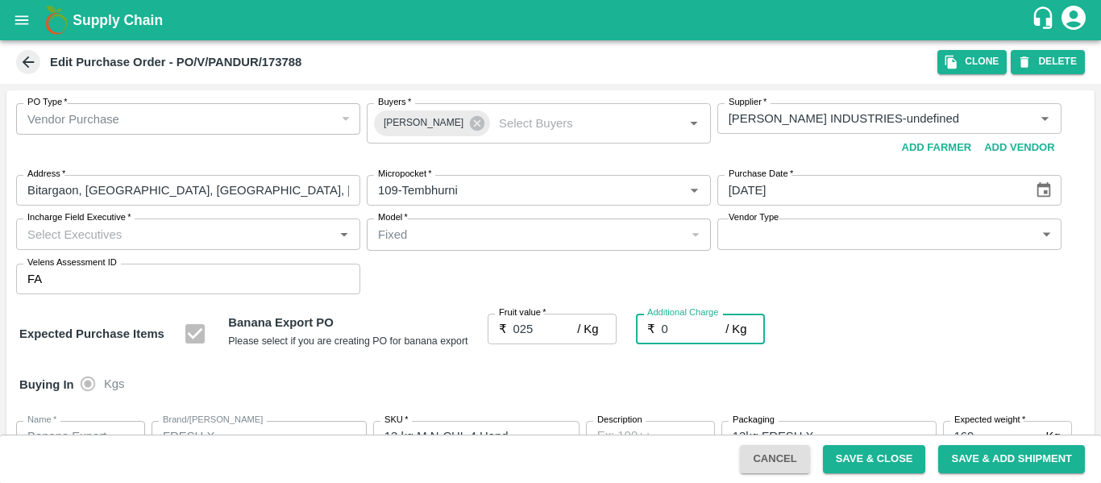
type input "27"
type input "02.7"
type input "27.7"
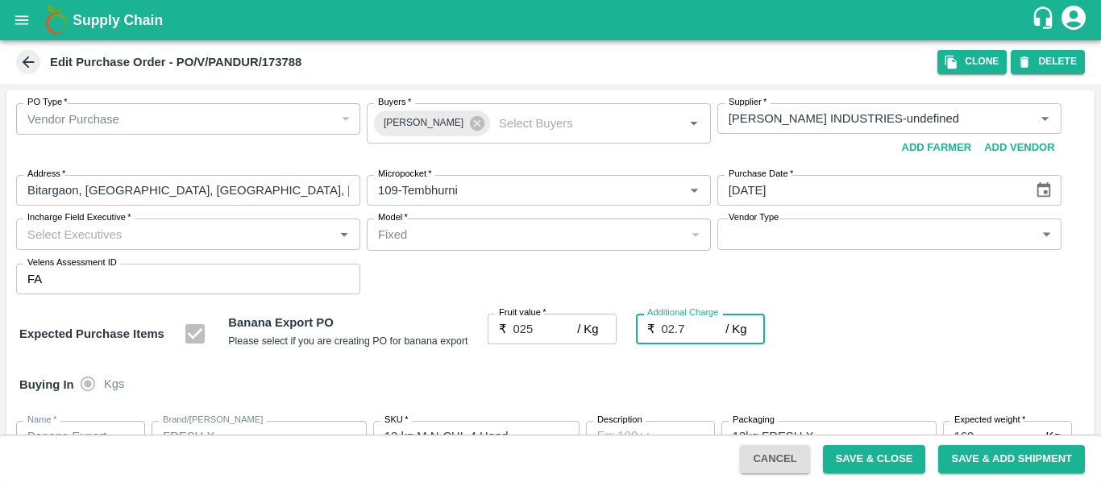
type input "27.7"
type input "02.75"
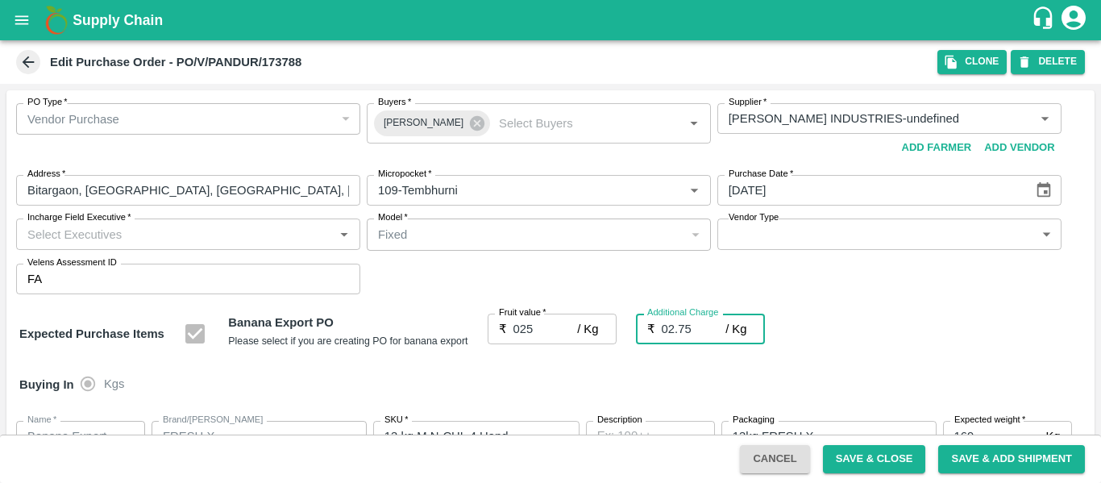
type input "27.75"
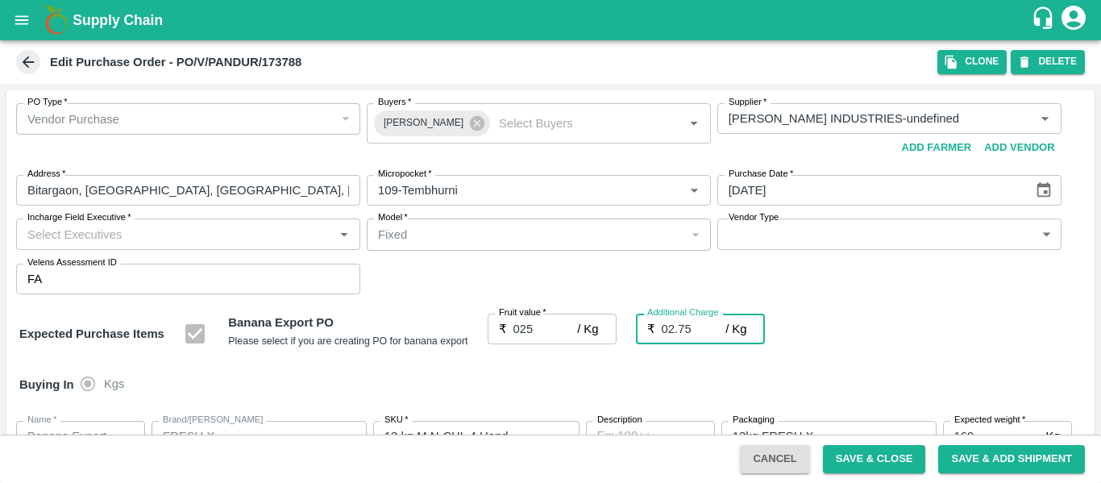
type input "02.75"
click at [941, 353] on div "Expected Purchase Items Banana Export PO Please select if you are creating PO f…" at bounding box center [550, 334] width 1063 height 41
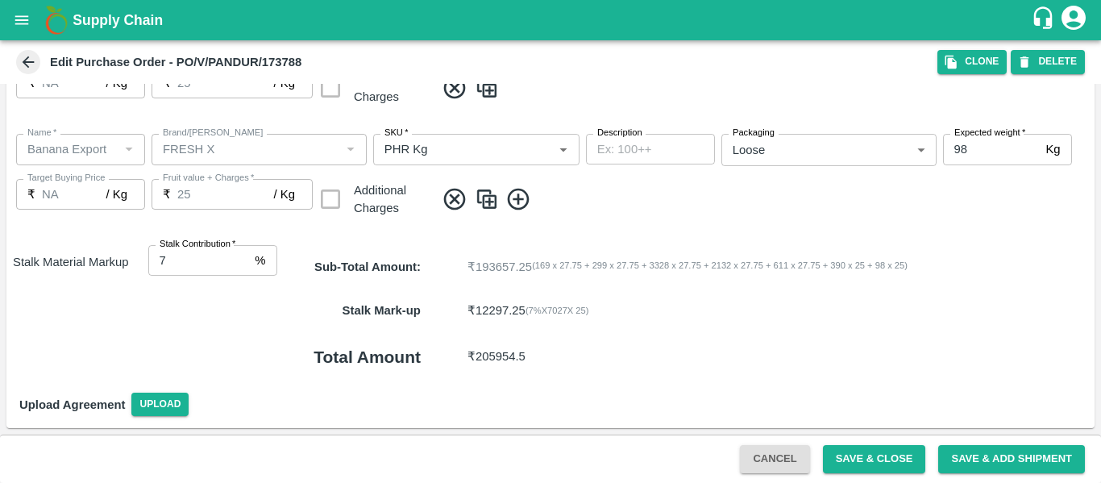
type input "8"
click at [243, 257] on input "8" at bounding box center [198, 260] width 101 height 31
click at [864, 462] on button "Save & Close" at bounding box center [874, 459] width 103 height 28
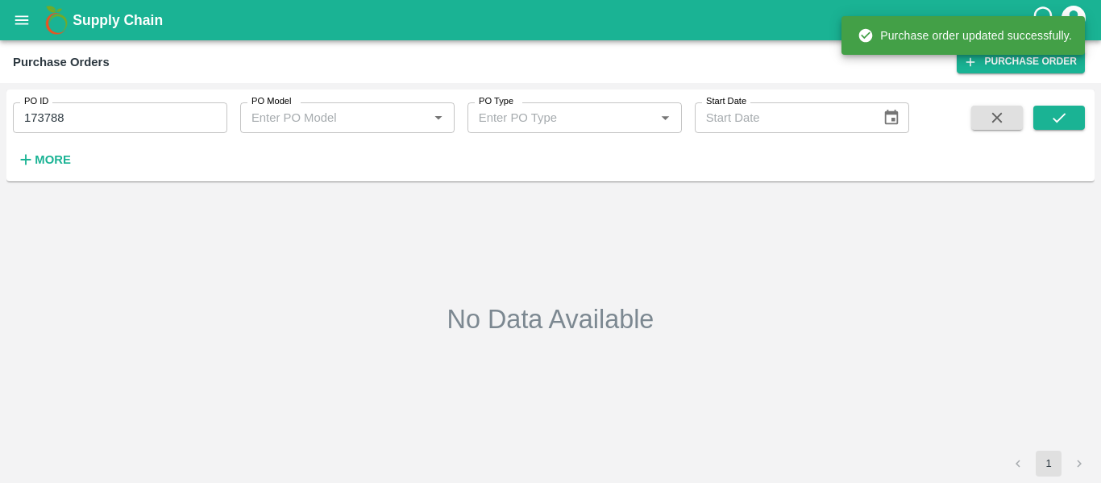
type input "173788"
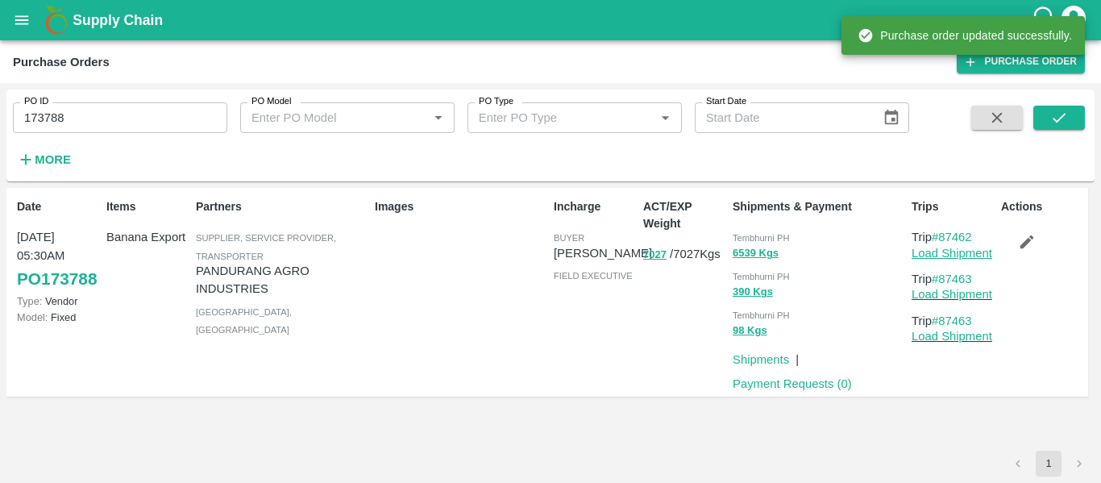
click at [967, 252] on link "Load Shipment" at bounding box center [952, 253] width 81 height 13
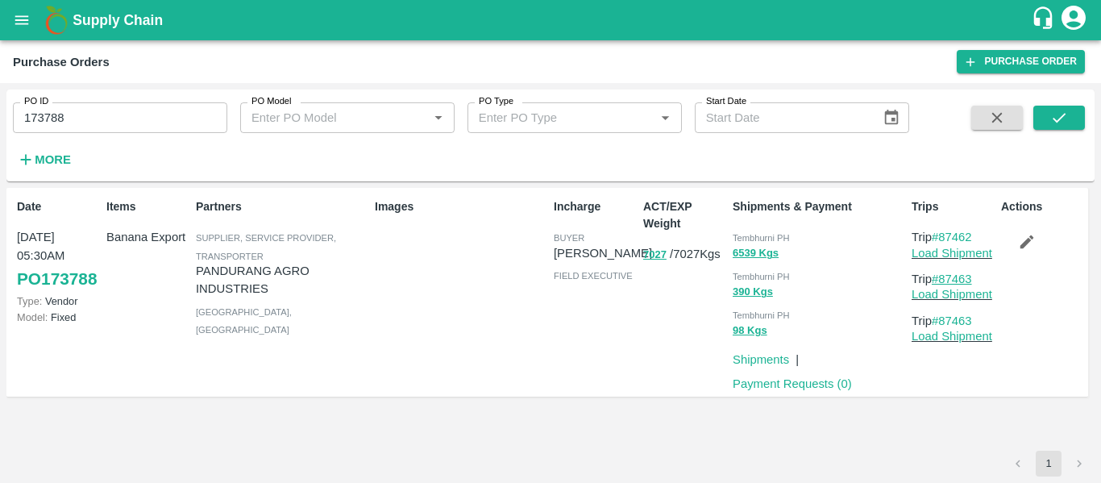
drag, startPoint x: 983, startPoint y: 283, endPoint x: 945, endPoint y: 284, distance: 37.9
click at [945, 284] on p "Trip #87463" at bounding box center [953, 279] width 83 height 18
copy link "87463"
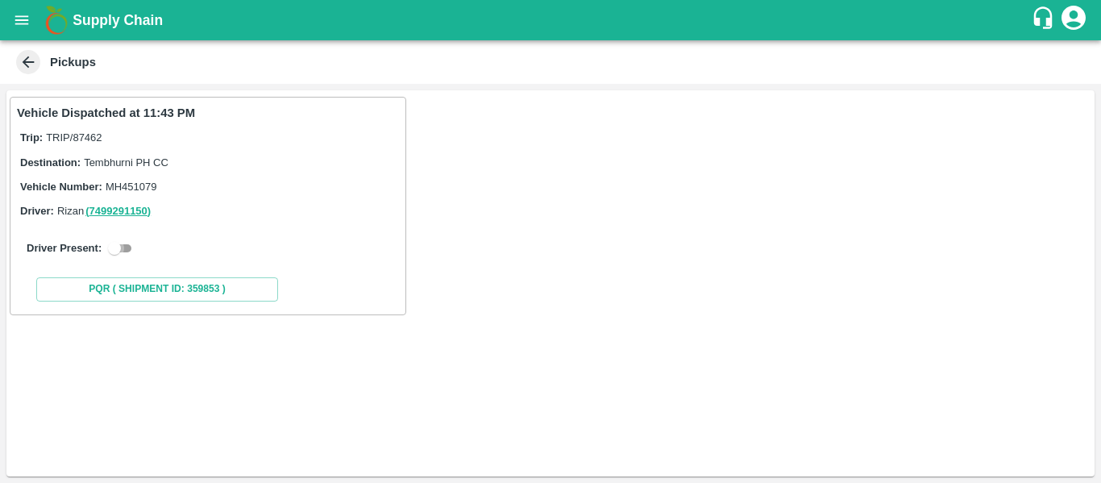
click at [119, 248] on input "checkbox" at bounding box center [114, 248] width 58 height 19
checkbox input "true"
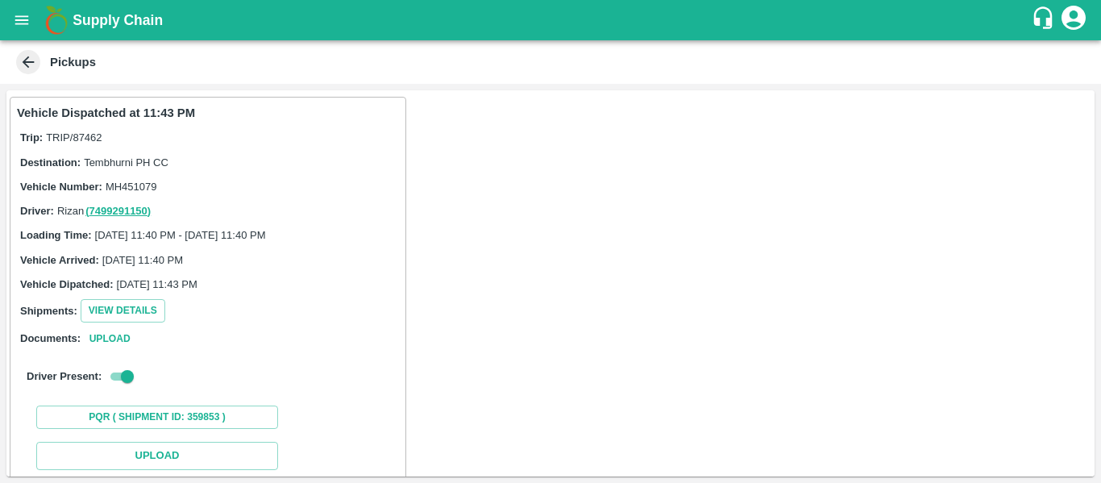
scroll to position [236, 0]
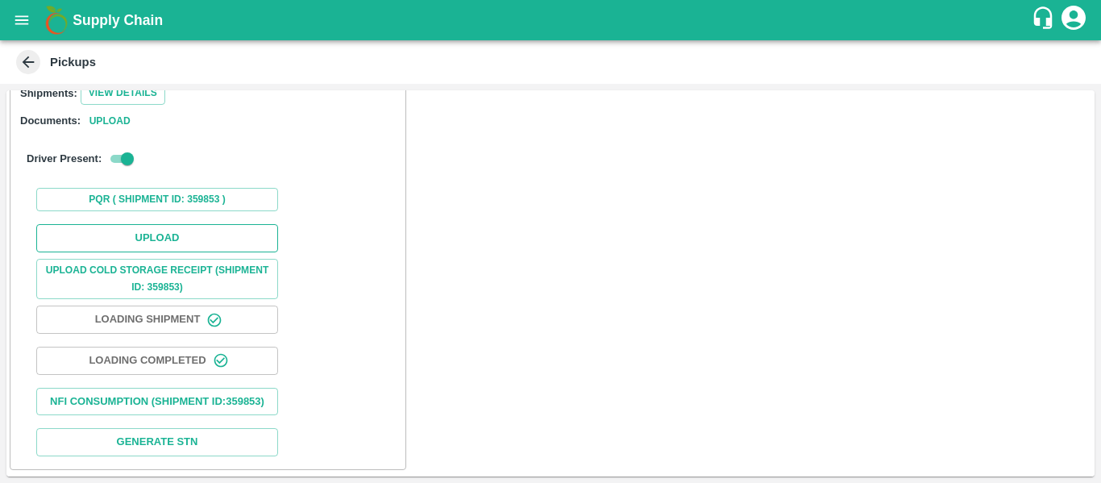
click at [143, 224] on button "Upload" at bounding box center [157, 238] width 242 height 28
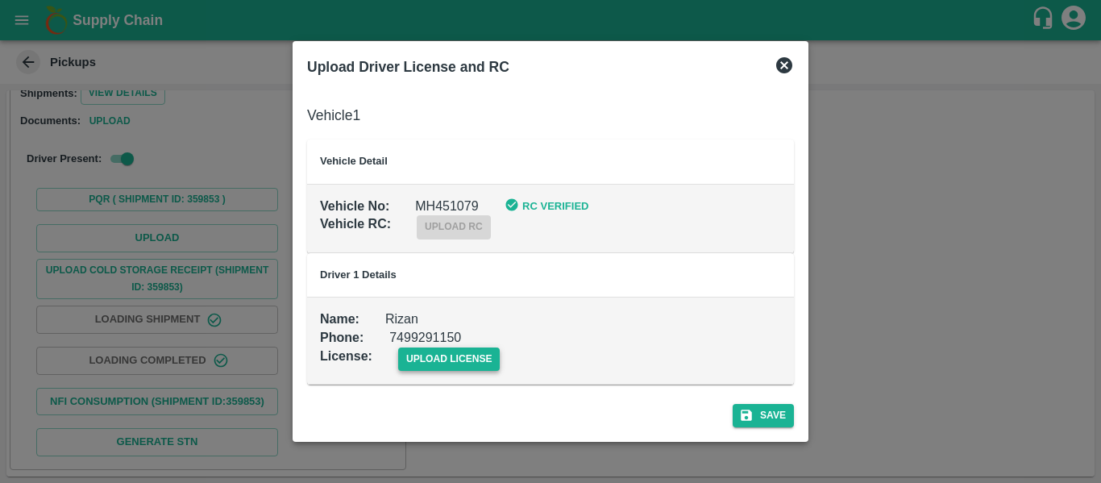
click at [447, 356] on span "upload license" at bounding box center [449, 358] width 102 height 23
click at [0, 0] on input "upload license" at bounding box center [0, 0] width 0 height 0
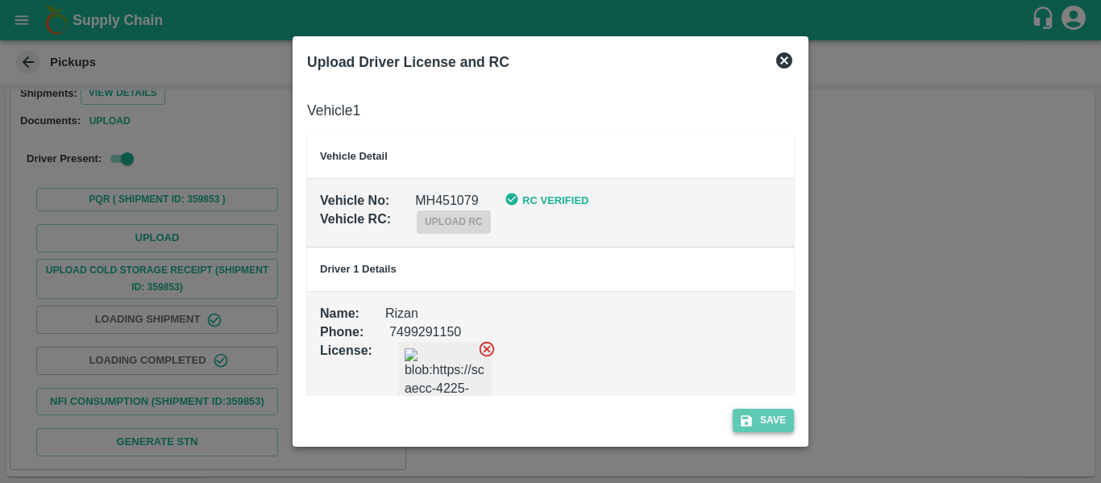
click at [787, 413] on button "Save" at bounding box center [763, 420] width 61 height 23
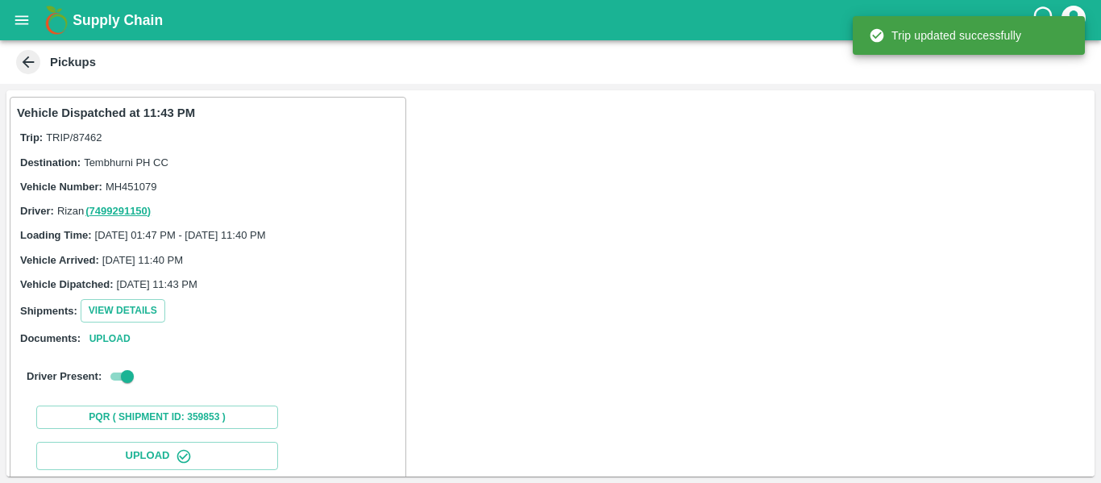
scroll to position [277, 0]
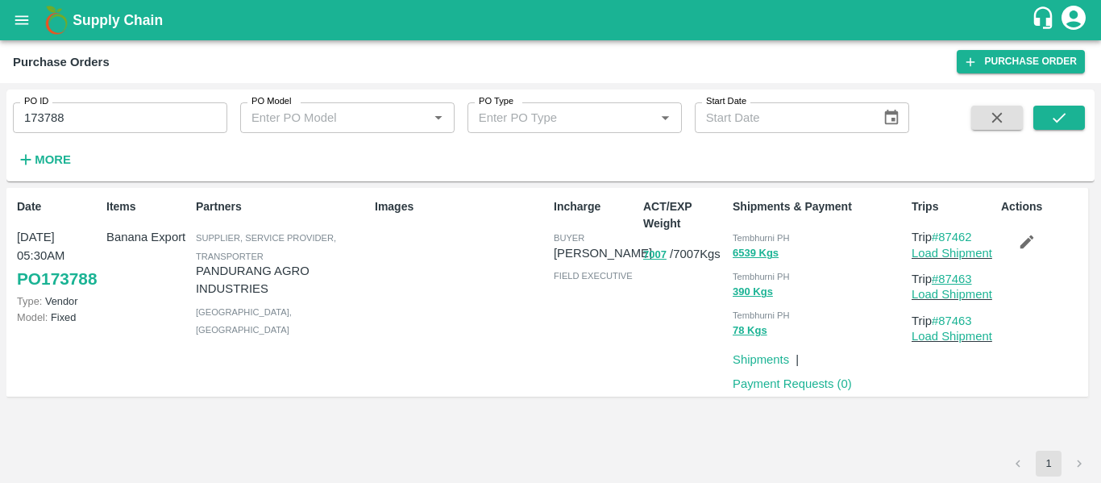
drag, startPoint x: 992, startPoint y: 280, endPoint x: 944, endPoint y: 282, distance: 48.4
click at [944, 282] on p "Trip #87463" at bounding box center [953, 279] width 83 height 18
copy link "87463"
click at [28, 13] on icon "open drawer" at bounding box center [22, 20] width 18 height 18
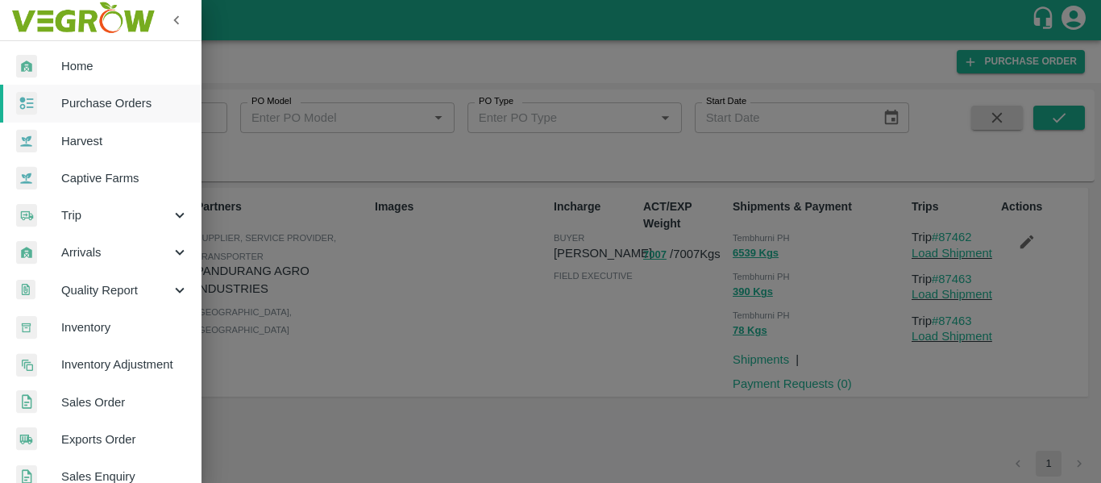
click at [135, 228] on div "Trip" at bounding box center [101, 215] width 202 height 37
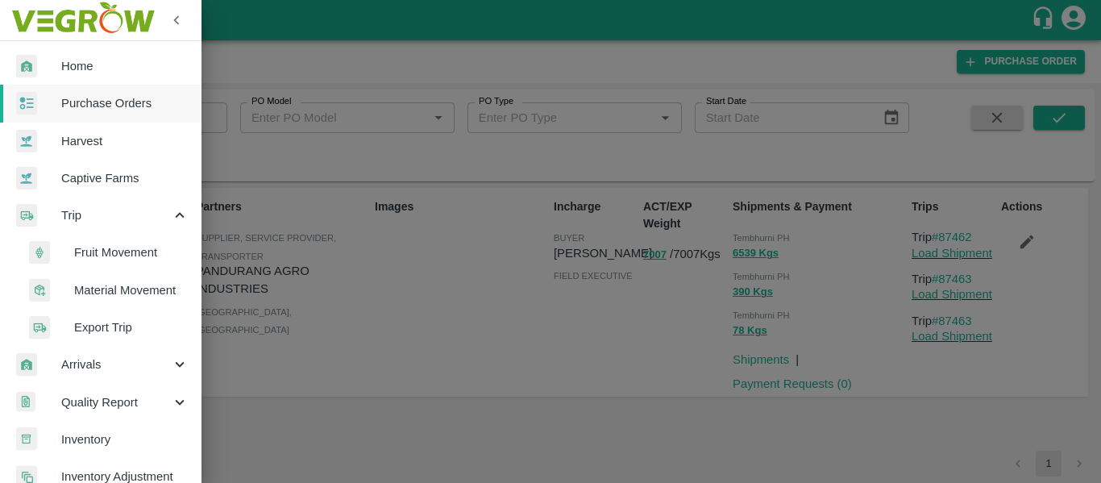
click at [142, 246] on span "Fruit Movement" at bounding box center [131, 252] width 114 height 18
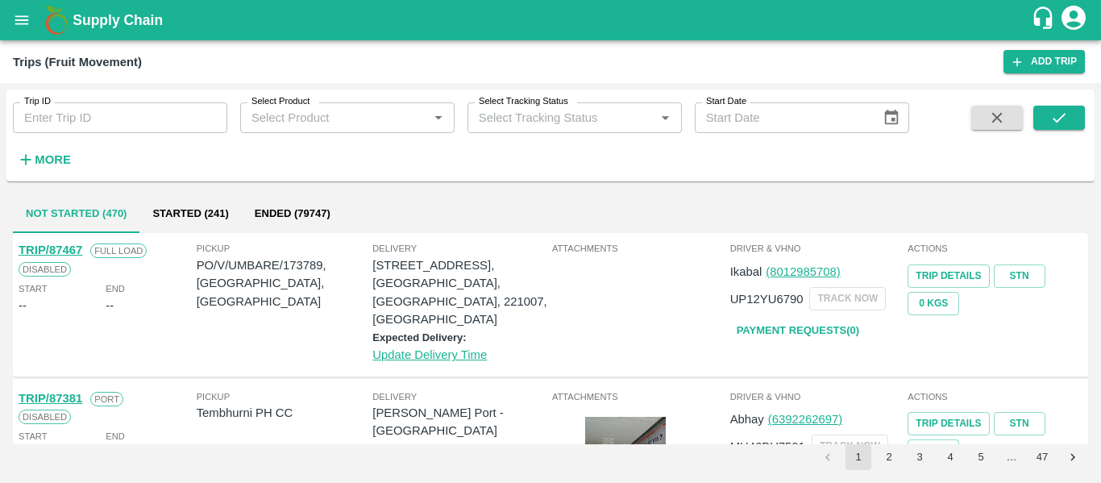
click at [145, 118] on input "Trip ID" at bounding box center [120, 117] width 214 height 31
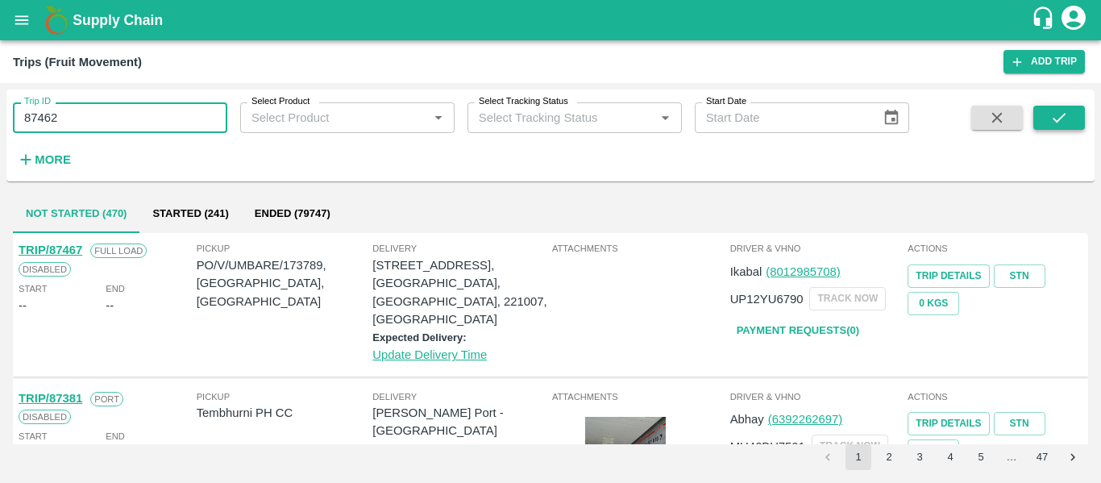
type input "87462"
click at [1045, 112] on button "submit" at bounding box center [1059, 118] width 52 height 24
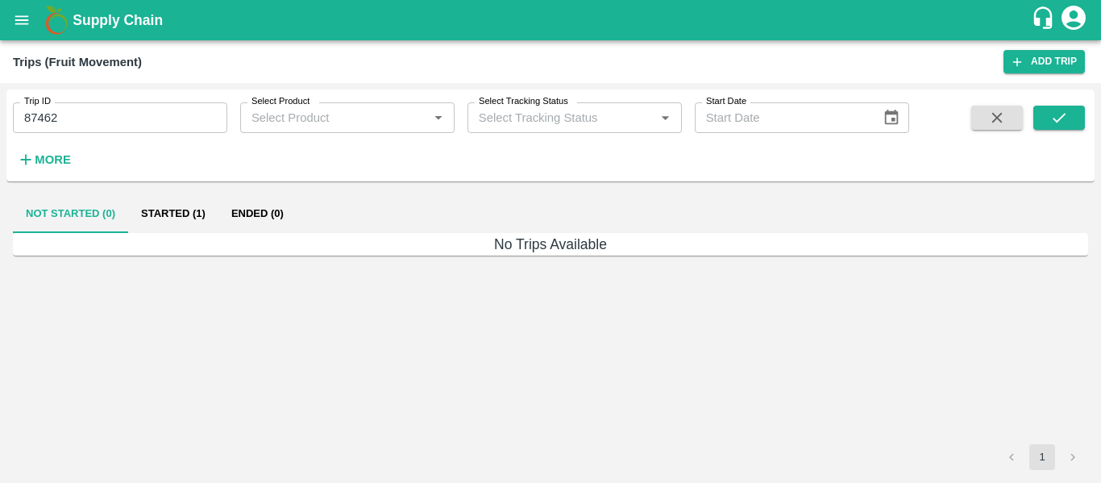
click at [210, 202] on button "Started (1)" at bounding box center [173, 213] width 90 height 39
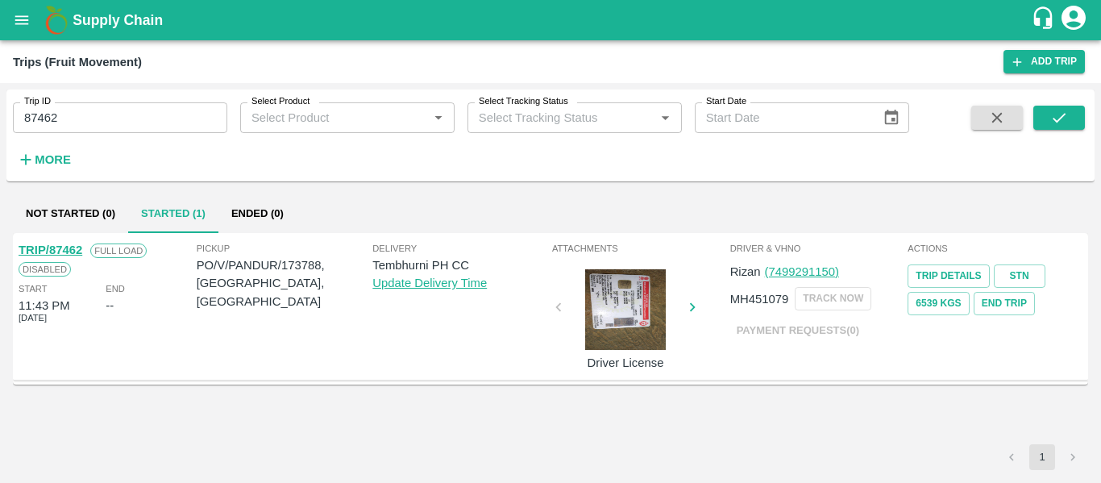
click at [64, 252] on link "TRIP/87462" at bounding box center [51, 249] width 64 height 13
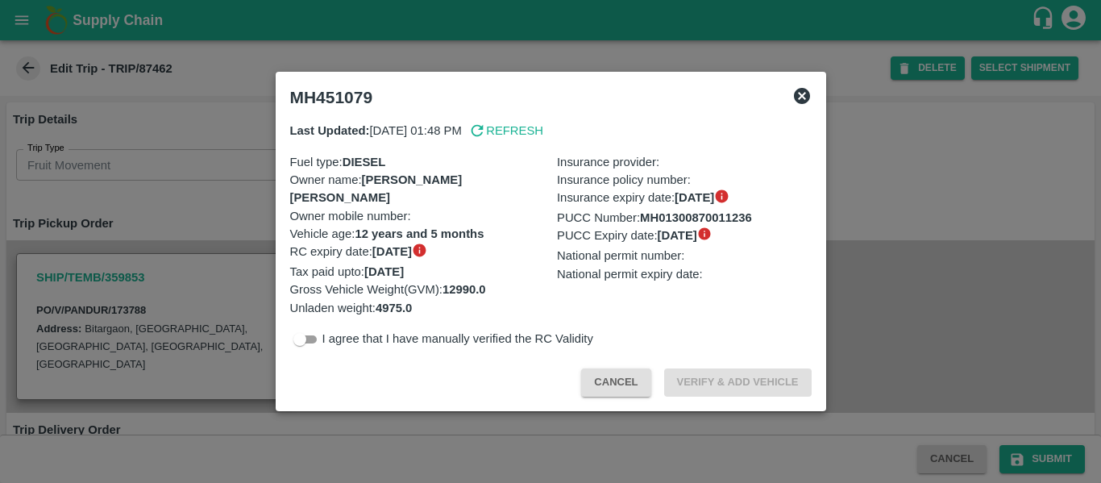
click at [855, 130] on div at bounding box center [550, 241] width 1101 height 483
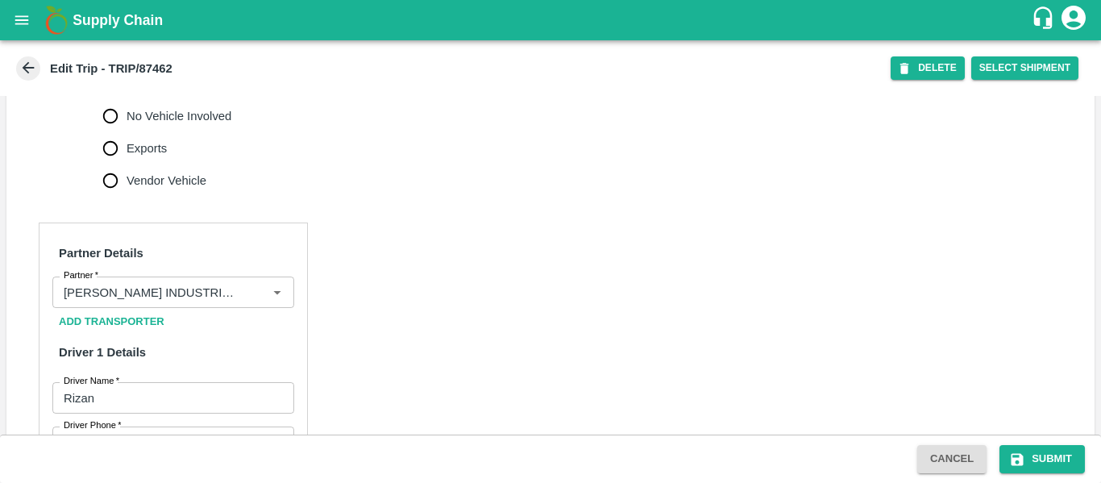
scroll to position [1240, 0]
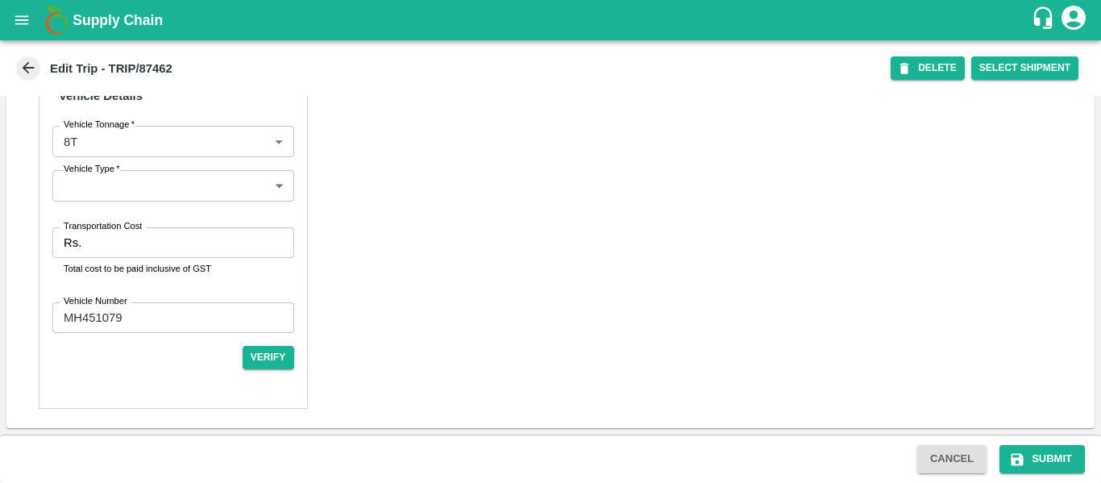
click at [90, 255] on input "Transportation Cost" at bounding box center [191, 242] width 206 height 31
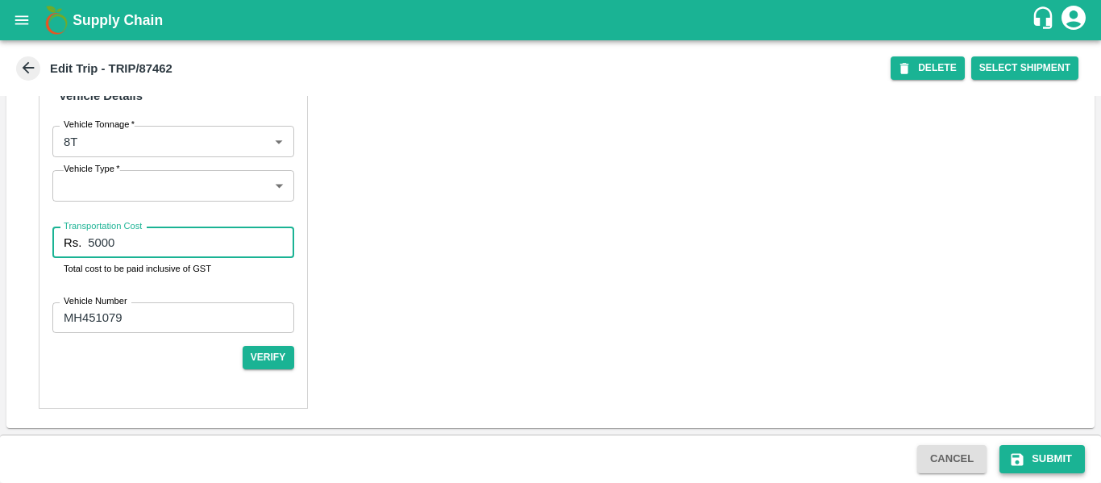
type input "5000"
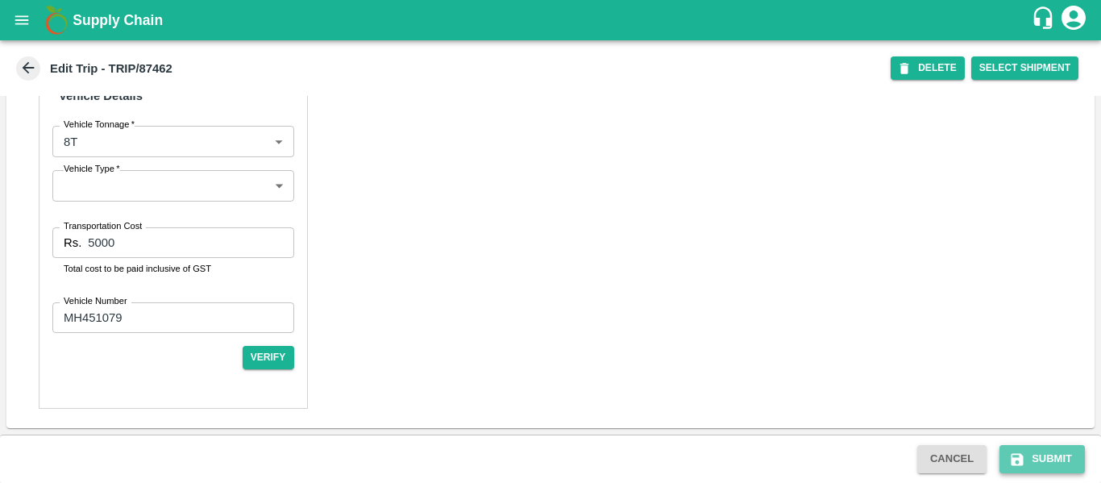
click at [1030, 462] on button "Submit" at bounding box center [1042, 459] width 85 height 28
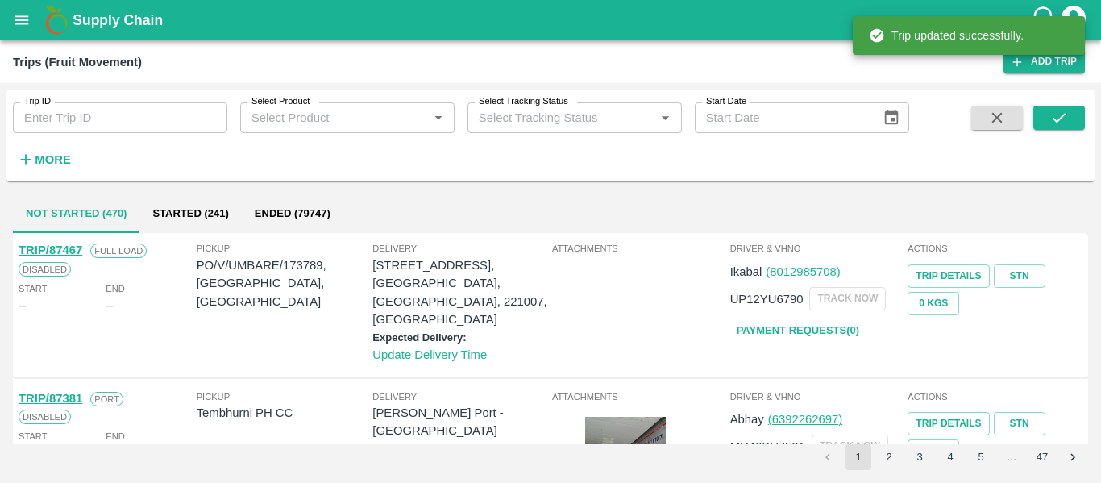
click at [102, 126] on input "Trip ID" at bounding box center [120, 117] width 214 height 31
paste input "87463"
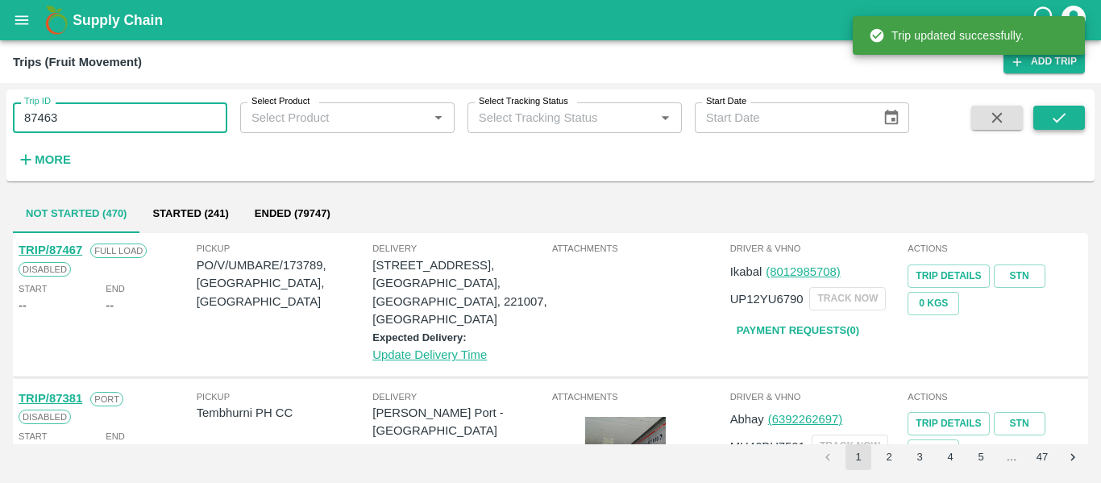
type input "87463"
click at [1056, 122] on icon "submit" at bounding box center [1059, 118] width 13 height 10
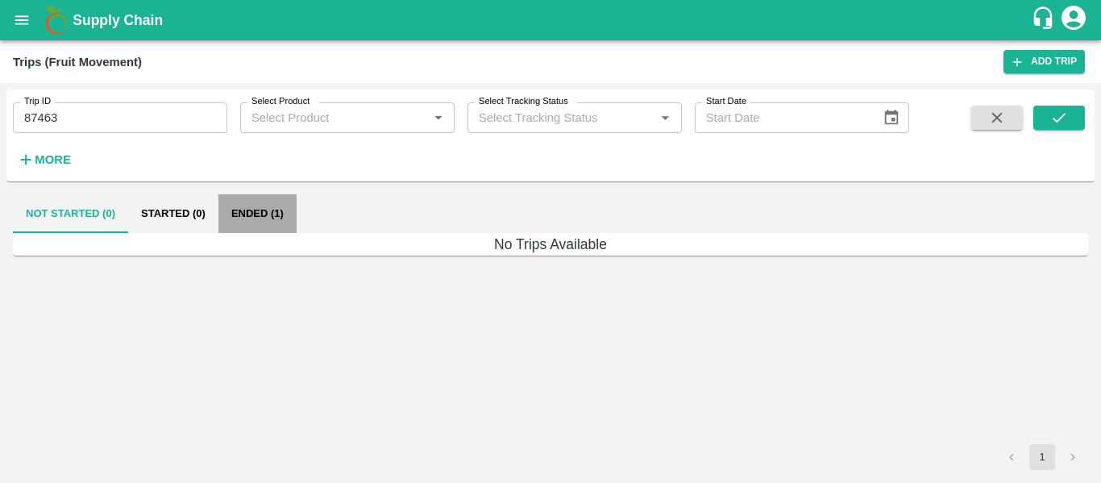
click at [243, 221] on button "Ended (1)" at bounding box center [257, 213] width 78 height 39
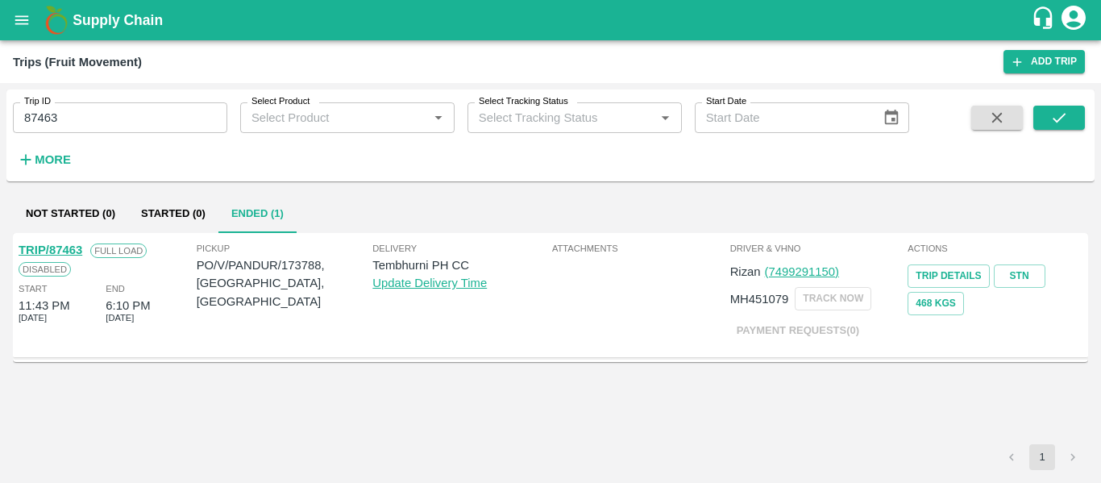
click at [69, 243] on link "TRIP/87463" at bounding box center [51, 249] width 64 height 13
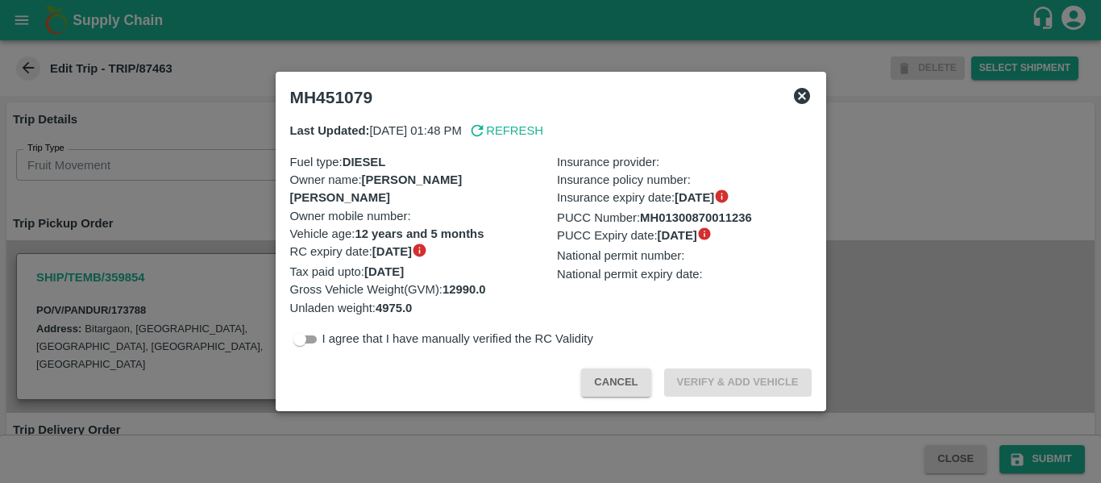
click at [951, 211] on div at bounding box center [550, 241] width 1101 height 483
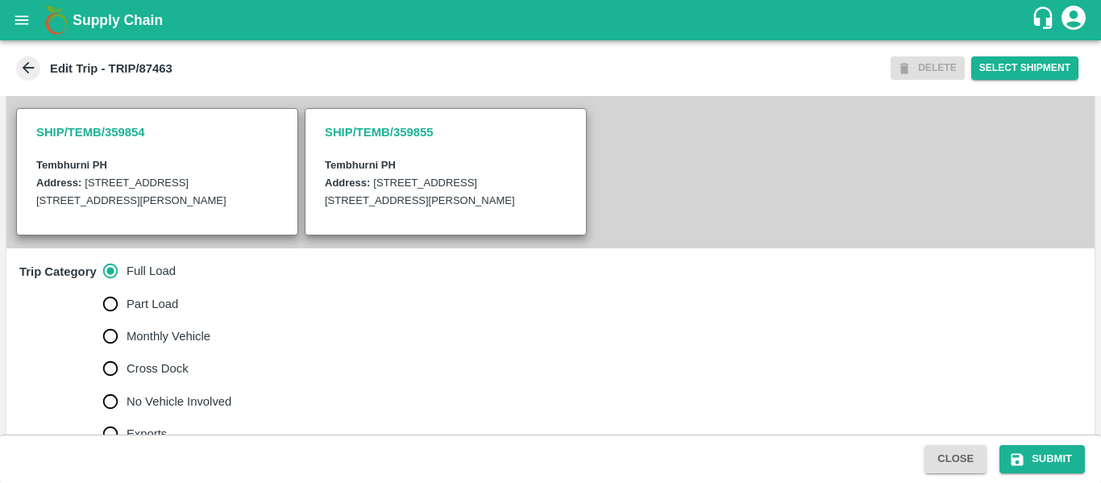
click at [159, 410] on span "No Vehicle Involved" at bounding box center [179, 402] width 105 height 18
click at [127, 418] on input "No Vehicle Involved" at bounding box center [110, 401] width 32 height 32
radio input "true"
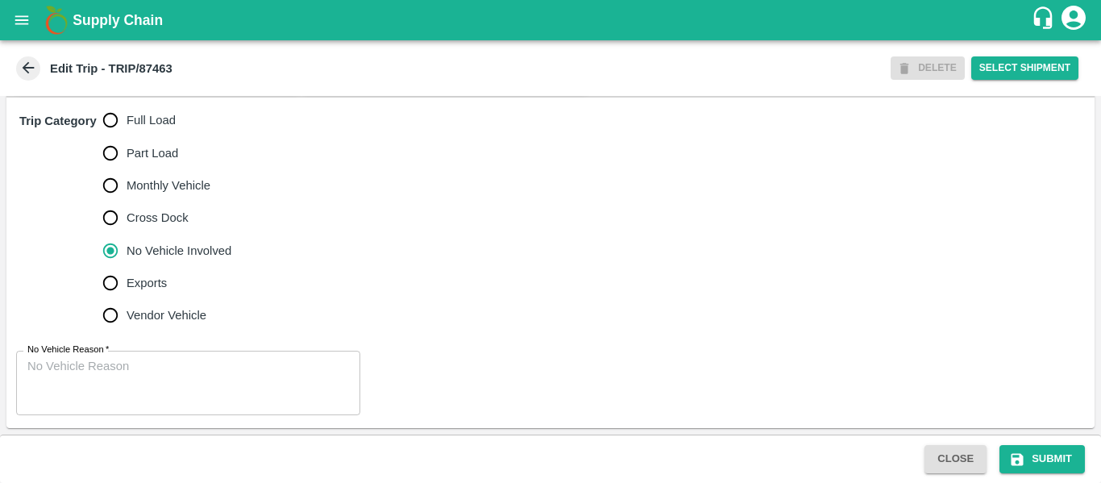
scroll to position [521, 0]
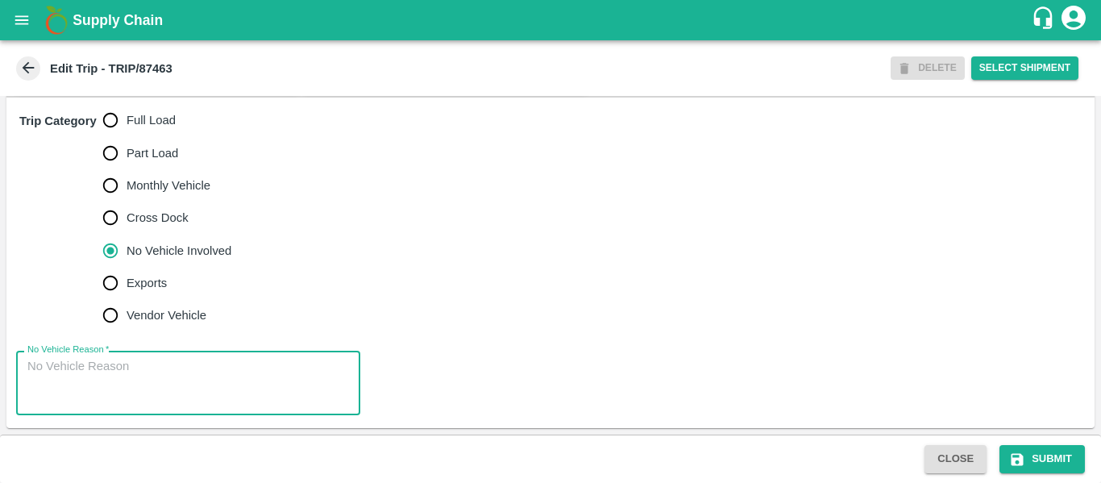
click at [160, 366] on textarea "No Vehicle Reason   *" at bounding box center [188, 383] width 322 height 51
type textarea "Field Dump"
click at [1031, 460] on button "Submit" at bounding box center [1042, 459] width 85 height 28
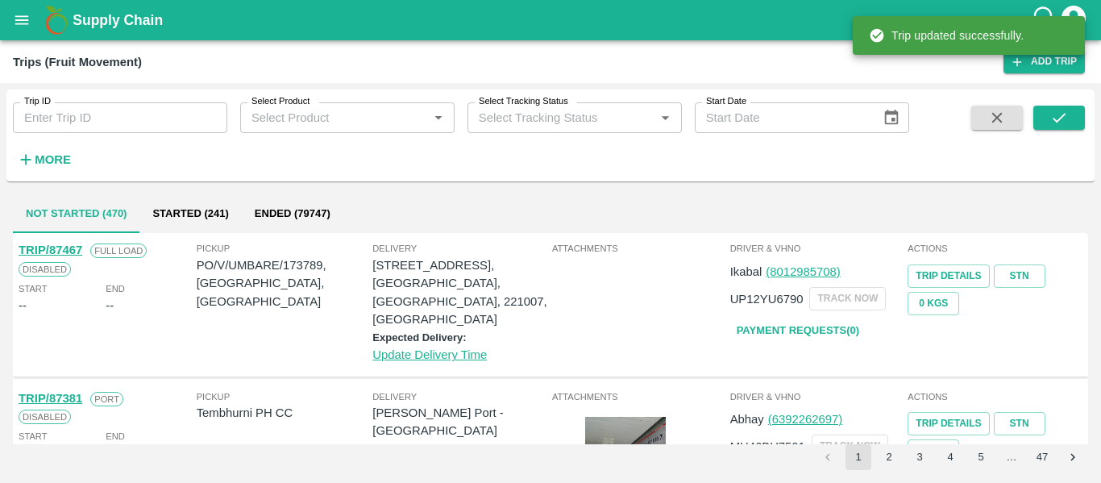
click at [13, 25] on icon "open drawer" at bounding box center [22, 20] width 18 height 18
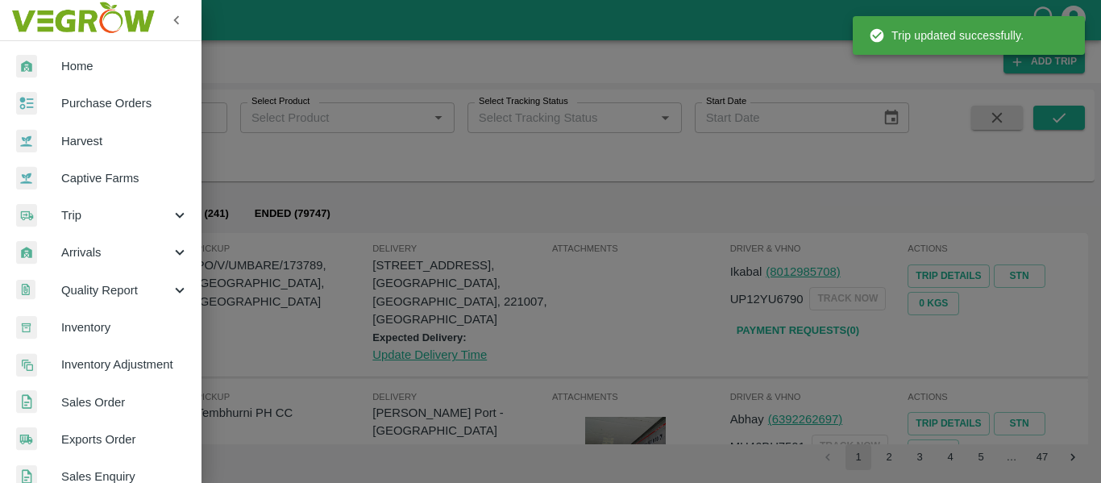
click at [98, 108] on span "Purchase Orders" at bounding box center [124, 103] width 127 height 18
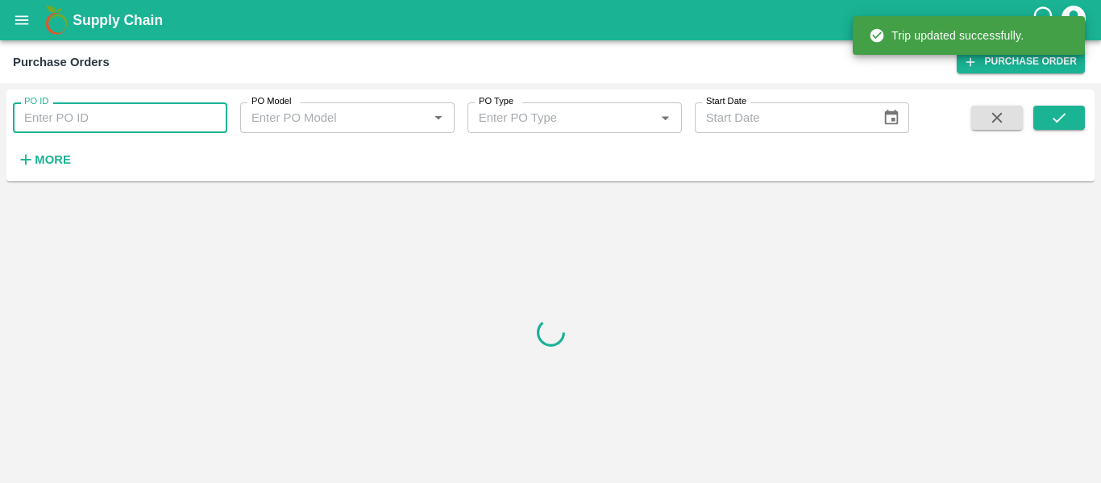
click at [106, 117] on input "PO ID" at bounding box center [120, 117] width 214 height 31
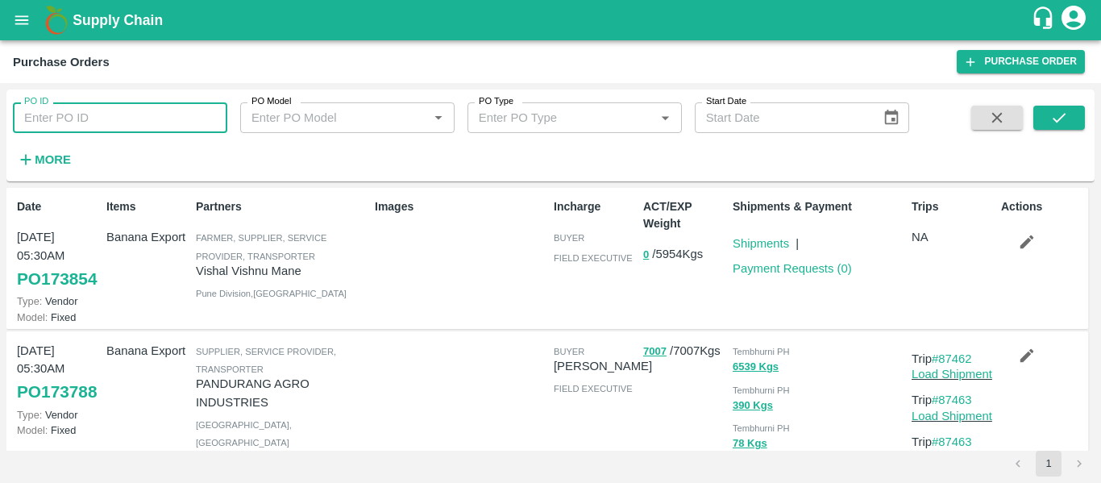
paste input "173788"
click at [1039, 130] on button "submit" at bounding box center [1059, 118] width 52 height 24
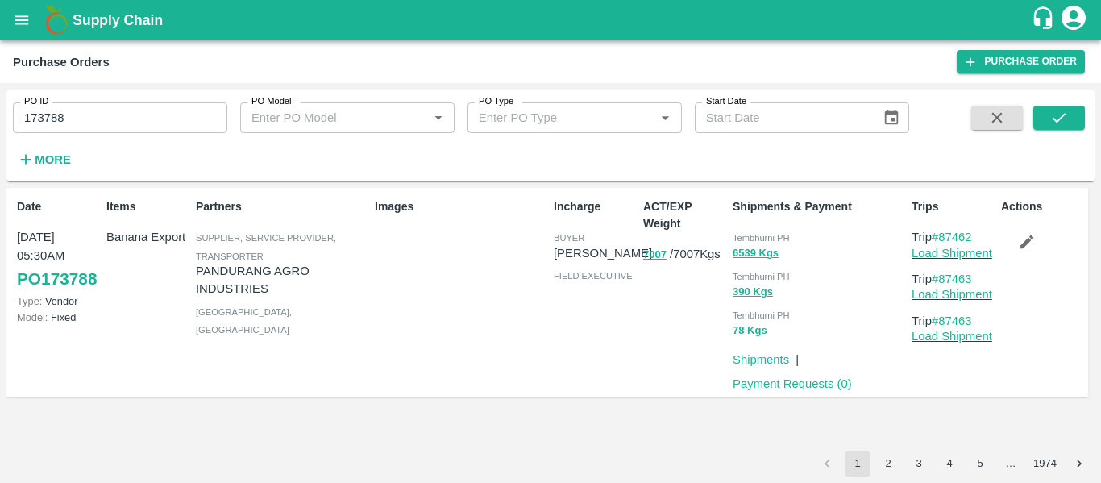
click at [104, 122] on input "173788" at bounding box center [120, 117] width 214 height 31
paste input "text"
type input "173770"
click at [1071, 116] on button "submit" at bounding box center [1059, 118] width 52 height 24
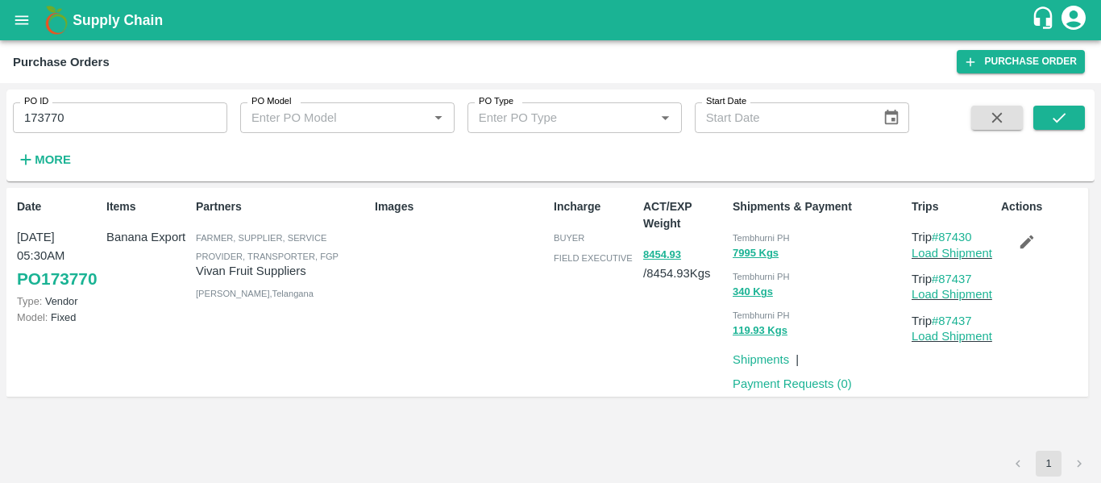
click at [1000, 237] on div "Actions" at bounding box center [1039, 292] width 89 height 201
click at [1050, 246] on button "button" at bounding box center [1027, 241] width 52 height 27
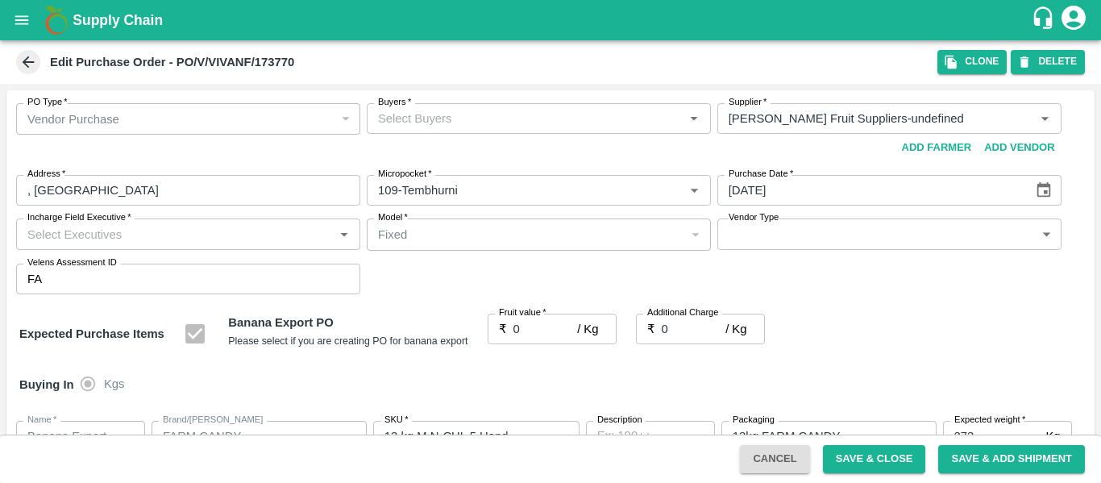
click at [455, 122] on input "Buyers   *" at bounding box center [526, 118] width 308 height 21
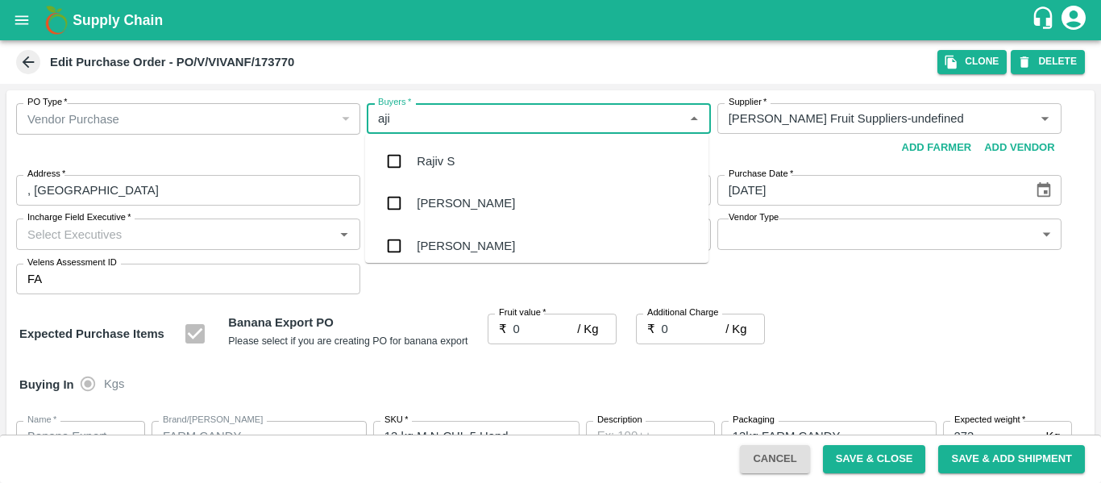
type input "ajit"
click at [457, 158] on div "Ajit Otari" at bounding box center [466, 161] width 98 height 18
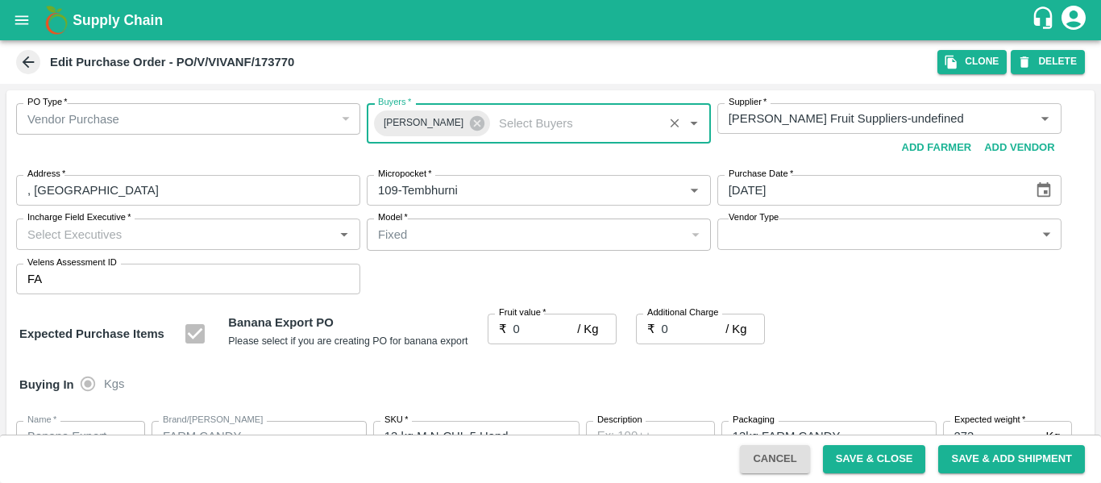
click at [535, 318] on label "Fruit value   *" at bounding box center [523, 312] width 48 height 13
click at [535, 318] on input "0" at bounding box center [546, 329] width 64 height 31
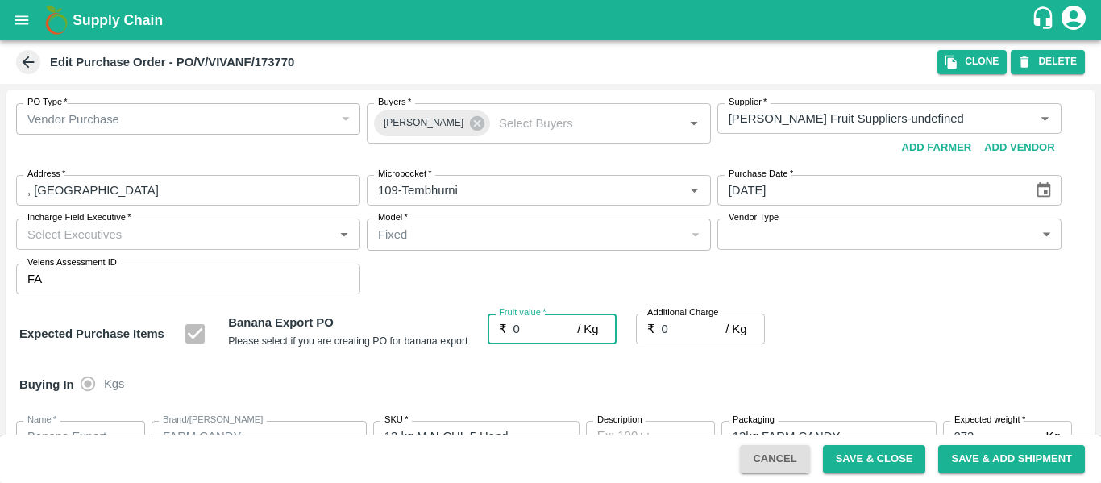
type input "02"
type input "2"
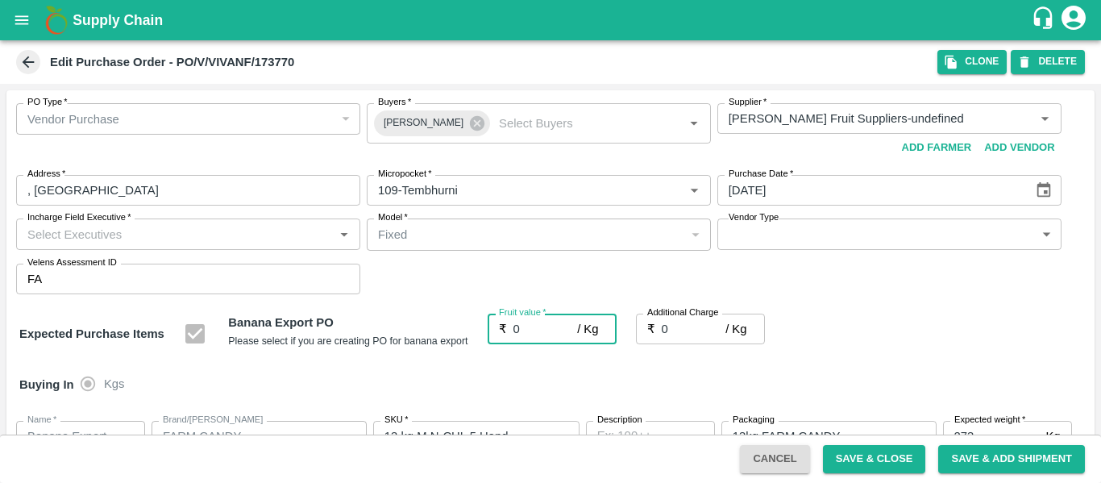
type input "2"
type input "026"
type input "26"
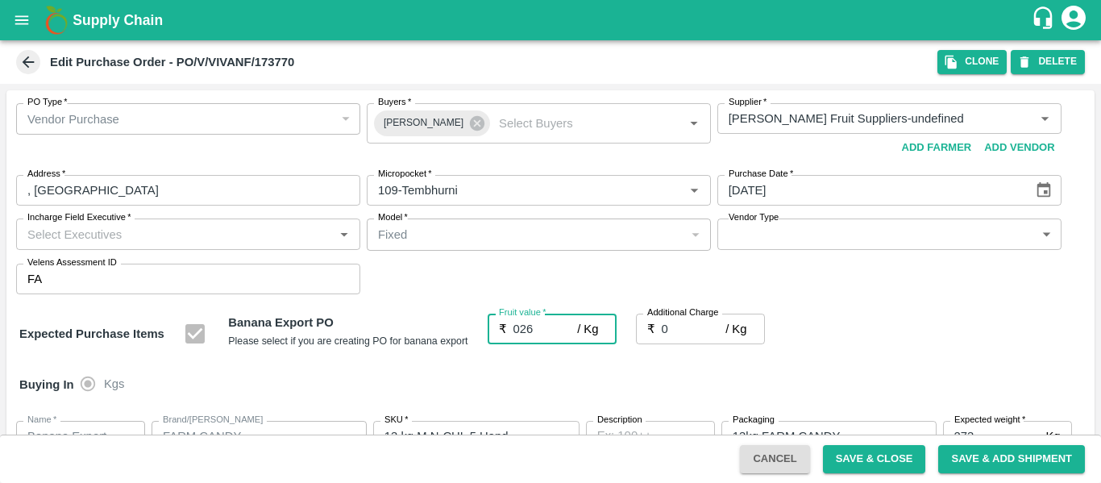
type input "26"
type input "026"
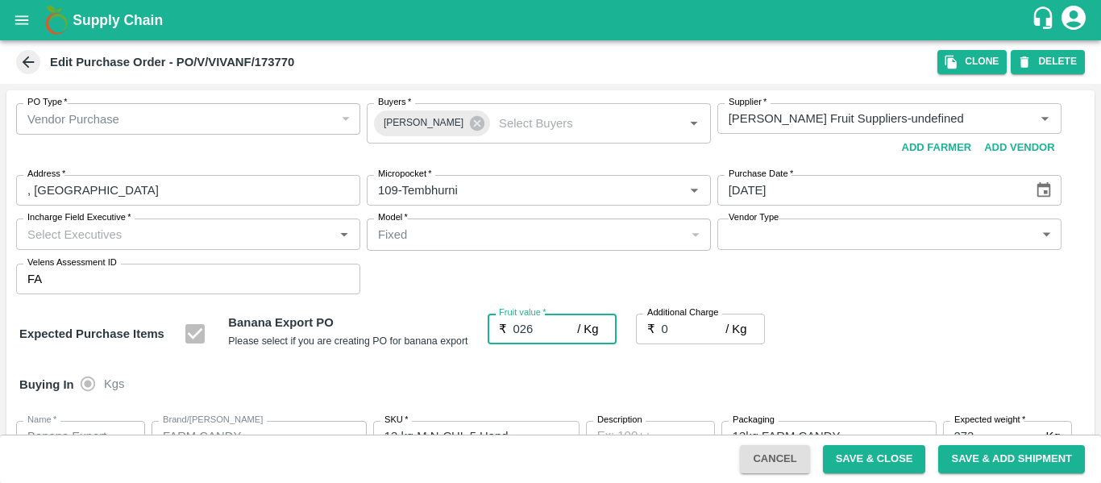
click at [688, 325] on input "0" at bounding box center [694, 329] width 64 height 31
type input "02"
type input "28"
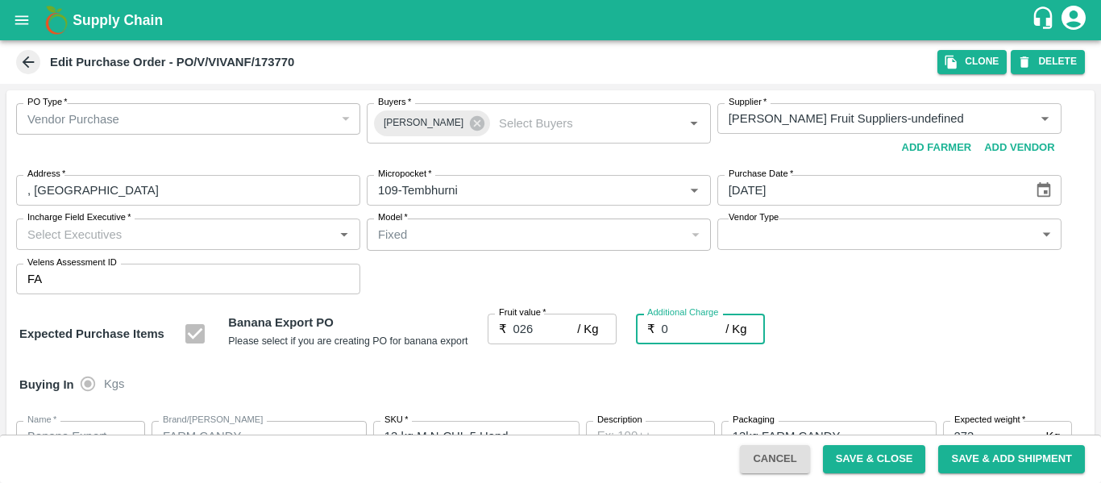
type input "28"
type input "02.7"
type input "28.7"
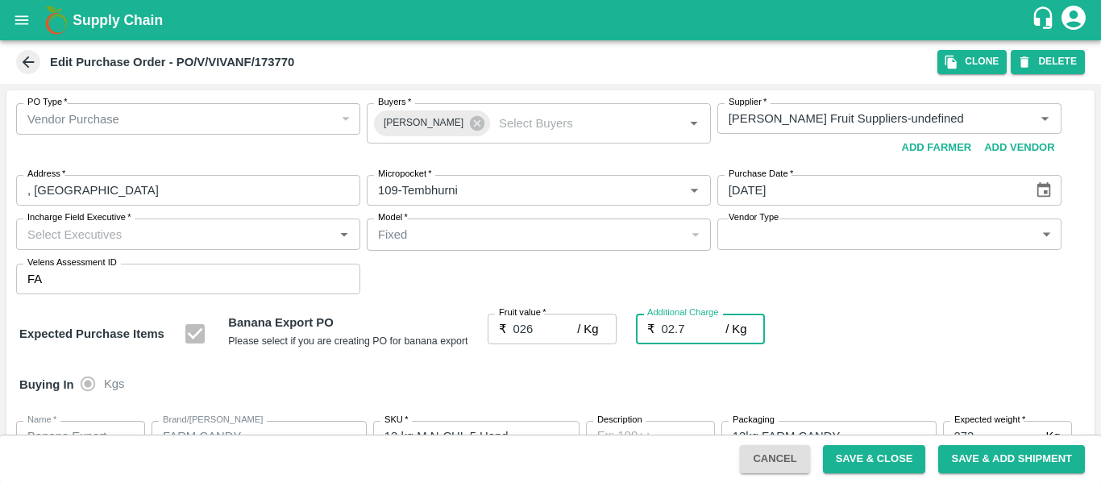
type input "28.7"
type input "02.75"
type input "28.75"
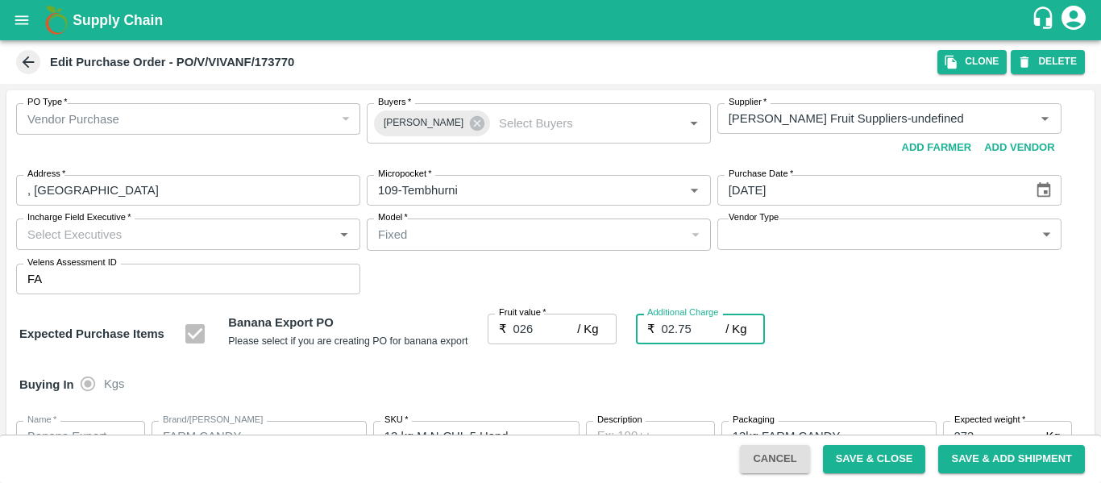
type input "28.75"
type input "02.75"
click at [885, 351] on div "Expected Purchase Items Banana Export PO Please select if you are creating PO f…" at bounding box center [550, 334] width 1063 height 41
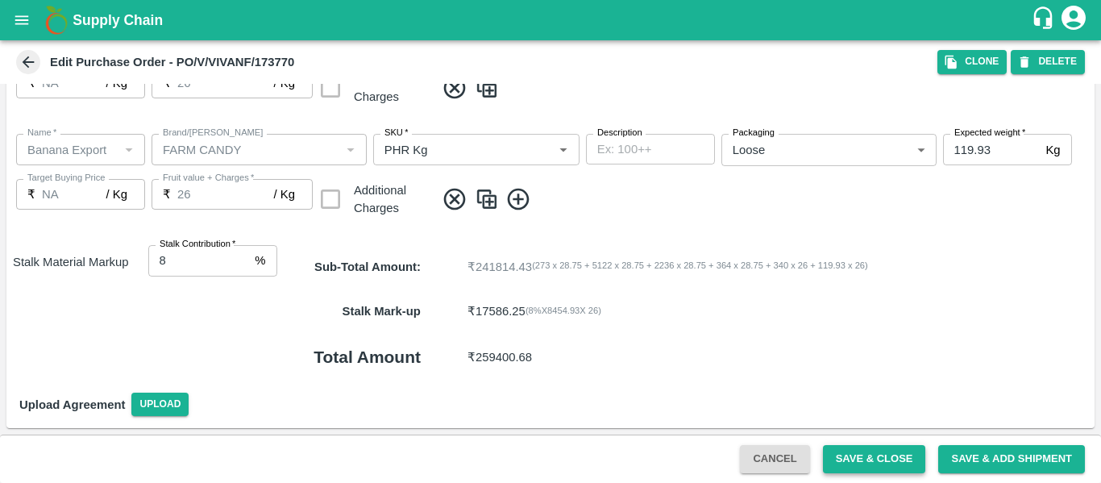
click at [874, 468] on button "Save & Close" at bounding box center [874, 459] width 103 height 28
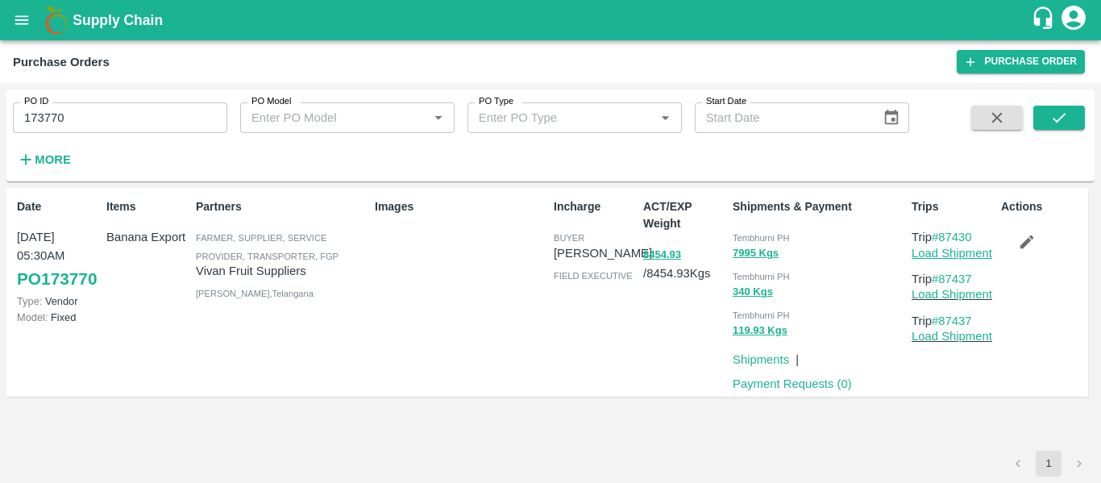
click at [961, 249] on link "Load Shipment" at bounding box center [952, 253] width 81 height 13
drag, startPoint x: 984, startPoint y: 277, endPoint x: 943, endPoint y: 281, distance: 41.2
click at [943, 281] on p "Trip #87437" at bounding box center [953, 279] width 83 height 18
copy link "87437"
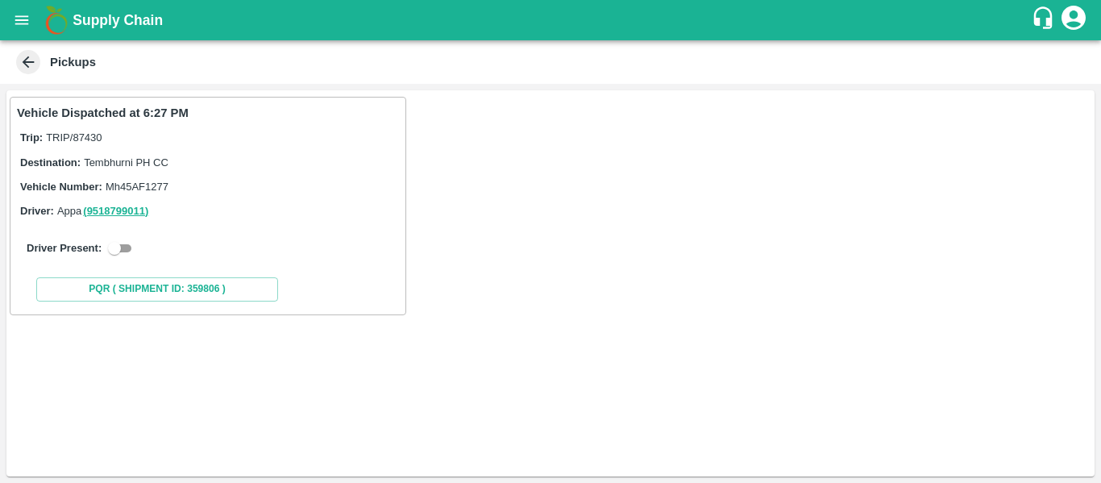
click at [143, 244] on div "Driver Present:" at bounding box center [208, 248] width 363 height 19
click at [108, 250] on input "checkbox" at bounding box center [114, 248] width 58 height 19
checkbox input "true"
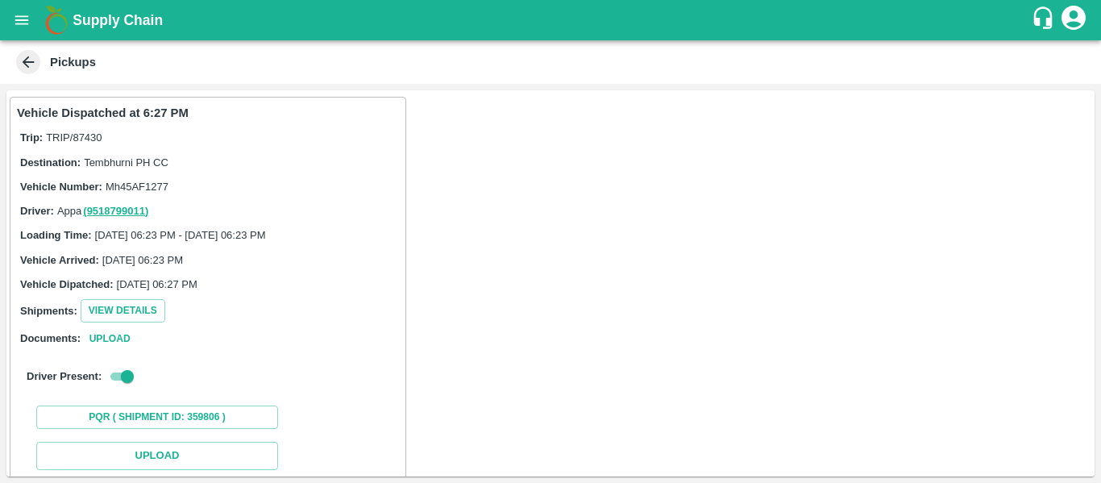
scroll to position [214, 0]
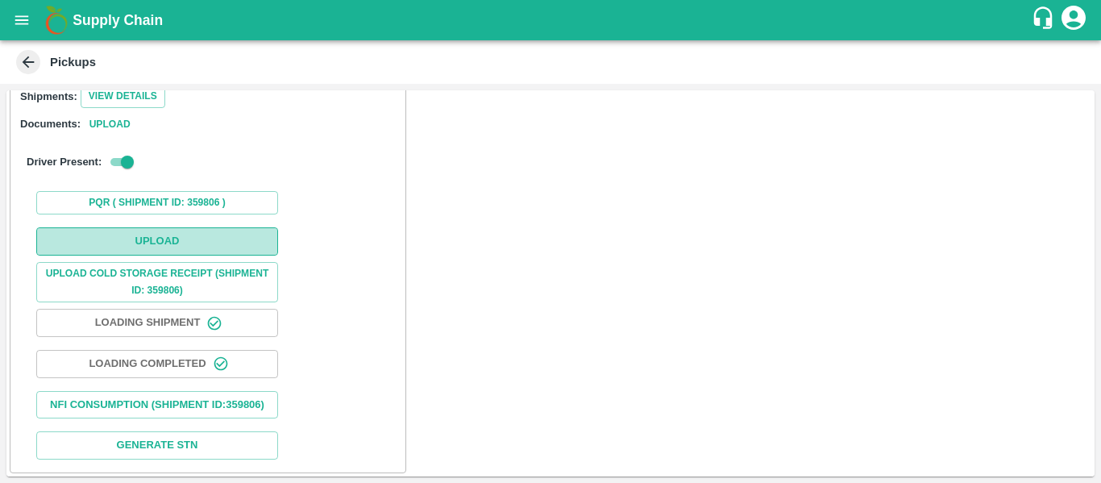
click at [161, 237] on button "Upload" at bounding box center [157, 241] width 242 height 28
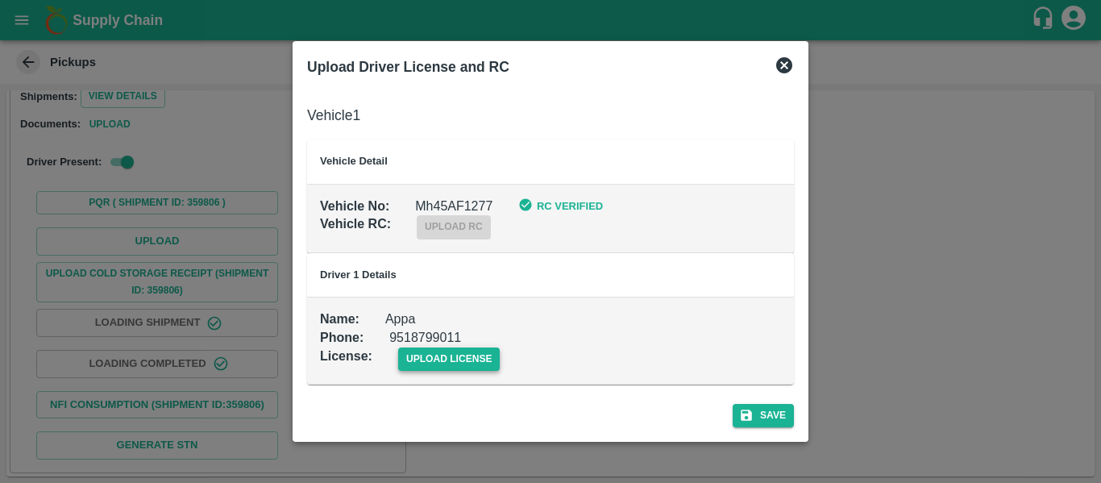
click at [451, 354] on span "upload license" at bounding box center [449, 358] width 102 height 23
click at [0, 0] on input "upload license" at bounding box center [0, 0] width 0 height 0
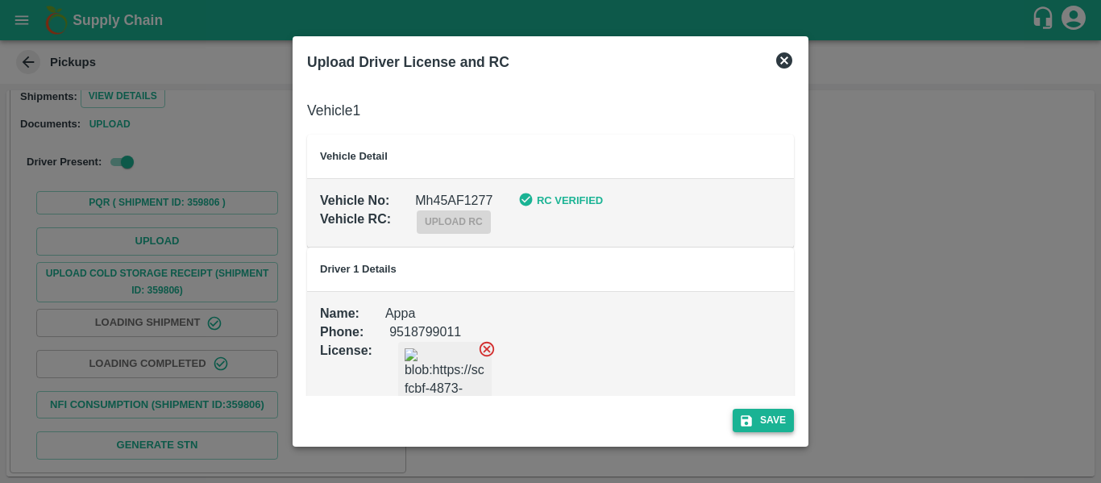
click at [743, 411] on button "Save" at bounding box center [763, 420] width 61 height 23
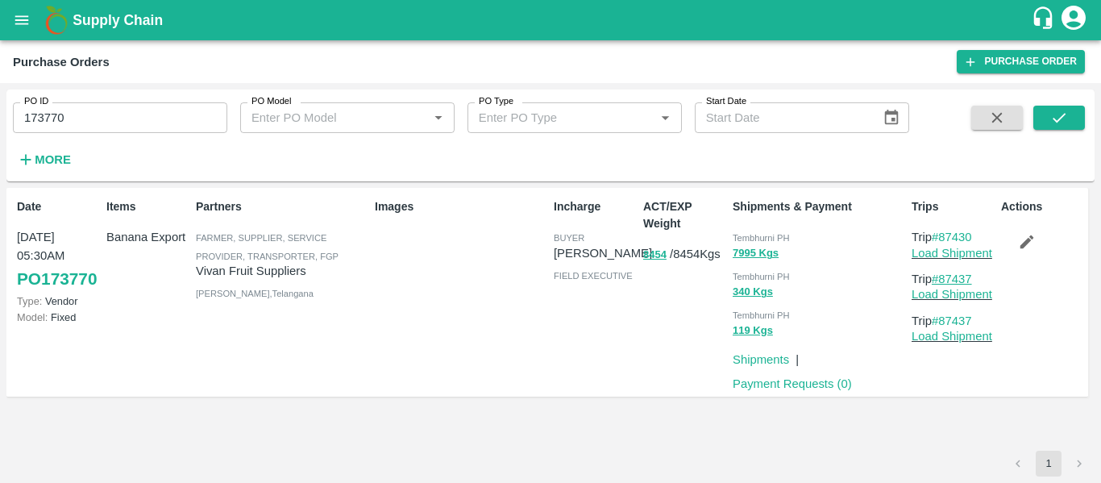
drag, startPoint x: 982, startPoint y: 279, endPoint x: 944, endPoint y: 283, distance: 38.1
click at [944, 283] on p "Trip #87437" at bounding box center [953, 279] width 83 height 18
copy link "87437"
click at [24, 22] on icon "open drawer" at bounding box center [22, 20] width 18 height 18
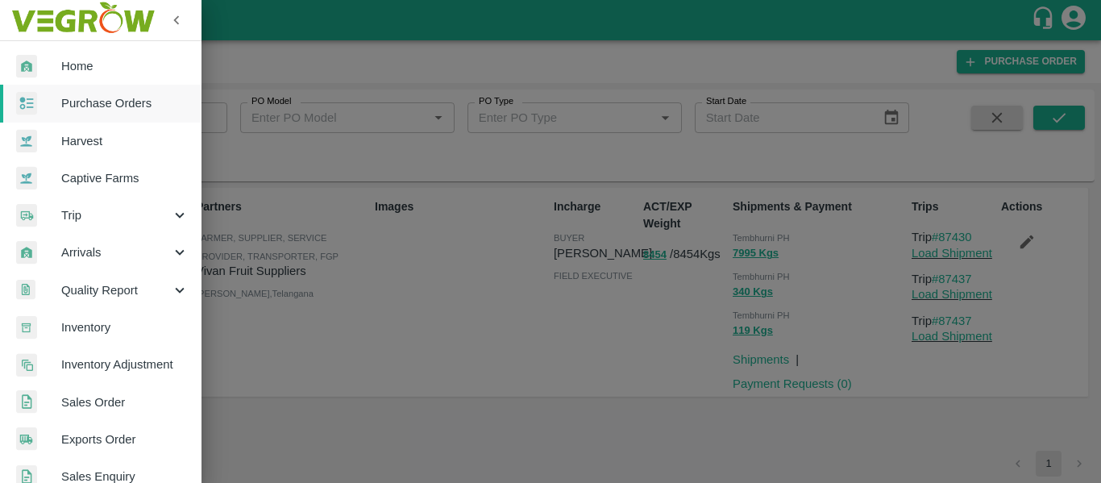
click at [83, 210] on span "Trip" at bounding box center [116, 215] width 110 height 18
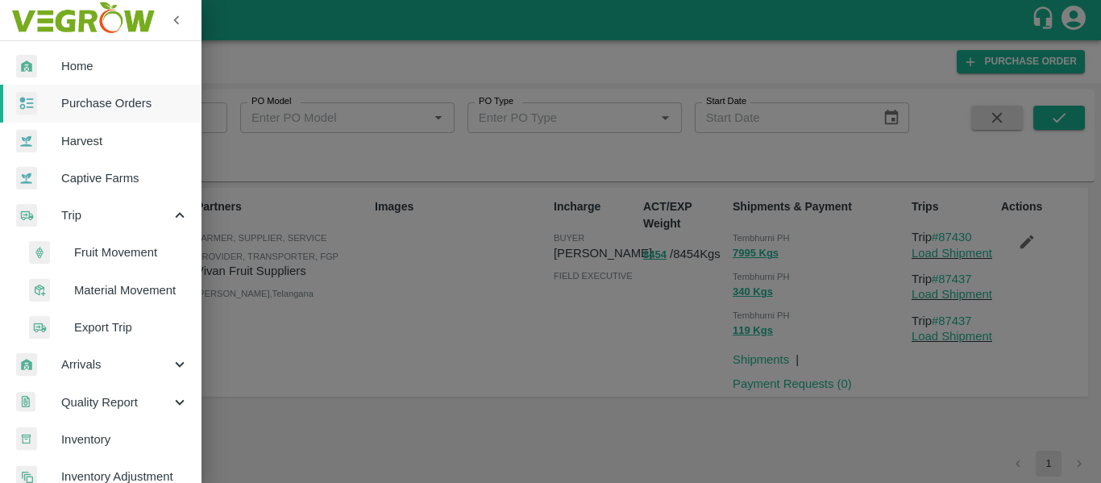
click at [106, 247] on span "Fruit Movement" at bounding box center [131, 252] width 114 height 18
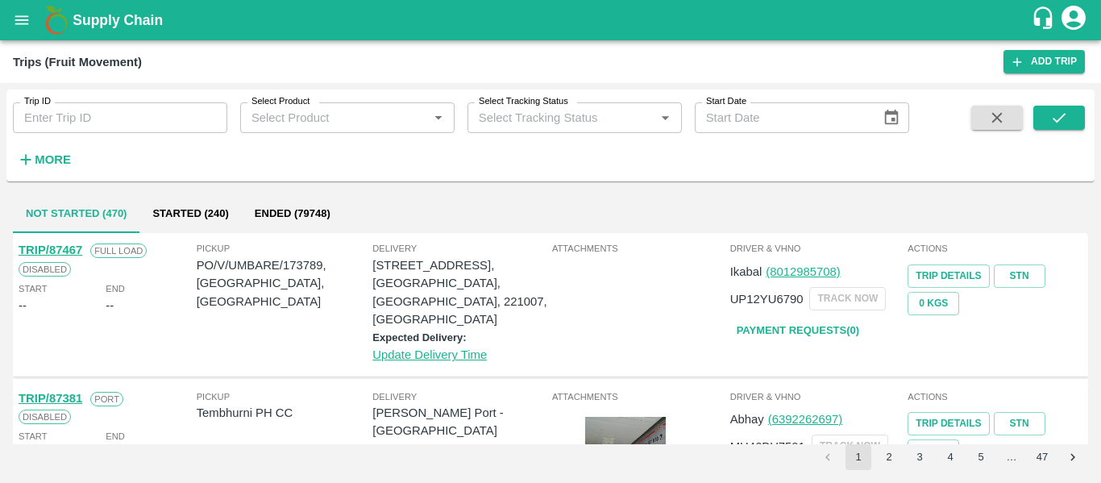
click at [152, 128] on input "Trip ID" at bounding box center [120, 117] width 214 height 31
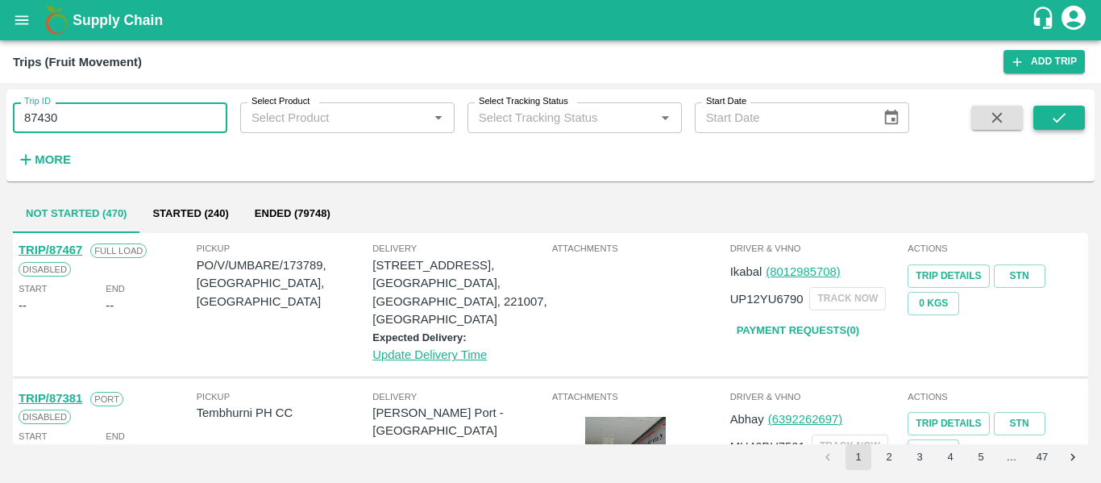
click at [1056, 123] on icon "submit" at bounding box center [1059, 118] width 18 height 18
click at [106, 117] on input "87430" at bounding box center [120, 117] width 214 height 31
type input "87430"
click at [1047, 116] on button "submit" at bounding box center [1059, 118] width 52 height 24
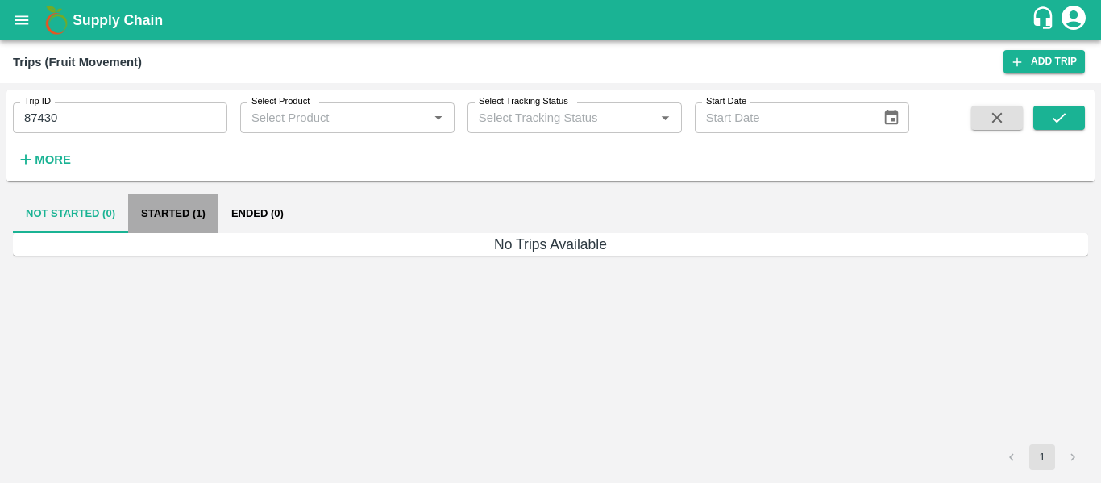
click at [206, 218] on button "Started (1)" at bounding box center [173, 213] width 90 height 39
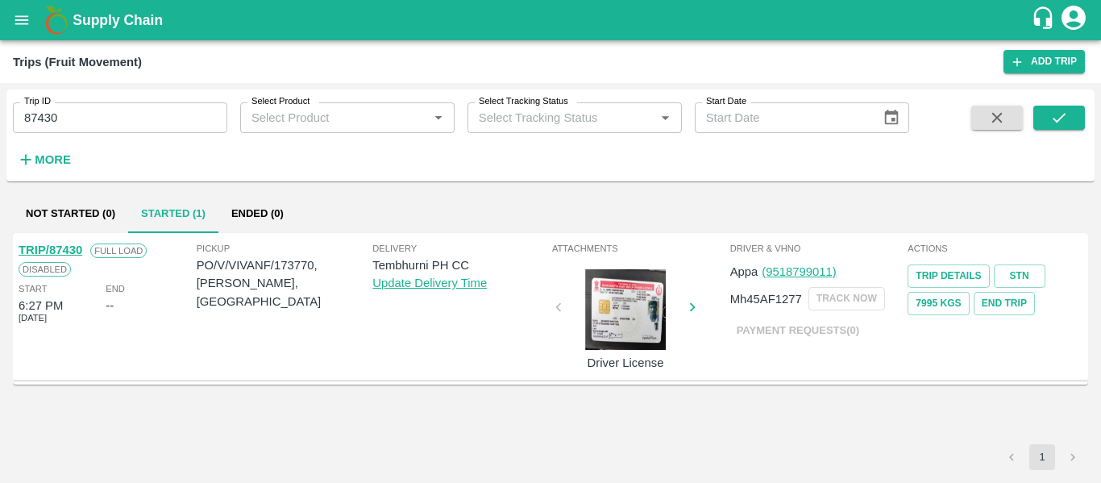
click at [35, 256] on link "TRIP/87430" at bounding box center [51, 249] width 64 height 13
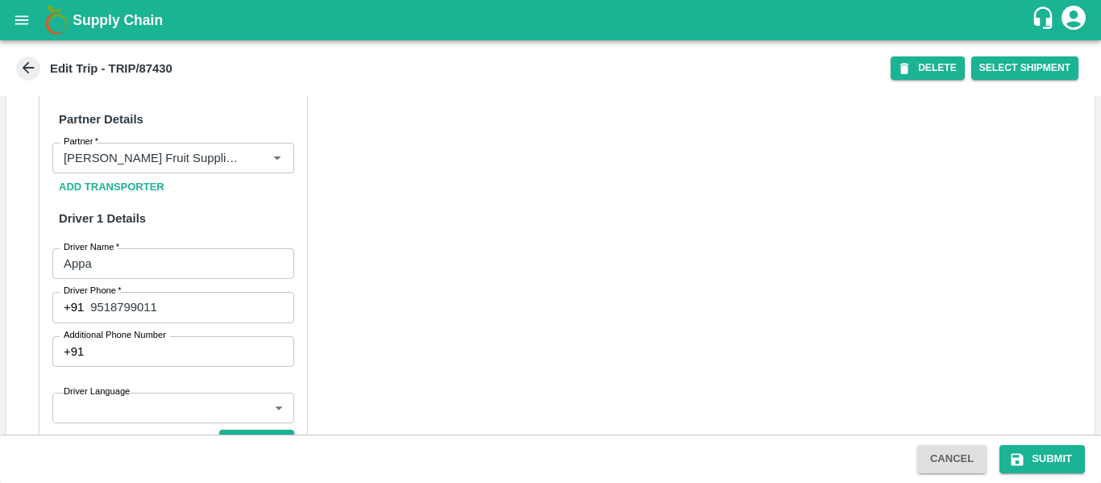
scroll to position [1218, 0]
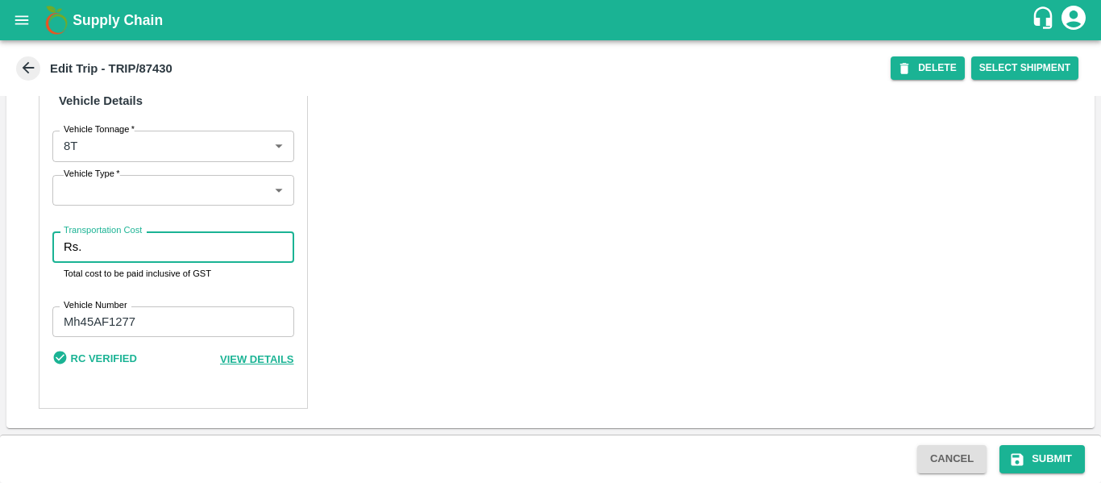
click at [145, 250] on input "Transportation Cost" at bounding box center [191, 246] width 206 height 31
type input "5000"
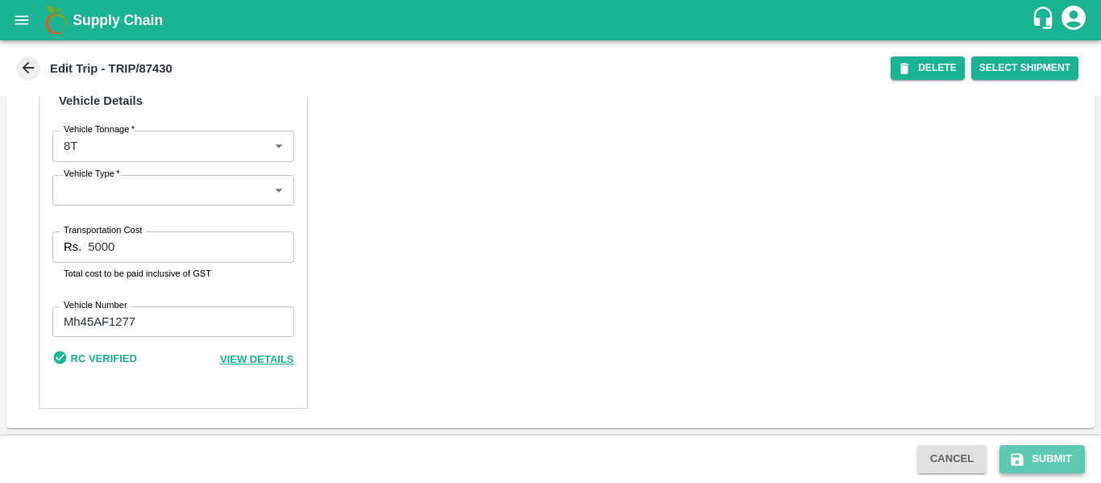
click at [1035, 453] on button "Submit" at bounding box center [1042, 459] width 85 height 28
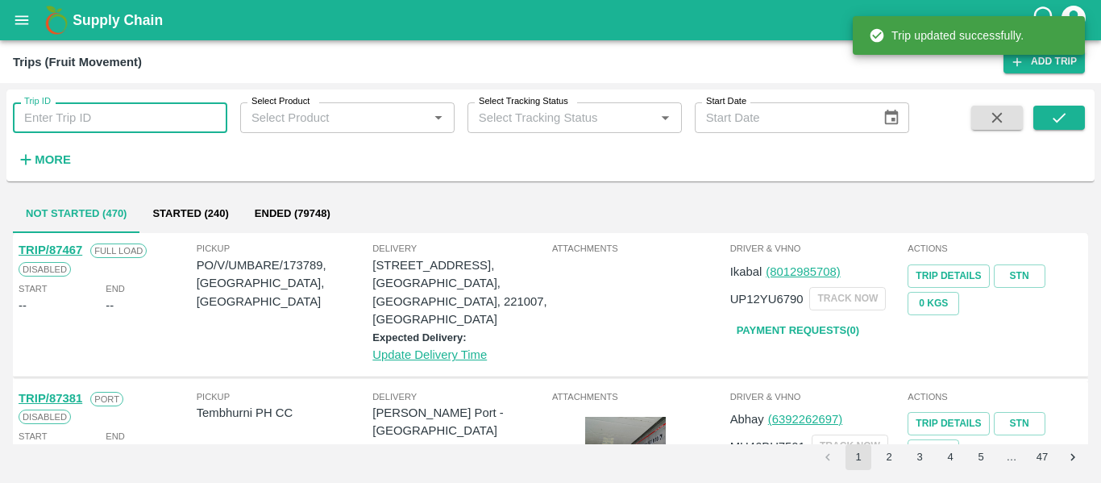
click at [84, 128] on input "Trip ID" at bounding box center [120, 117] width 214 height 31
paste input "87437"
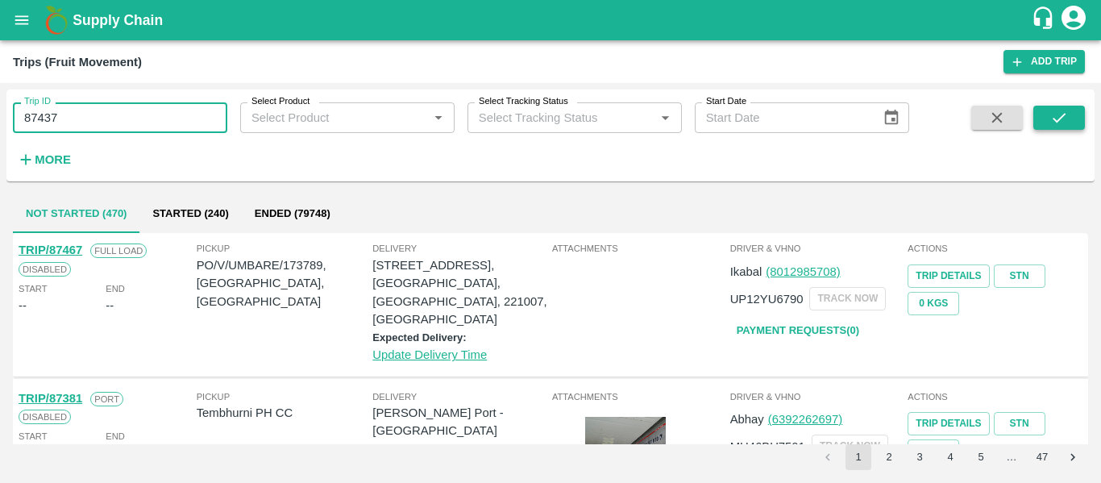
type input "87437"
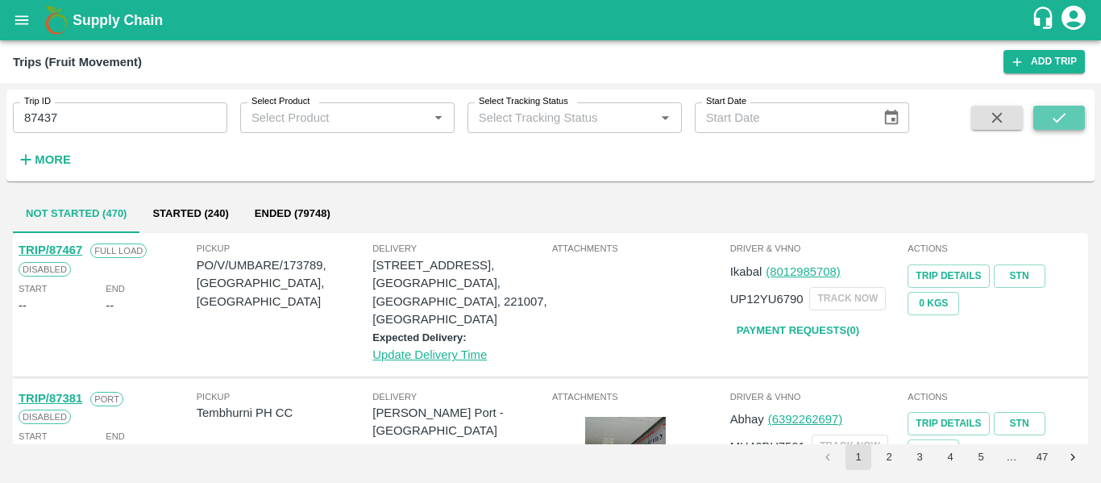
click at [1073, 114] on button "submit" at bounding box center [1059, 118] width 52 height 24
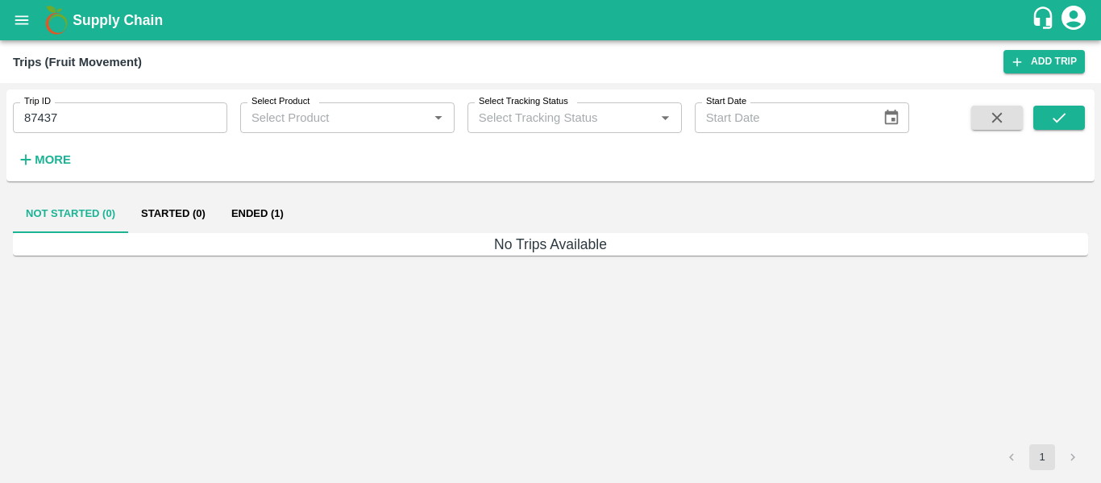
click at [269, 199] on button "Ended (1)" at bounding box center [257, 213] width 78 height 39
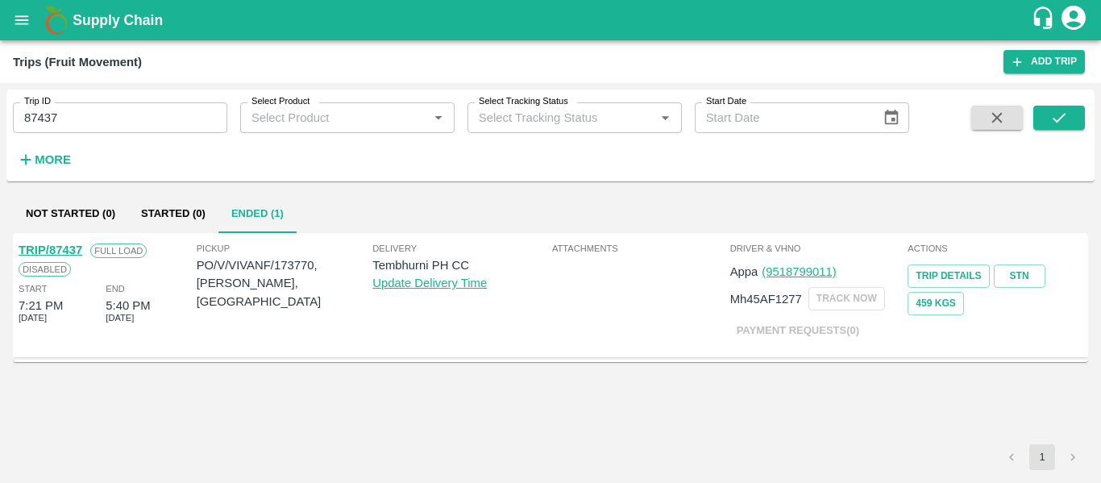
click at [49, 247] on link "TRIP/87437" at bounding box center [51, 249] width 64 height 13
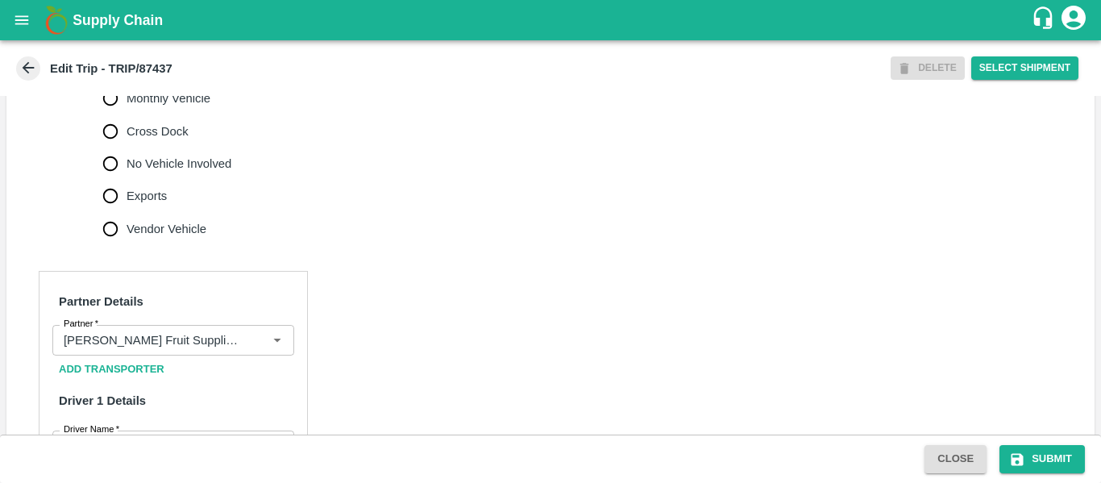
click at [185, 173] on span "No Vehicle Involved" at bounding box center [179, 164] width 105 height 18
click at [127, 180] on input "No Vehicle Involved" at bounding box center [110, 164] width 32 height 32
radio input "true"
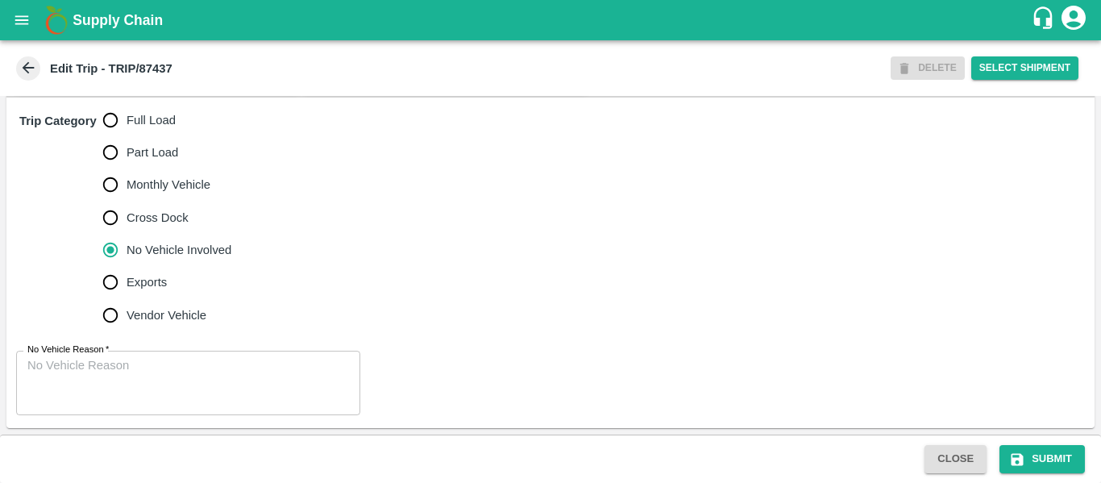
click at [142, 356] on div "x No Vehicle Reason" at bounding box center [188, 383] width 344 height 64
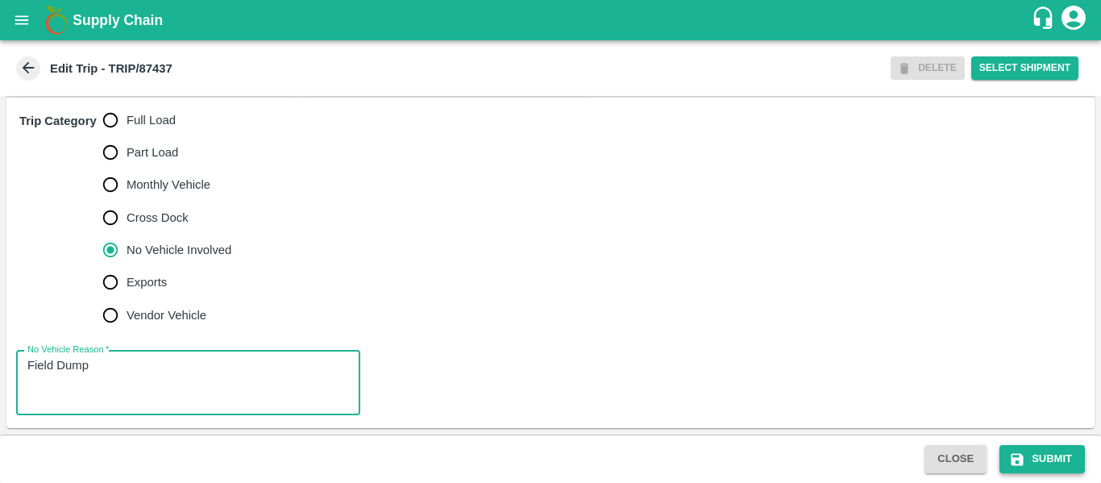
type textarea "Field Dump"
click at [1016, 449] on button "Submit" at bounding box center [1042, 459] width 85 height 28
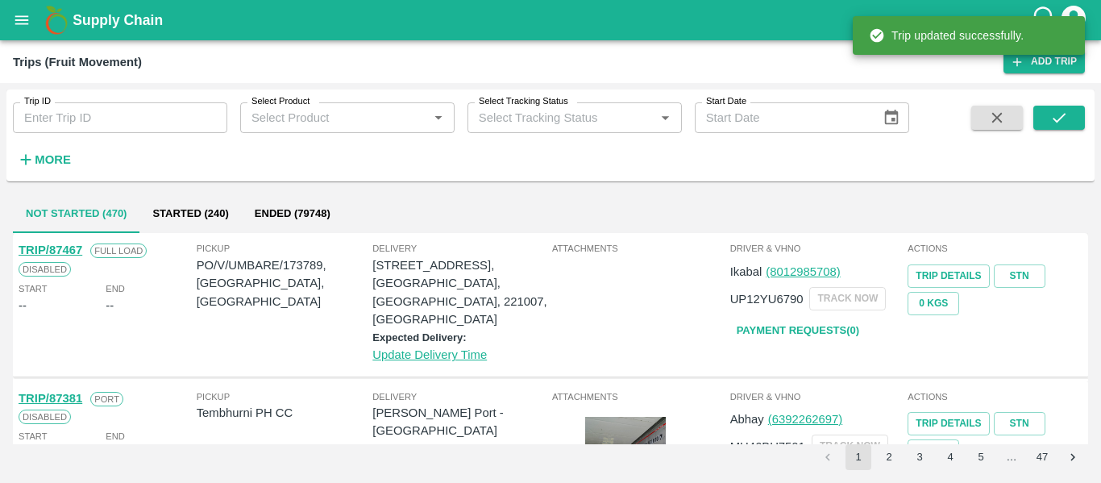
click at [10, 19] on button "open drawer" at bounding box center [21, 20] width 37 height 37
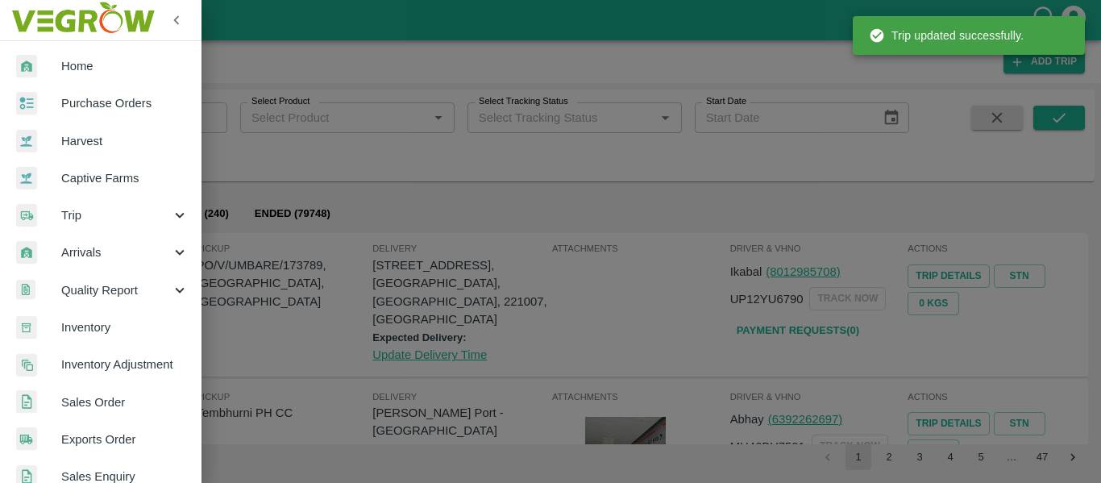
click at [94, 107] on span "Purchase Orders" at bounding box center [124, 103] width 127 height 18
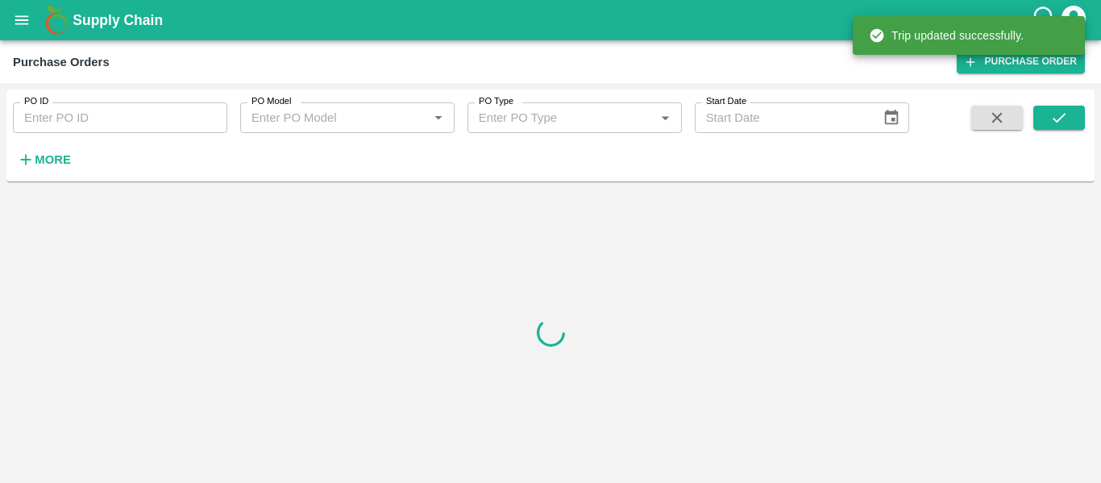
click at [121, 123] on input "PO ID" at bounding box center [120, 117] width 214 height 31
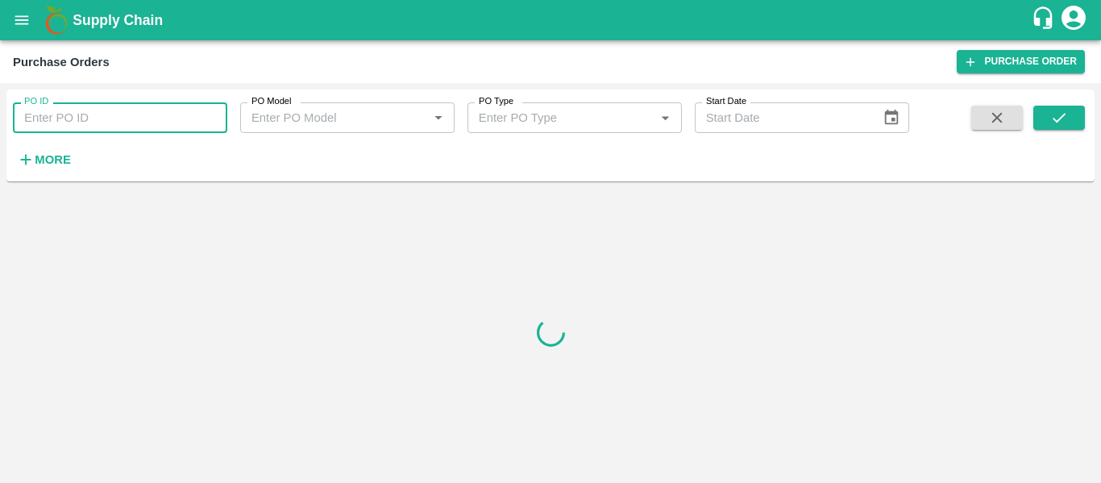
paste input "173785"
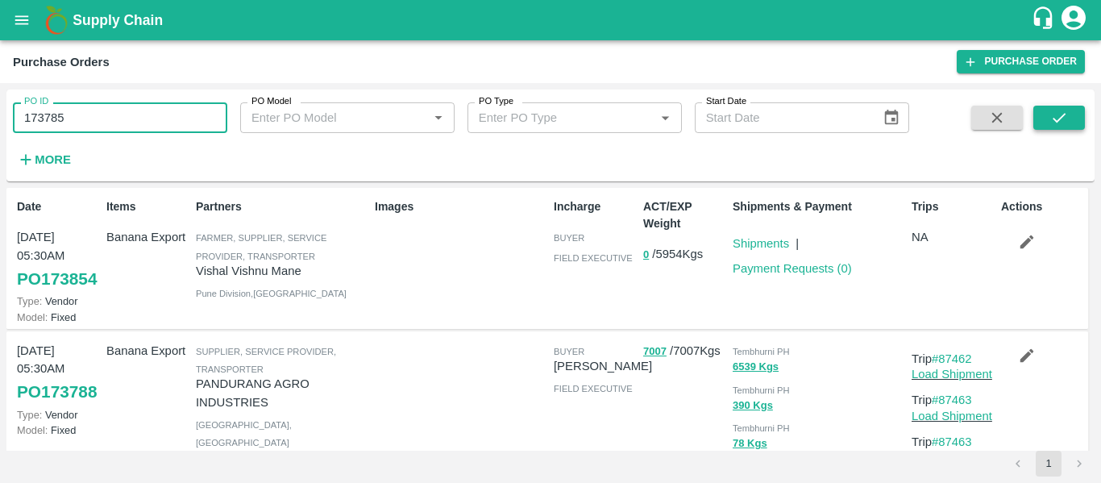
type input "173785"
click at [1053, 107] on button "submit" at bounding box center [1059, 118] width 52 height 24
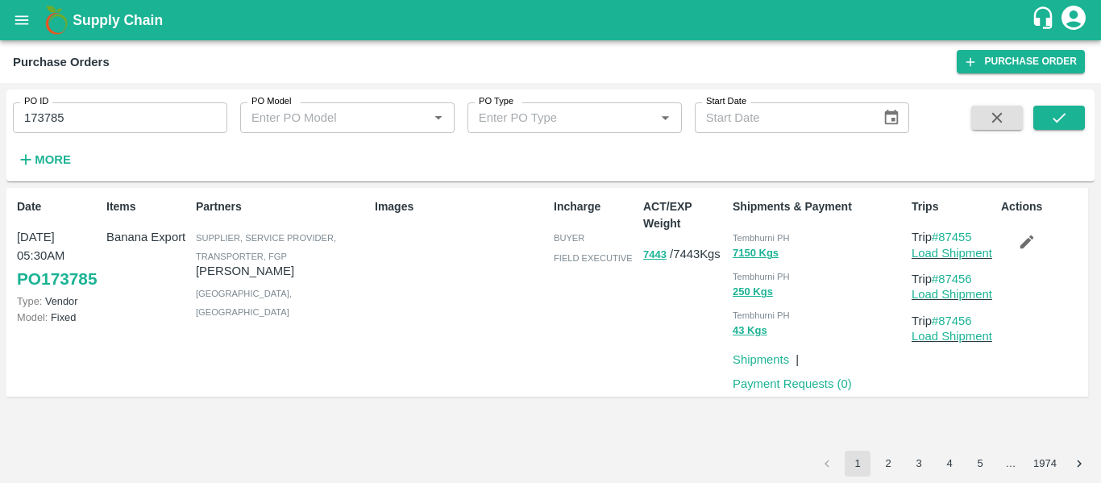
click at [1034, 243] on icon "button" at bounding box center [1027, 242] width 18 height 18
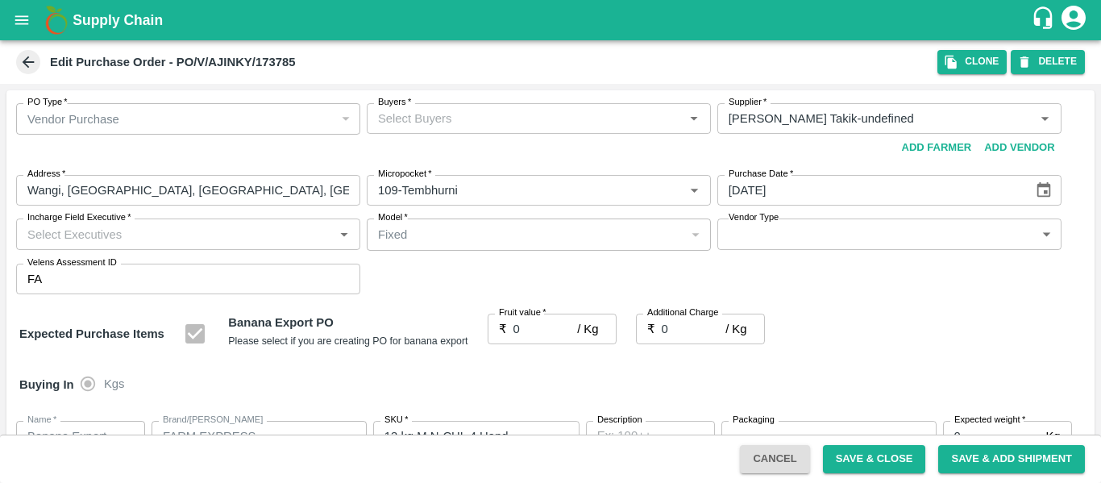
click at [466, 124] on input "Buyers   *" at bounding box center [526, 118] width 308 height 21
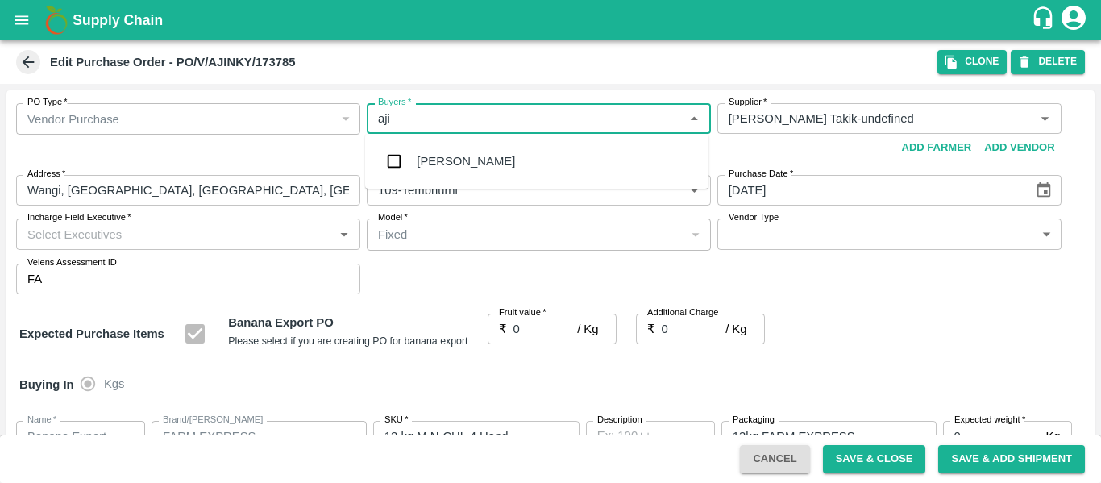
type input "ajit"
click at [470, 173] on div "[PERSON_NAME]" at bounding box center [536, 161] width 343 height 42
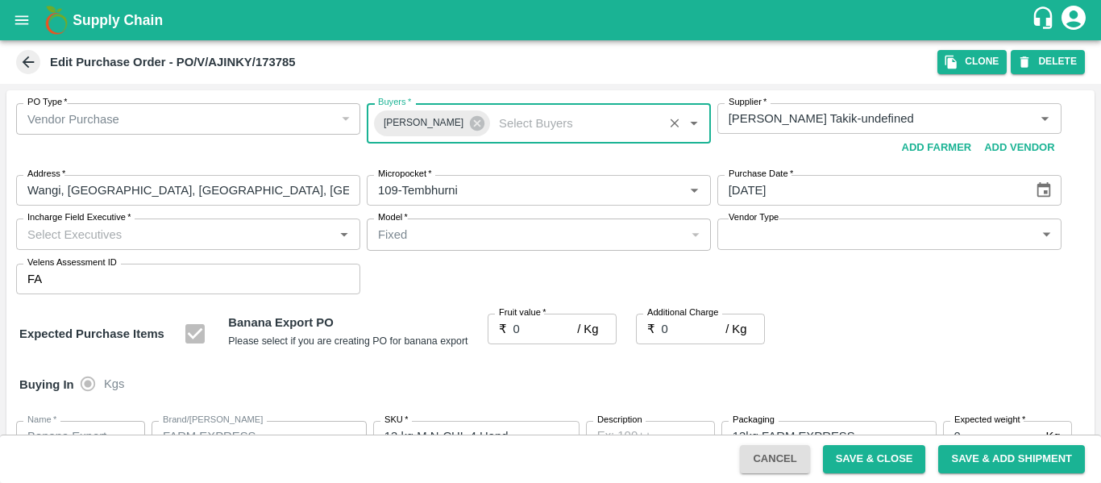
click at [525, 335] on input "0" at bounding box center [546, 329] width 64 height 31
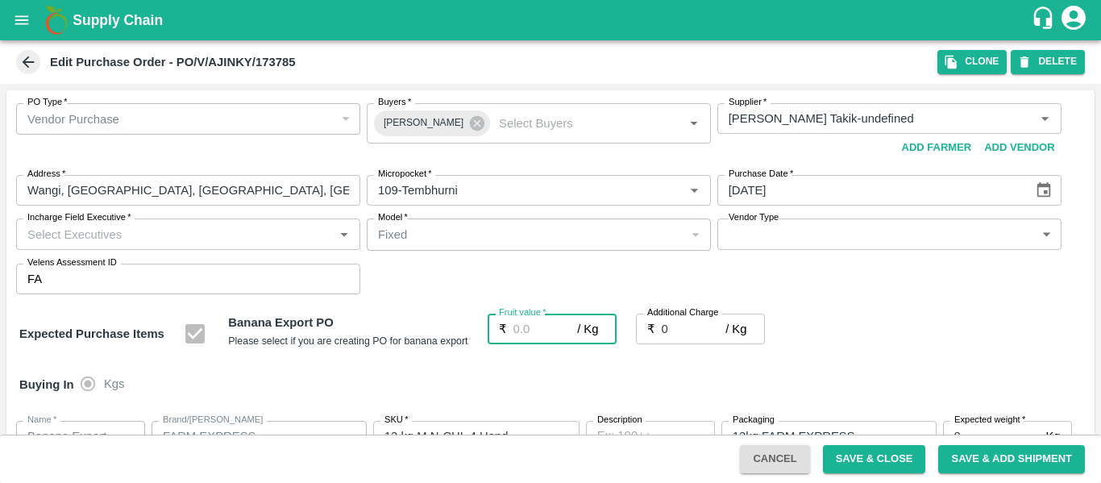
type input "2"
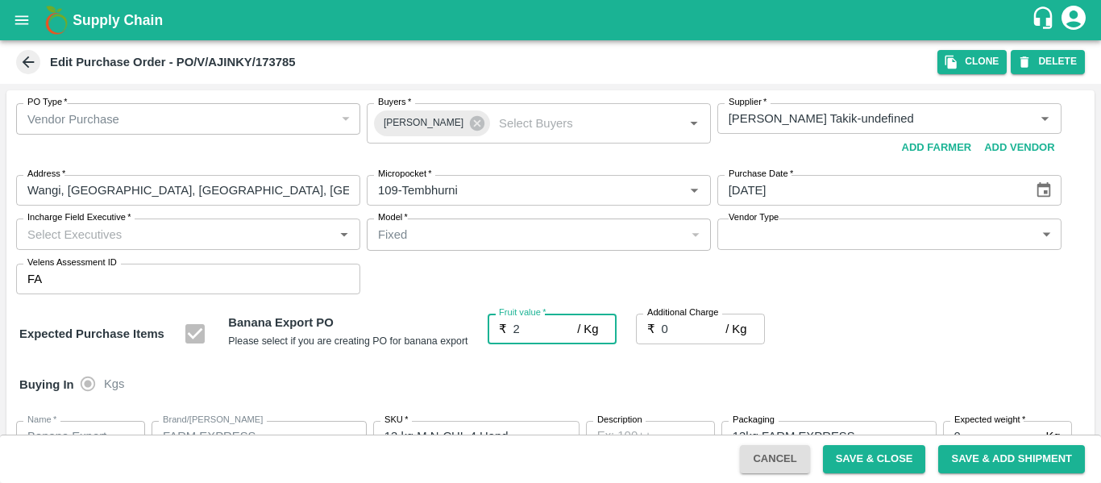
type input "2"
type input "23"
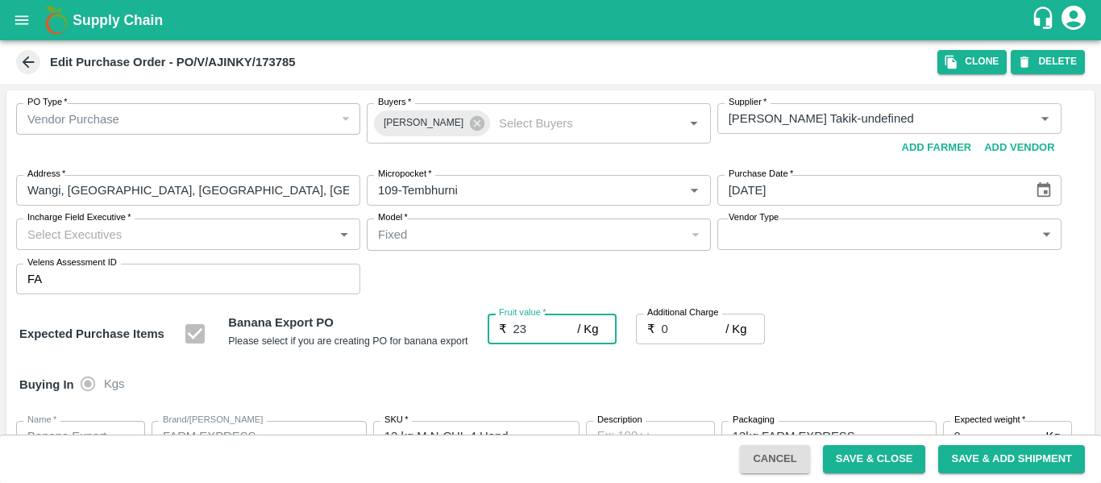
type input "23"
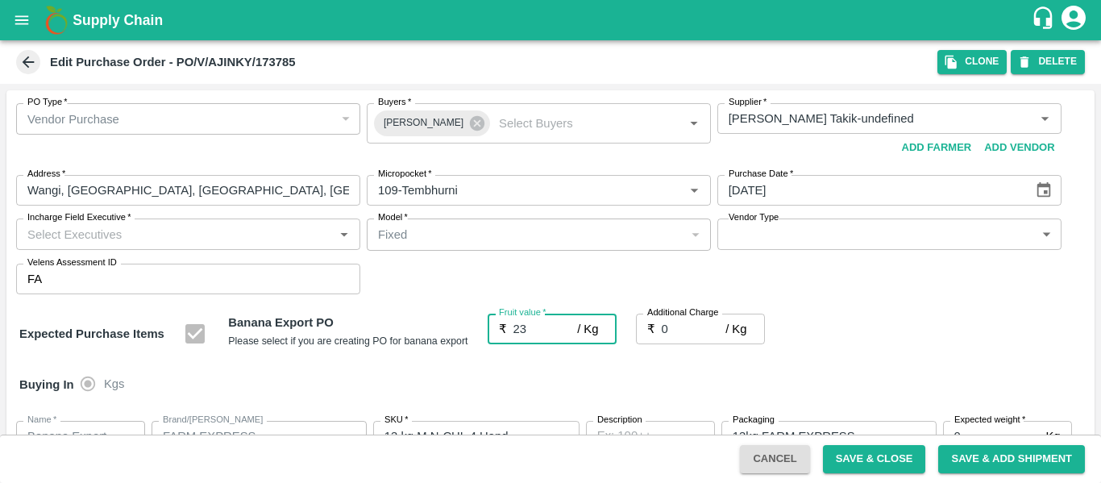
type input "23"
click at [713, 322] on input "0" at bounding box center [694, 329] width 64 height 31
type input "2"
type input "25"
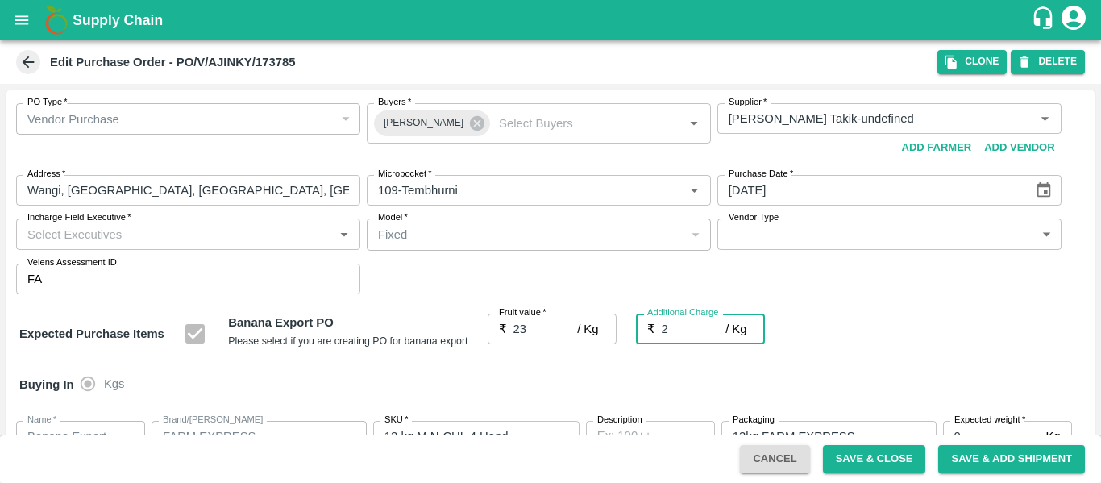
type input "25"
type input "2.7"
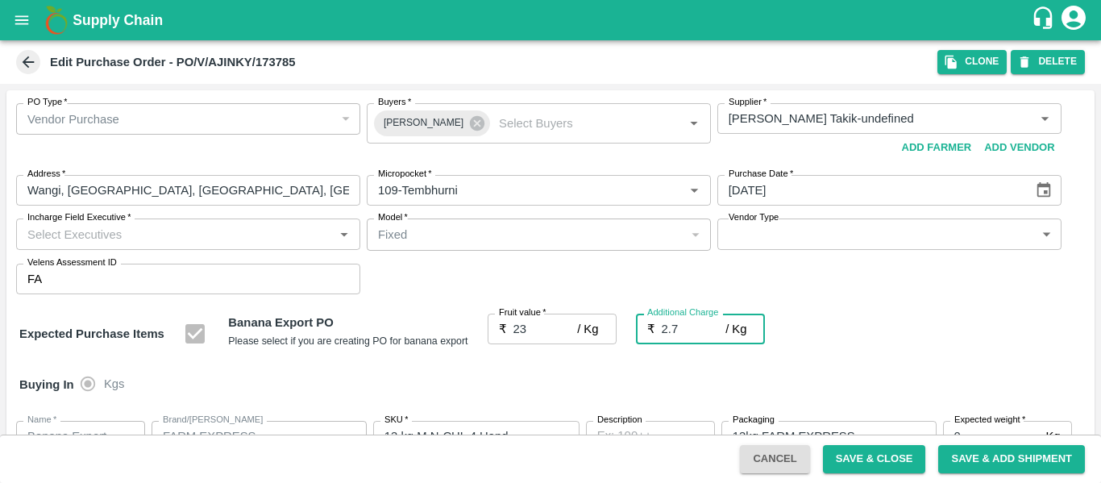
type input "25.7"
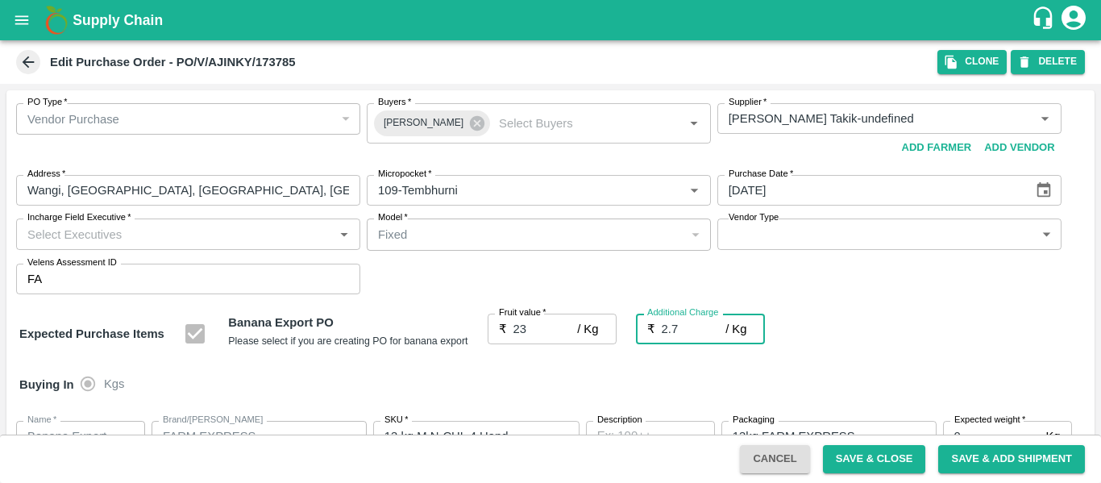
type input "2.75"
type input "25.75"
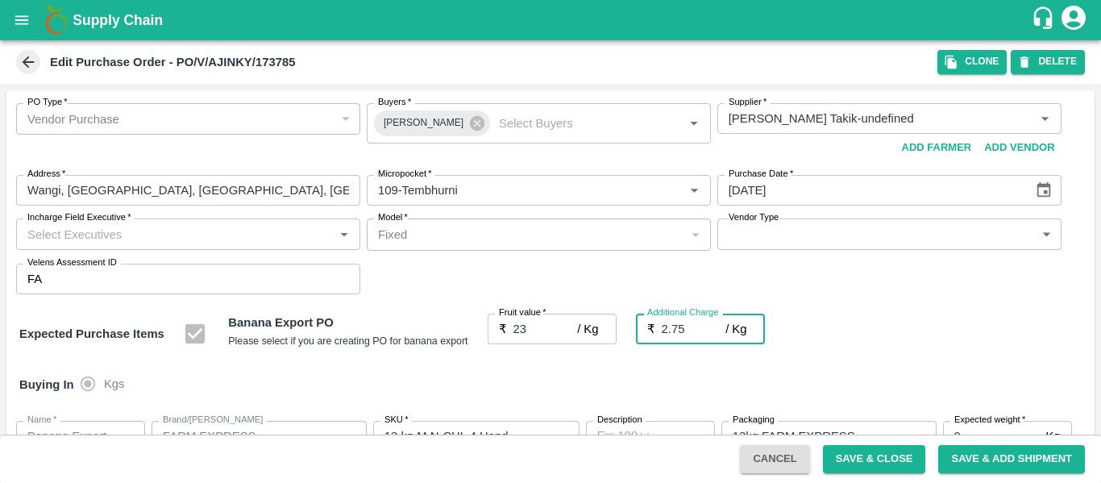
type input "25.75"
type input "2.75"
click at [901, 343] on div "Expected Purchase Items Banana Export PO Please select if you are creating PO f…" at bounding box center [550, 334] width 1063 height 41
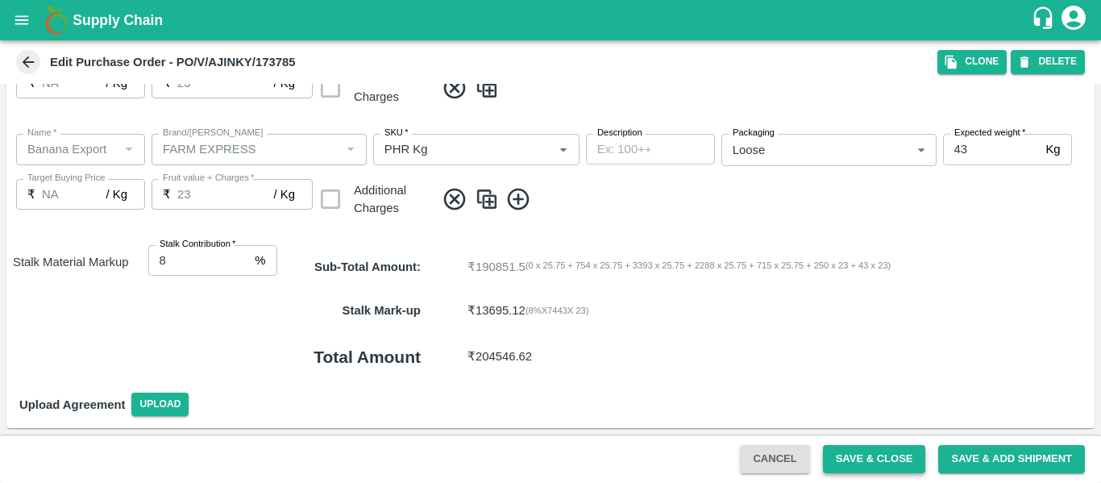
click at [867, 454] on button "Save & Close" at bounding box center [874, 459] width 103 height 28
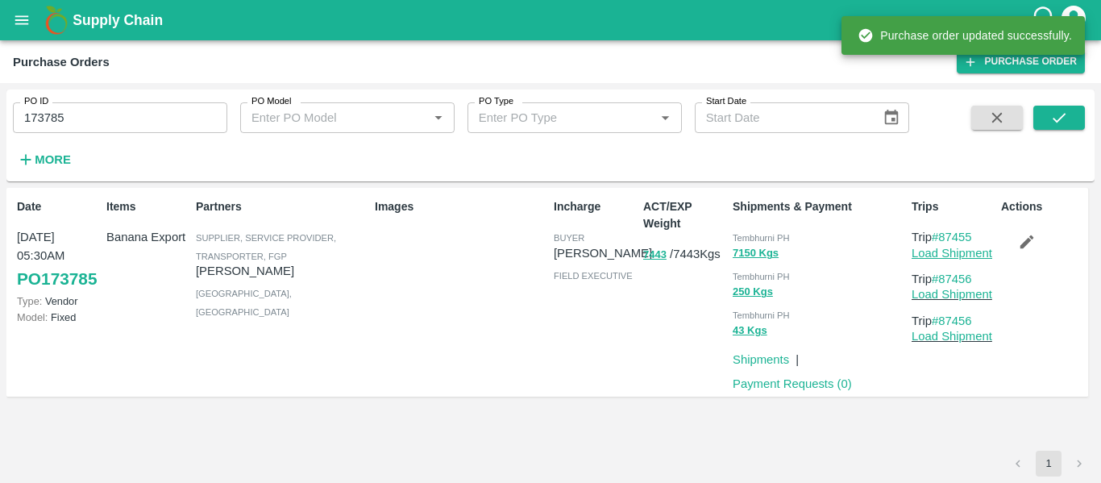
click at [945, 254] on link "Load Shipment" at bounding box center [952, 253] width 81 height 13
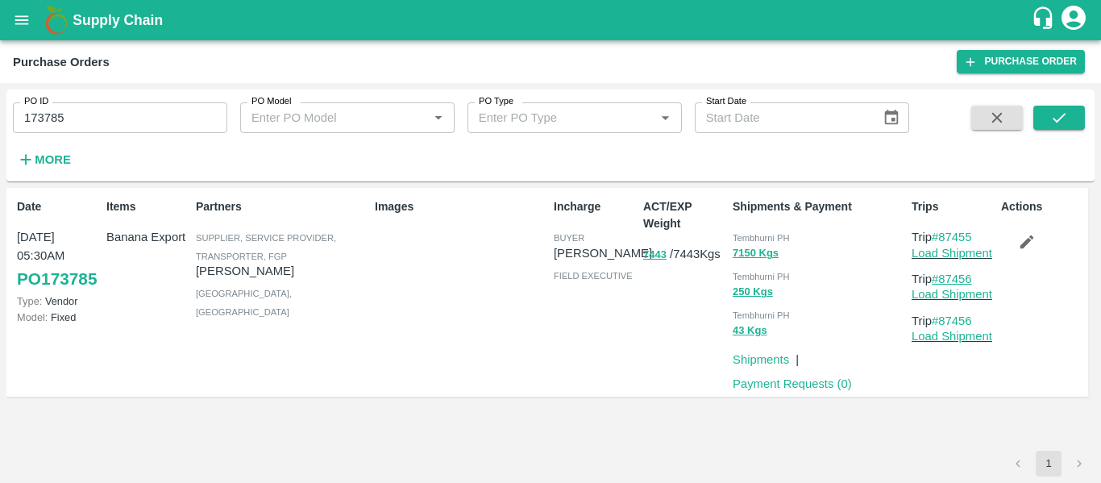
drag, startPoint x: 987, startPoint y: 279, endPoint x: 941, endPoint y: 280, distance: 46.0
click at [941, 280] on p "Trip #87456" at bounding box center [953, 279] width 83 height 18
copy link "87456"
click at [7, 19] on button "open drawer" at bounding box center [21, 20] width 37 height 37
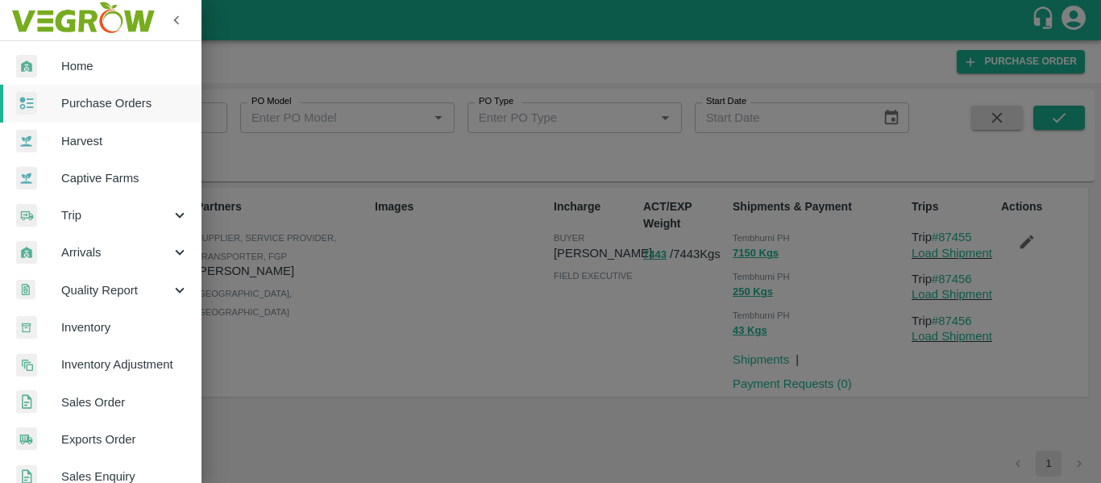
click at [81, 203] on div "Trip" at bounding box center [101, 215] width 202 height 37
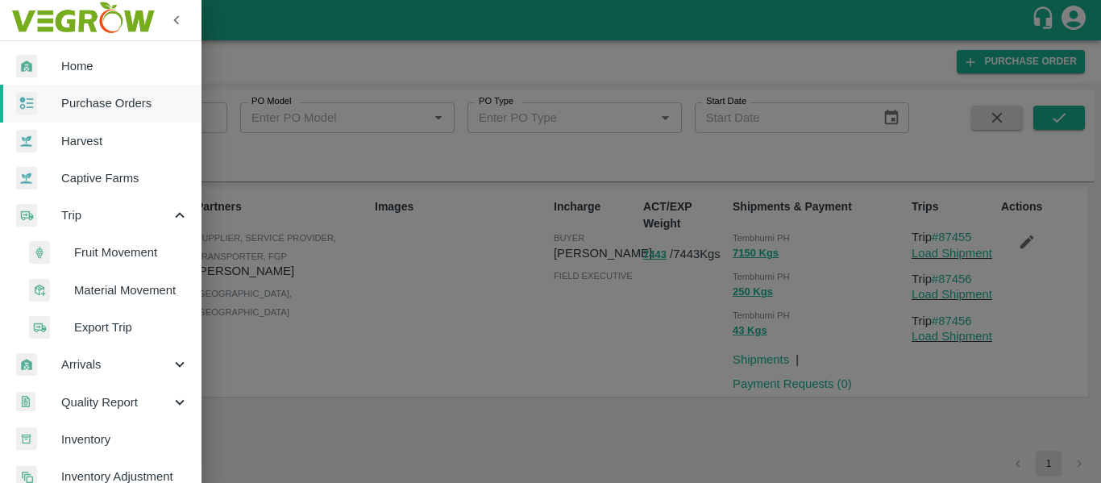
click at [109, 252] on span "Fruit Movement" at bounding box center [131, 252] width 114 height 18
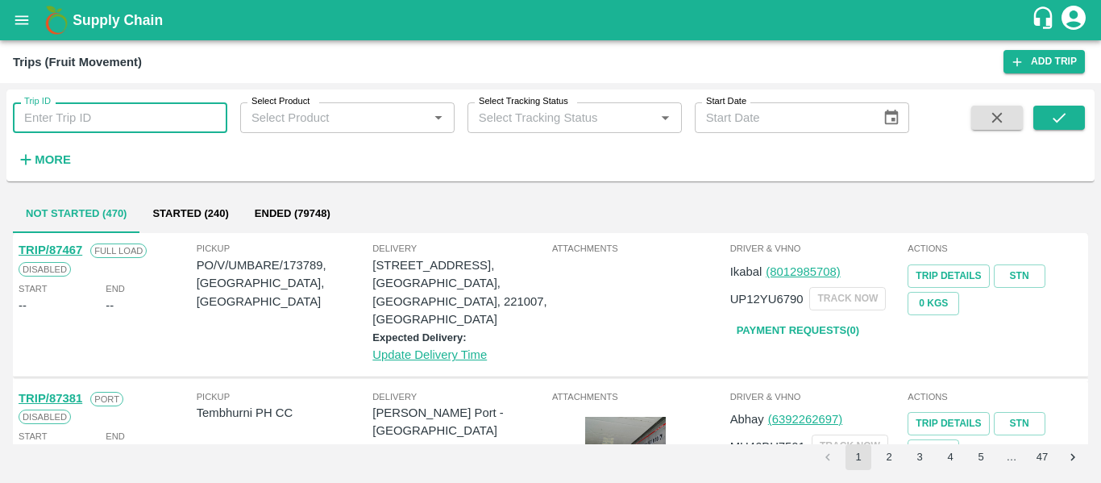
click at [103, 131] on input "Trip ID" at bounding box center [120, 117] width 214 height 31
type input "87455"
click at [1055, 119] on icon "submit" at bounding box center [1059, 118] width 13 height 10
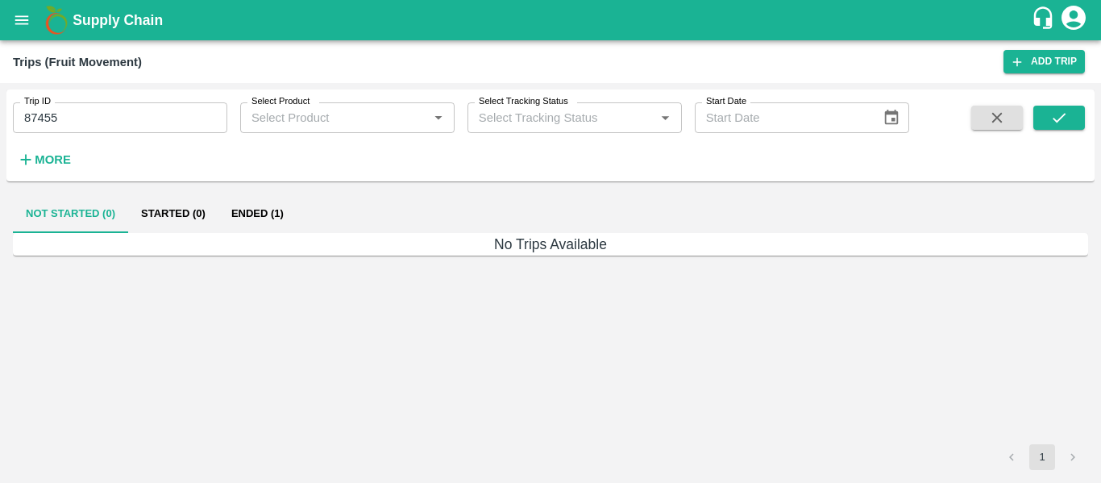
click at [256, 207] on button "Ended (1)" at bounding box center [257, 213] width 78 height 39
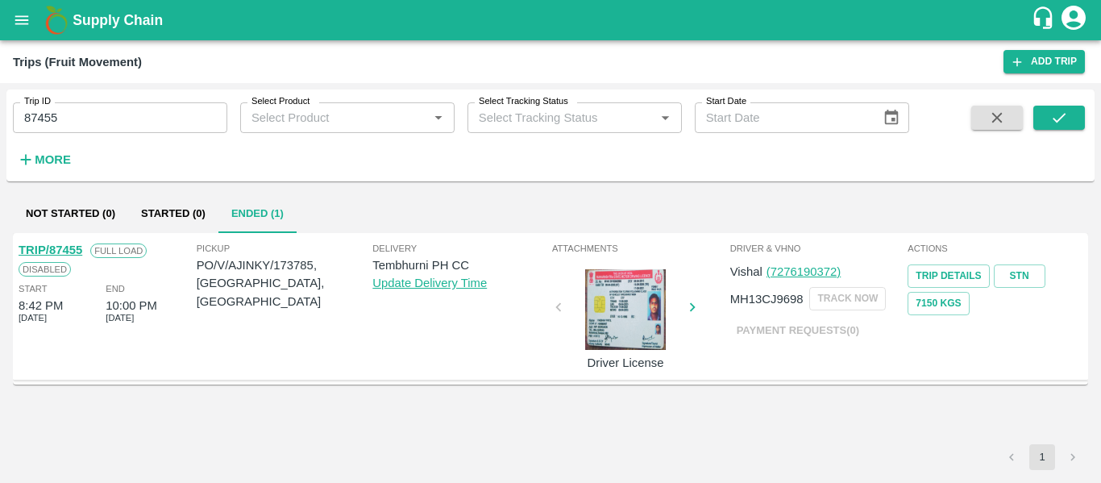
click at [74, 250] on link "TRIP/87455" at bounding box center [51, 249] width 64 height 13
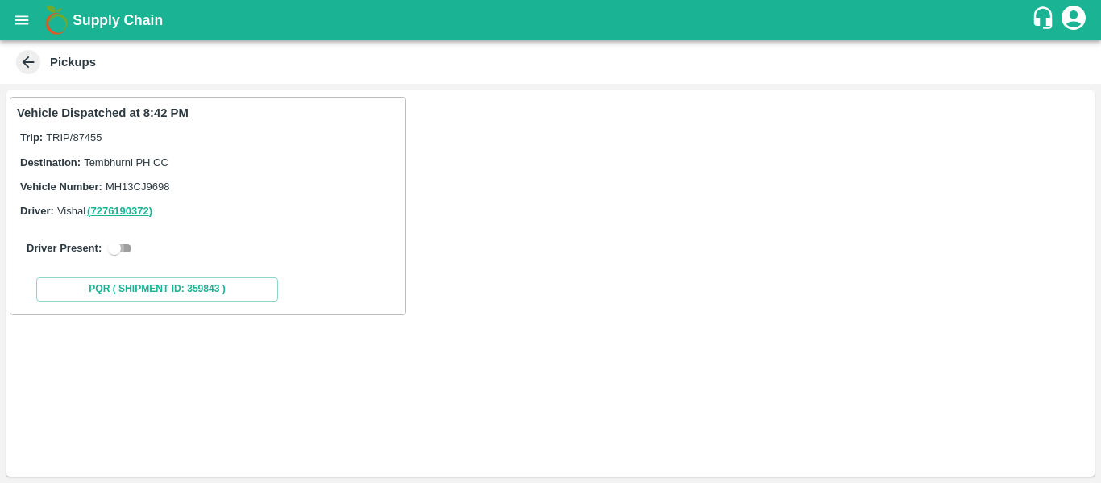
click at [131, 247] on input "checkbox" at bounding box center [114, 248] width 58 height 19
checkbox input "true"
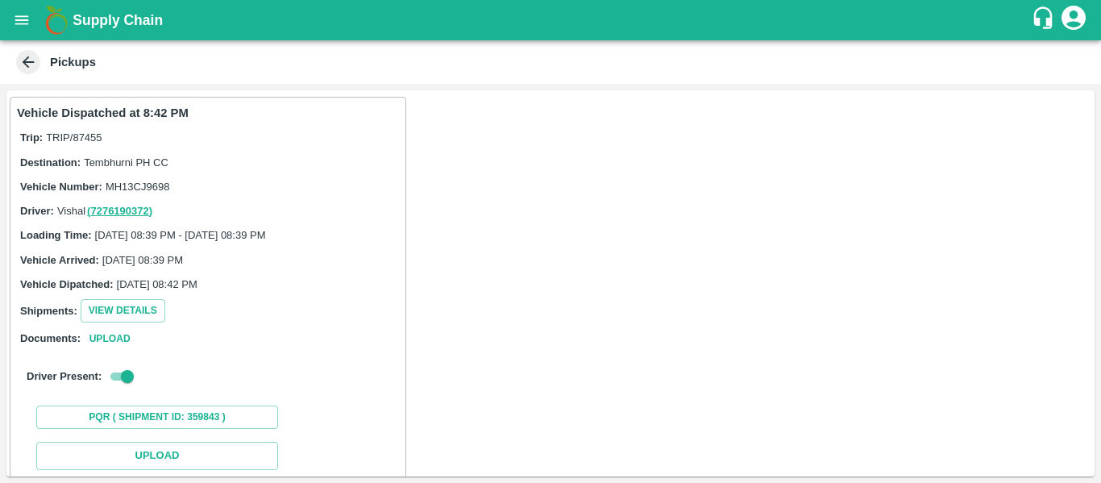
scroll to position [236, 0]
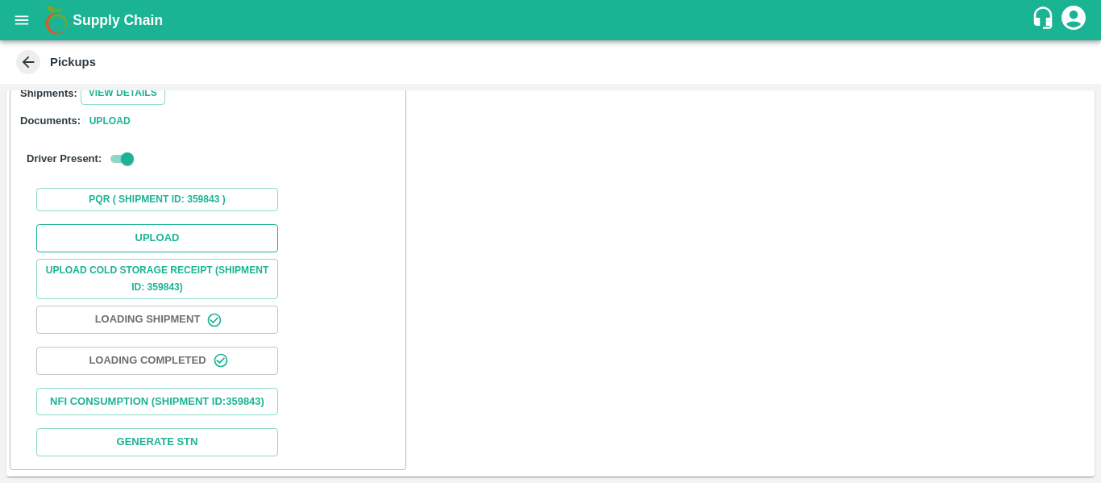
click at [161, 224] on button "Upload" at bounding box center [157, 238] width 242 height 28
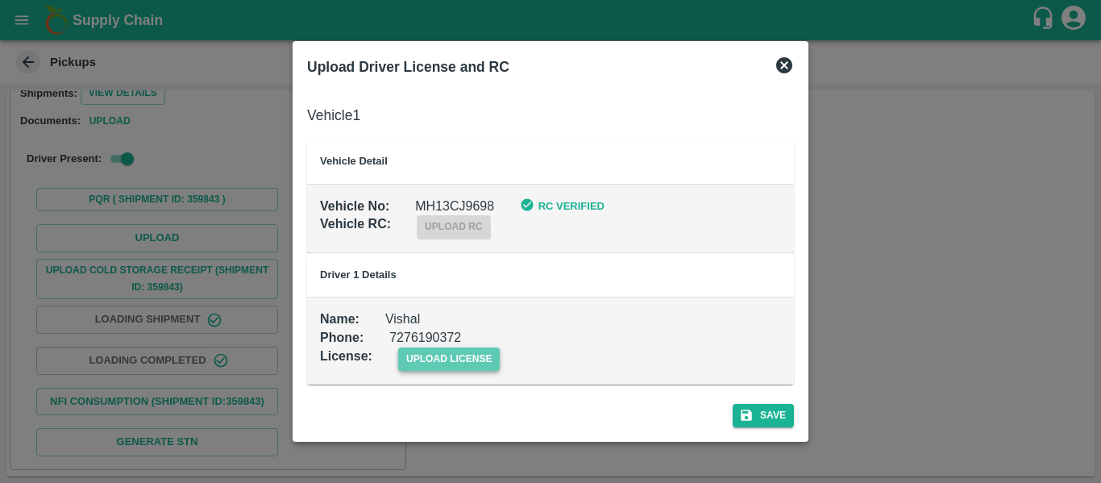
click at [451, 348] on span "upload license" at bounding box center [449, 358] width 102 height 23
click at [0, 0] on input "upload license" at bounding box center [0, 0] width 0 height 0
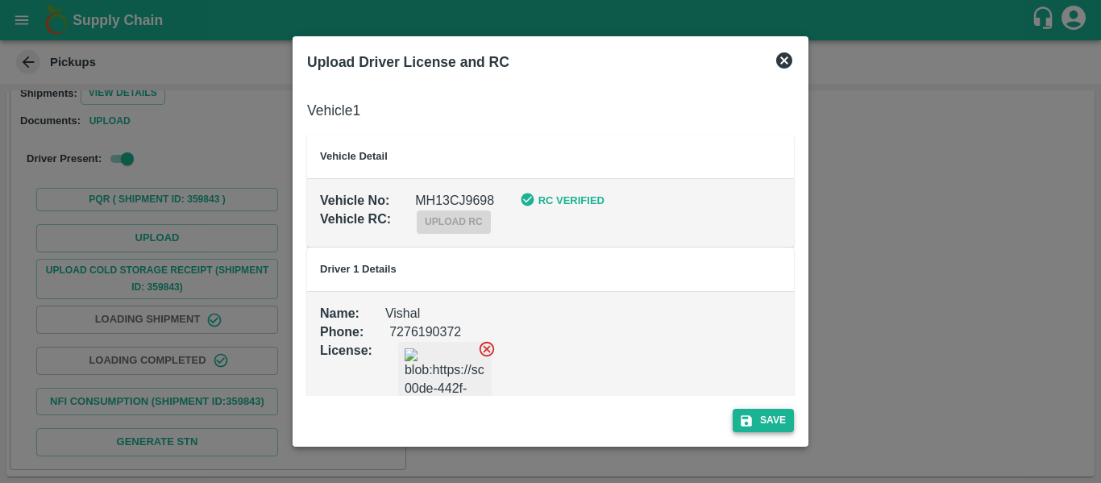
click at [743, 417] on icon "submit" at bounding box center [746, 421] width 15 height 15
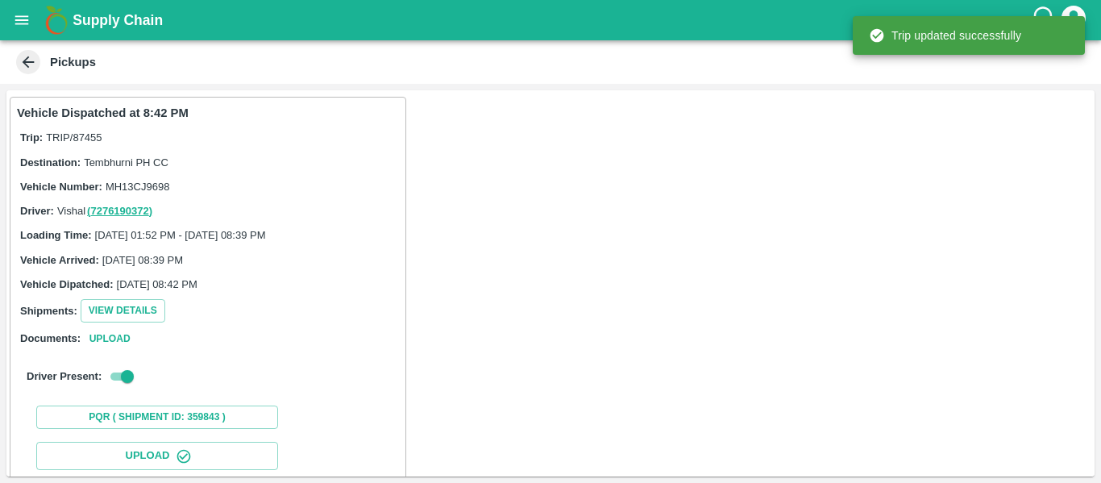
scroll to position [277, 0]
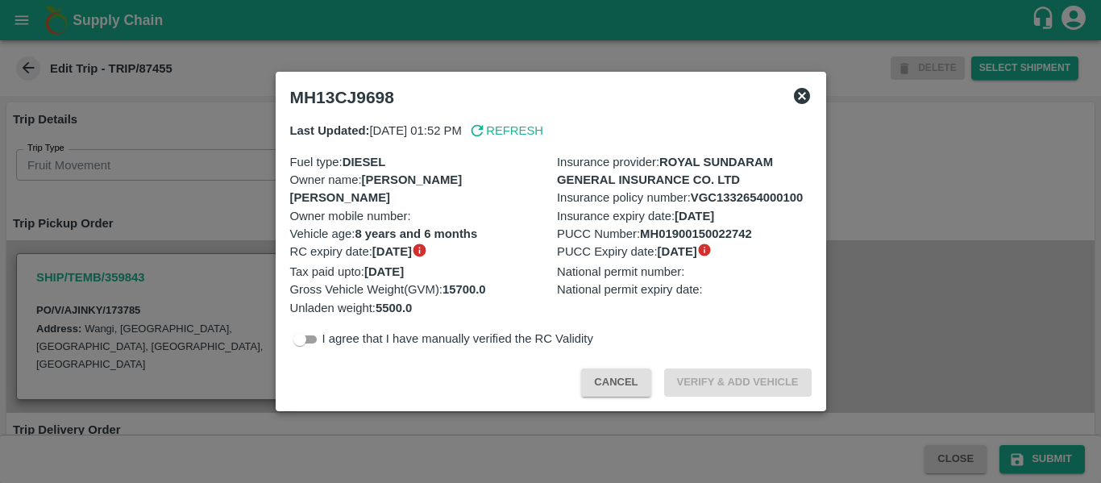
click at [934, 250] on div at bounding box center [550, 241] width 1101 height 483
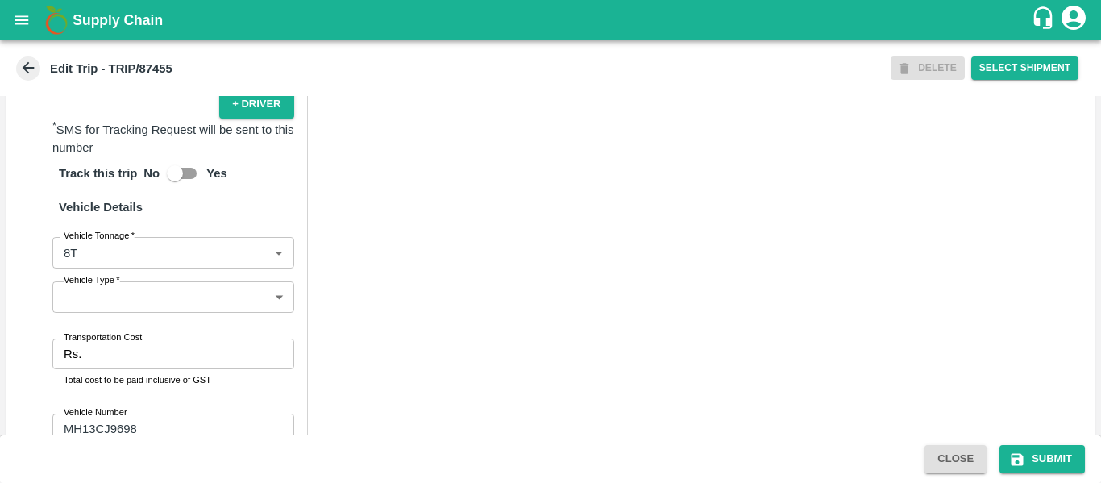
scroll to position [1240, 0]
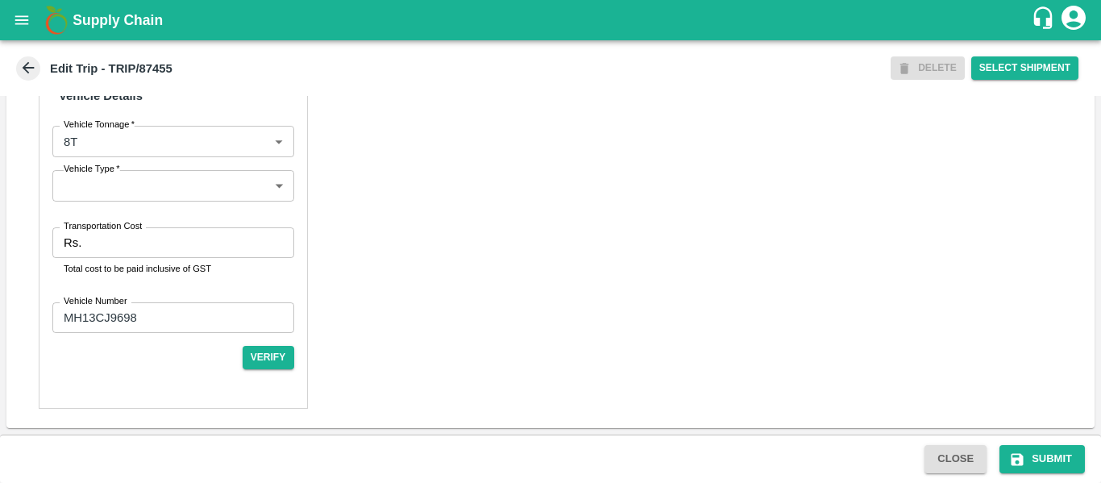
click at [169, 249] on input "Transportation Cost" at bounding box center [191, 242] width 206 height 31
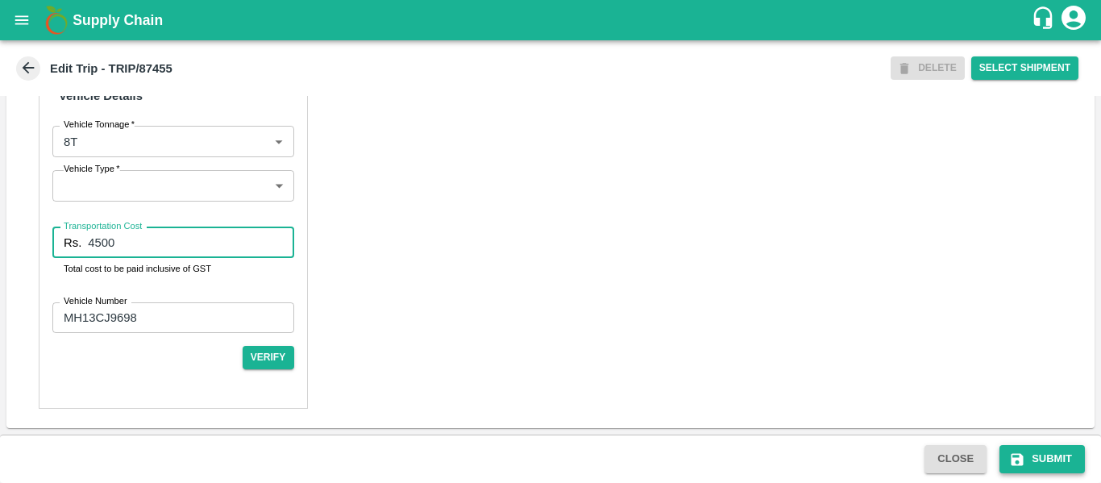
type input "4500"
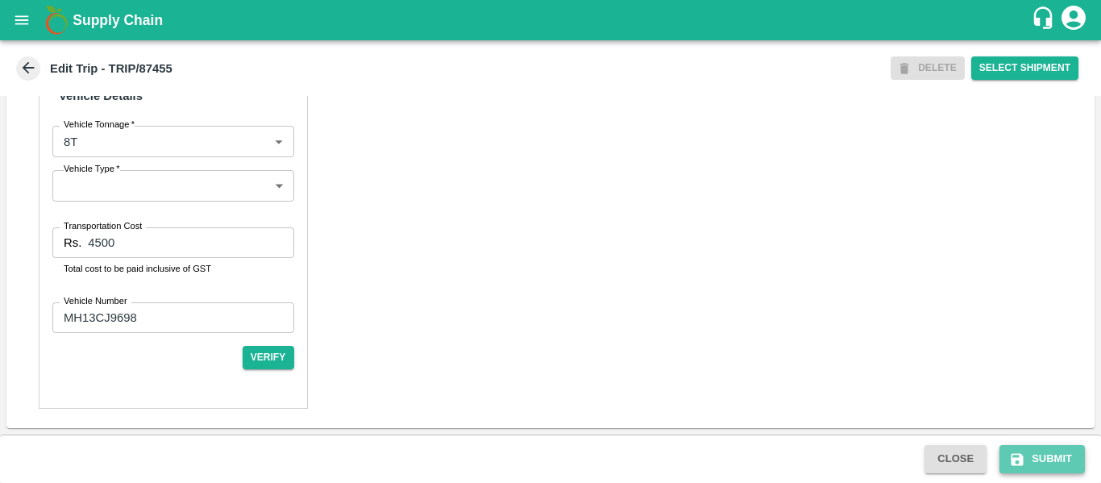
click at [1033, 456] on button "Submit" at bounding box center [1042, 459] width 85 height 28
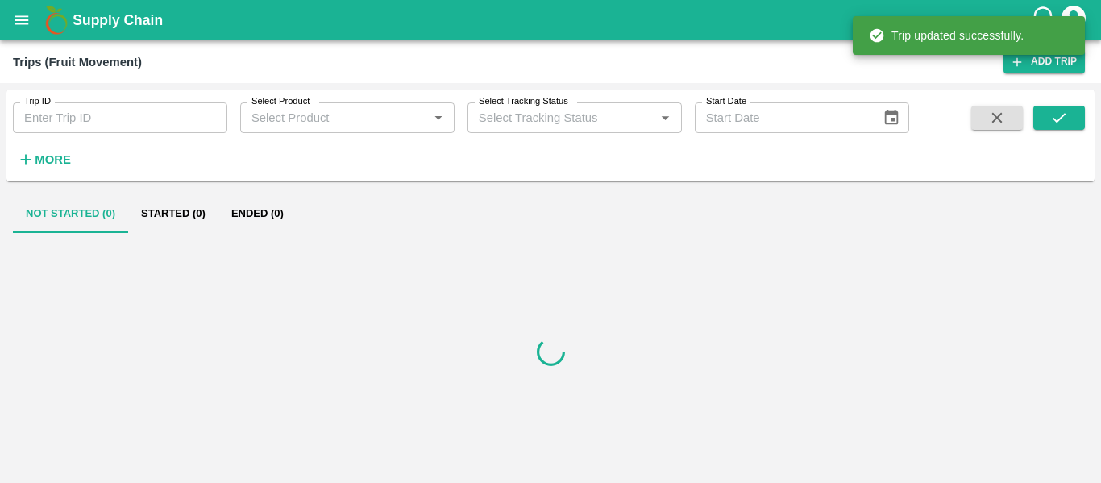
click at [100, 126] on input "Trip ID" at bounding box center [120, 117] width 214 height 31
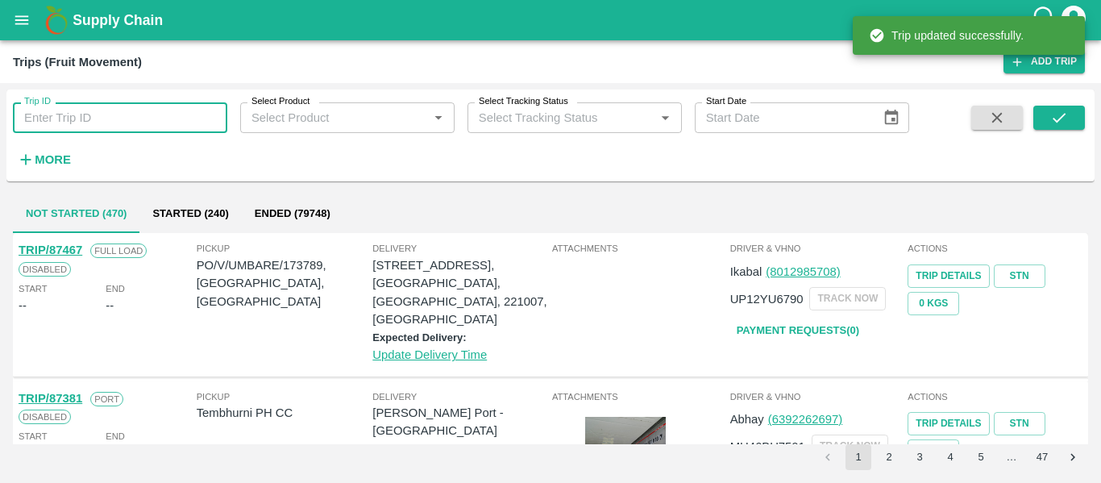
paste input "87456"
type input "87456"
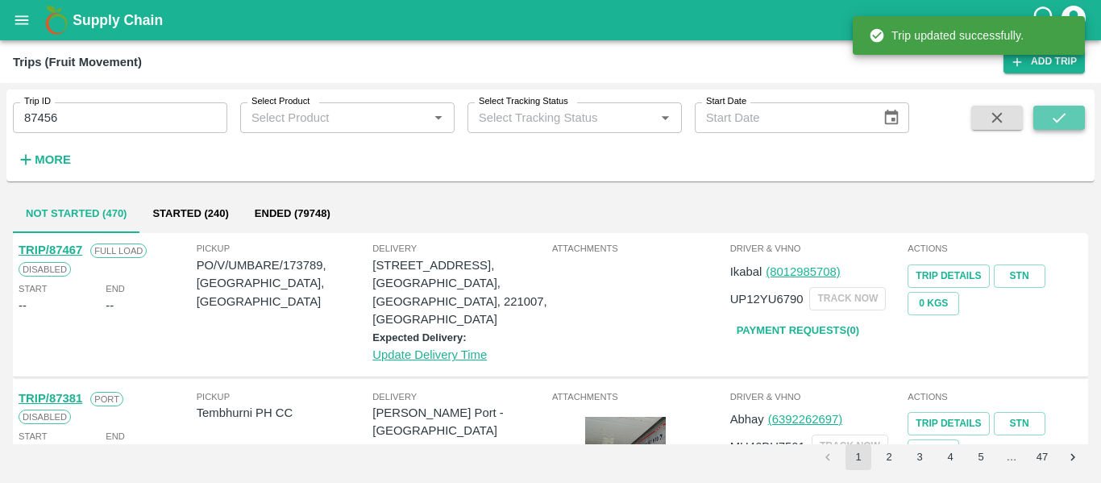
click at [1064, 119] on icon "submit" at bounding box center [1059, 118] width 18 height 18
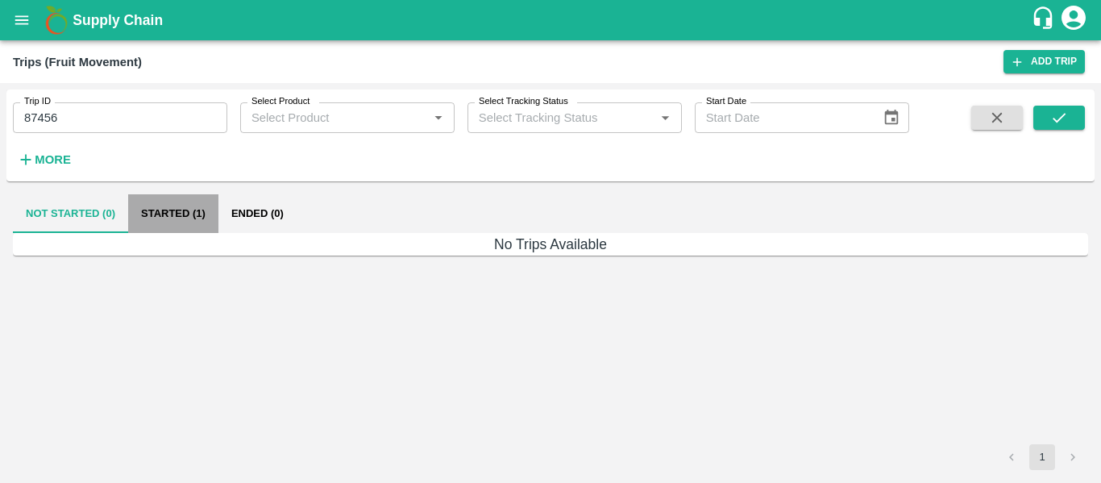
click at [178, 213] on button "Started (1)" at bounding box center [173, 213] width 90 height 39
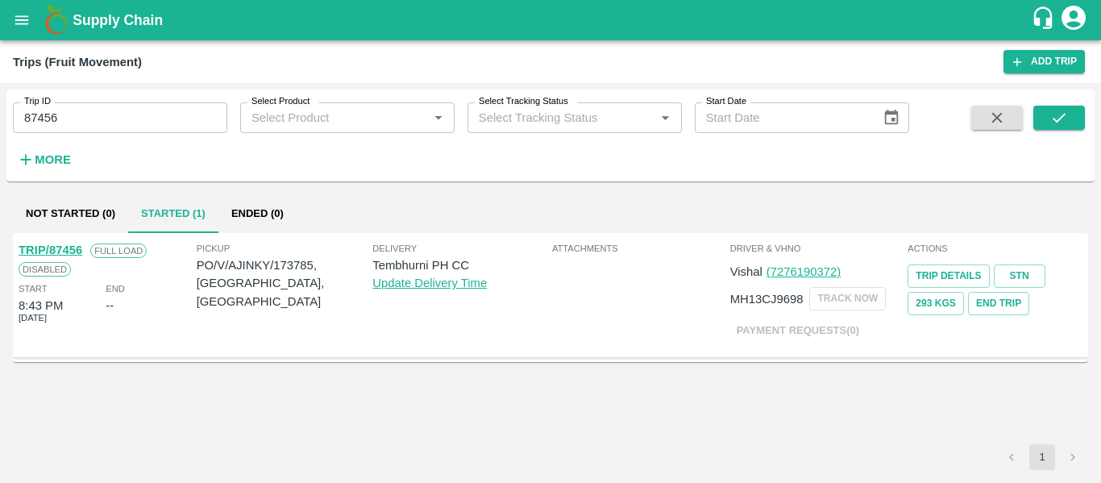
click at [73, 247] on link "TRIP/87456" at bounding box center [51, 249] width 64 height 13
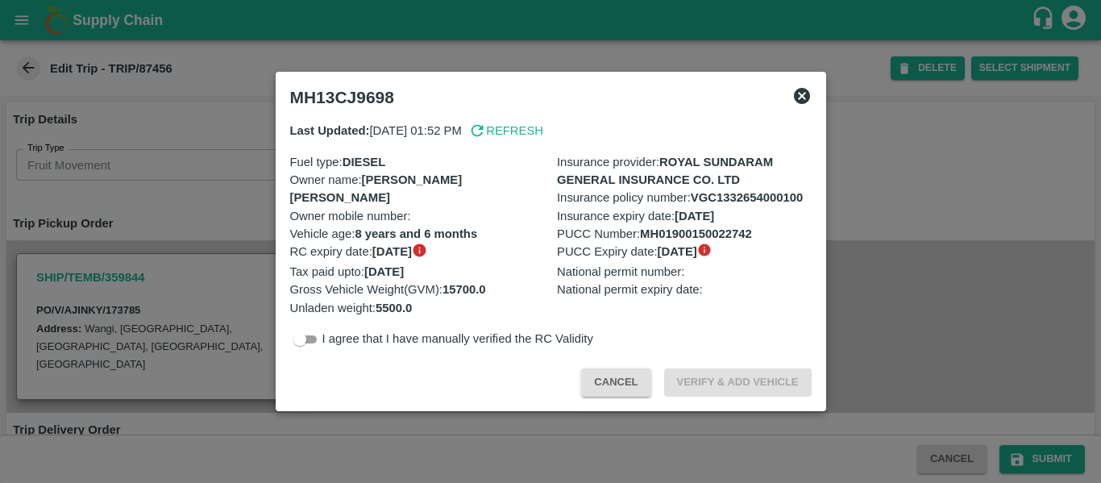
click at [220, 272] on div at bounding box center [550, 241] width 1101 height 483
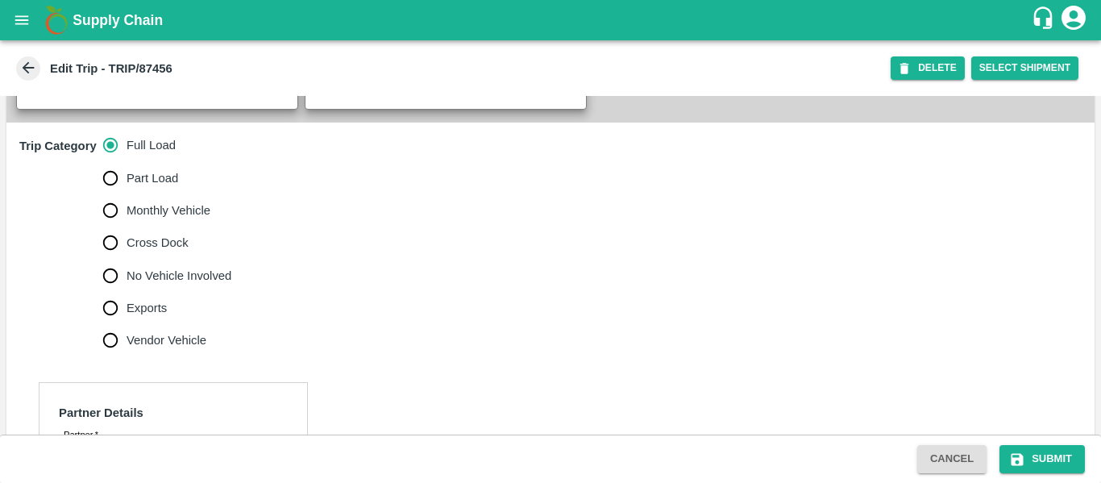
scroll to position [478, 0]
click at [191, 284] on span "No Vehicle Involved" at bounding box center [179, 275] width 105 height 18
click at [127, 291] on input "No Vehicle Involved" at bounding box center [110, 275] width 32 height 32
radio input "true"
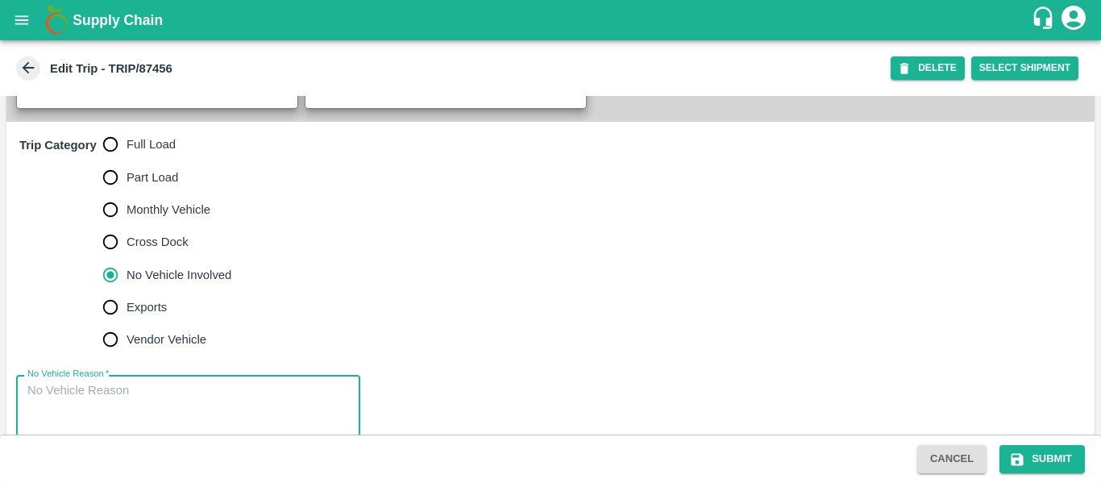
click at [132, 410] on textarea "No Vehicle Reason   *" at bounding box center [188, 407] width 322 height 51
type textarea "Field Dump"
click at [1020, 458] on icon "submit" at bounding box center [1018, 459] width 12 height 12
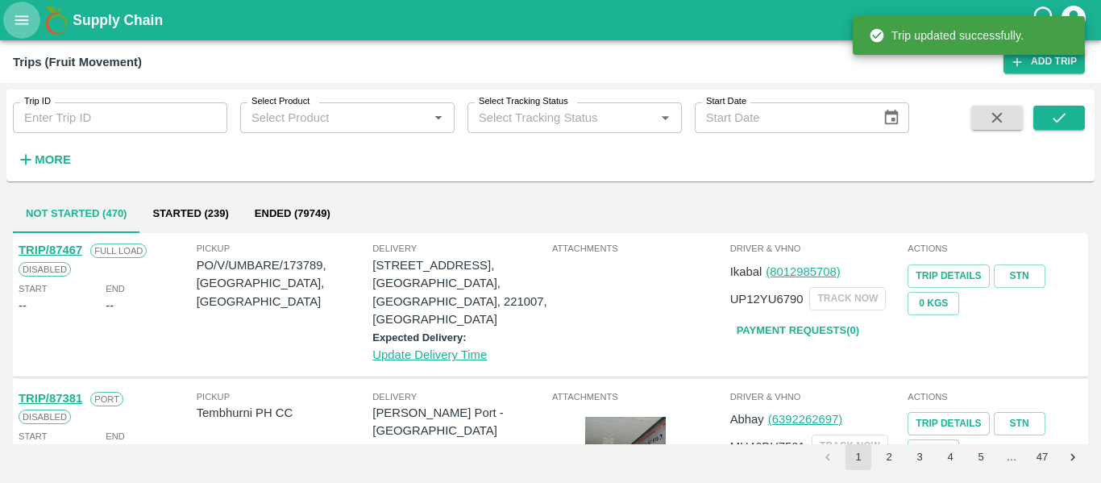
click at [23, 23] on icon "open drawer" at bounding box center [22, 20] width 18 height 18
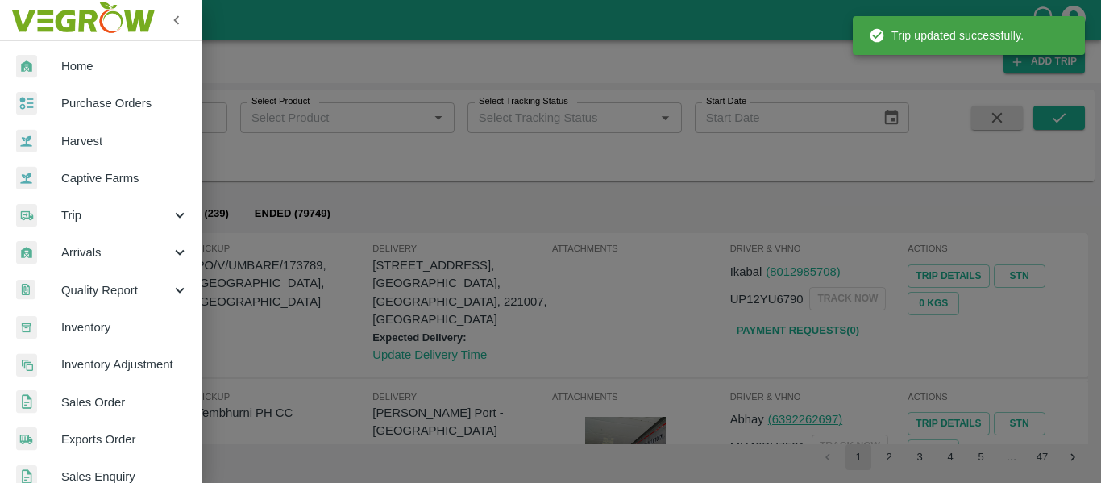
click at [86, 97] on span "Purchase Orders" at bounding box center [124, 103] width 127 height 18
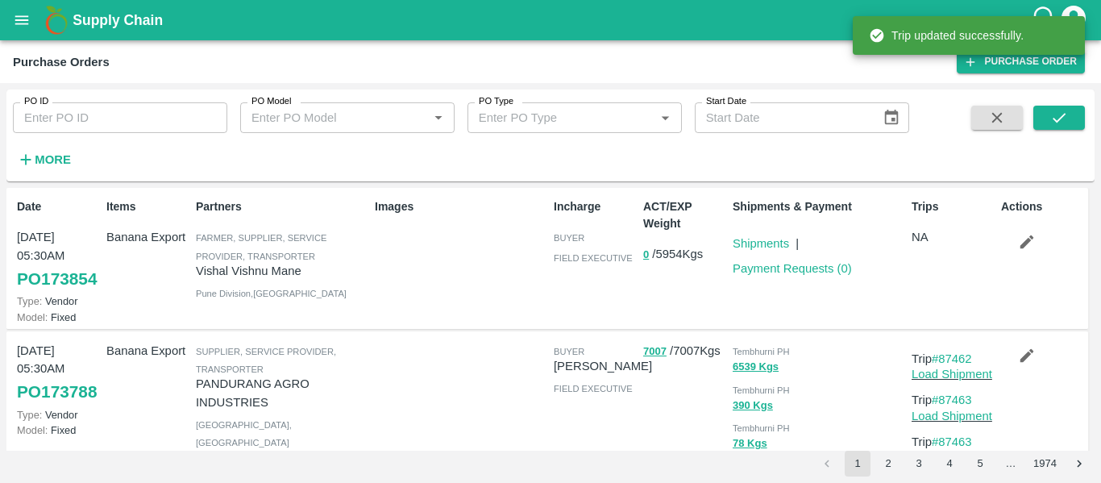
click at [107, 129] on input "PO ID" at bounding box center [120, 117] width 214 height 31
paste input "173780"
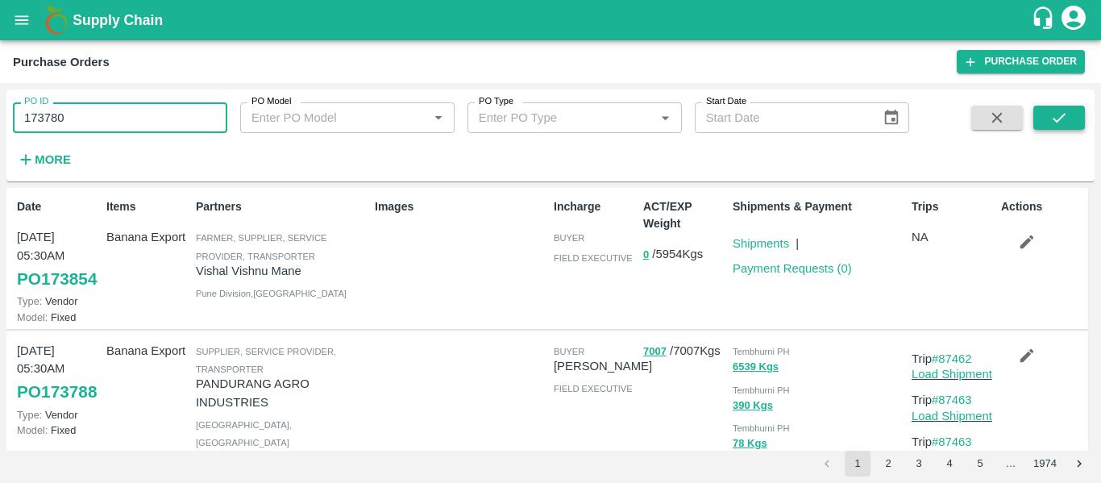
type input "173780"
click at [1071, 130] on button "submit" at bounding box center [1059, 118] width 52 height 24
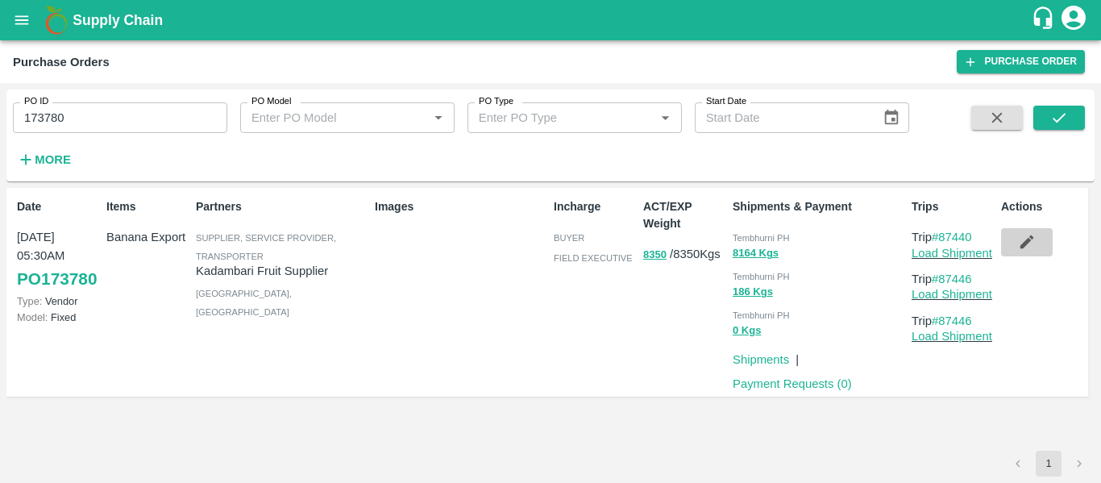
click at [1023, 251] on icon "button" at bounding box center [1027, 242] width 18 height 18
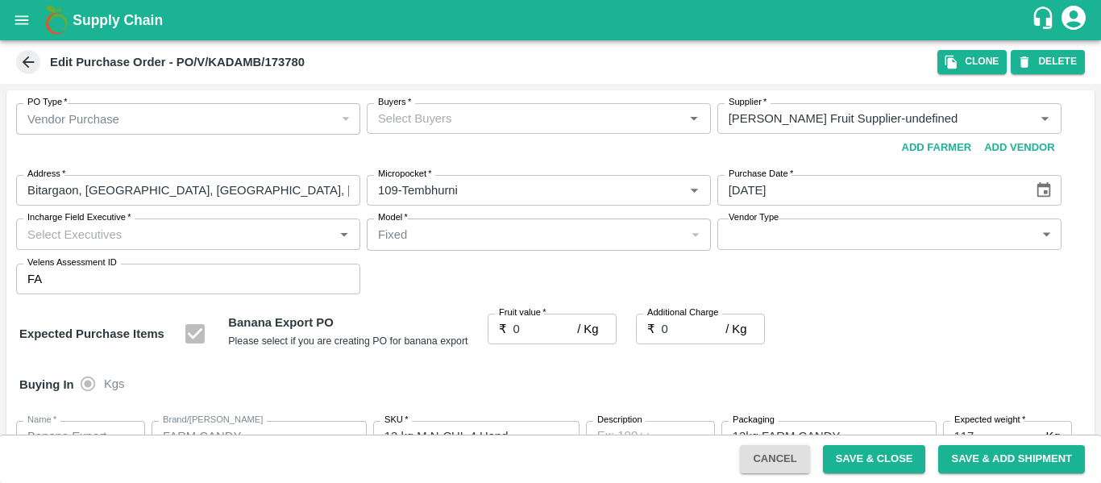
click at [496, 130] on div "Buyers   *" at bounding box center [539, 118] width 344 height 31
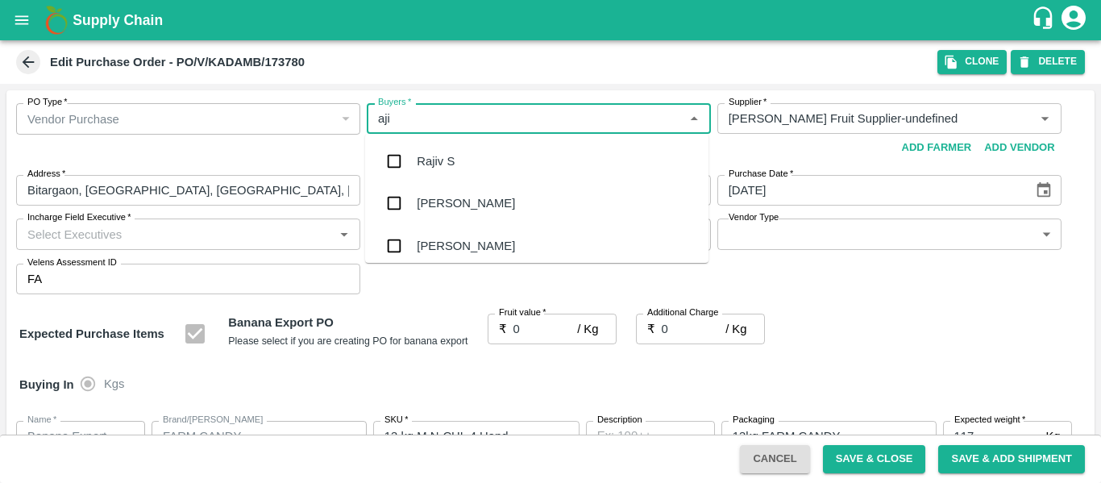
type input "ajit"
click at [496, 148] on div "[PERSON_NAME]" at bounding box center [536, 161] width 343 height 42
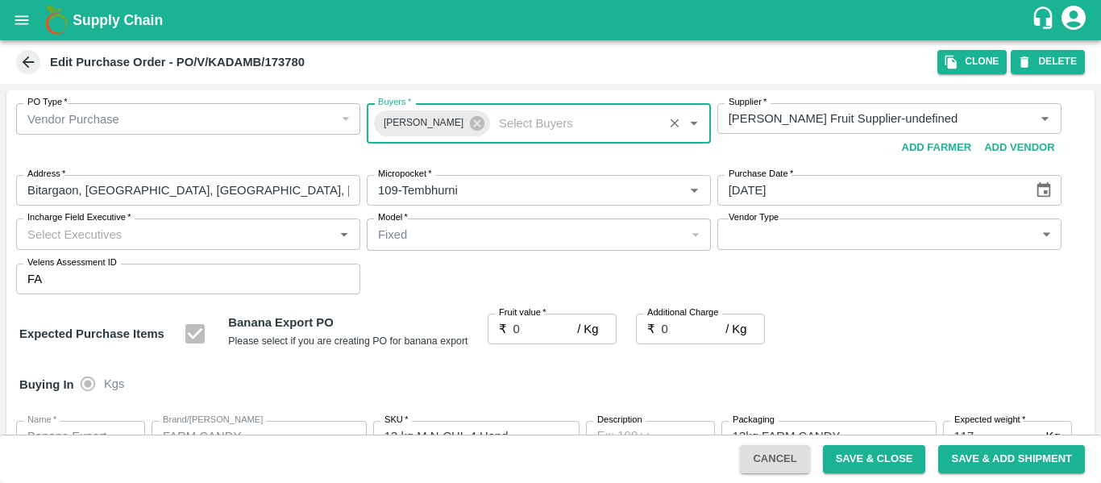
click at [533, 325] on input "0" at bounding box center [546, 329] width 64 height 31
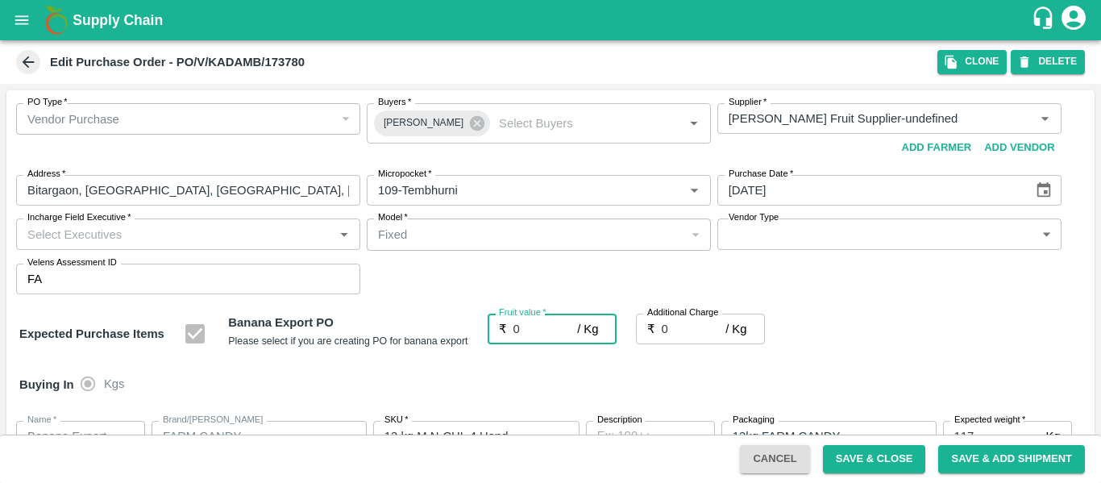
type input "02"
type input "2"
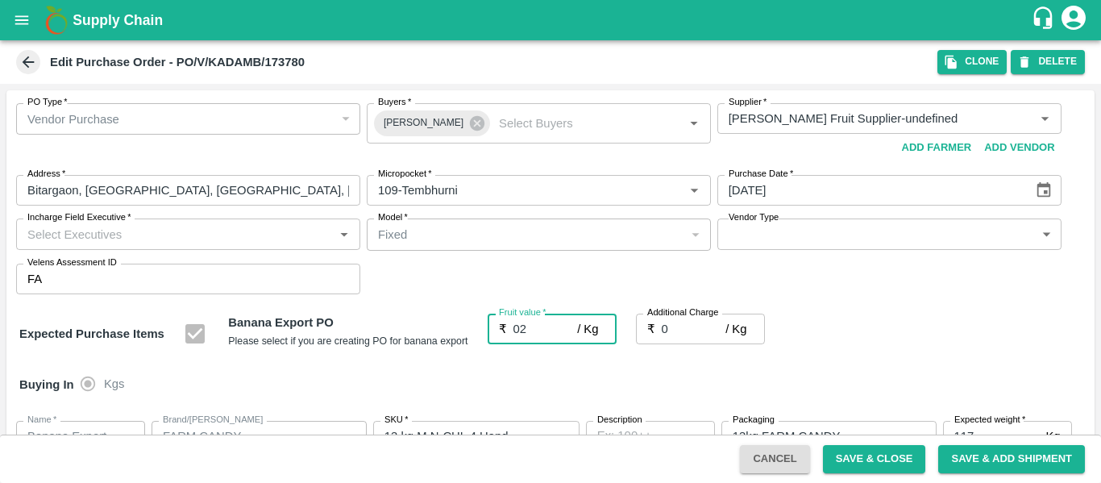
type input "2"
type input "026"
type input "26"
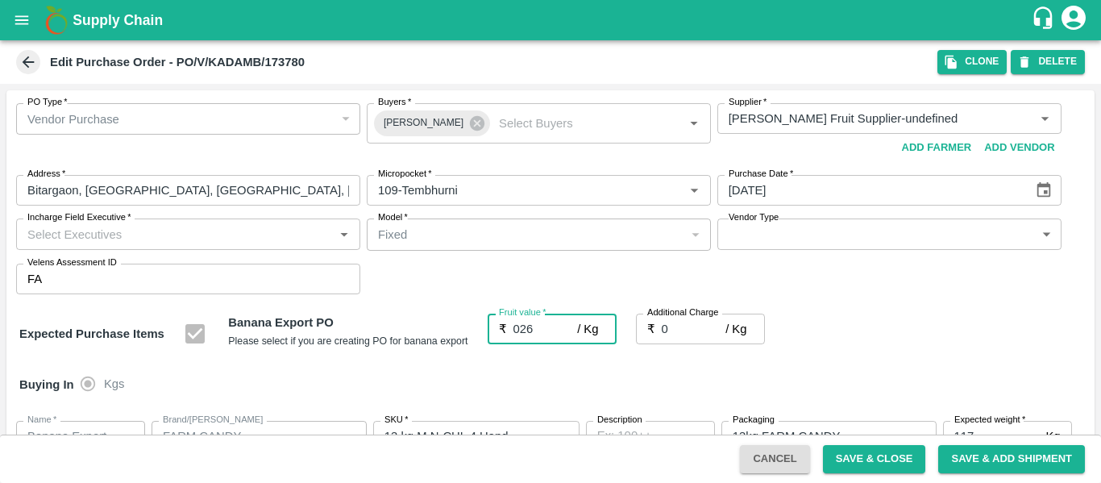
type input "26"
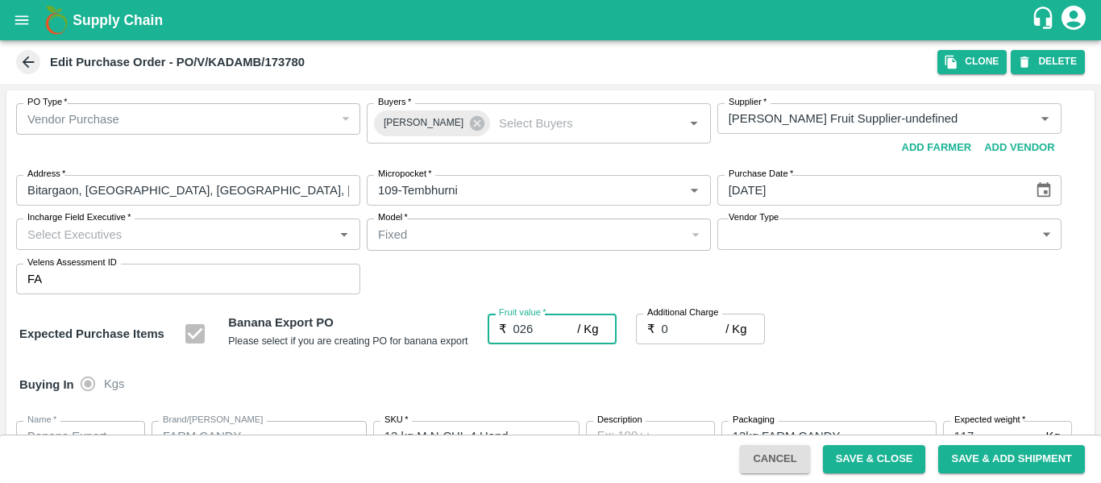
type input "26"
type input "026"
click at [711, 321] on input "0" at bounding box center [694, 329] width 64 height 31
type input "2"
type input "28"
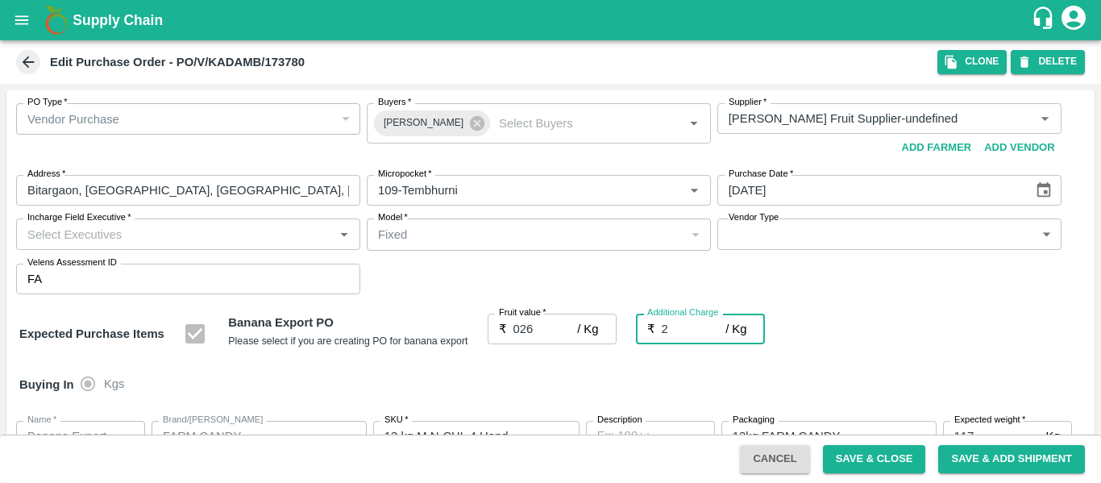
type input "28"
type input "2.7"
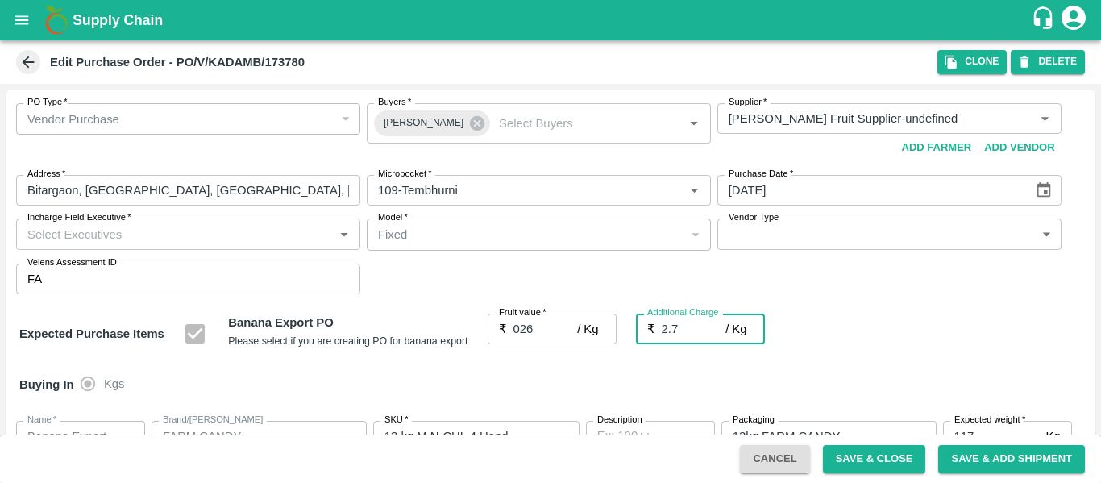
type input "28.7"
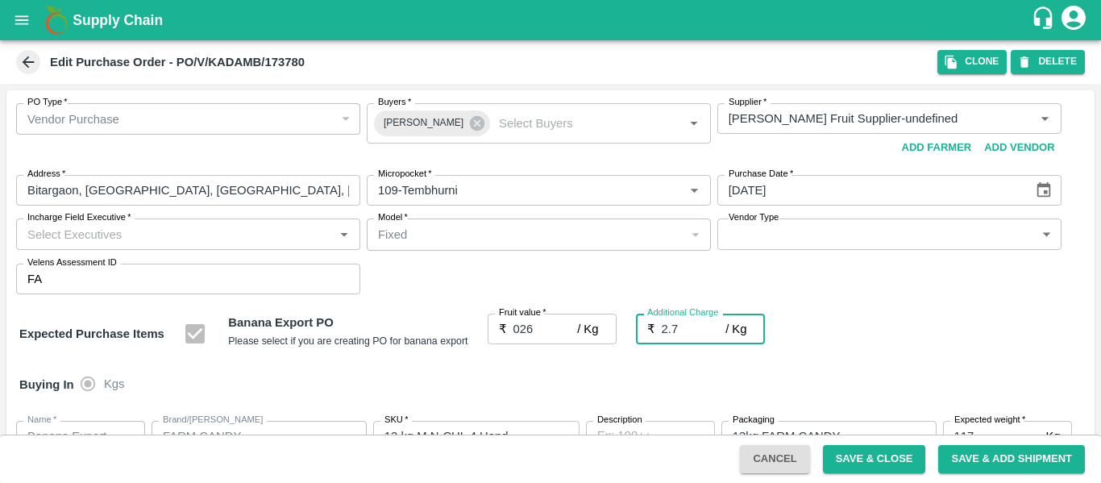
type input "2.75"
type input "28.75"
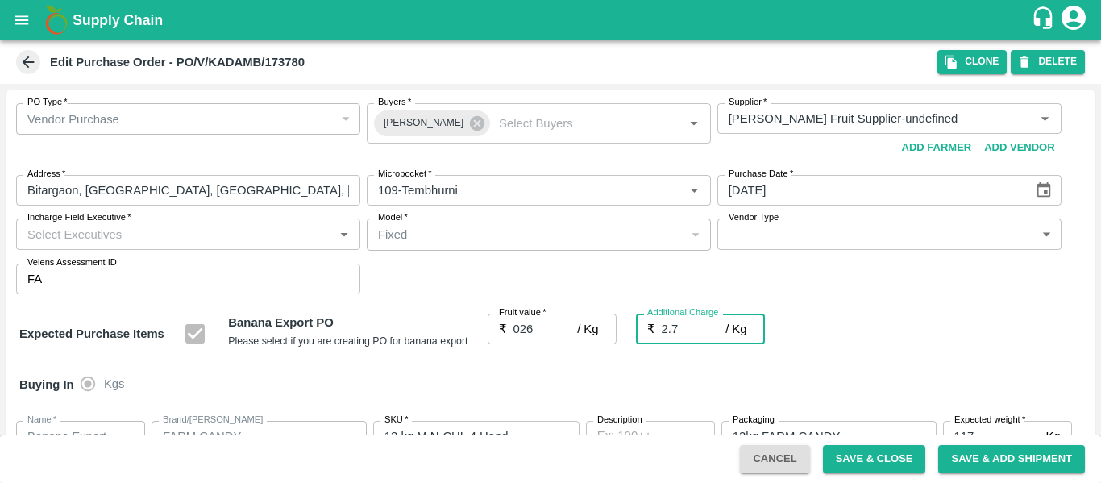
type input "28.75"
type input "2.75"
click at [851, 327] on div "Expected Purchase Items Banana Export PO Please select if you are creating PO f…" at bounding box center [550, 334] width 1063 height 41
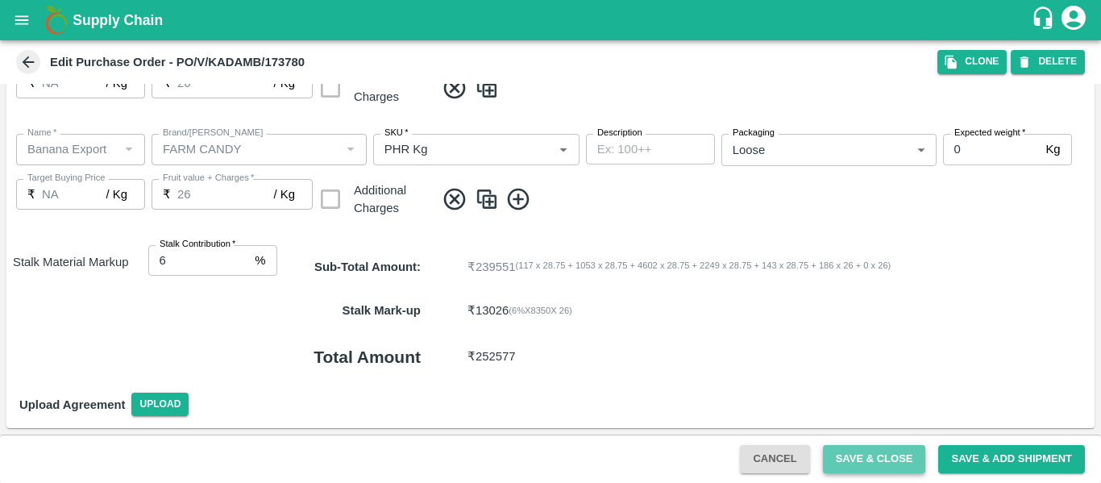
click at [853, 455] on button "Save & Close" at bounding box center [874, 459] width 103 height 28
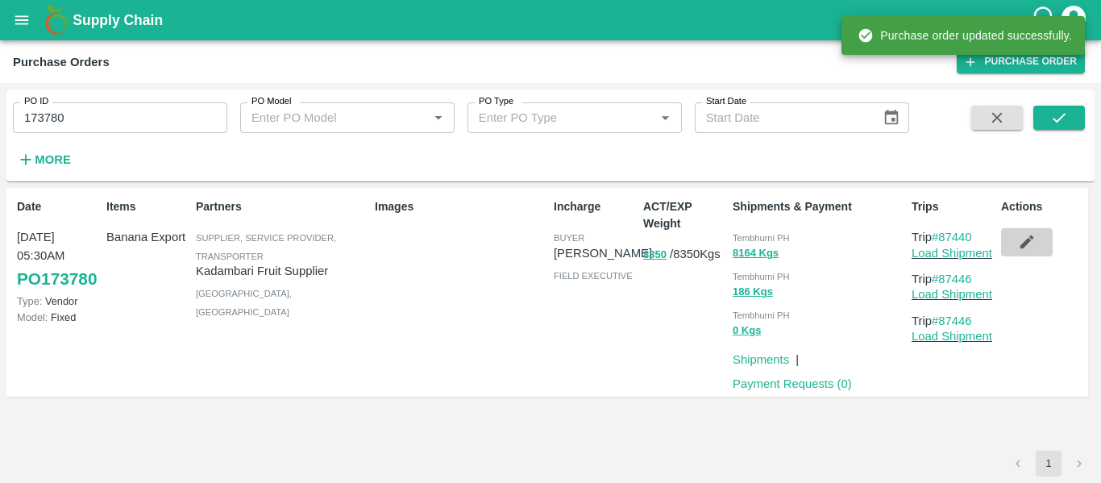
click at [1022, 230] on button "button" at bounding box center [1027, 241] width 52 height 27
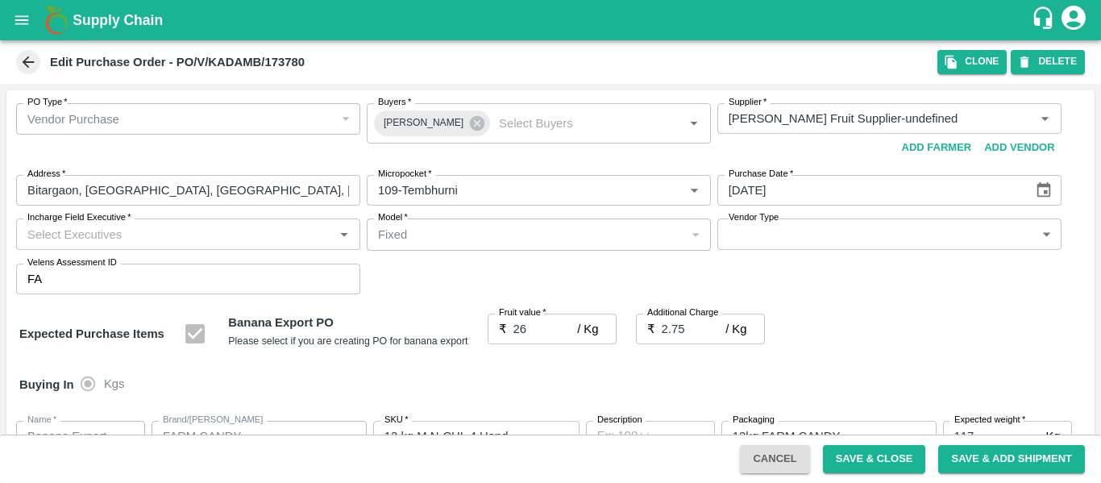
scroll to position [953, 0]
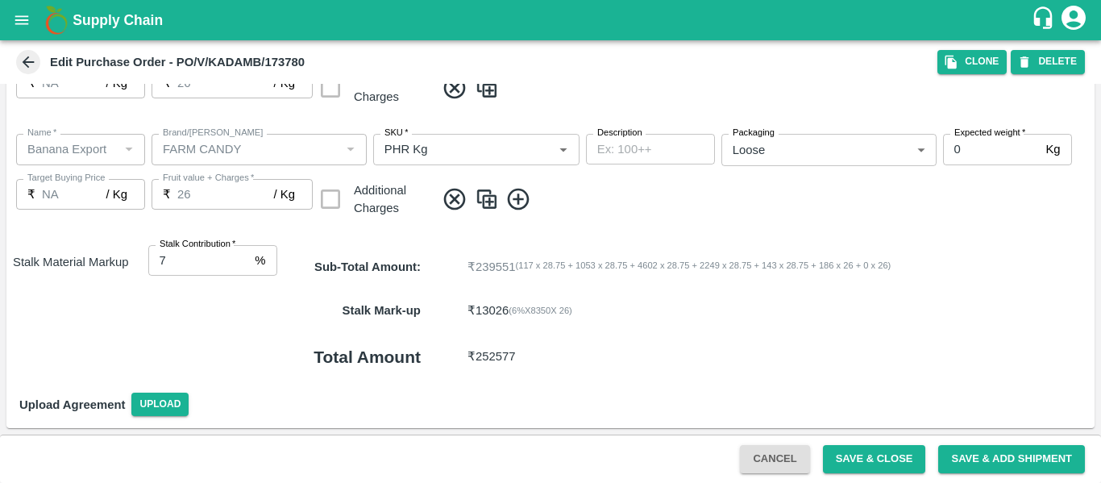
click at [242, 255] on input "7" at bounding box center [198, 260] width 101 height 31
type input "8"
click at [242, 255] on input "8" at bounding box center [198, 260] width 101 height 31
click at [848, 460] on button "Save & Close" at bounding box center [874, 459] width 103 height 28
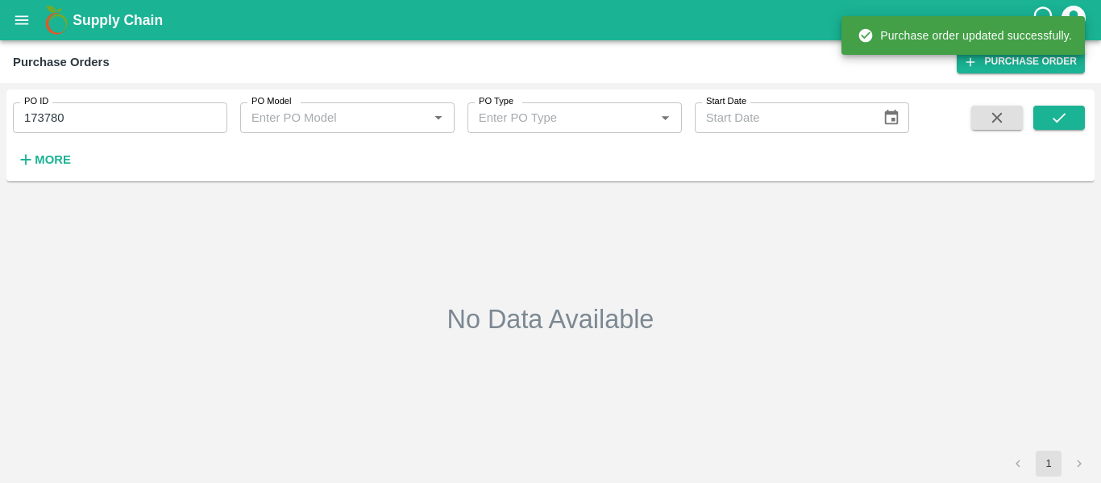
type input "173780"
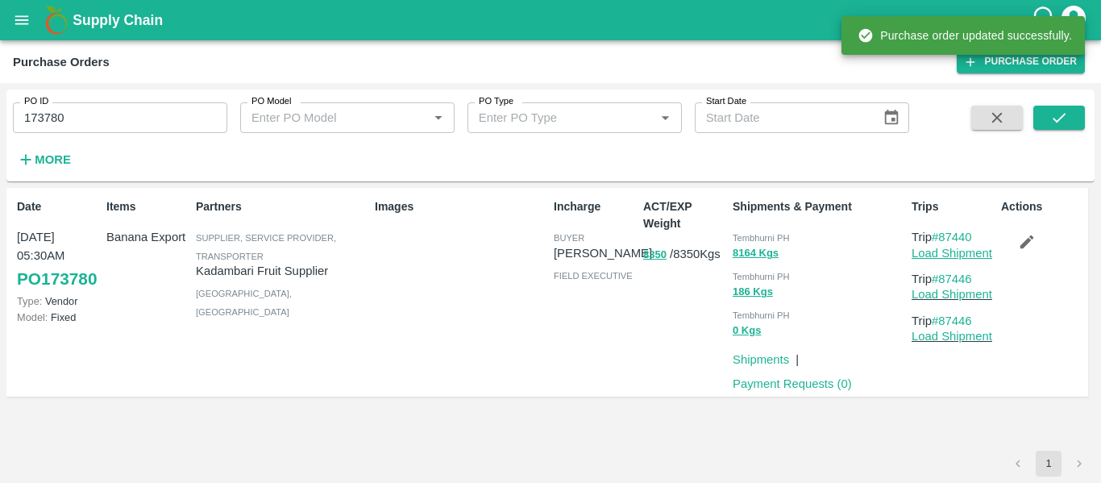
click at [952, 253] on link "Load Shipment" at bounding box center [952, 253] width 81 height 13
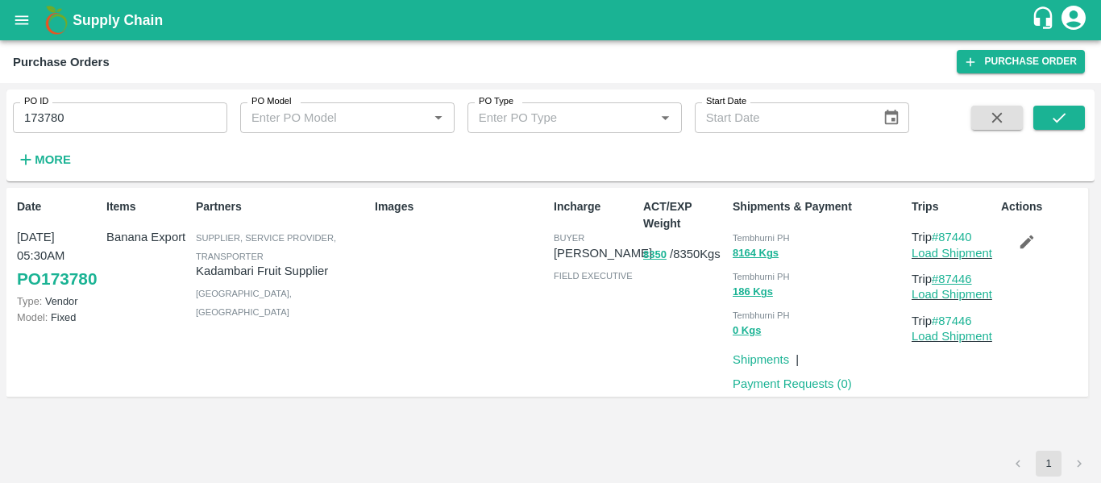
drag, startPoint x: 991, startPoint y: 274, endPoint x: 942, endPoint y: 279, distance: 49.4
click at [942, 279] on p "Trip #87446" at bounding box center [953, 279] width 83 height 18
copy link "87446"
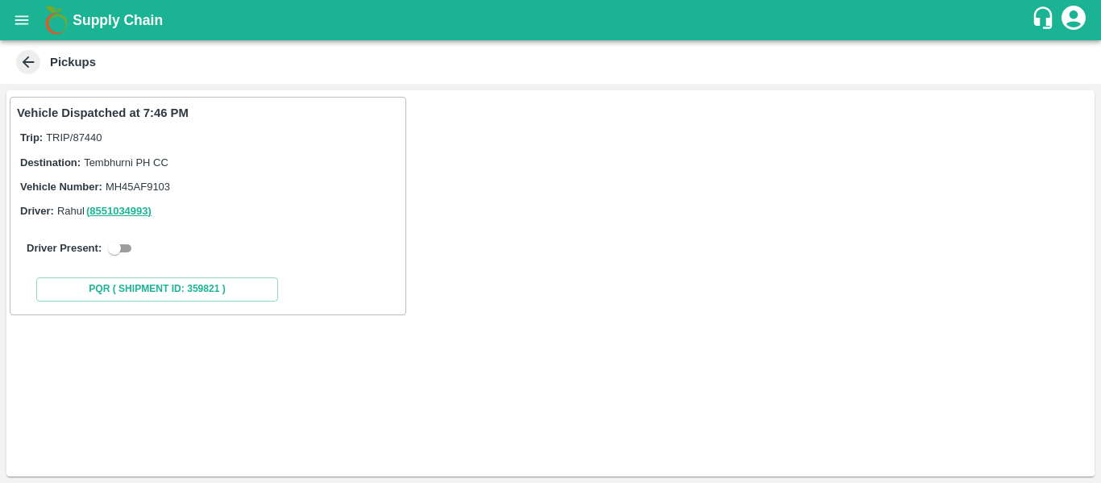
click at [123, 247] on input "checkbox" at bounding box center [114, 248] width 58 height 19
checkbox input "true"
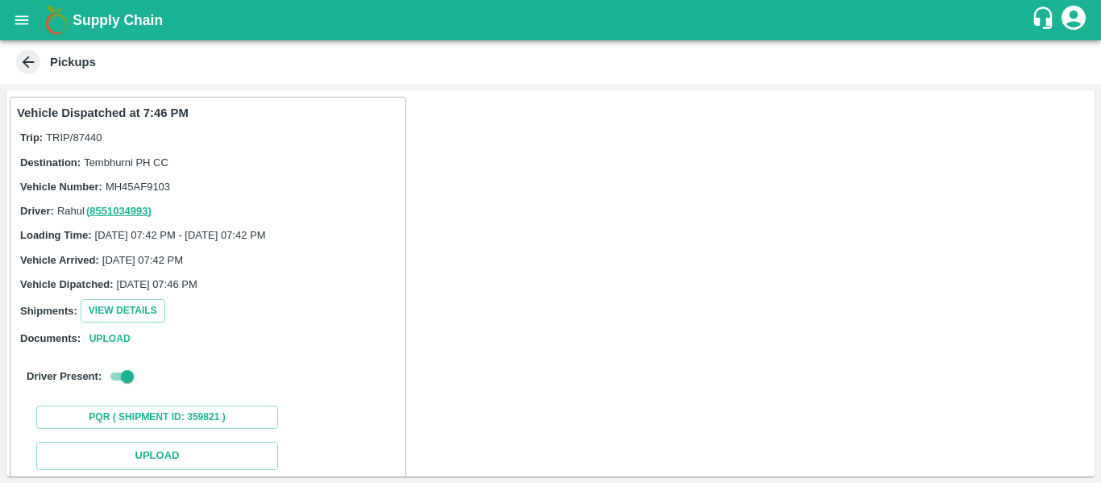
scroll to position [236, 0]
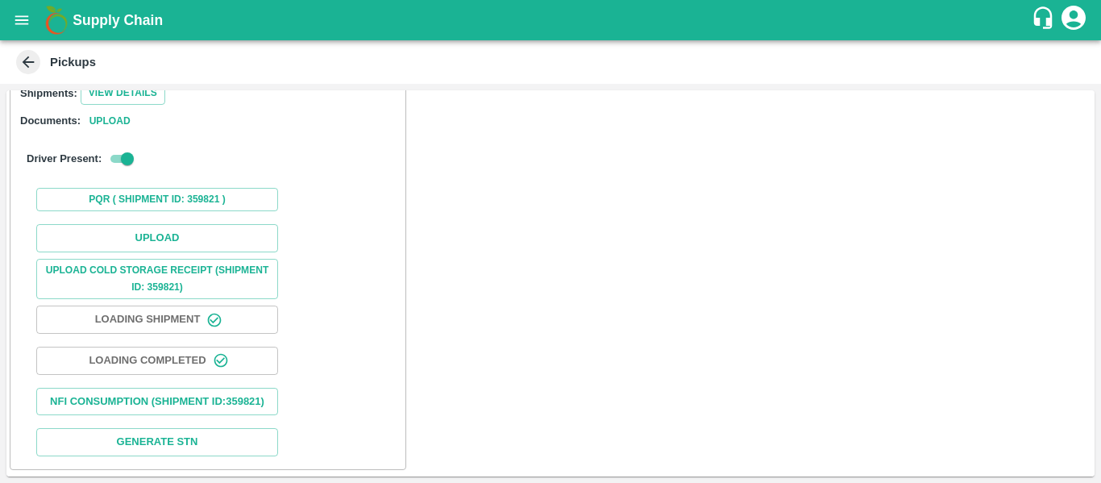
click at [187, 218] on div "Upload Upload Cold Storage Receipt (SHIPMENT ID: 359821) Loading Shipment Loadi…" at bounding box center [208, 340] width 382 height 245
click at [200, 227] on button "Upload" at bounding box center [157, 238] width 242 height 28
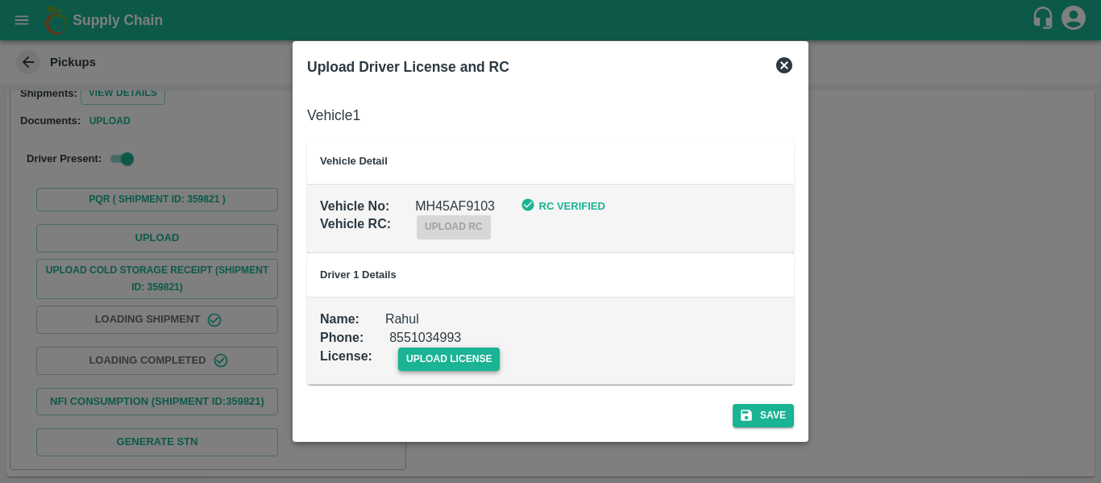
click at [485, 355] on span "upload license" at bounding box center [449, 358] width 102 height 23
click at [0, 0] on input "upload license" at bounding box center [0, 0] width 0 height 0
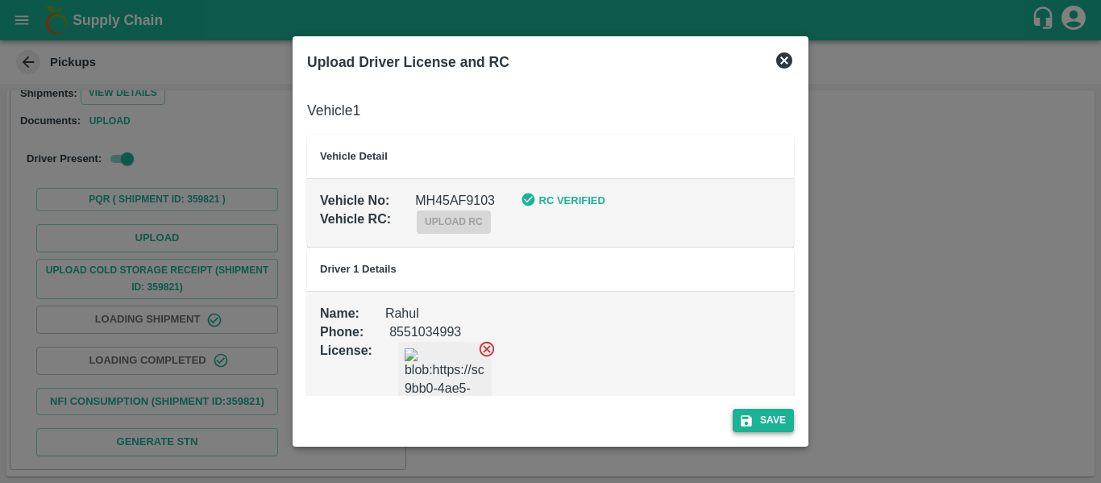
click at [781, 428] on button "Save" at bounding box center [763, 420] width 61 height 23
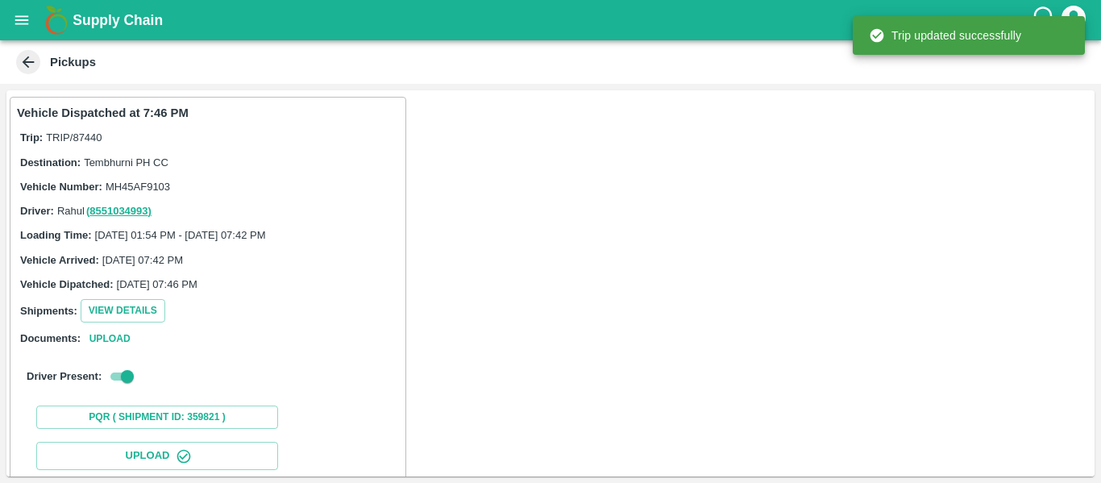
scroll to position [277, 0]
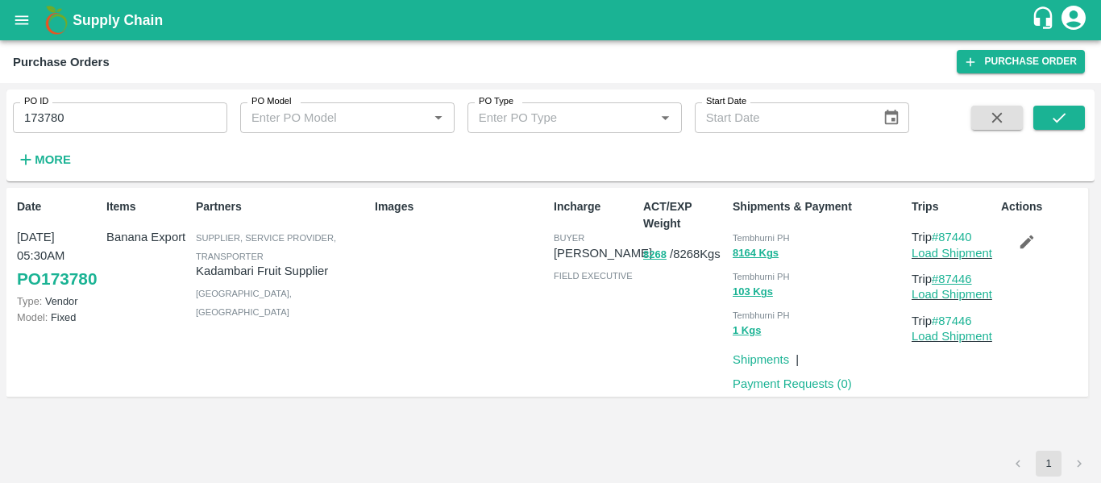
drag, startPoint x: 984, startPoint y: 279, endPoint x: 943, endPoint y: 282, distance: 41.2
click at [943, 282] on p "Trip #87446" at bounding box center [953, 279] width 83 height 18
copy link "87446"
click at [2, 2] on div "Supply Chain" at bounding box center [550, 20] width 1101 height 40
click at [11, 15] on button "open drawer" at bounding box center [21, 20] width 37 height 37
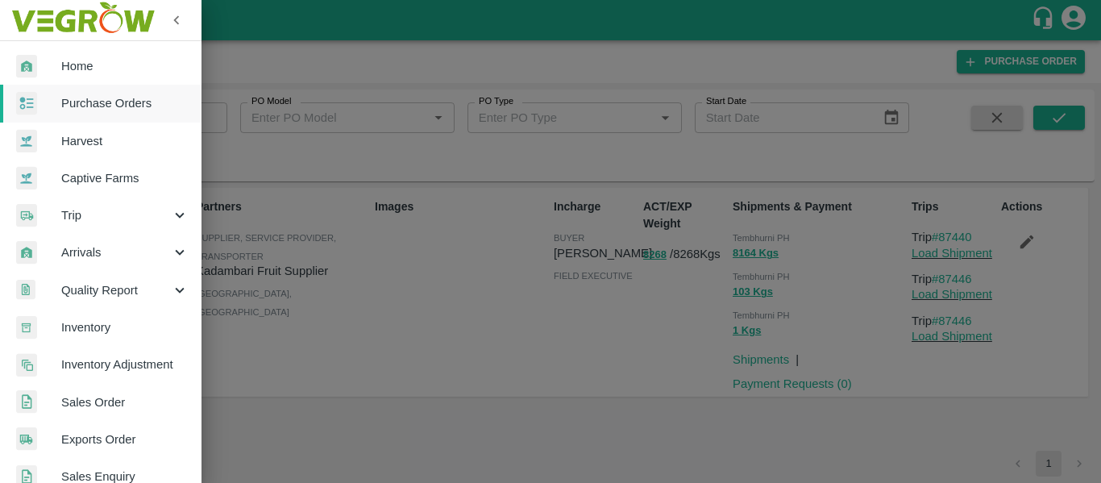
click at [62, 198] on div "Trip" at bounding box center [101, 215] width 202 height 37
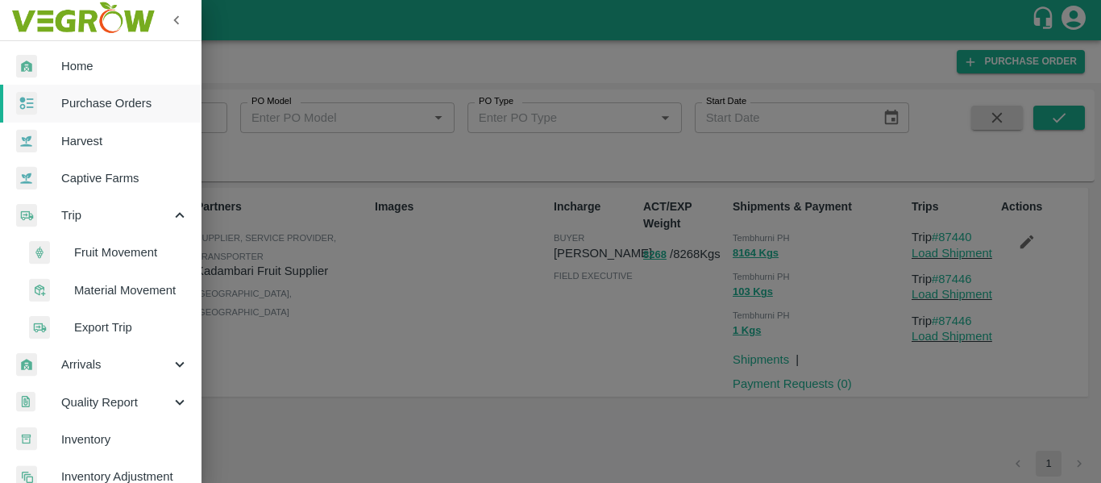
click at [107, 241] on li "Fruit Movement" at bounding box center [107, 252] width 189 height 37
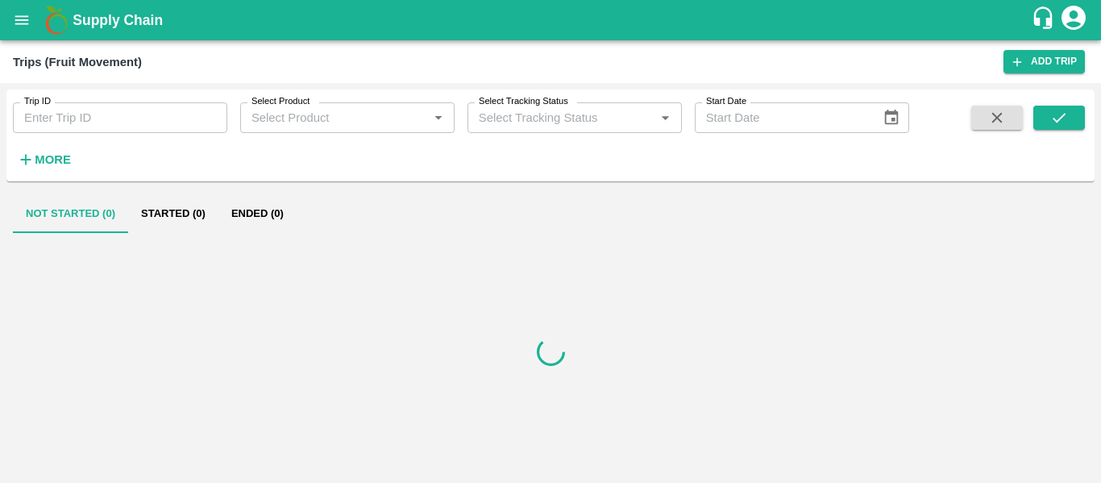
click at [174, 117] on input "Trip ID" at bounding box center [120, 117] width 214 height 31
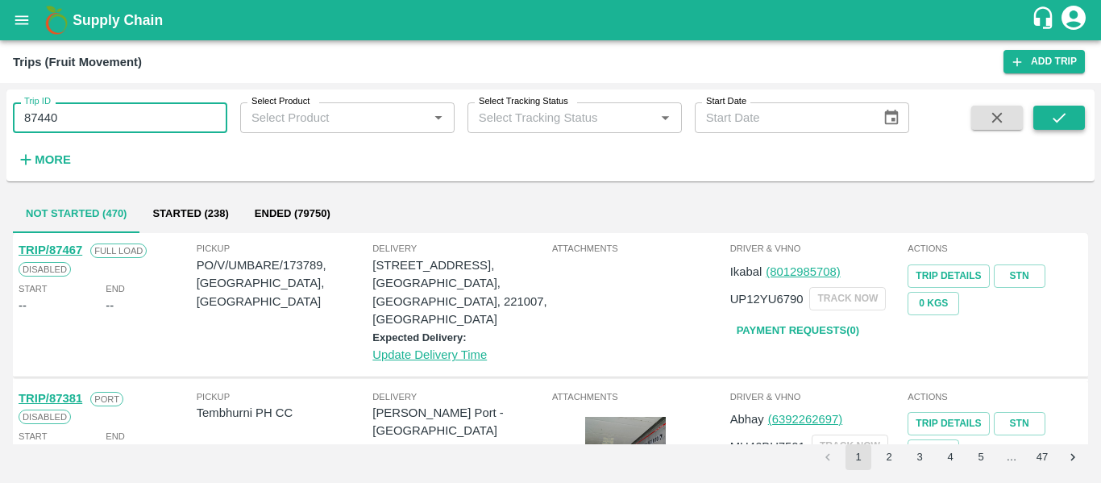
type input "87440"
click at [1082, 118] on button "submit" at bounding box center [1059, 118] width 52 height 24
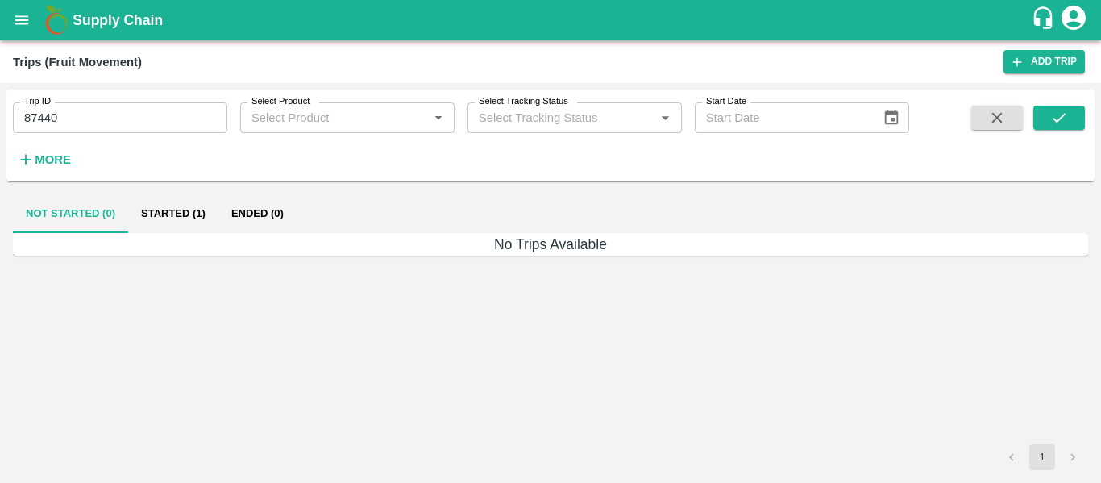
click at [186, 223] on button "Started (1)" at bounding box center [173, 213] width 90 height 39
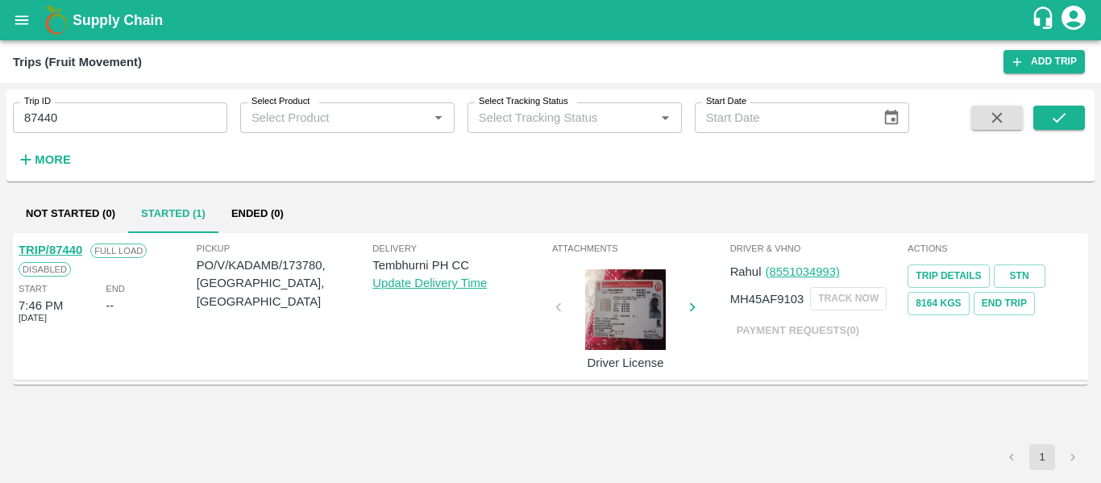
click at [57, 247] on link "TRIP/87440" at bounding box center [51, 249] width 64 height 13
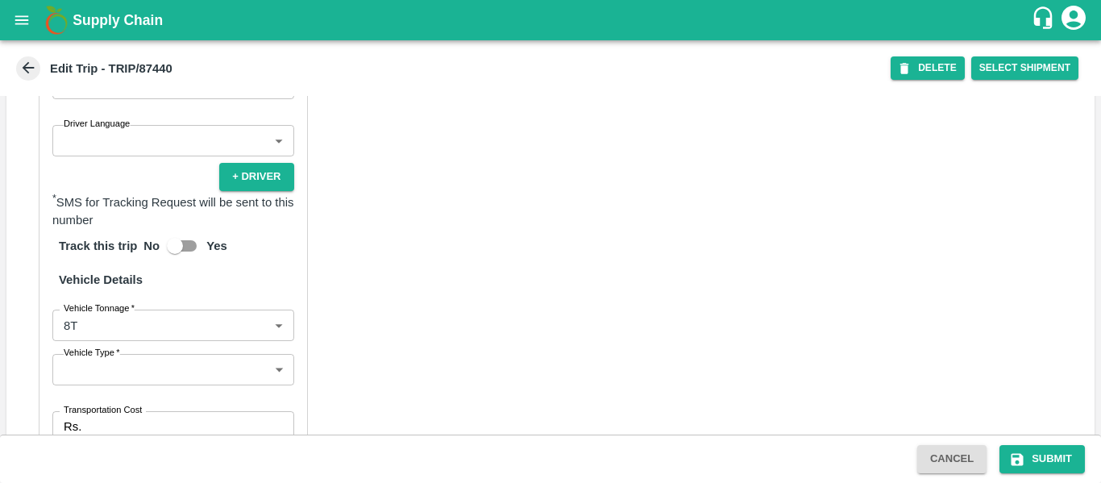
scroll to position [1256, 0]
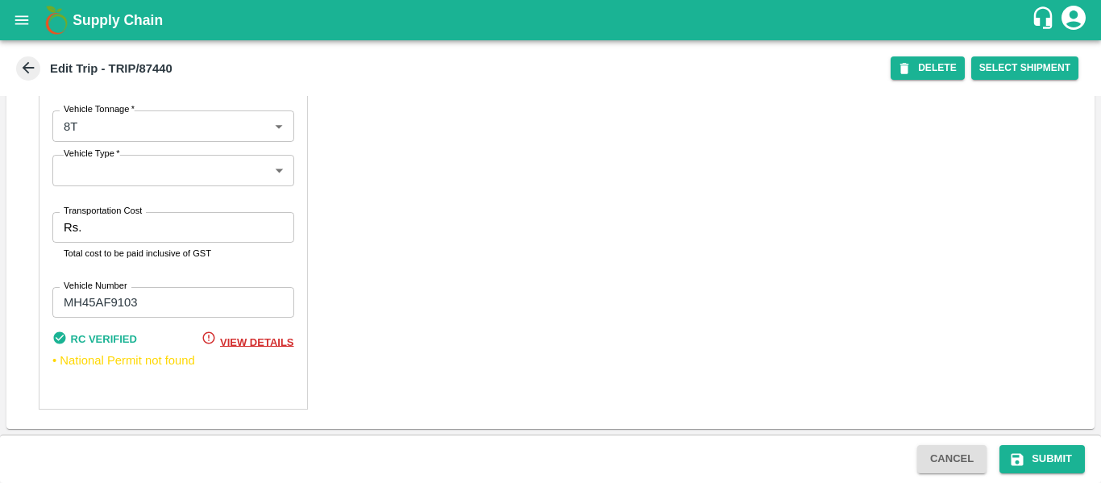
click at [127, 227] on input "Transportation Cost" at bounding box center [191, 227] width 206 height 31
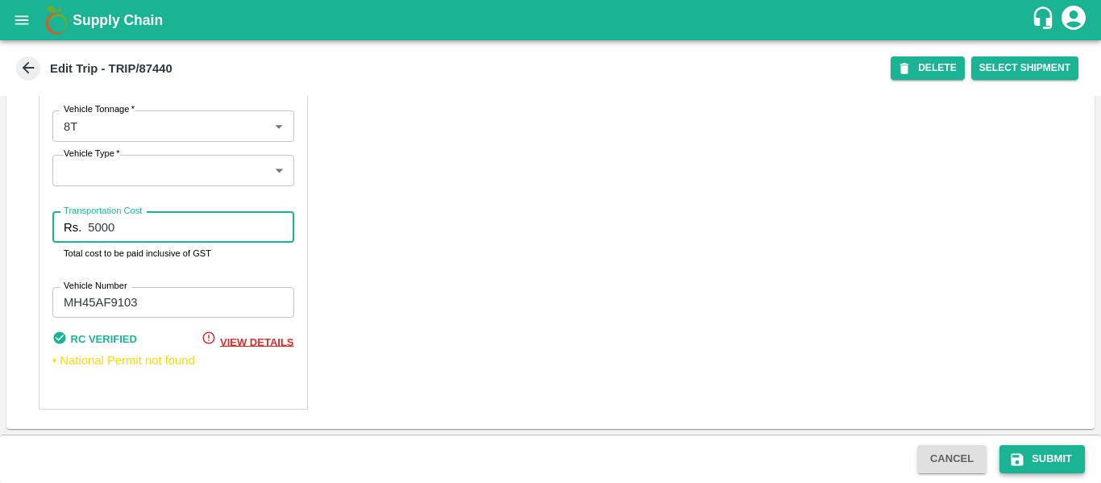
type input "5000"
click at [1061, 452] on button "Submit" at bounding box center [1042, 459] width 85 height 28
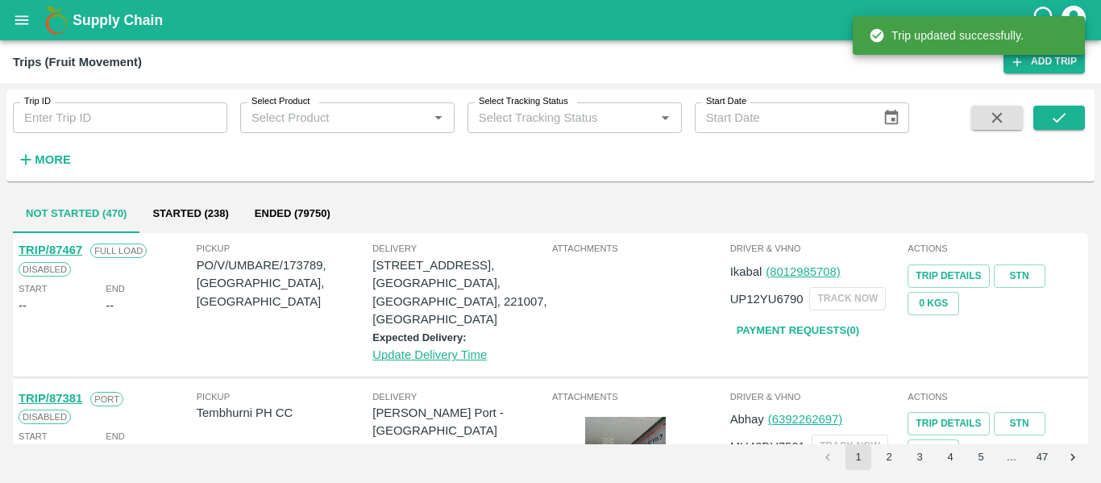
click at [120, 123] on input "Trip ID" at bounding box center [120, 117] width 214 height 31
paste input "87446"
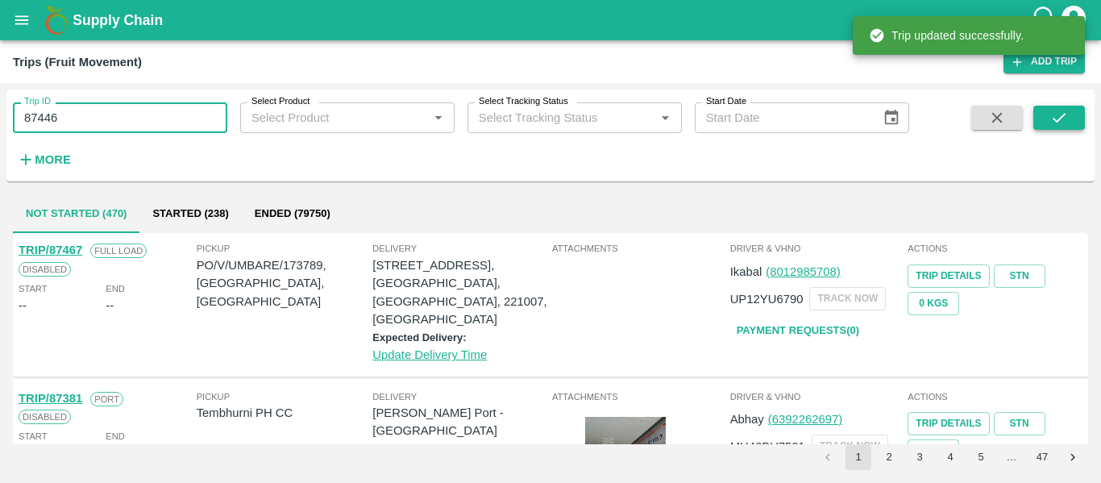
type input "87446"
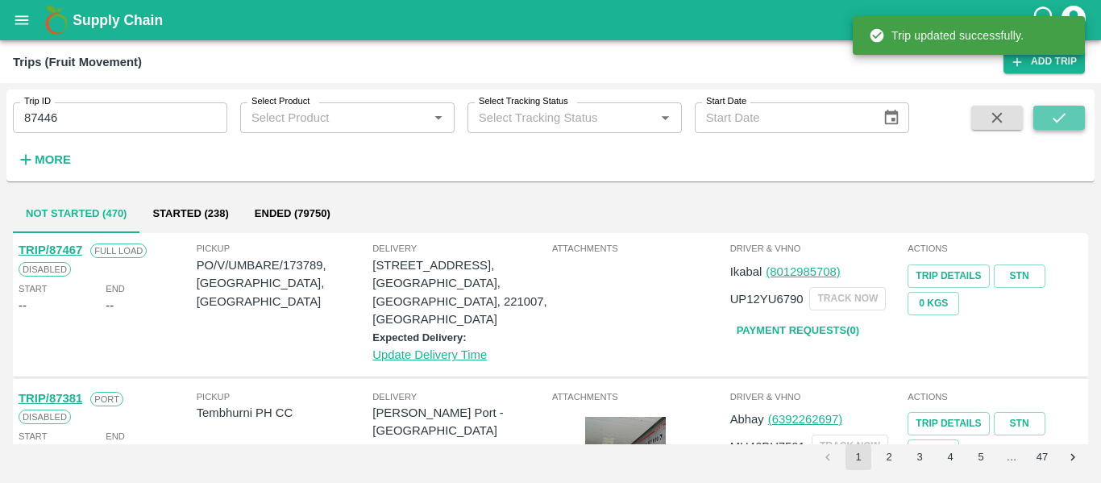
click at [1071, 122] on button "submit" at bounding box center [1059, 118] width 52 height 24
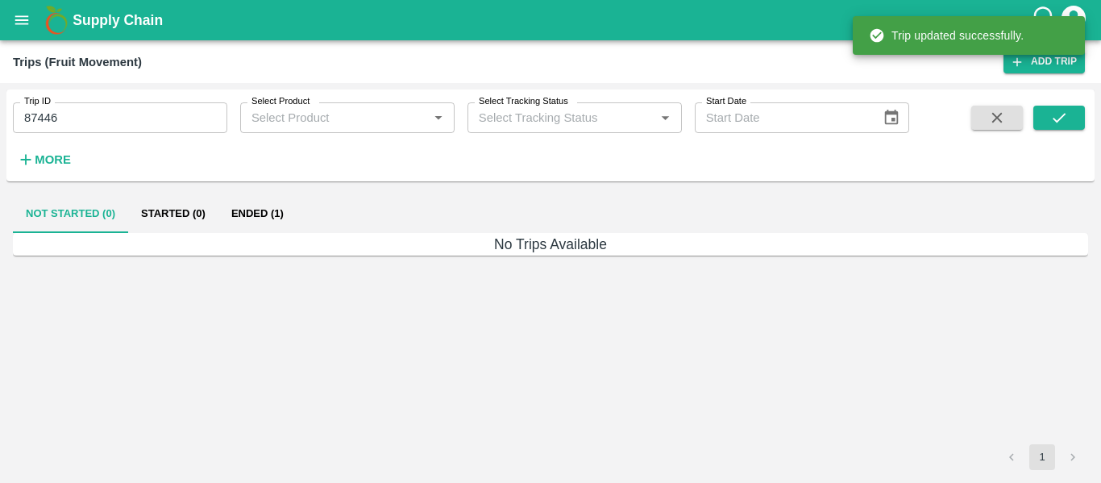
click at [240, 222] on button "Ended (1)" at bounding box center [257, 213] width 78 height 39
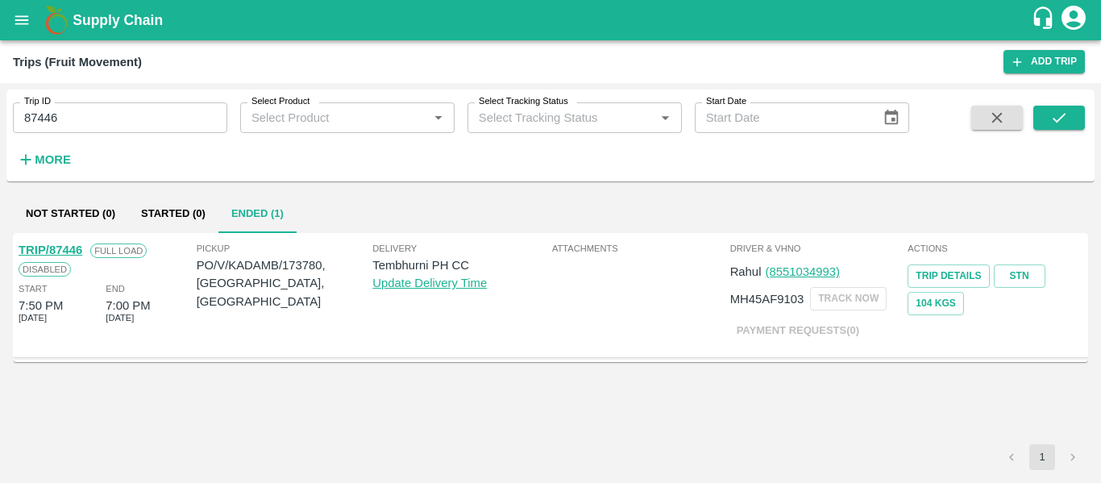
click at [70, 248] on link "TRIP/87446" at bounding box center [51, 249] width 64 height 13
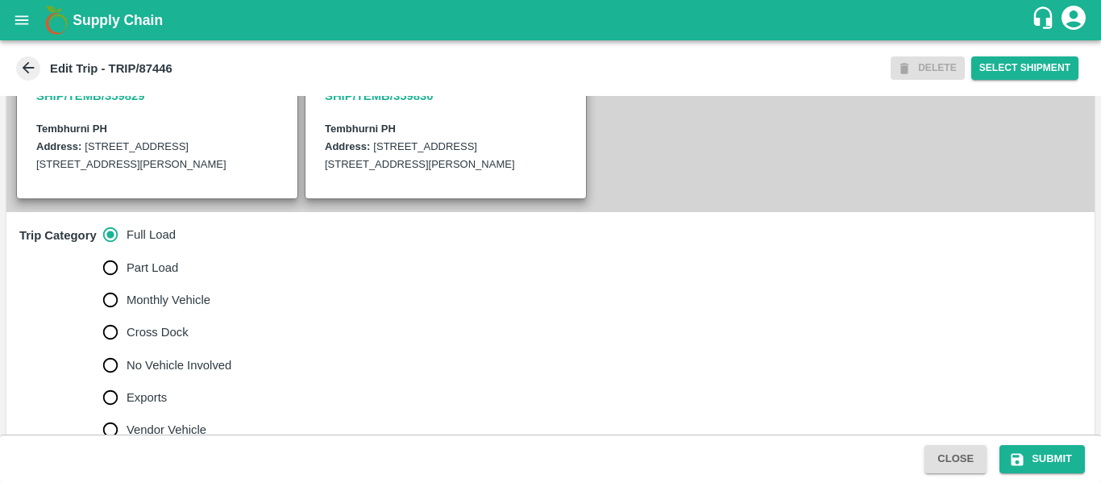
scroll to position [389, 0]
click at [160, 373] on span "No Vehicle Involved" at bounding box center [179, 365] width 105 height 18
click at [127, 377] on input "No Vehicle Involved" at bounding box center [110, 364] width 32 height 32
radio input "true"
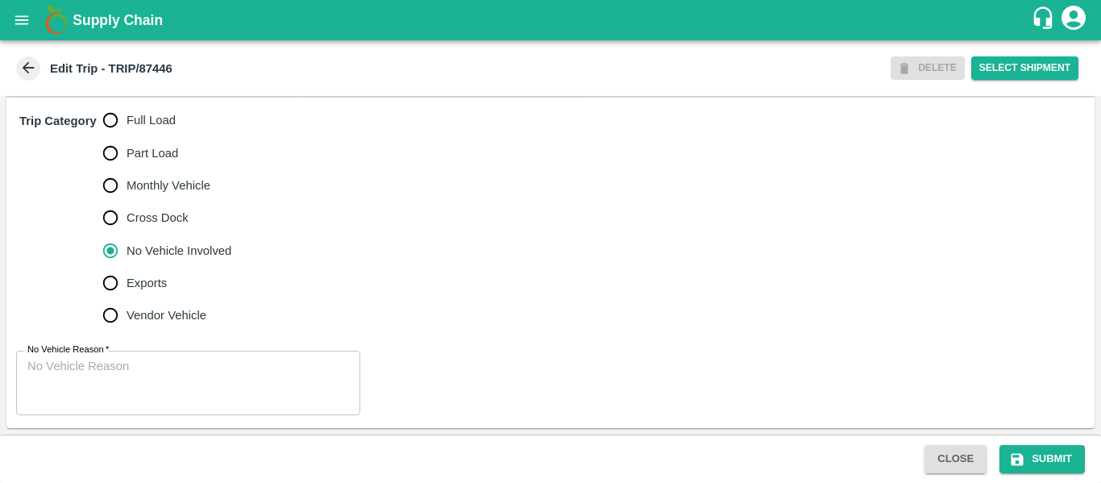
click at [157, 358] on textarea "No Vehicle Reason   *" at bounding box center [188, 383] width 322 height 51
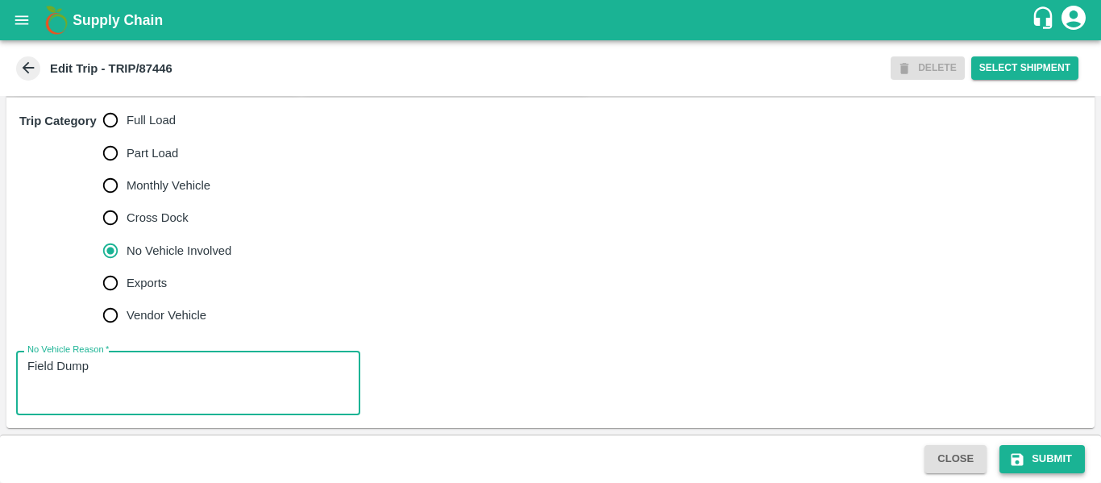
type textarea "Field Dump"
click at [1025, 463] on icon "submit" at bounding box center [1017, 459] width 16 height 16
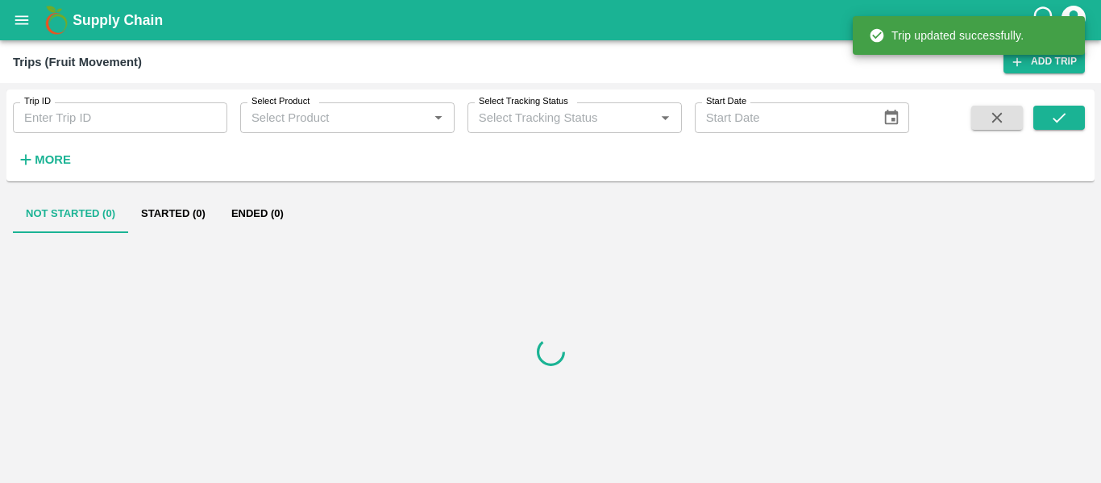
click at [24, 18] on icon "open drawer" at bounding box center [22, 20] width 18 height 18
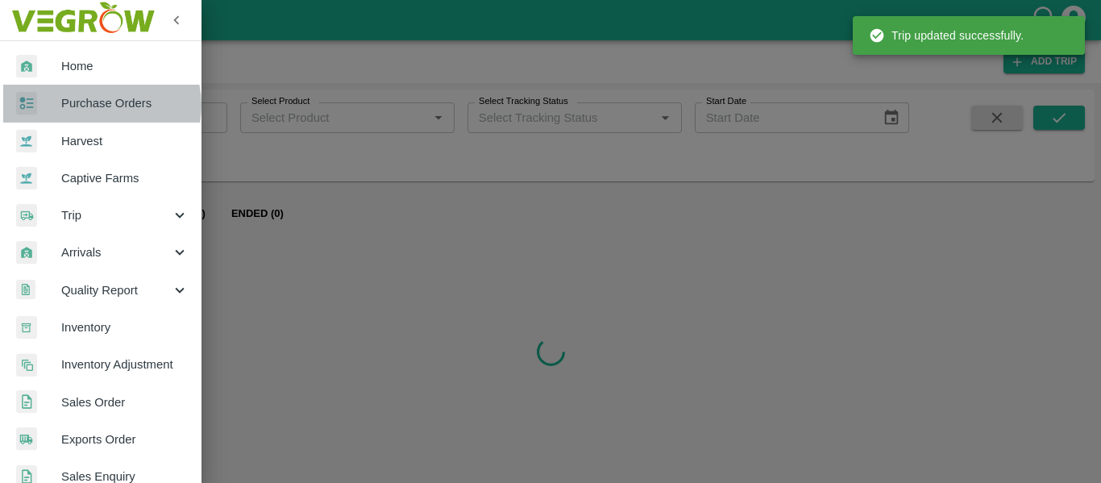
click at [99, 105] on span "Purchase Orders" at bounding box center [124, 103] width 127 height 18
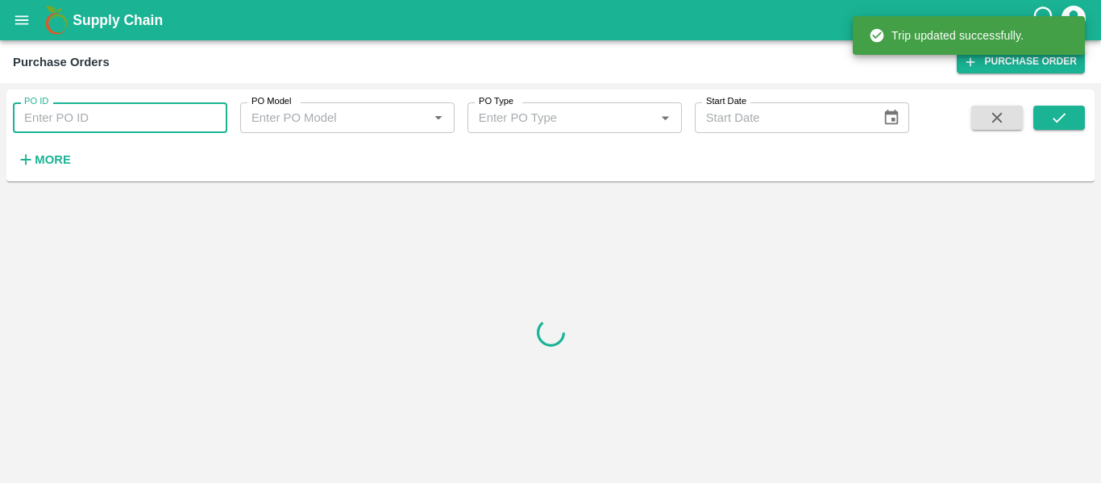
click at [127, 102] on input "PO ID" at bounding box center [120, 117] width 214 height 31
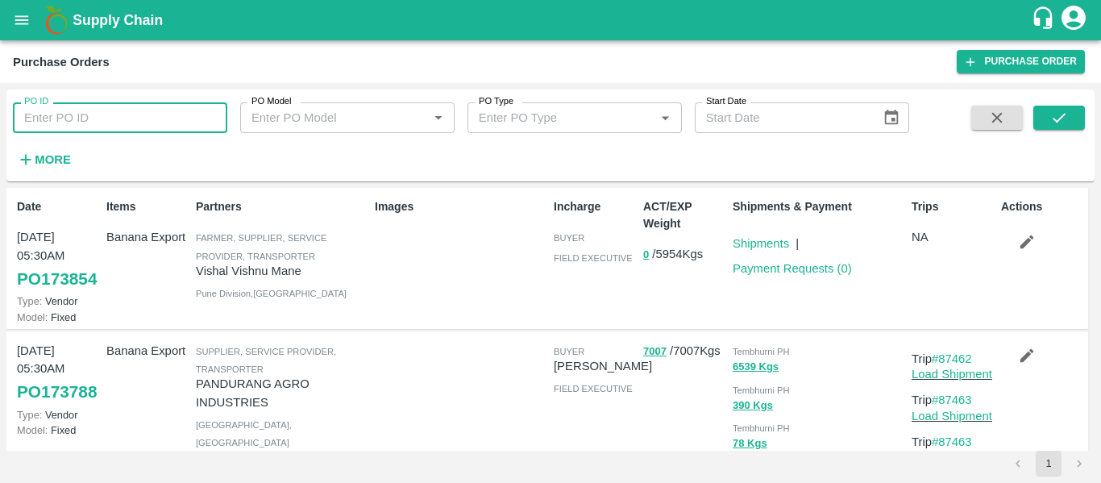
paste input "173780"
type input "173780"
click at [1052, 112] on icon "submit" at bounding box center [1059, 118] width 18 height 18
